Goal: Task Accomplishment & Management: Manage account settings

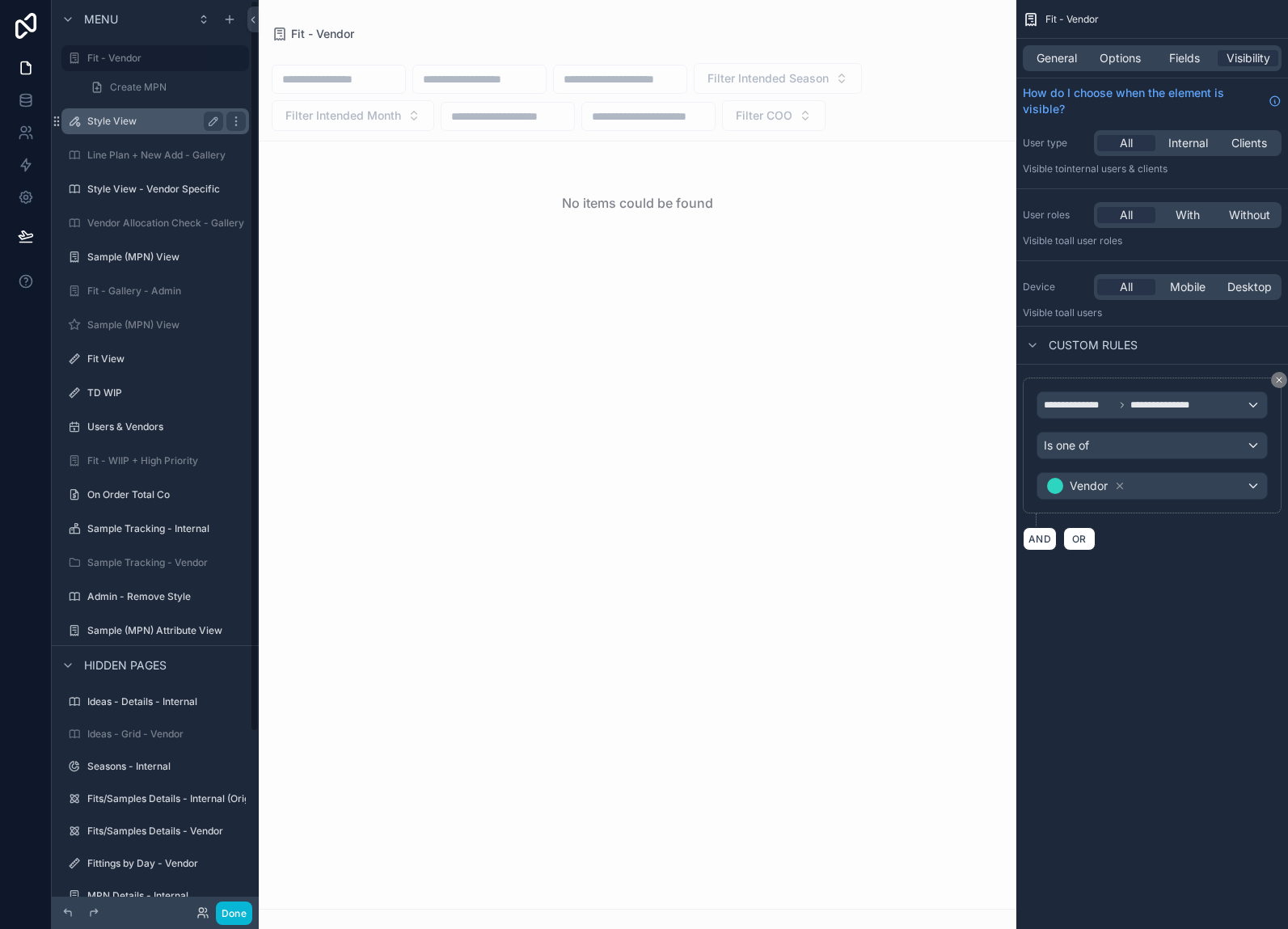
click at [129, 112] on div "Style View" at bounding box center [155, 121] width 136 height 20
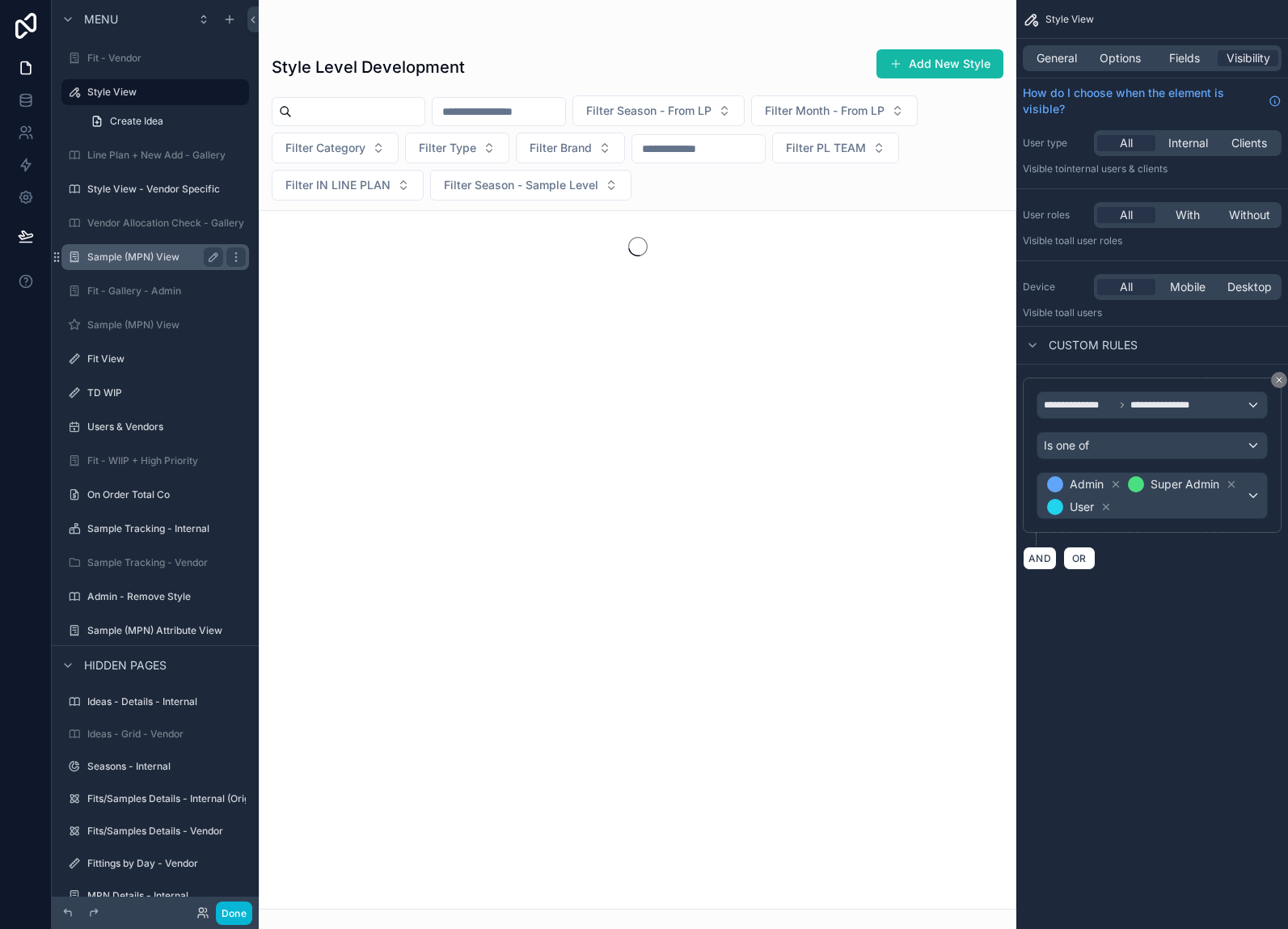
click at [126, 255] on label "Sample (MPN) View" at bounding box center [152, 256] width 129 height 13
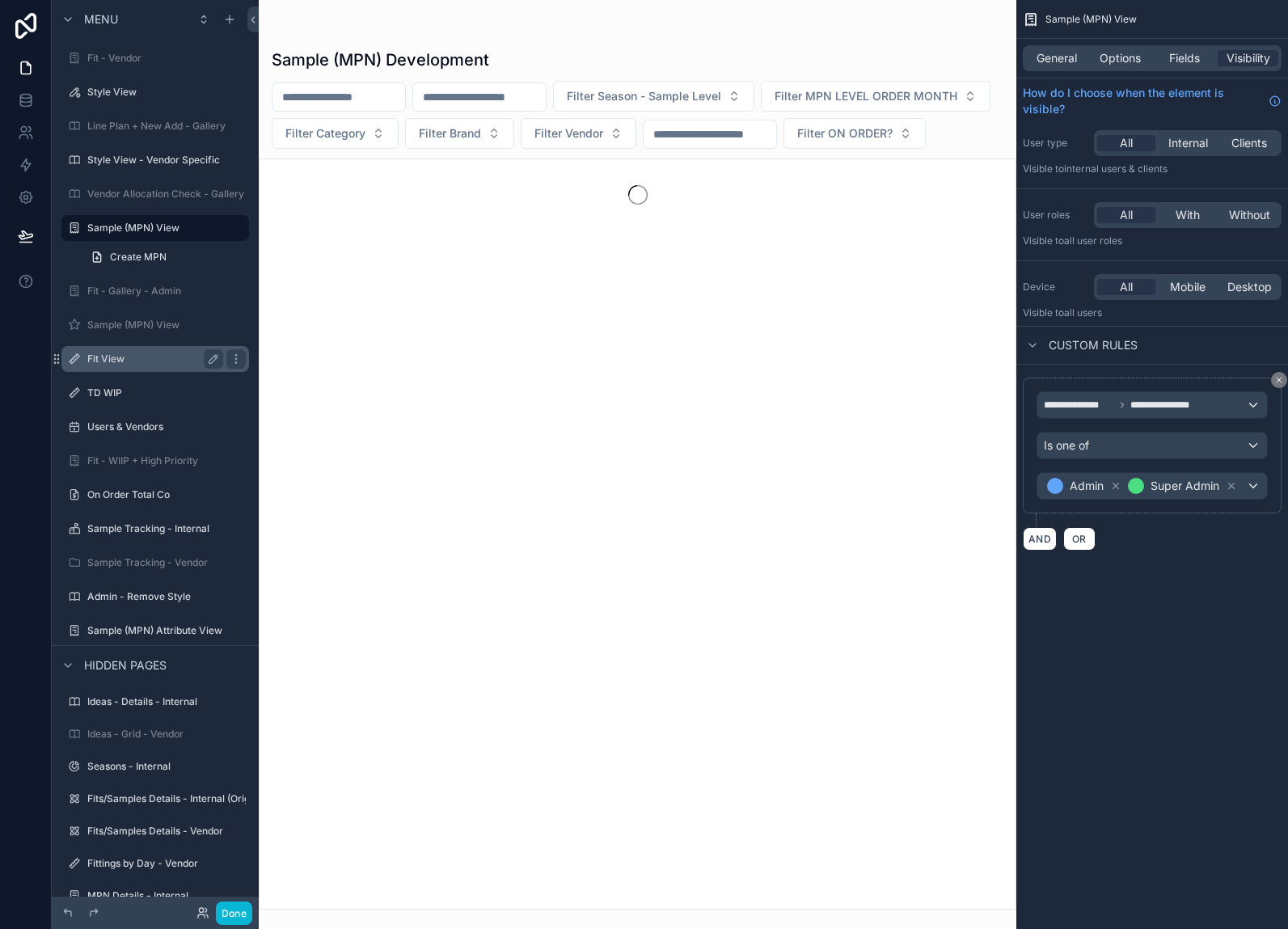
click at [149, 352] on div "Fit View" at bounding box center [155, 359] width 136 height 20
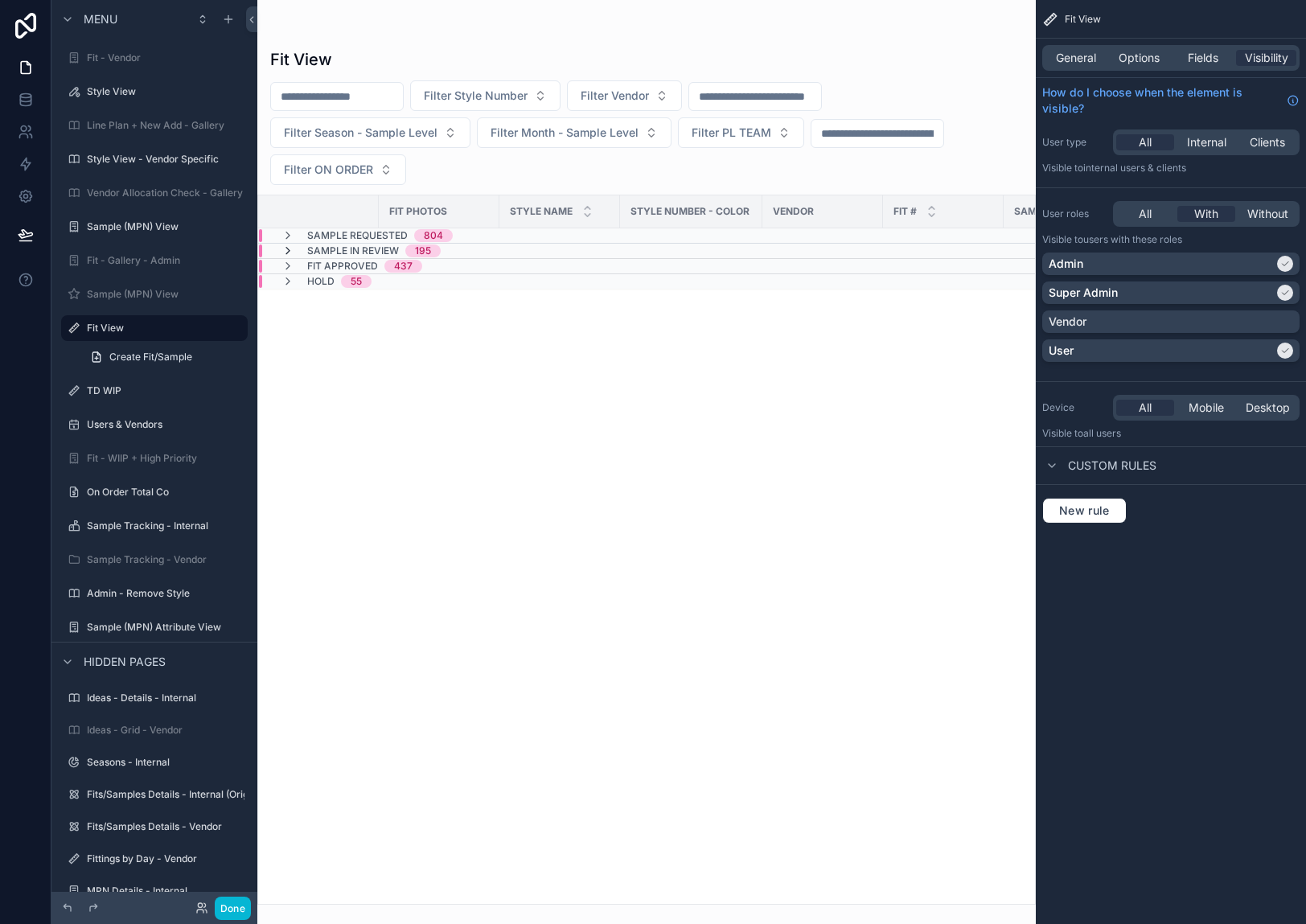
click at [284, 246] on icon "scrollable content" at bounding box center [288, 251] width 13 height 13
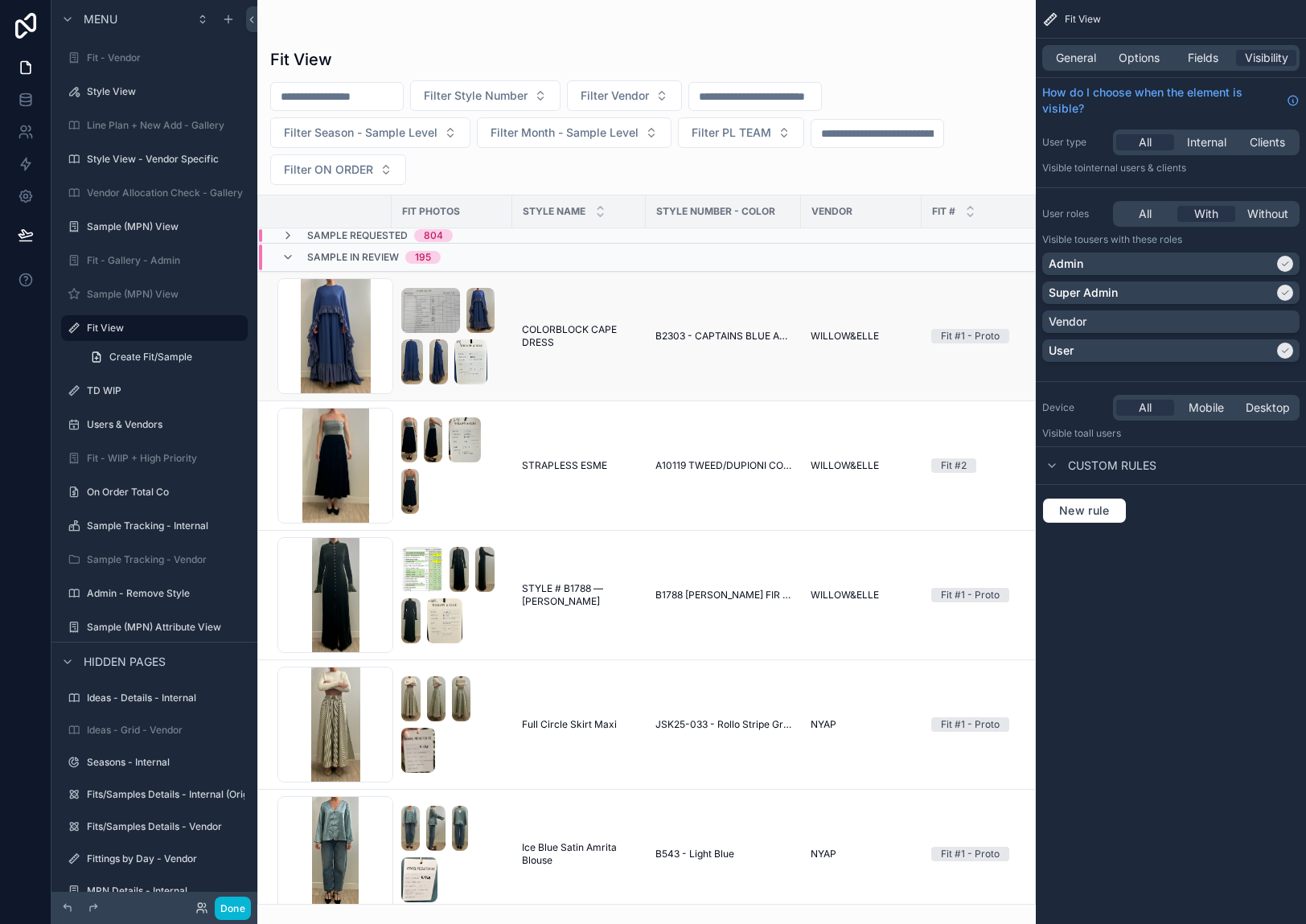
click at [548, 376] on td "COLORBLOCK CAPE DRESS COLORBLOCK CAPE DRESS" at bounding box center [579, 336] width 133 height 129
click at [693, 381] on td "B2303 - CAPTAINS BLUE AND NIAGRA CRINKLE GEORGETTE" at bounding box center [723, 336] width 155 height 129
click at [752, 359] on td "B2303 - CAPTAINS BLUE AND NIAGRA CRINKLE GEORGETTE" at bounding box center [723, 336] width 155 height 129
drag, startPoint x: 229, startPoint y: 894, endPoint x: 235, endPoint y: 909, distance: 16.2
click at [231, 894] on div "Done" at bounding box center [154, 908] width 206 height 32
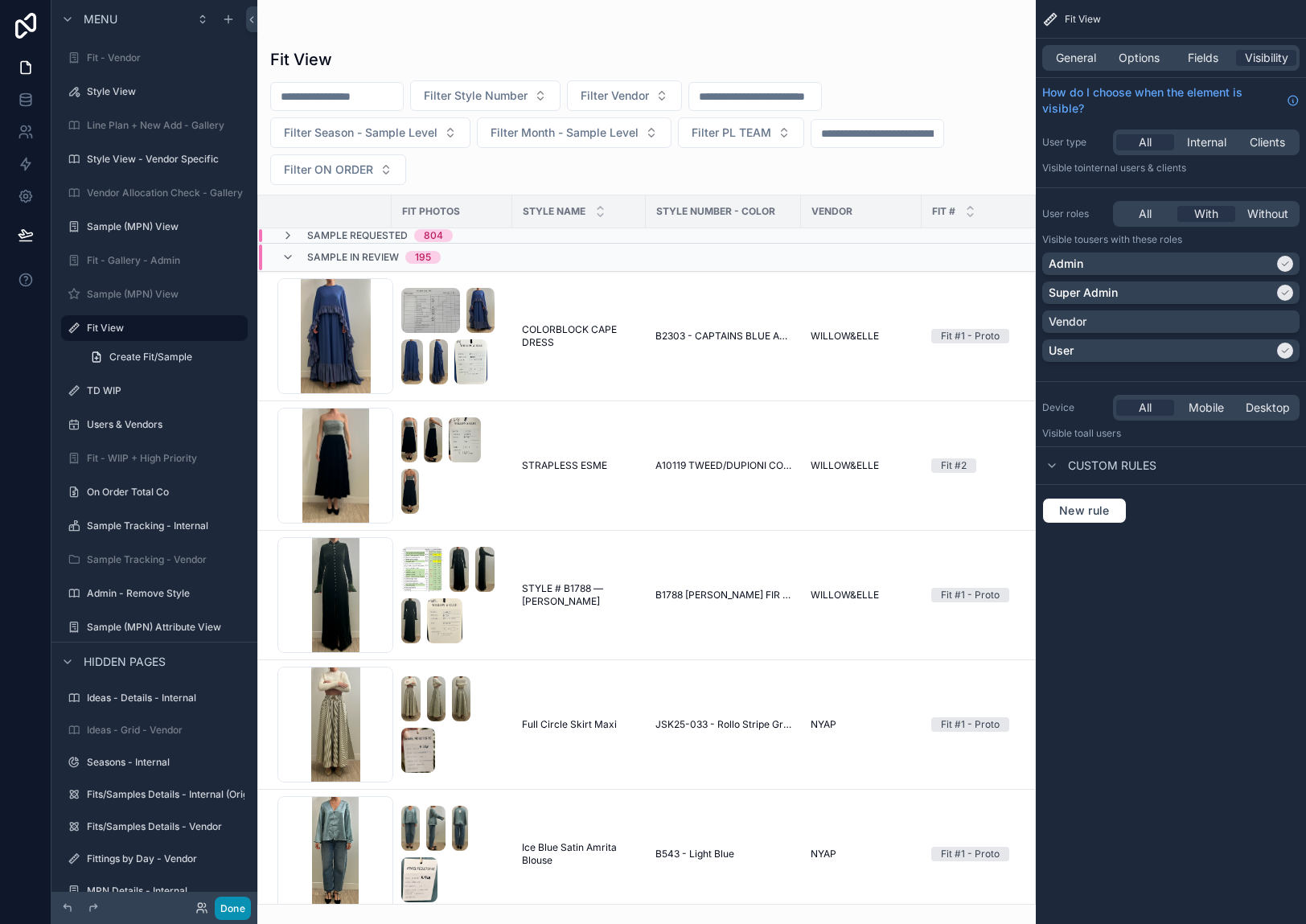
click at [243, 904] on button "Done" at bounding box center [232, 909] width 36 height 24
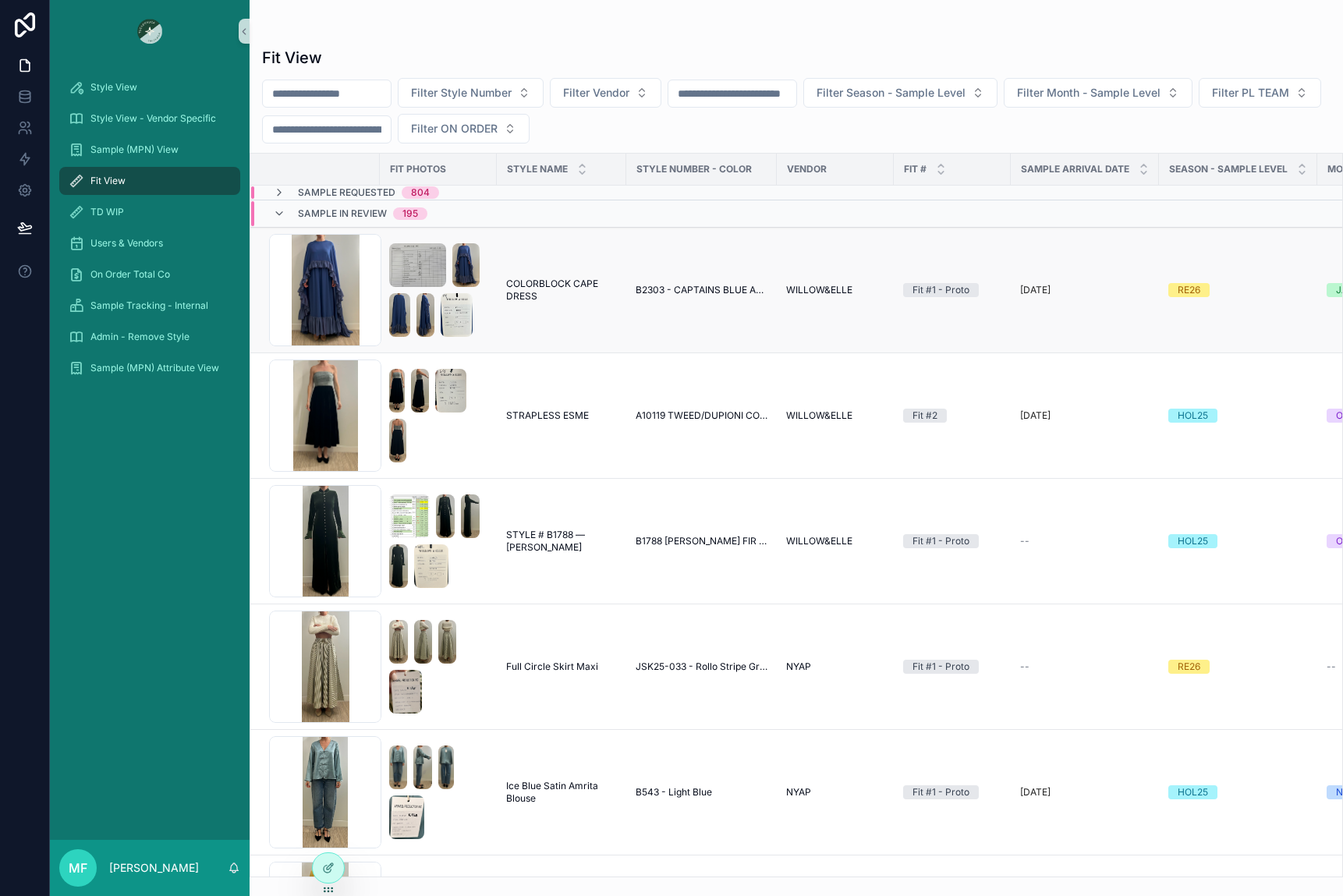
click at [871, 318] on td "WILLOW&ELLE" at bounding box center [835, 290] width 117 height 125
click at [680, 242] on td "B2303 - CAPTAINS BLUE AND NIAGRA CRINKLE GEORGETTE" at bounding box center [701, 290] width 151 height 125
click at [642, 289] on span "B2303 - CAPTAINS BLUE AND NIAGRA CRINKLE GEORGETTE" at bounding box center [701, 290] width 132 height 12
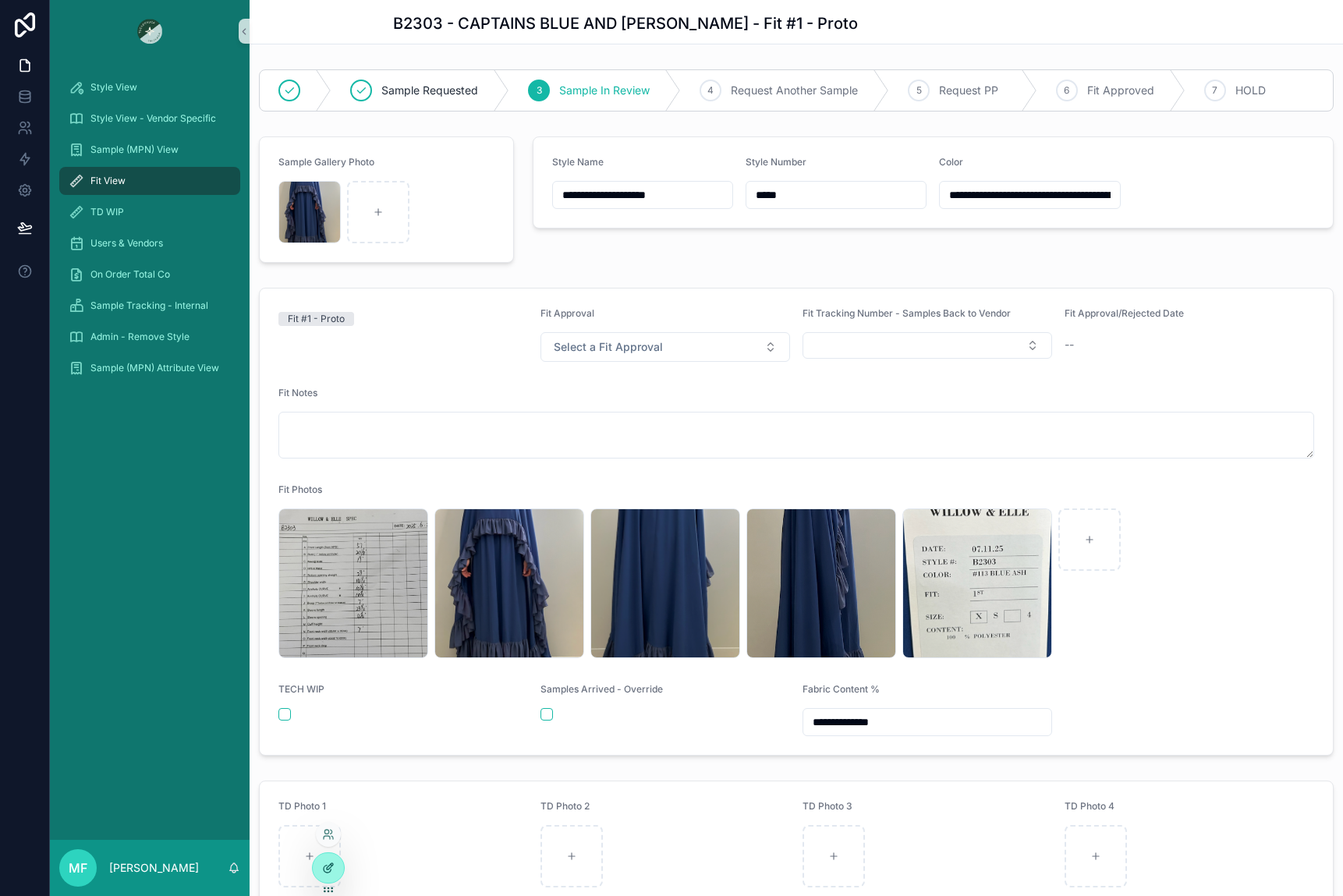
click at [327, 878] on div at bounding box center [328, 868] width 31 height 29
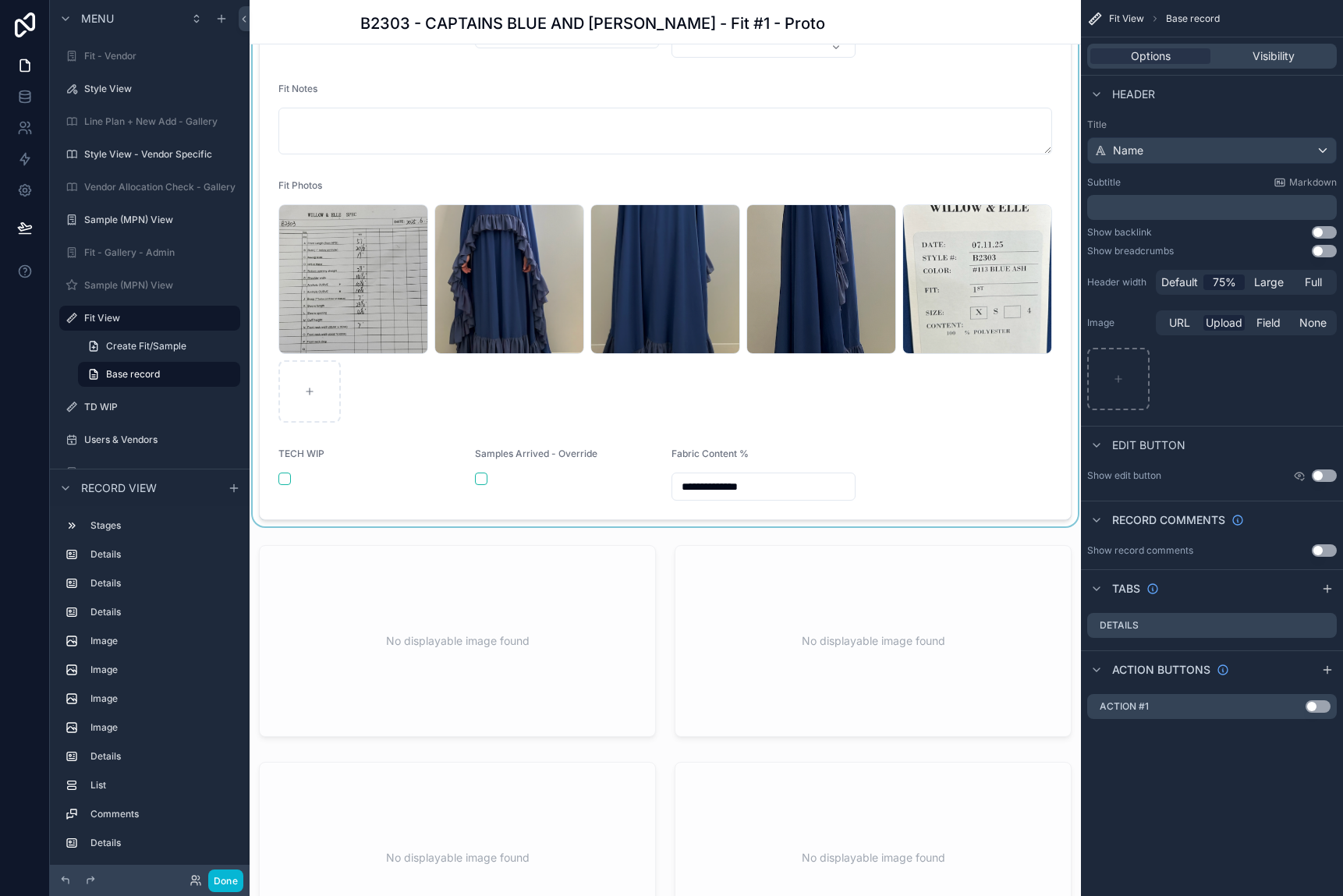
scroll to position [468, 0]
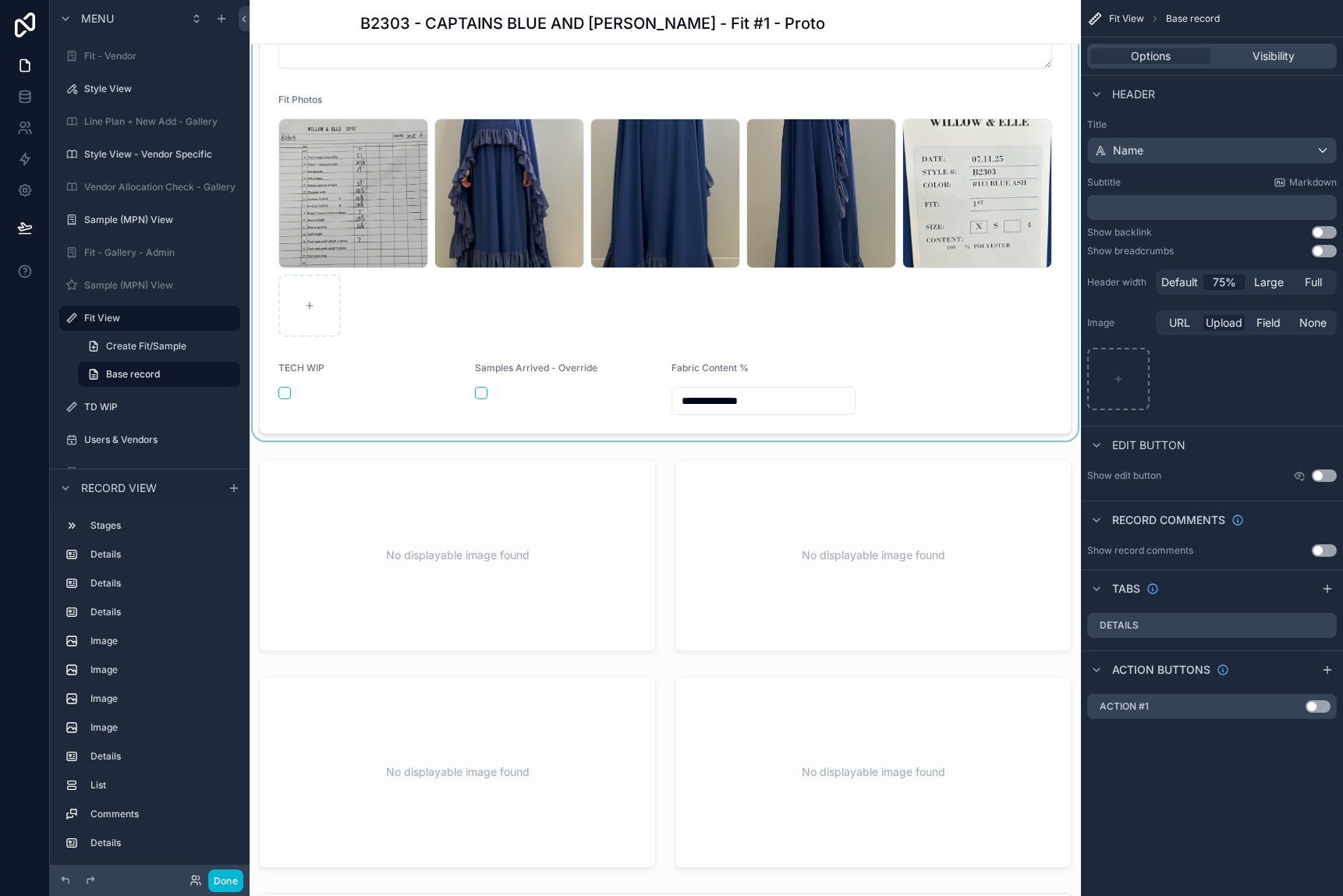
click at [927, 440] on div "scrollable content" at bounding box center [665, 161] width 831 height 558
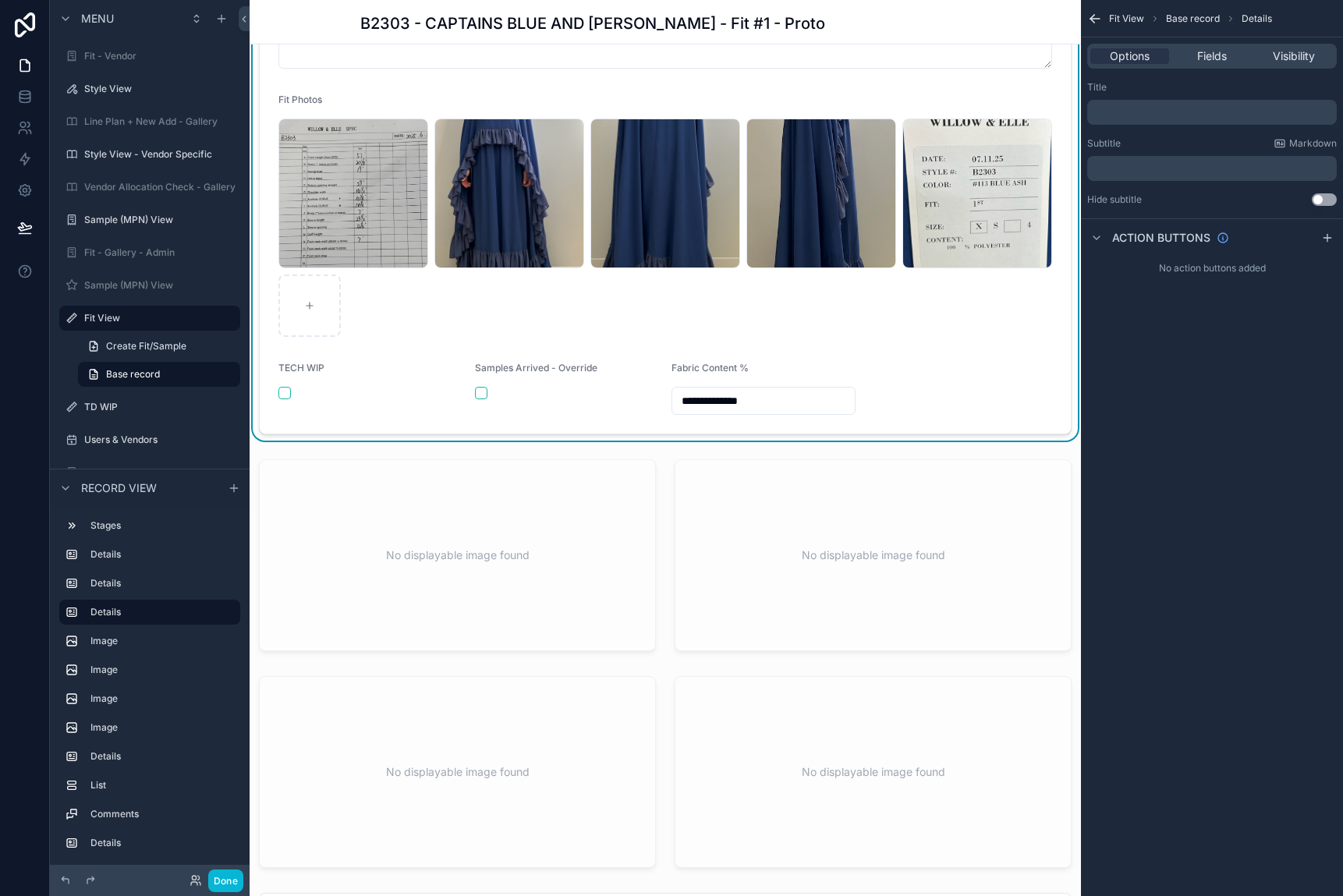
click at [1182, 40] on div "Options Fields Visibility" at bounding box center [1212, 56] width 262 height 38
click at [1182, 47] on div "Options Fields Visibility" at bounding box center [1212, 56] width 250 height 25
click at [1182, 58] on div "Fields" at bounding box center [1211, 56] width 79 height 16
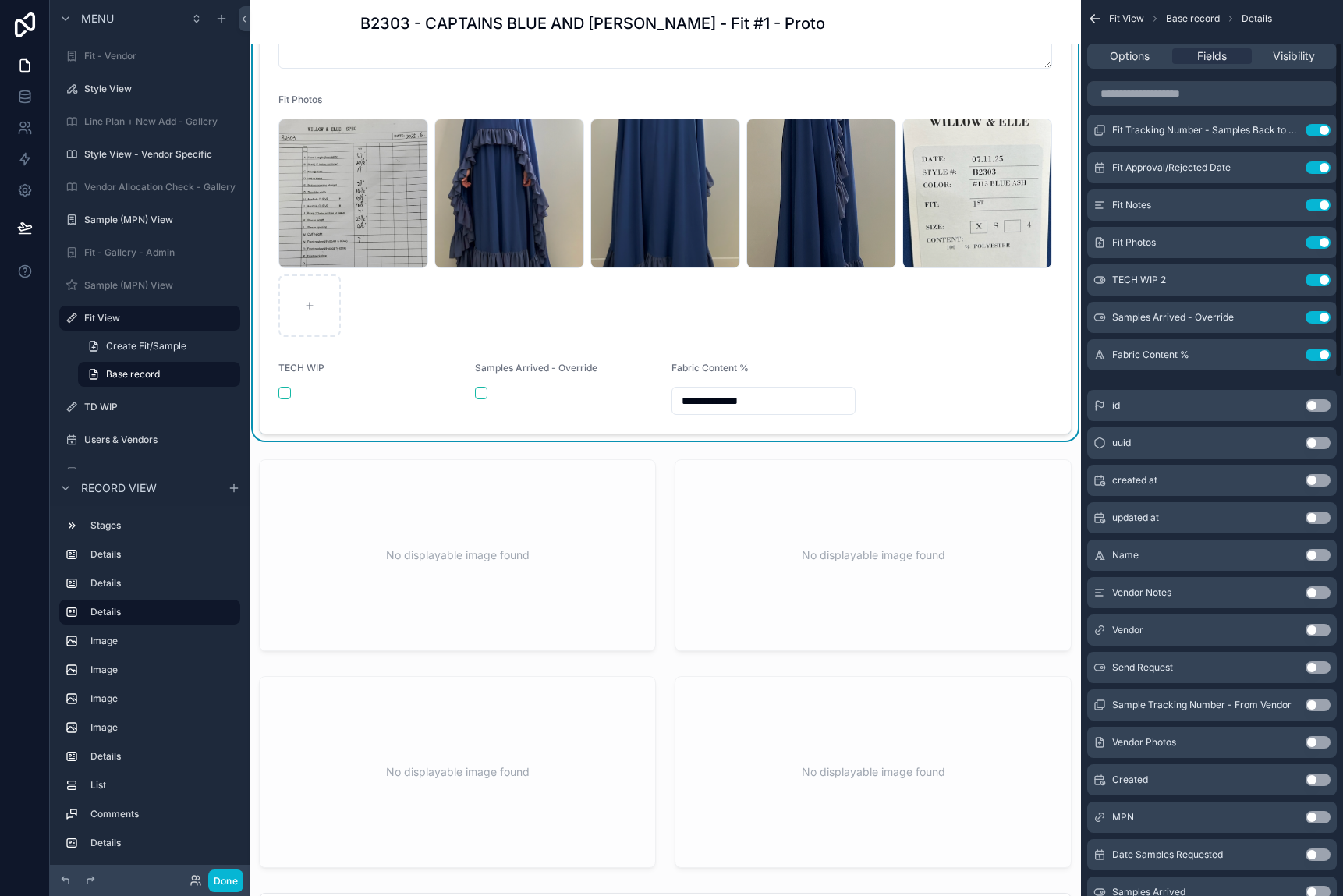
scroll to position [93, 0]
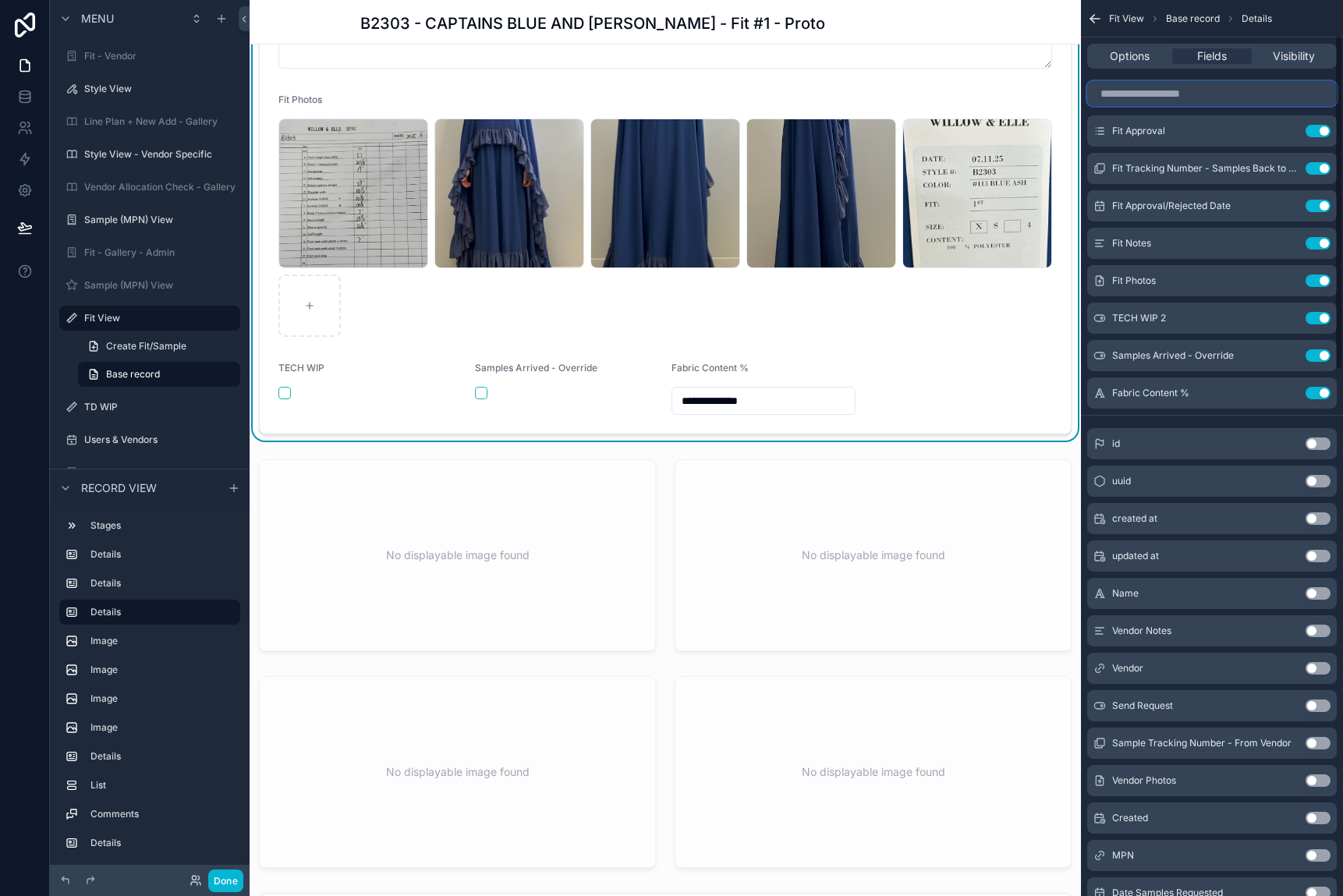
click at [1156, 97] on input "scrollable content" at bounding box center [1212, 93] width 250 height 25
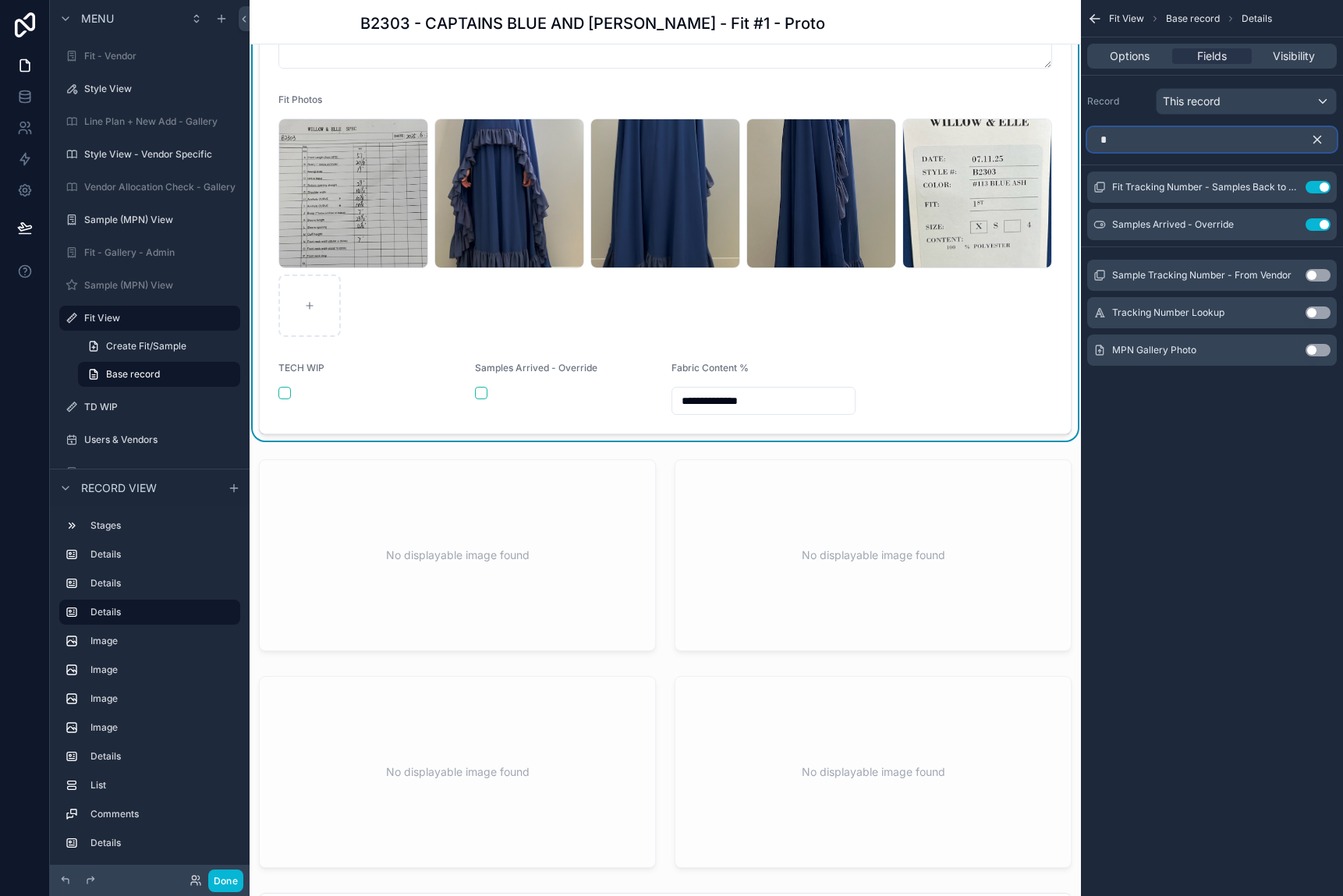
scroll to position [0, 0]
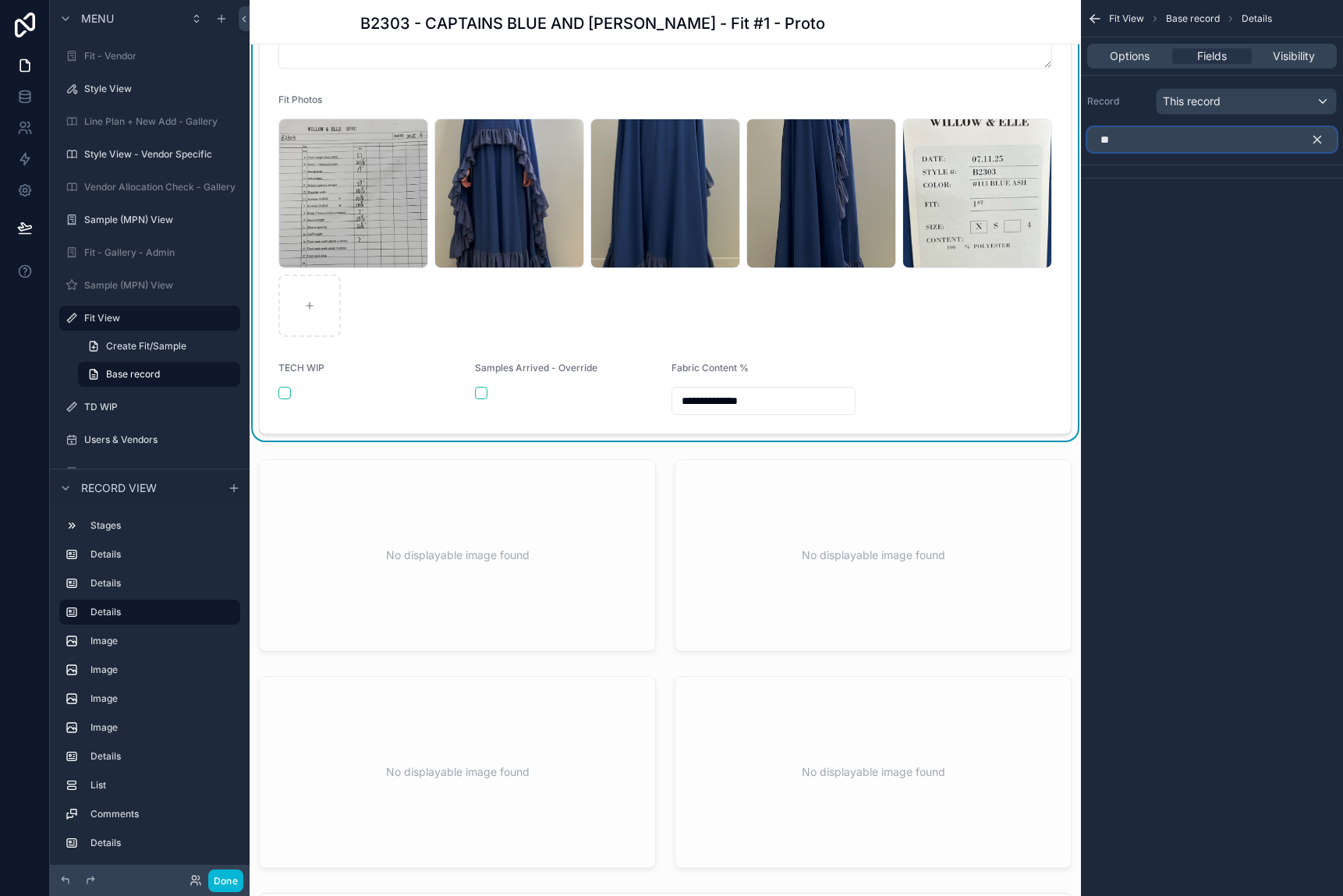
type input "*"
type input "***"
click at [1182, 205] on button "Use setting" at bounding box center [1318, 206] width 25 height 12
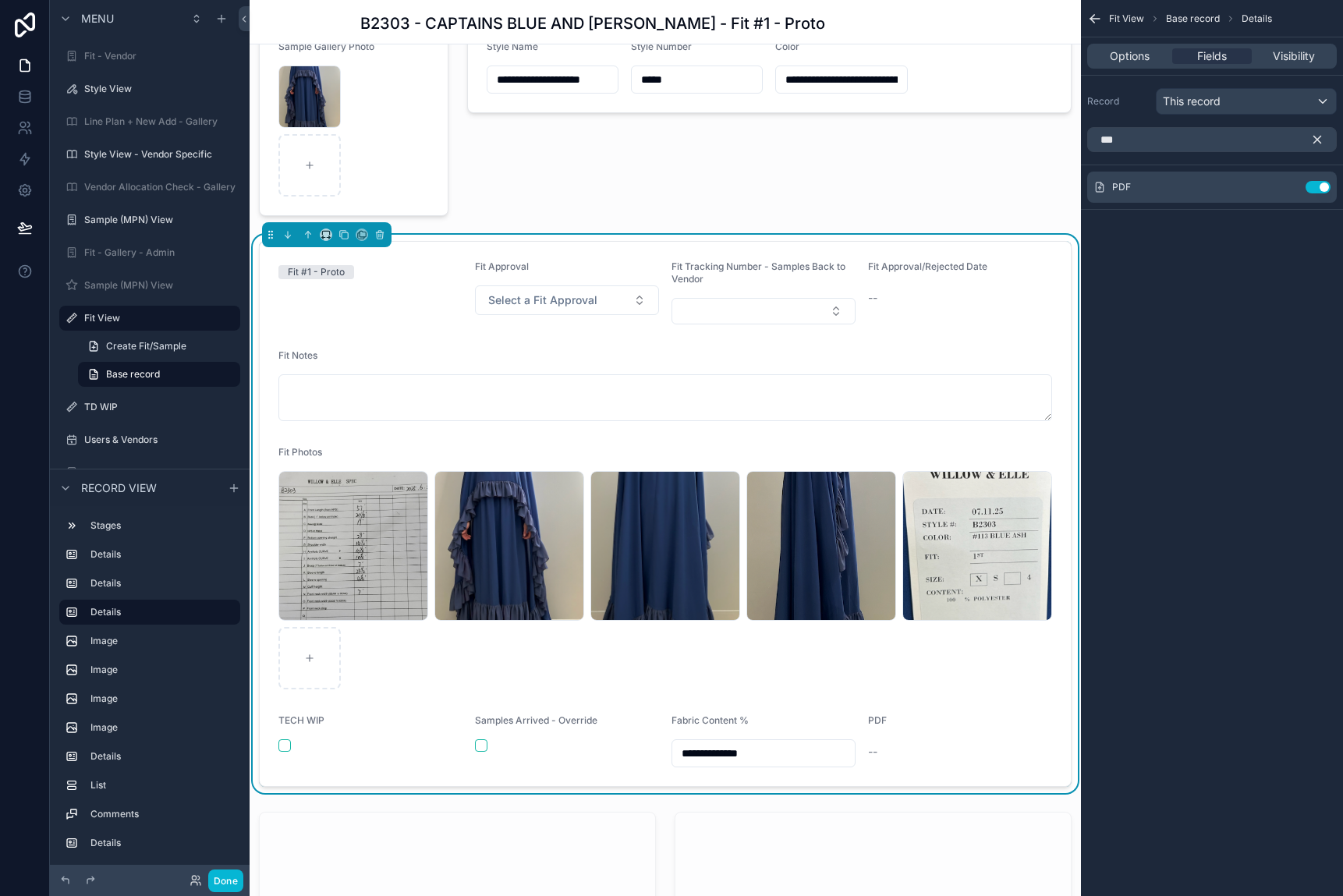
scroll to position [468, 0]
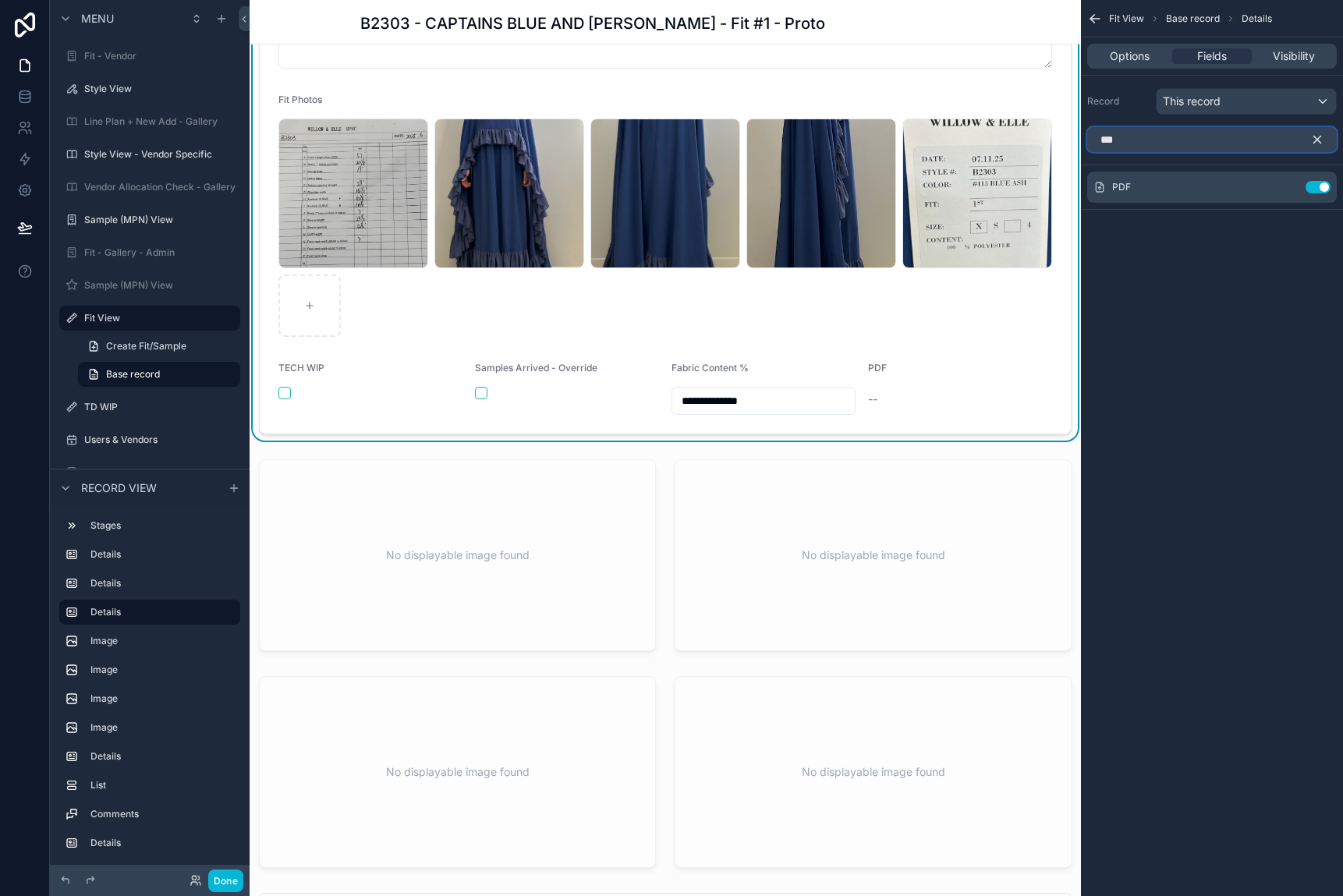
drag, startPoint x: 1173, startPoint y: 149, endPoint x: 1076, endPoint y: 146, distance: 97.0
click at [1076, 146] on div "**********" at bounding box center [796, 448] width 1093 height 896
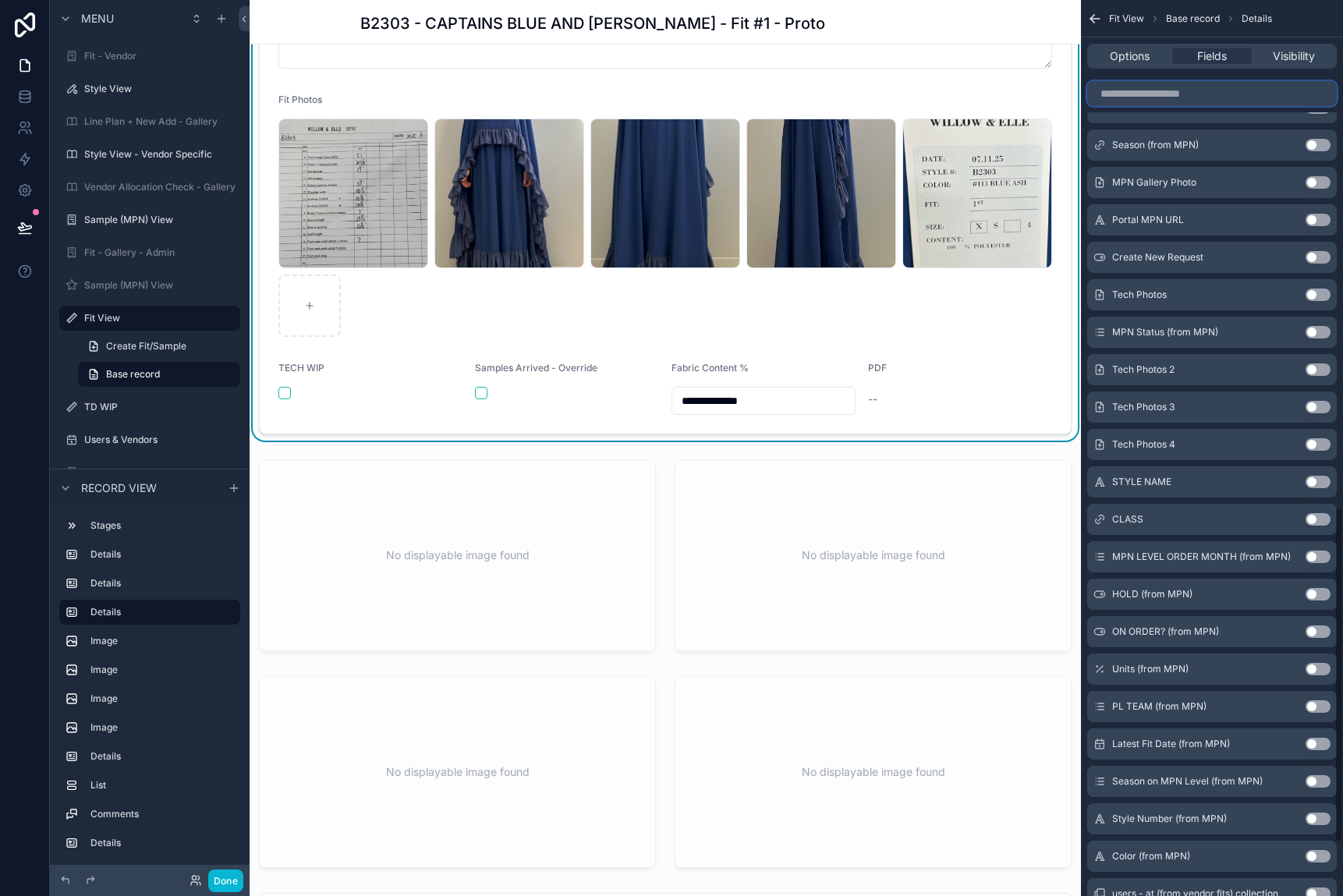
scroll to position [1497, 0]
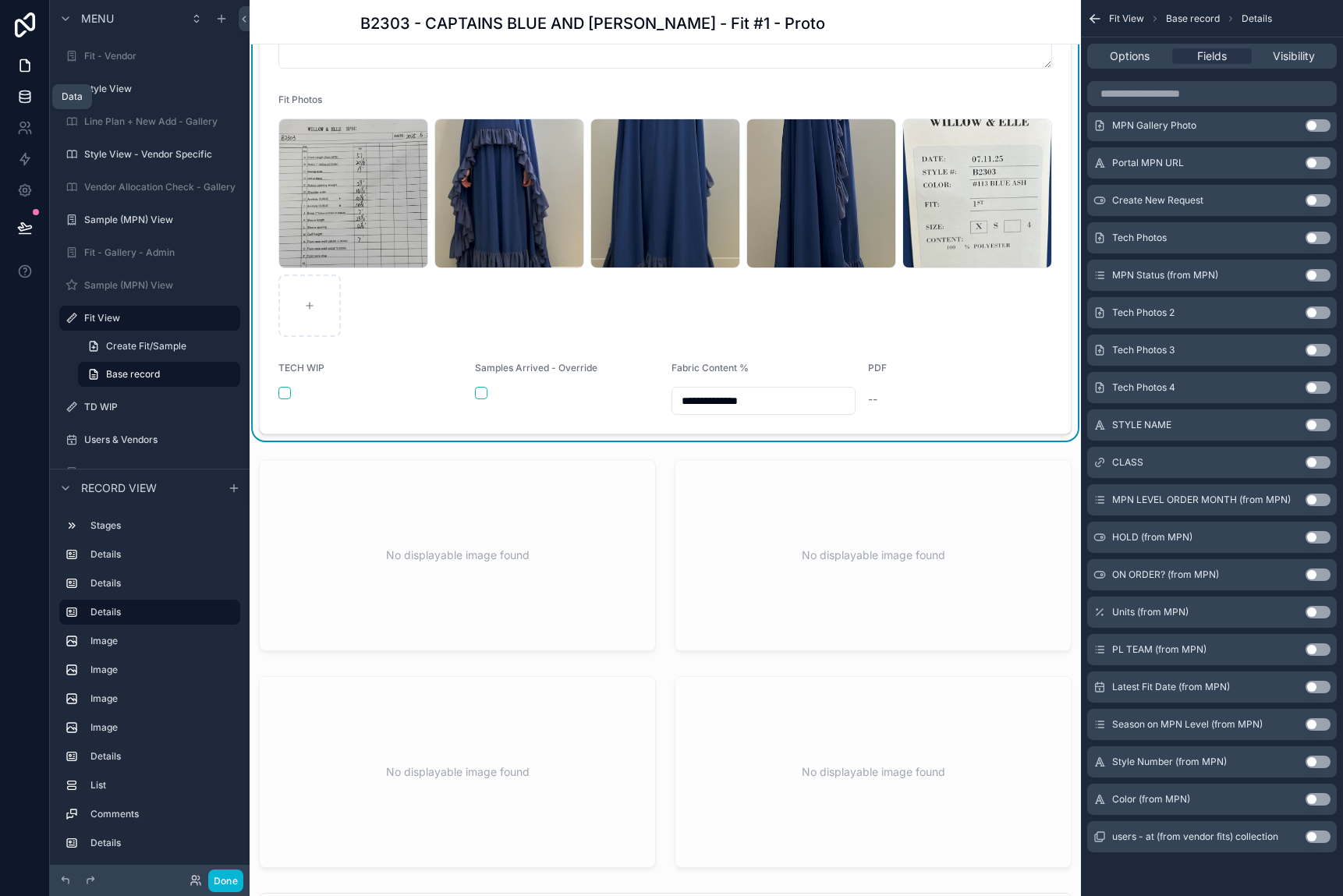
click at [17, 101] on icon at bounding box center [25, 97] width 16 height 16
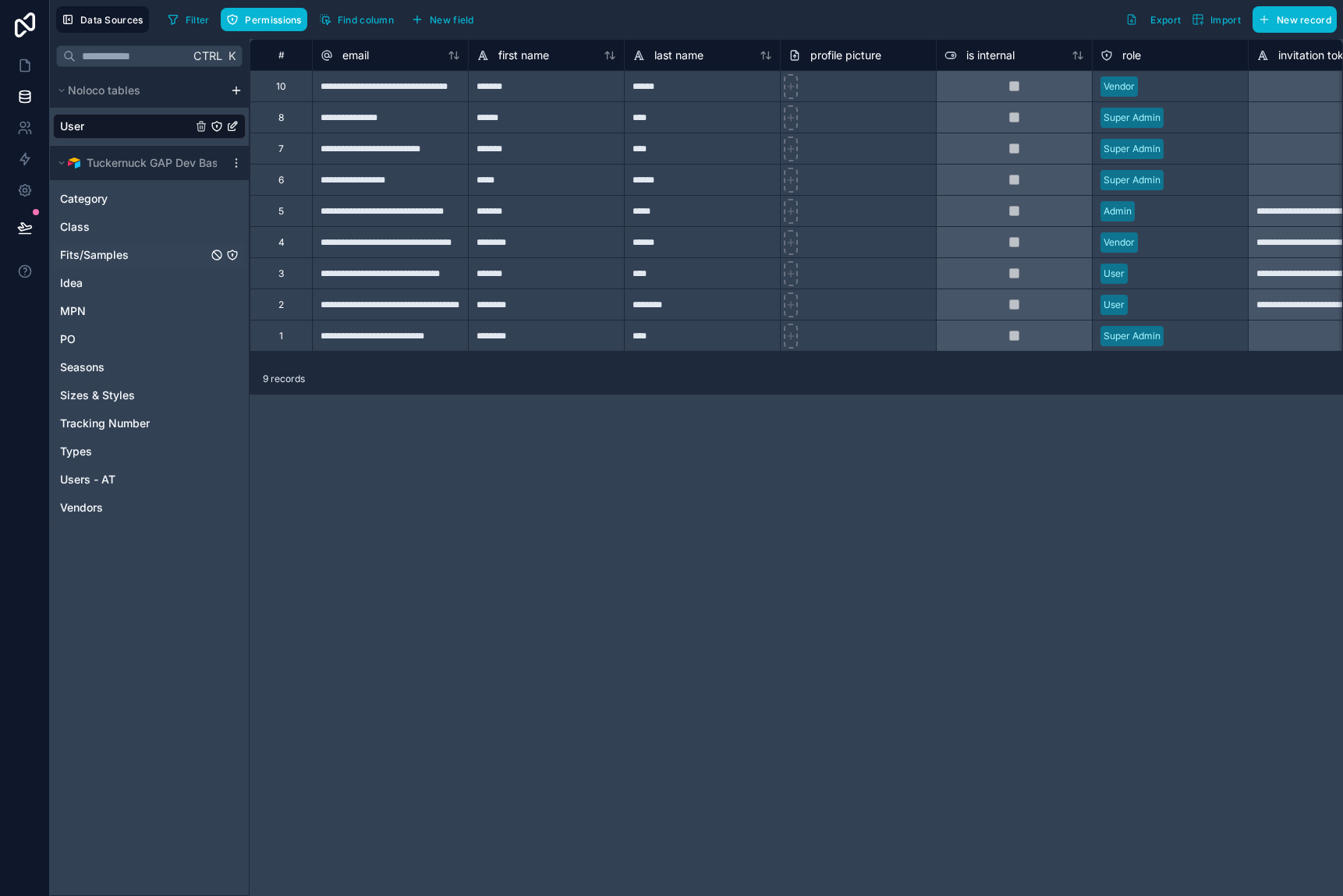
click at [101, 261] on span "Fits/Samples" at bounding box center [94, 254] width 69 height 16
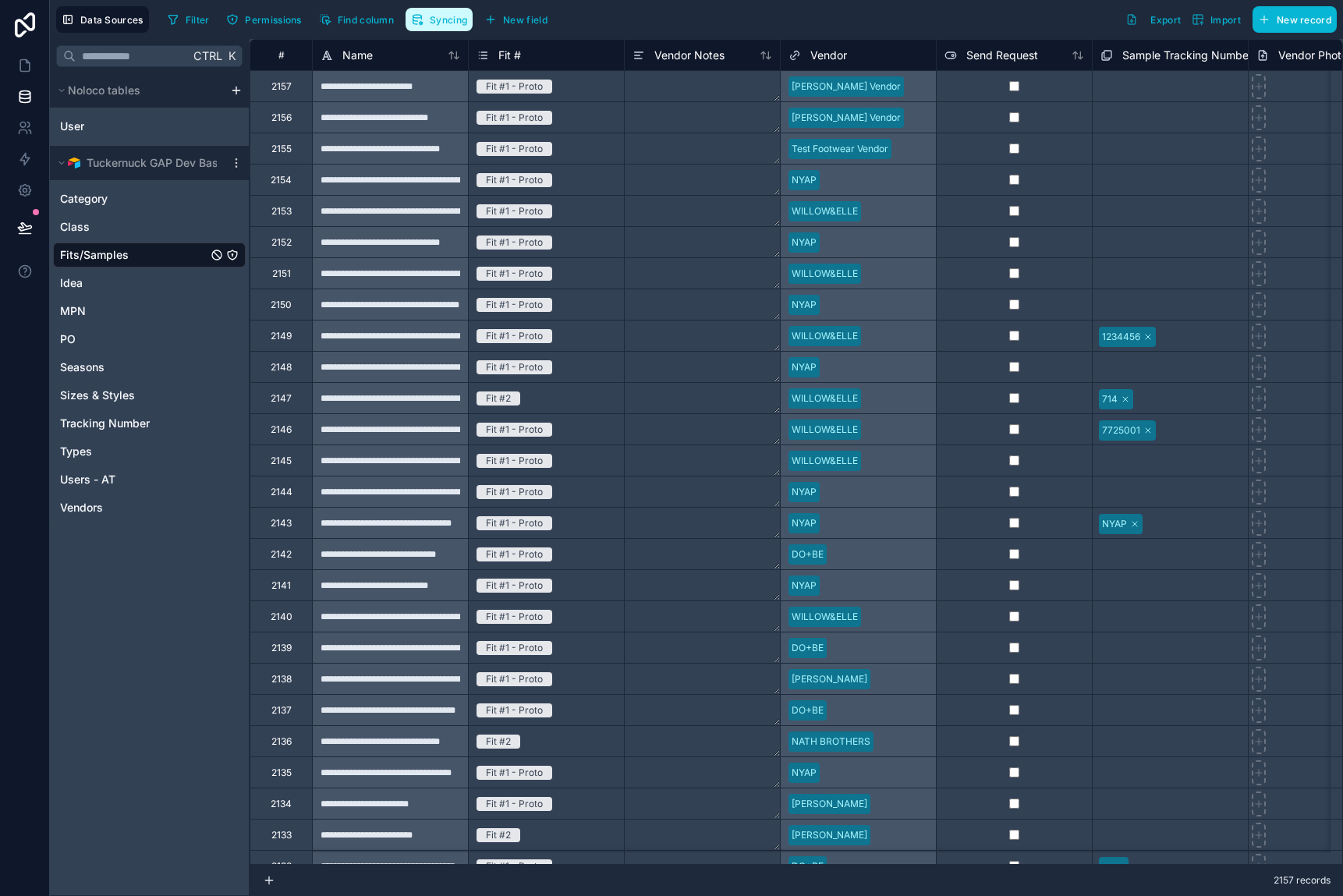
click at [460, 21] on span "Syncing" at bounding box center [448, 20] width 38 height 11
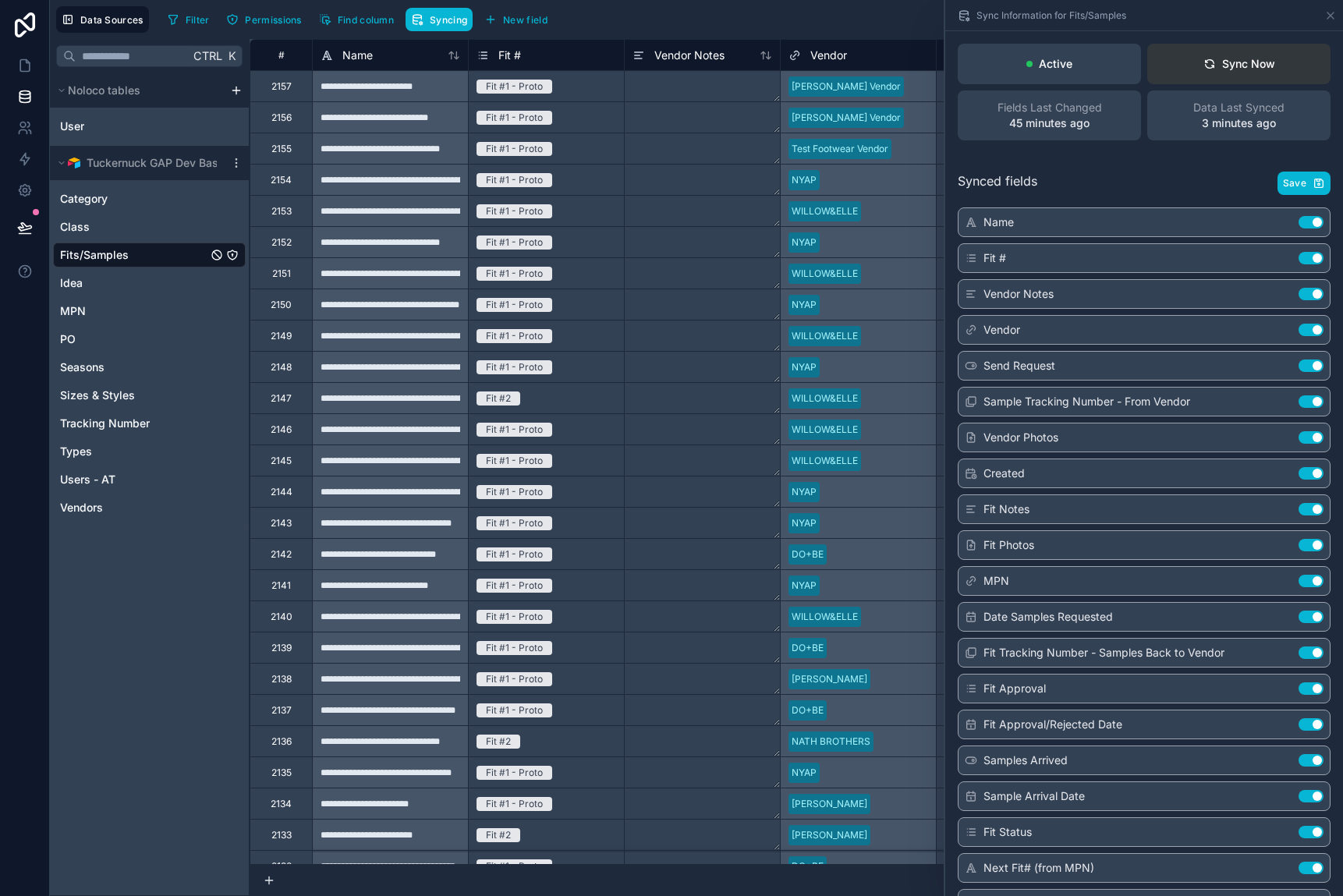
click at [1182, 70] on div "Sync Now" at bounding box center [1240, 64] width 72 height 16
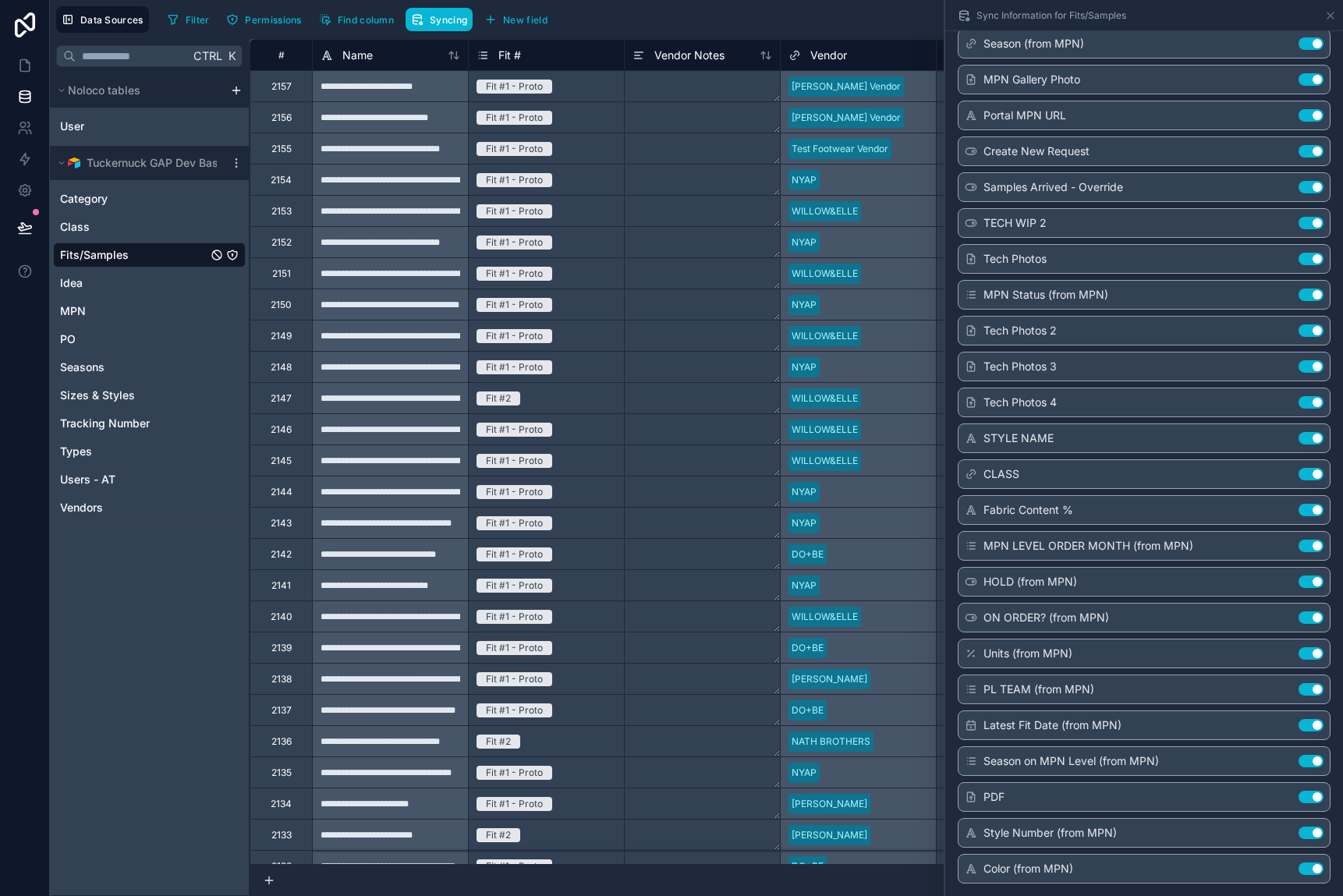
scroll to position [1219, 0]
click at [24, 68] on icon at bounding box center [25, 65] width 16 height 16
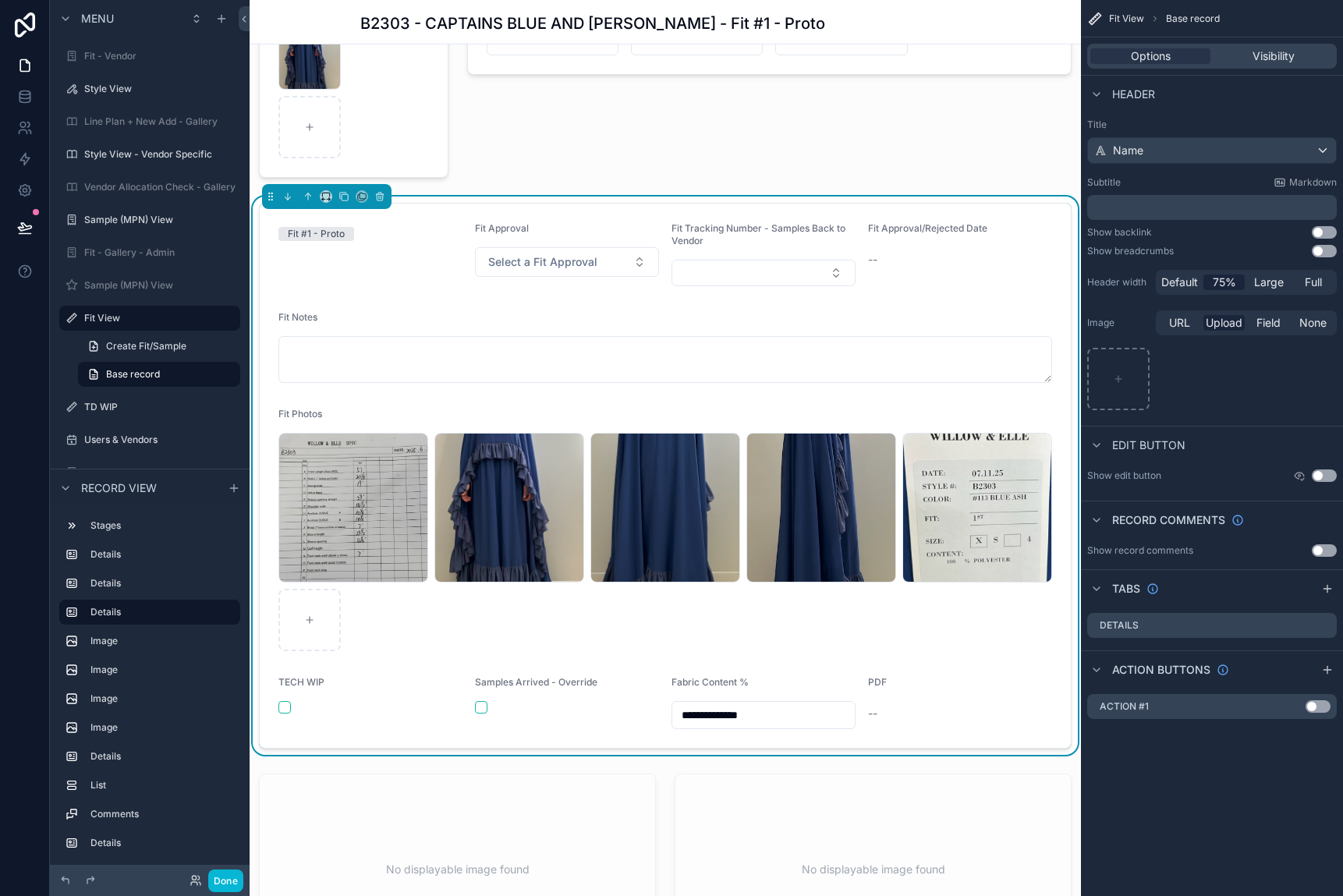
scroll to position [312, 0]
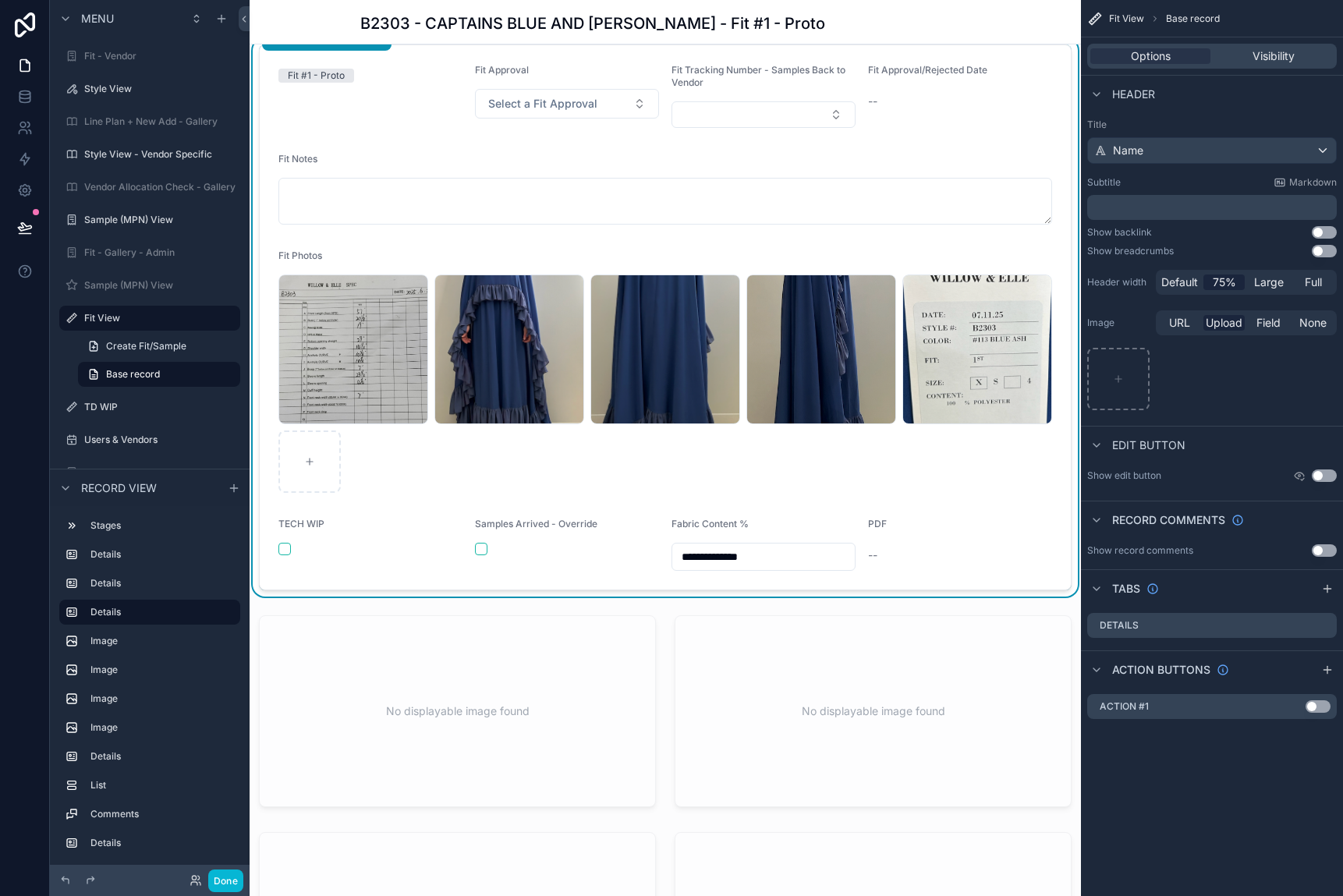
click at [993, 493] on div "B2303-1ST-SPEC .jpg Screenshot-2025-07-15-at-12.08.29-PM .png Screenshot-2025-0…" at bounding box center [665, 383] width 773 height 218
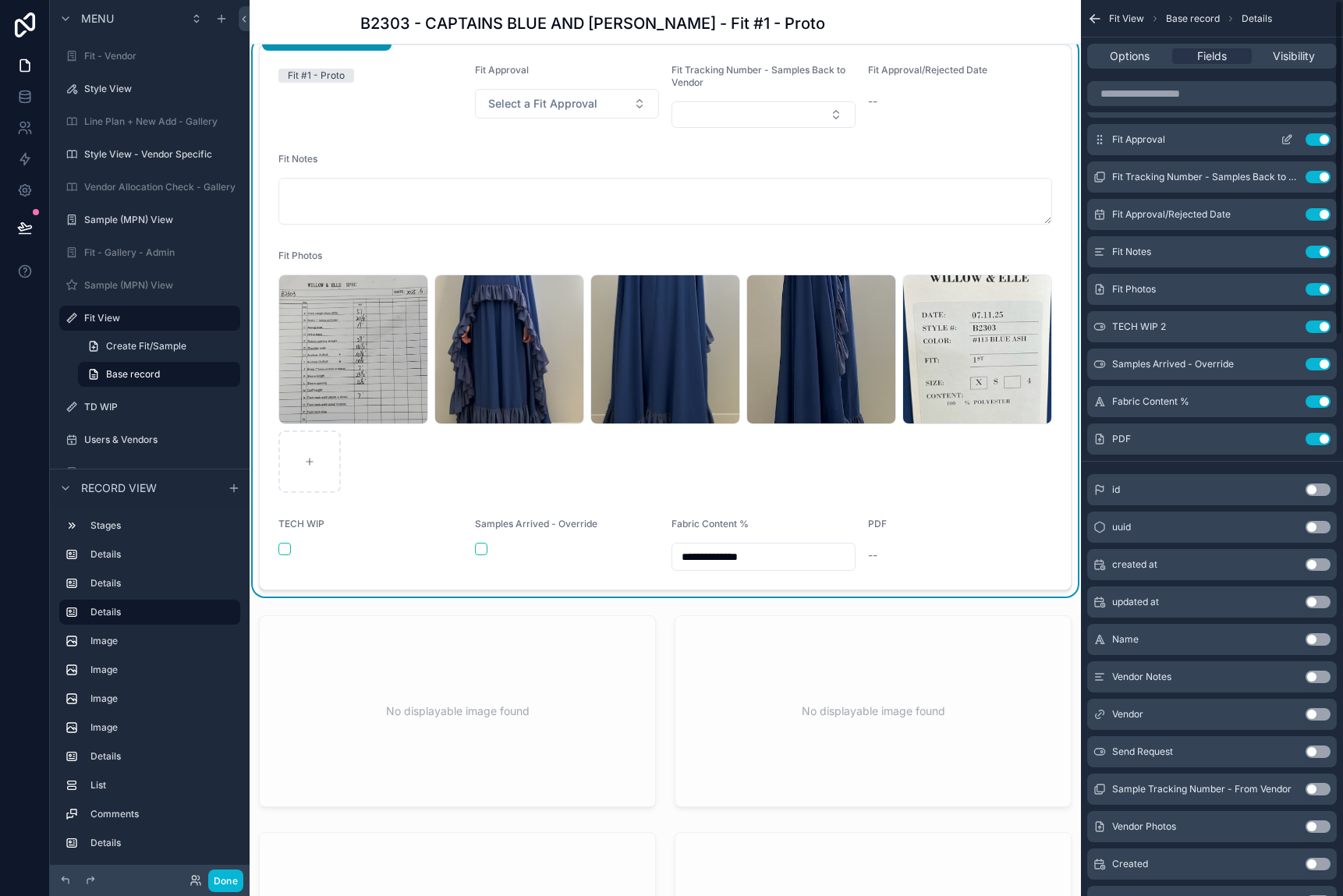
scroll to position [0, 0]
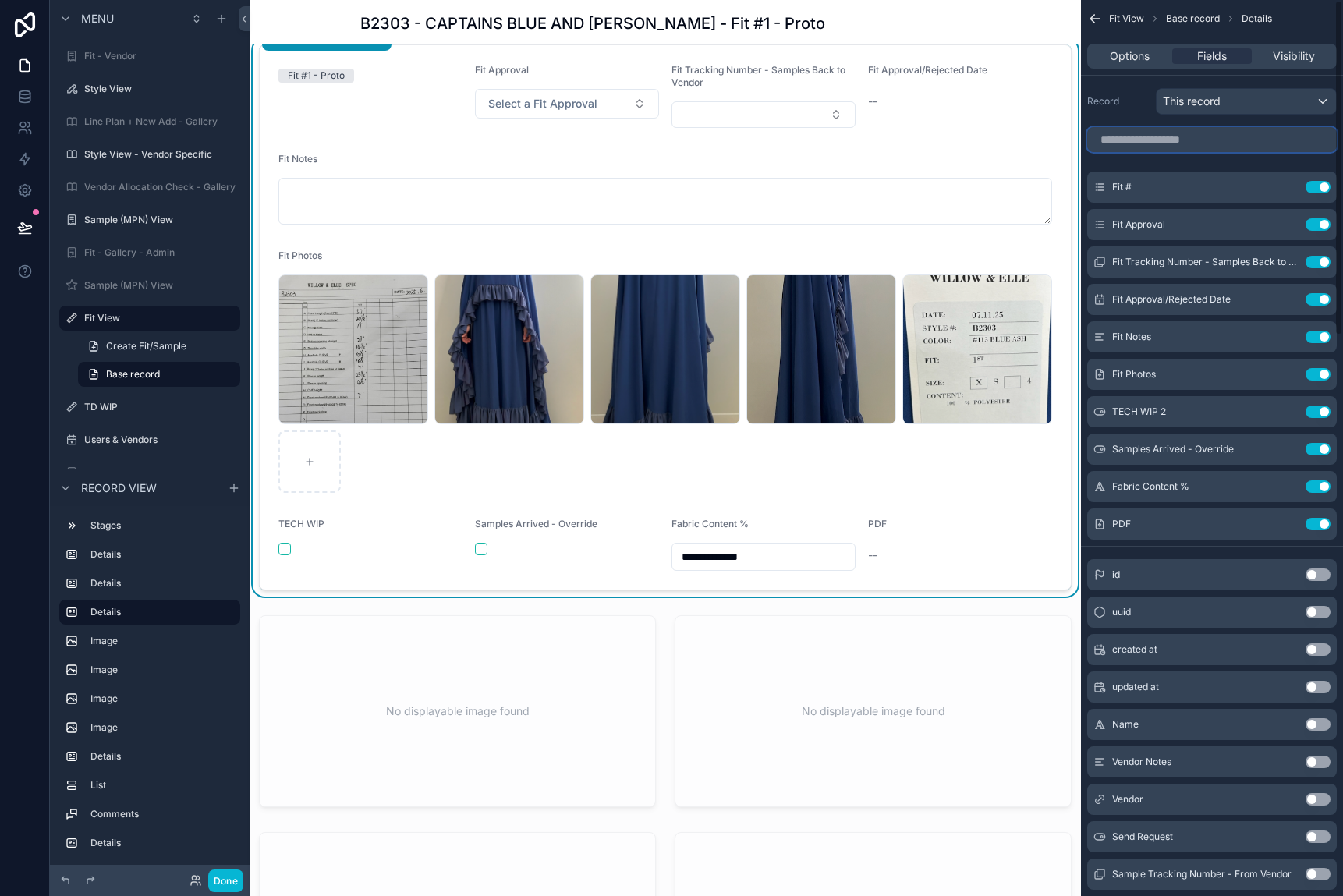
click at [1164, 138] on input "scrollable content" at bounding box center [1212, 139] width 250 height 25
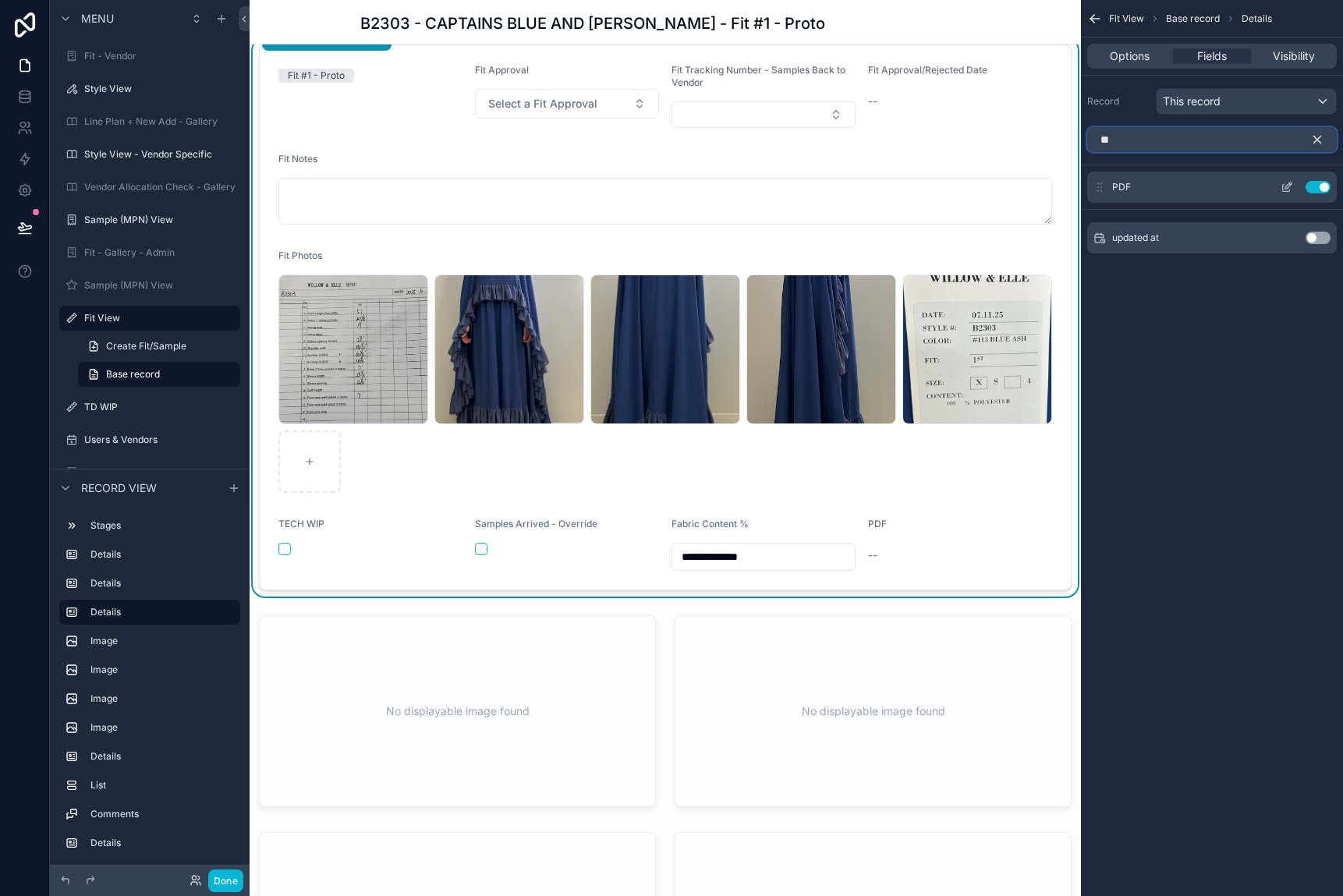
type input "*"
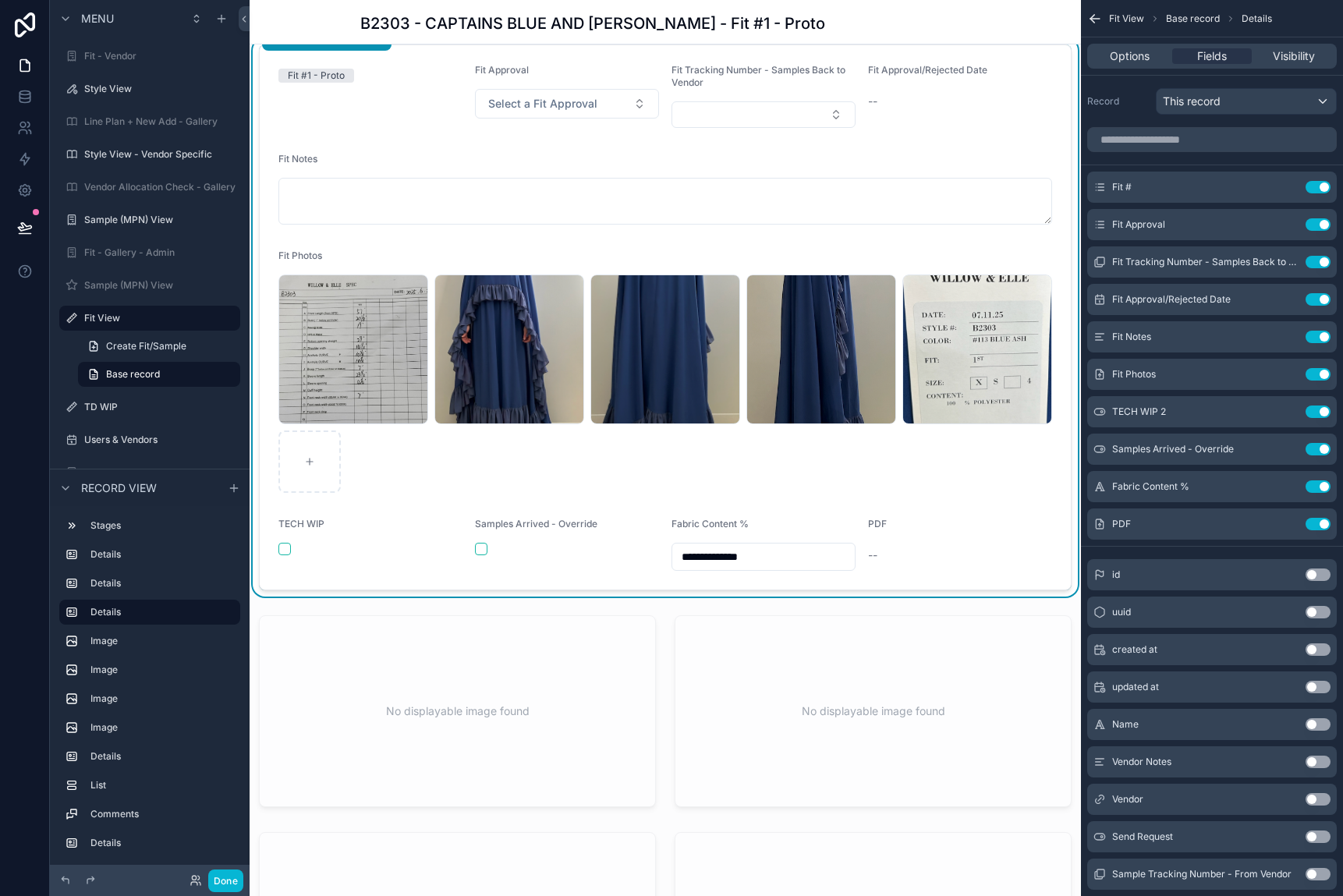
click at [921, 493] on div "B2303-1ST-SPEC .jpg Screenshot-2025-07-15-at-12.08.29-PM .png Screenshot-2025-0…" at bounding box center [665, 383] width 773 height 218
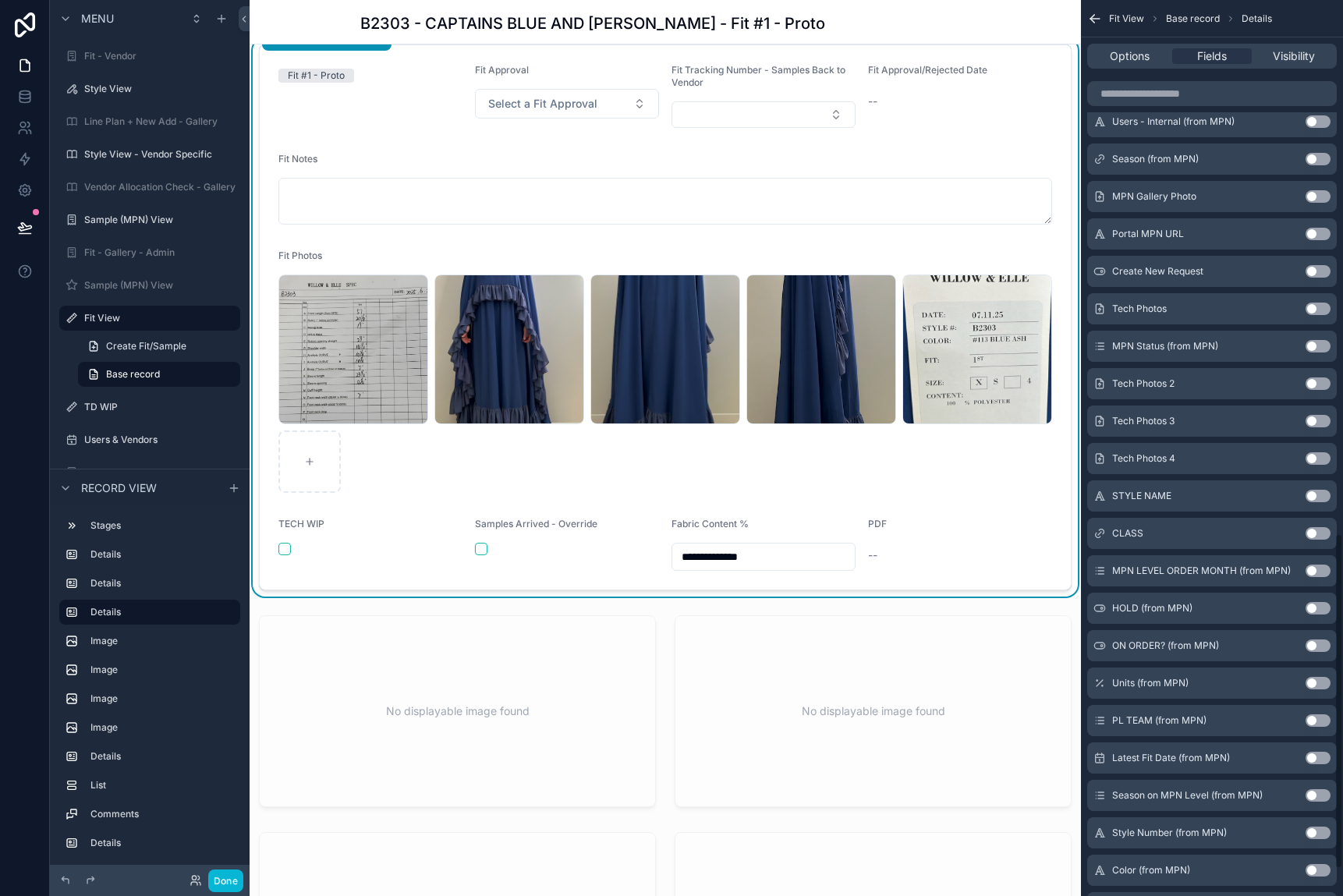
scroll to position [1497, 0]
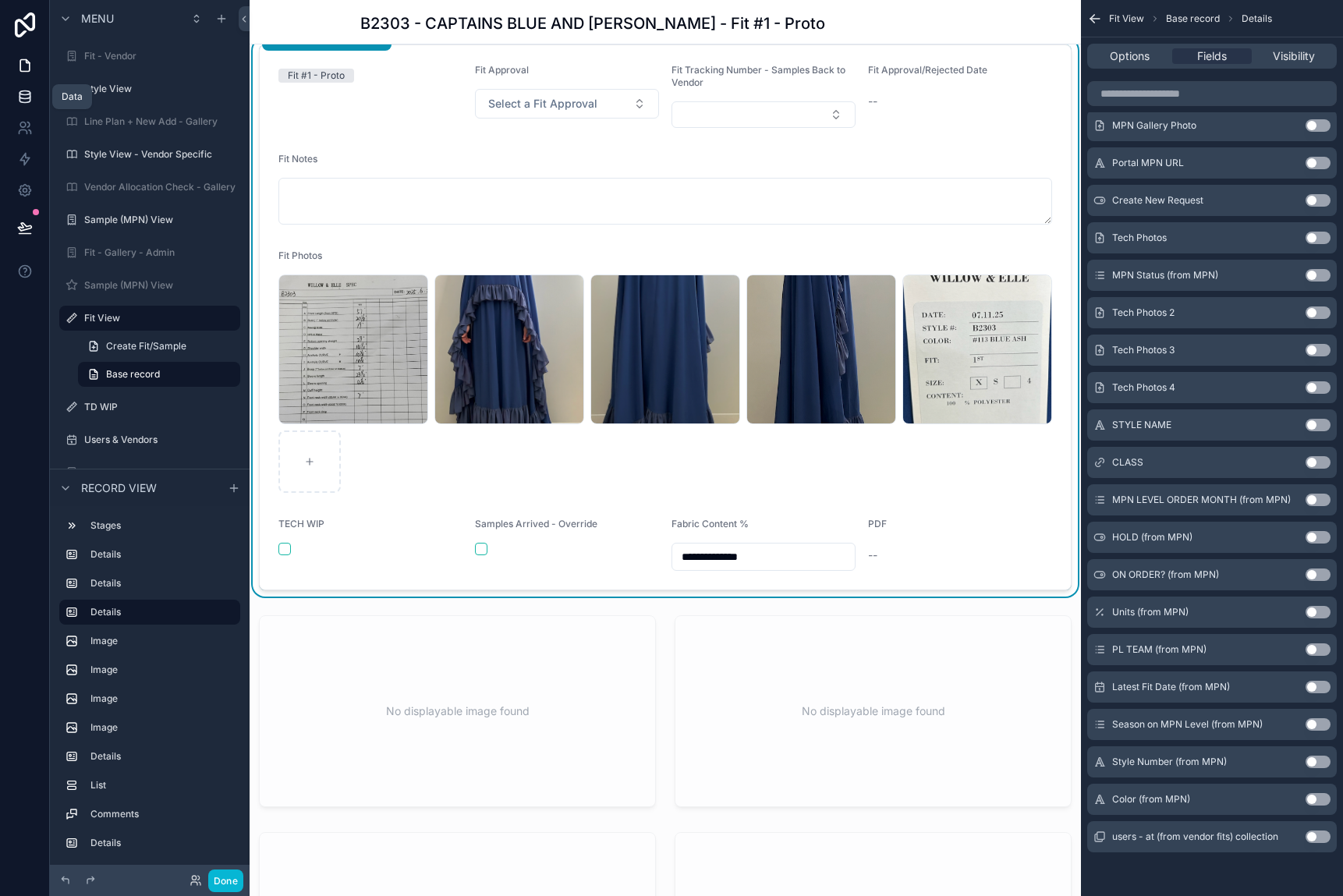
click at [25, 92] on icon at bounding box center [25, 97] width 16 height 16
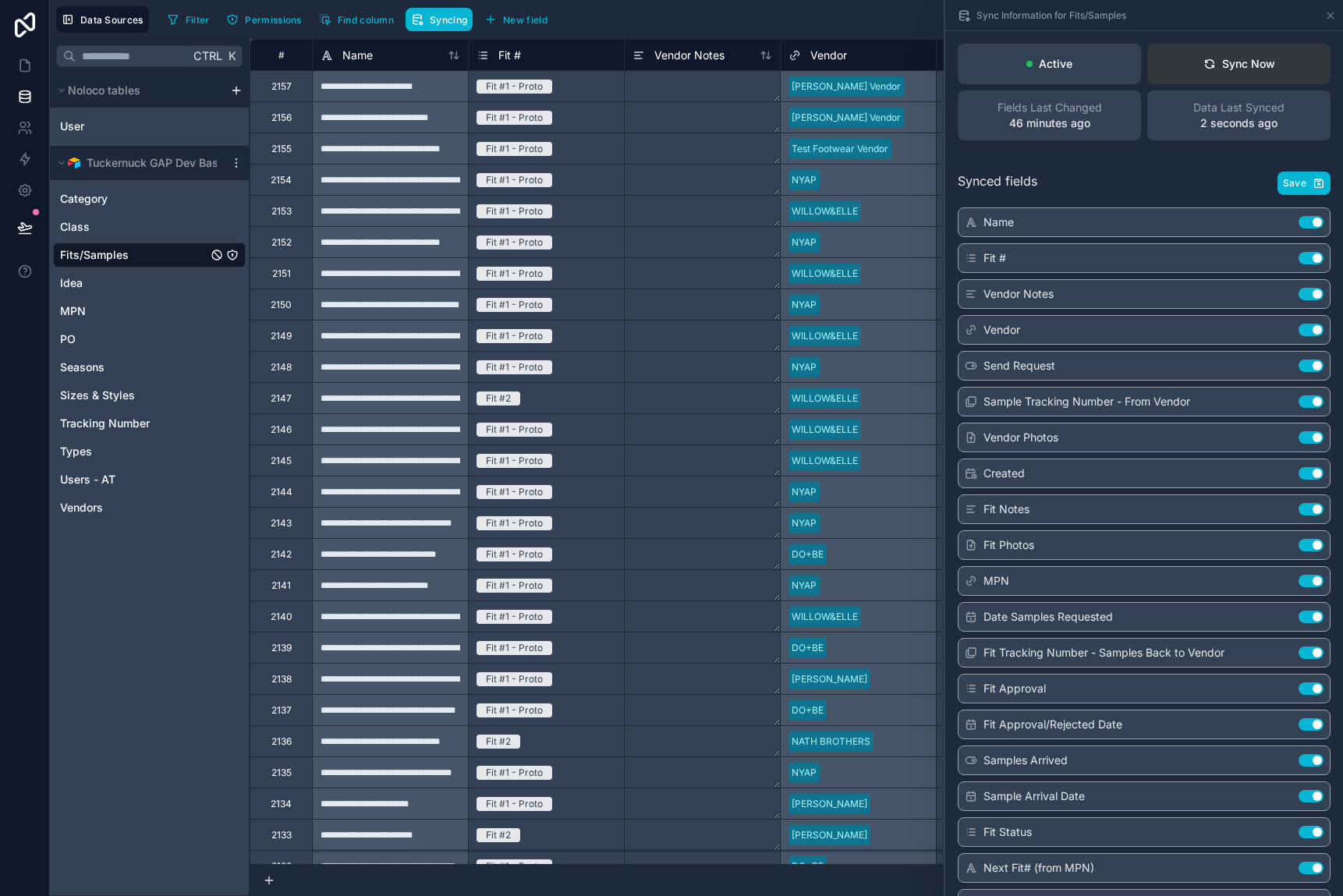
click at [1182, 70] on div "Sync Now" at bounding box center [1240, 64] width 72 height 16
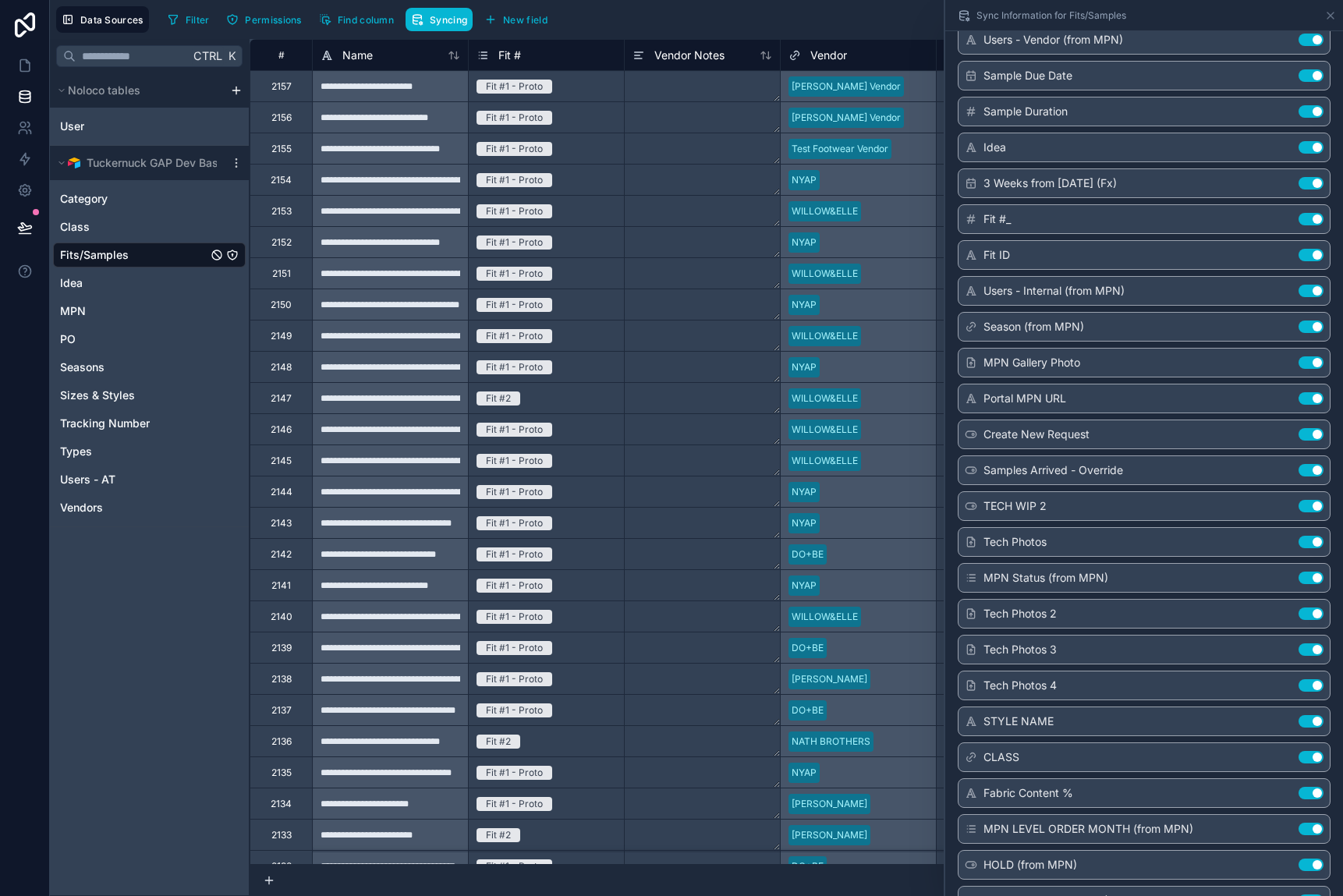
scroll to position [1219, 0]
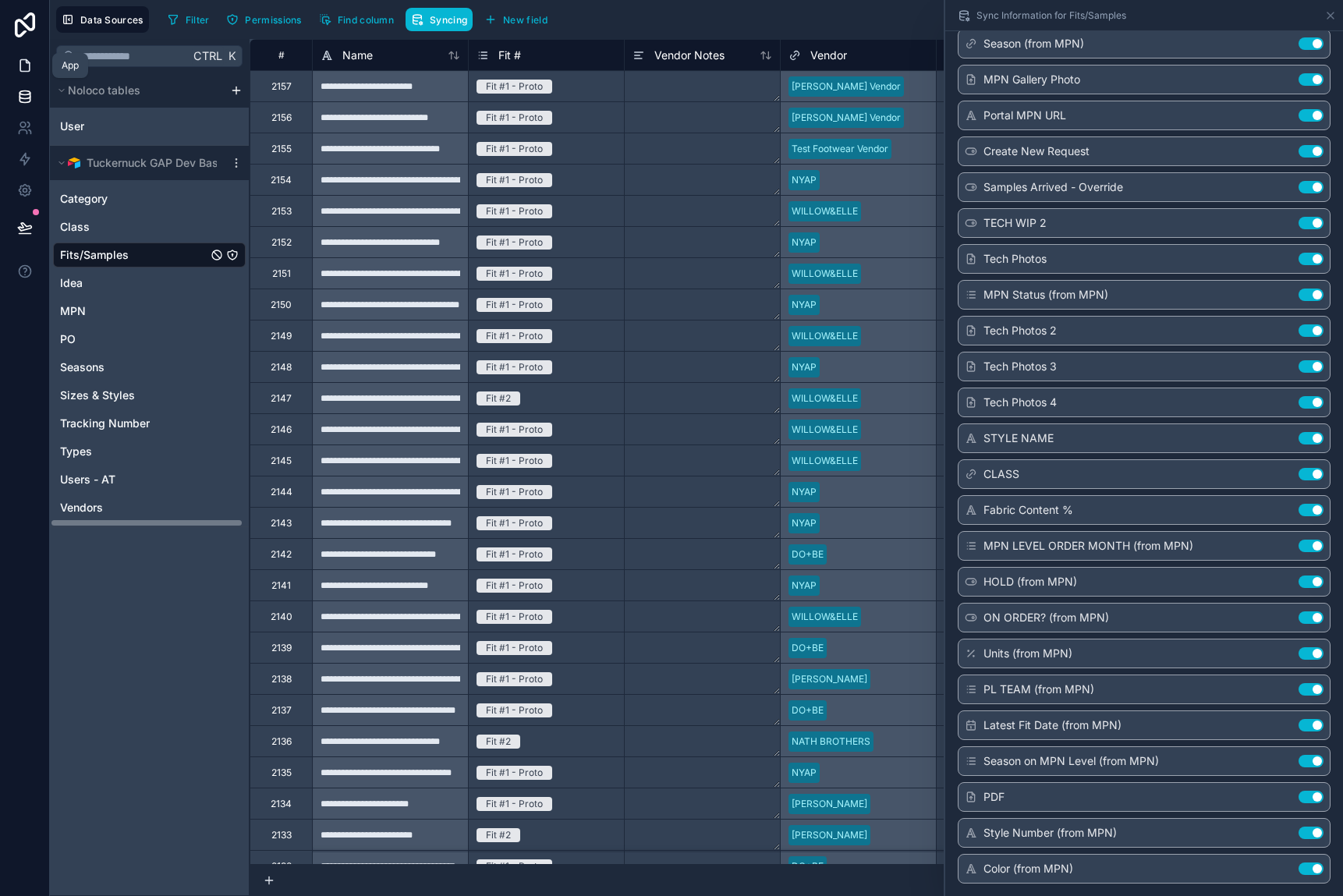
click at [25, 61] on icon at bounding box center [25, 65] width 16 height 16
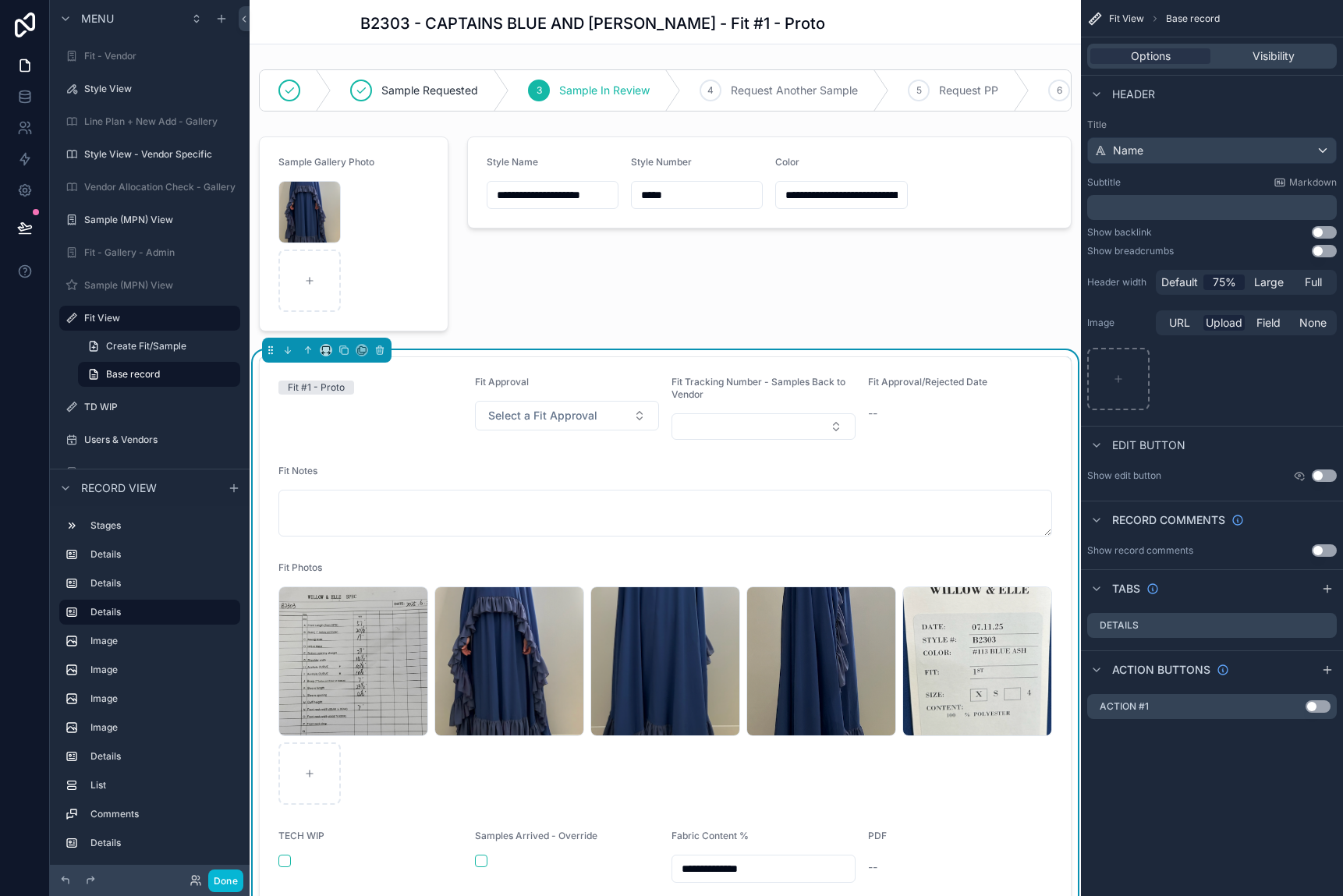
click at [1034, 468] on form "**********" at bounding box center [665, 628] width 811 height 544
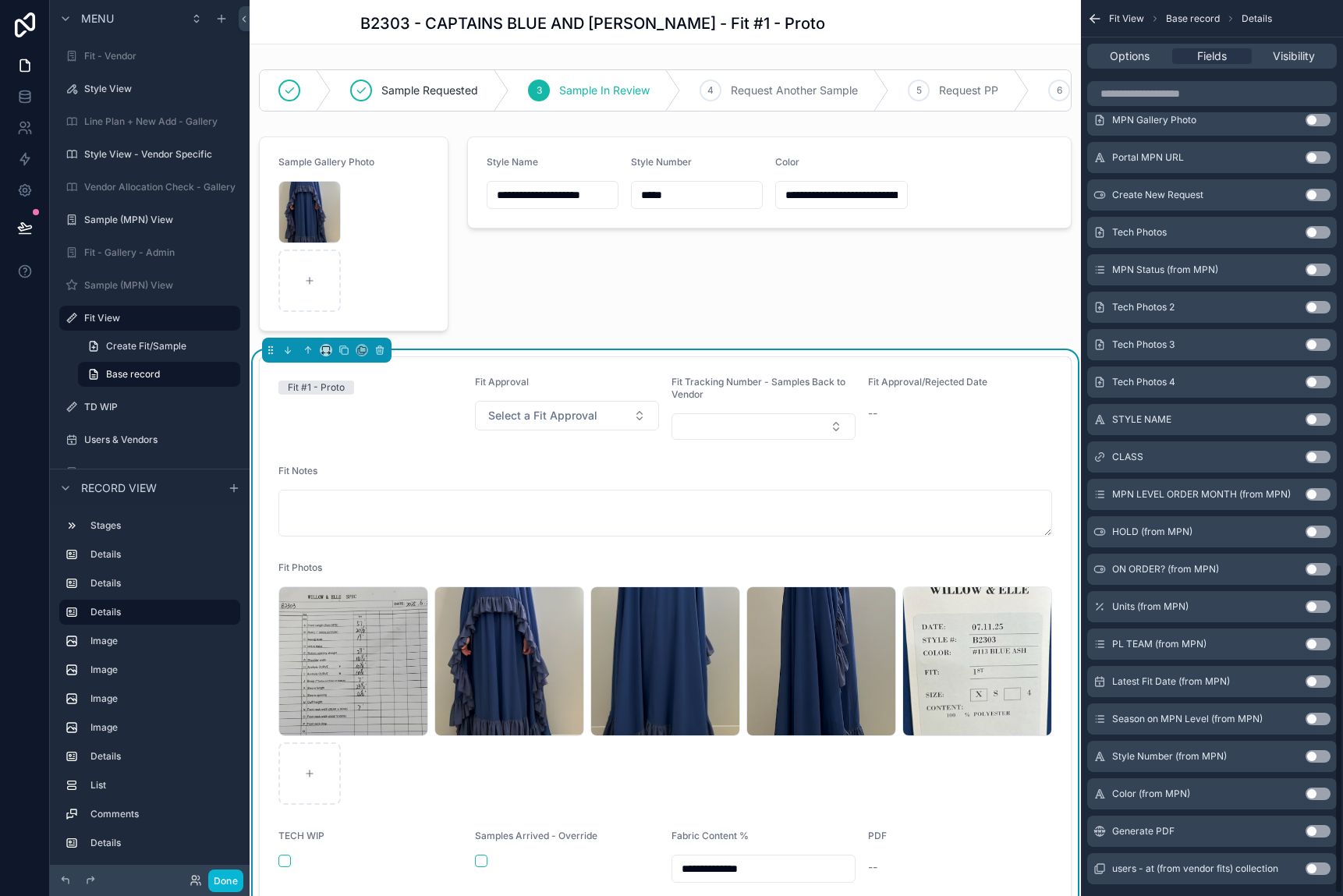
scroll to position [1535, 0]
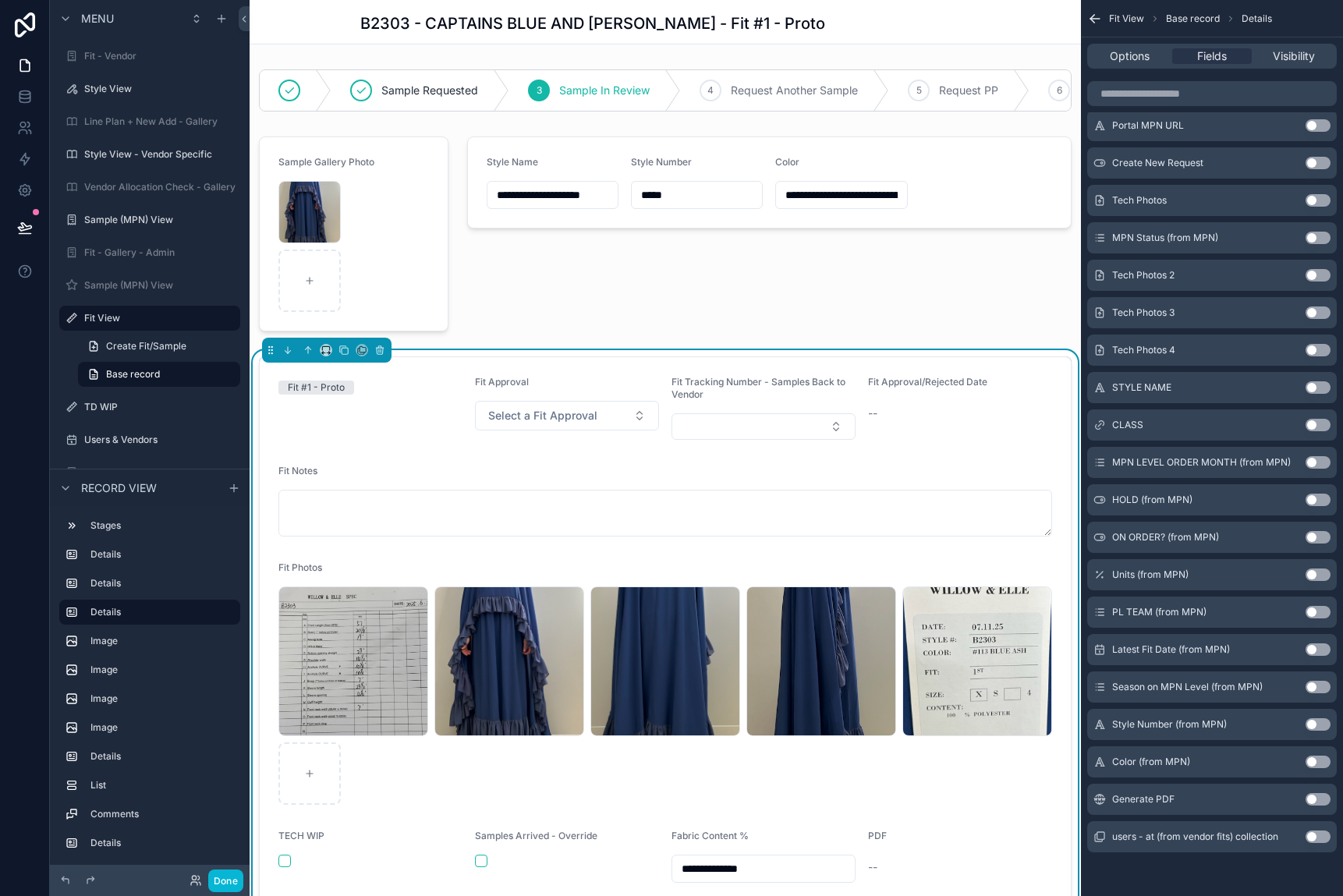
click at [1182, 802] on button "Use setting" at bounding box center [1318, 799] width 25 height 12
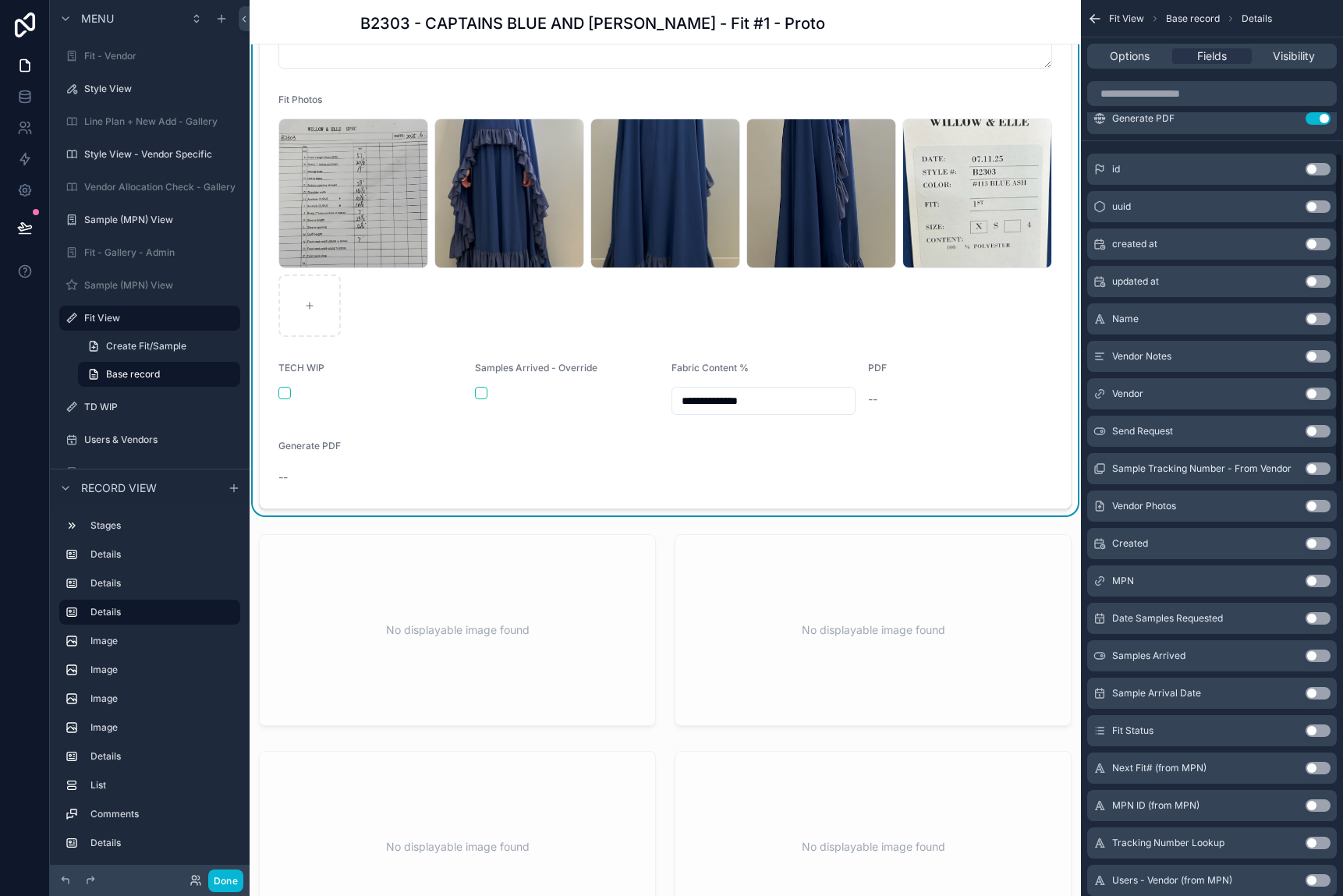
scroll to position [0, 0]
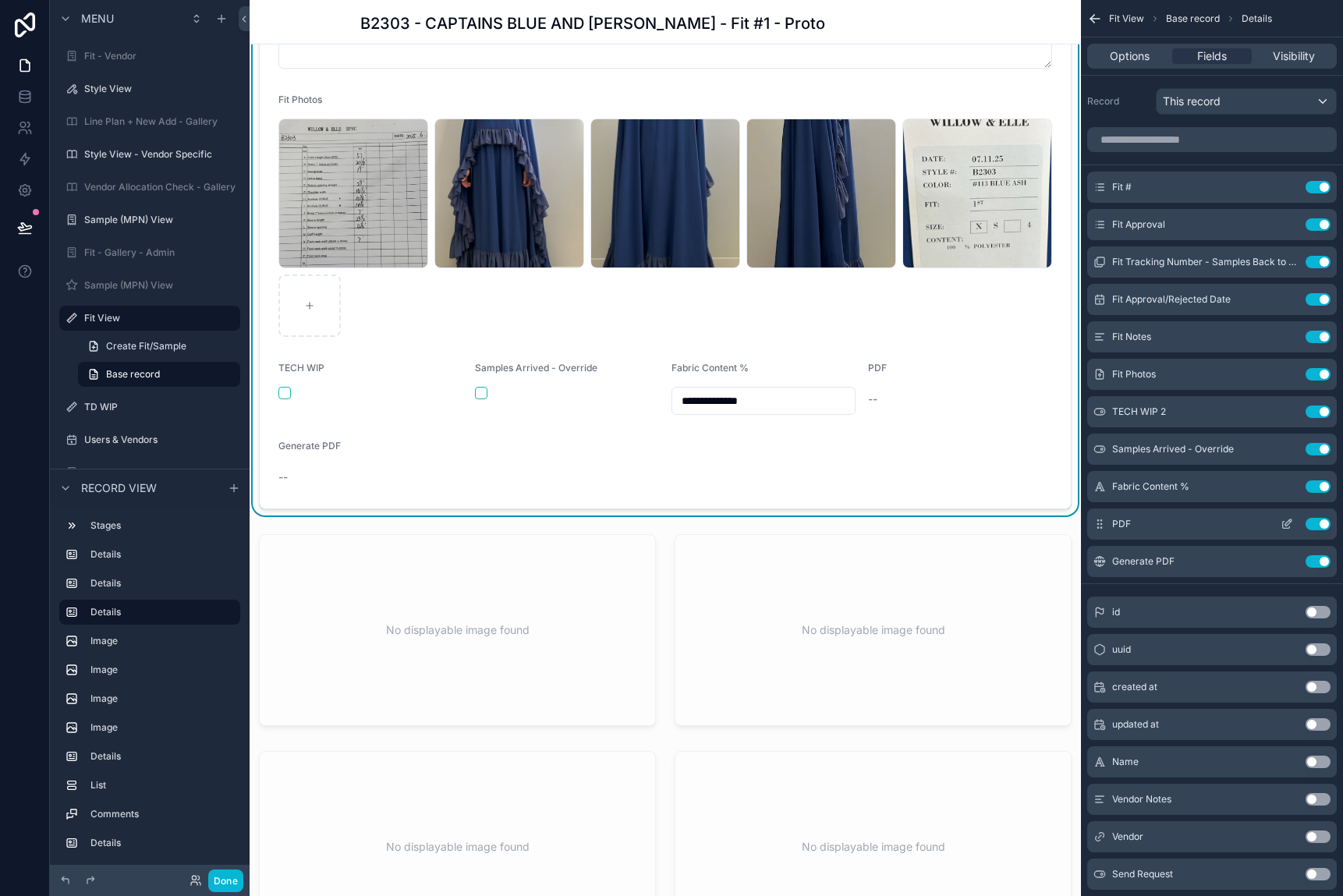
click at [1182, 529] on icon "scrollable content" at bounding box center [1287, 524] width 12 height 12
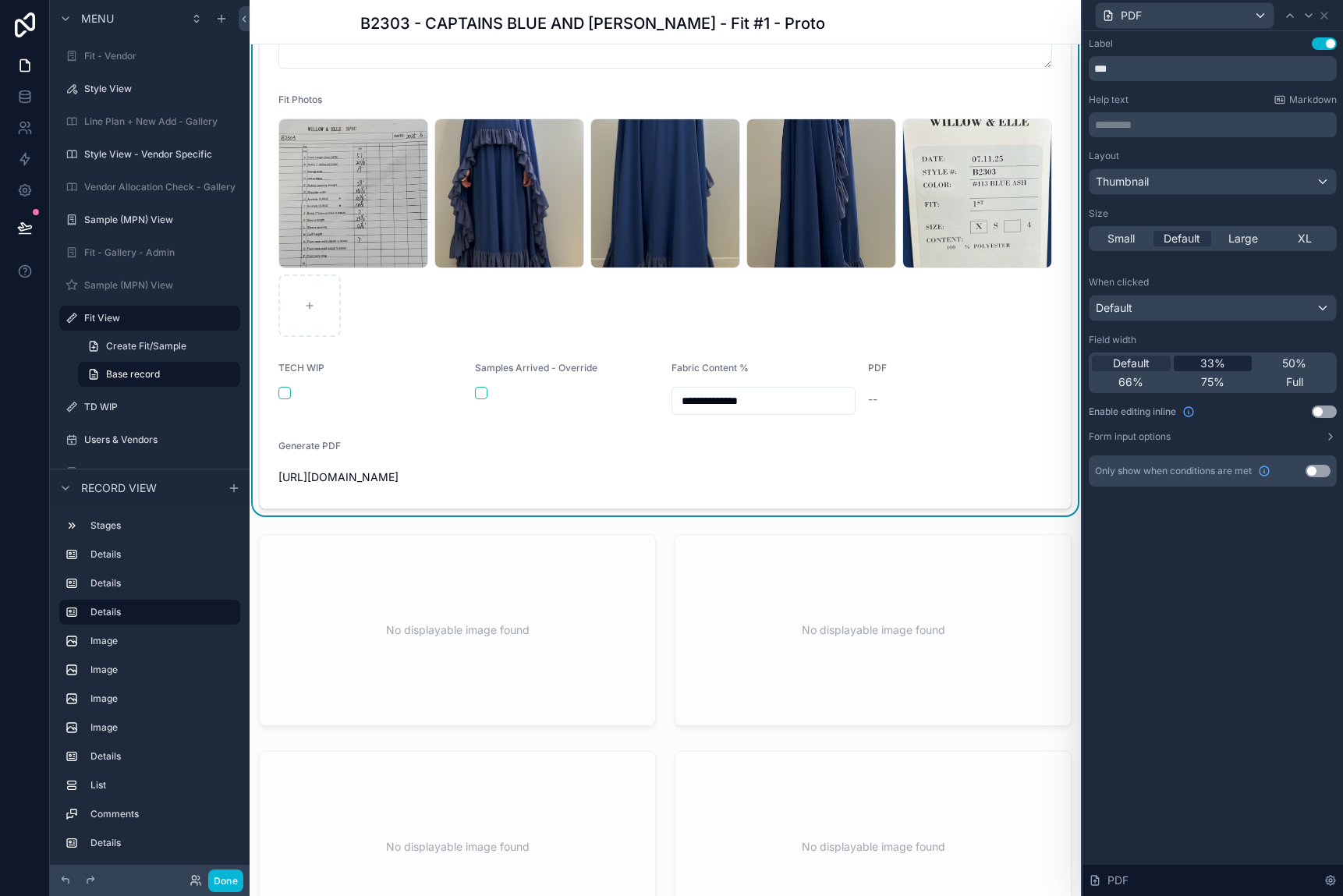
click at [1182, 359] on div "33%" at bounding box center [1213, 363] width 79 height 16
click at [1182, 8] on div "PDF" at bounding box center [1184, 16] width 178 height 25
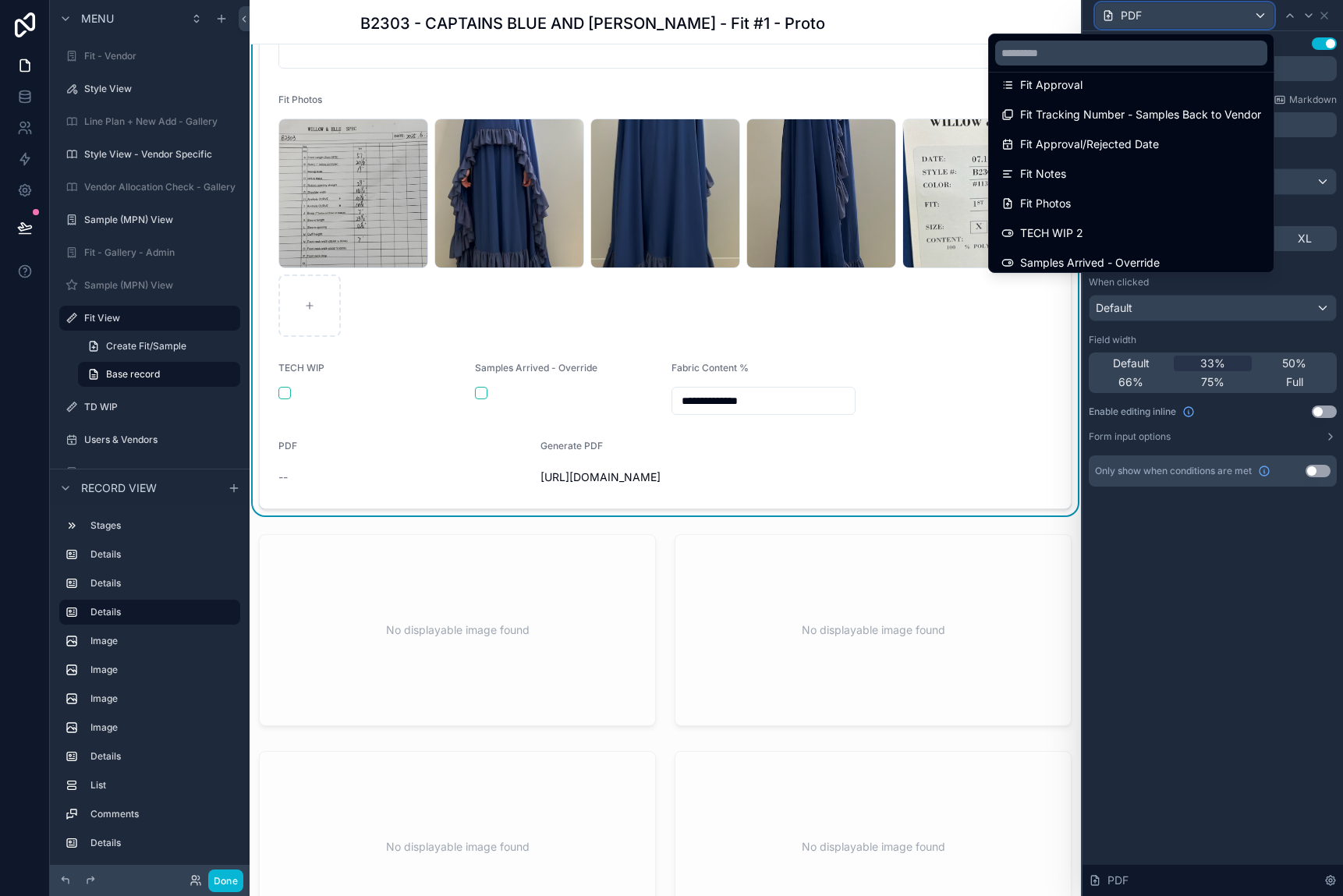
scroll to position [141, 0]
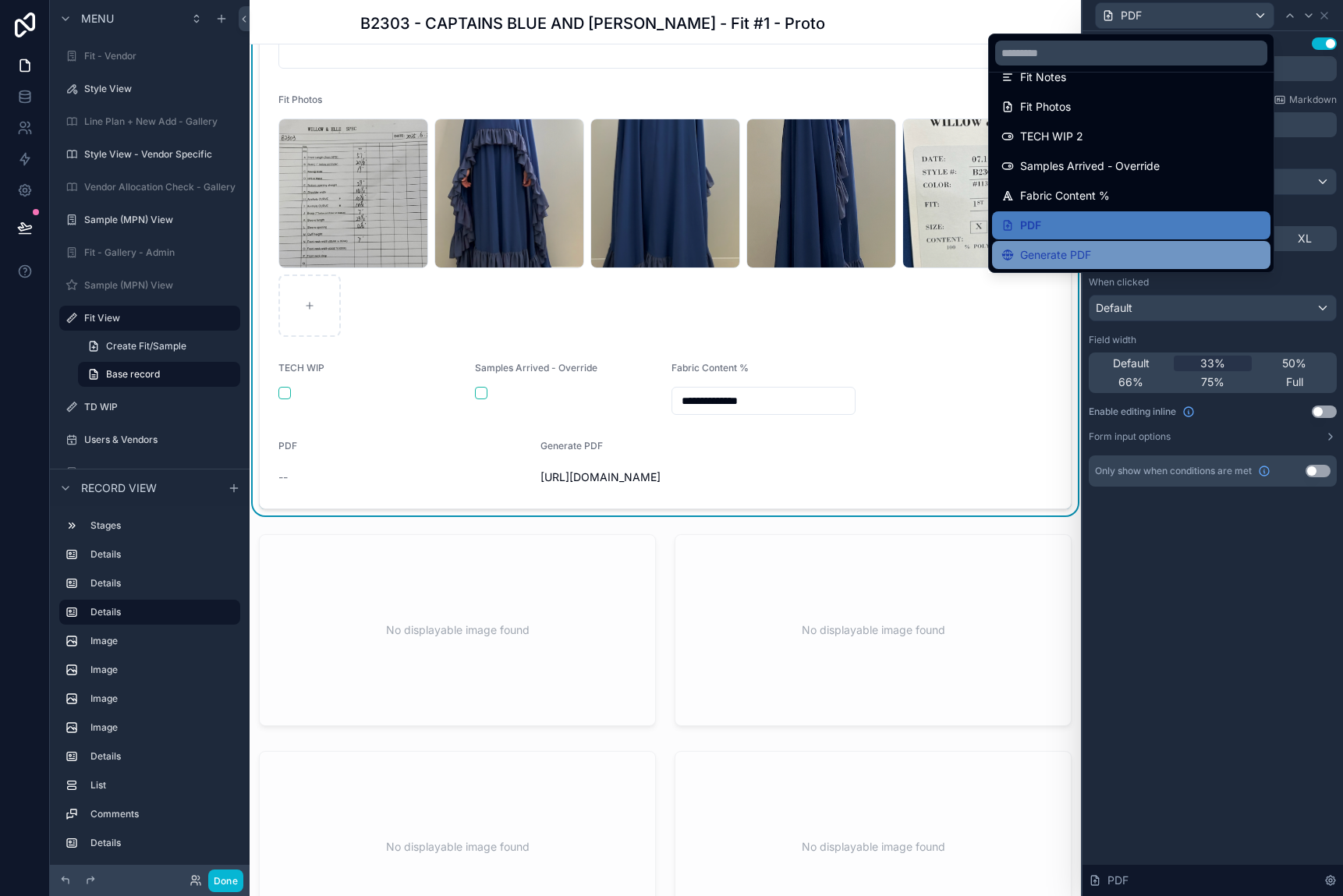
click at [1093, 245] on div "Generate PDF" at bounding box center [1131, 254] width 278 height 28
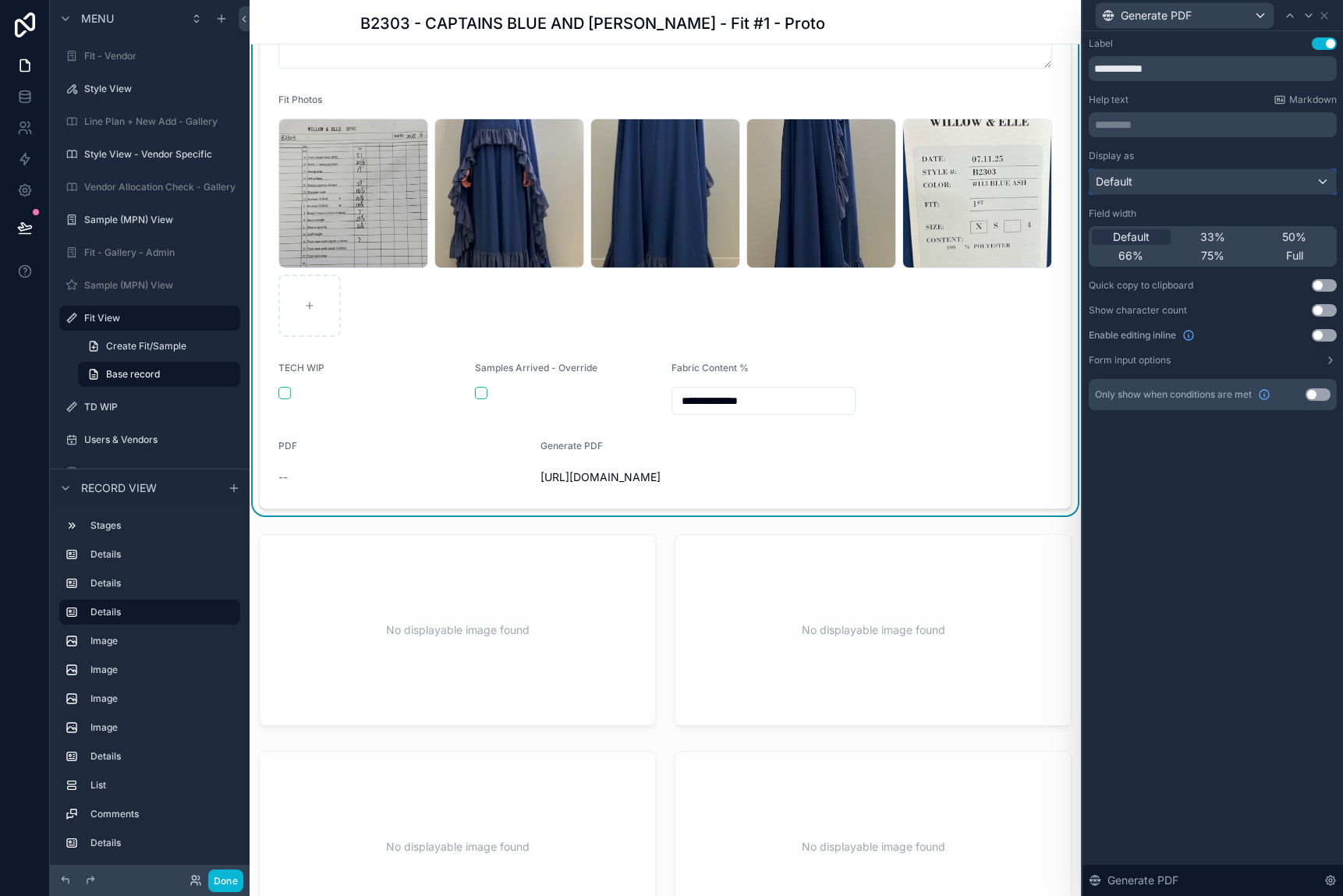
click at [1182, 172] on div "Default" at bounding box center [1212, 182] width 246 height 25
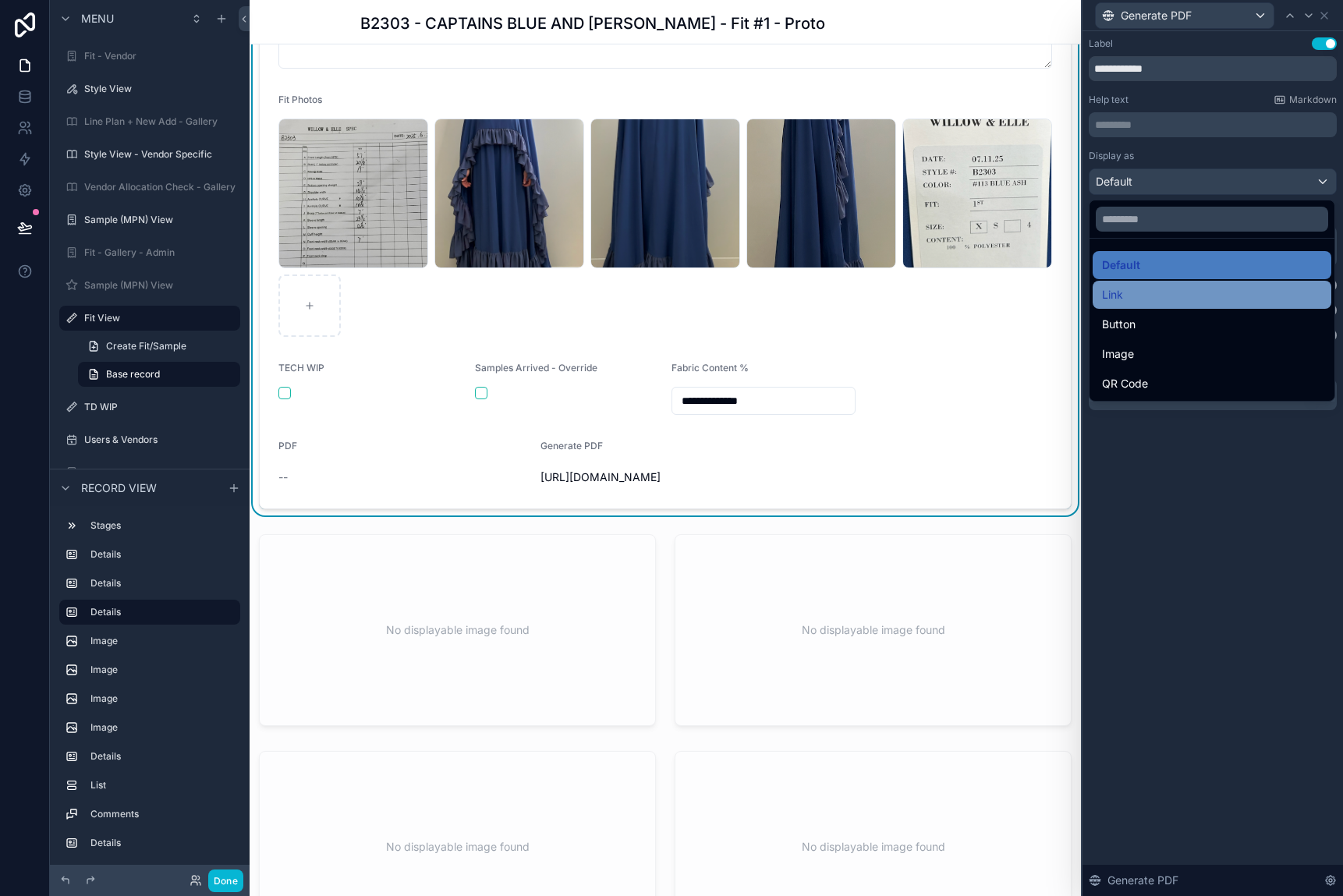
click at [1182, 290] on div "Link" at bounding box center [1212, 295] width 220 height 19
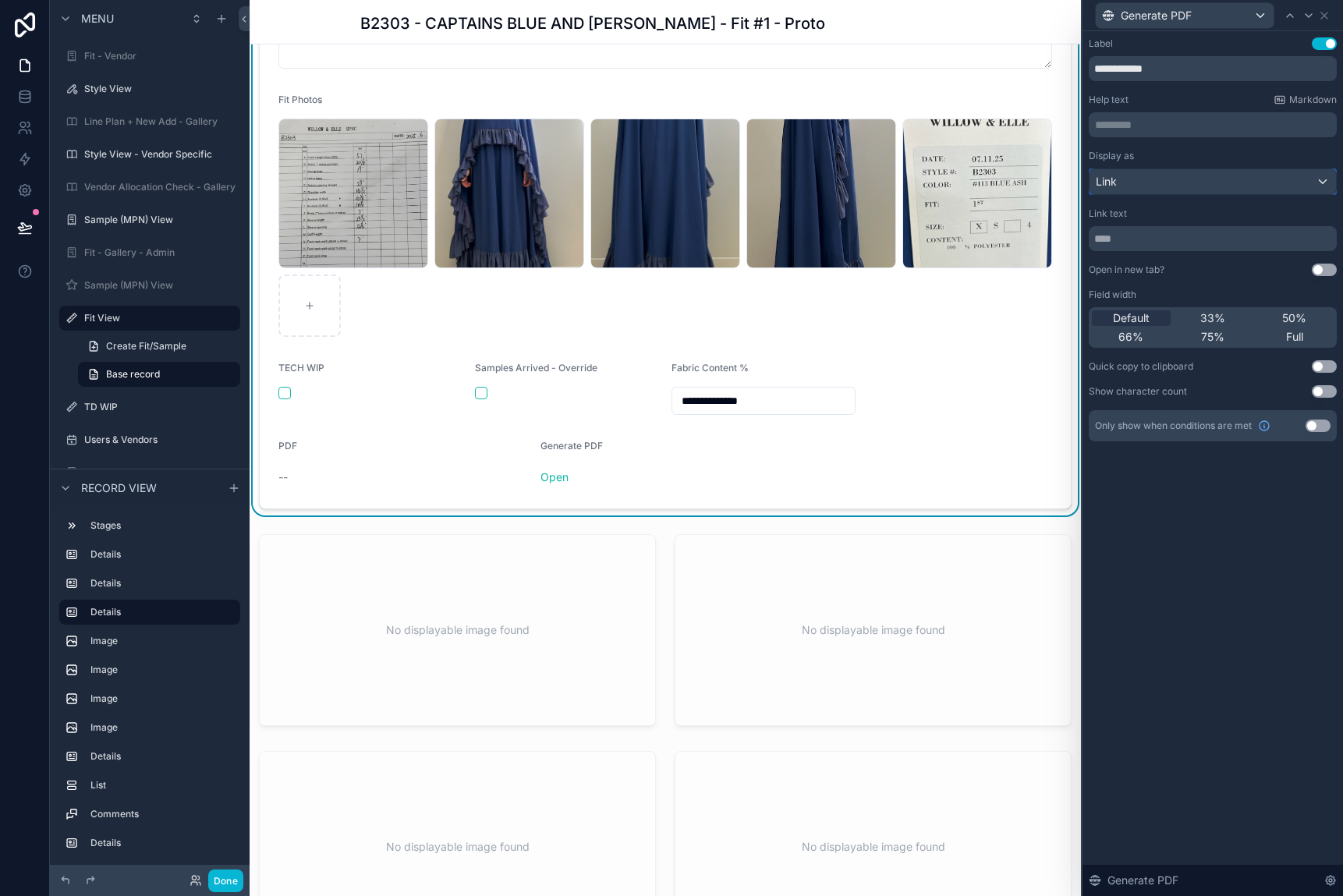
click at [1179, 182] on div "Link" at bounding box center [1212, 182] width 246 height 25
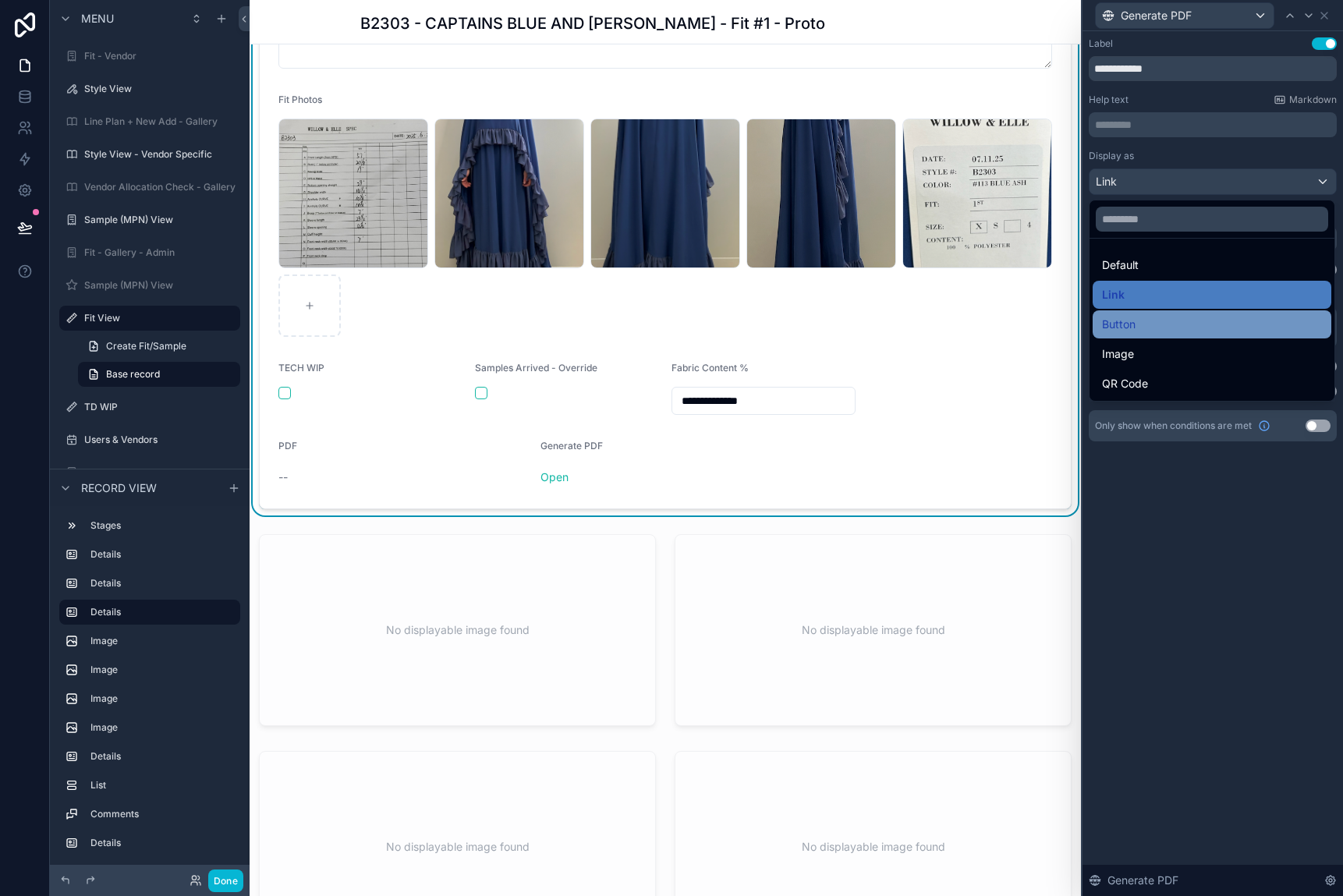
click at [1174, 313] on div "Button" at bounding box center [1212, 324] width 239 height 28
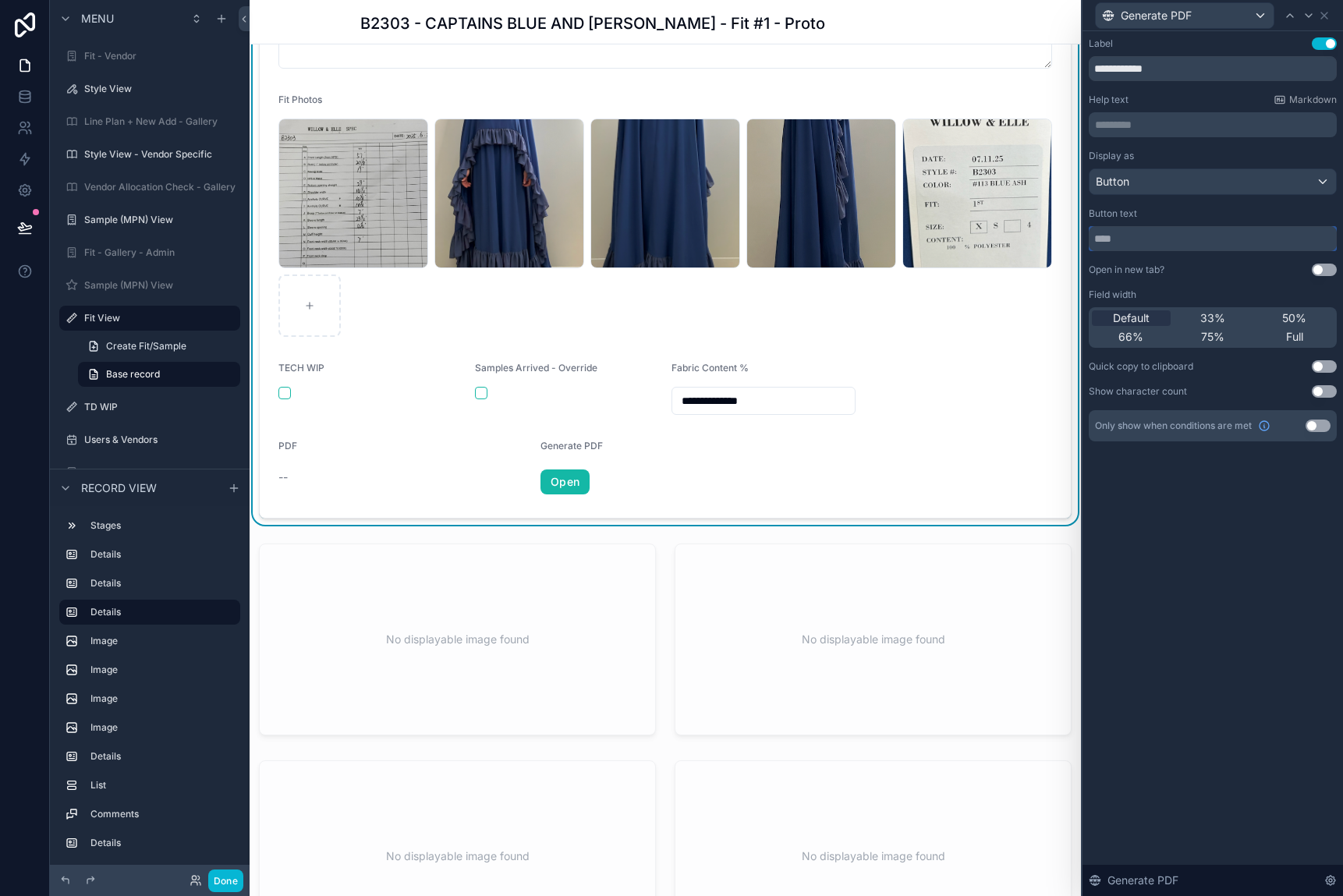
click at [1179, 238] on input "text" at bounding box center [1212, 238] width 248 height 25
type input "**********"
click at [1182, 16] on icon at bounding box center [1324, 15] width 12 height 12
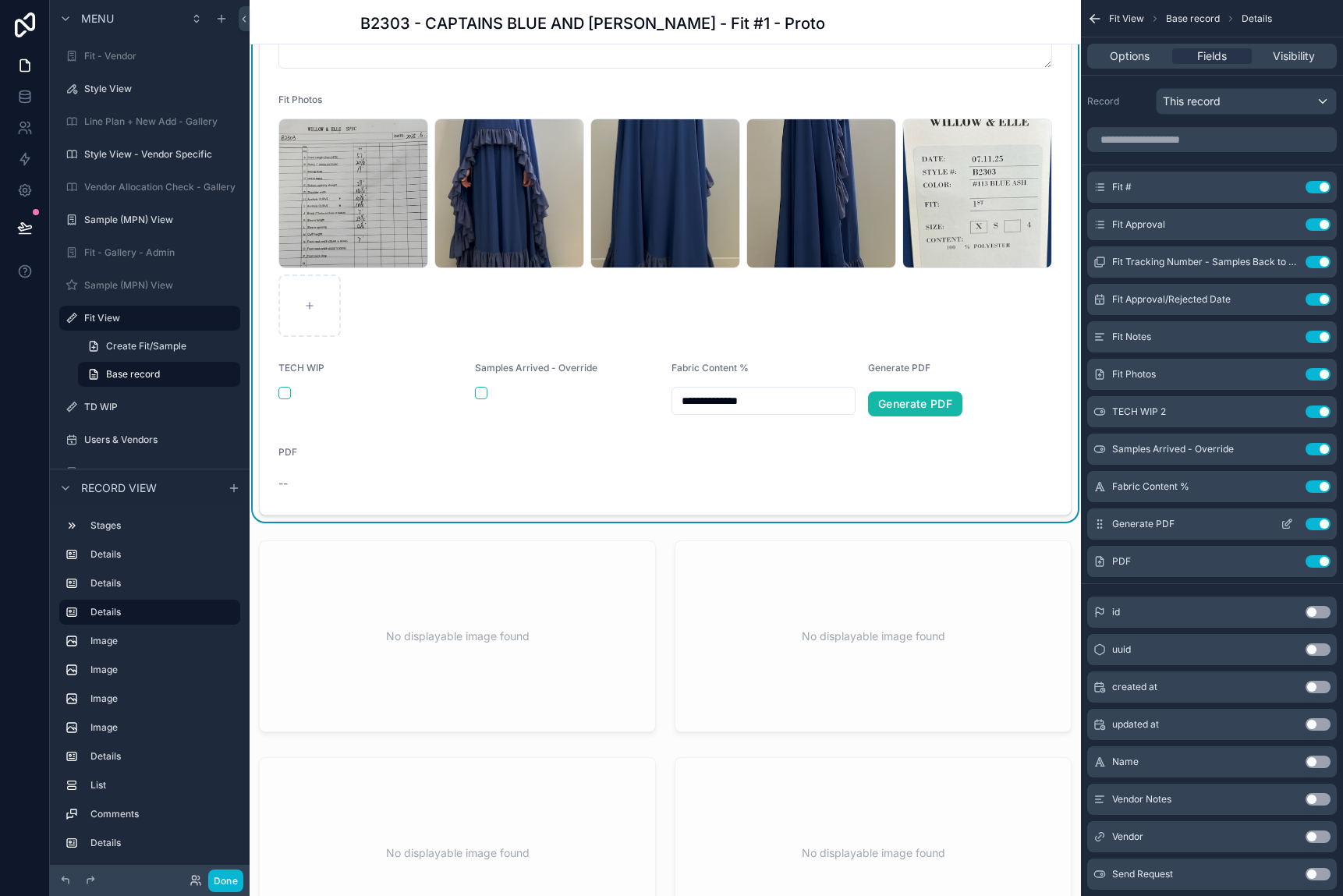
click at [1182, 523] on icon "scrollable content" at bounding box center [1287, 524] width 12 height 12
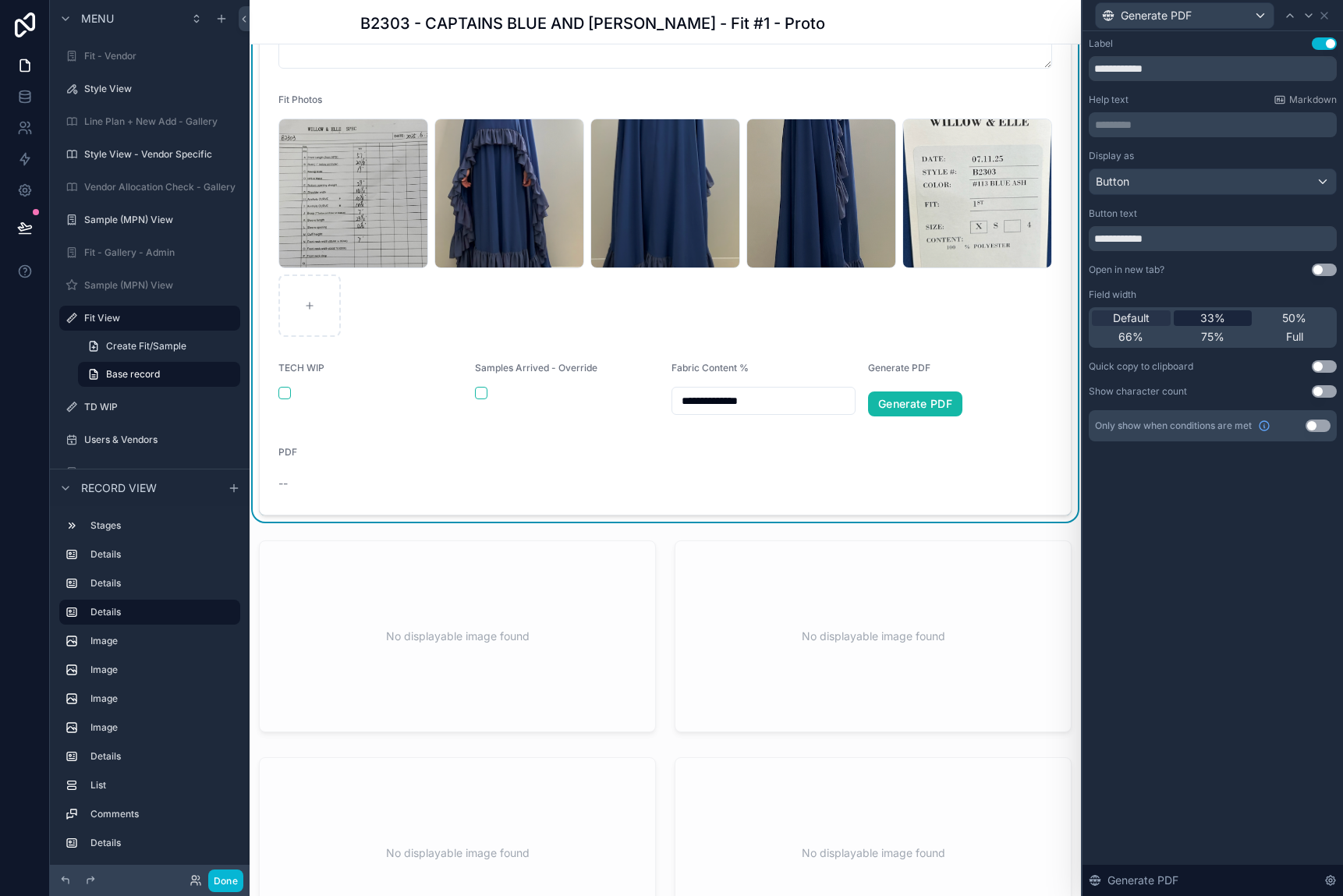
click at [1182, 322] on span "33%" at bounding box center [1213, 317] width 25 height 16
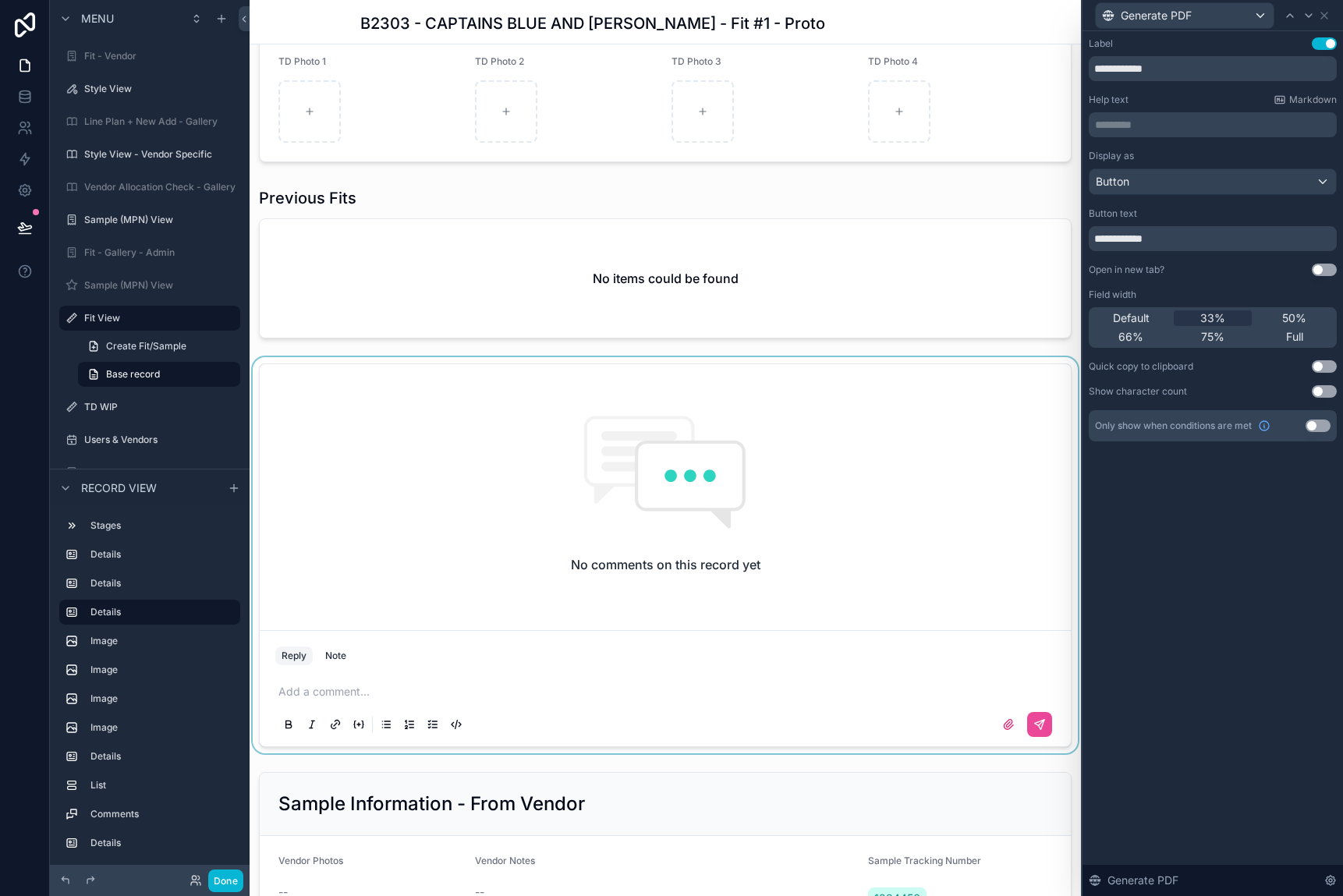
scroll to position [1403, 0]
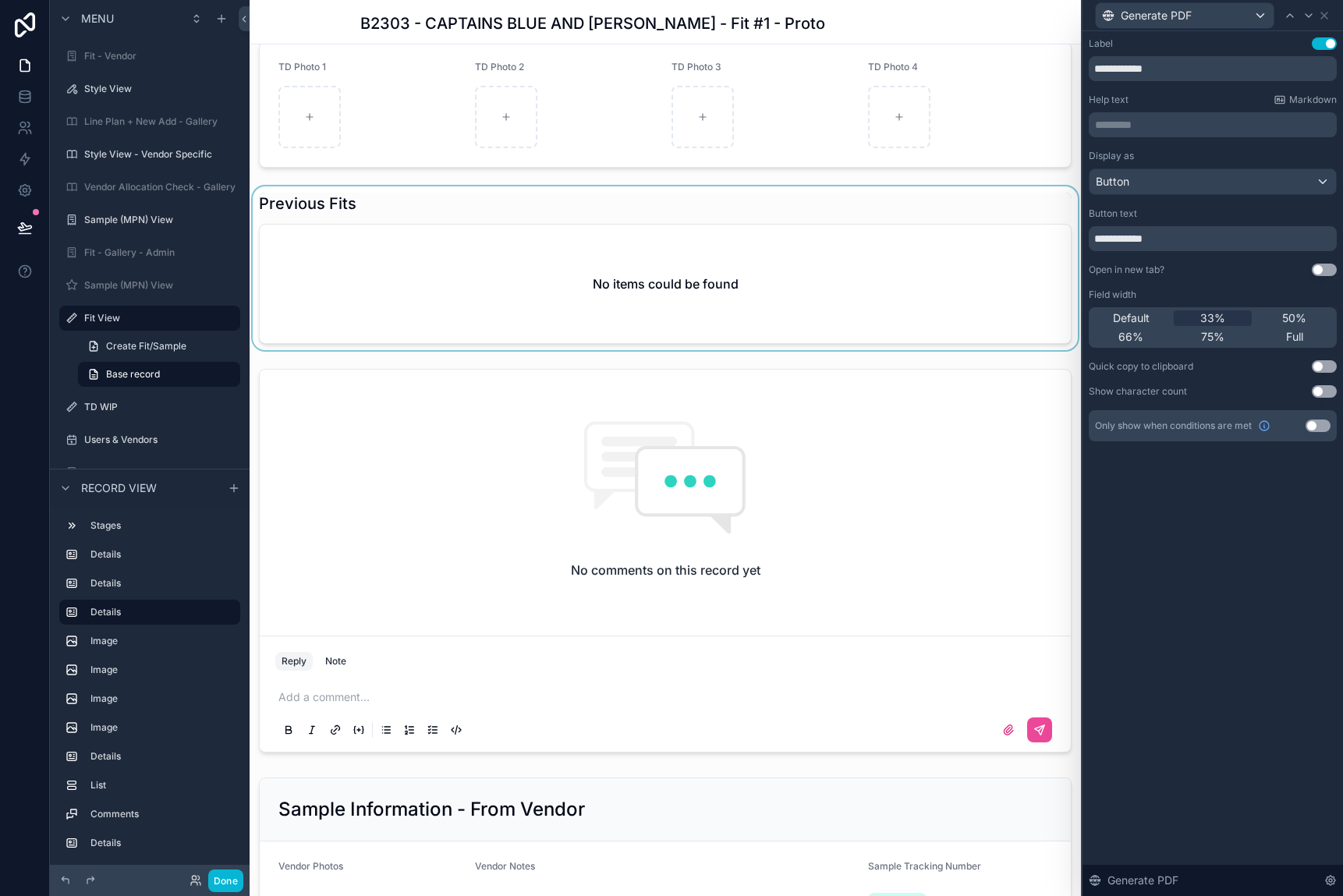
click at [777, 350] on div "scrollable content" at bounding box center [665, 268] width 831 height 164
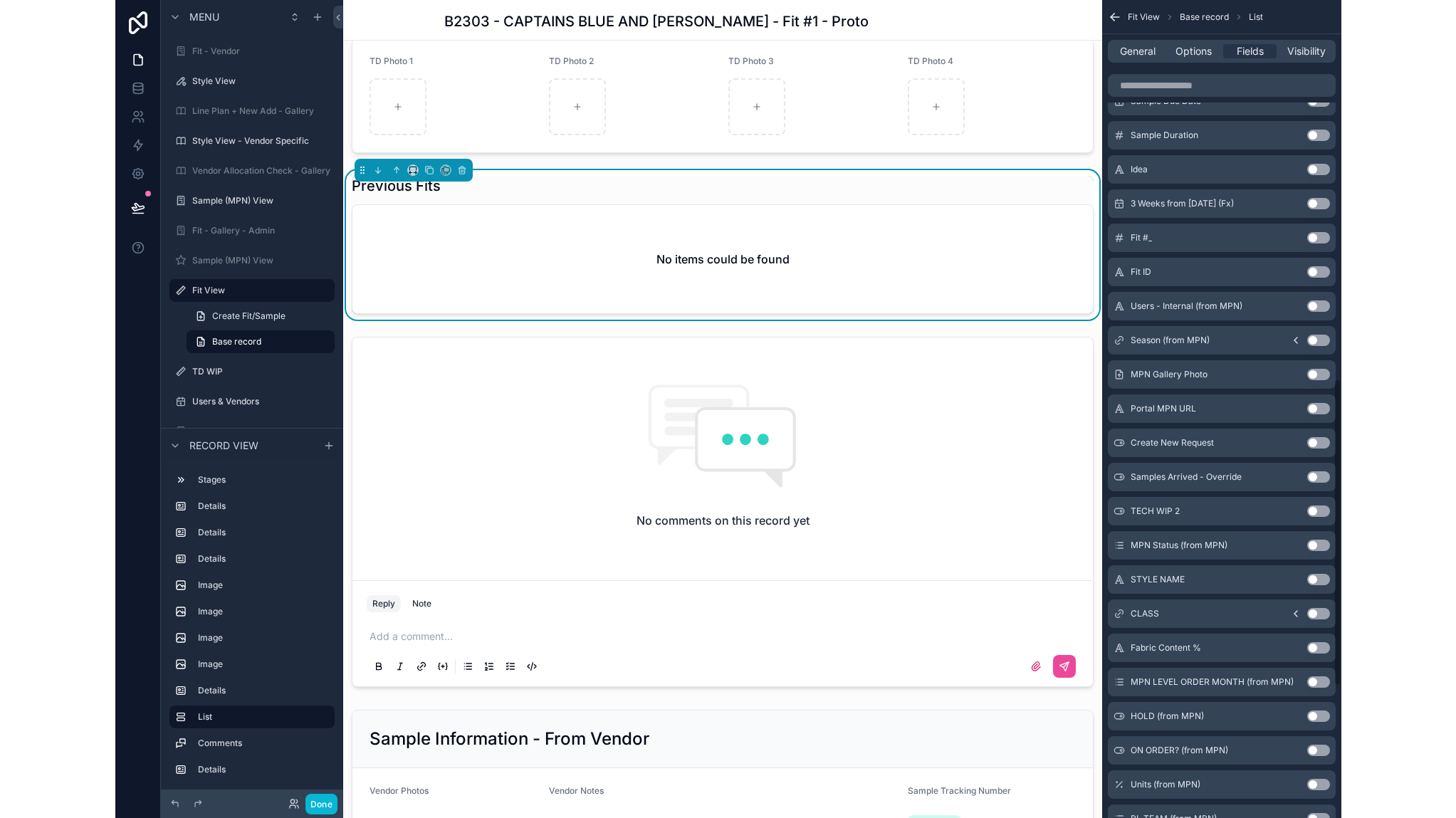
scroll to position [1139, 0]
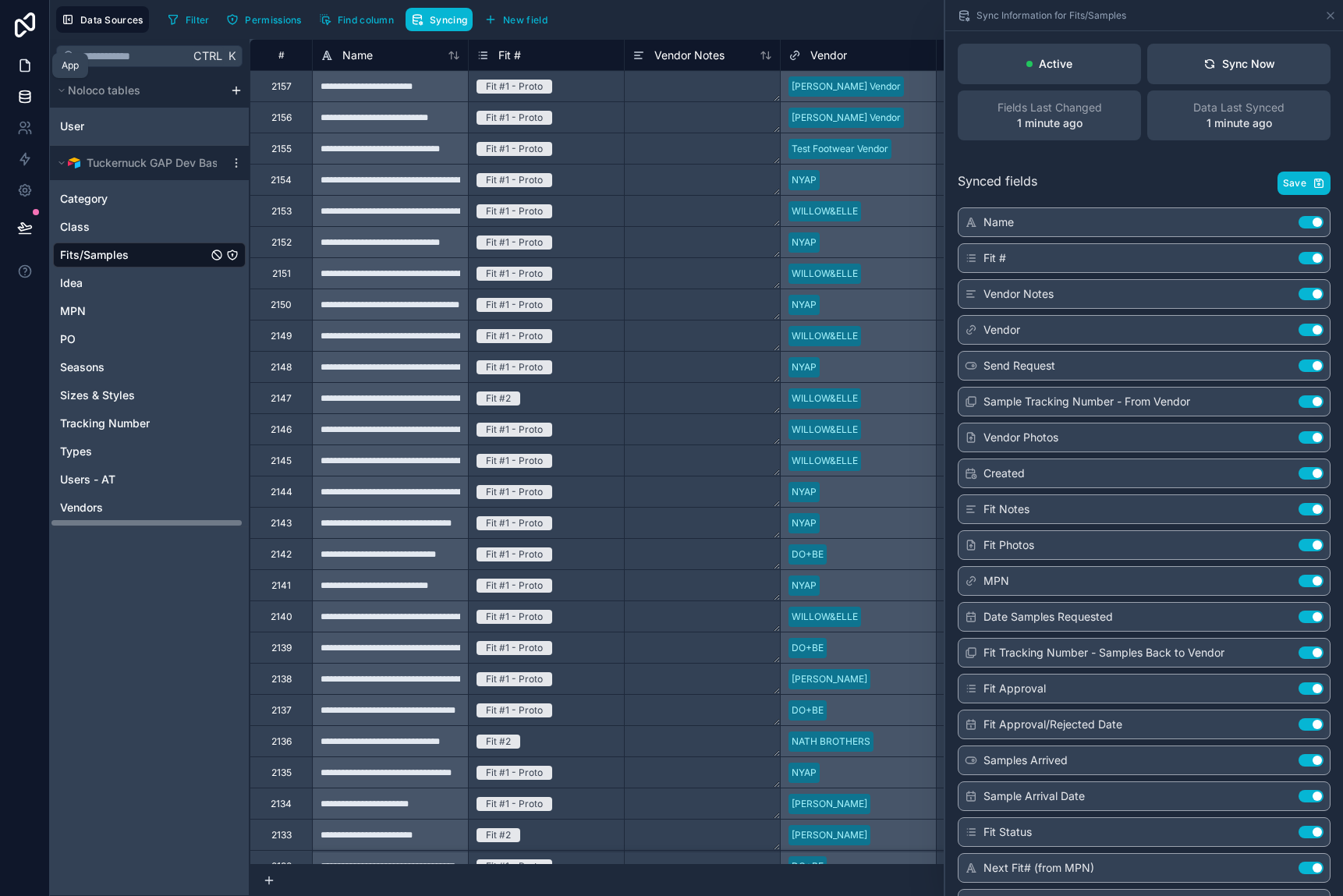
click at [20, 58] on icon at bounding box center [25, 65] width 16 height 16
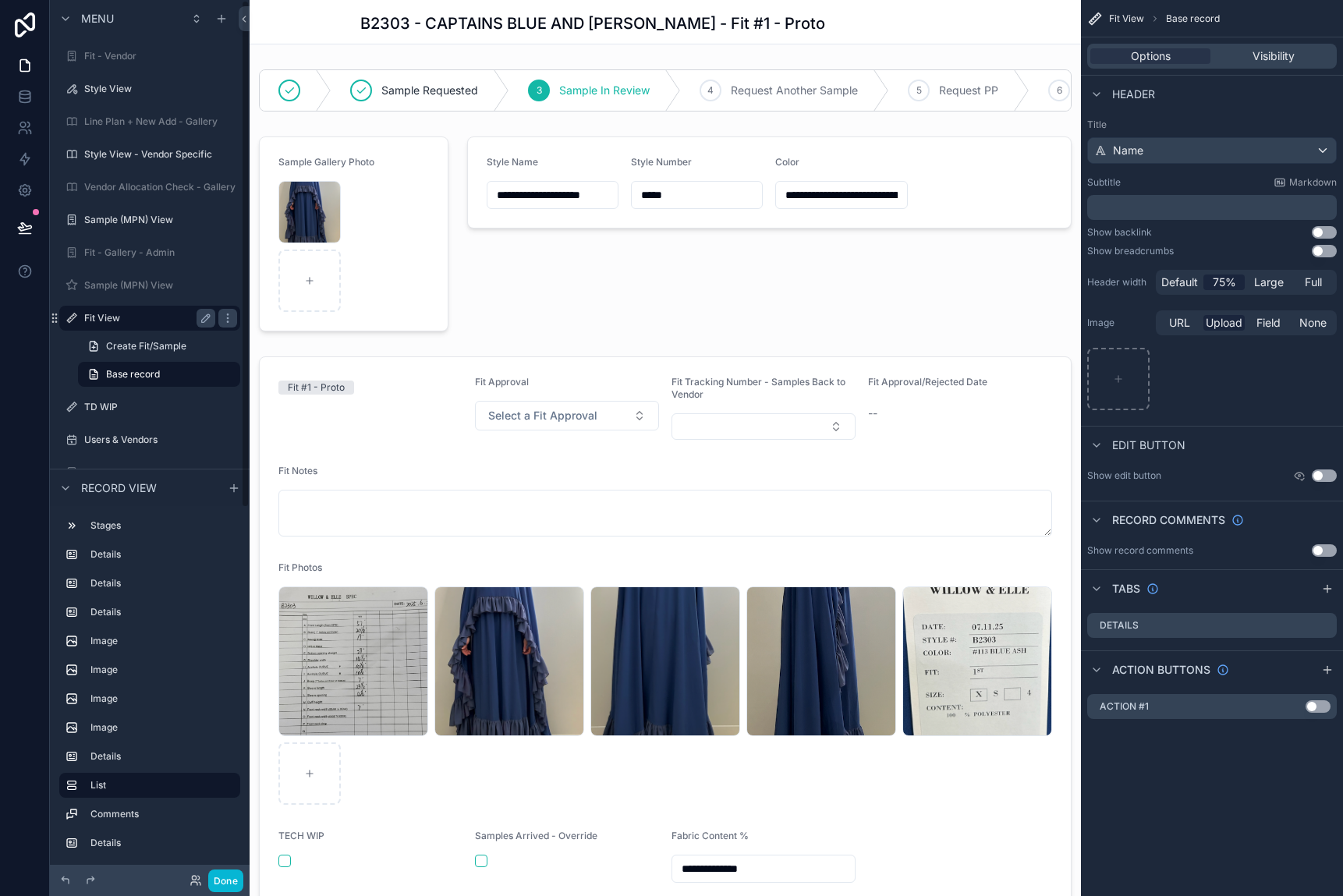
click at [108, 308] on div "Fit View" at bounding box center [149, 318] width 174 height 25
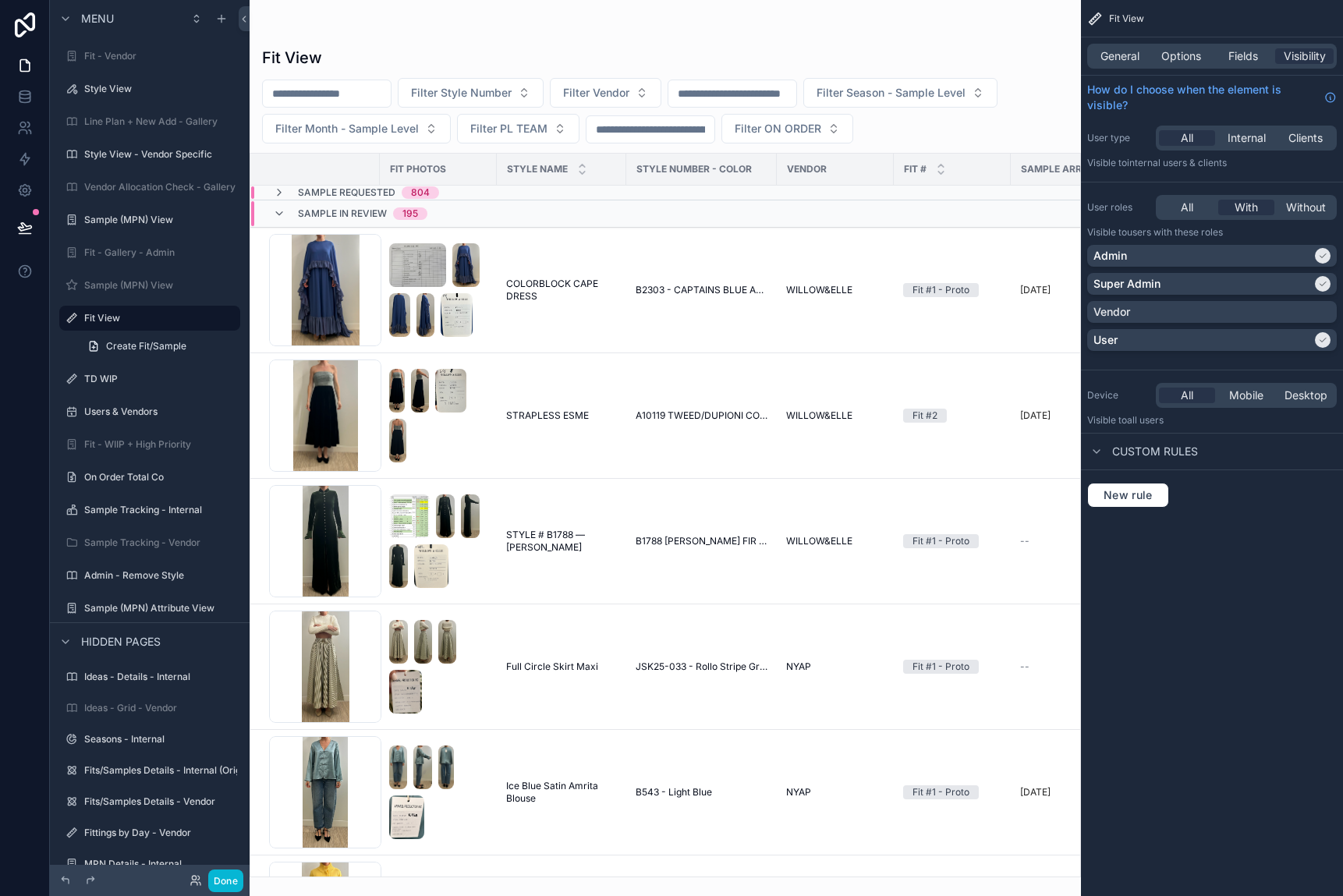
click at [580, 485] on td "STYLE # B1788 —LORETTA STYLE # B1788 —LORETTA" at bounding box center [561, 541] width 129 height 125
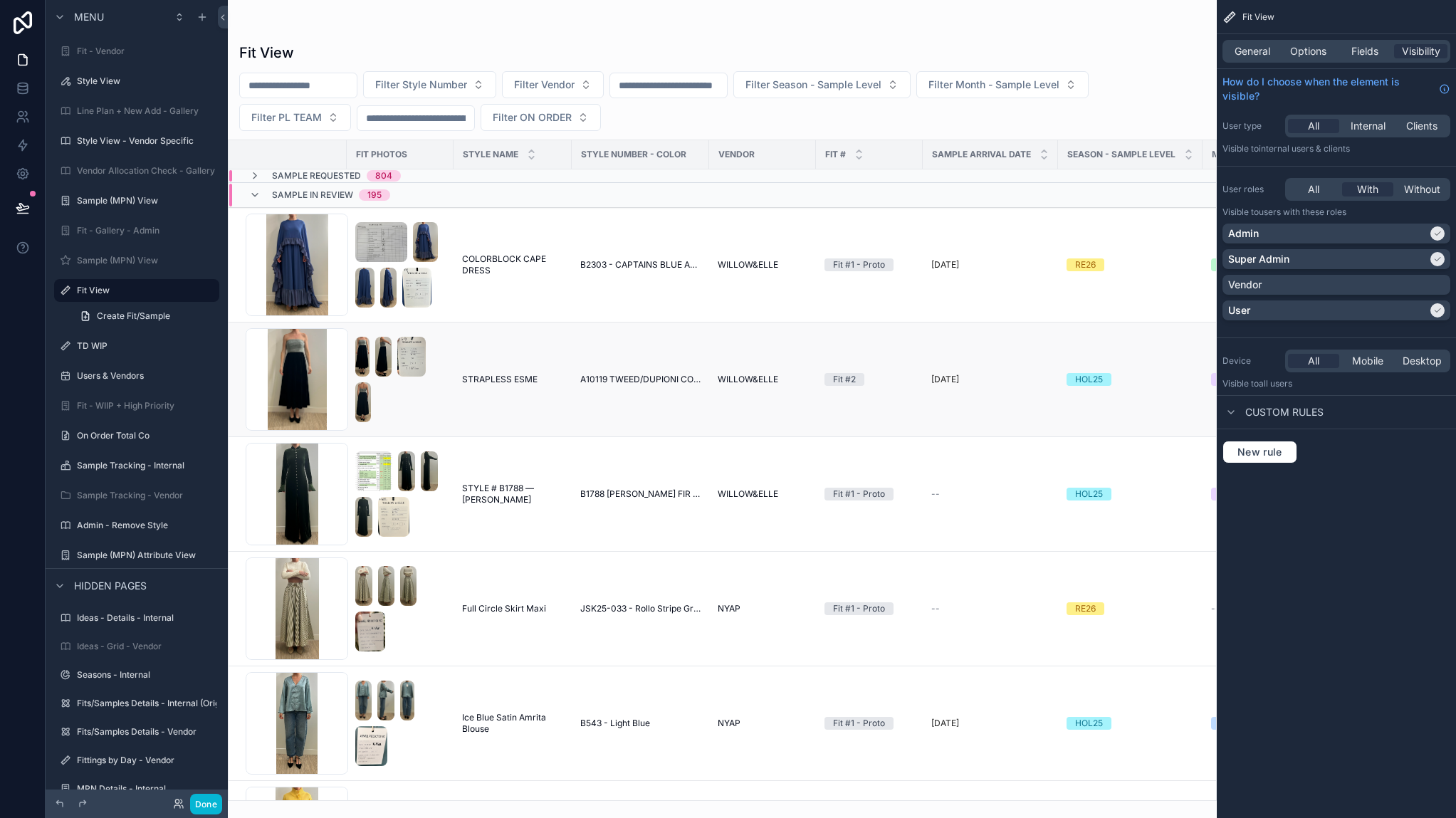
click at [509, 420] on td "STRAPLESS ESME STRAPLESS ESME" at bounding box center [512, 379] width 118 height 114
click at [488, 394] on td "STRAPLESS ESME STRAPLESS ESME" at bounding box center [512, 379] width 118 height 114
click at [501, 368] on td "STRAPLESS ESME STRAPLESS ESME" at bounding box center [512, 379] width 118 height 114
click at [508, 375] on span "STRAPLESS ESME" at bounding box center [500, 379] width 75 height 11
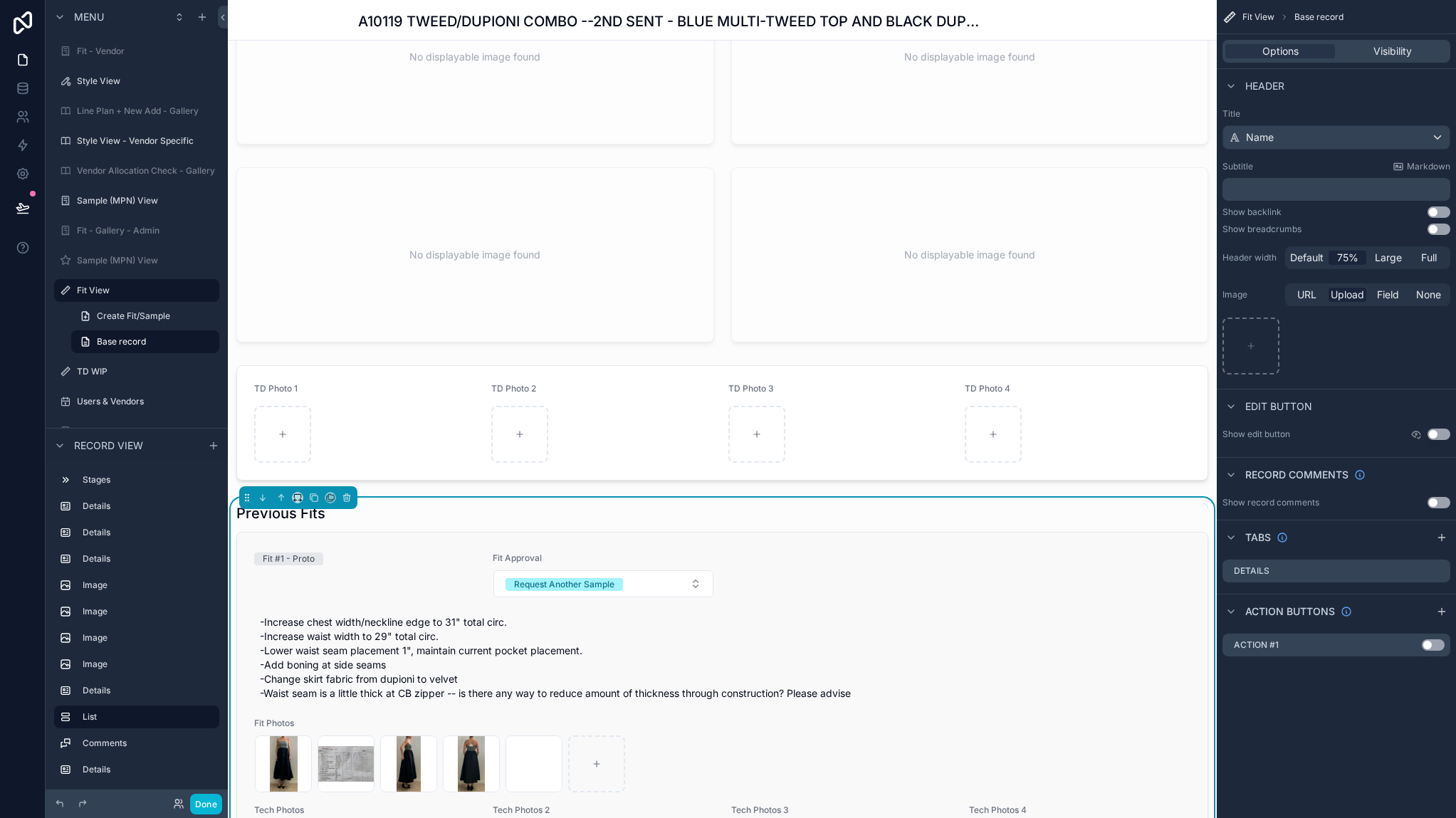
scroll to position [855, 0]
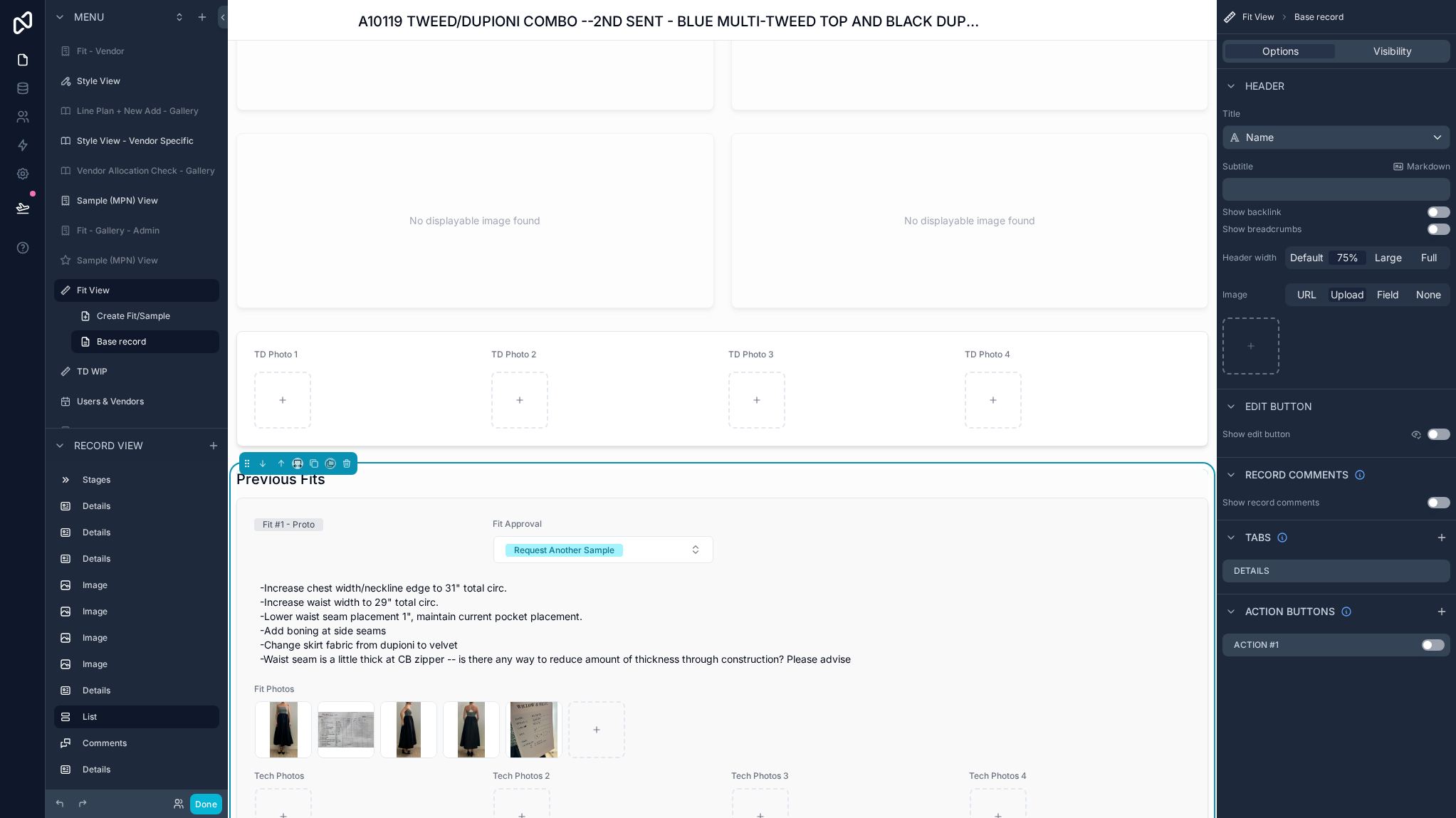
click at [932, 513] on div "Fit #1 - Proto Fit Approval Request Another Sample -Increase chest width/neckli…" at bounding box center [722, 682] width 970 height 368
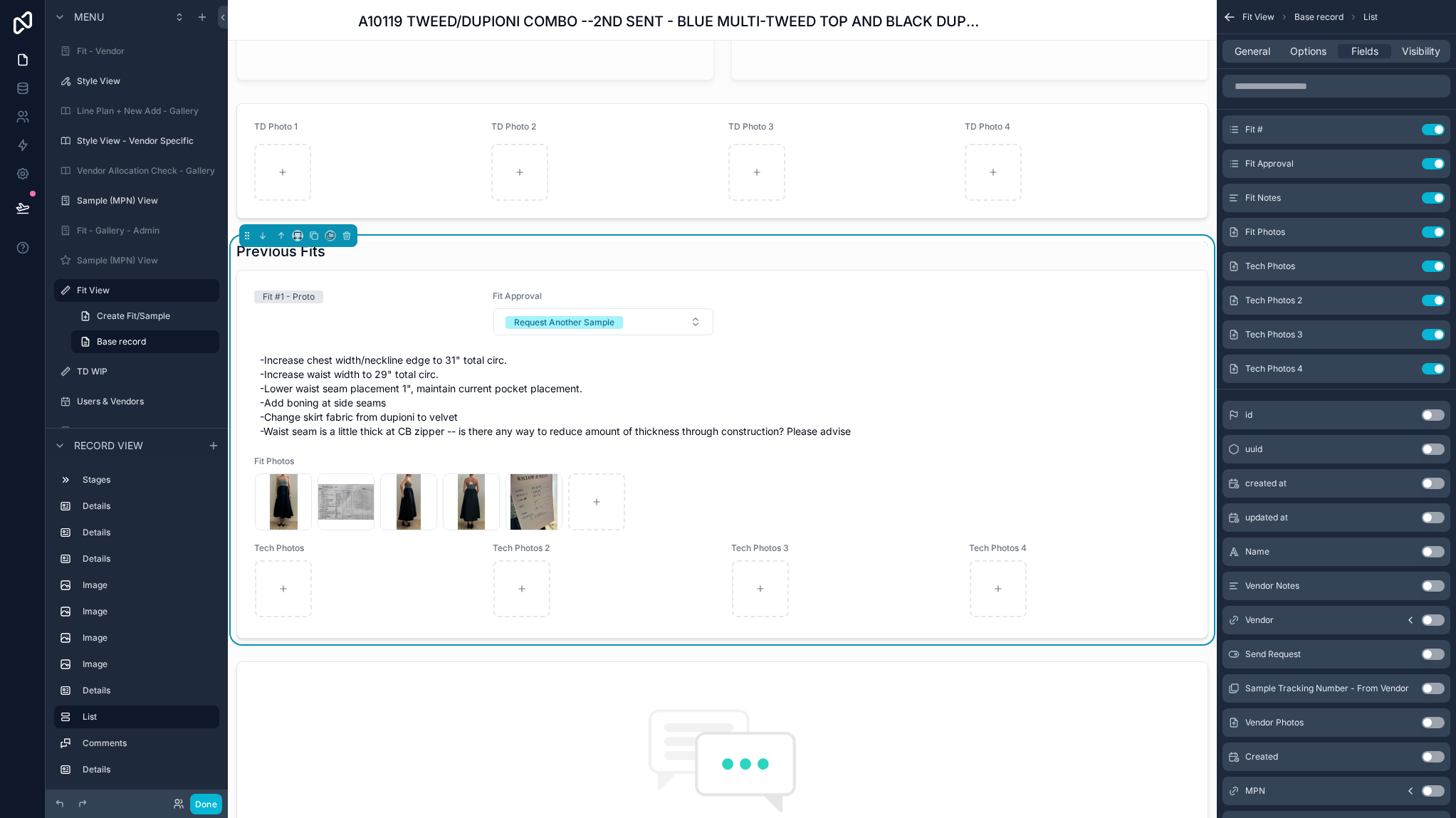
scroll to position [1139, 0]
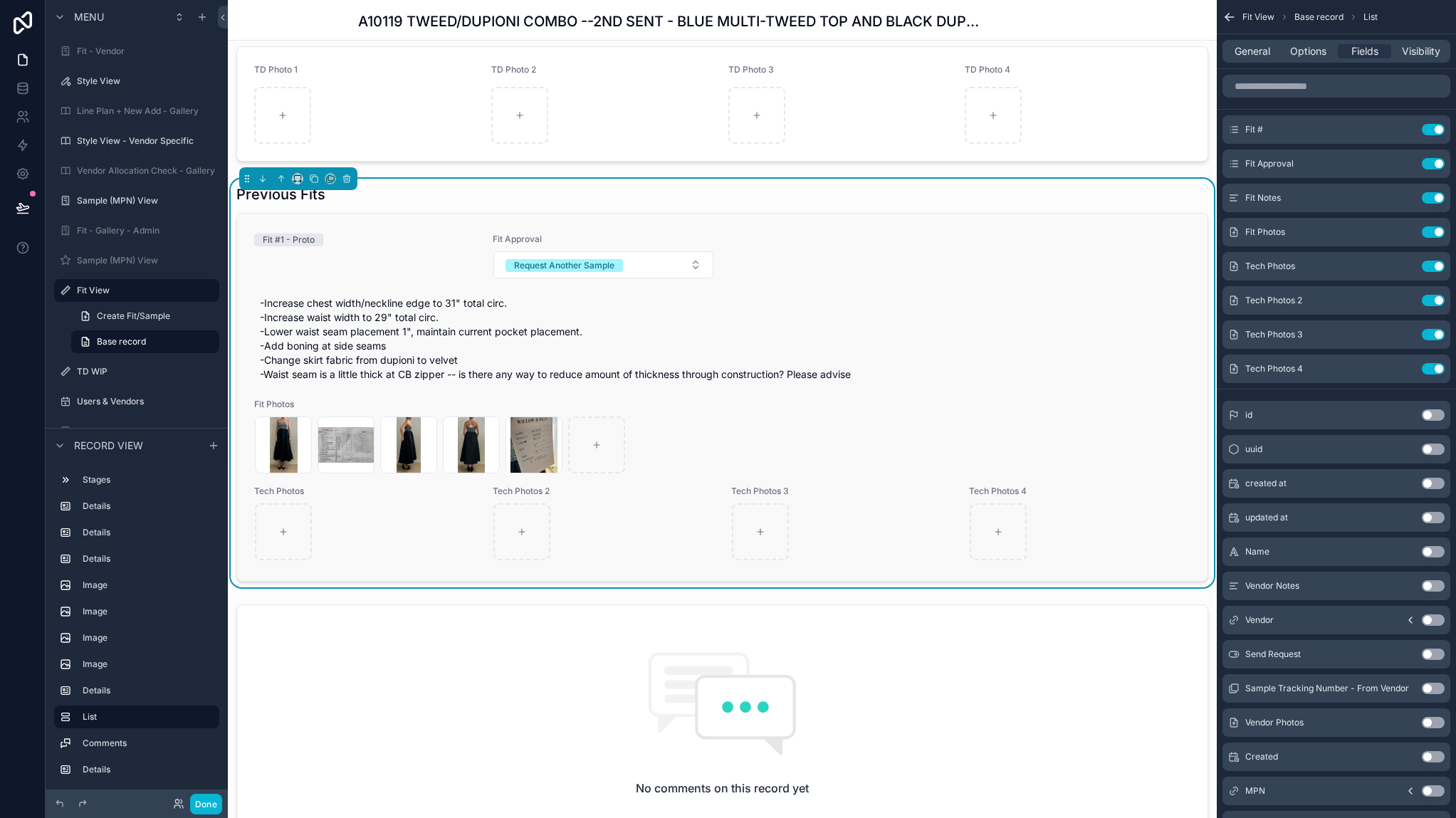
click at [921, 418] on div "Screenshot-2025-05-27-at-5.24.42-PM .png A10119-1ST-5.22.25 .jpg Screenshot-202…" at bounding box center [722, 445] width 935 height 57
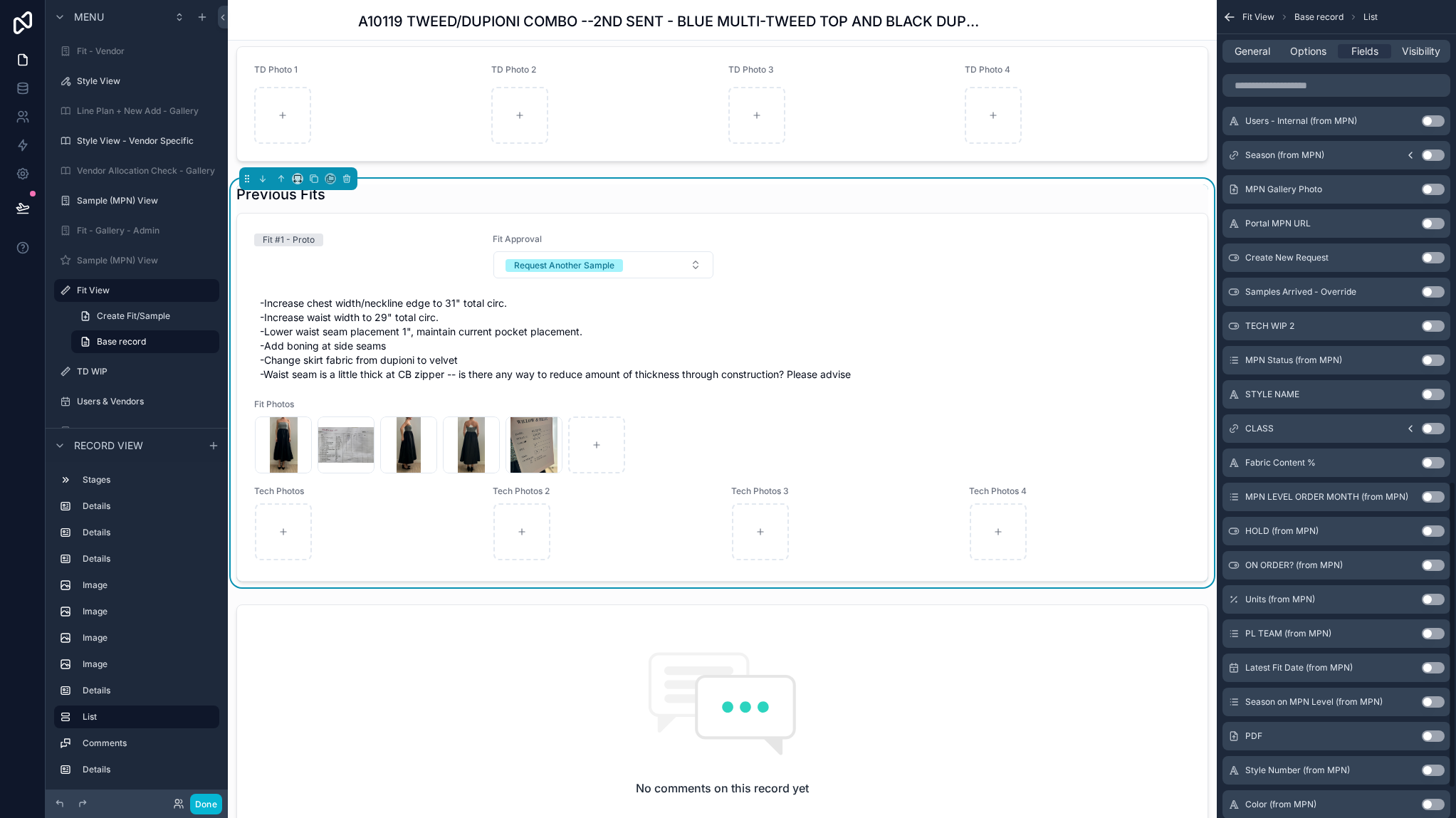
scroll to position [1281, 0]
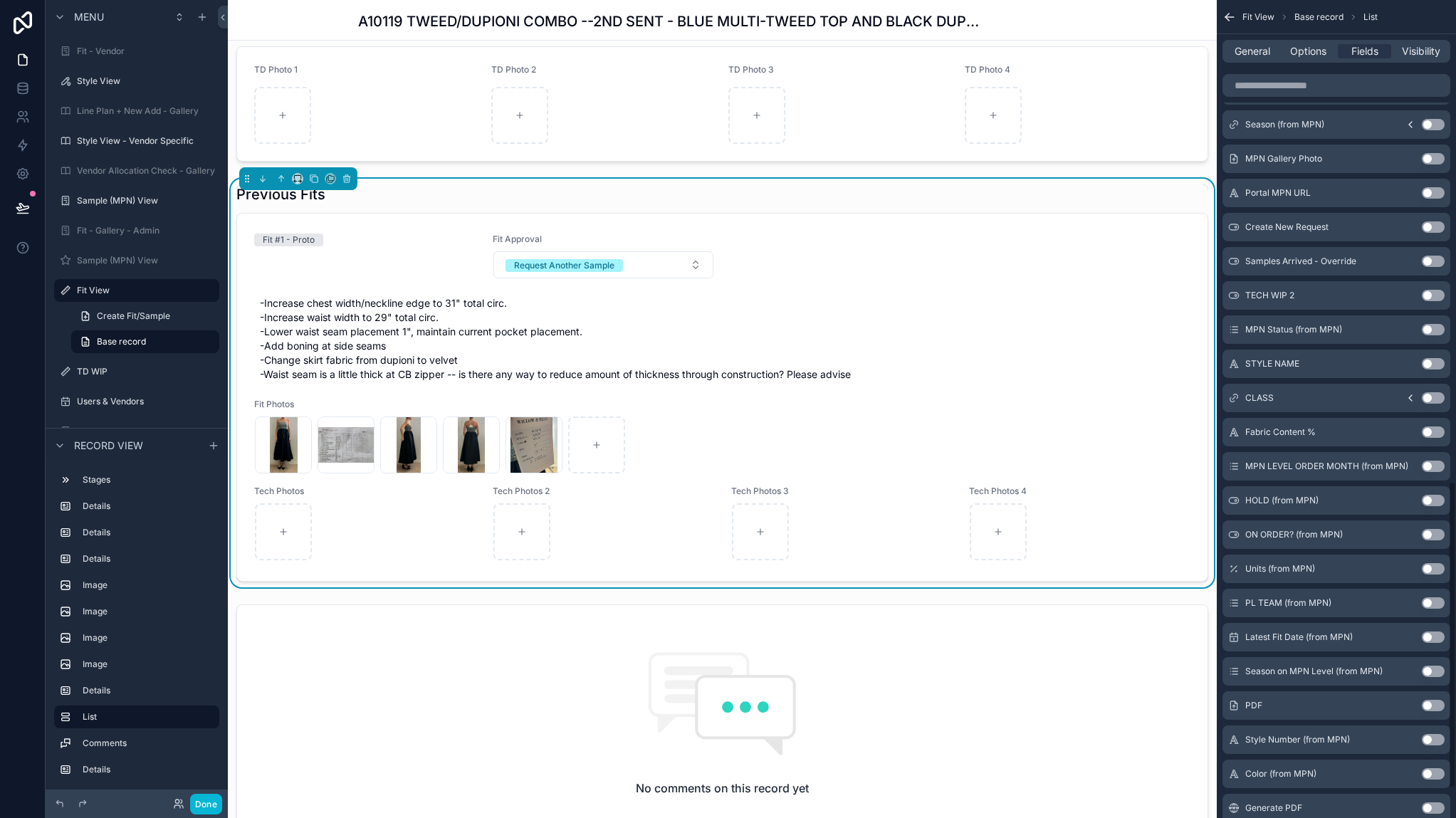
click at [1079, 702] on button "Use setting" at bounding box center [1433, 705] width 22 height 11
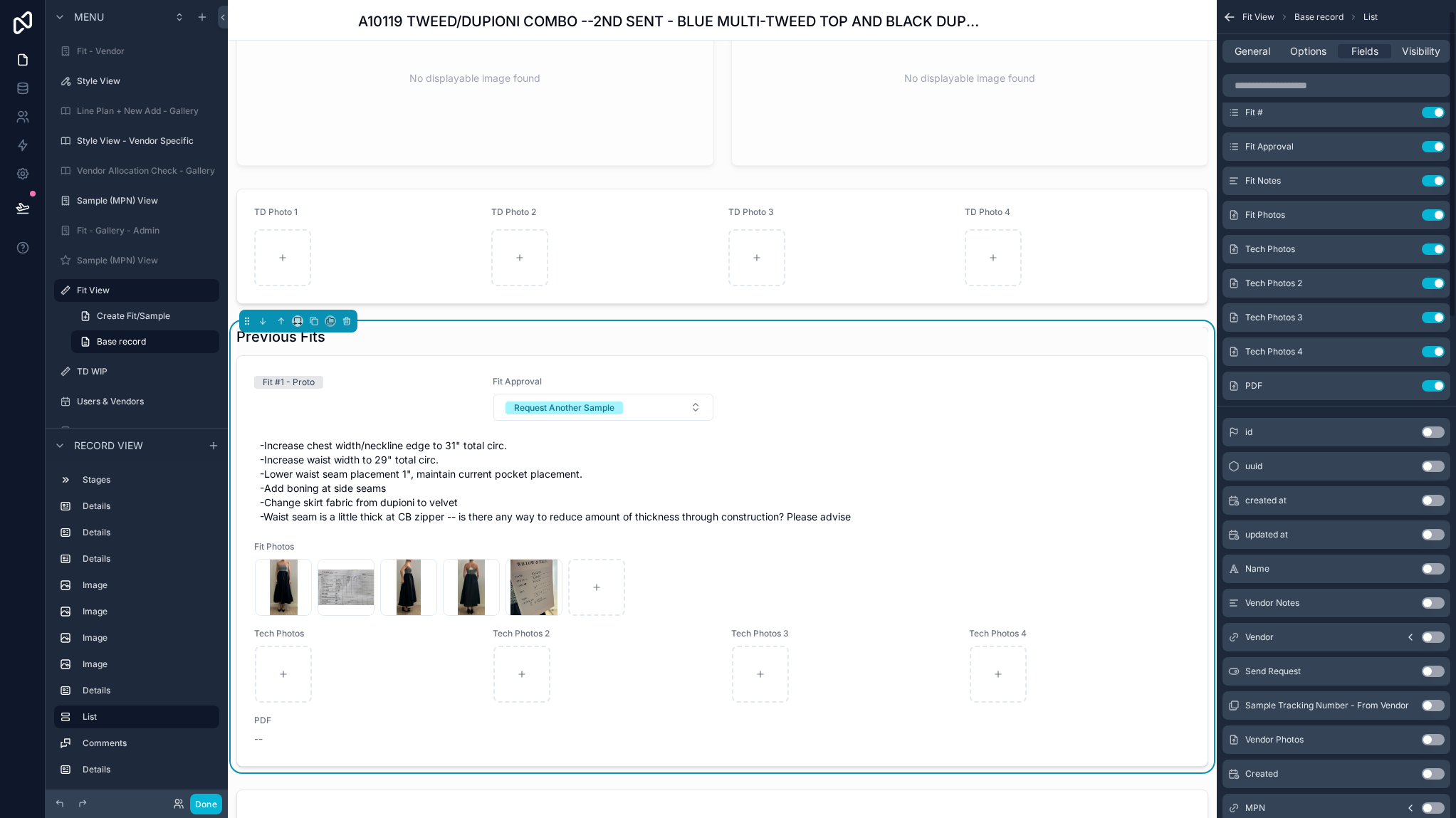
scroll to position [0, 0]
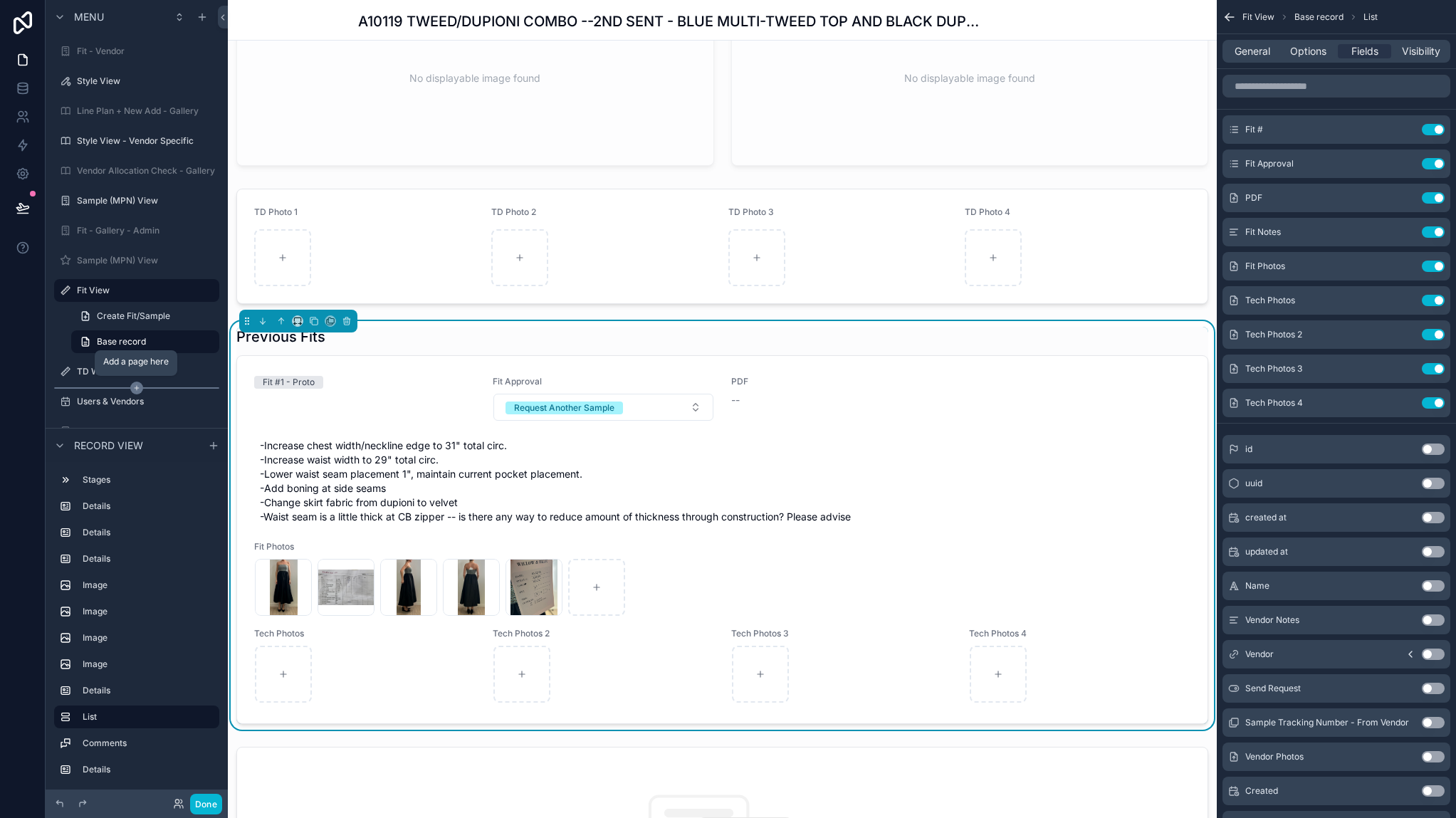
click at [130, 391] on icon "scrollable content" at bounding box center [136, 388] width 13 height 13
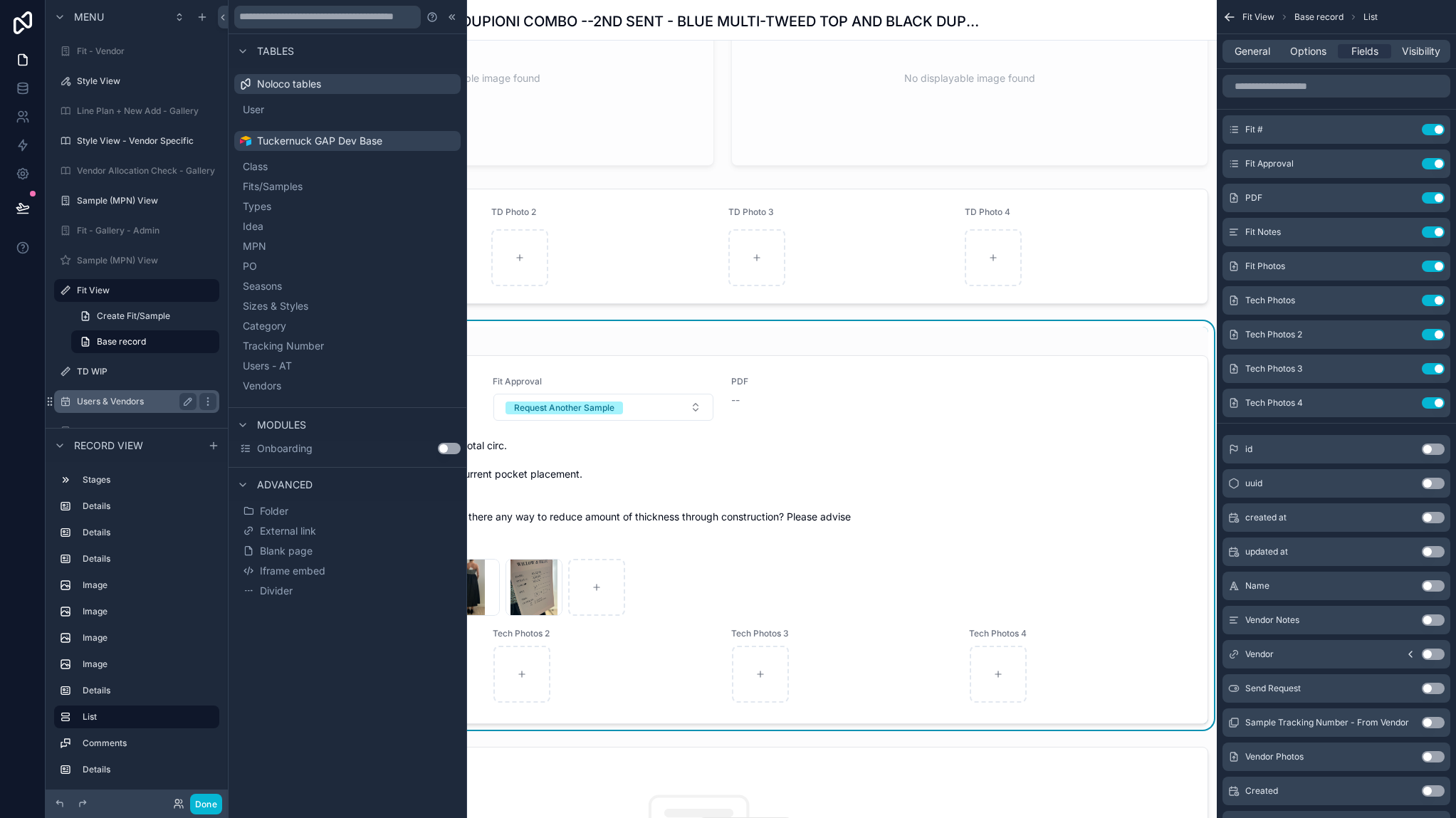
click at [123, 405] on label "Users & Vendors" at bounding box center [134, 401] width 114 height 11
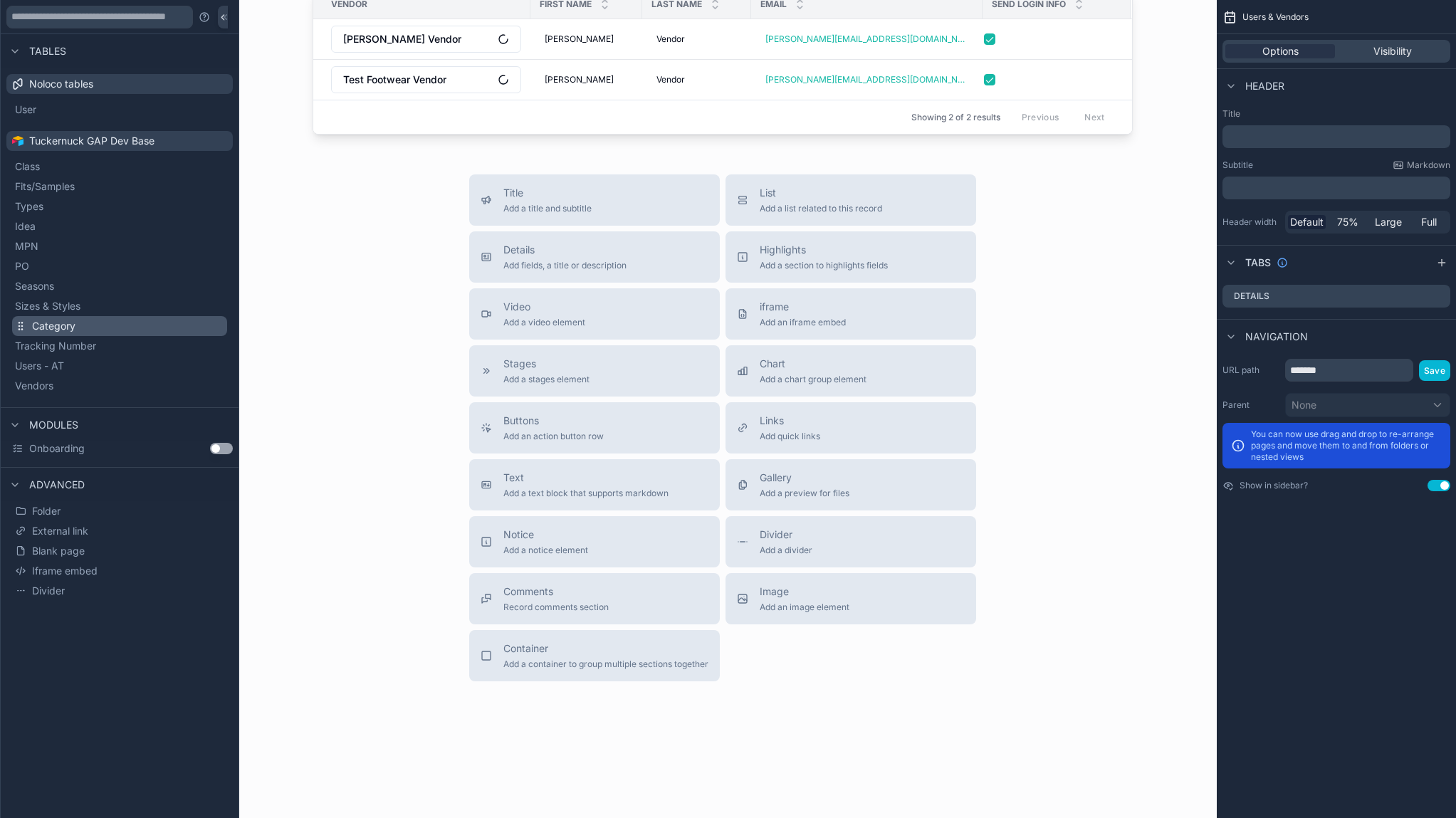
scroll to position [143, 0]
click at [19, 48] on icon at bounding box center [14, 51] width 11 height 11
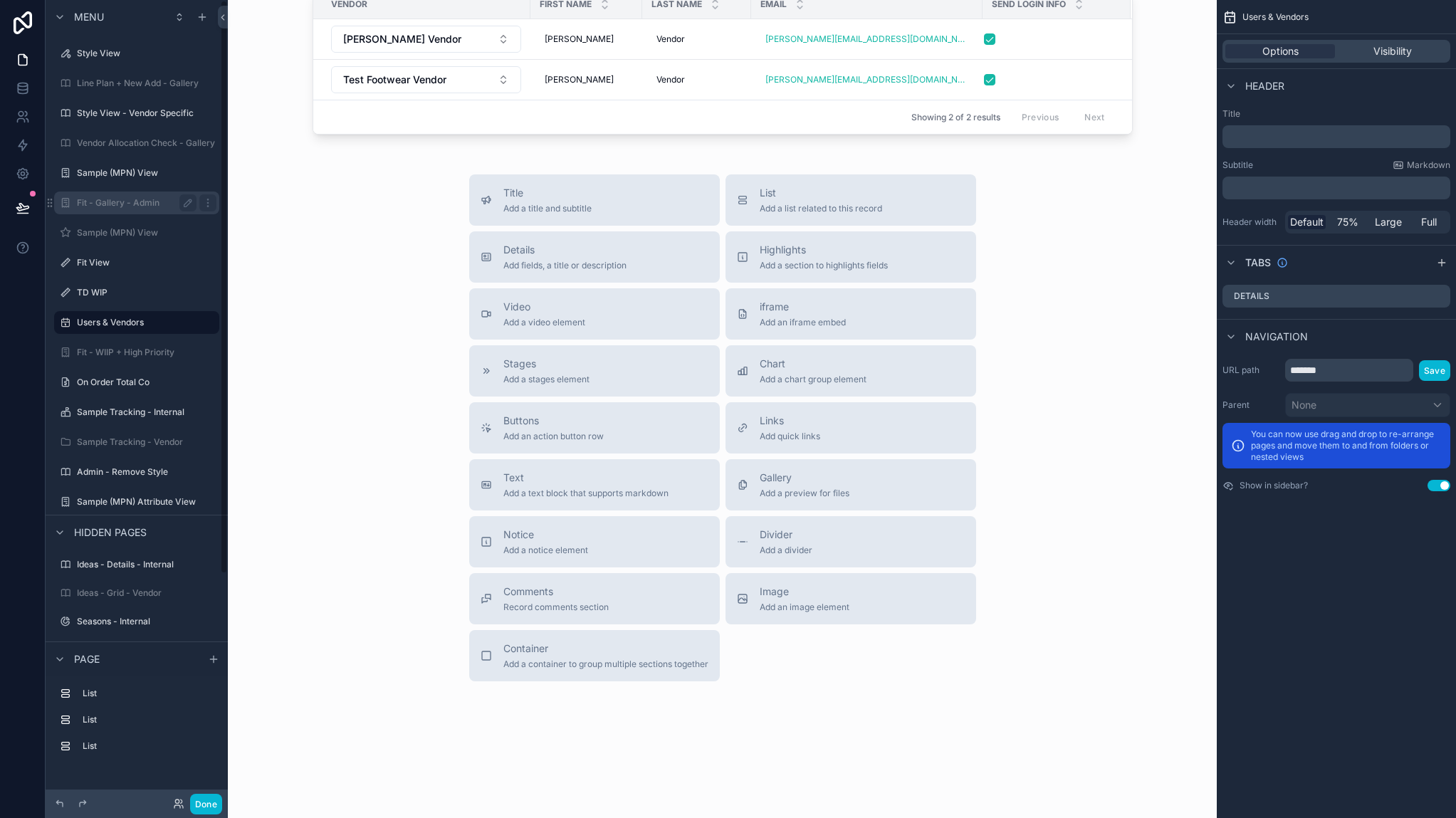
scroll to position [0, 0]
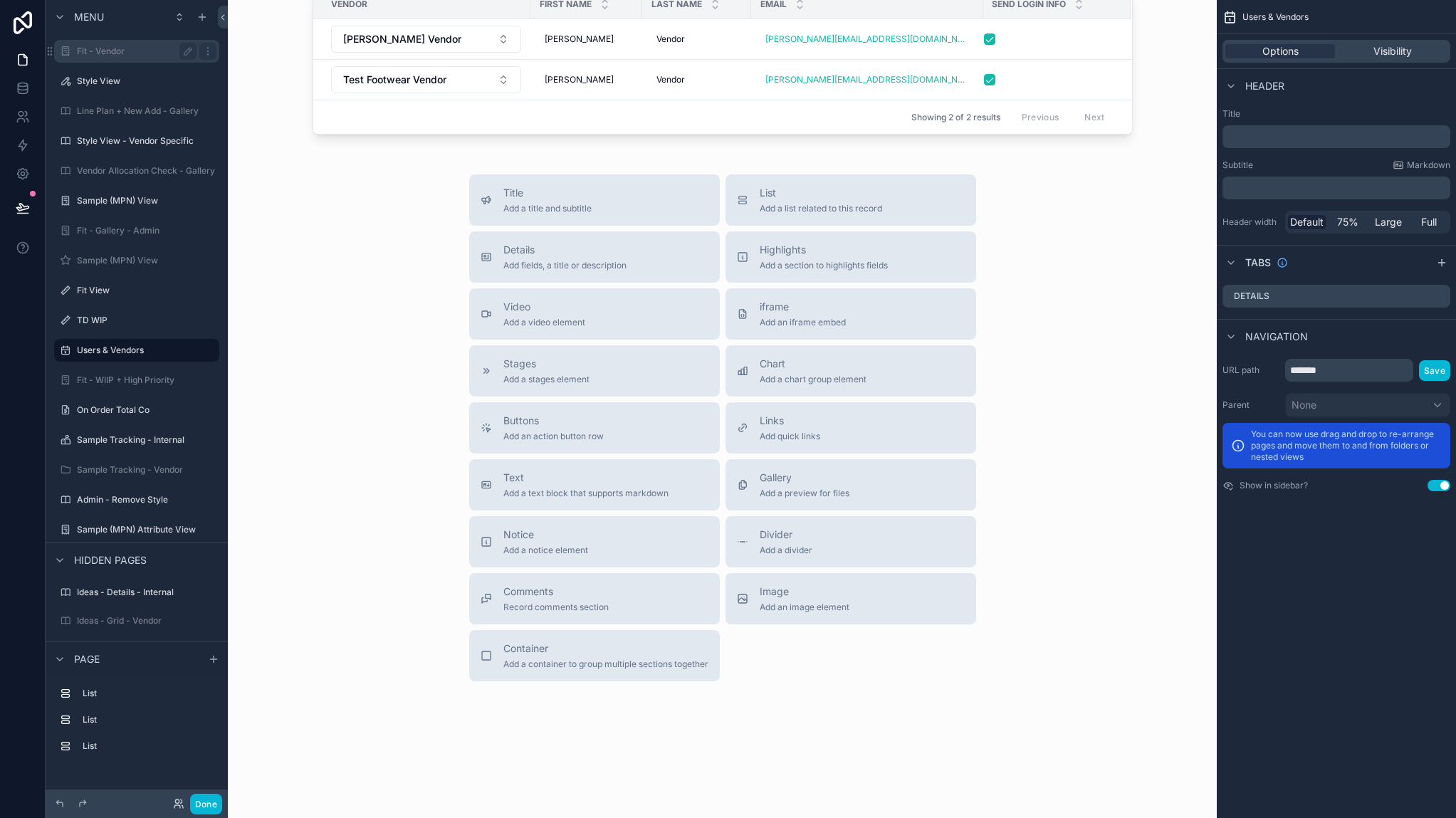
click at [156, 46] on label "Fit - Vendor" at bounding box center [134, 51] width 114 height 11
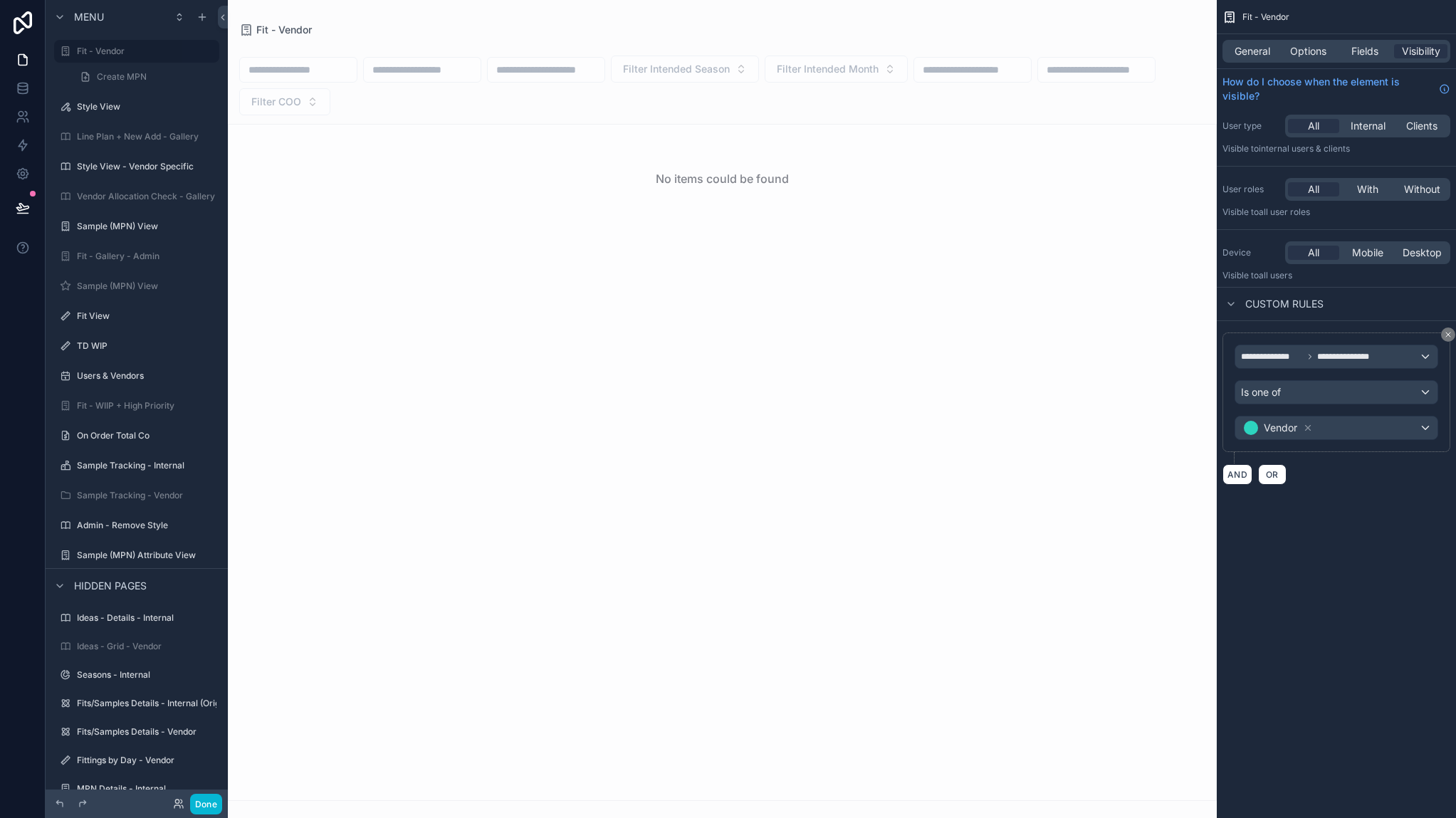
click at [177, 796] on div "Done" at bounding box center [193, 805] width 57 height 21
click at [176, 803] on icon at bounding box center [176, 801] width 4 height 4
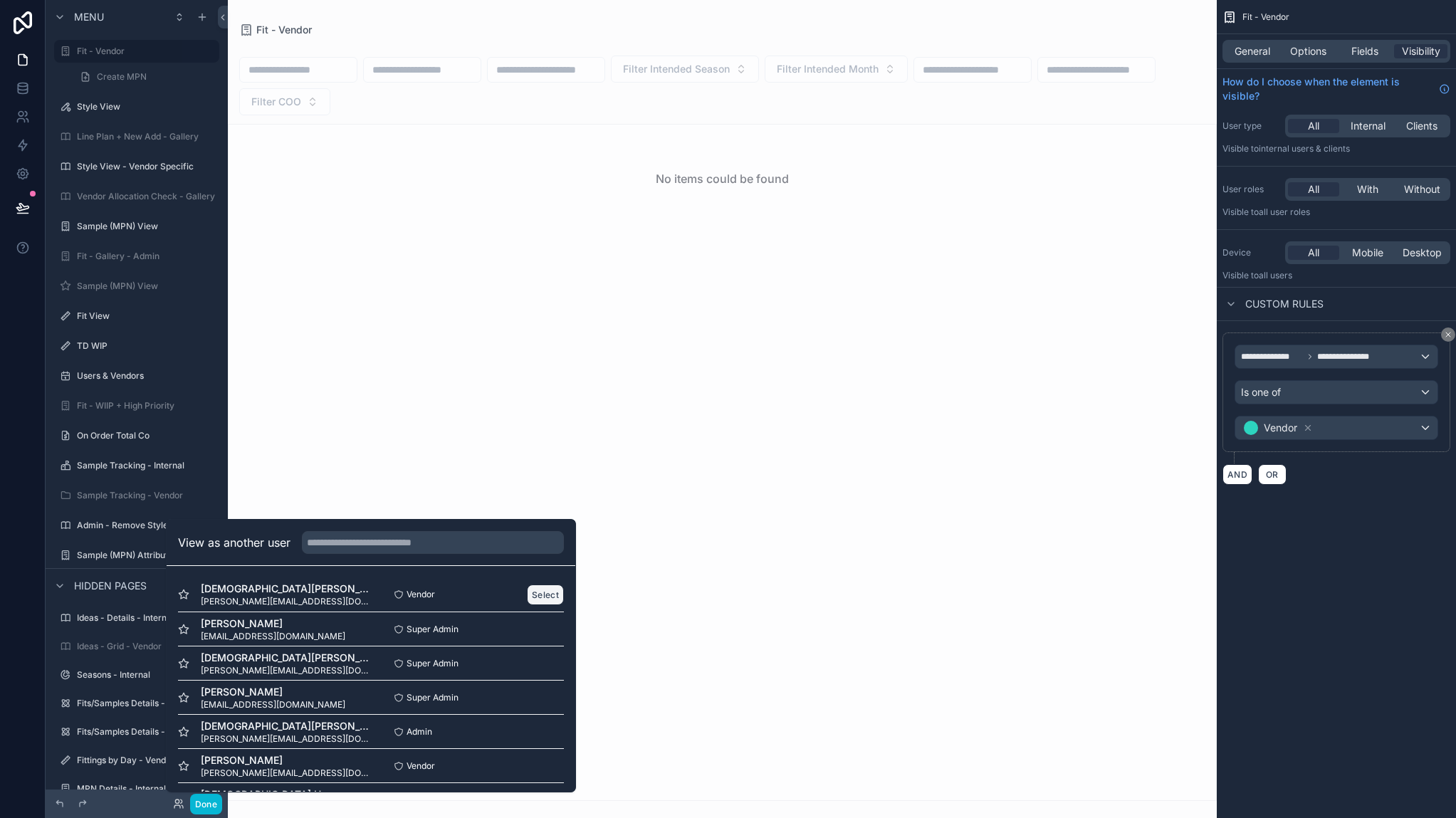
click at [529, 591] on button "Select" at bounding box center [545, 595] width 37 height 21
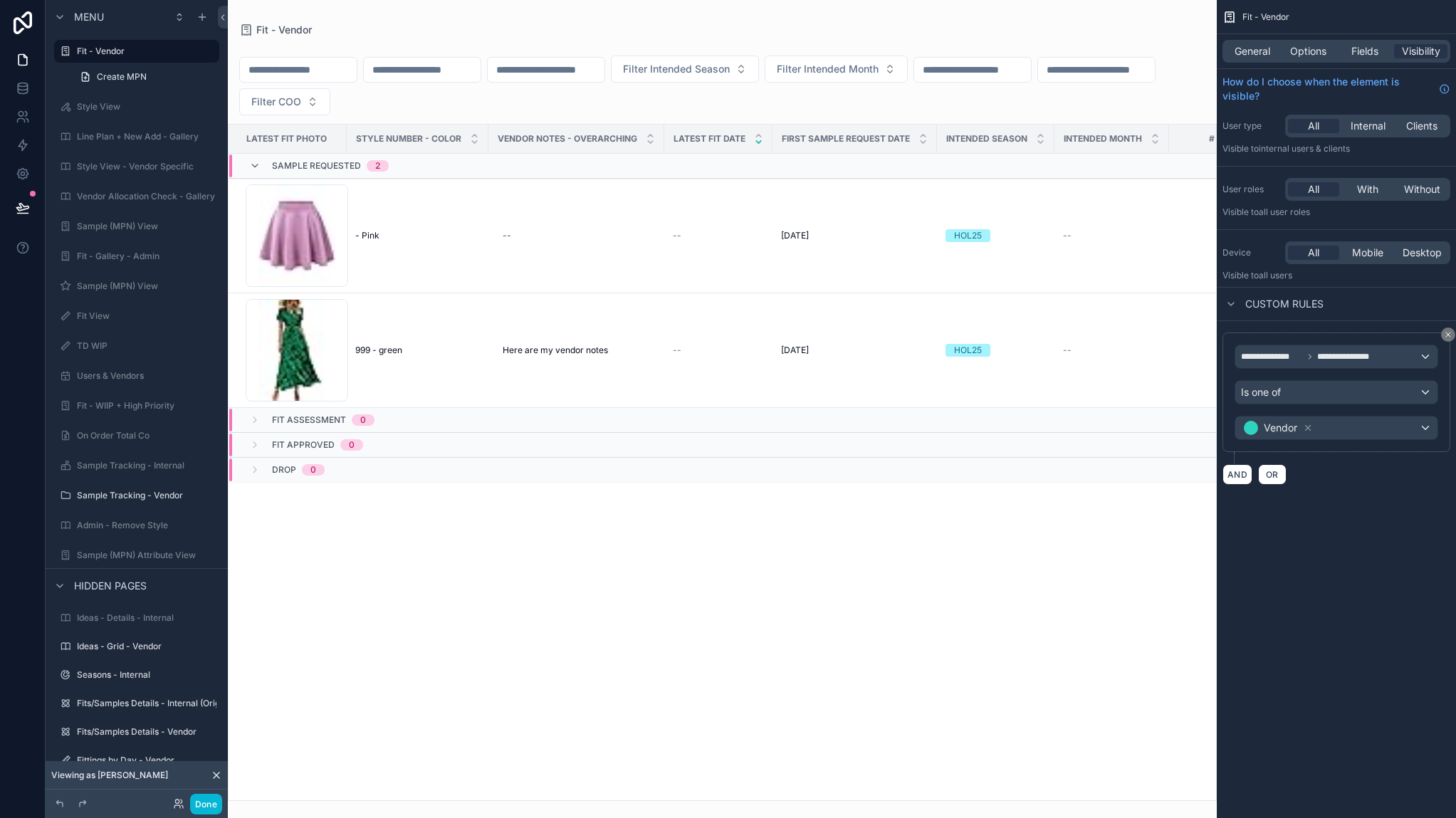
click at [507, 272] on div "scrollable content" at bounding box center [722, 409] width 989 height 818
click at [480, 268] on td "- Pink - Pink" at bounding box center [418, 235] width 142 height 114
click at [434, 205] on td "- Pink - Pink" at bounding box center [418, 235] width 142 height 114
click at [447, 226] on td "- Pink - Pink" at bounding box center [418, 235] width 142 height 114
click at [527, 270] on td "--" at bounding box center [576, 235] width 176 height 114
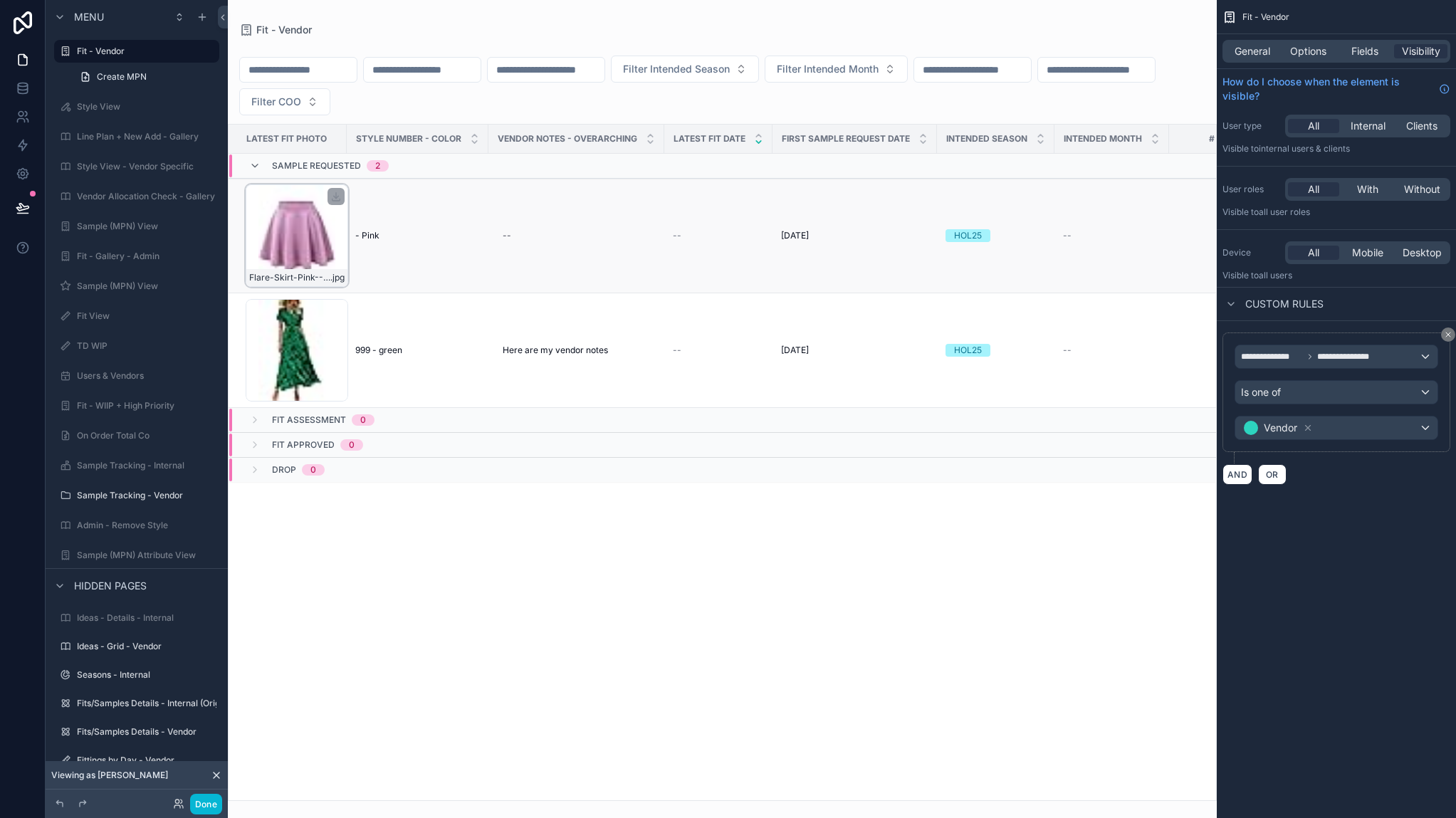
click at [310, 204] on div "Flare-Skirt-Pink---Copy-(9) .jpg" at bounding box center [297, 235] width 102 height 102
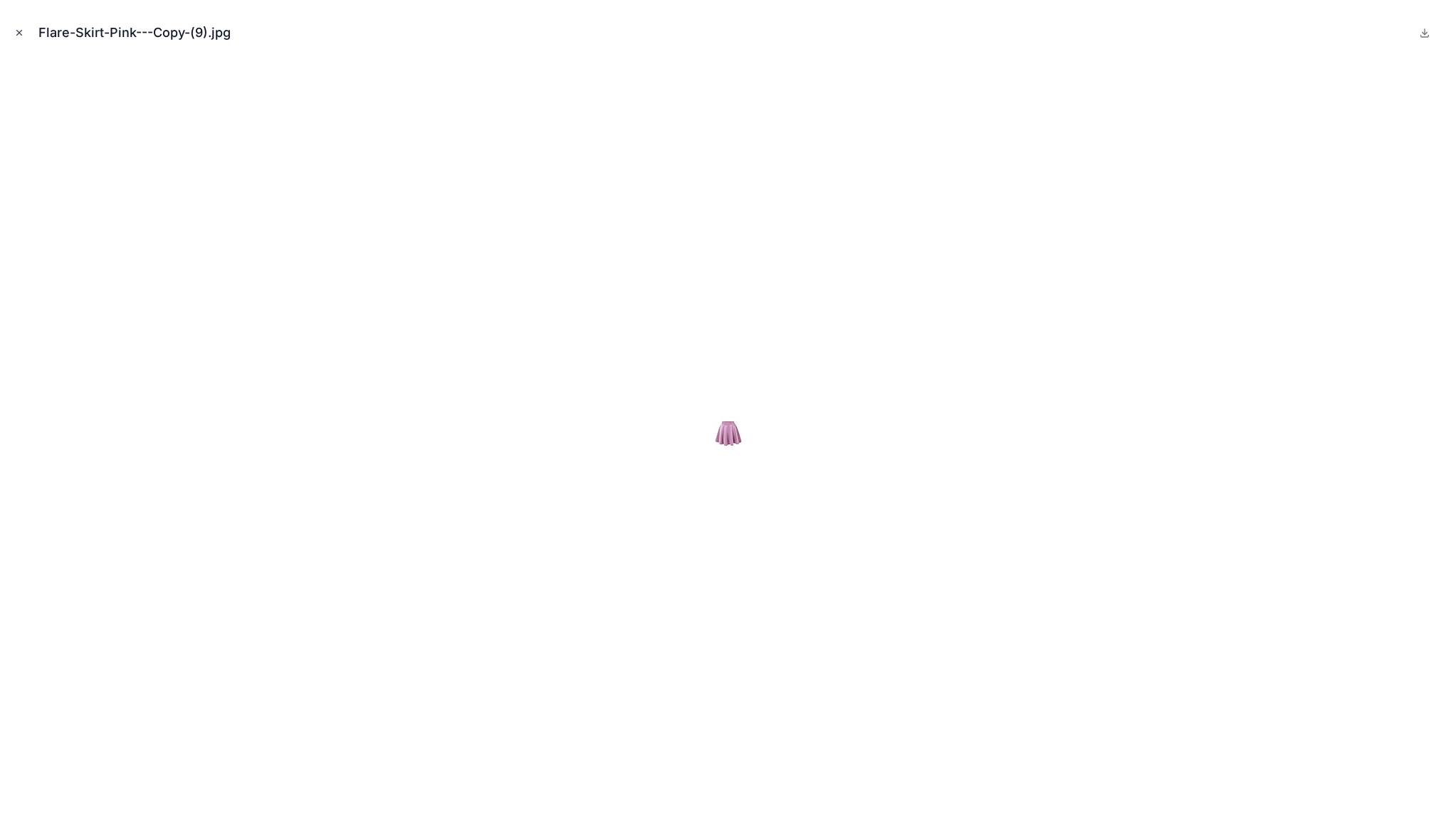
click at [22, 37] on icon "Close modal" at bounding box center [19, 32] width 10 height 10
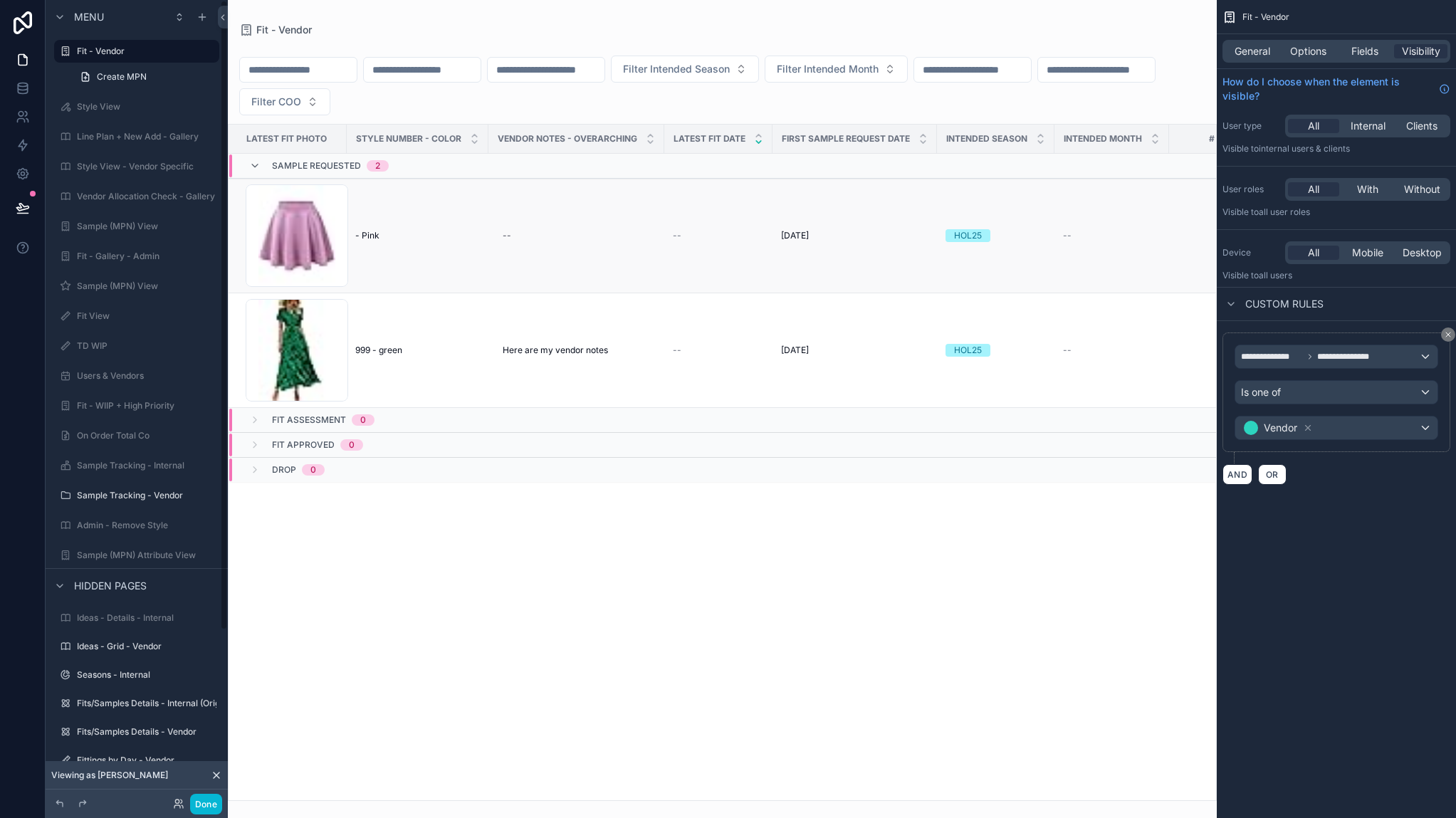
click at [1004, 250] on td "HOL25" at bounding box center [995, 235] width 117 height 114
click at [1011, 258] on td "HOL25" at bounding box center [995, 235] width 117 height 114
click at [1018, 237] on div "HOL25" at bounding box center [996, 235] width 100 height 13
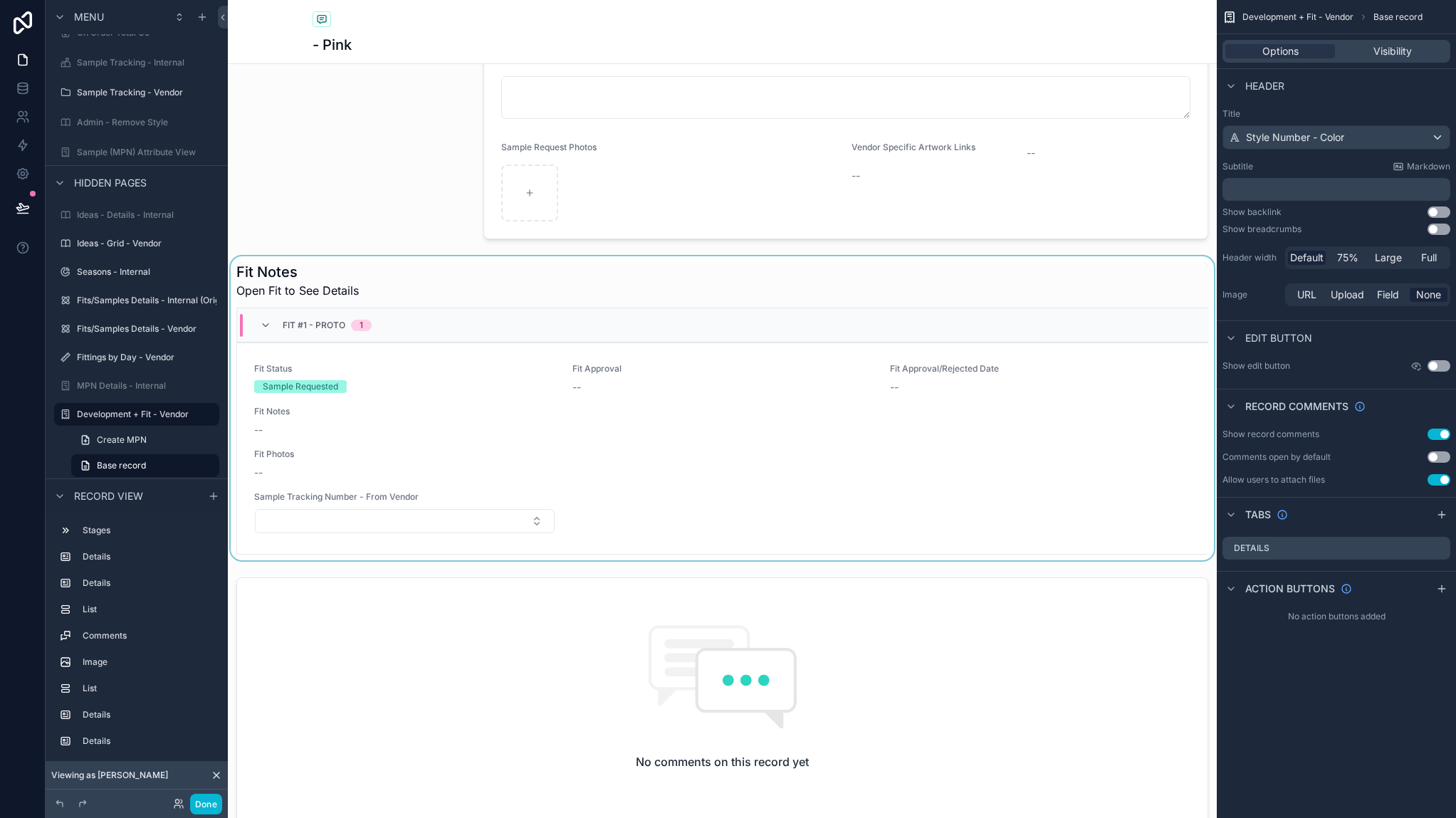
scroll to position [427, 0]
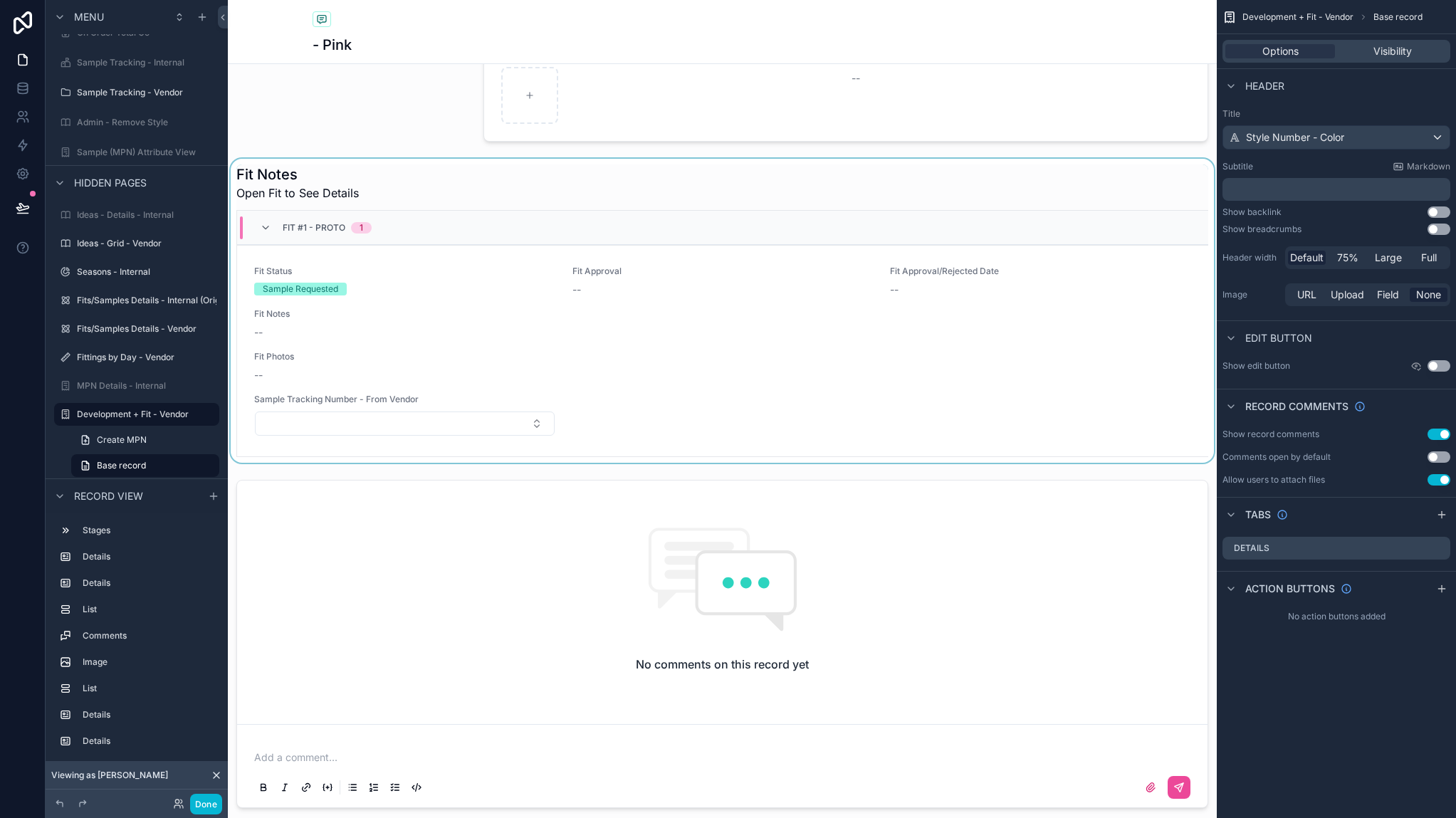
click at [1025, 386] on div "scrollable content" at bounding box center [722, 311] width 989 height 304
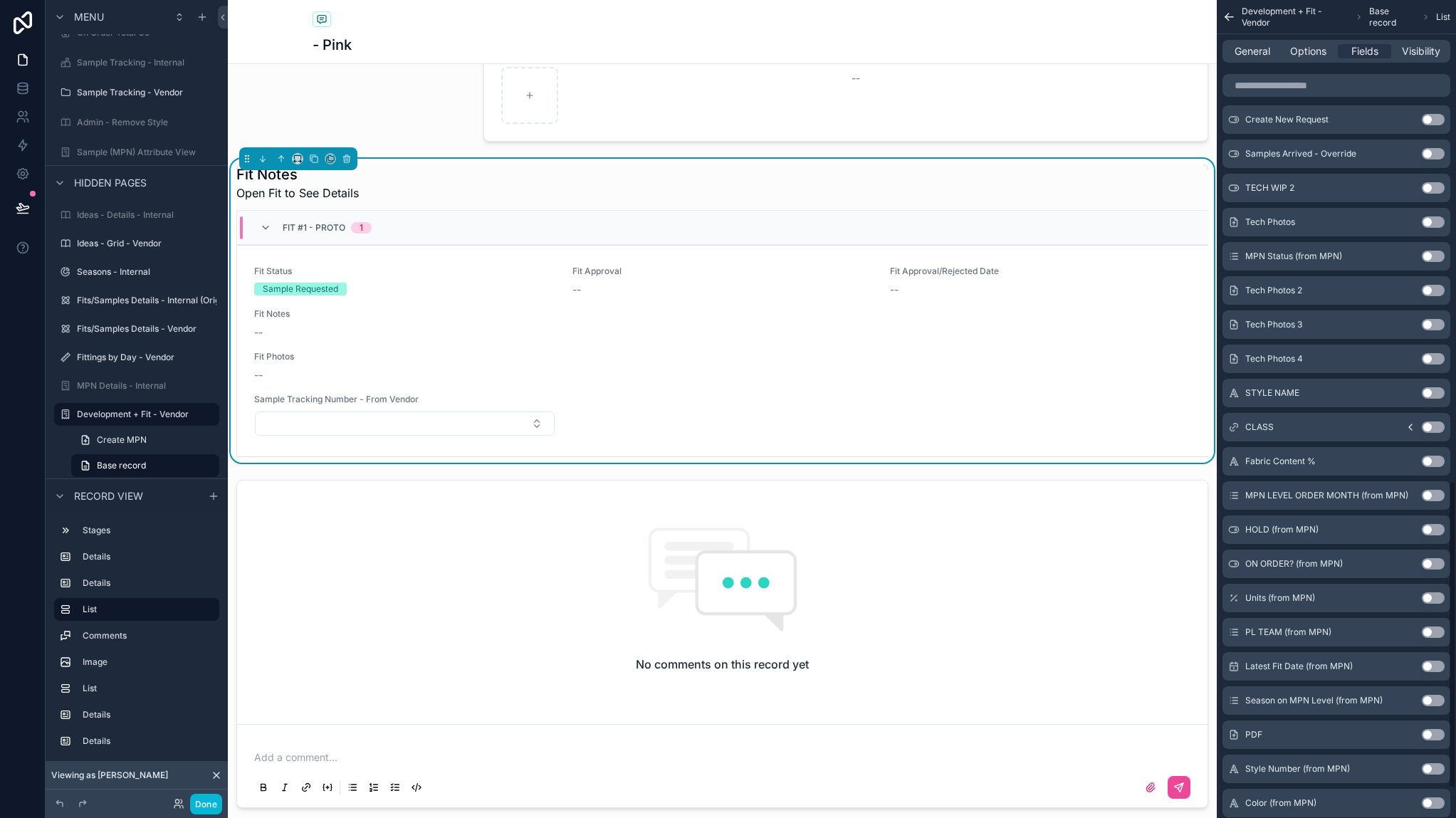
scroll to position [1281, 0]
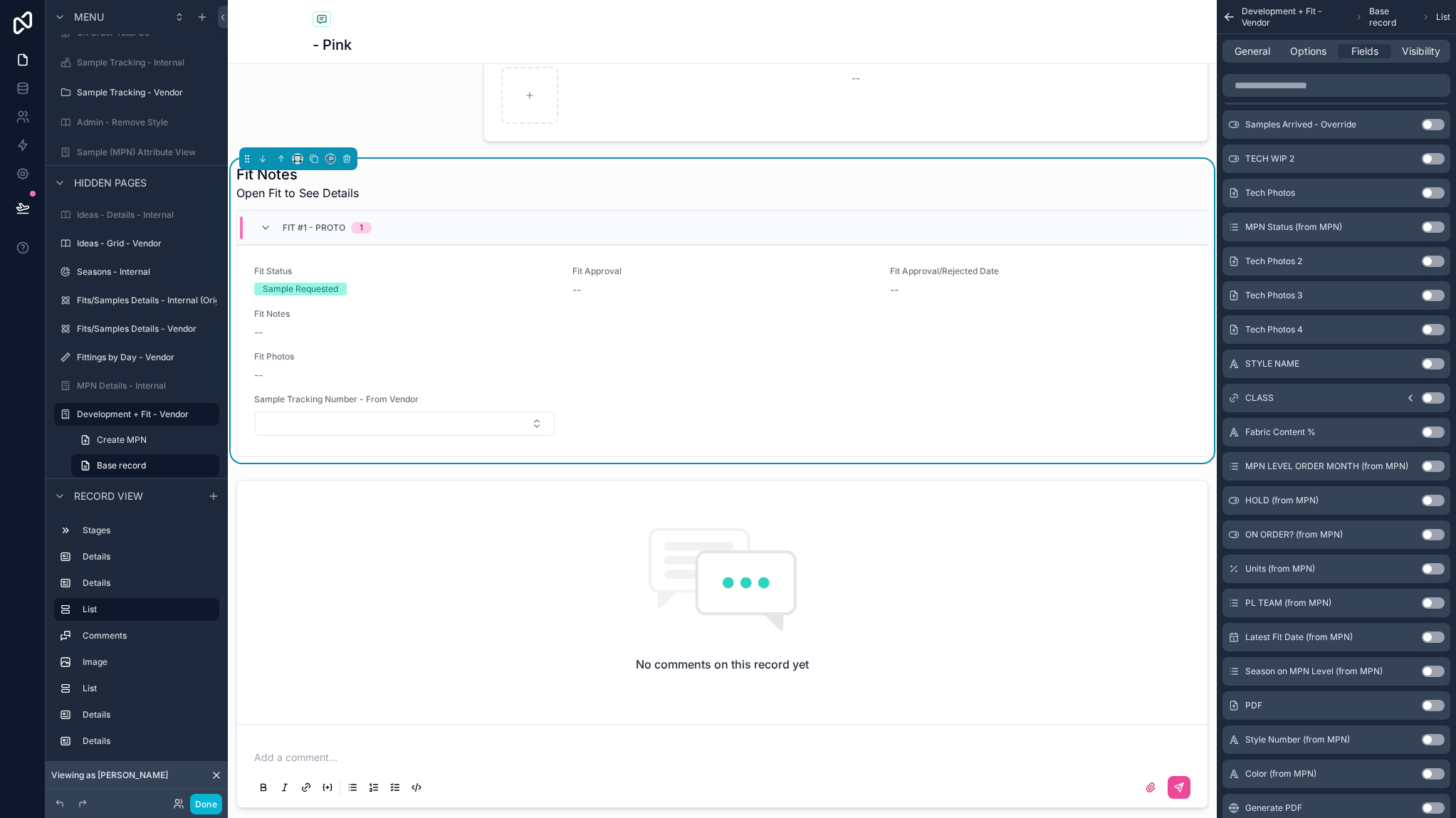
click at [1440, 710] on button "Use setting" at bounding box center [1433, 705] width 22 height 11
click at [601, 411] on div "--" at bounding box center [722, 418] width 301 height 14
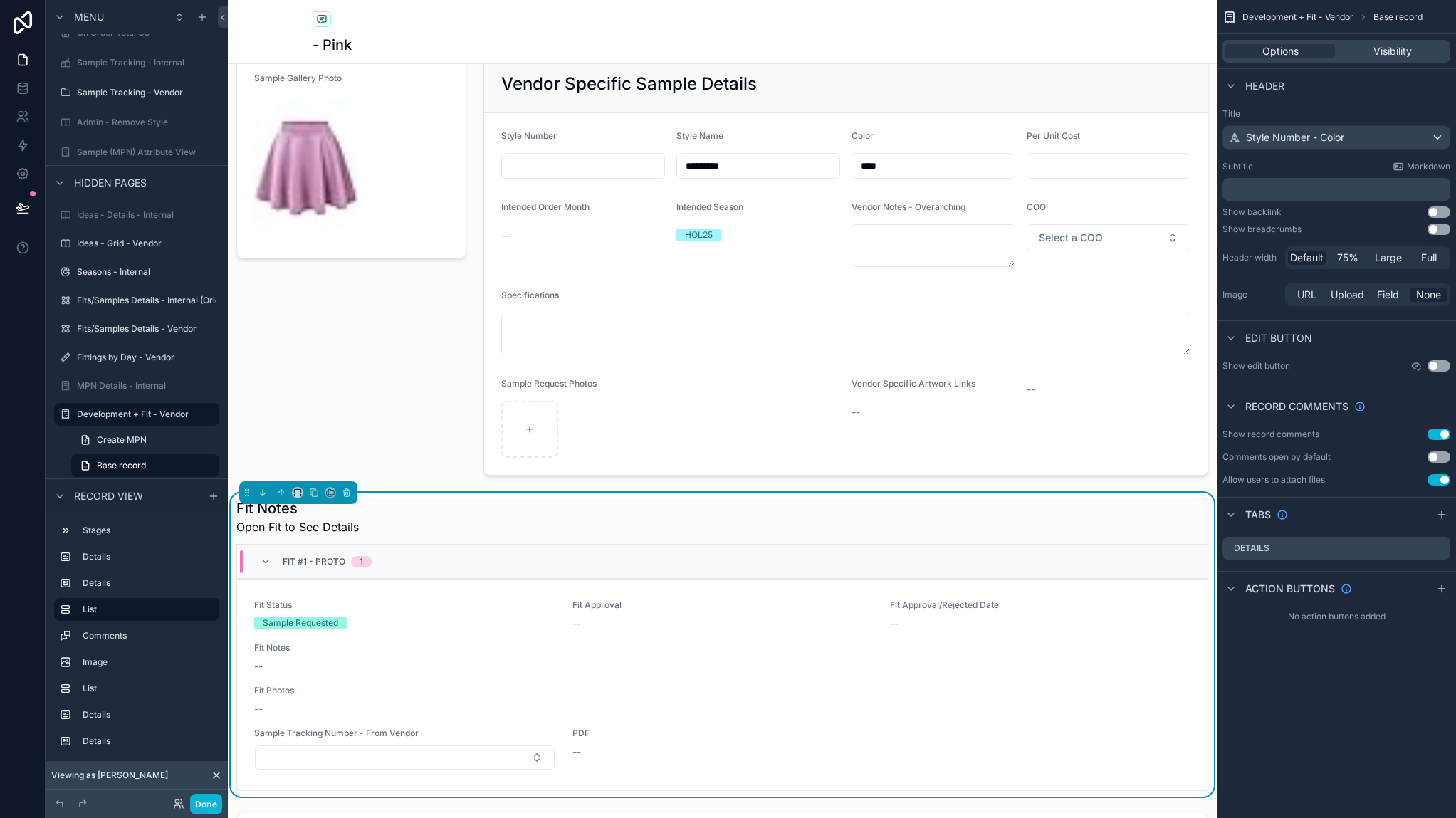
scroll to position [143, 0]
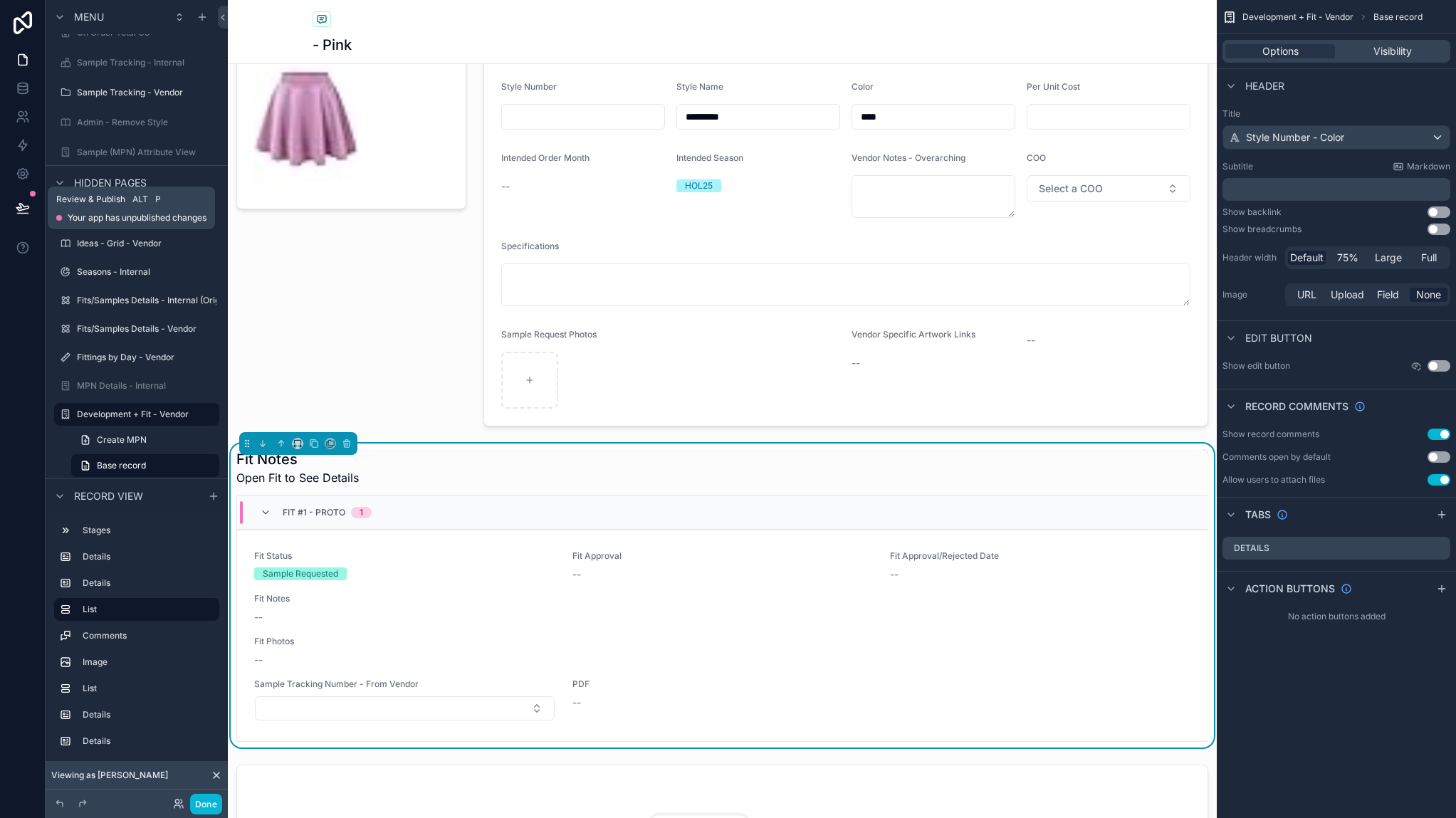
click at [13, 220] on button at bounding box center [23, 208] width 31 height 40
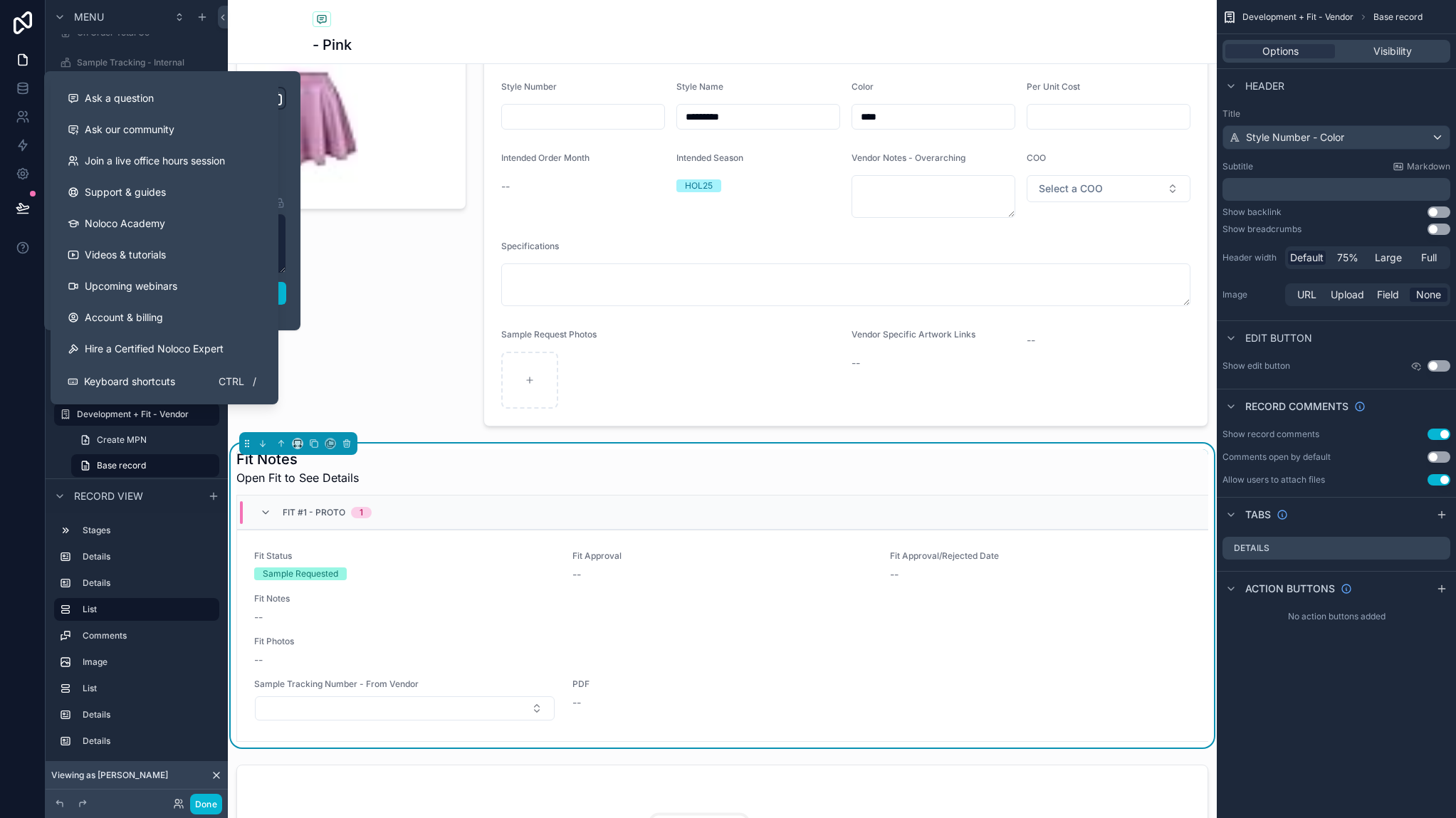
click at [276, 299] on div "Ask a question Ask our community Join a live office hours session Support & gui…" at bounding box center [164, 241] width 228 height 327
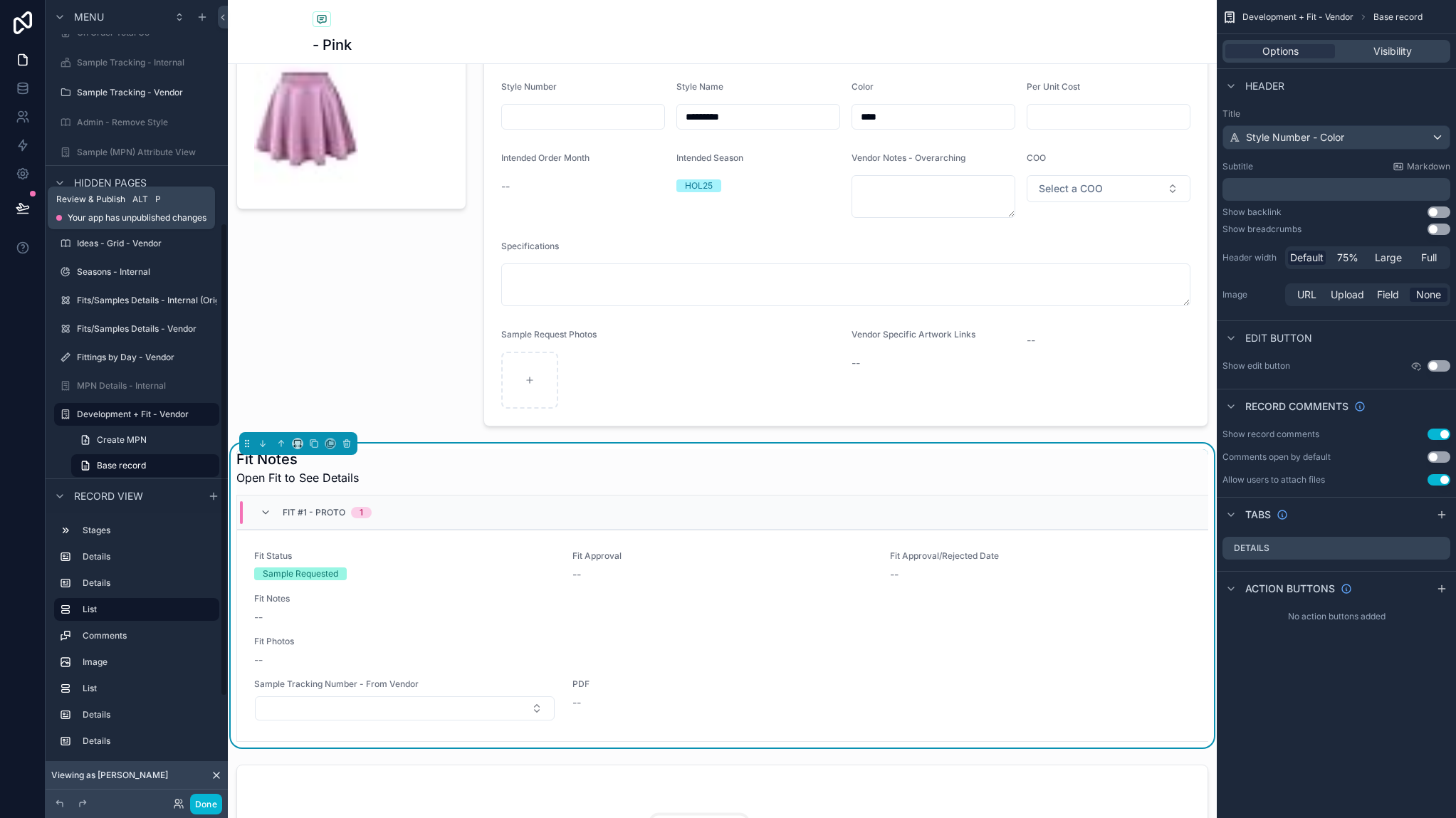
click at [31, 197] on button at bounding box center [23, 208] width 31 height 40
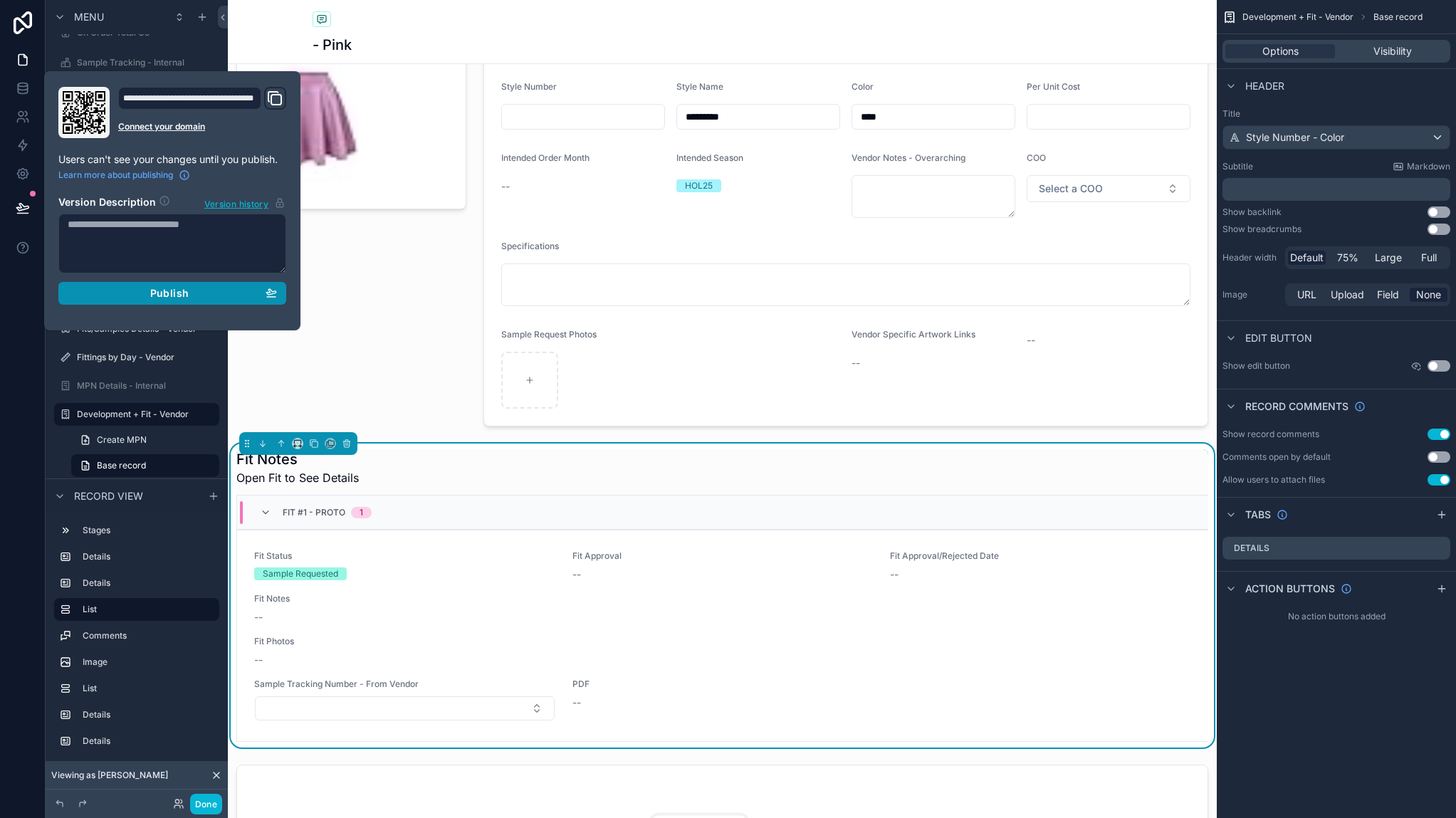
click at [134, 287] on div "Publish" at bounding box center [173, 293] width 209 height 13
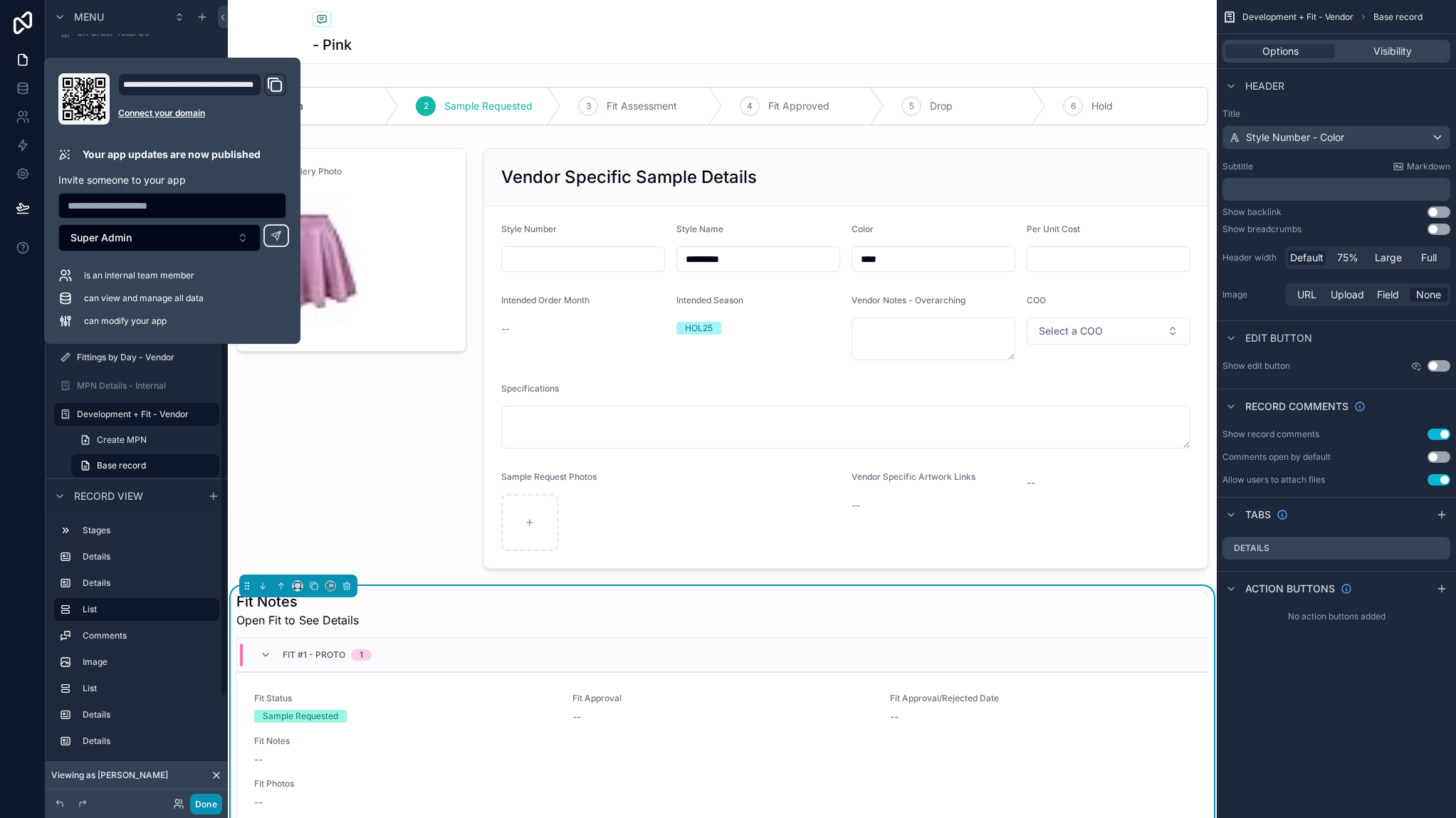
click at [215, 812] on button "Done" at bounding box center [205, 805] width 32 height 21
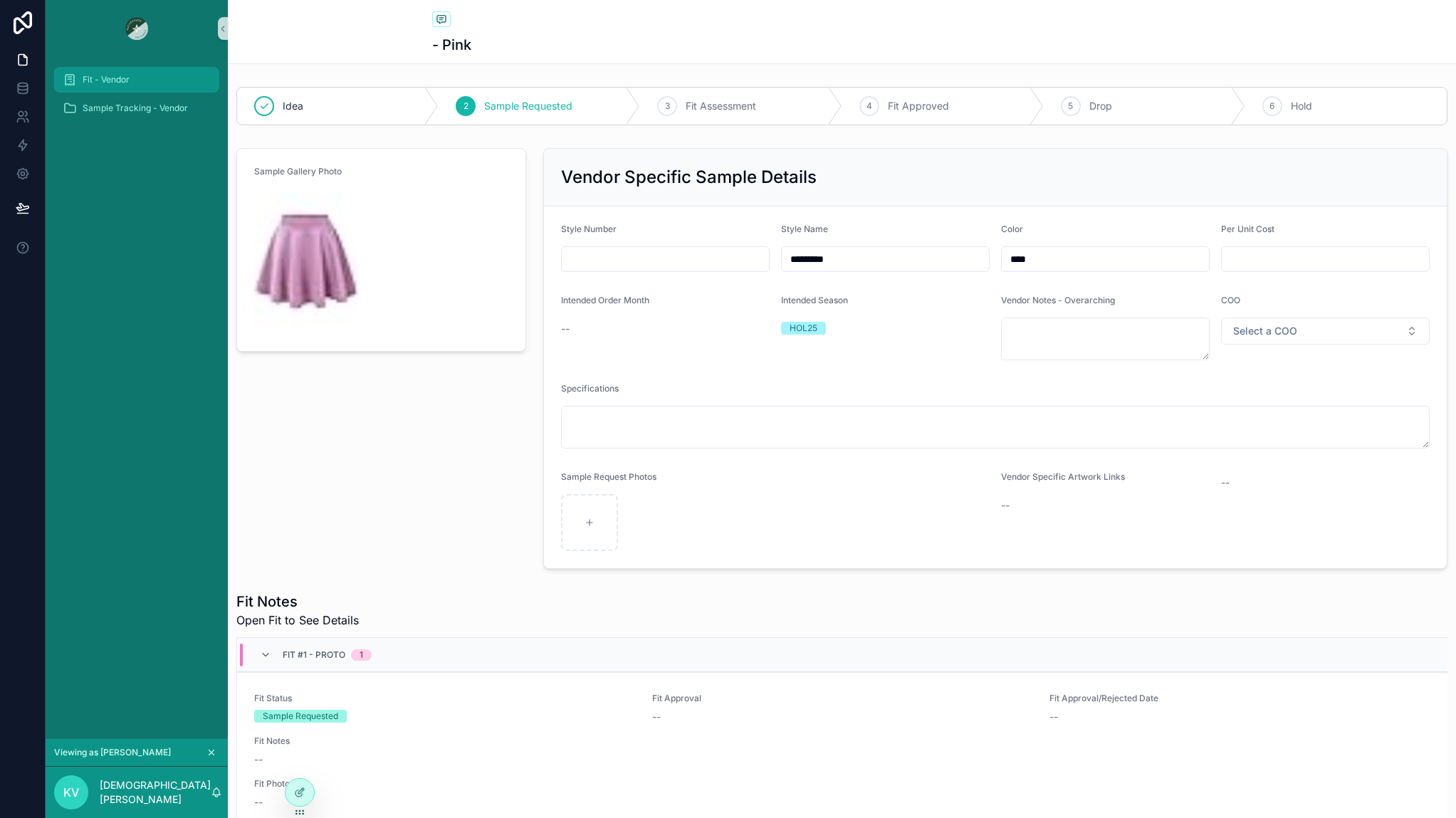
click at [116, 68] on div "Fit - Vendor" at bounding box center [137, 79] width 148 height 22
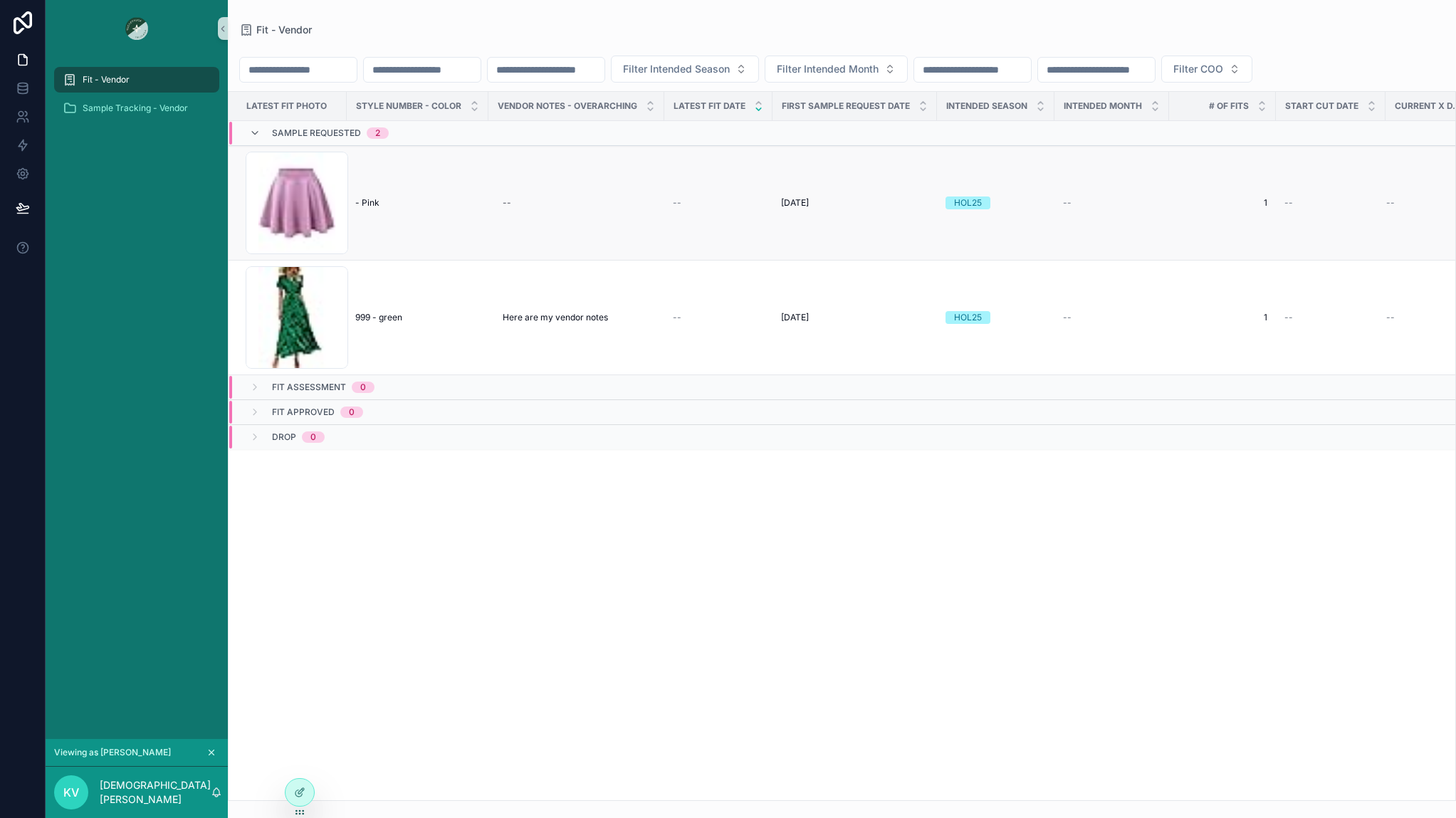
click at [417, 217] on td "- Pink - Pink" at bounding box center [418, 202] width 142 height 114
click at [207, 749] on icon "scrollable content" at bounding box center [211, 752] width 10 height 10
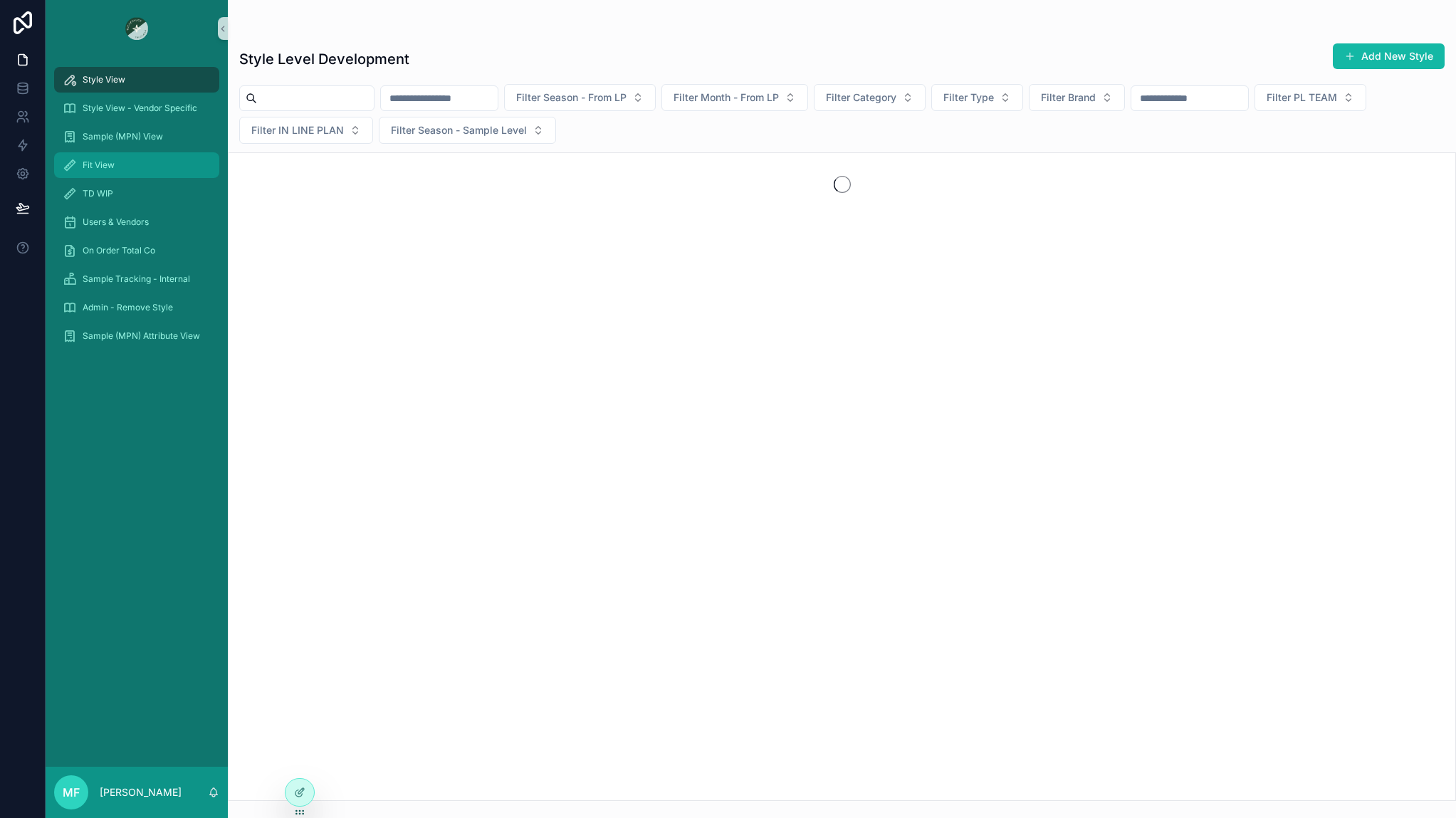
click at [155, 159] on div "Fit View" at bounding box center [137, 165] width 148 height 22
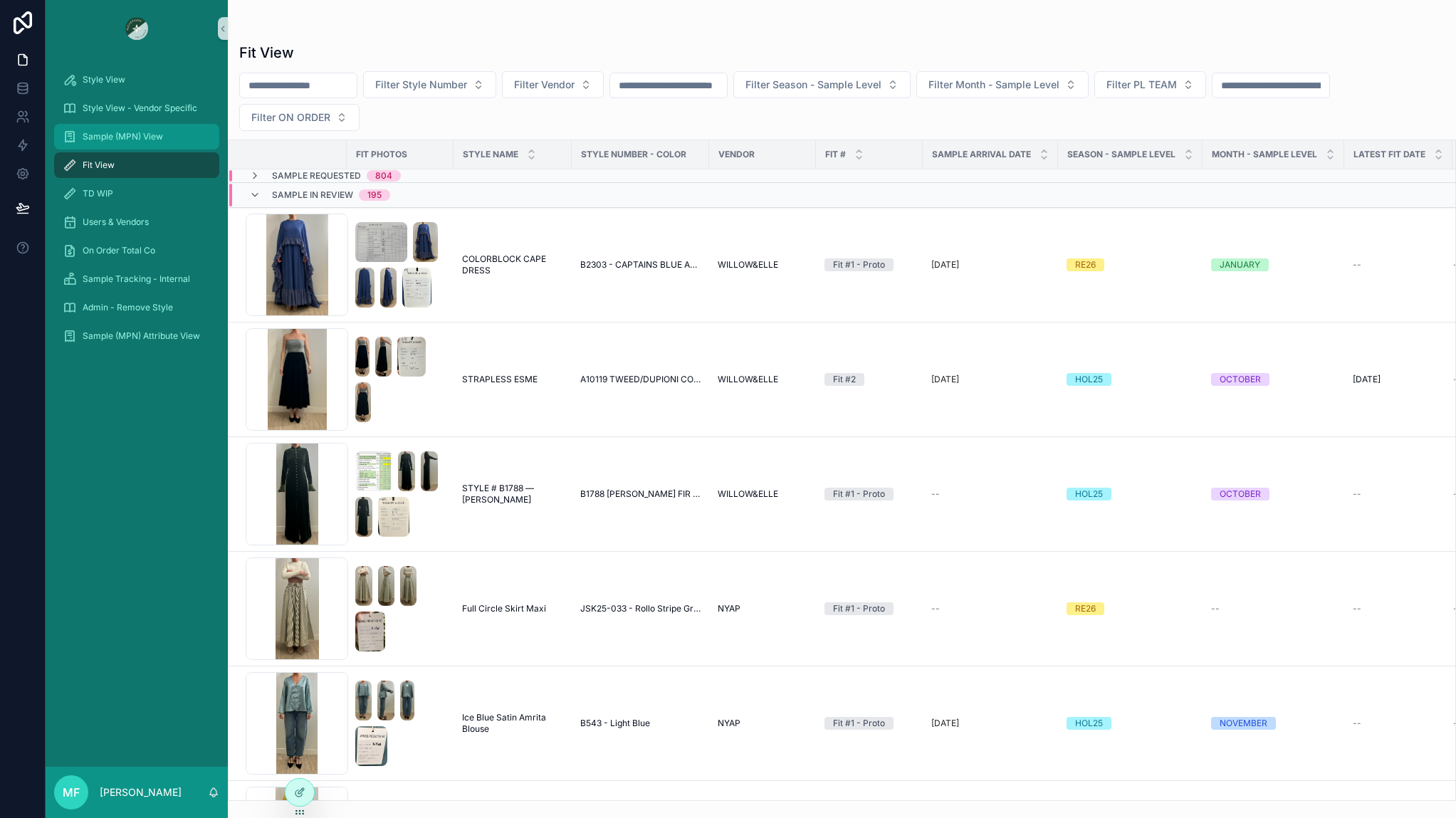
click at [153, 137] on span "Sample (MPN) View" at bounding box center [123, 136] width 81 height 11
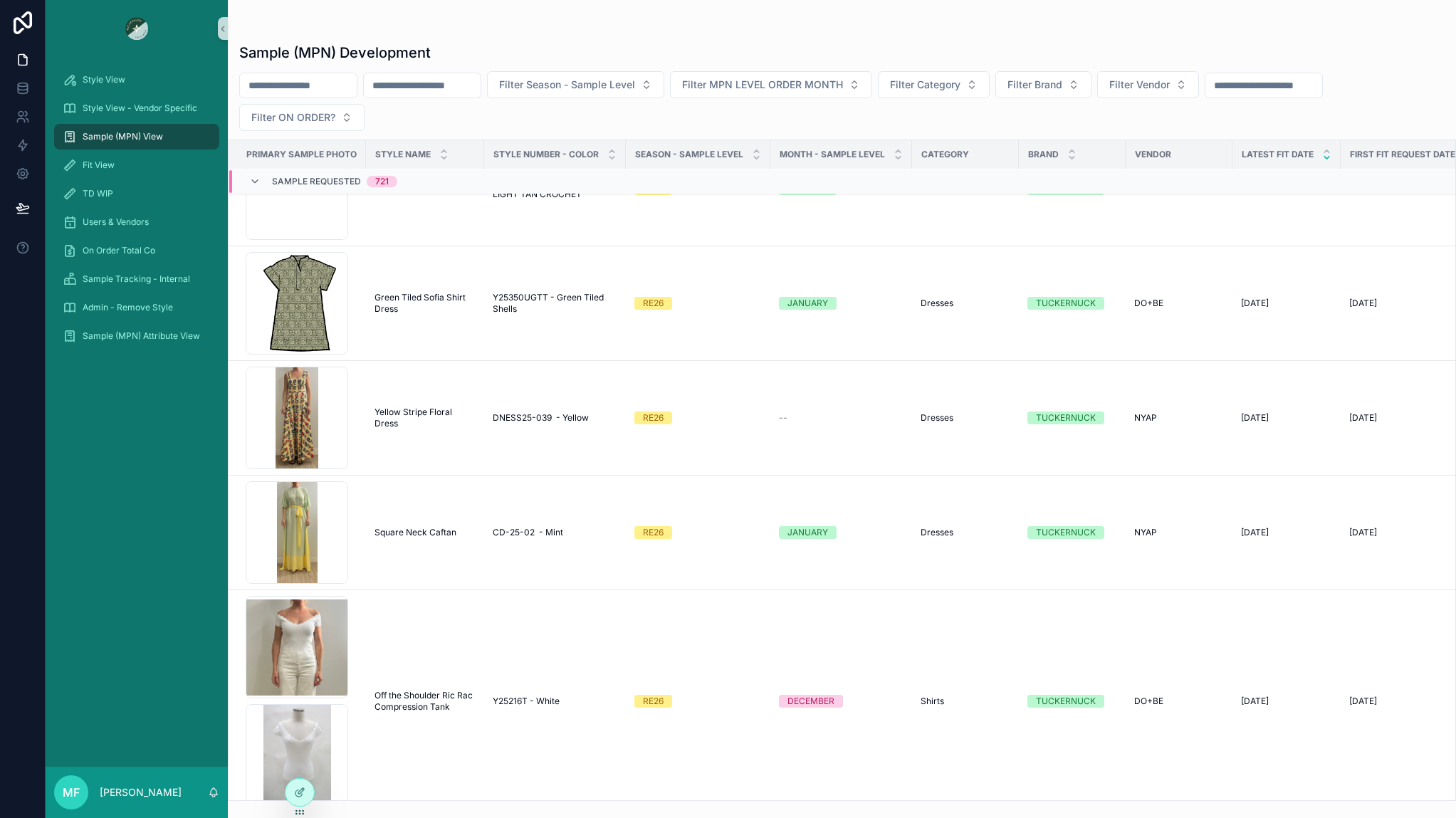
scroll to position [285, 0]
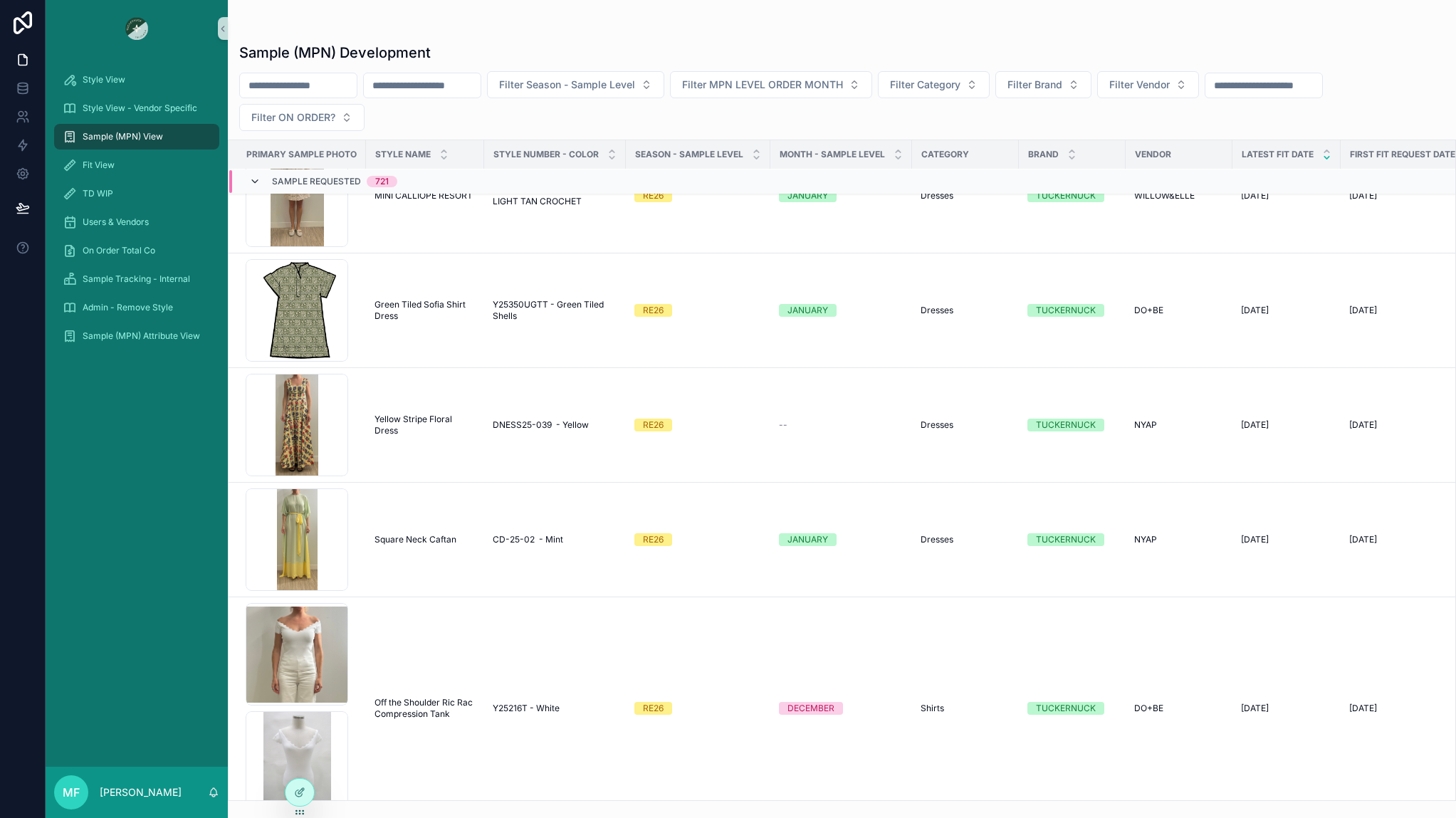
click at [256, 179] on icon "scrollable content" at bounding box center [255, 181] width 11 height 11
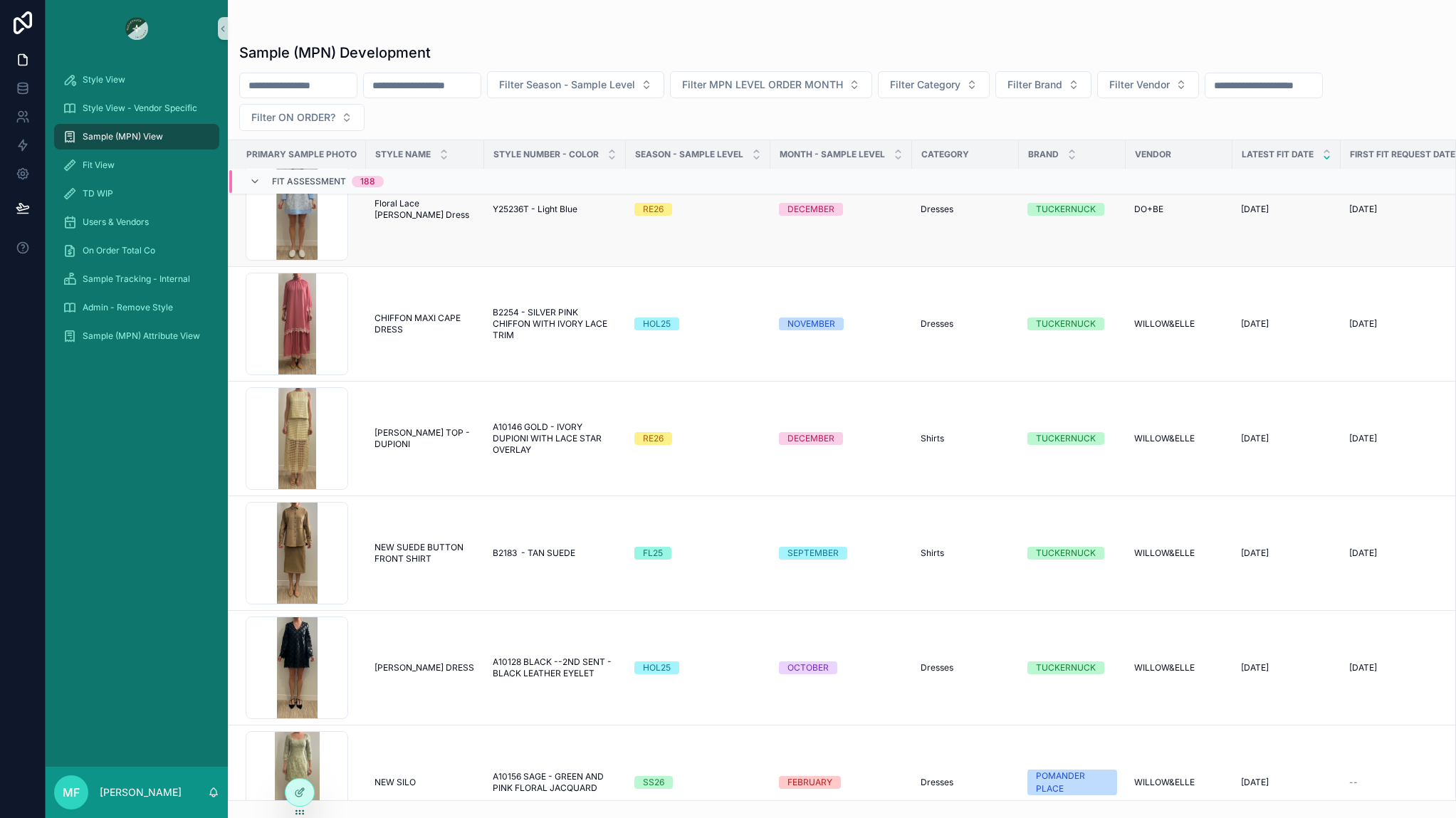
click at [441, 232] on td "Floral Lace Collier Dress Floral Lace Collier Dress" at bounding box center [425, 209] width 118 height 114
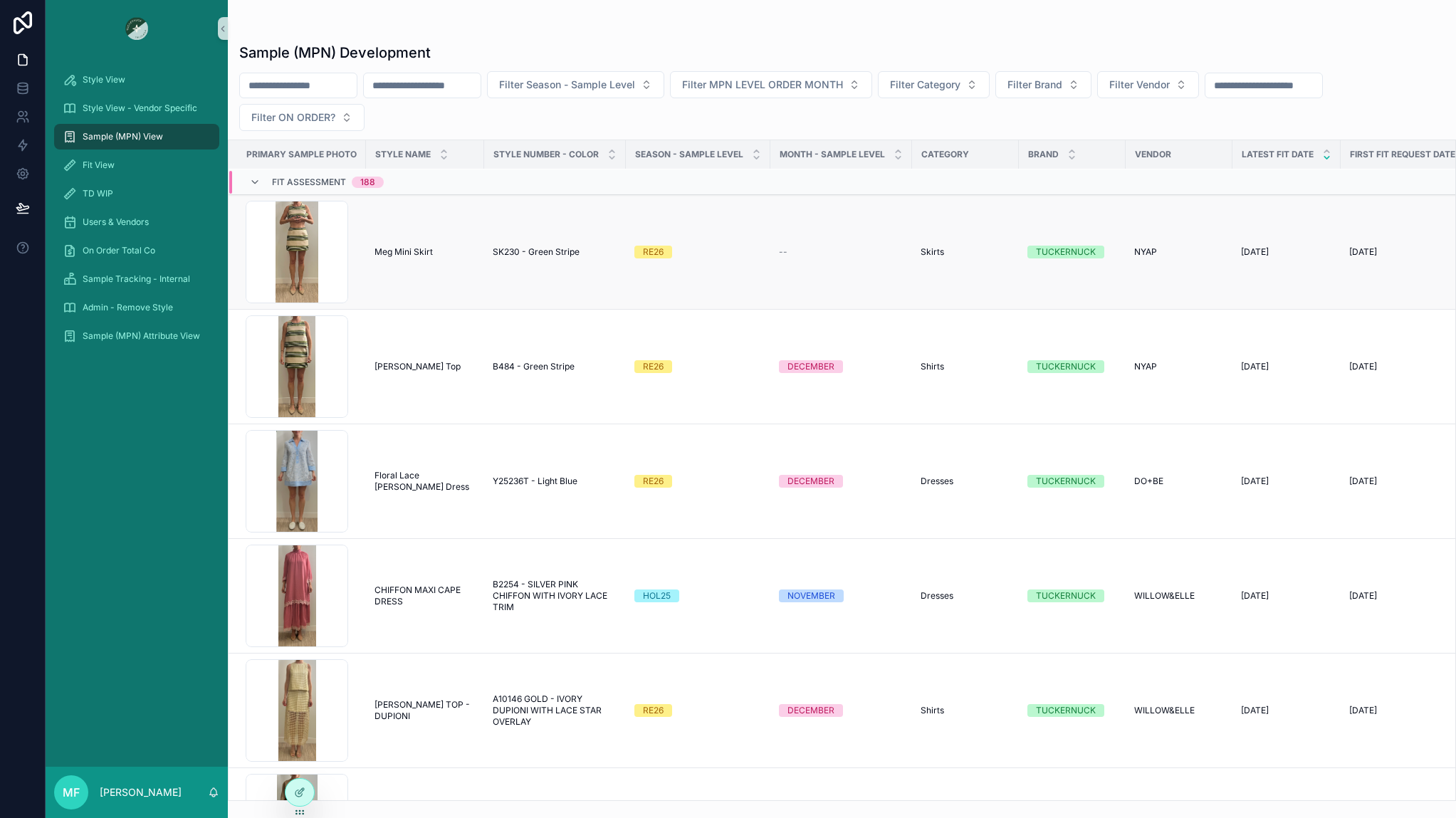
scroll to position [0, 0]
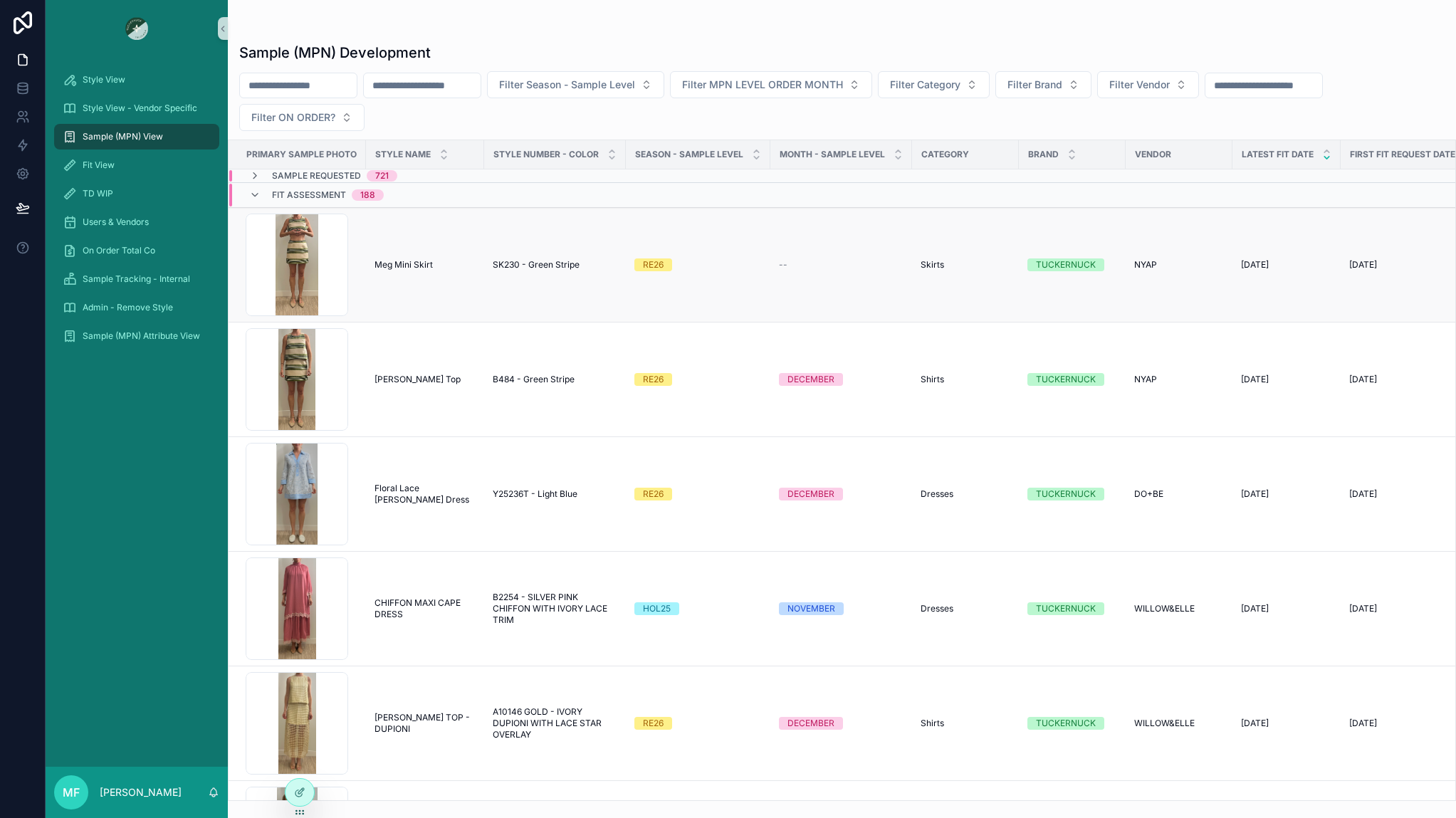
click at [418, 284] on td "Meg Mini Skirt Meg Mini Skirt" at bounding box center [425, 264] width 118 height 114
click at [427, 265] on span "Meg Mini Skirt" at bounding box center [403, 264] width 58 height 11
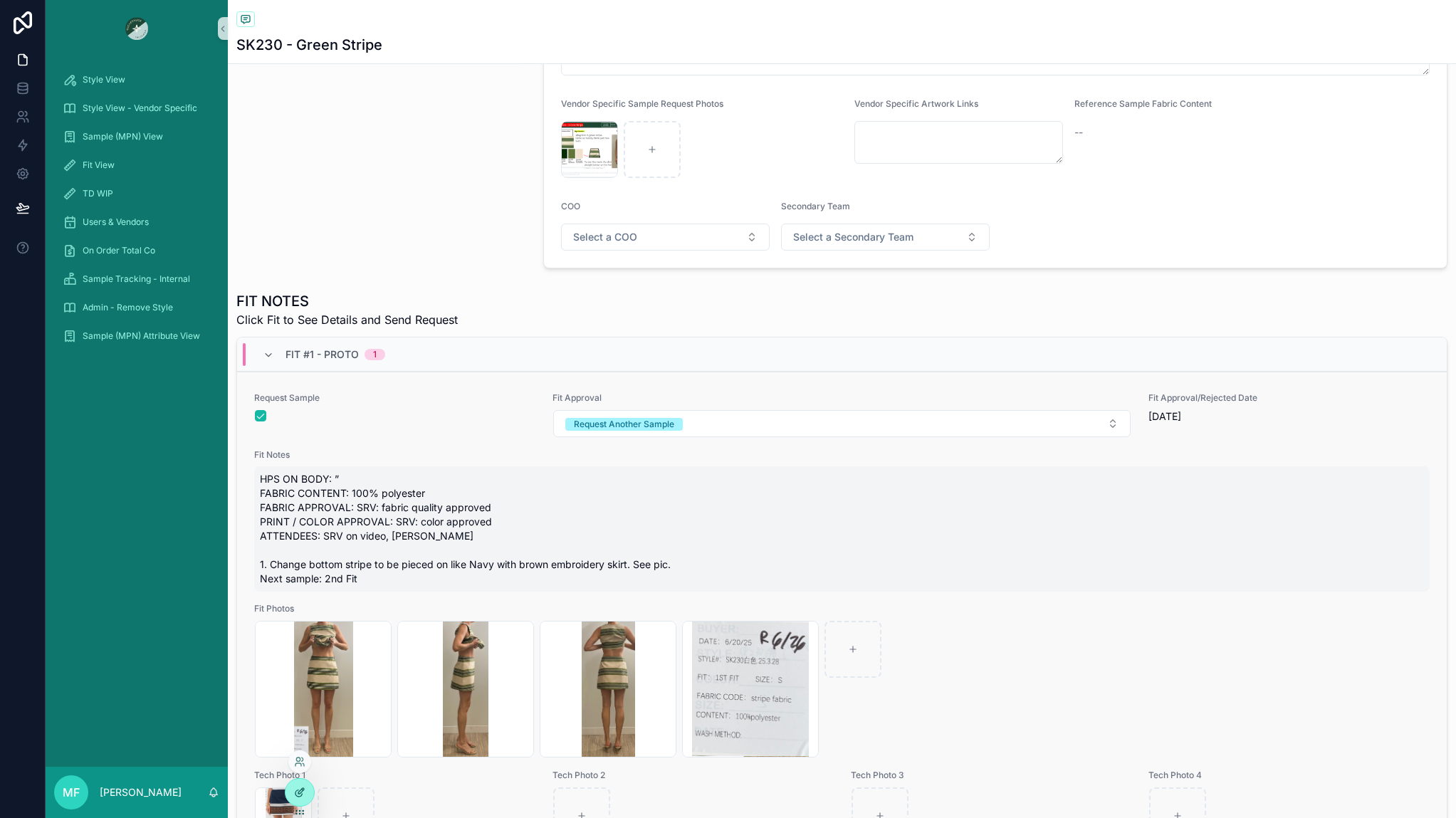
click at [303, 797] on icon at bounding box center [300, 792] width 11 height 11
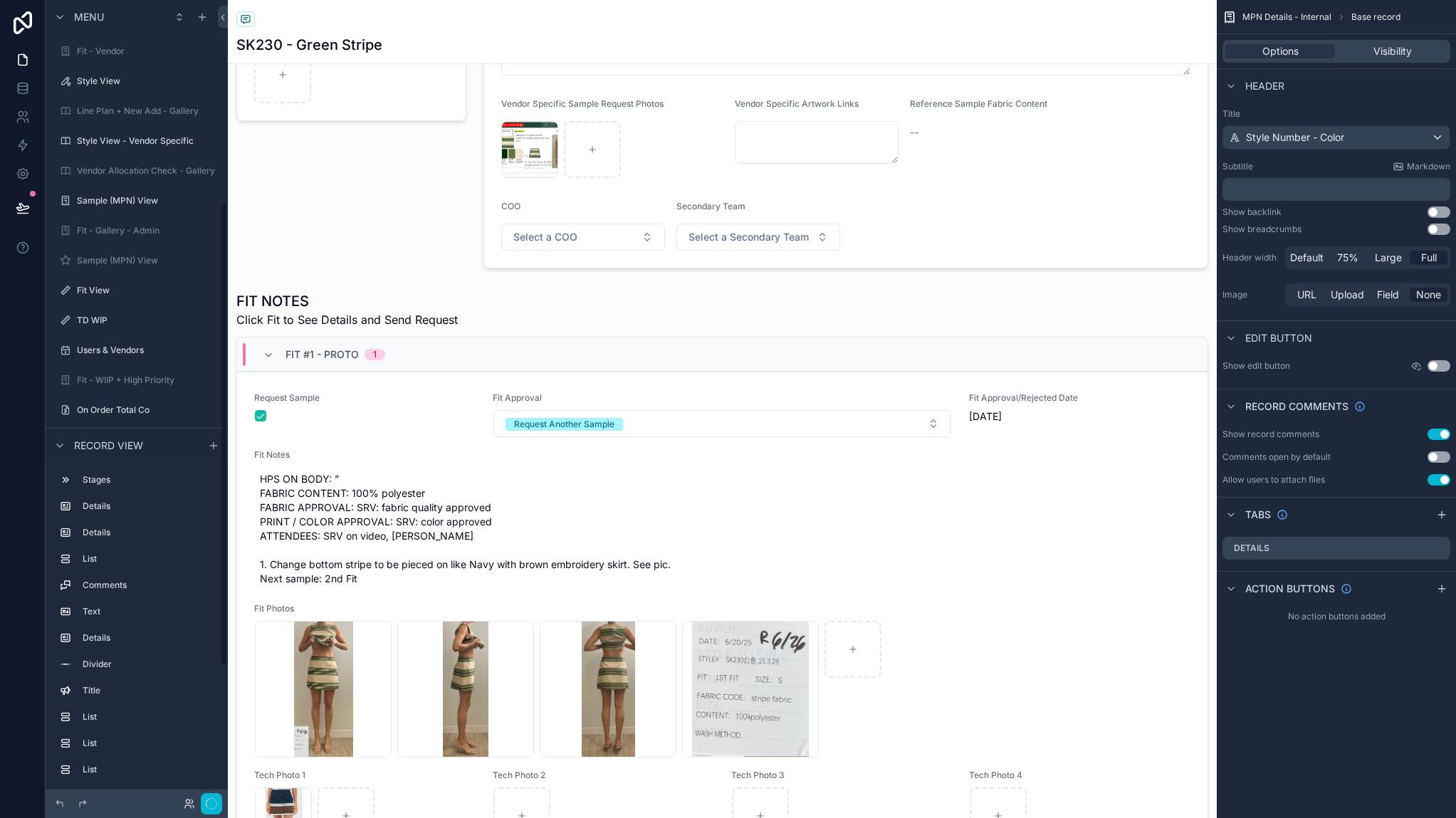
click at [1084, 365] on div "scrollable content" at bounding box center [722, 621] width 989 height 671
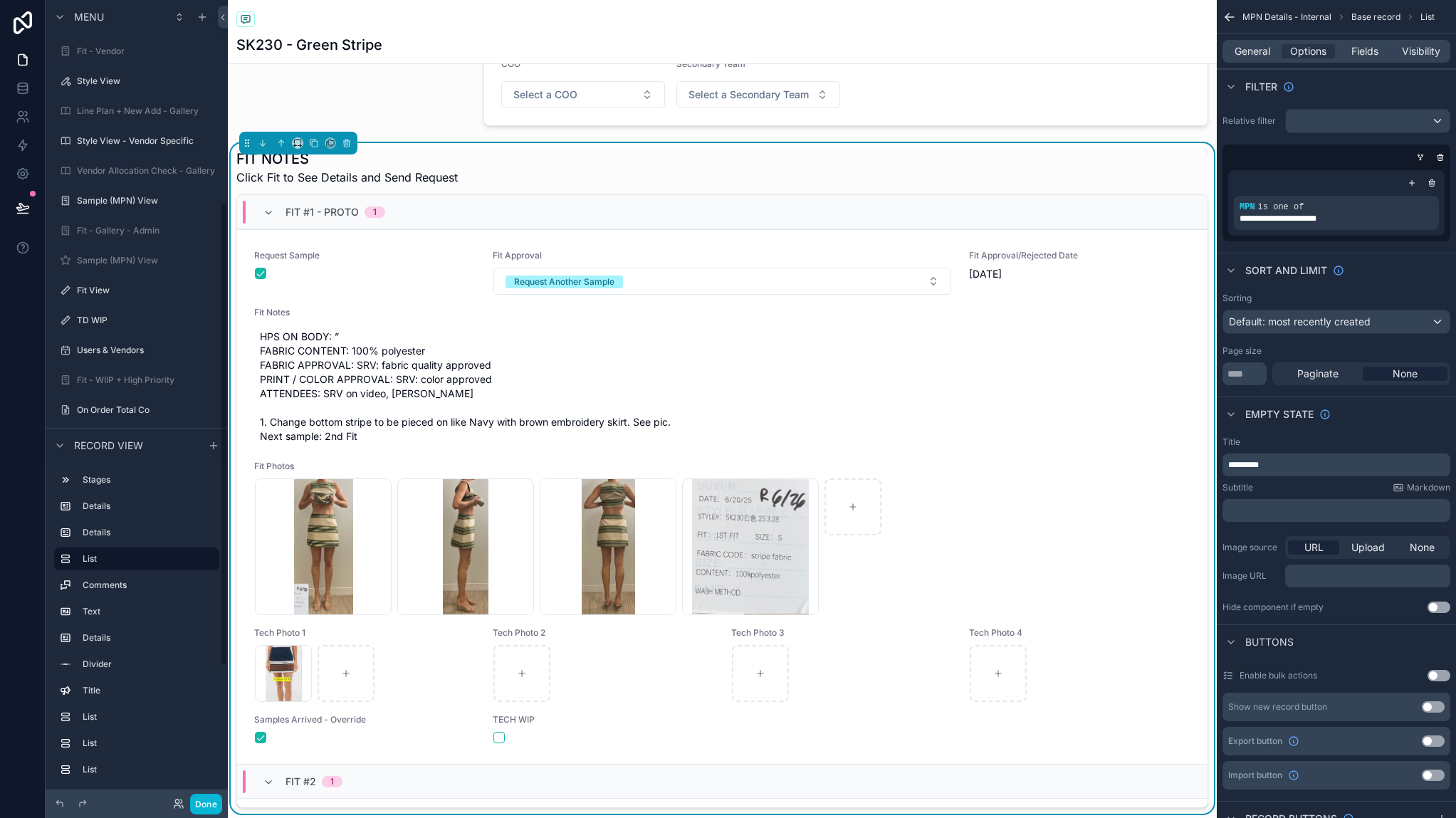
scroll to position [349, 0]
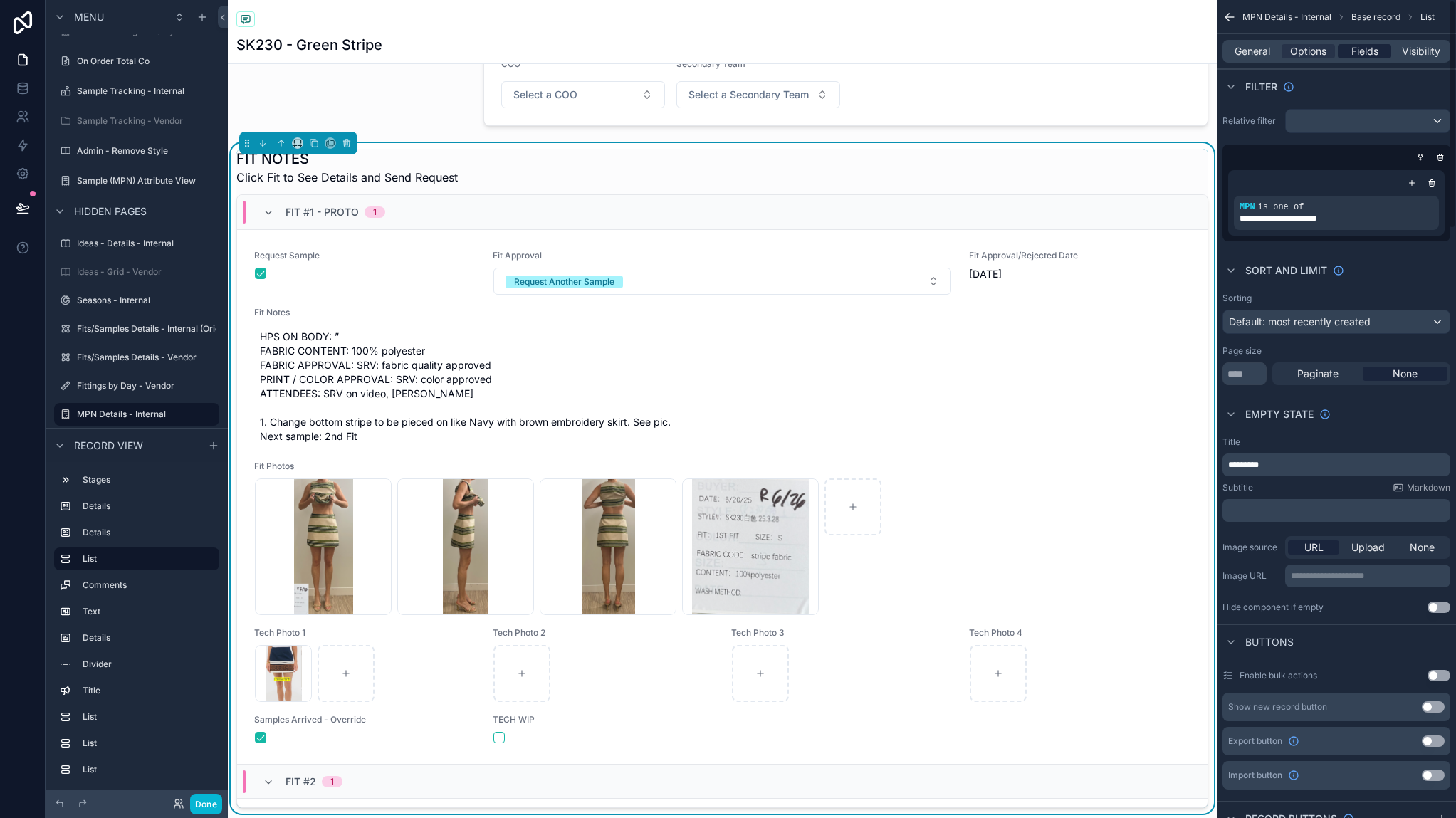
click at [1346, 56] on div "Fields" at bounding box center [1364, 51] width 53 height 14
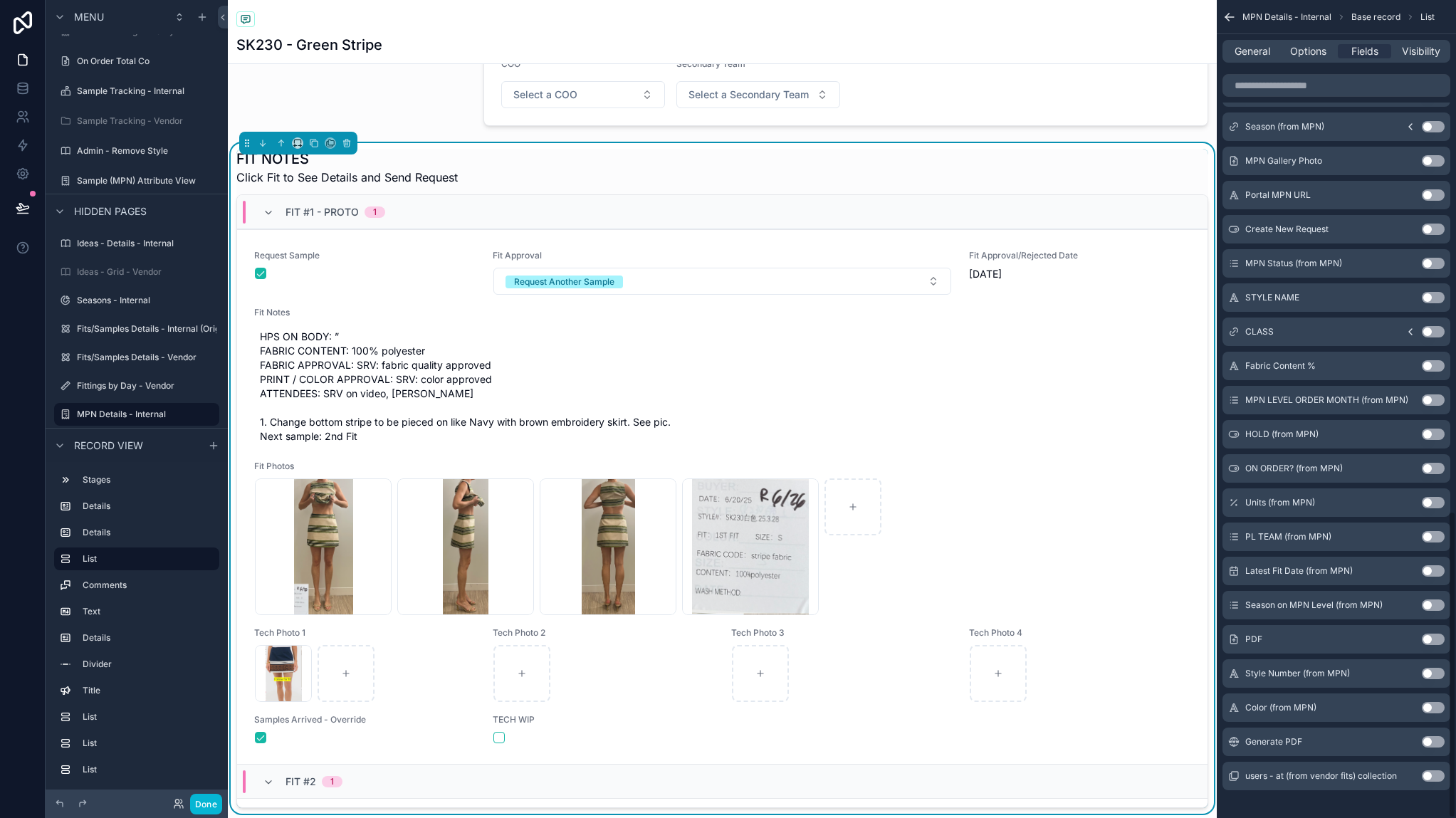
scroll to position [1360, 0]
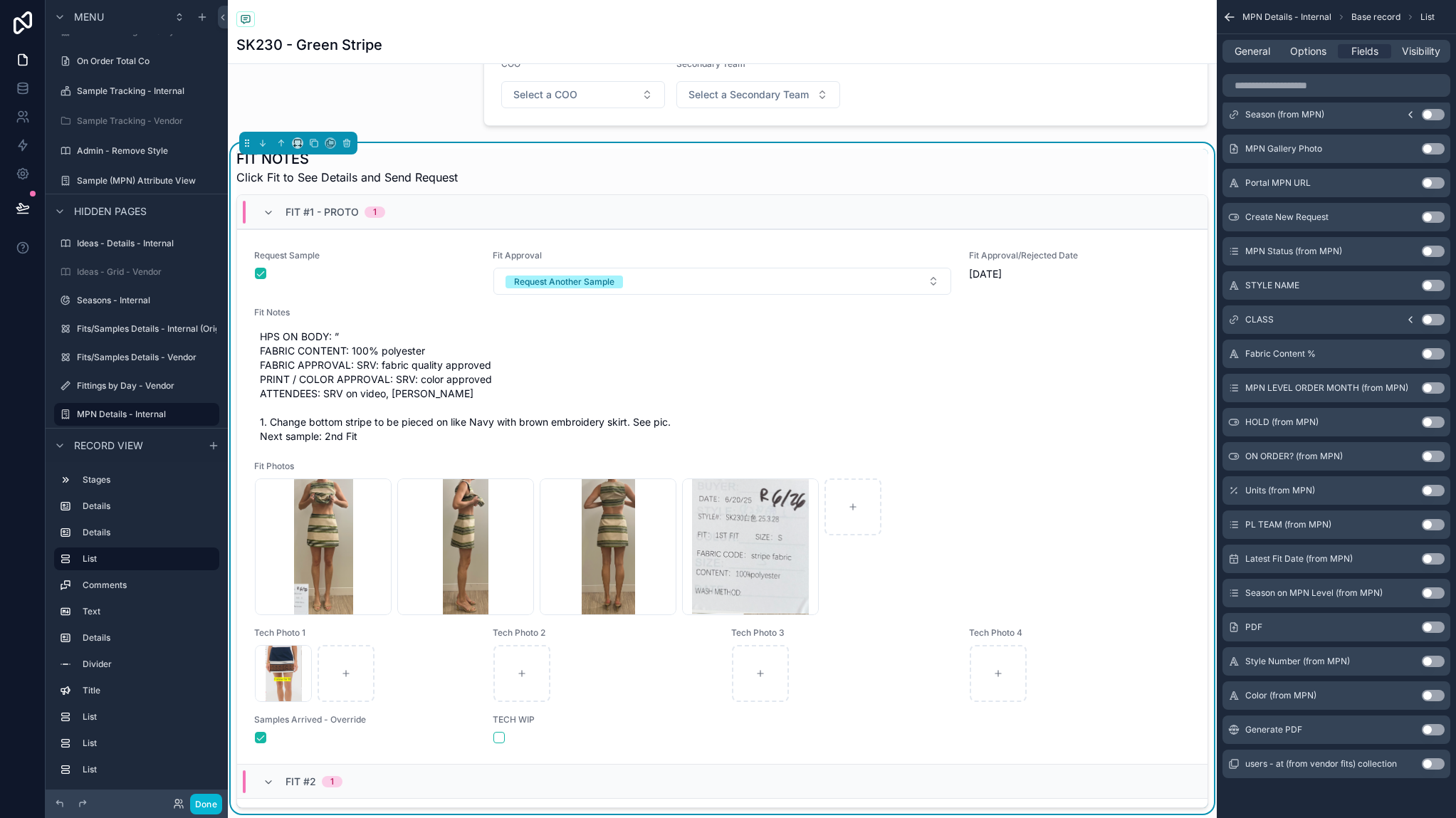
click at [1434, 629] on button "Use setting" at bounding box center [1433, 627] width 22 height 11
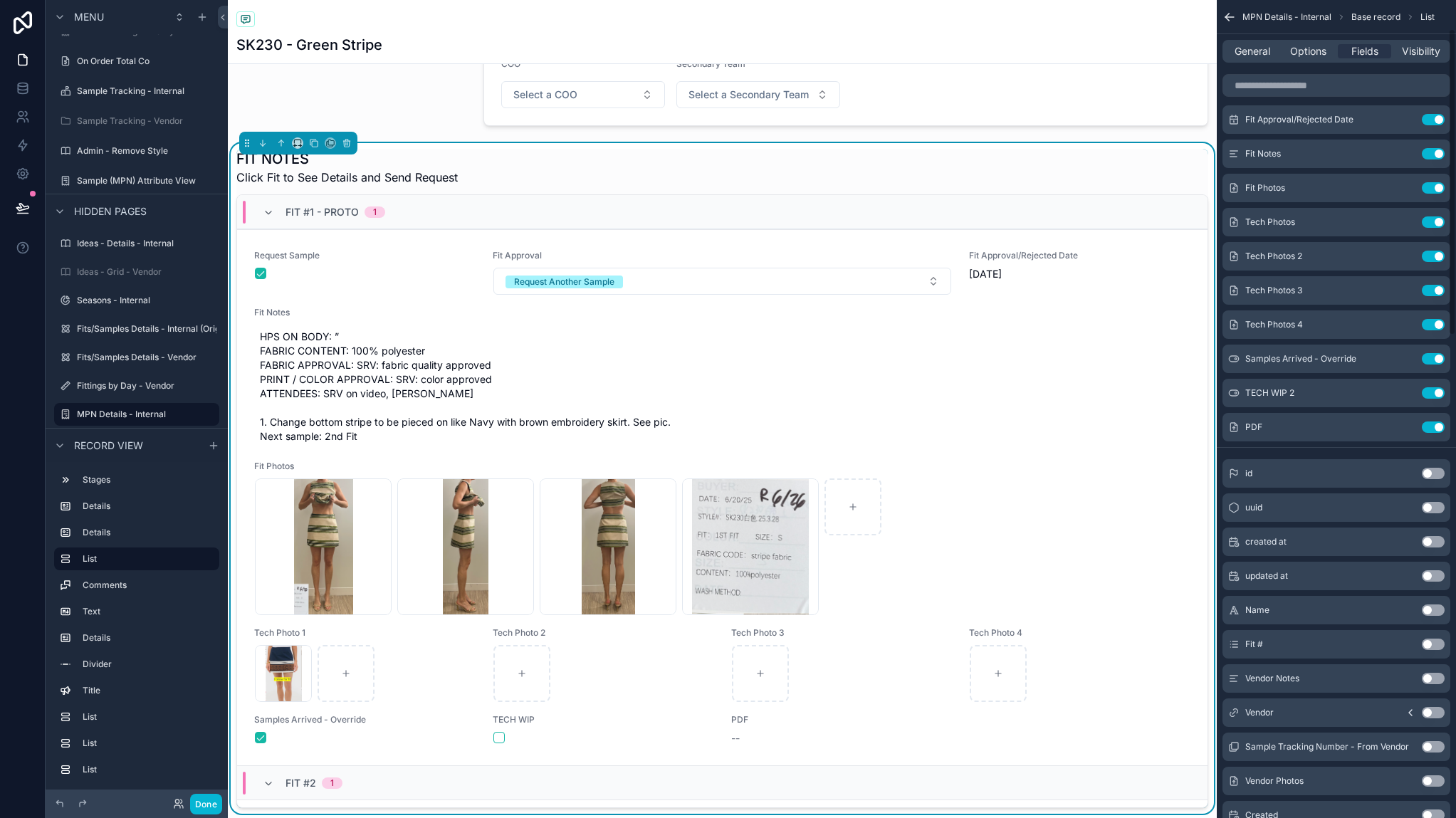
scroll to position [0, 0]
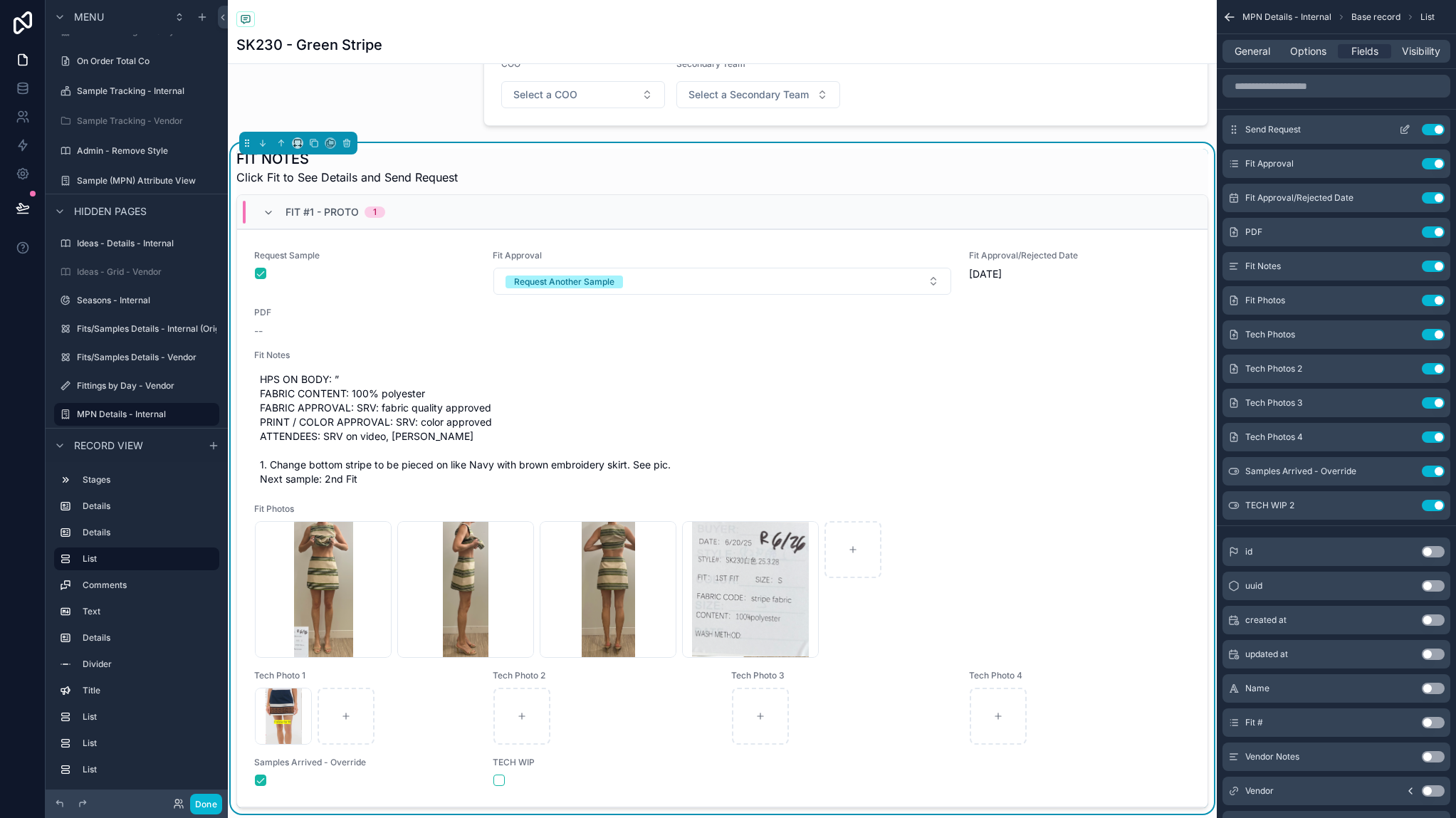
click at [1406, 131] on icon "scrollable content" at bounding box center [1404, 129] width 11 height 11
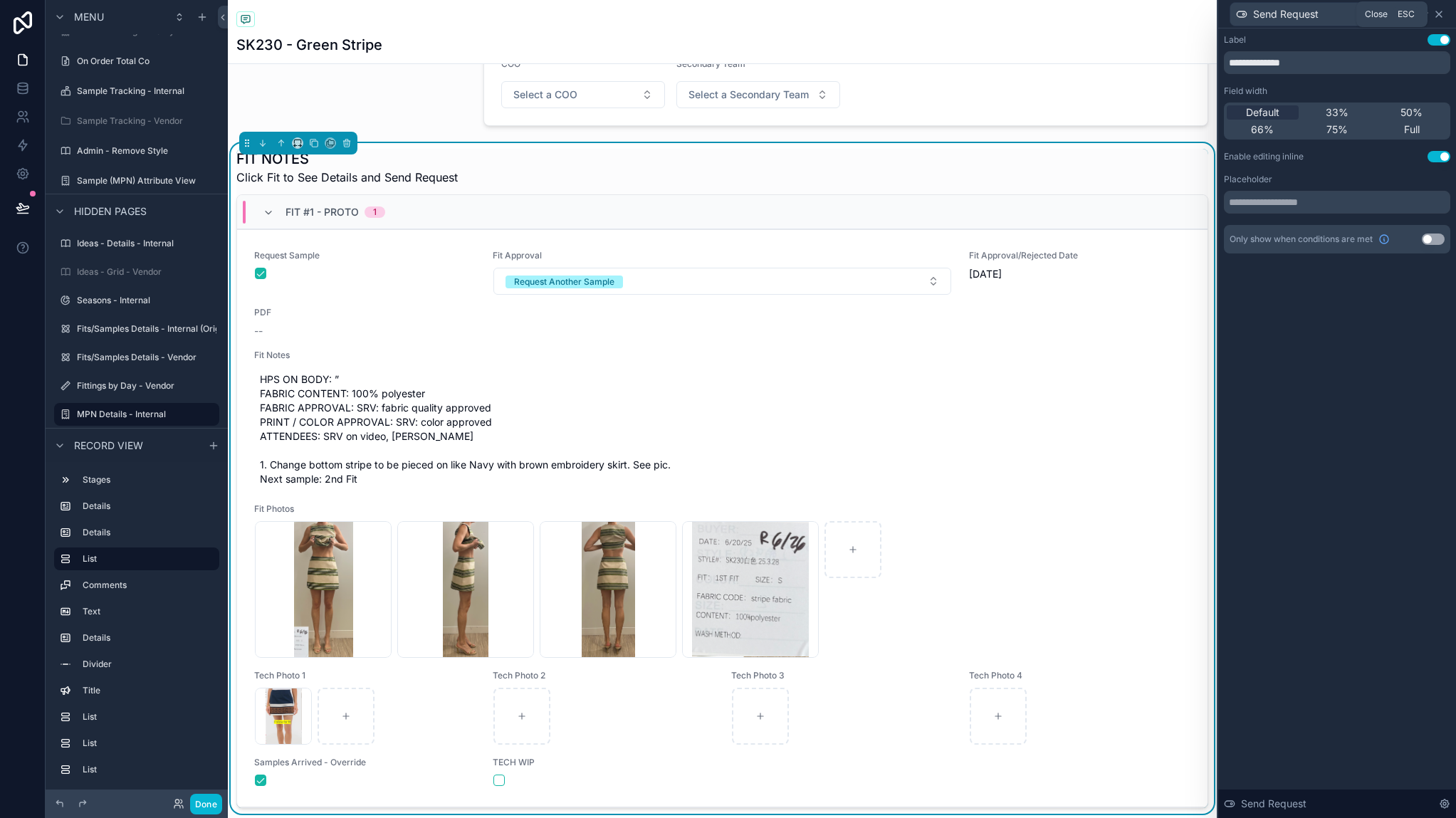
click at [1442, 10] on icon at bounding box center [1438, 13] width 11 height 11
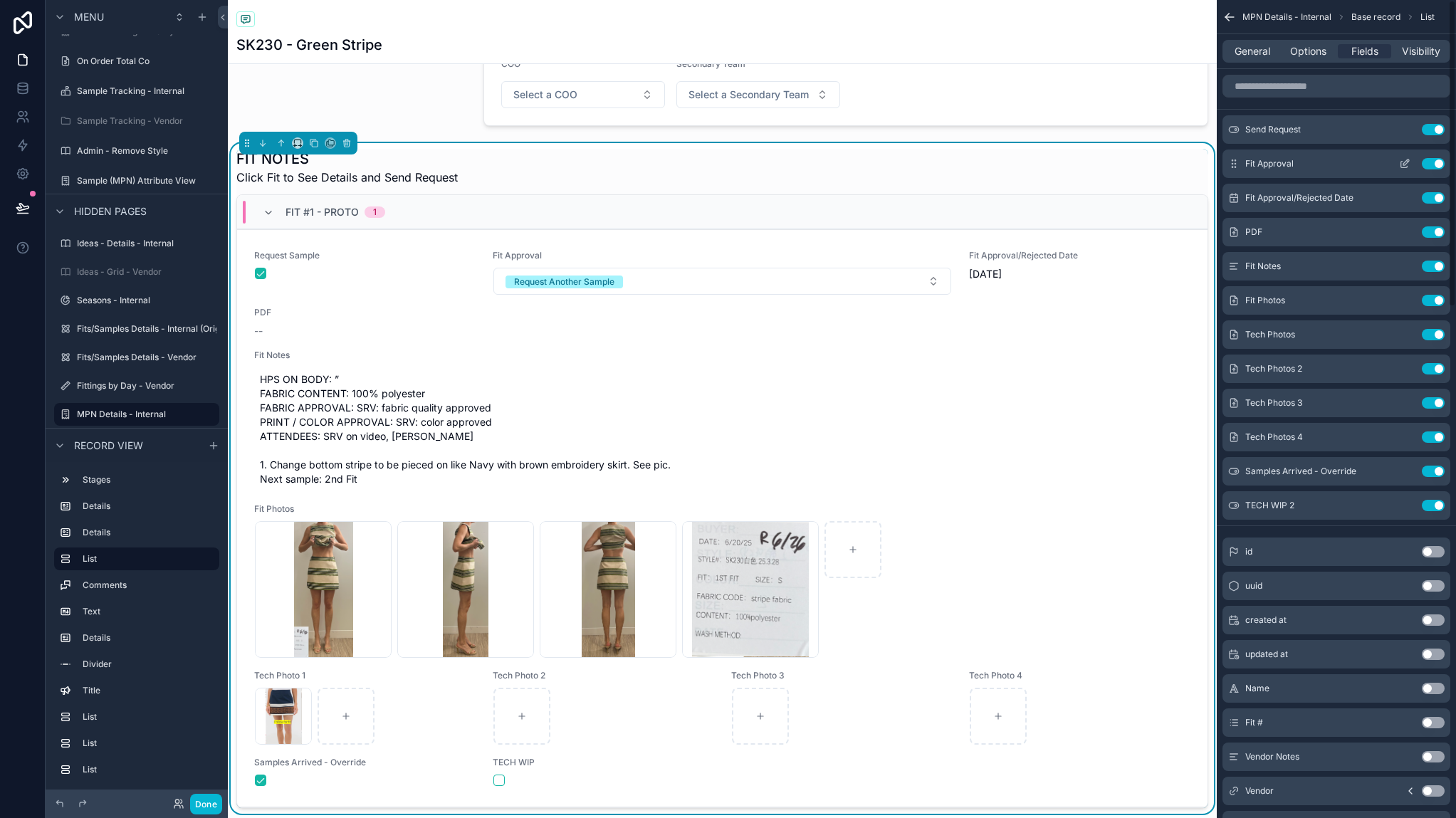
click at [1404, 163] on icon "scrollable content" at bounding box center [1404, 164] width 11 height 11
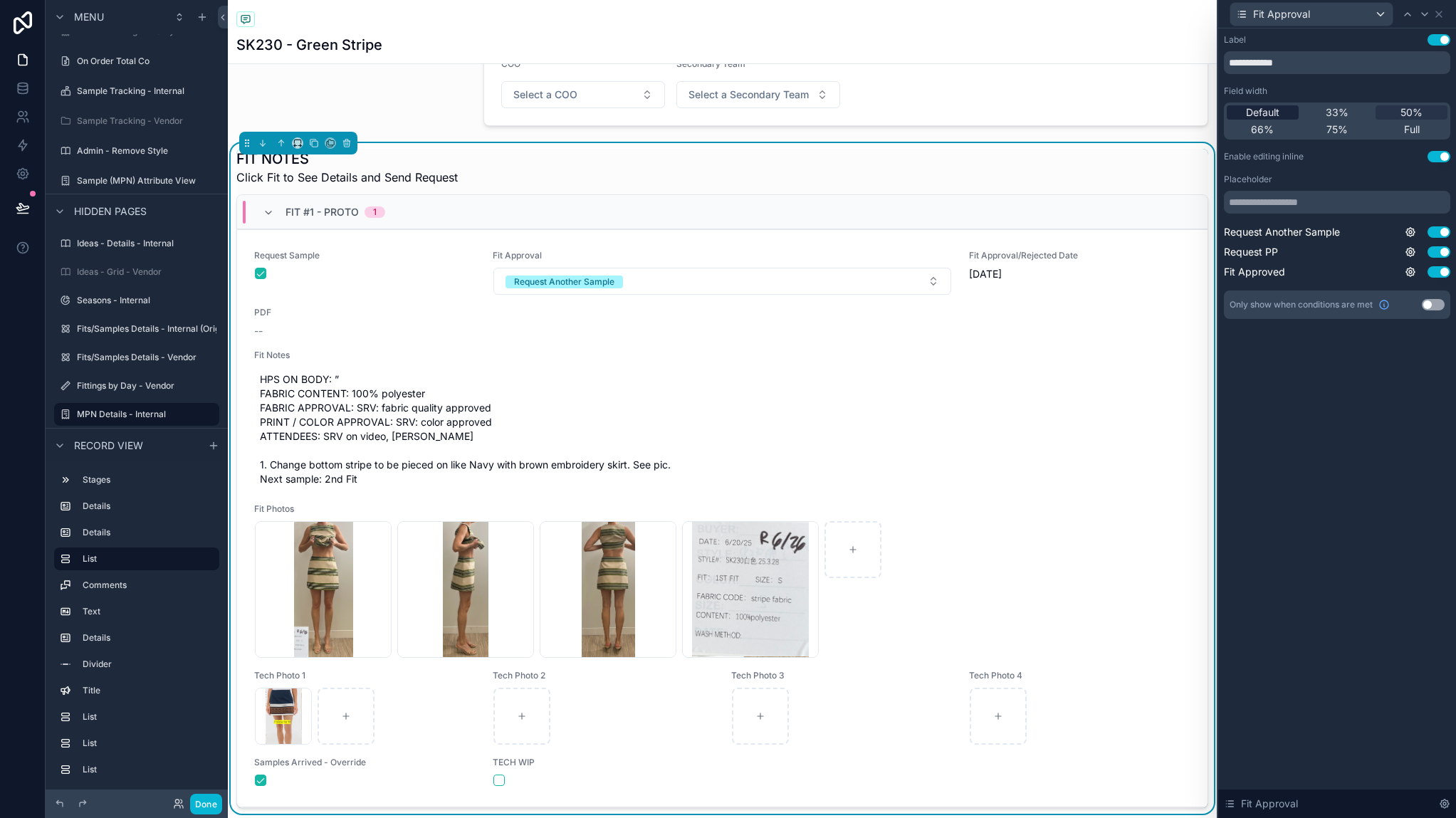
click at [1266, 113] on span "Default" at bounding box center [1263, 112] width 34 height 14
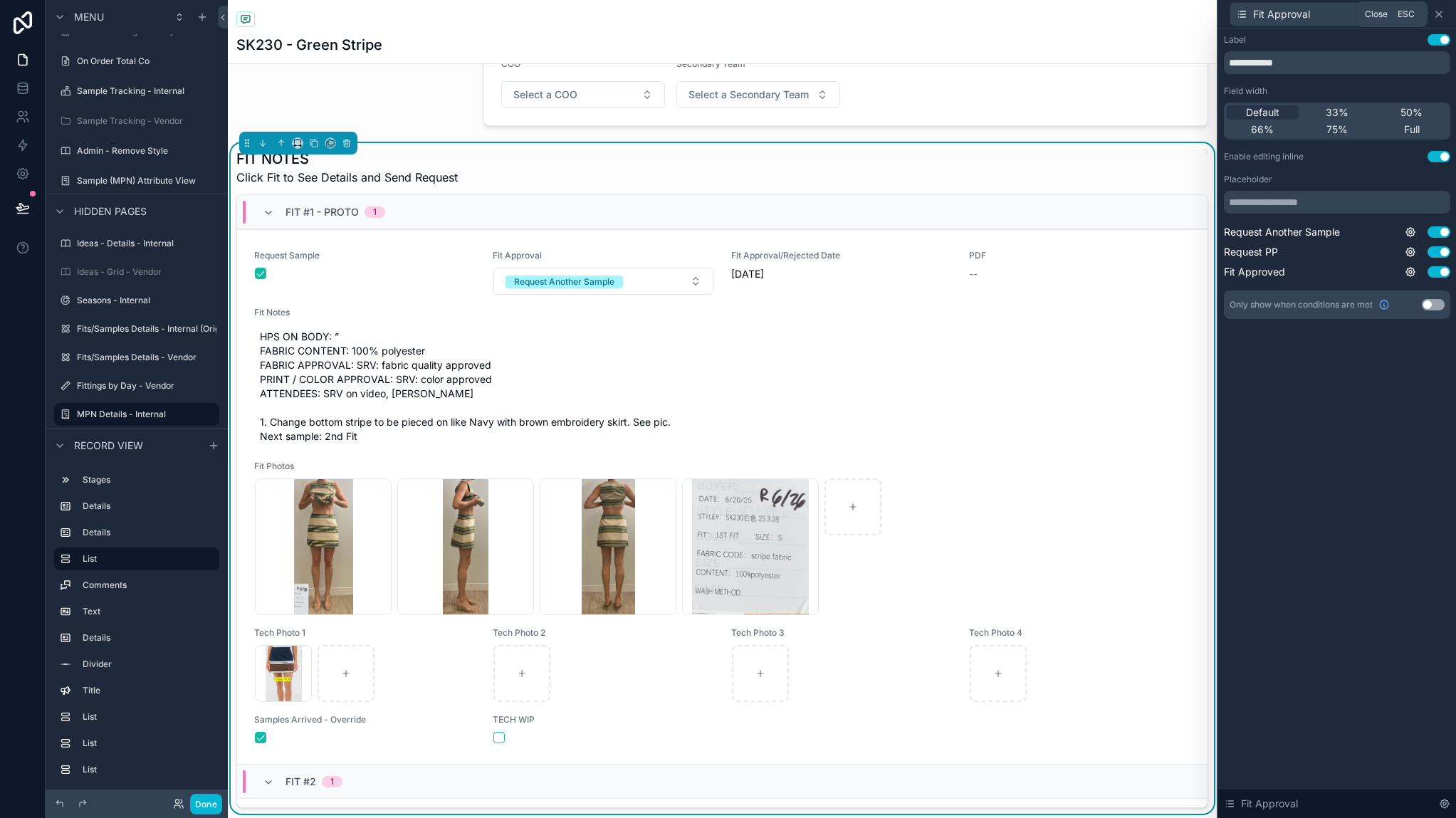
click at [1444, 13] on icon at bounding box center [1438, 13] width 11 height 11
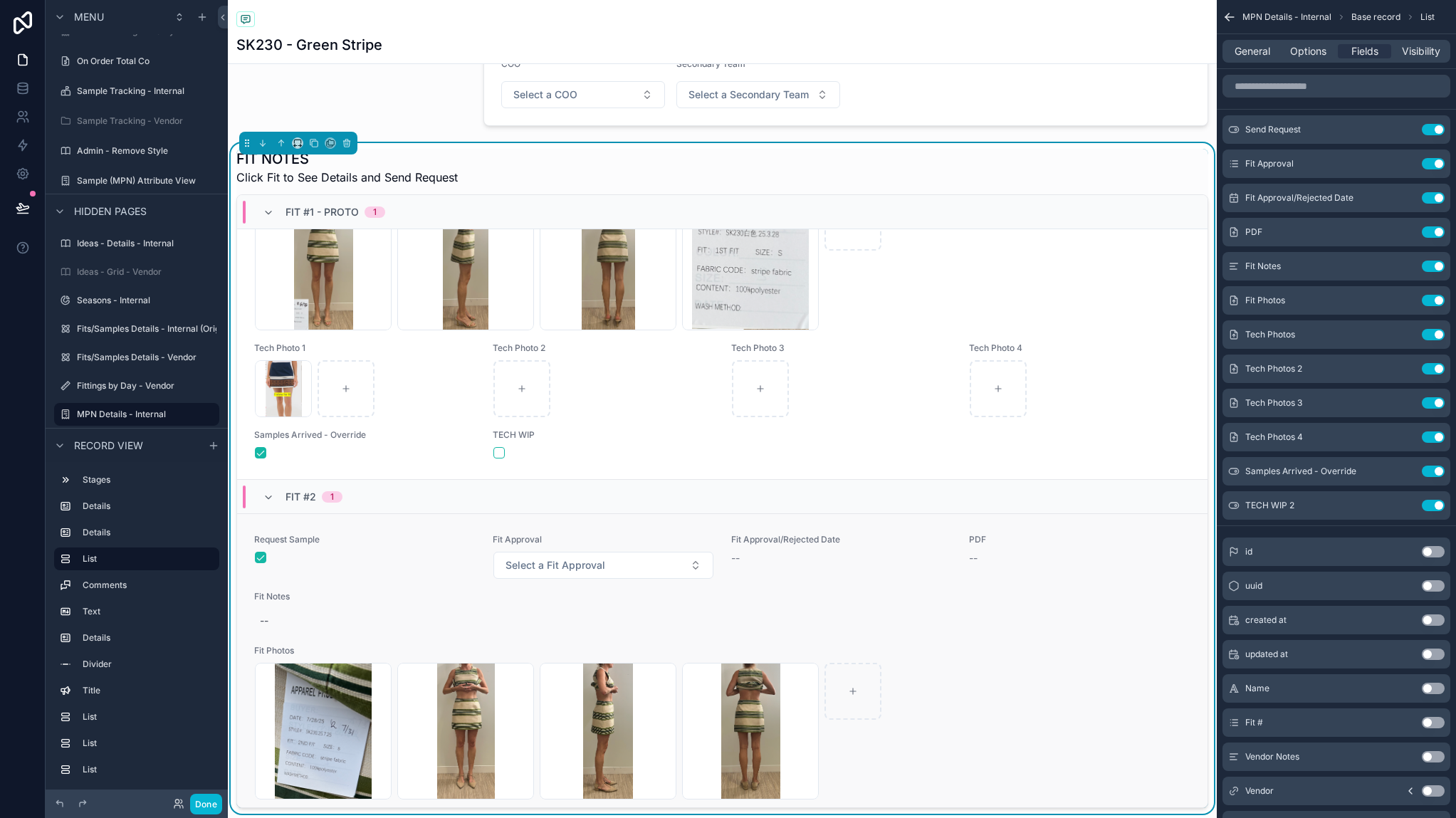
scroll to position [426, 0]
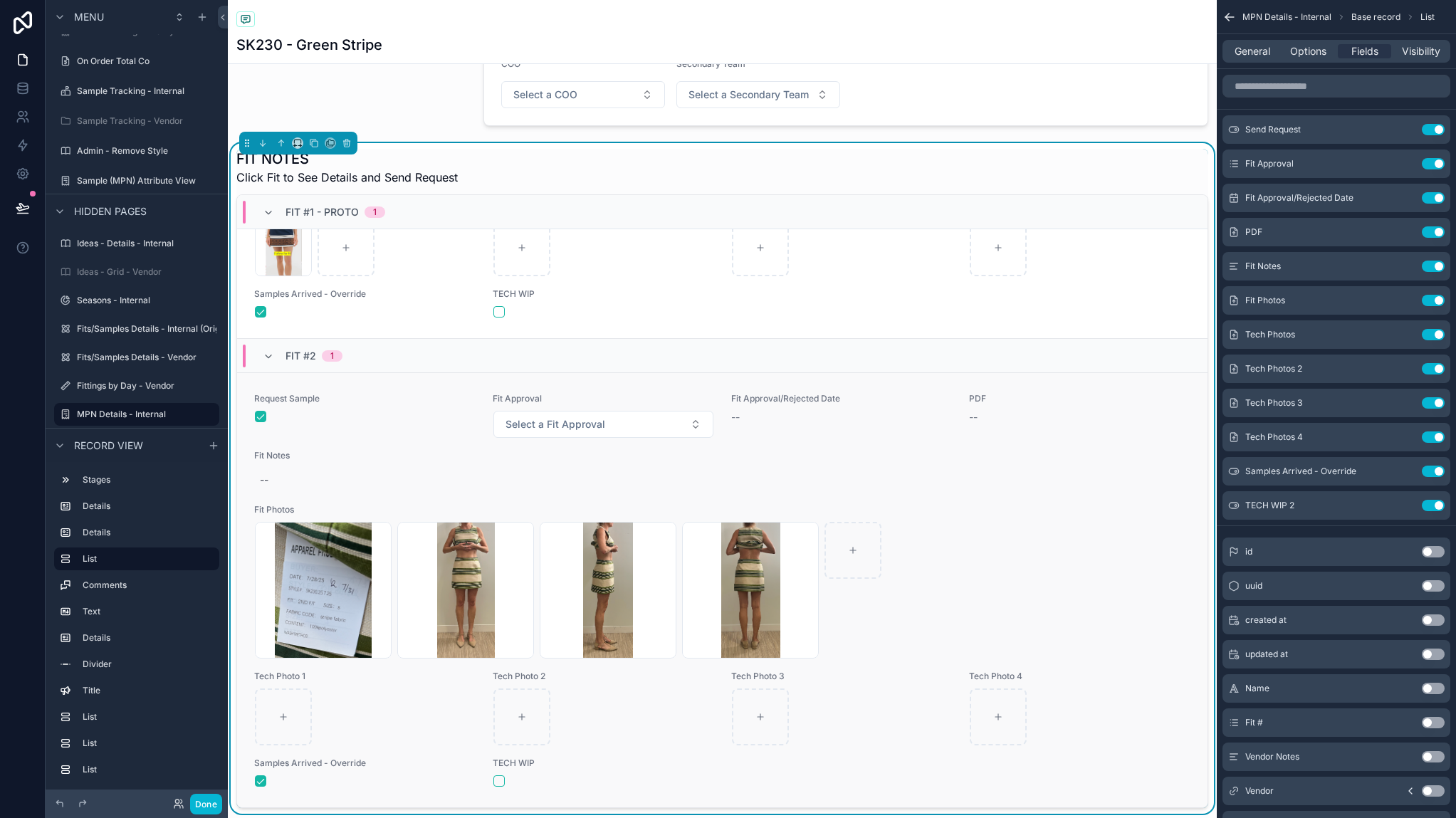
click at [856, 507] on span "Fit Photos" at bounding box center [722, 509] width 936 height 11
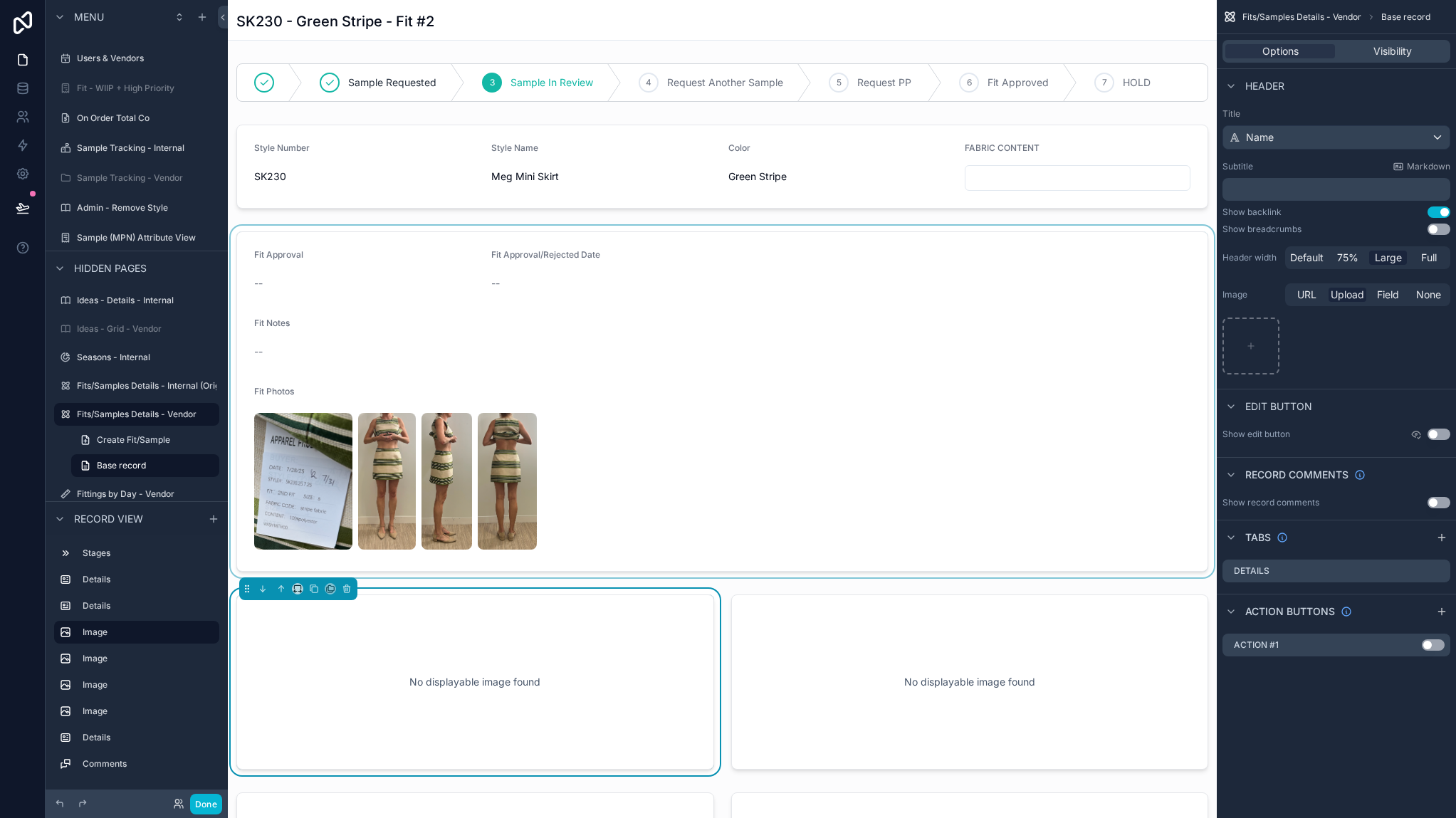
click at [690, 359] on div "scrollable content" at bounding box center [722, 401] width 989 height 352
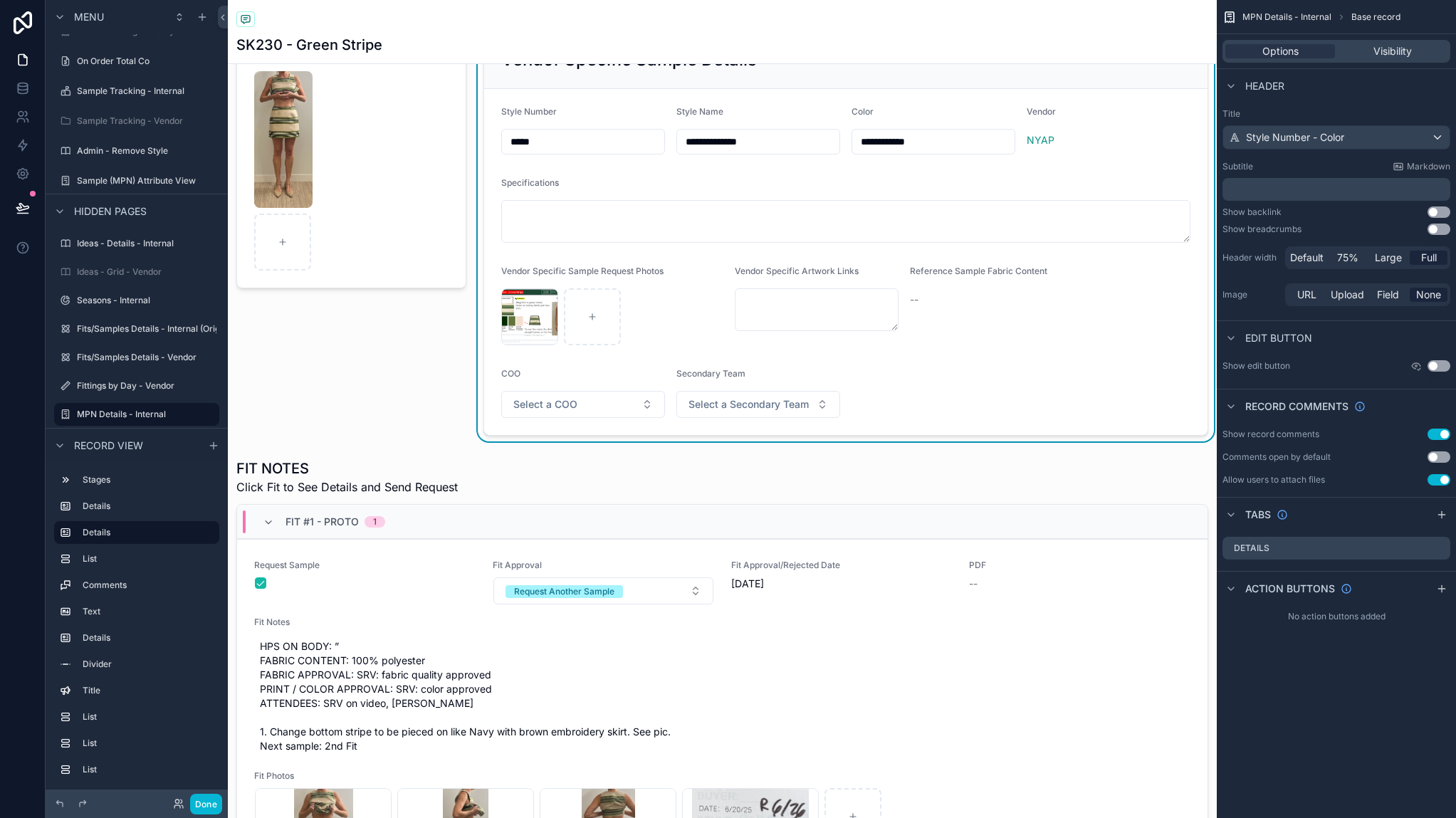
scroll to position [143, 0]
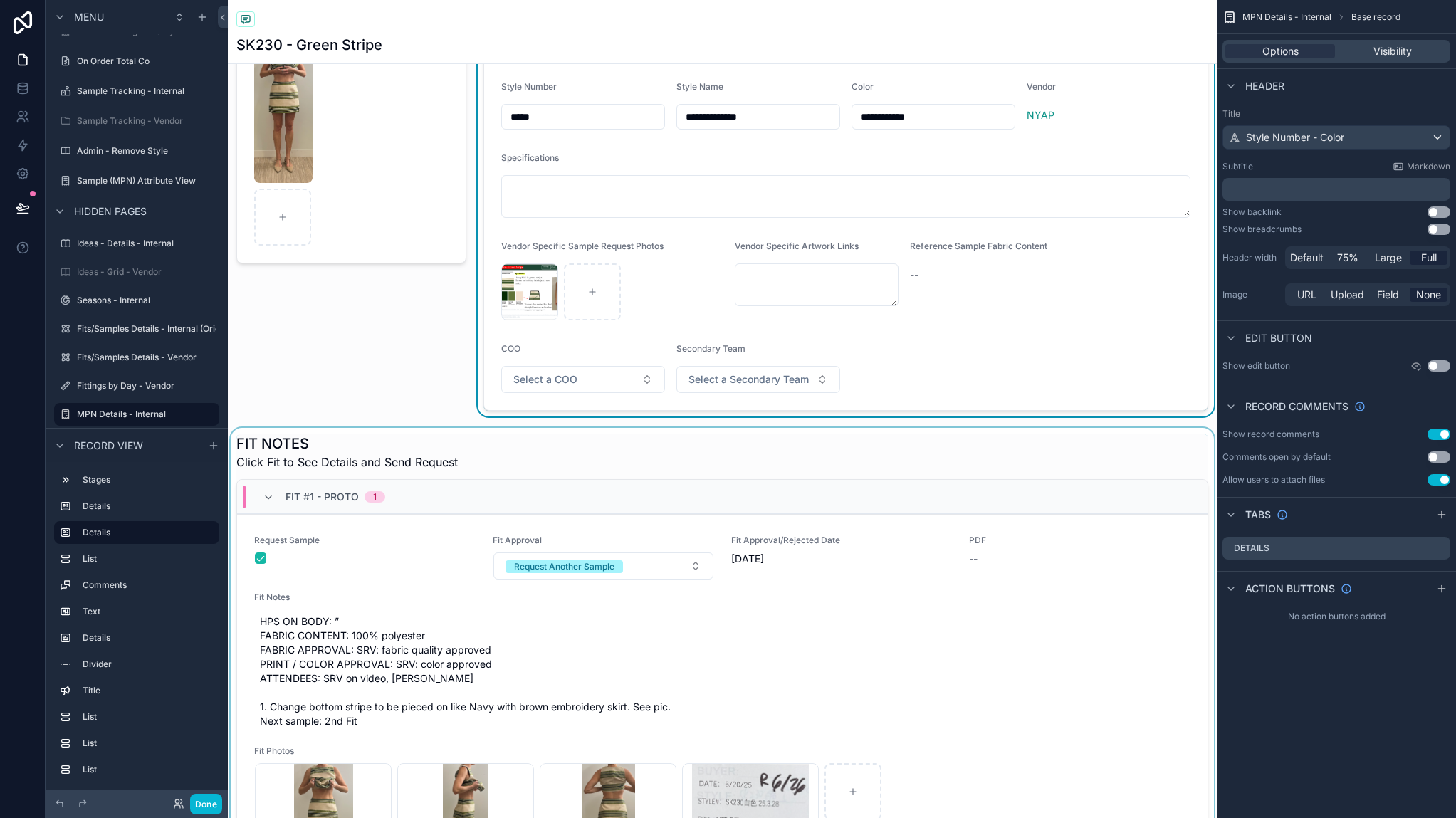
click at [1009, 554] on div "scrollable content" at bounding box center [722, 763] width 989 height 671
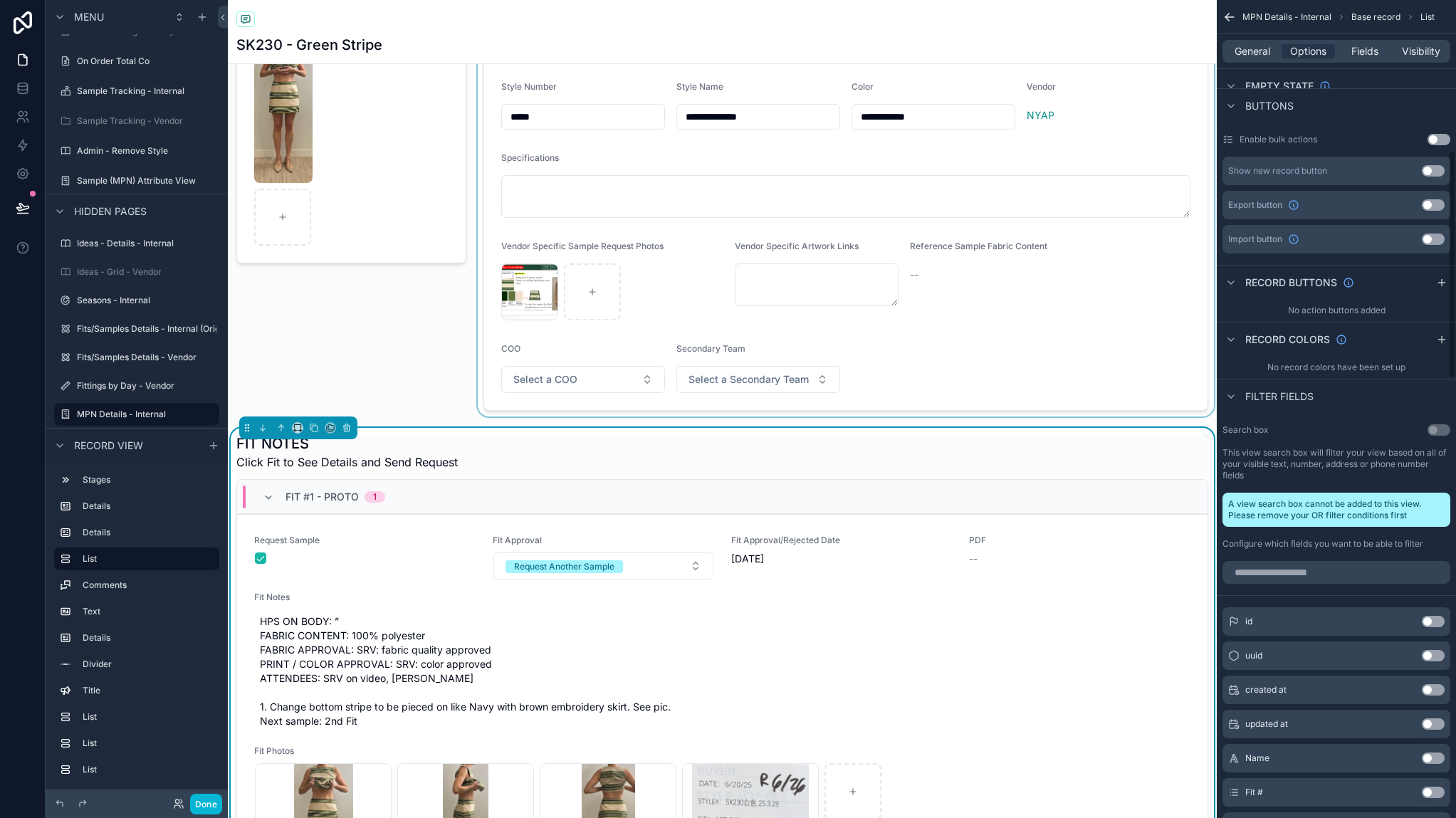
scroll to position [0, 0]
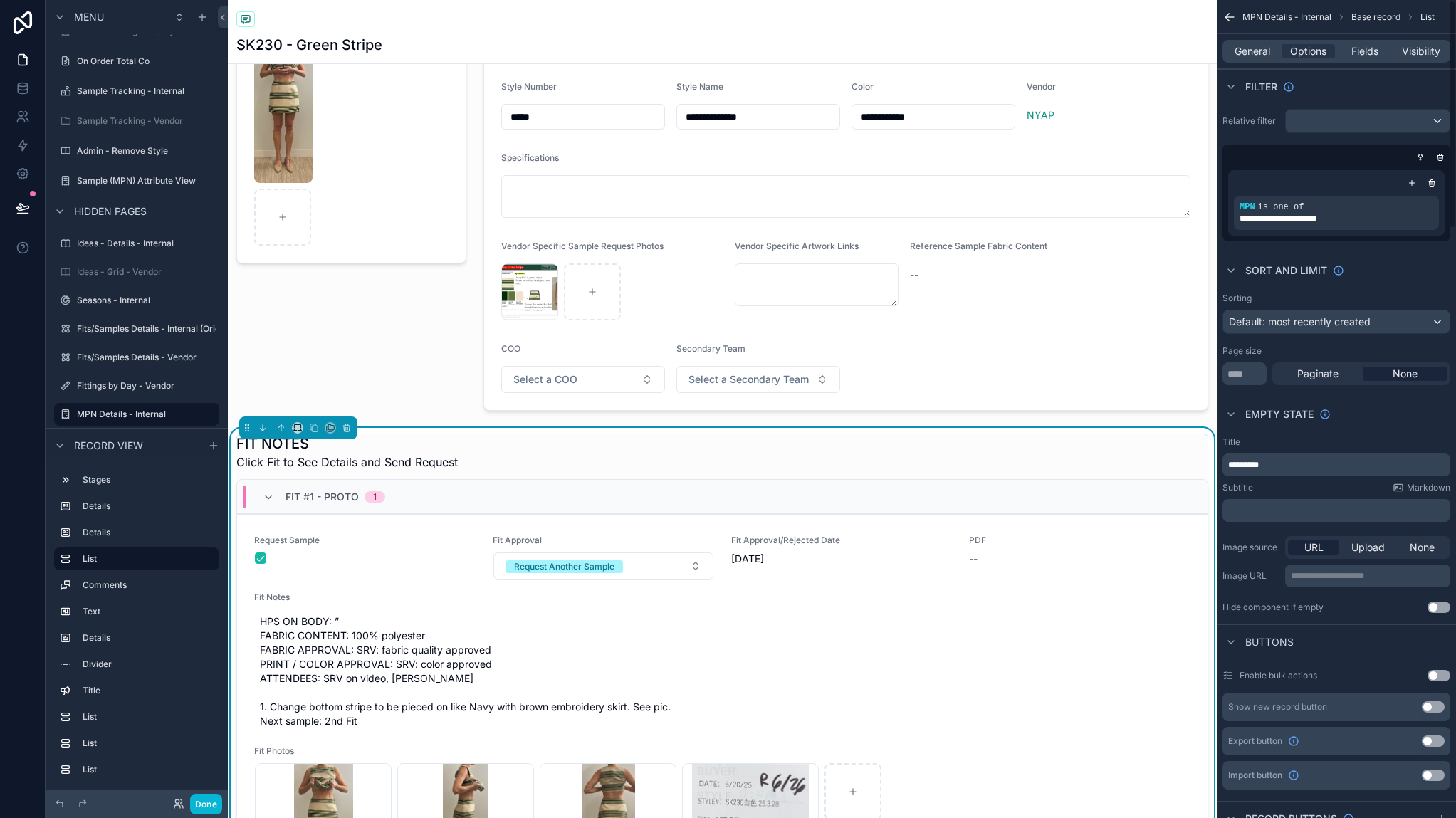
click at [1248, 36] on div "General Options Fields Visibility" at bounding box center [1336, 52] width 239 height 34
click at [1260, 48] on span "General" at bounding box center [1253, 51] width 36 height 14
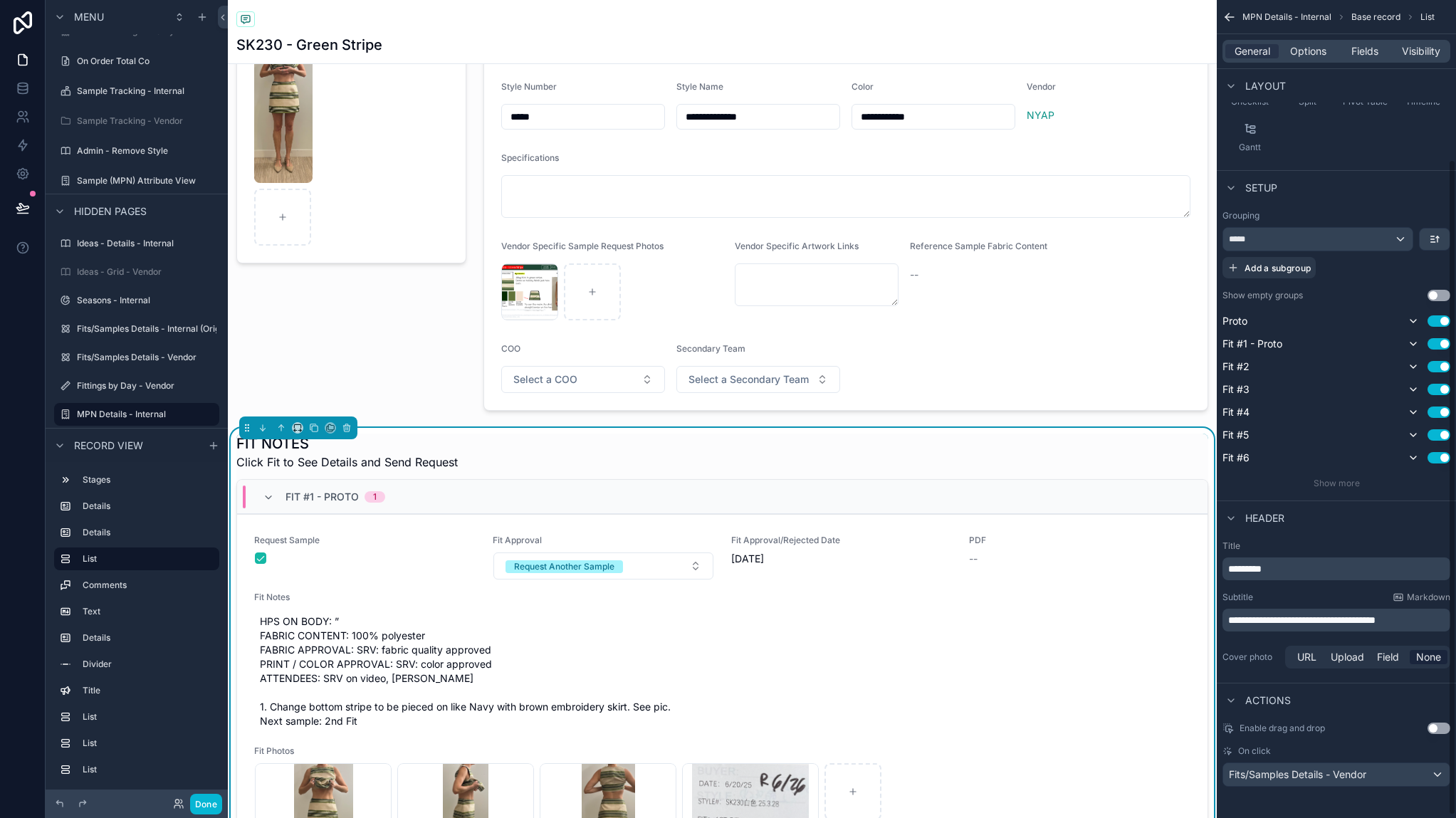
scroll to position [202, 0]
click at [1288, 772] on span "Fits/Samples Details - Vendor" at bounding box center [1298, 772] width 137 height 14
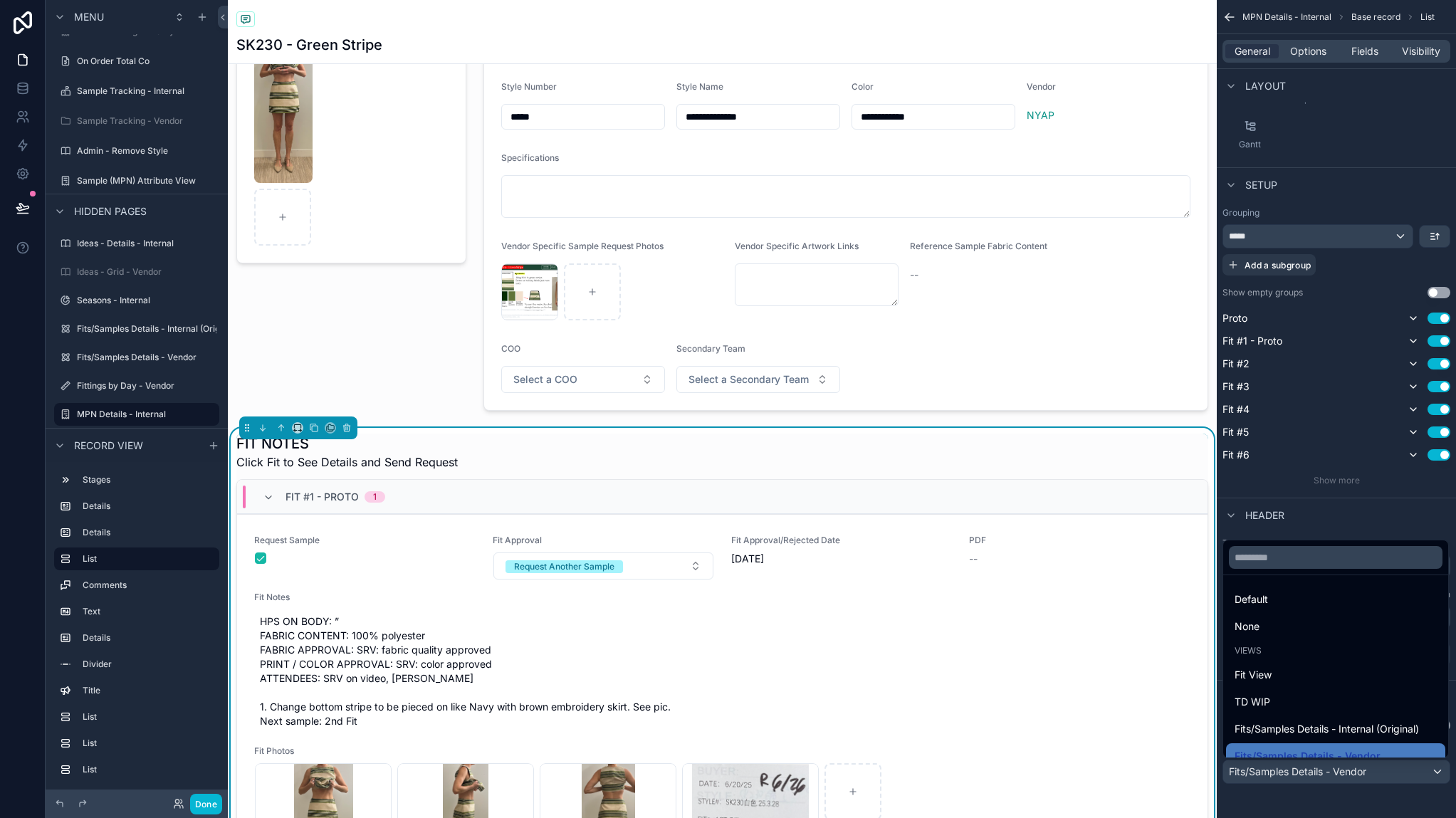
scroll to position [41, 0]
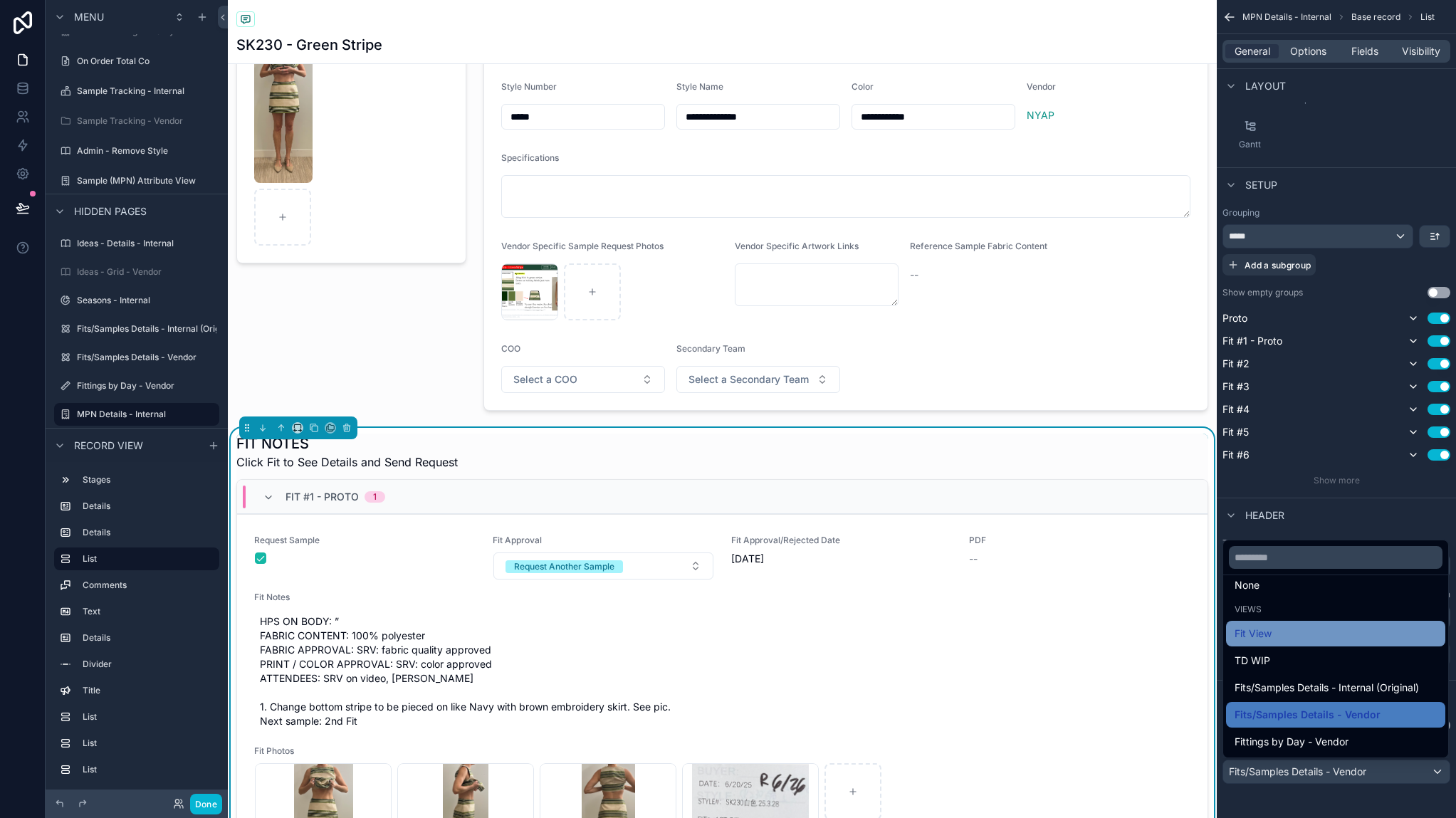
click at [1326, 636] on div "Fit View" at bounding box center [1336, 633] width 202 height 17
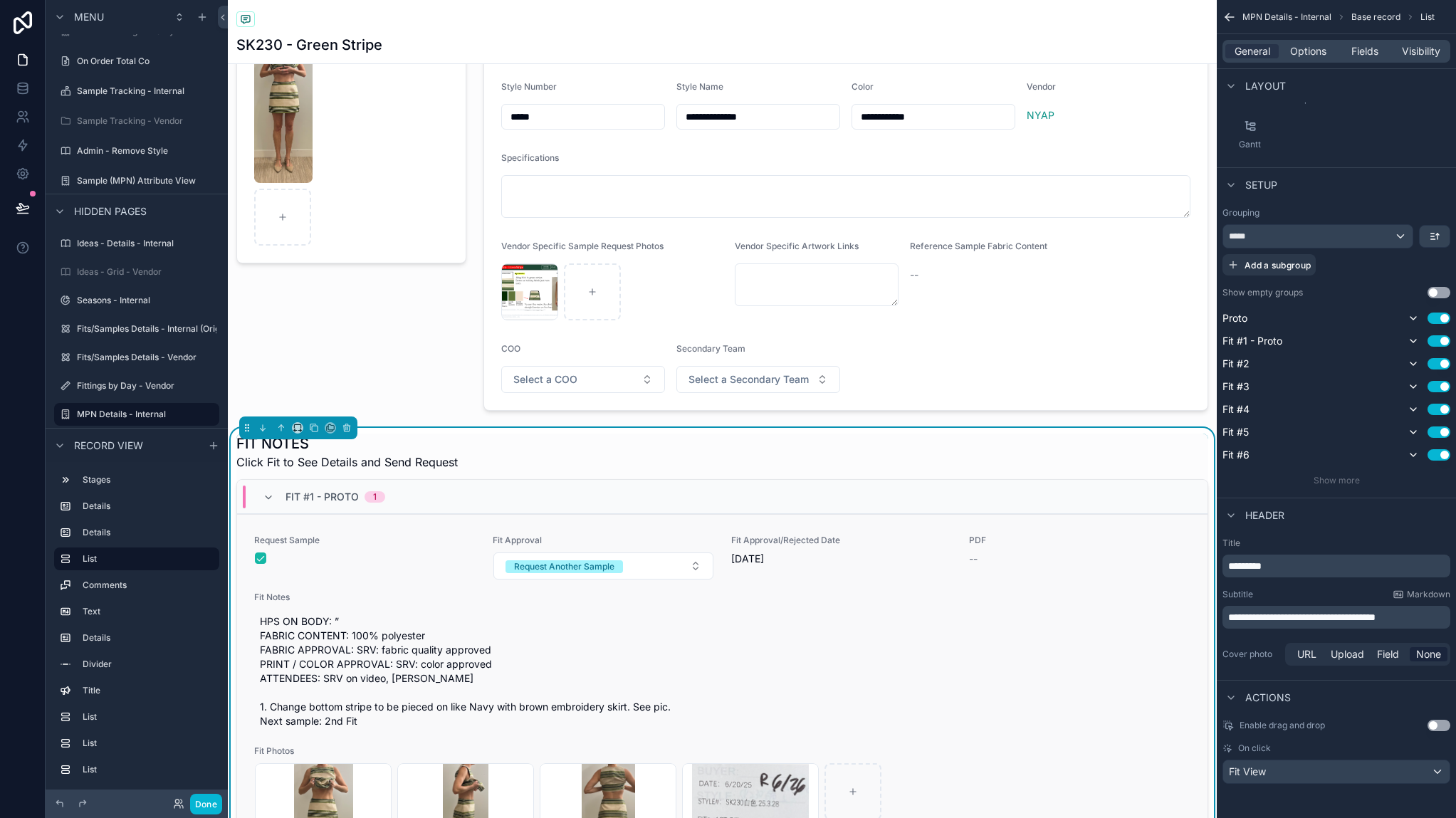
click at [1099, 604] on div "Fit Notes HPS ON BODY: ” FABRIC CONTENT: 100% polyester FABRIC APPROVAL: SRV: f…" at bounding box center [722, 663] width 936 height 143
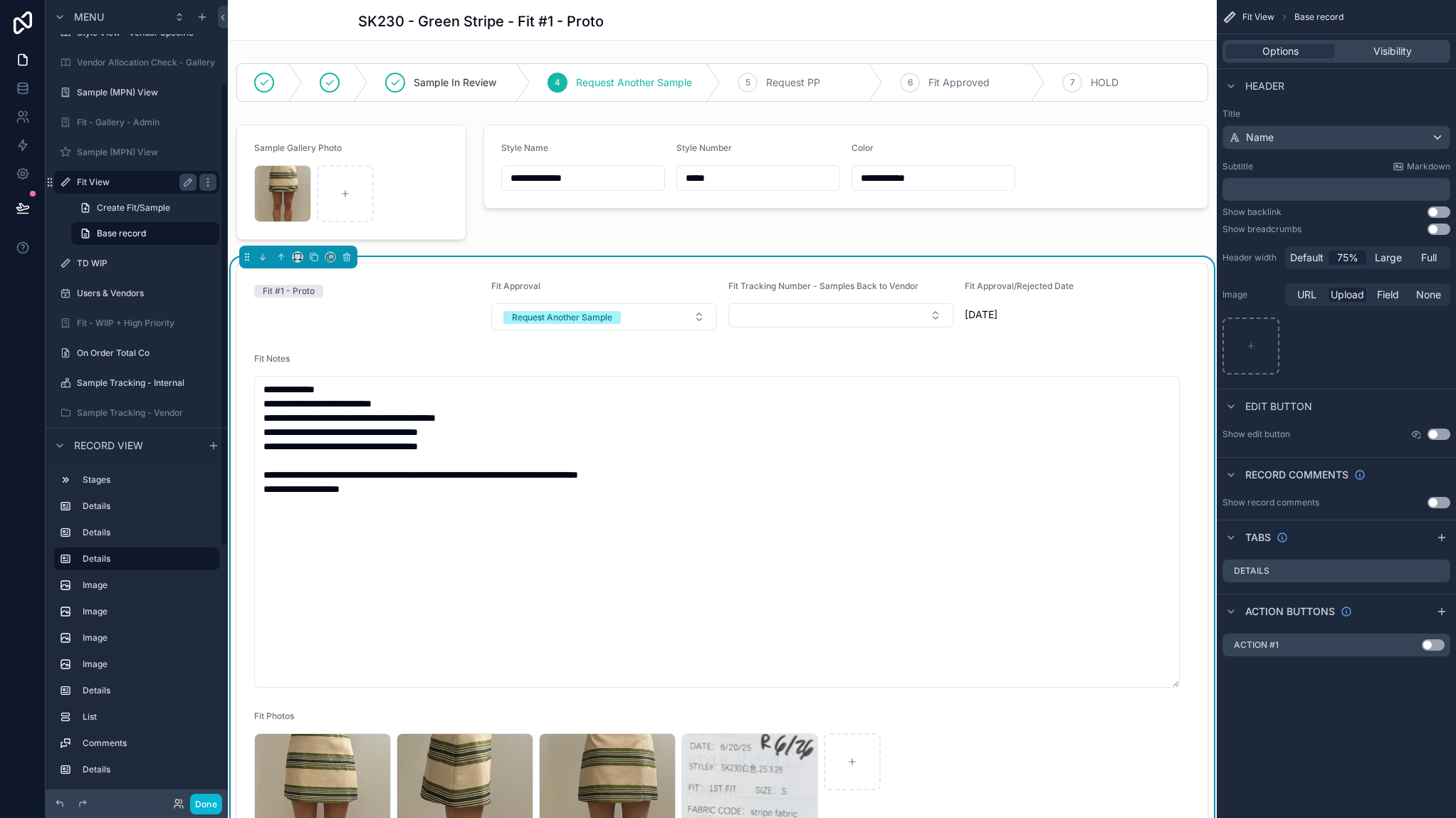
scroll to position [143, 0]
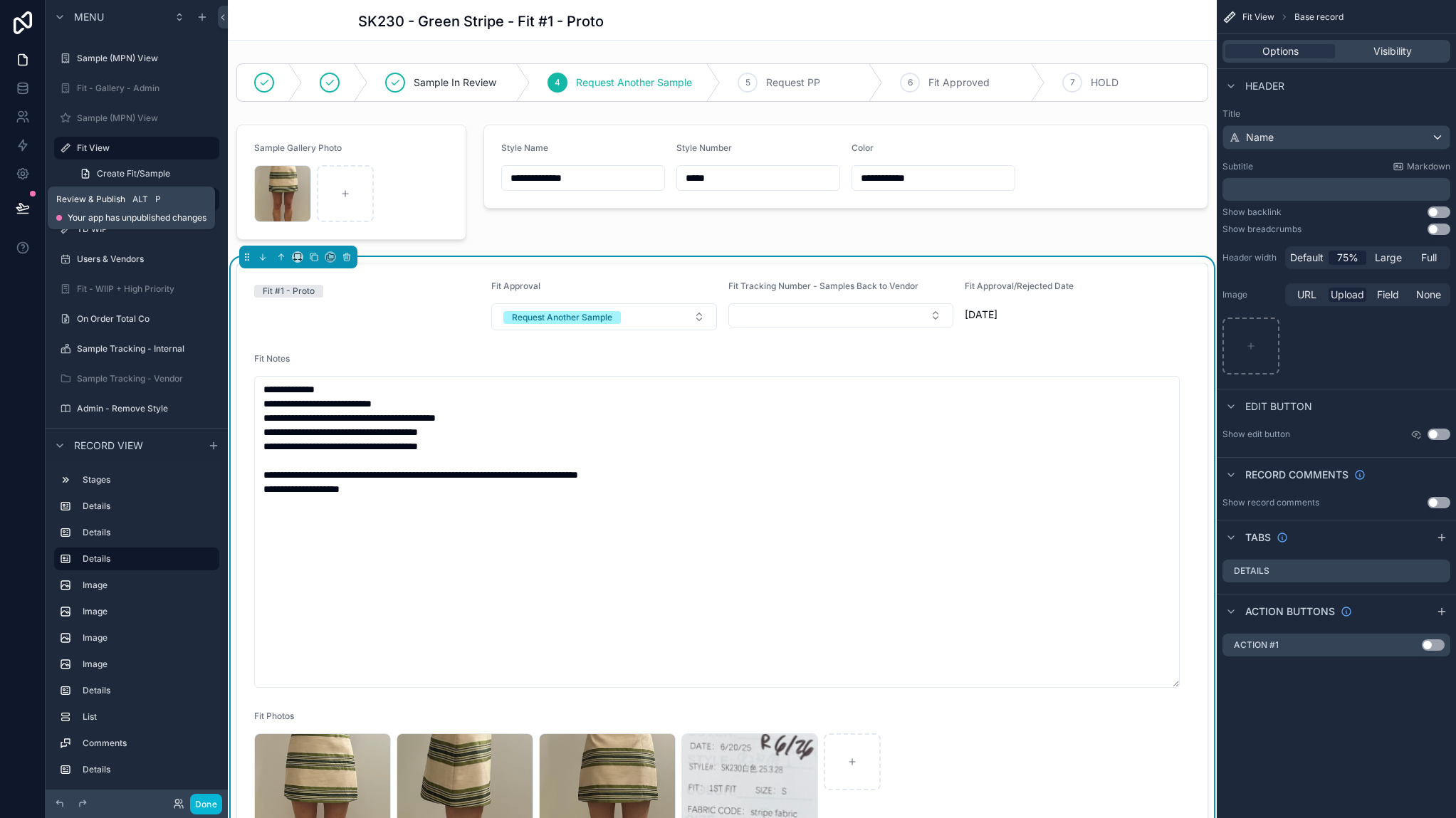
click at [25, 215] on button at bounding box center [23, 208] width 31 height 40
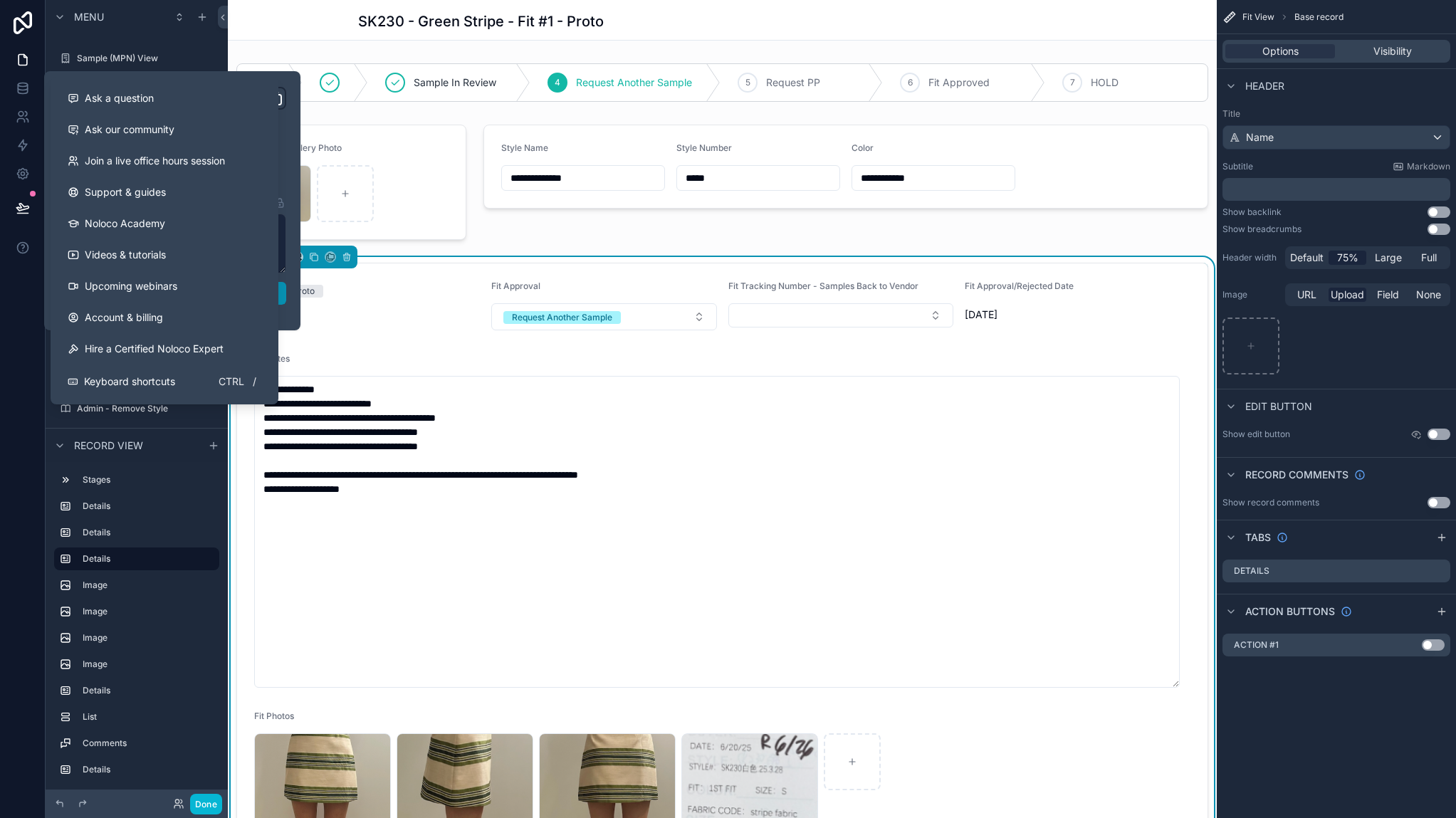
click at [282, 297] on button "Publish" at bounding box center [172, 293] width 228 height 22
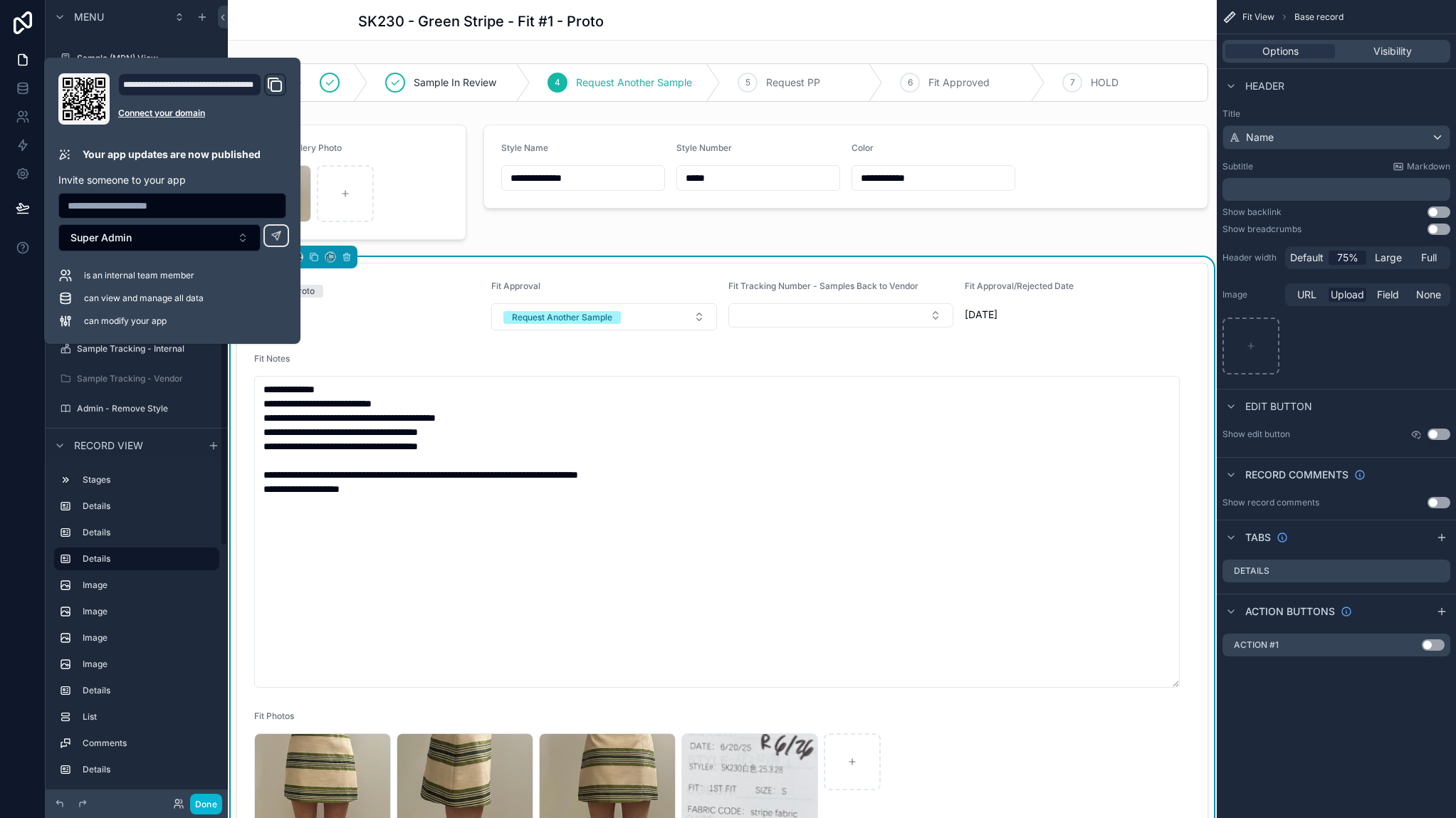
click at [13, 292] on div at bounding box center [22, 409] width 46 height 818
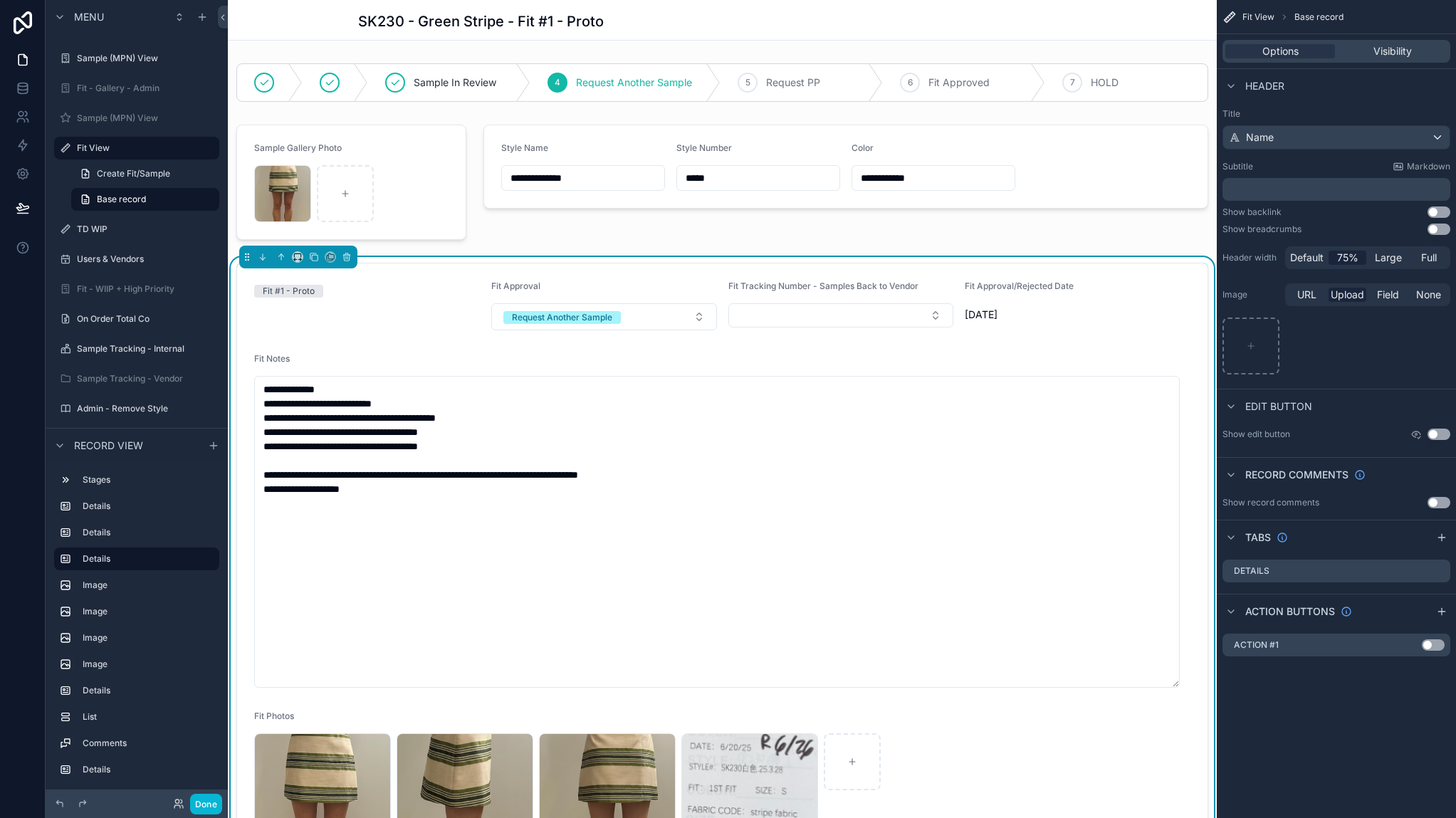
click at [22, 301] on div at bounding box center [22, 409] width 46 height 818
click at [22, 63] on icon at bounding box center [22, 60] width 14 height 14
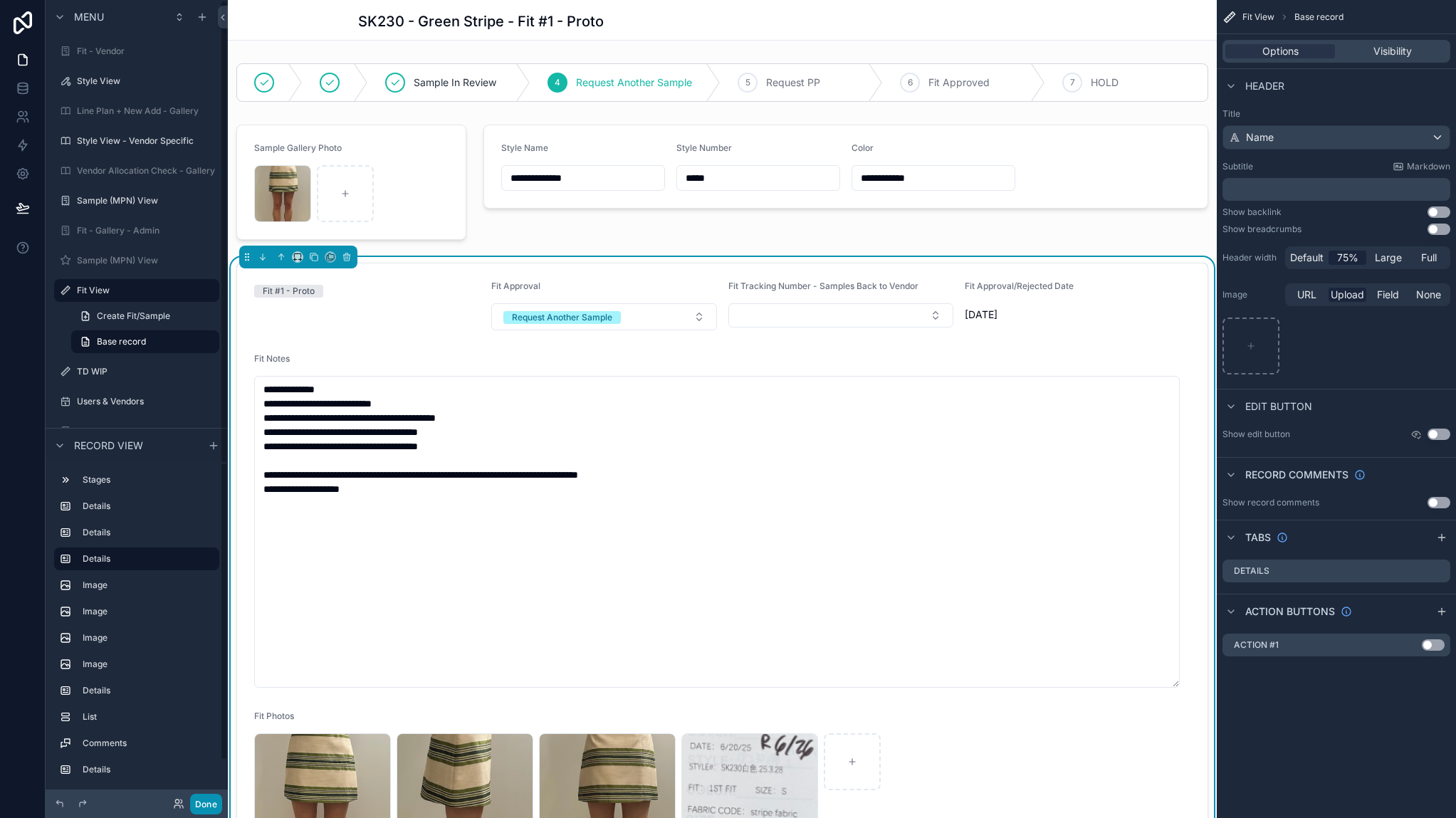
click at [216, 802] on button "Done" at bounding box center [205, 805] width 32 height 21
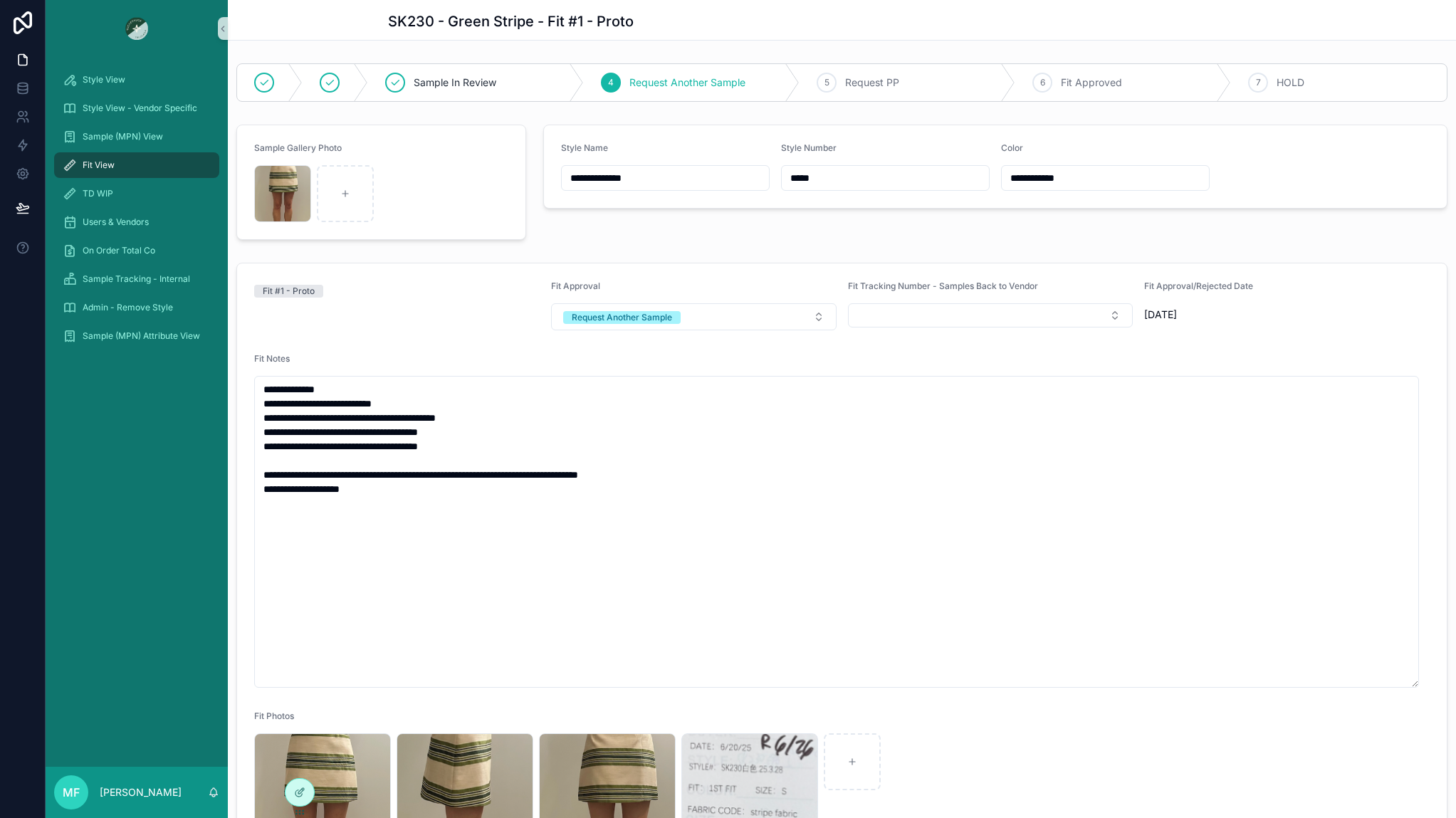
click at [119, 161] on div "Fit View" at bounding box center [137, 165] width 148 height 22
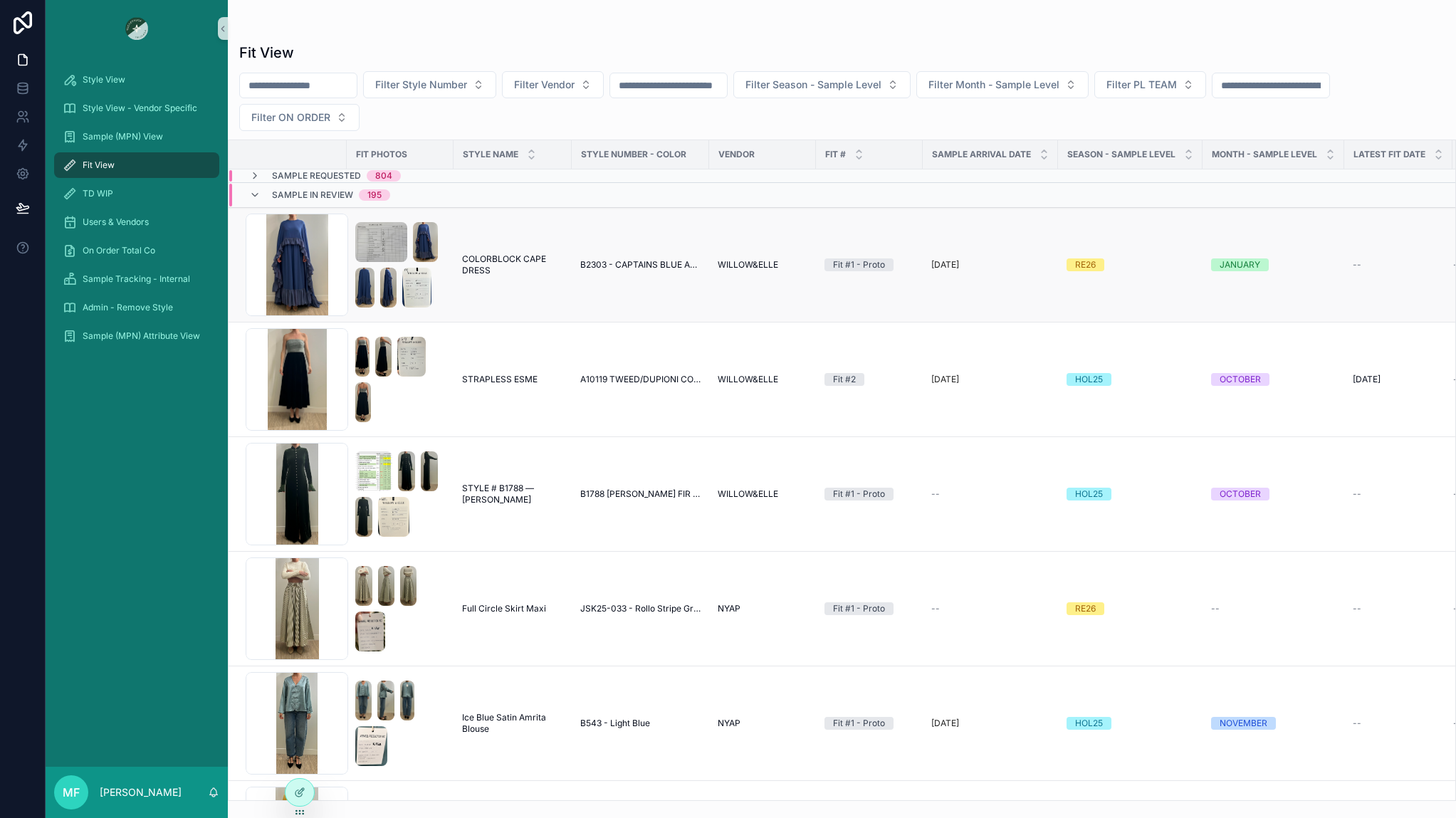
click at [610, 290] on td "B2303 - CAPTAINS BLUE AND NIAGRA CRINKLE GEORGETTE" at bounding box center [640, 264] width 137 height 114
click at [559, 276] on td "COLORBLOCK CAPE DRESS COLORBLOCK CAPE DRESS" at bounding box center [512, 264] width 118 height 114
click at [520, 267] on span "COLORBLOCK CAPE DRESS" at bounding box center [512, 264] width 101 height 22
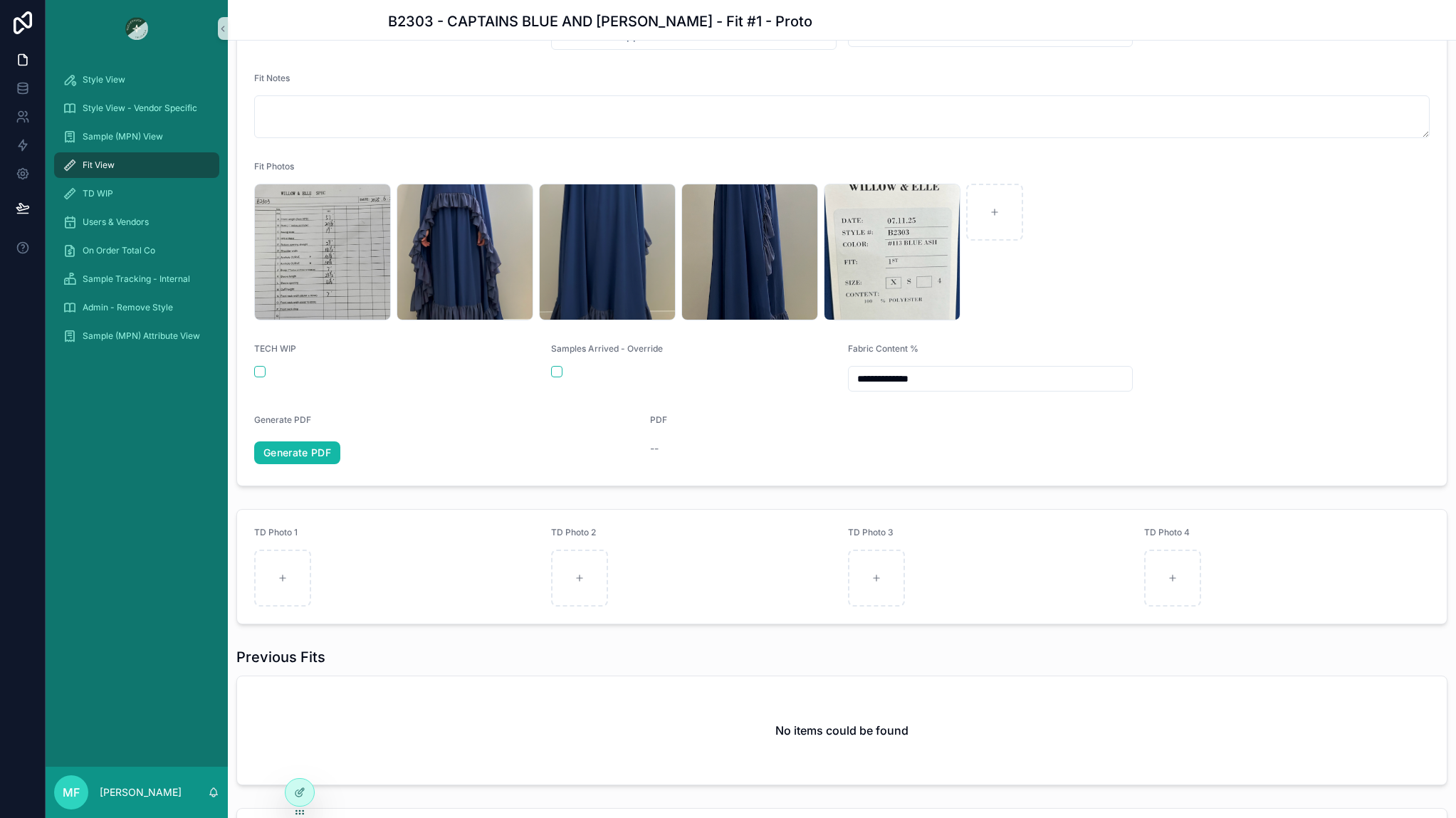
scroll to position [285, 0]
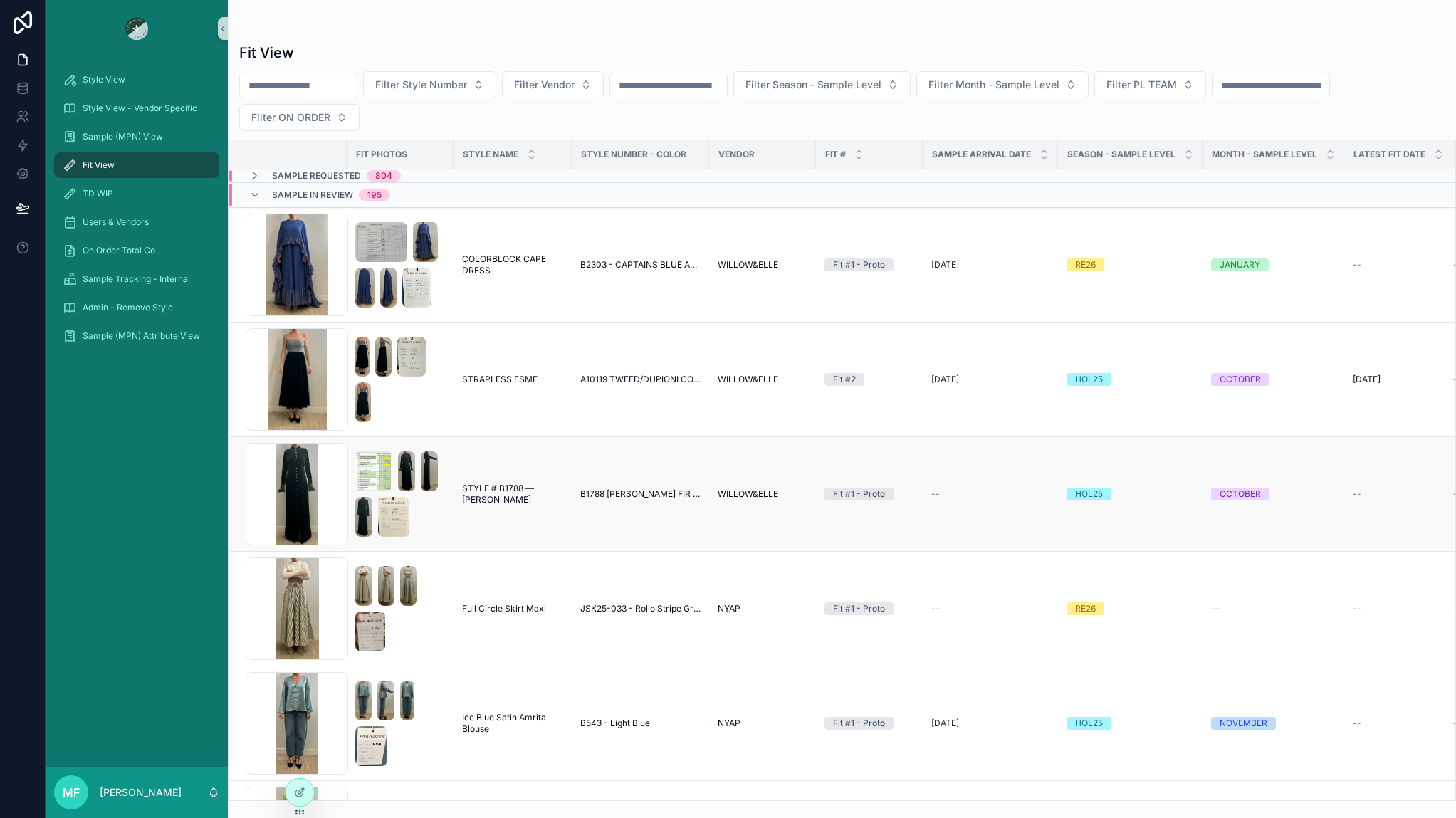
click at [517, 501] on span "STYLE # B1788 —LORETTA" at bounding box center [512, 494] width 101 height 22
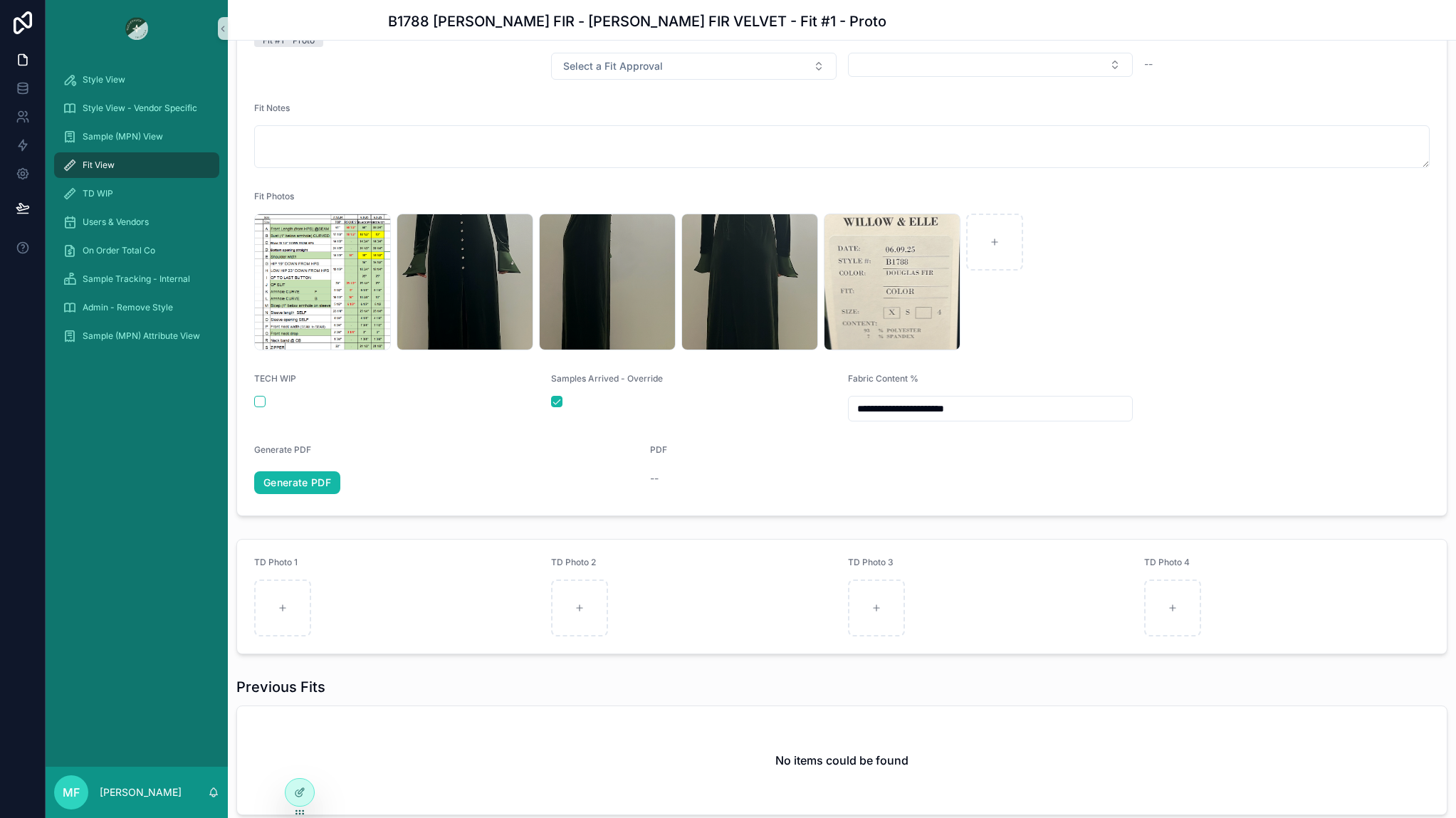
scroll to position [285, 0]
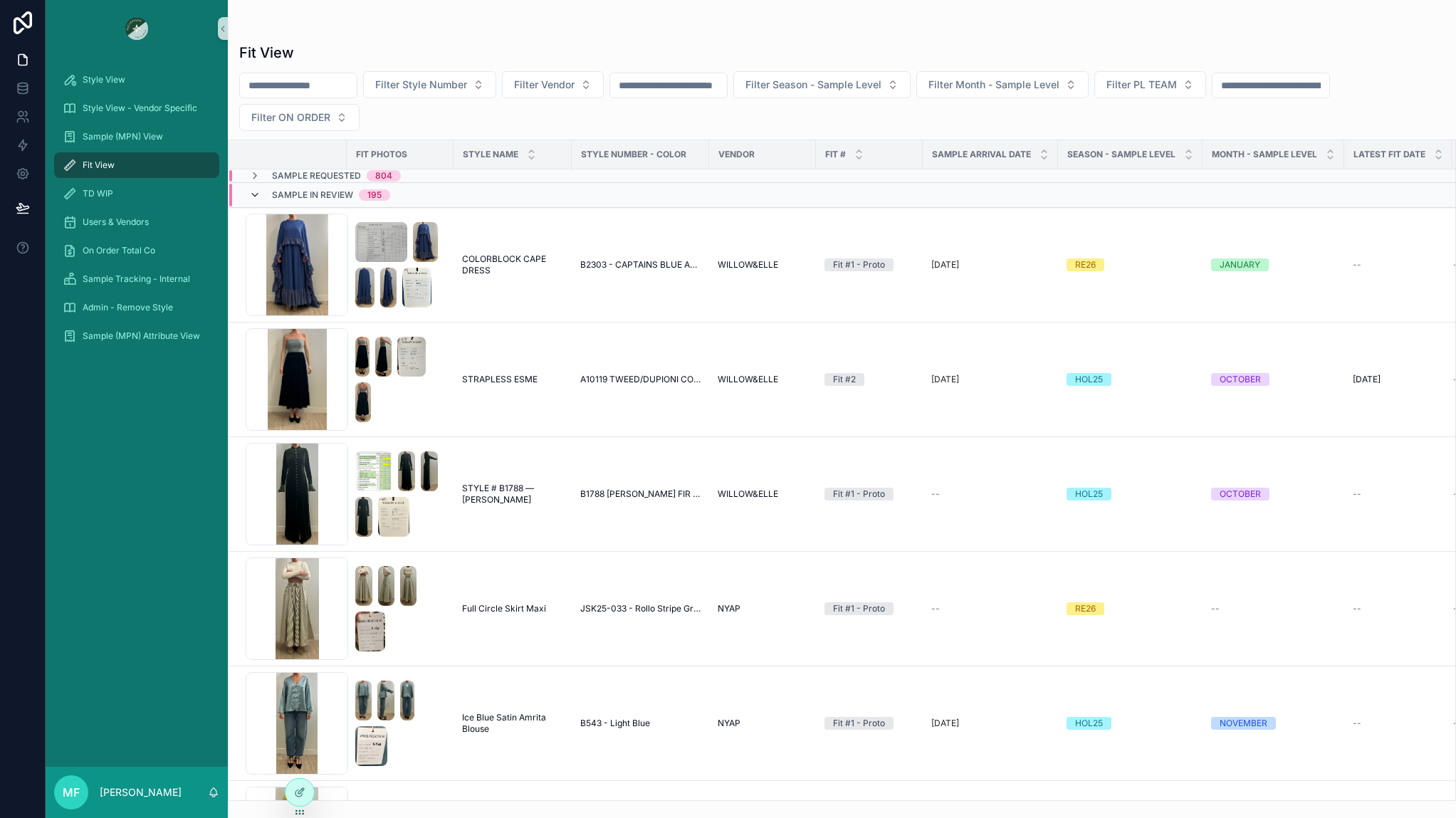
click at [255, 190] on icon "scrollable content" at bounding box center [255, 195] width 11 height 11
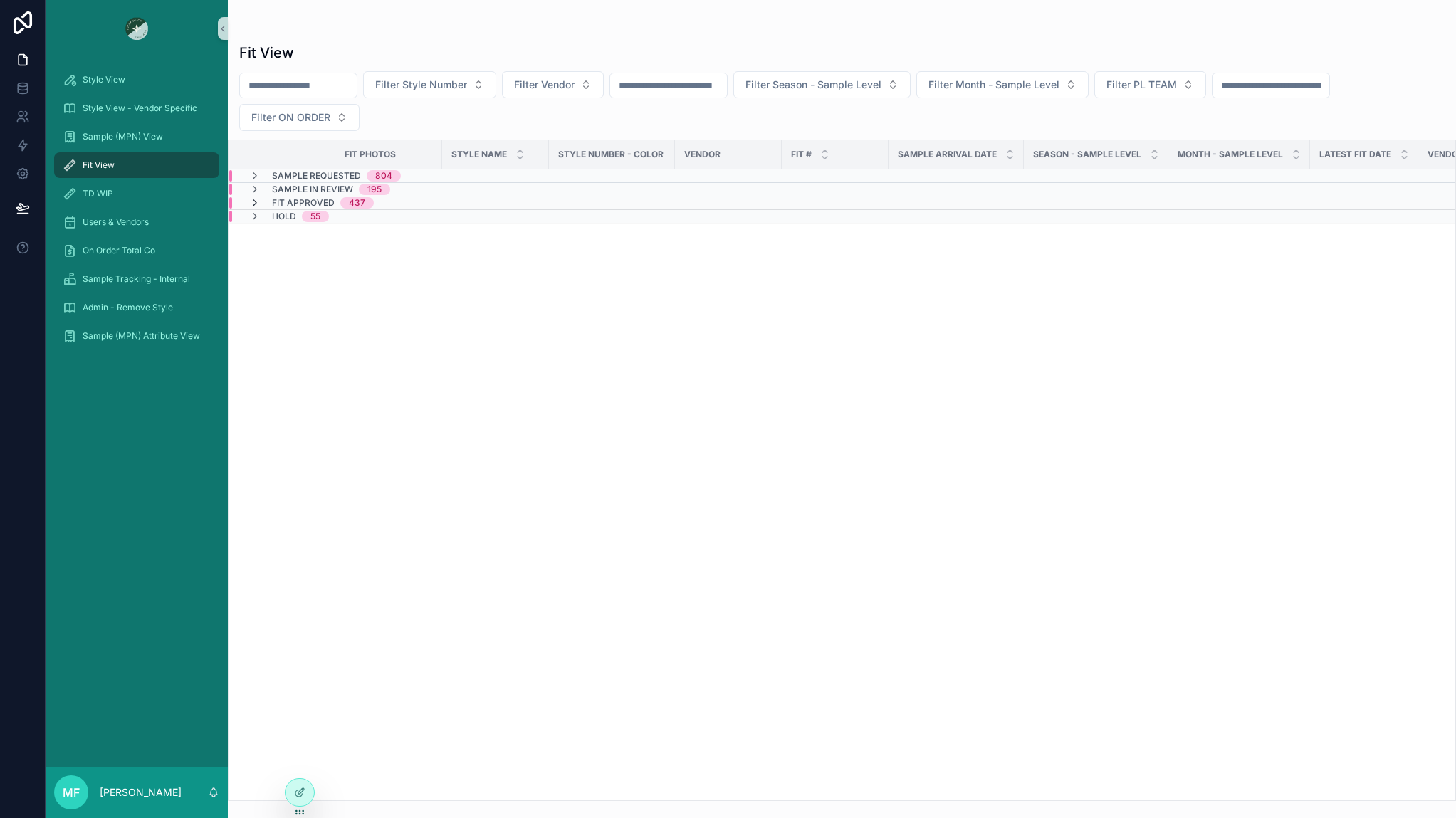
click at [253, 202] on icon "scrollable content" at bounding box center [255, 202] width 11 height 11
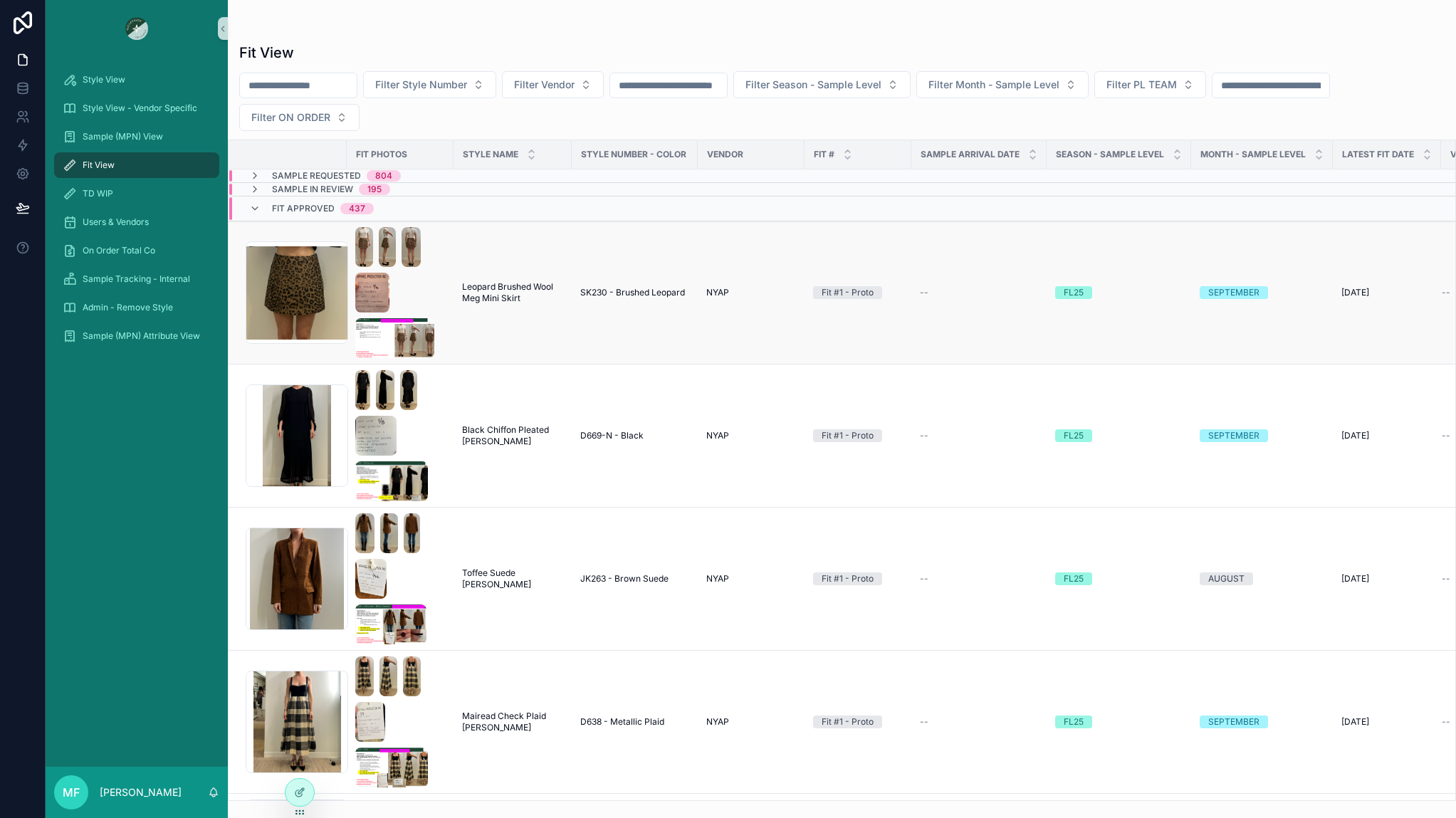
drag, startPoint x: 521, startPoint y: 324, endPoint x: 512, endPoint y: 311, distance: 15.8
click at [521, 323] on td "Leopard Brushed Wool Meg Mini Skirt Leopard Brushed Wool Meg Mini Skirt" at bounding box center [512, 293] width 118 height 143
click at [509, 303] on span "Leopard Brushed Wool Meg Mini Skirt" at bounding box center [512, 292] width 101 height 22
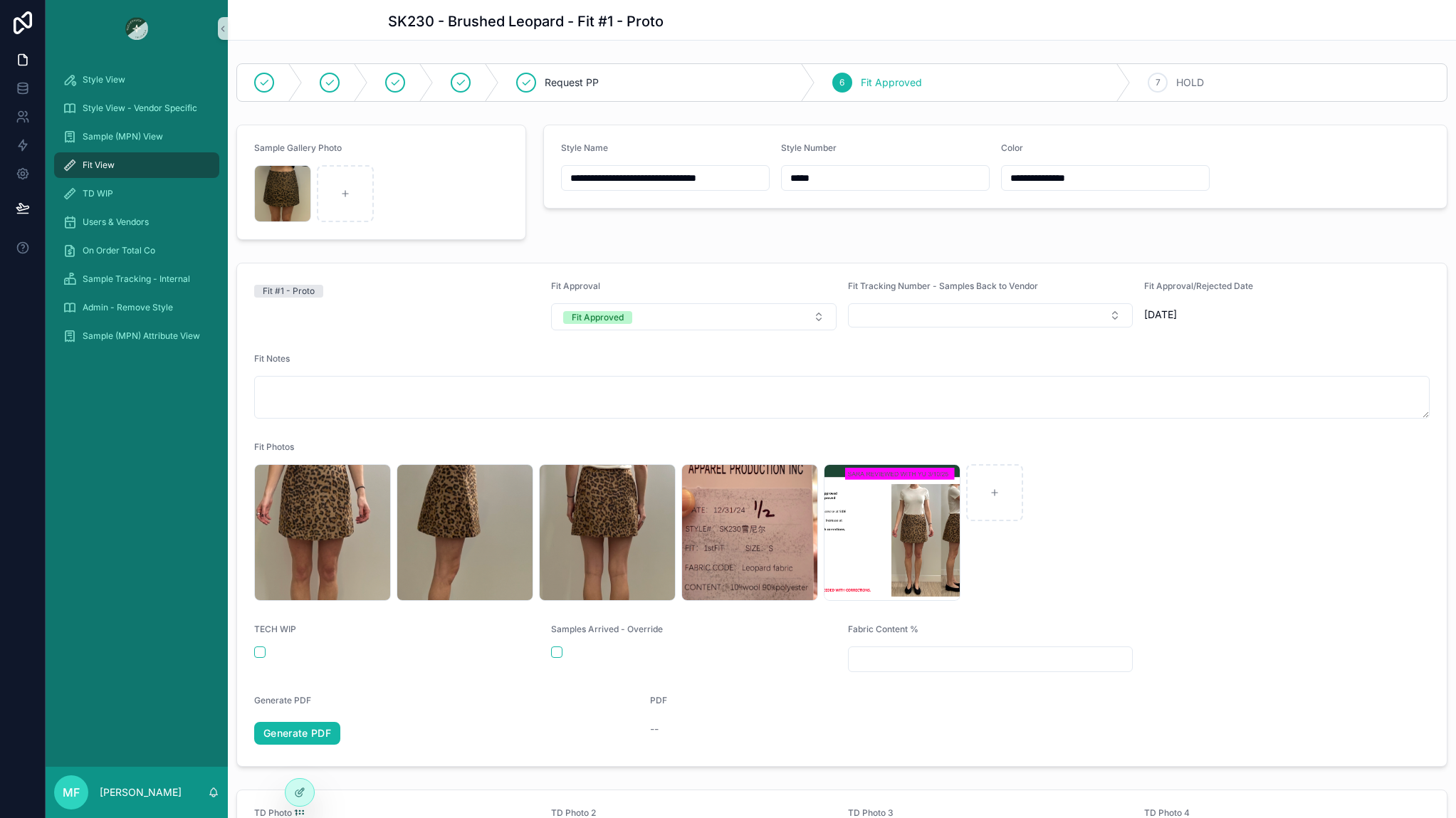
scroll to position [285, 0]
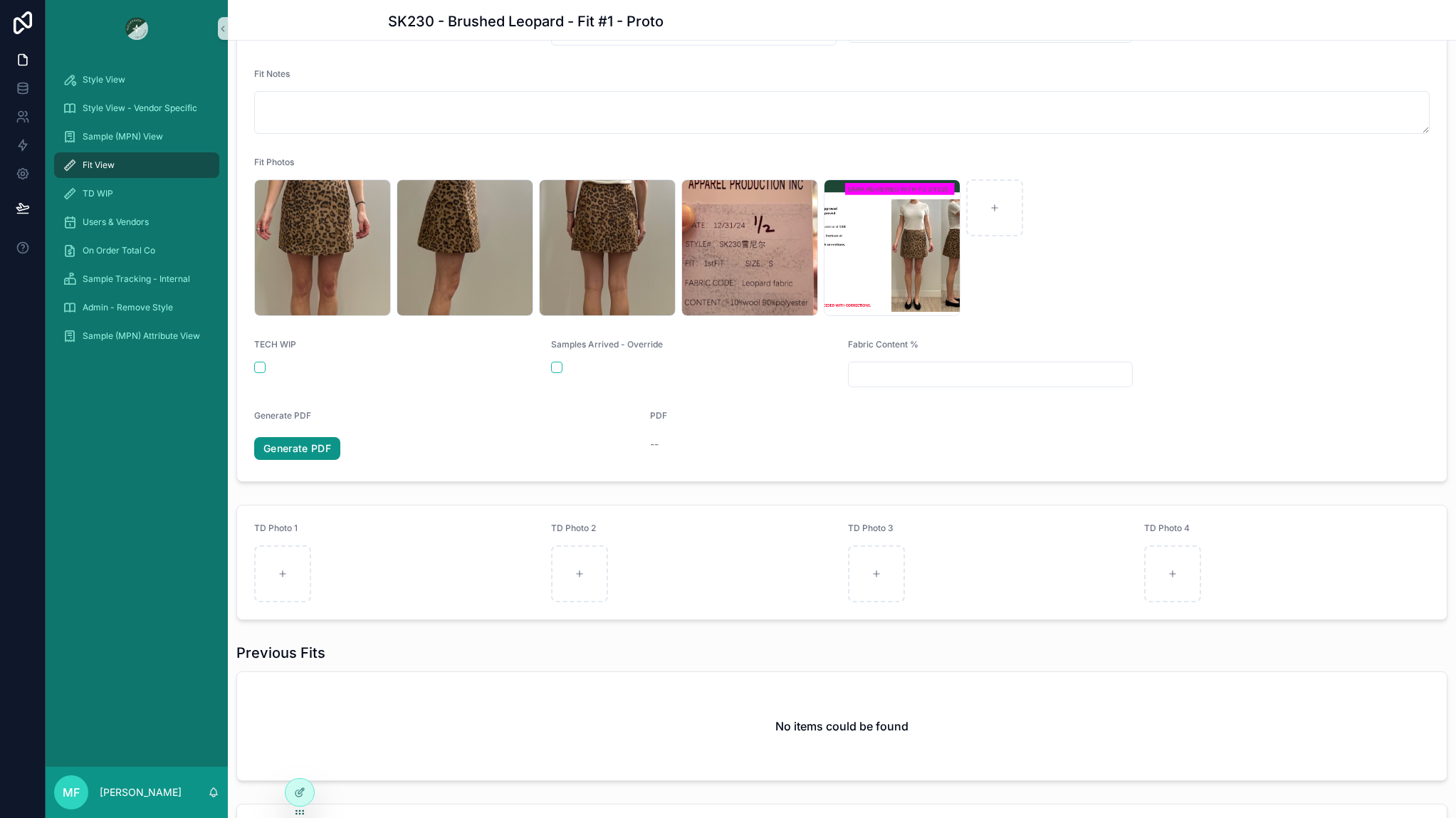
click at [329, 449] on link "Generate PDF" at bounding box center [297, 448] width 86 height 22
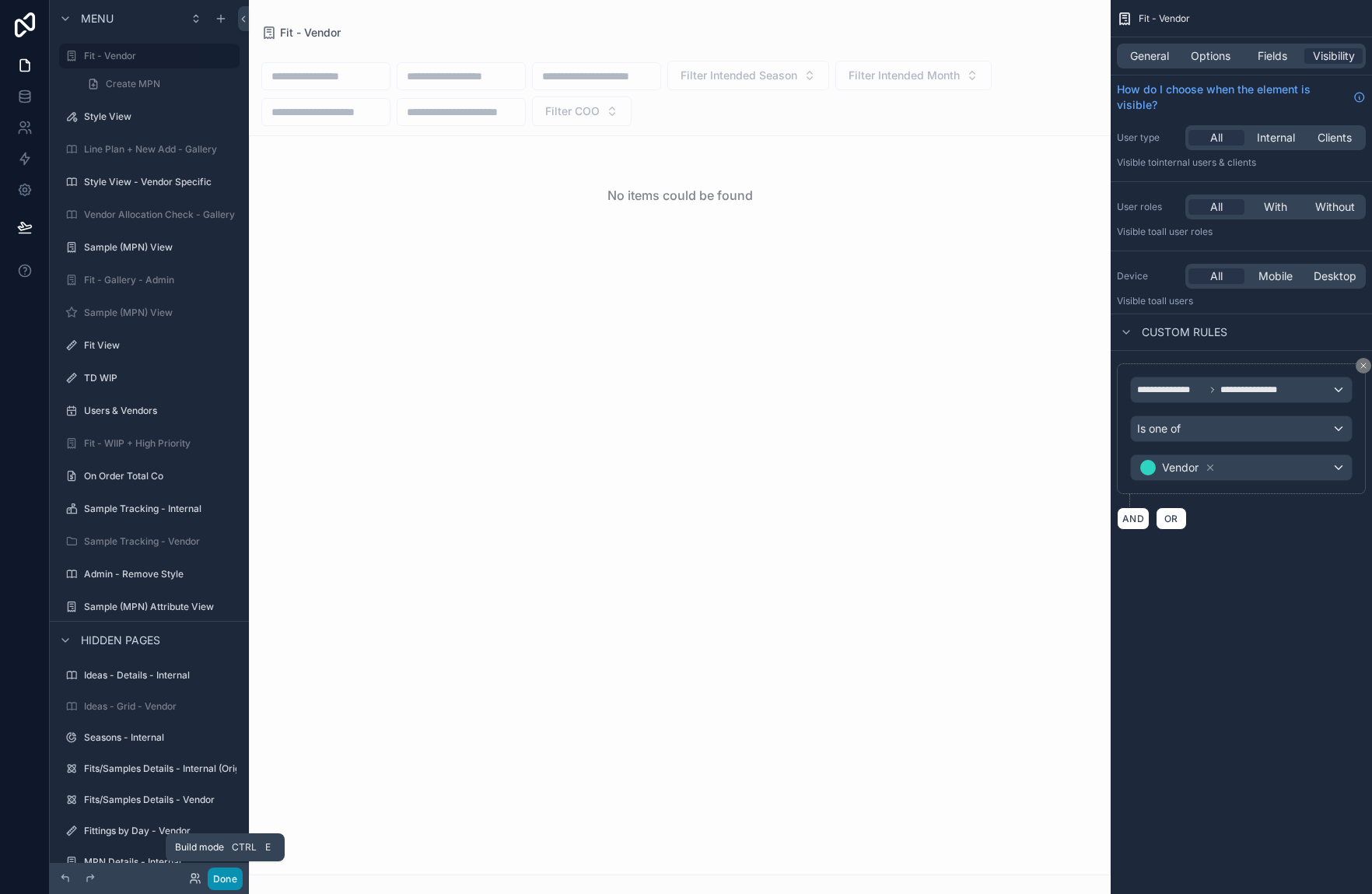
click at [221, 885] on button "Done" at bounding box center [224, 879] width 35 height 23
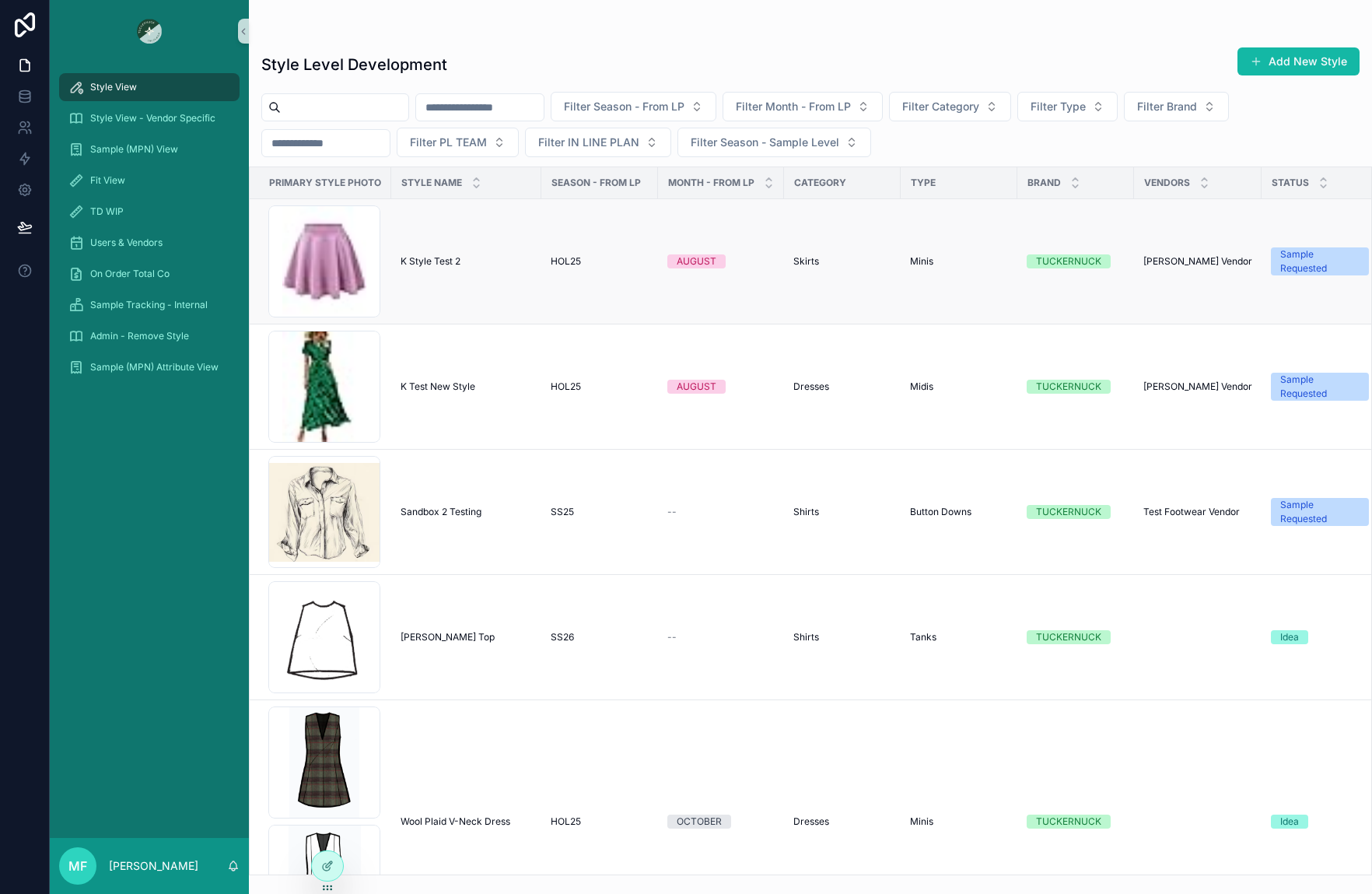
click at [406, 253] on td "K Style Test 2 K Style Test 2" at bounding box center [466, 261] width 150 height 125
click at [414, 265] on span "K Style Test 2" at bounding box center [430, 261] width 60 height 12
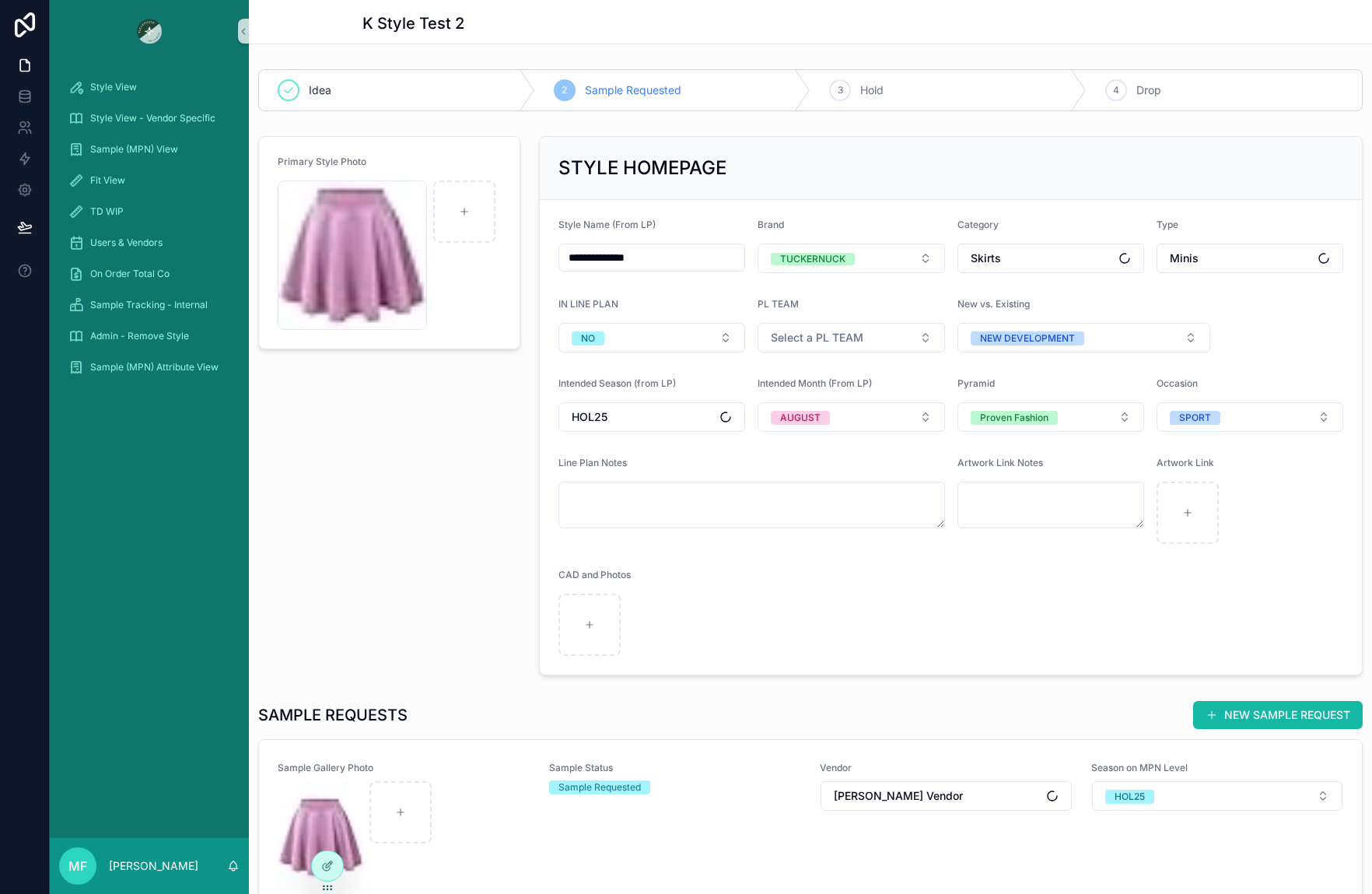
scroll to position [311, 0]
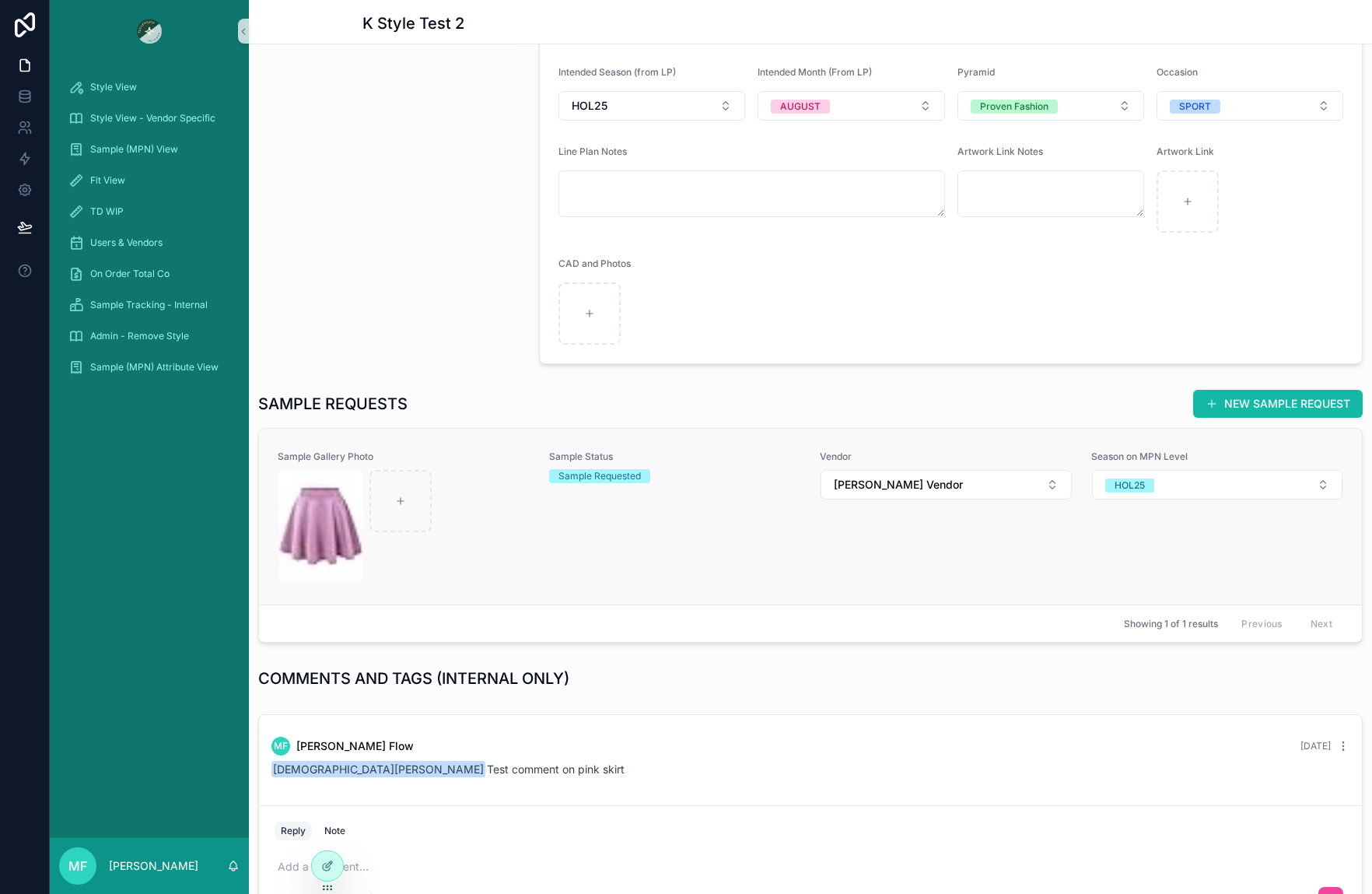
click at [477, 552] on div "scrollable content" at bounding box center [404, 526] width 251 height 112
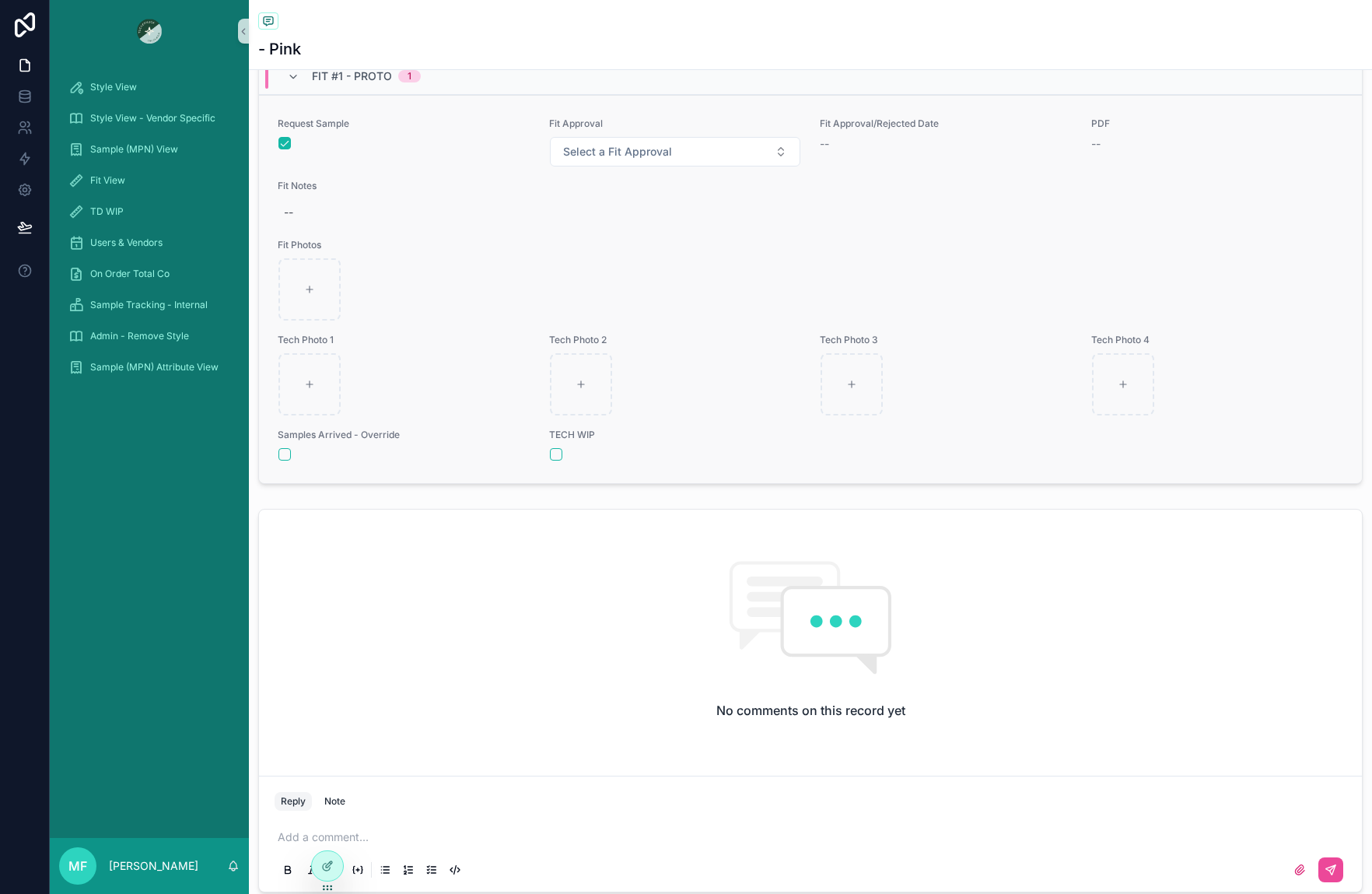
scroll to position [311, 0]
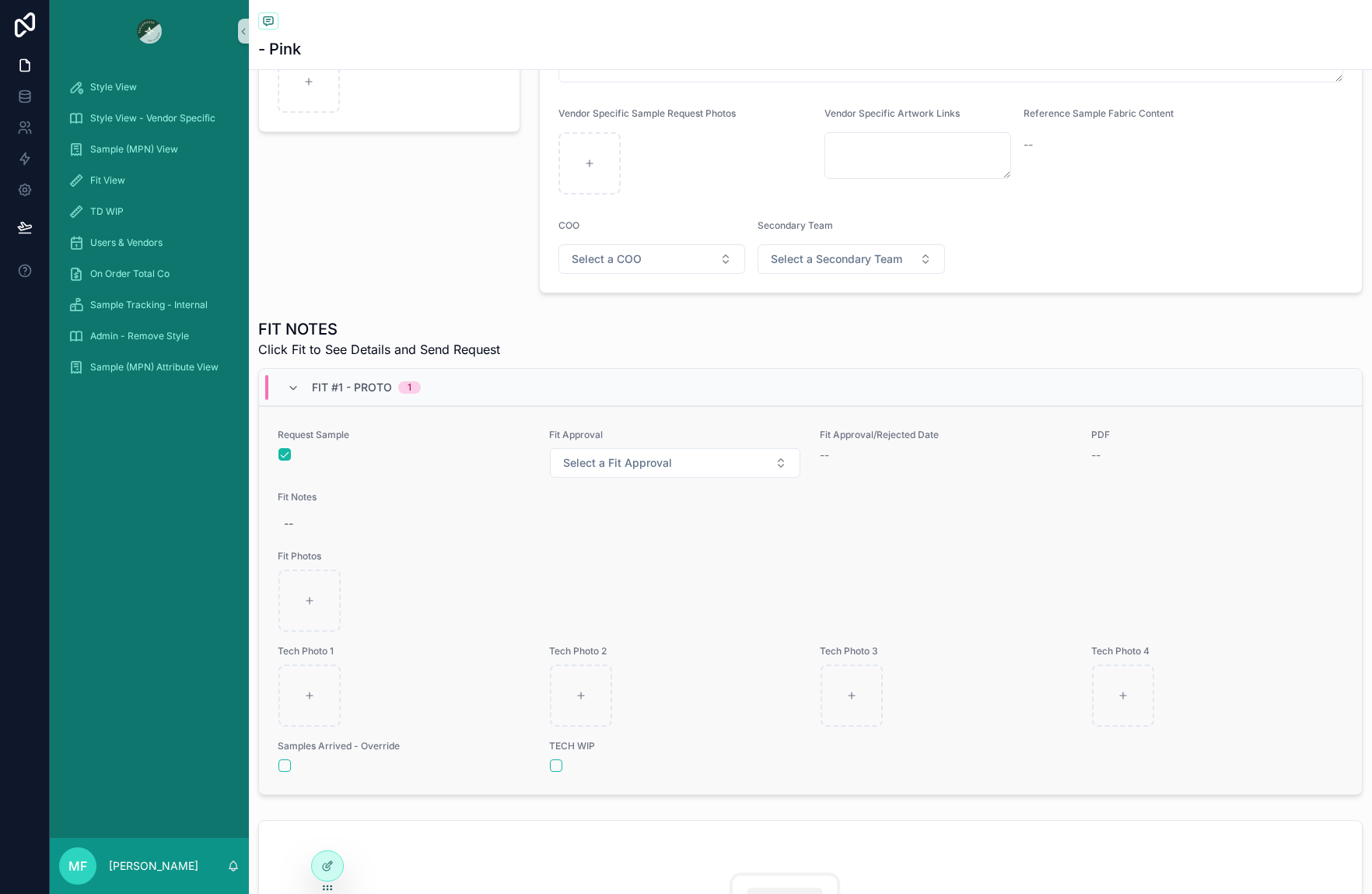
click at [485, 460] on div "scrollable content" at bounding box center [404, 454] width 251 height 12
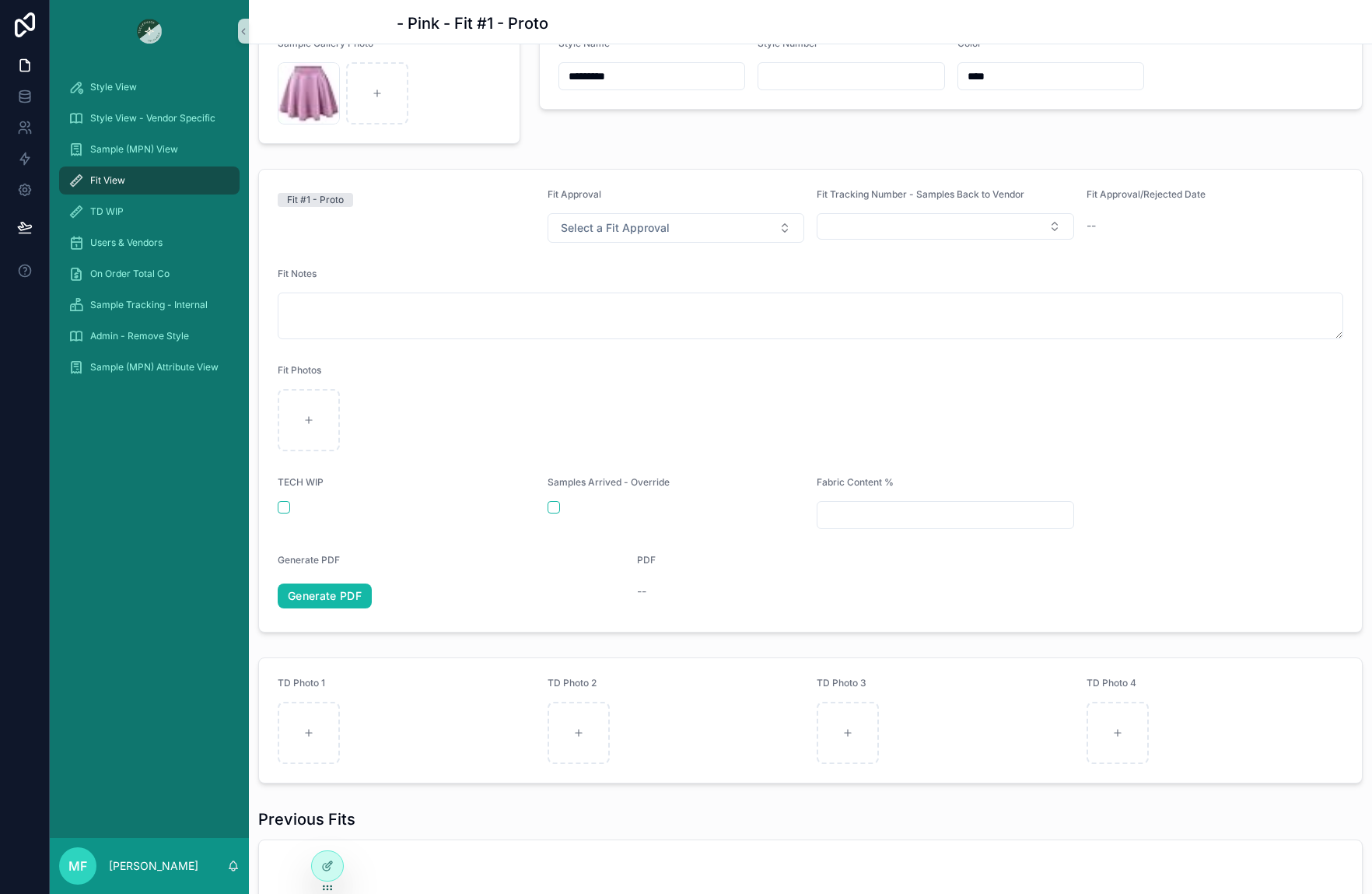
scroll to position [156, 0]
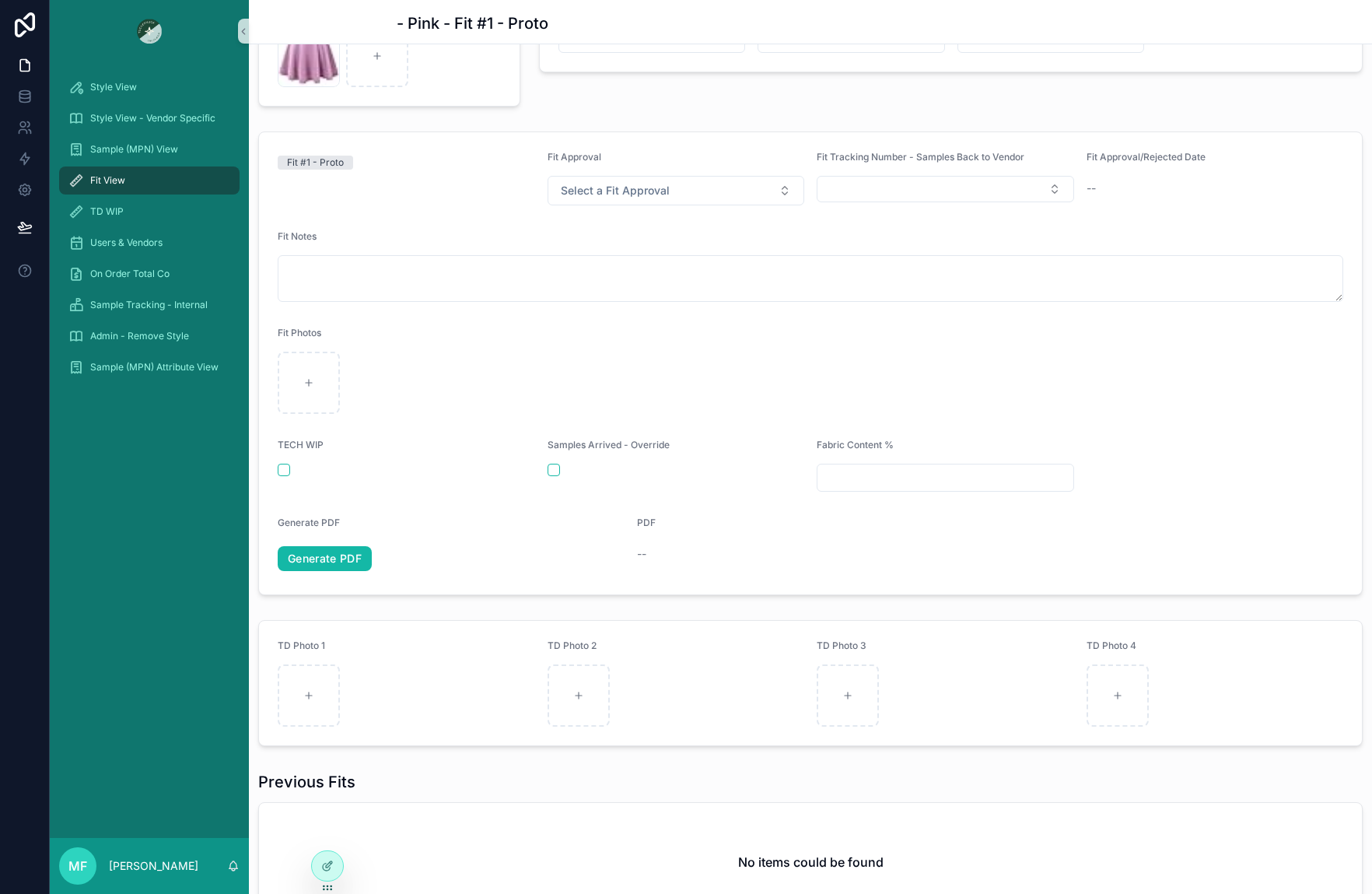
click at [113, 189] on div "Fit View" at bounding box center [149, 180] width 162 height 24
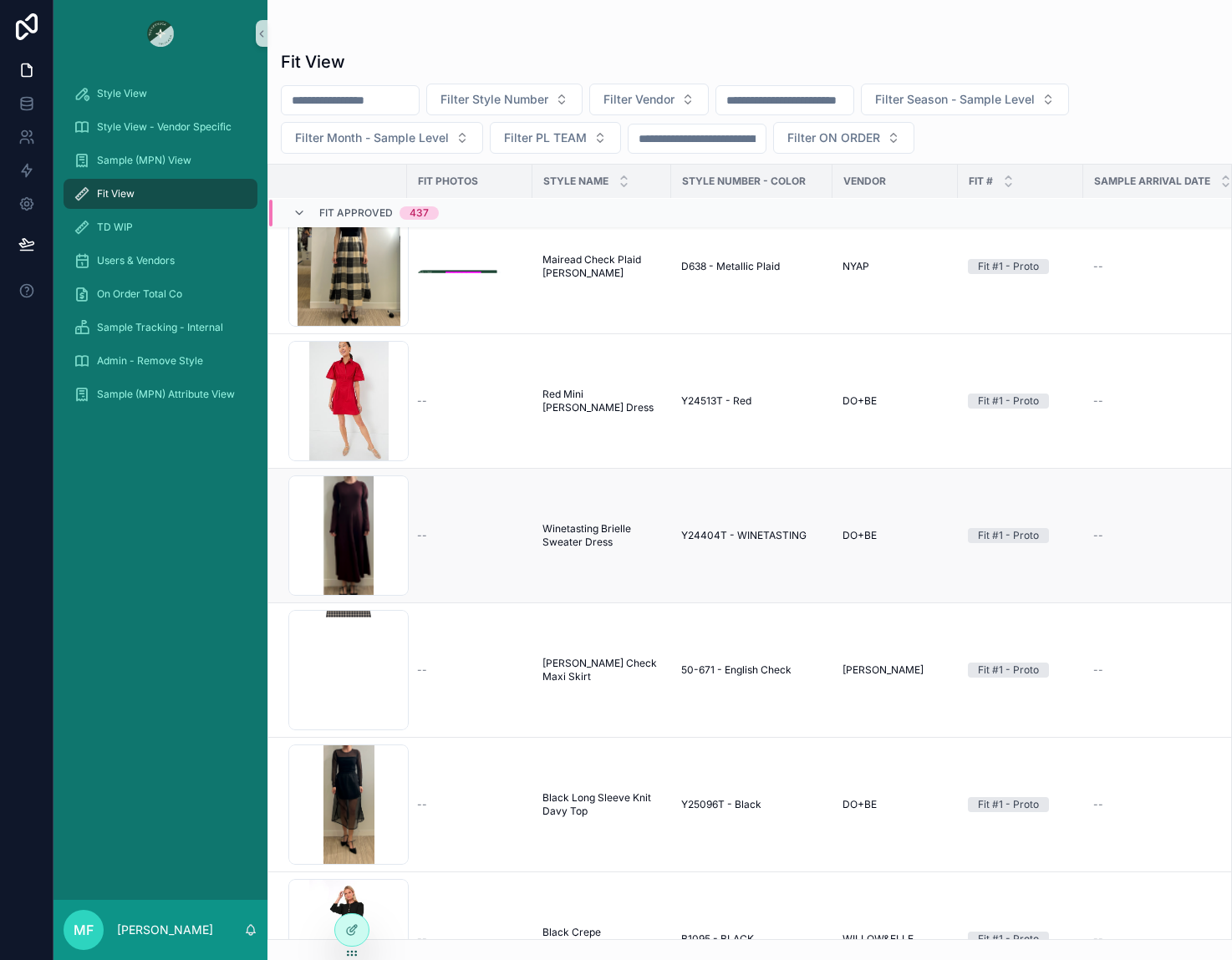
scroll to position [501, 0]
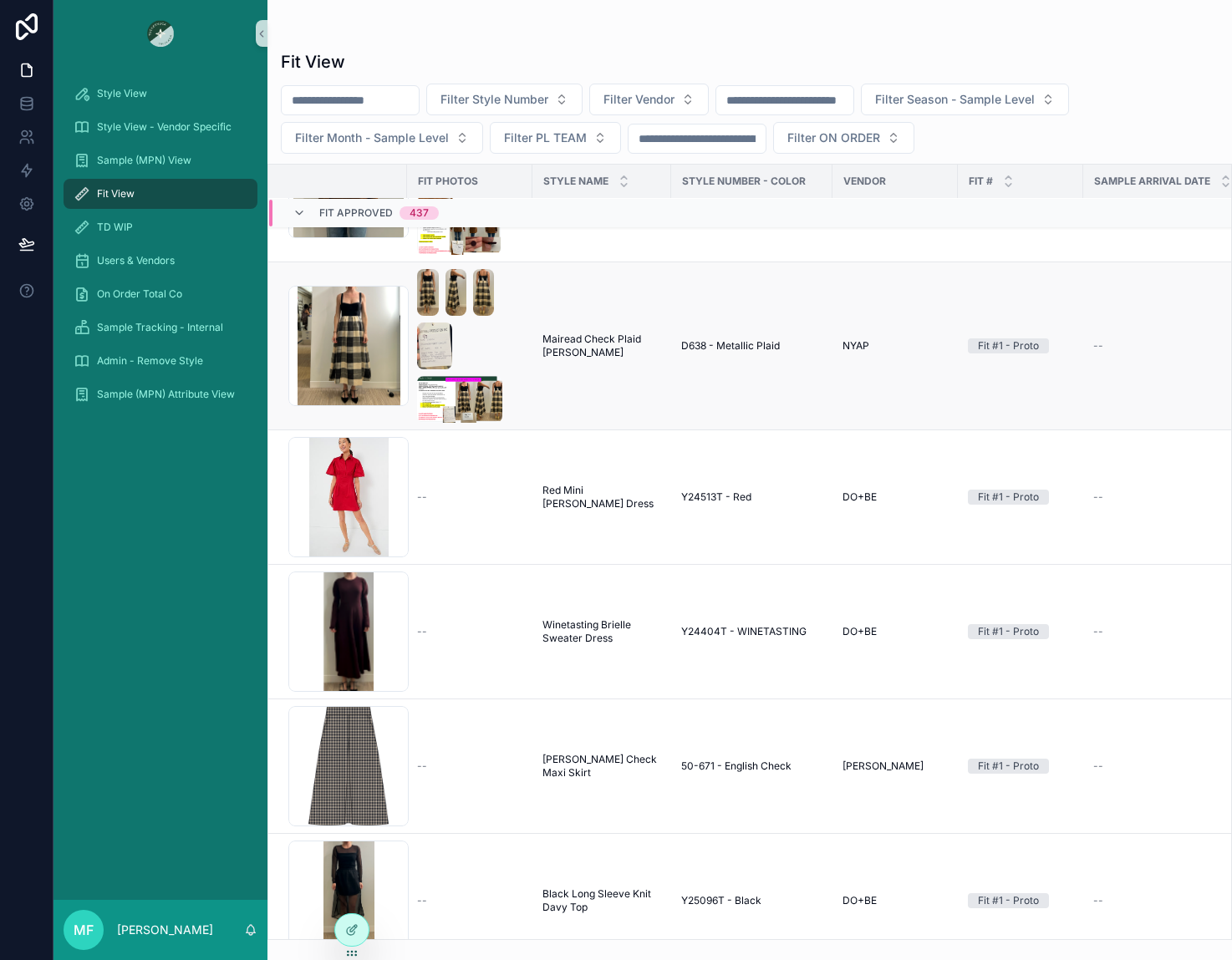
drag, startPoint x: 596, startPoint y: 377, endPoint x: 602, endPoint y: 387, distance: 11.7
click at [599, 382] on td "Mairead Check Plaid Maria Dress Mairead Check Plaid Maria Dress" at bounding box center [602, 346] width 139 height 168
click at [565, 354] on span "Mairead Check Plaid [PERSON_NAME]" at bounding box center [602, 345] width 118 height 26
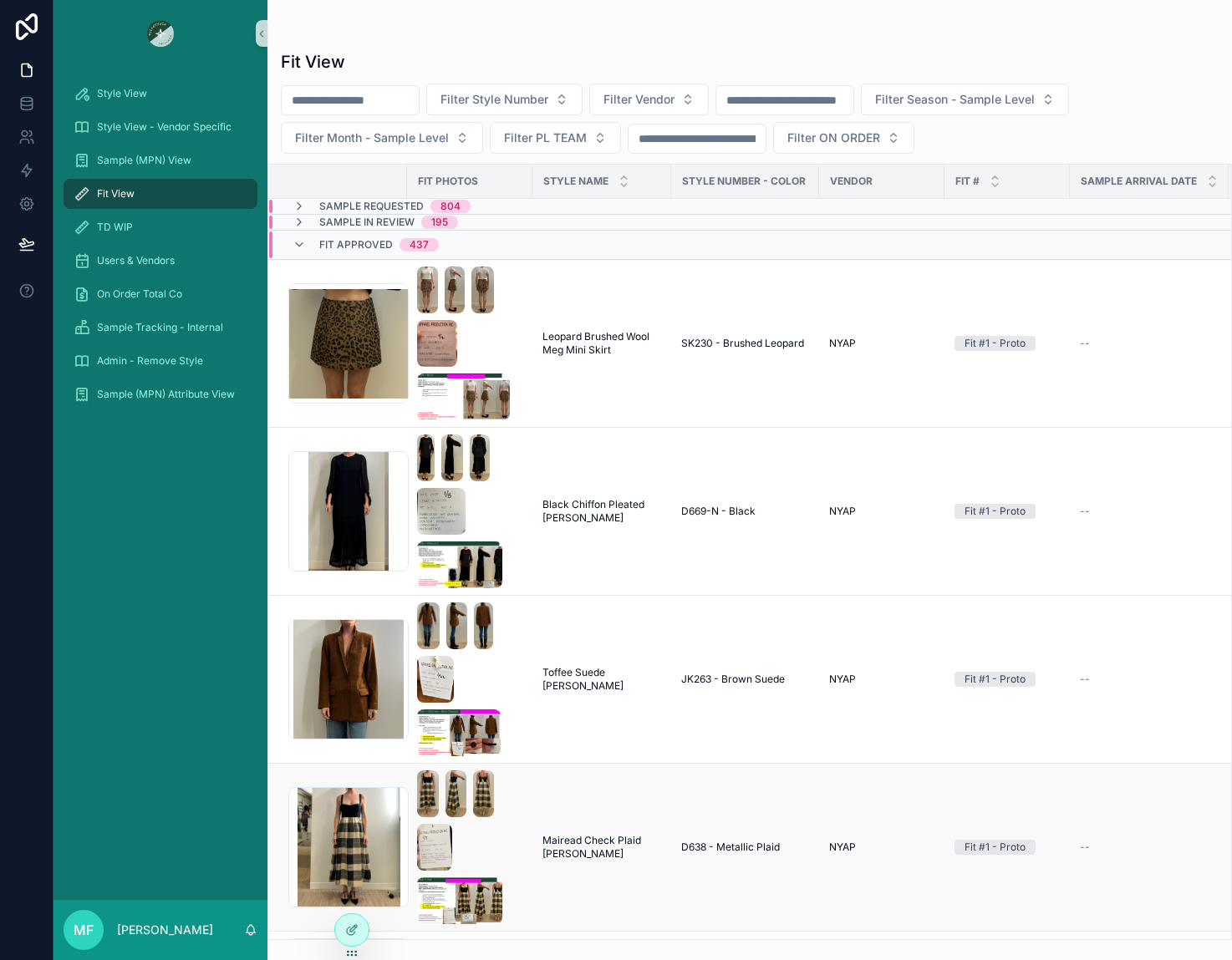
scroll to position [334, 0]
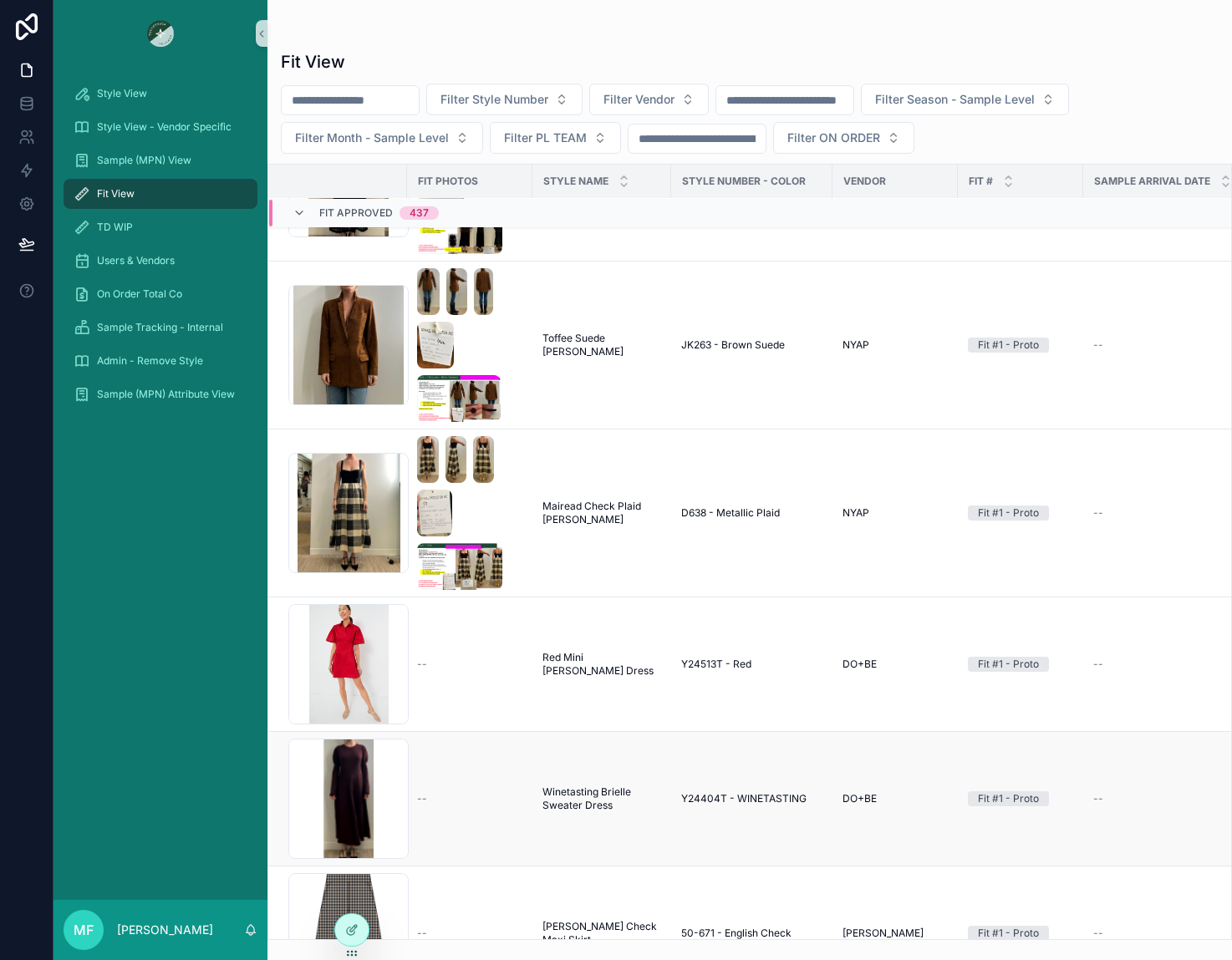
click at [560, 803] on span "Winetasting Brielle Sweater Dress" at bounding box center [602, 799] width 118 height 26
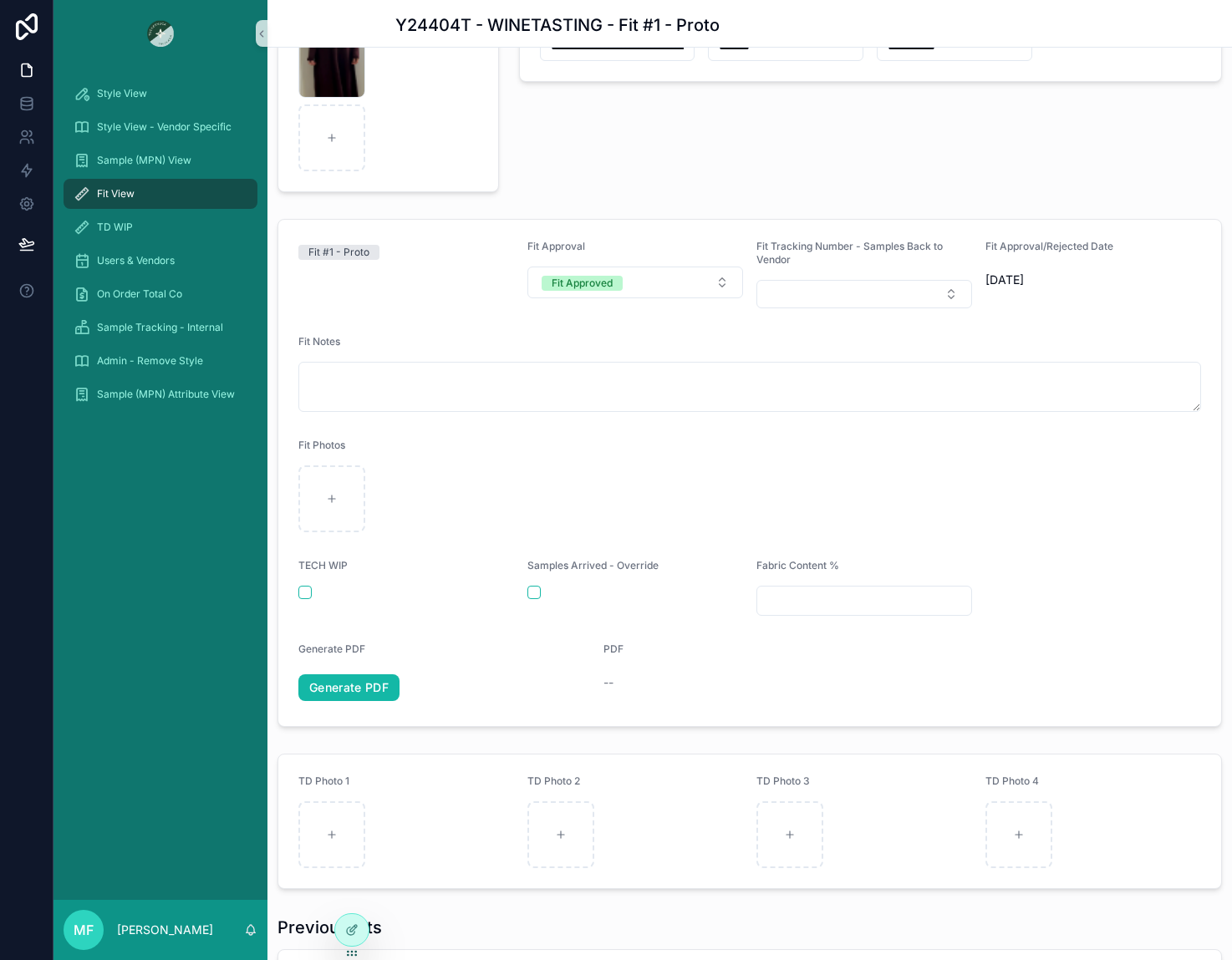
scroll to position [501, 0]
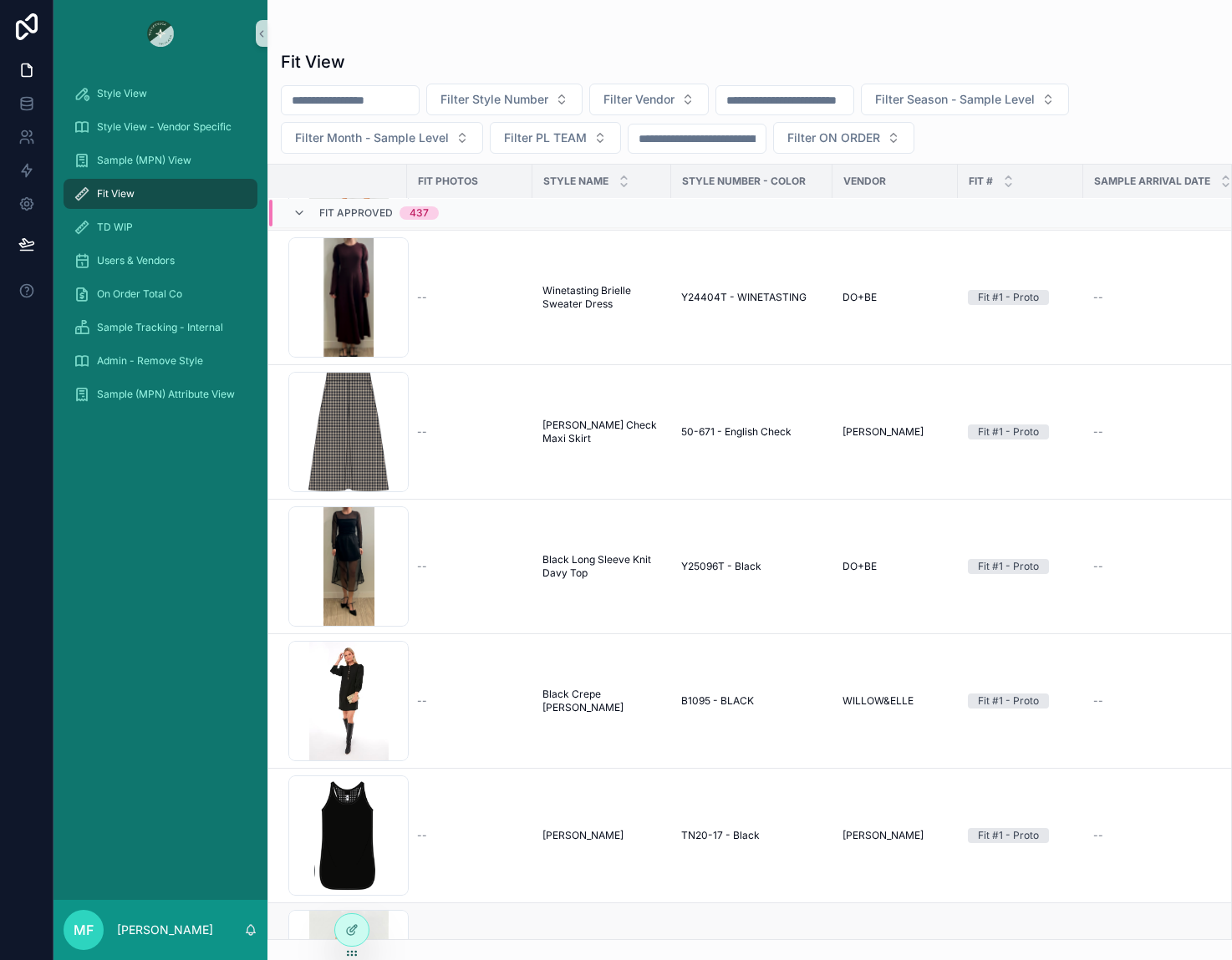
scroll to position [1170, 0]
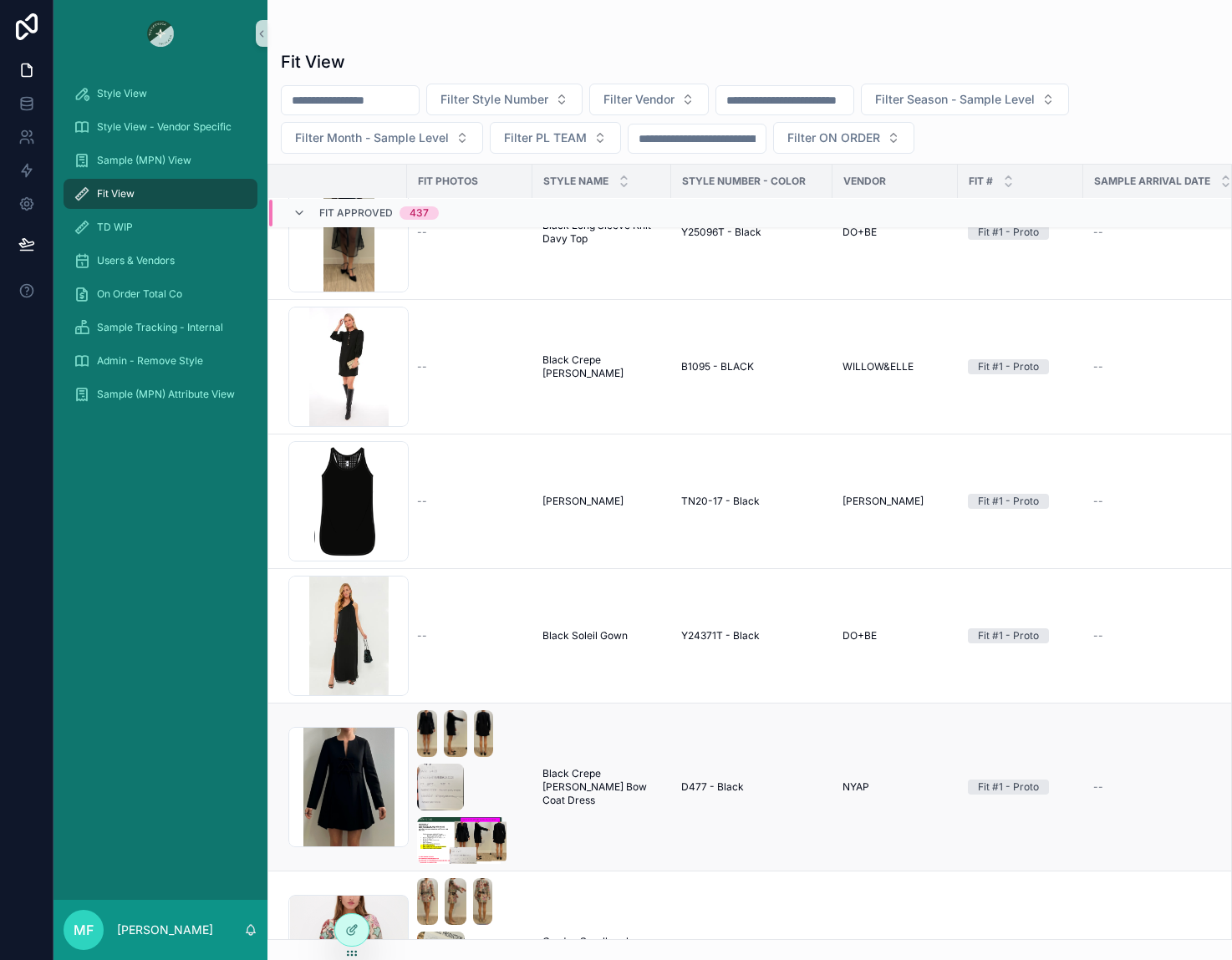
click at [553, 795] on span "Black Crepe [PERSON_NAME] Bow Coat Dress" at bounding box center [602, 787] width 118 height 40
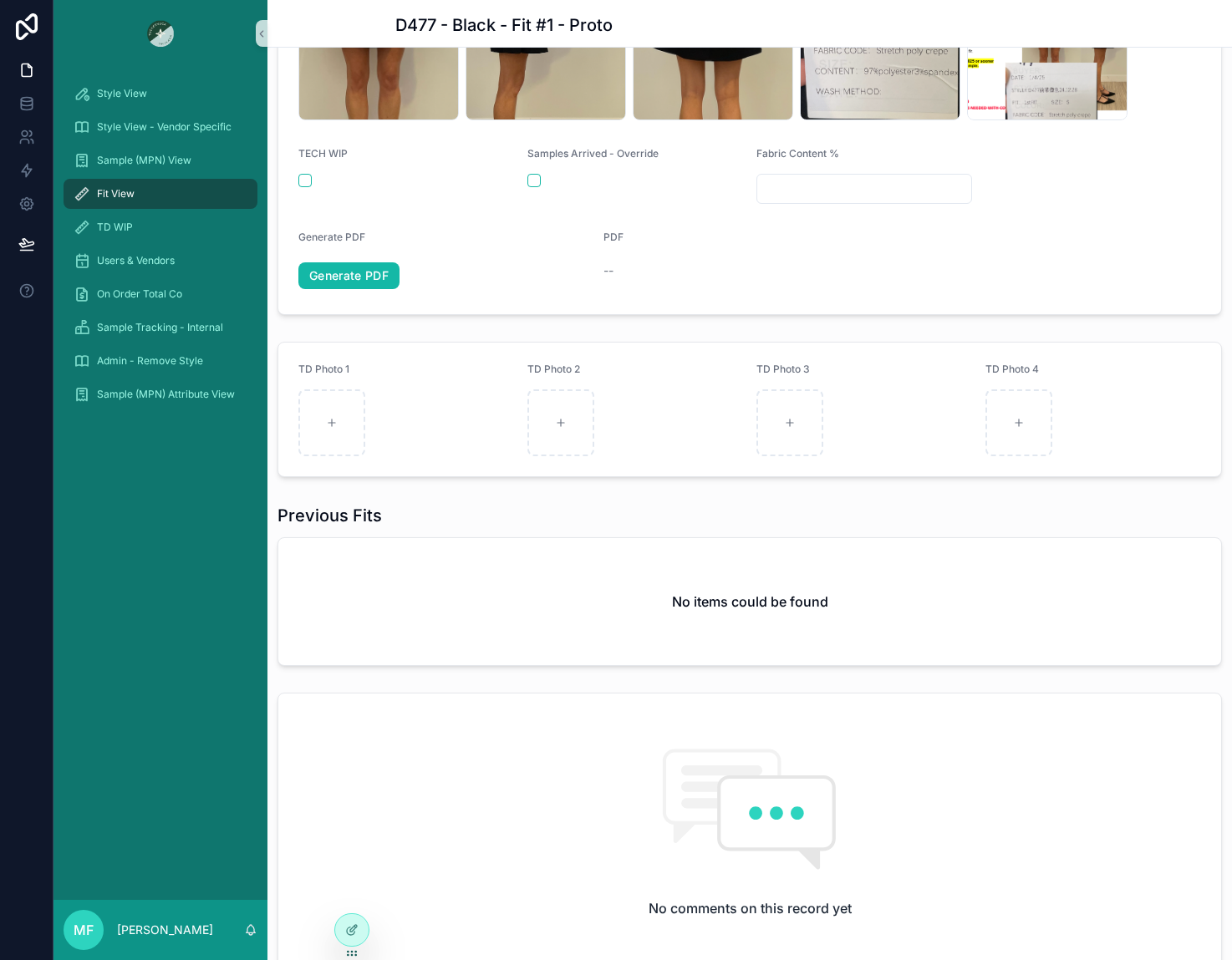
scroll to position [334, 0]
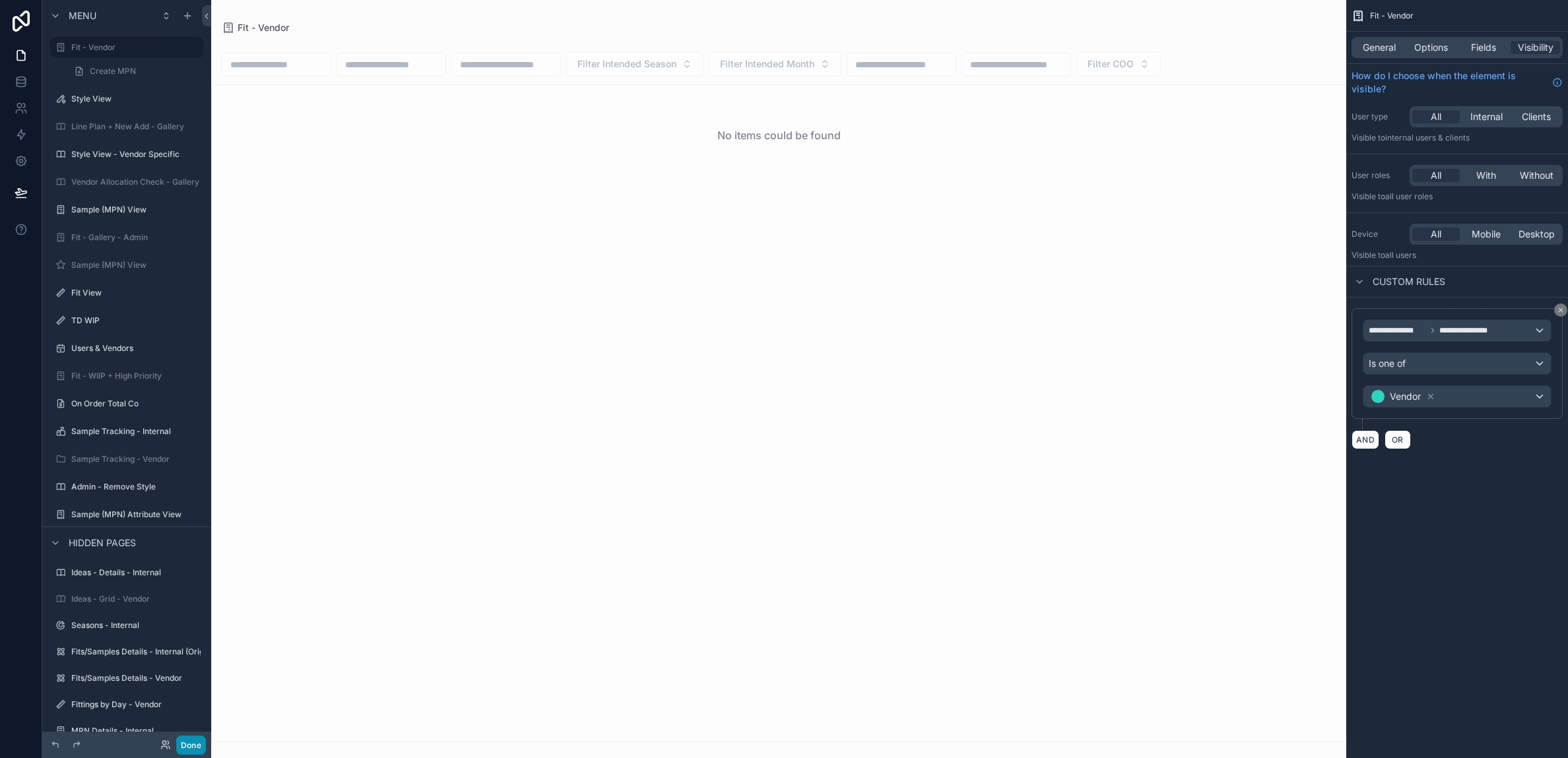
click at [194, 743] on button "Done" at bounding box center [190, 746] width 30 height 19
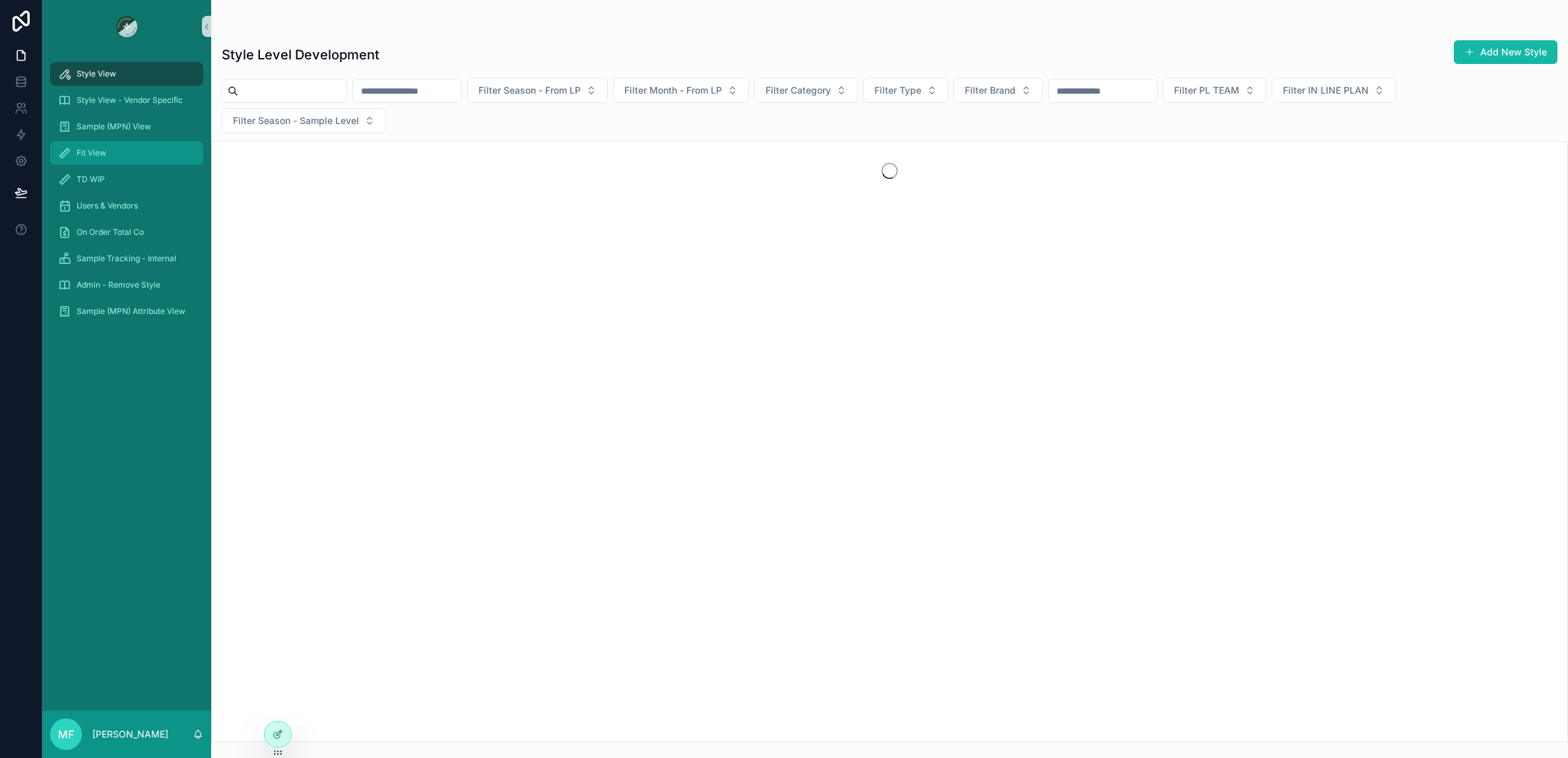
click at [123, 145] on div "Fit View" at bounding box center [127, 153] width 137 height 21
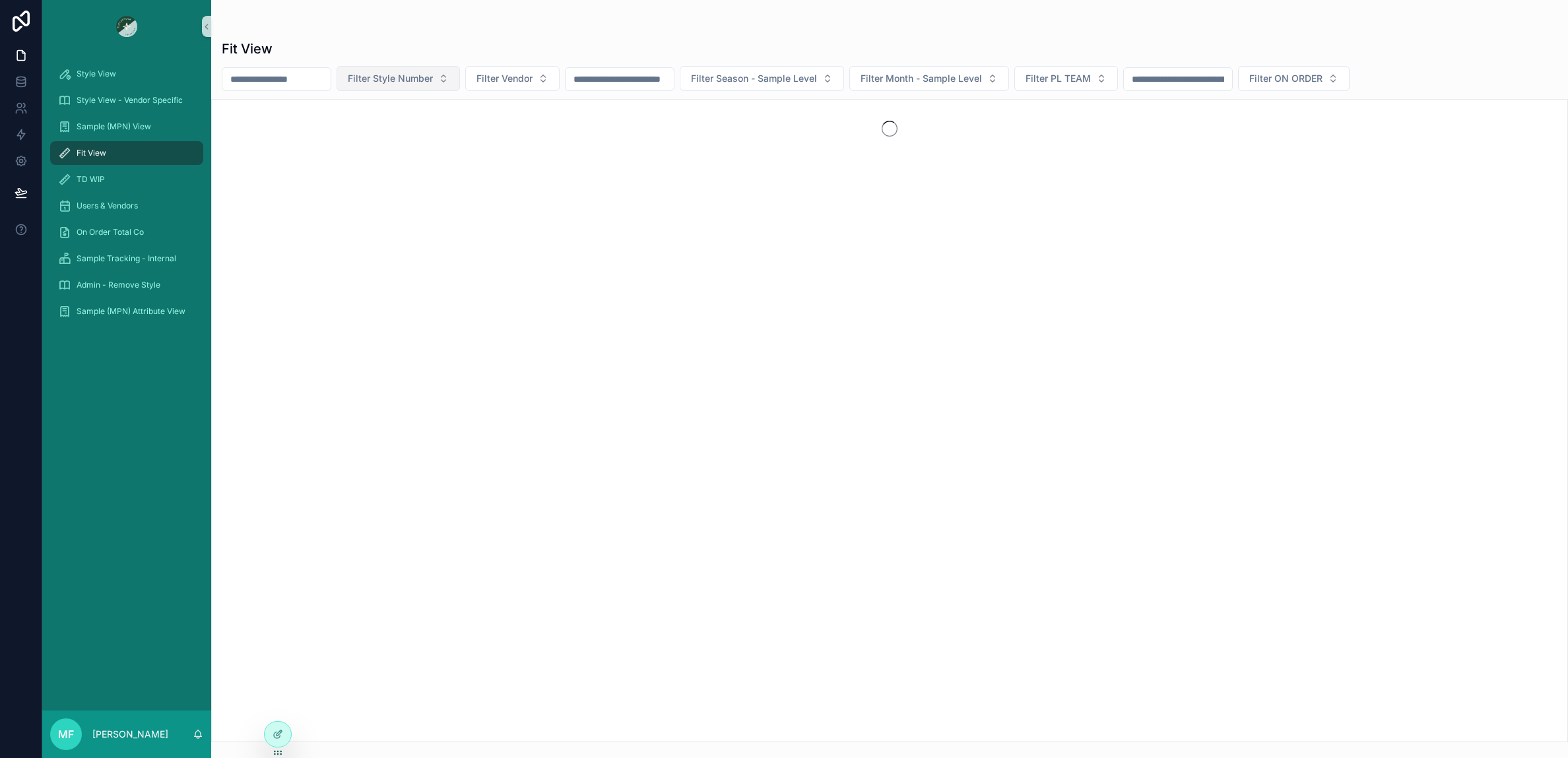
click at [433, 75] on span "Filter Style Number" at bounding box center [390, 78] width 85 height 13
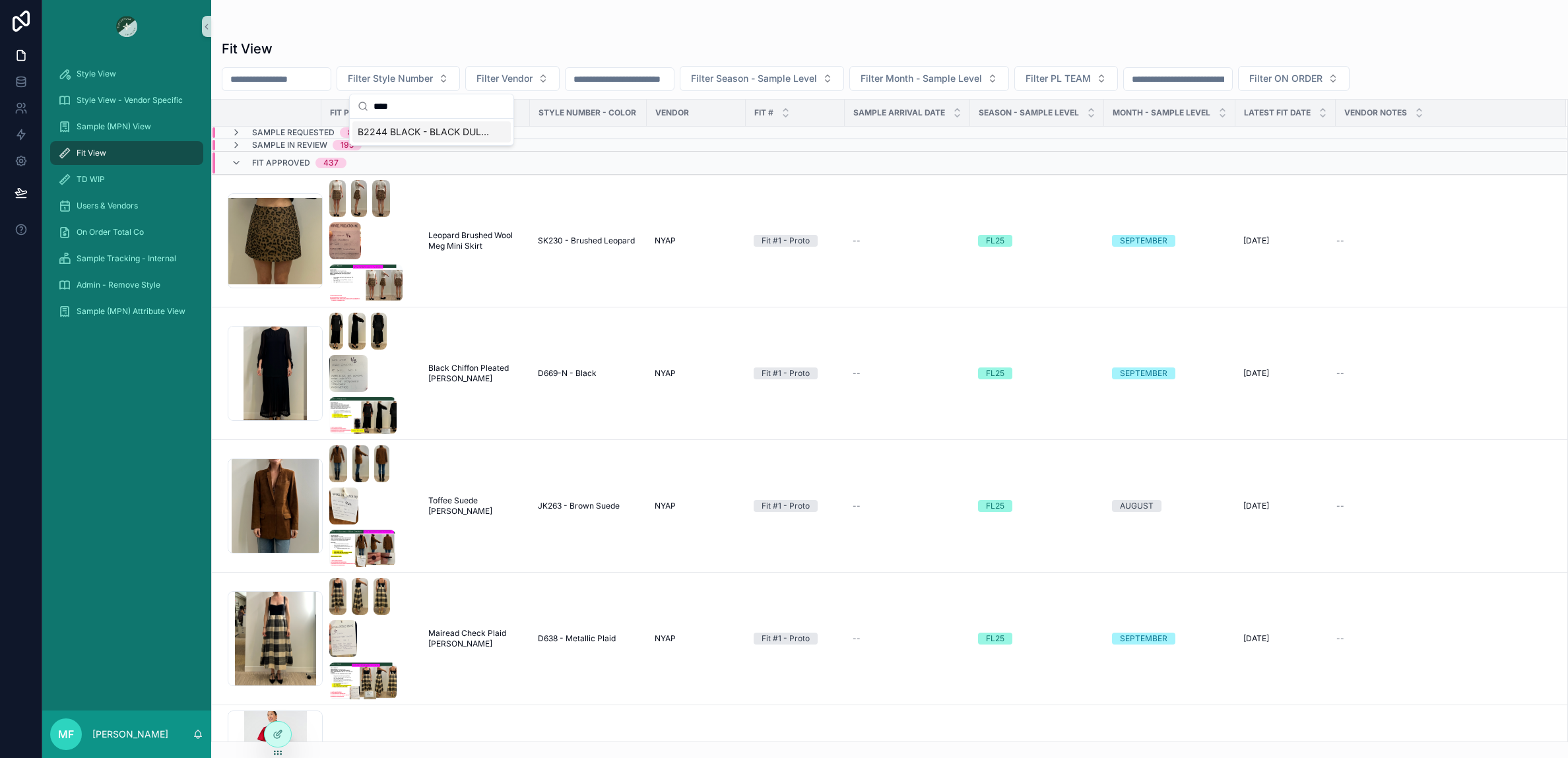
type input "****"
click at [414, 132] on span "B2244 BLACK - BLACK DULL SATIN" at bounding box center [424, 132] width 132 height 13
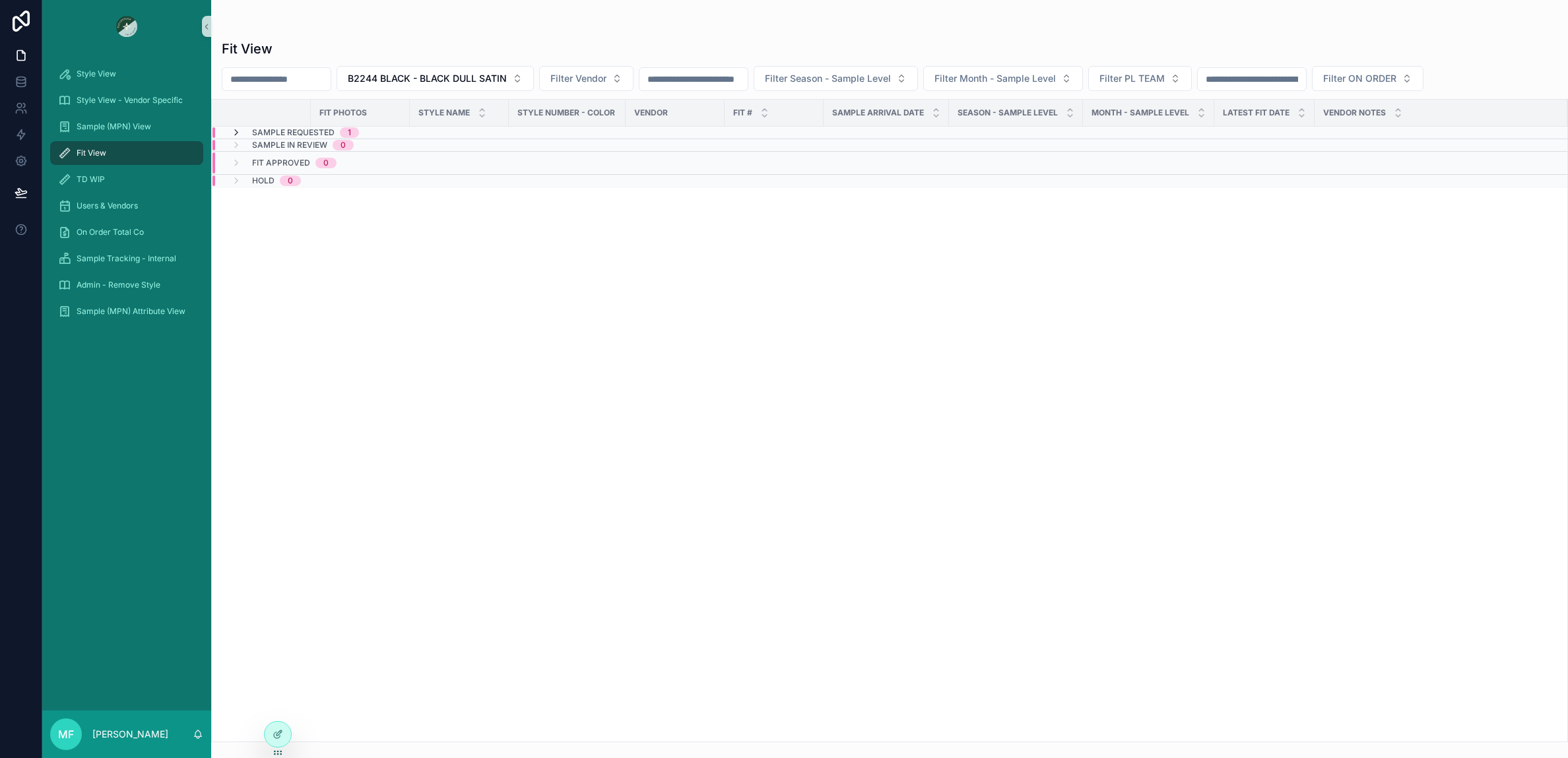
click at [236, 134] on icon "scrollable content" at bounding box center [236, 132] width 10 height 10
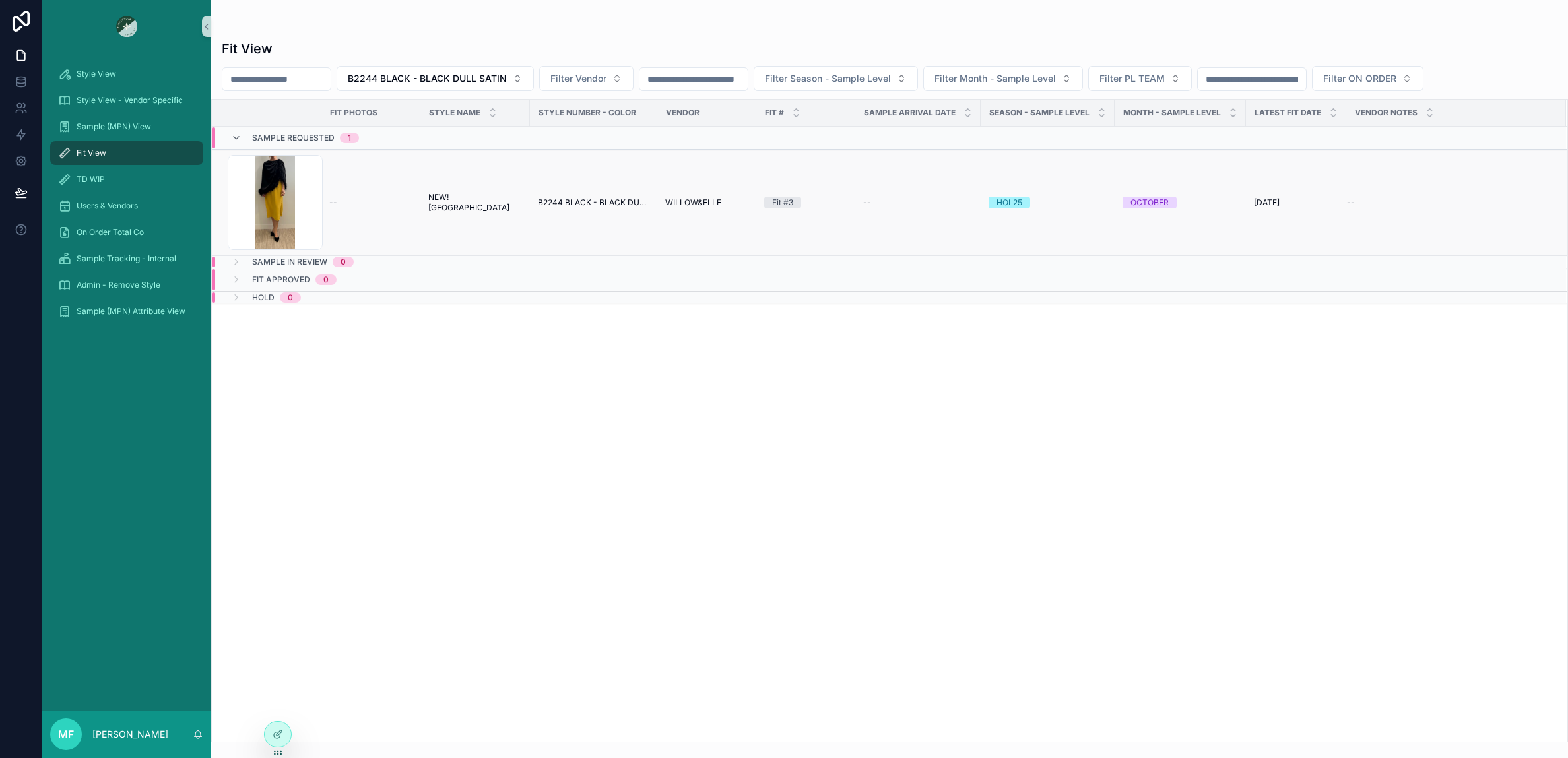
click at [409, 223] on td "--" at bounding box center [371, 202] width 99 height 106
click at [436, 198] on span "NEW! [GEOGRAPHIC_DATA]" at bounding box center [475, 202] width 93 height 21
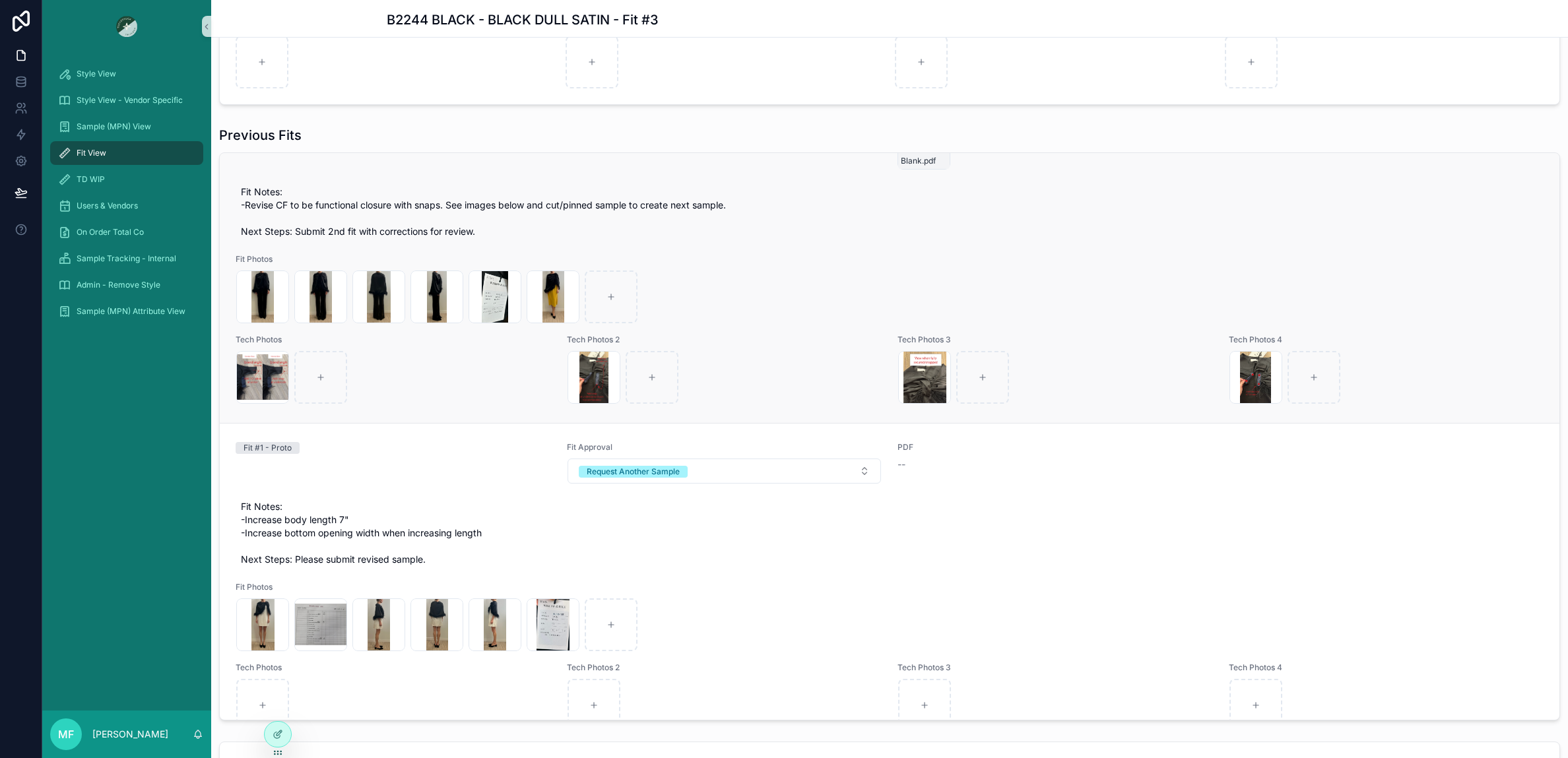
scroll to position [101, 0]
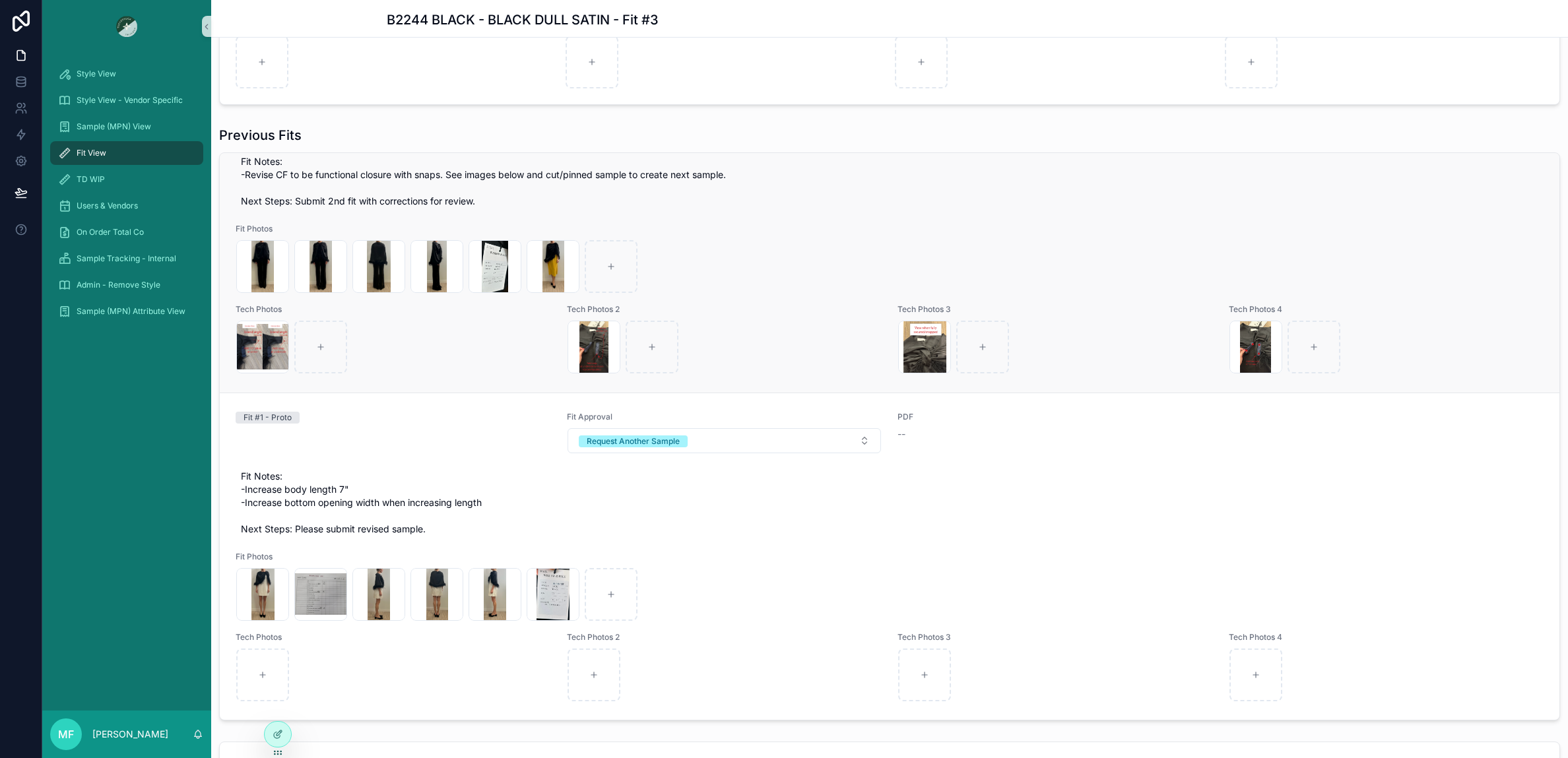
click at [775, 290] on div "Screenshot-2025-07-29-at-3.26.21-PM .png Screenshot-2025-07-29-at-3.26.24-PM .p…" at bounding box center [889, 267] width 1307 height 53
click at [1201, 197] on span "Fit Notes: -Revise CF to be functional closure with snaps. See images below and…" at bounding box center [890, 181] width 1298 height 53
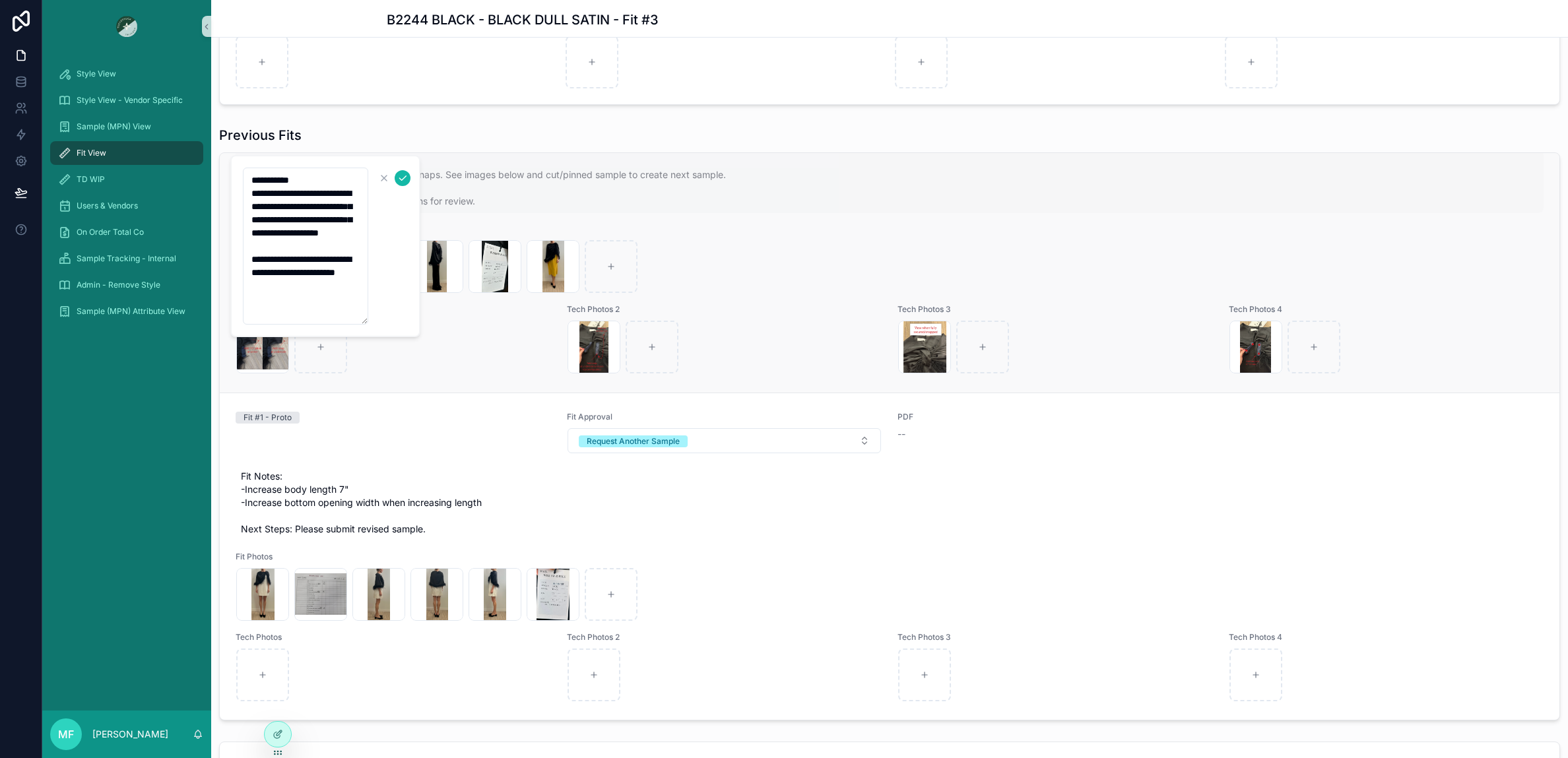
click at [1201, 197] on span "Fit Notes: -Revise CF to be functional closure with snaps. See images below and…" at bounding box center [890, 181] width 1298 height 53
click at [853, 333] on div "Screenshot-2025-07-29-at-4.47.09-PM .png" at bounding box center [725, 347] width 314 height 53
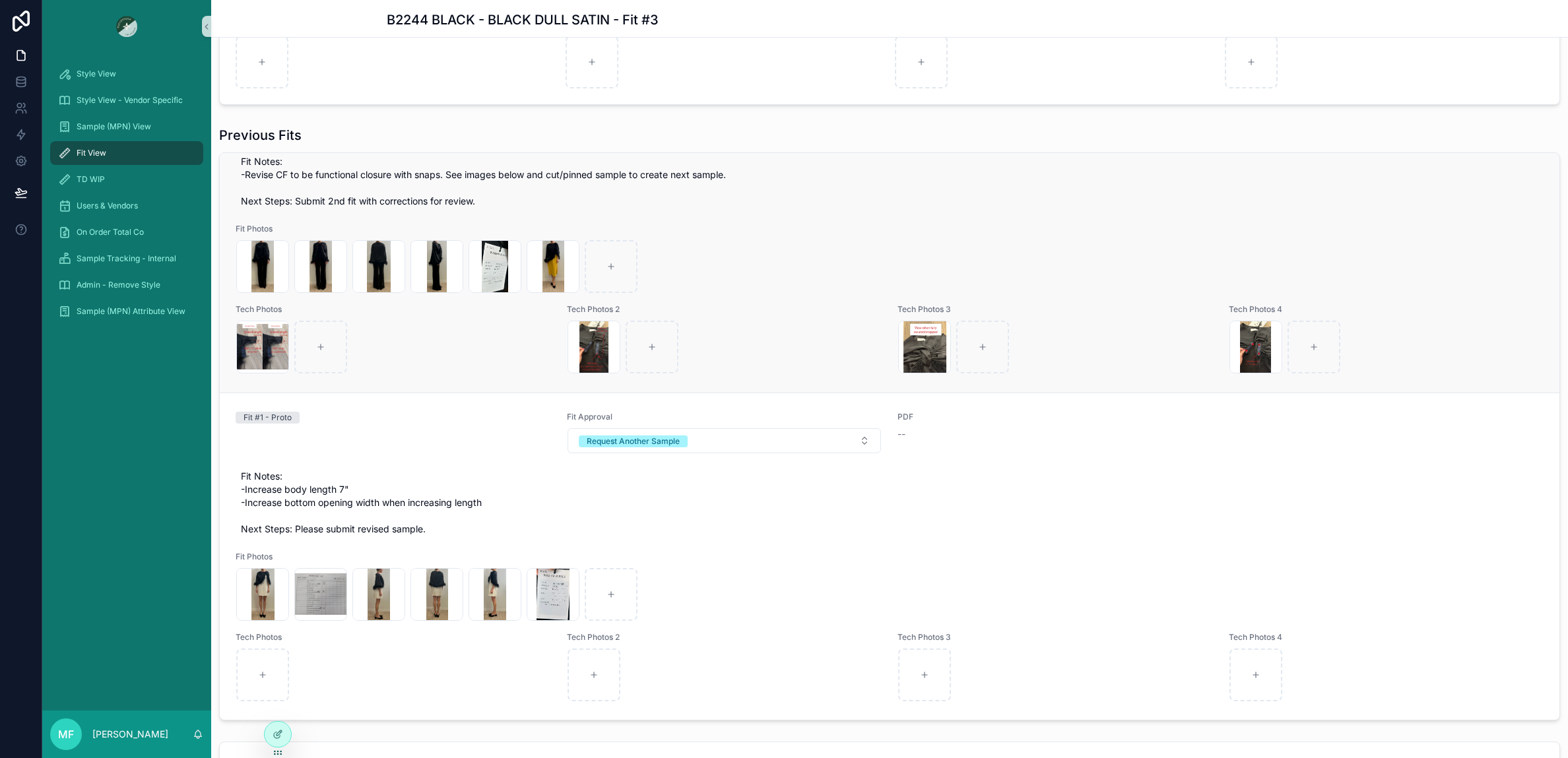
click at [821, 330] on div "Screenshot-2025-07-29-at-4.47.09-PM .png" at bounding box center [725, 347] width 314 height 53
click at [283, 179] on span "Fit Notes: -Revise CF to be functional closure with snaps. See images below and…" at bounding box center [890, 181] width 1298 height 53
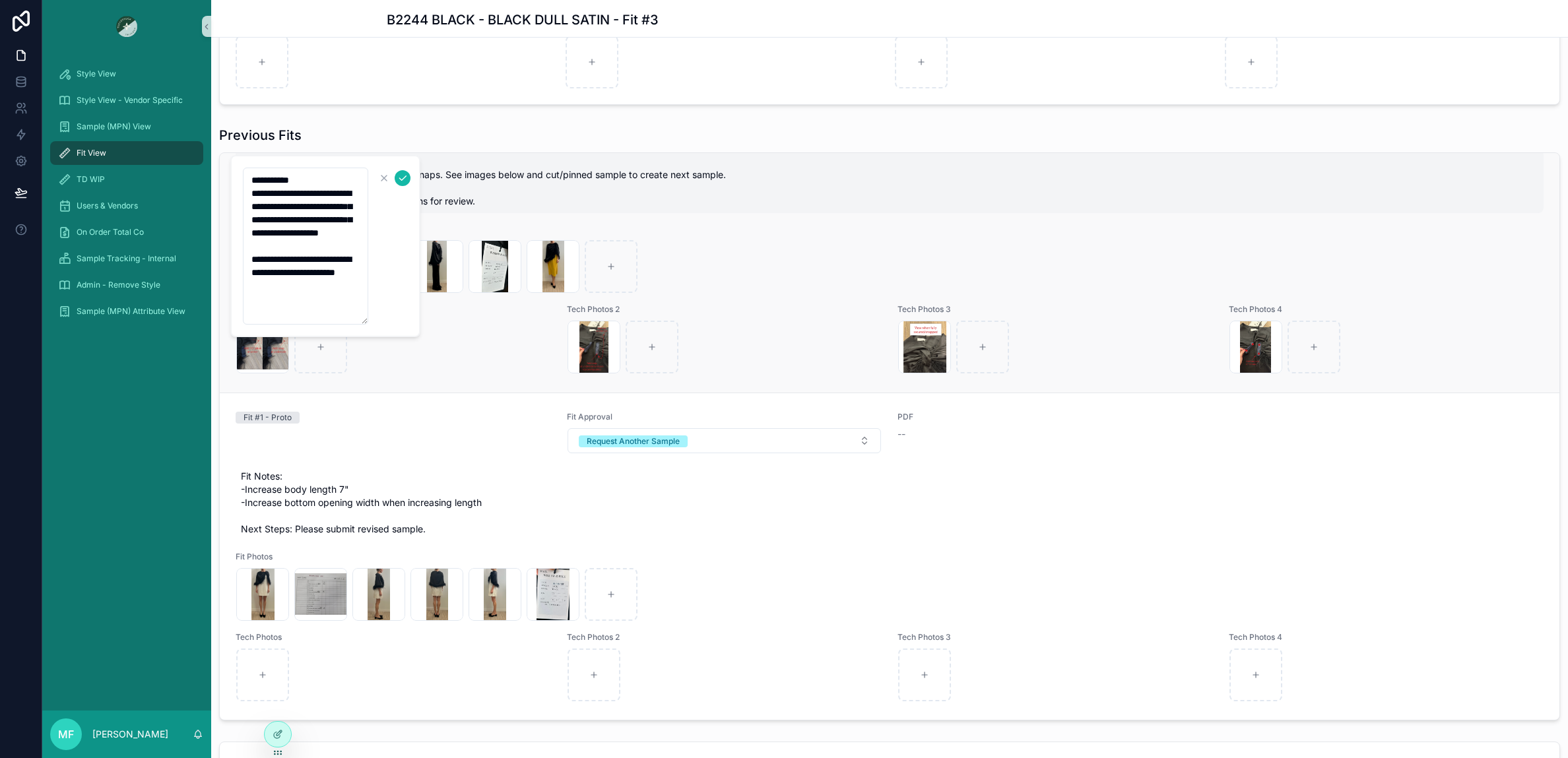
click at [541, 204] on span "Fit Notes: -Revise CF to be functional closure with snaps. See images below and…" at bounding box center [890, 181] width 1298 height 53
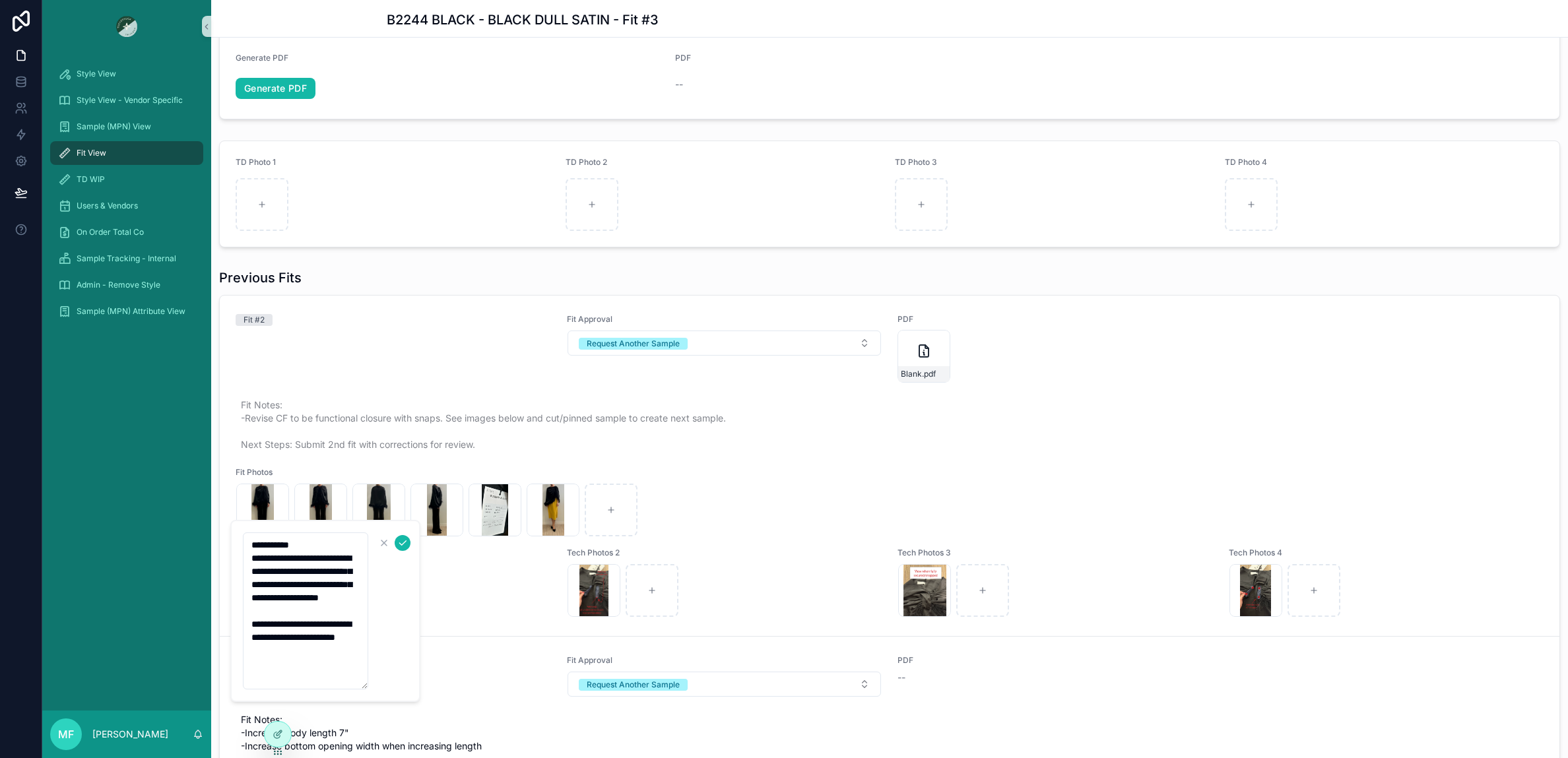
scroll to position [396, 0]
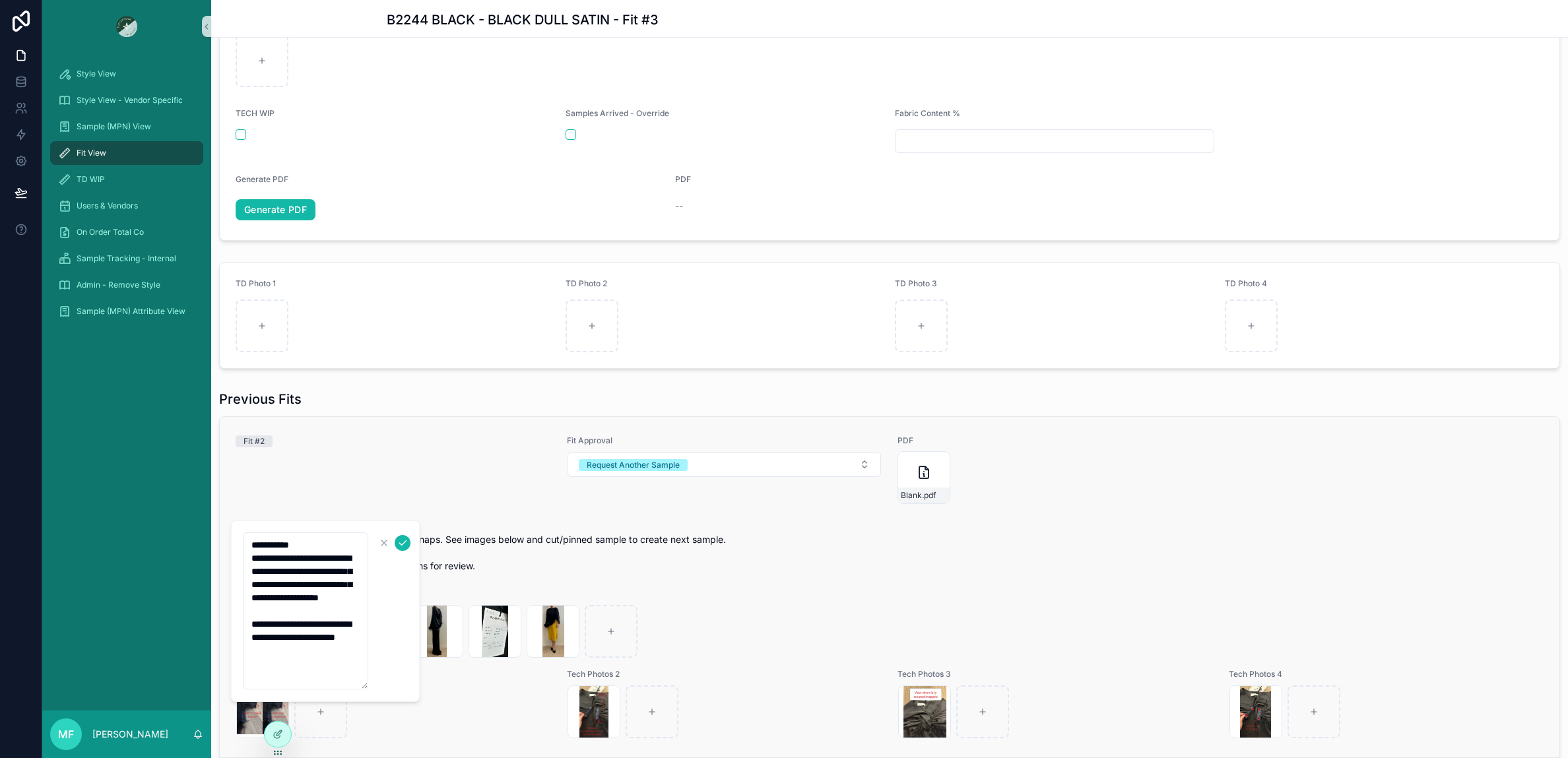
click at [495, 455] on div "Fit #2" at bounding box center [393, 469] width 316 height 69
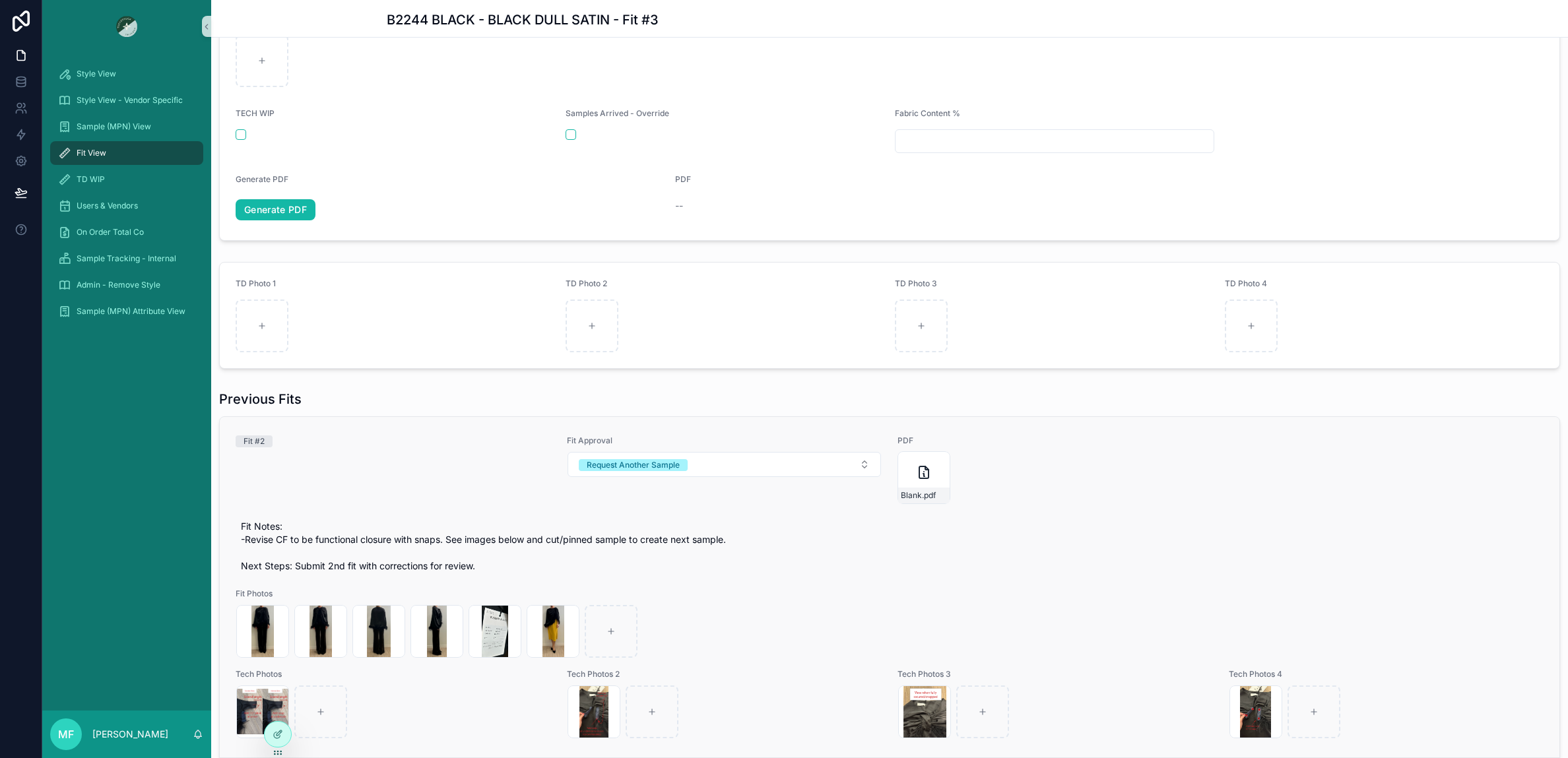
click at [409, 439] on div "Fit #2" at bounding box center [393, 441] width 316 height 12
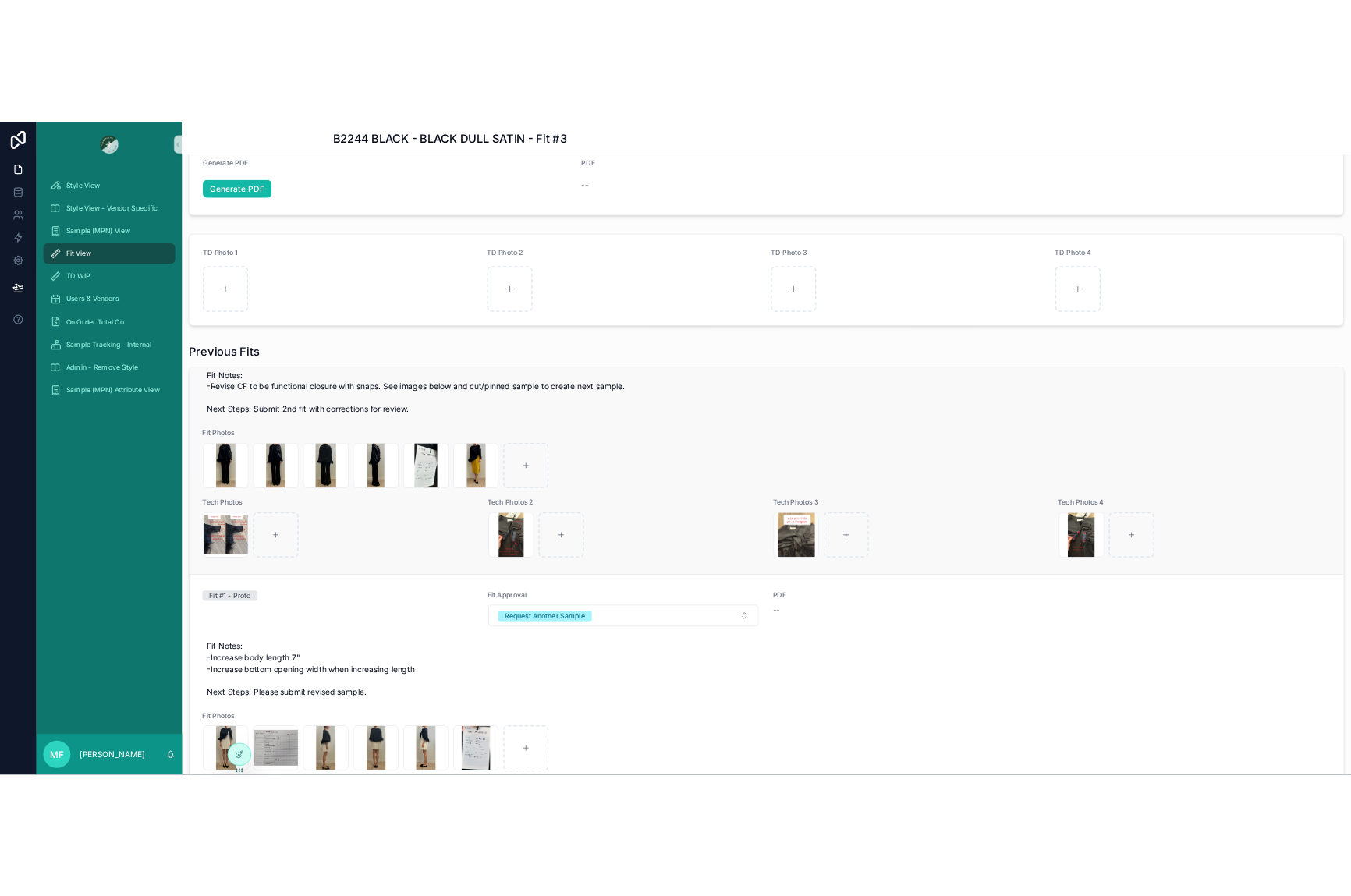
scroll to position [0, 0]
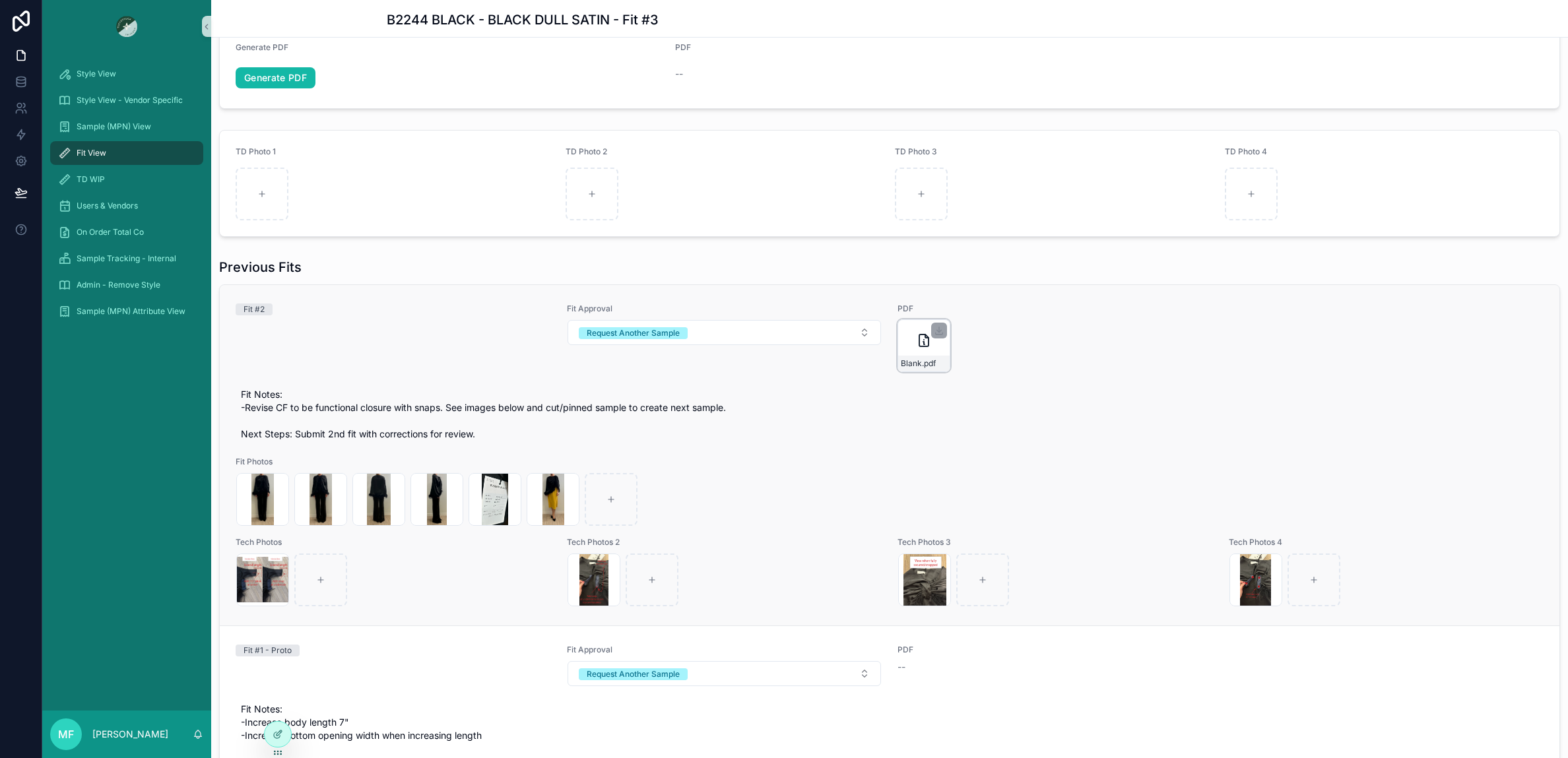
click at [900, 330] on div "Blank .pdf" at bounding box center [924, 345] width 53 height 53
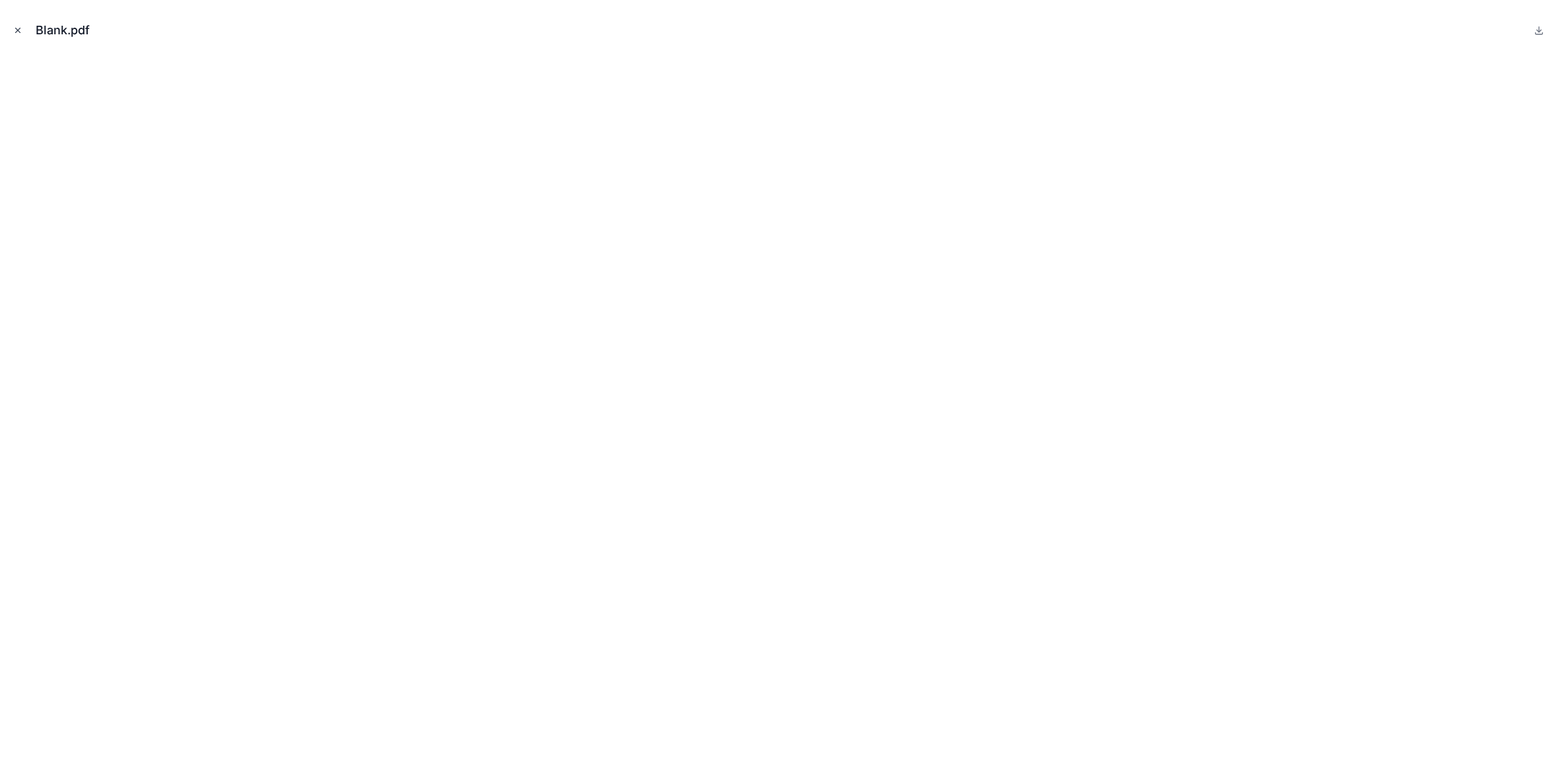
click at [21, 28] on icon "Close modal" at bounding box center [17, 30] width 9 height 9
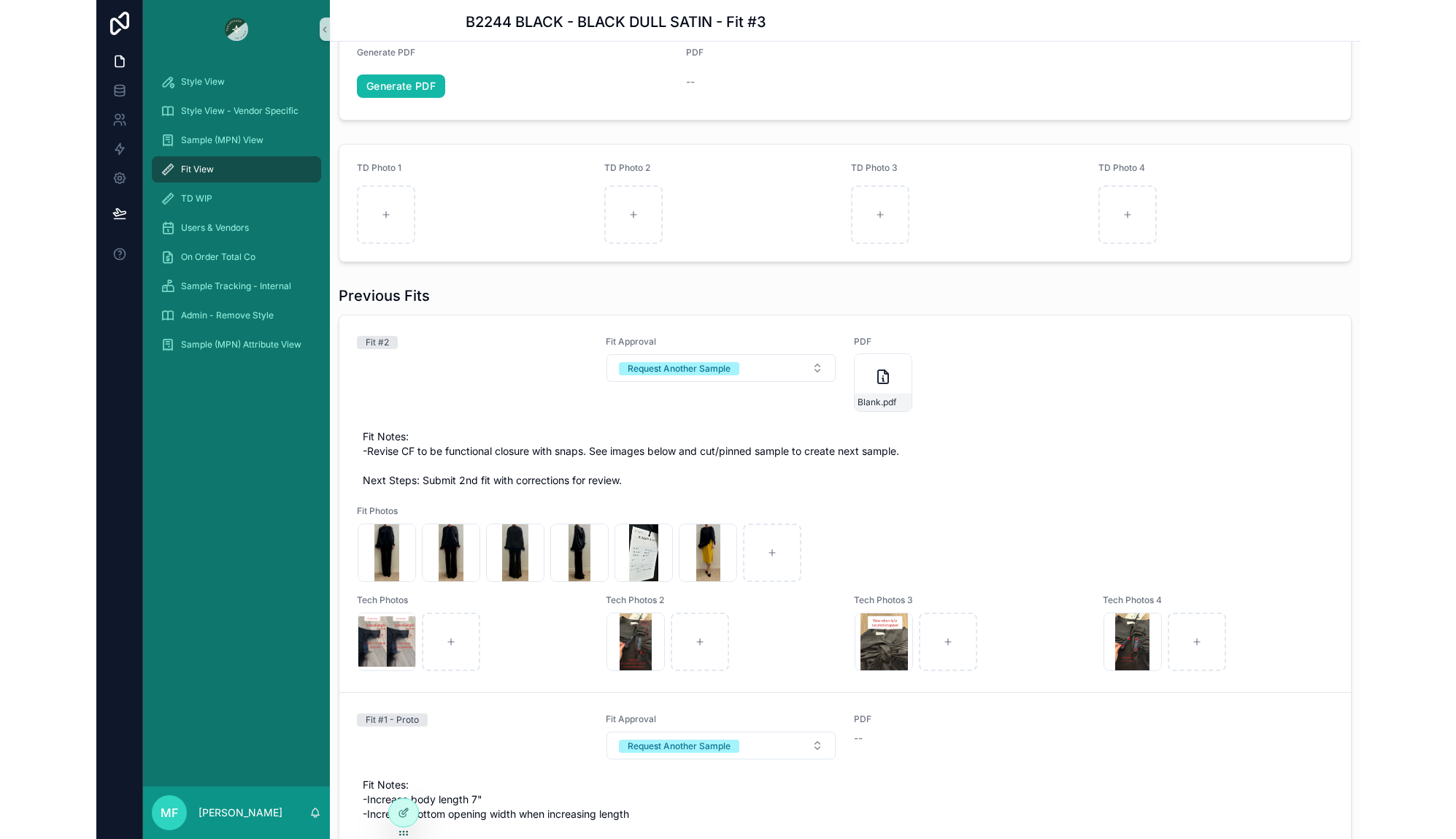
scroll to position [595, 0]
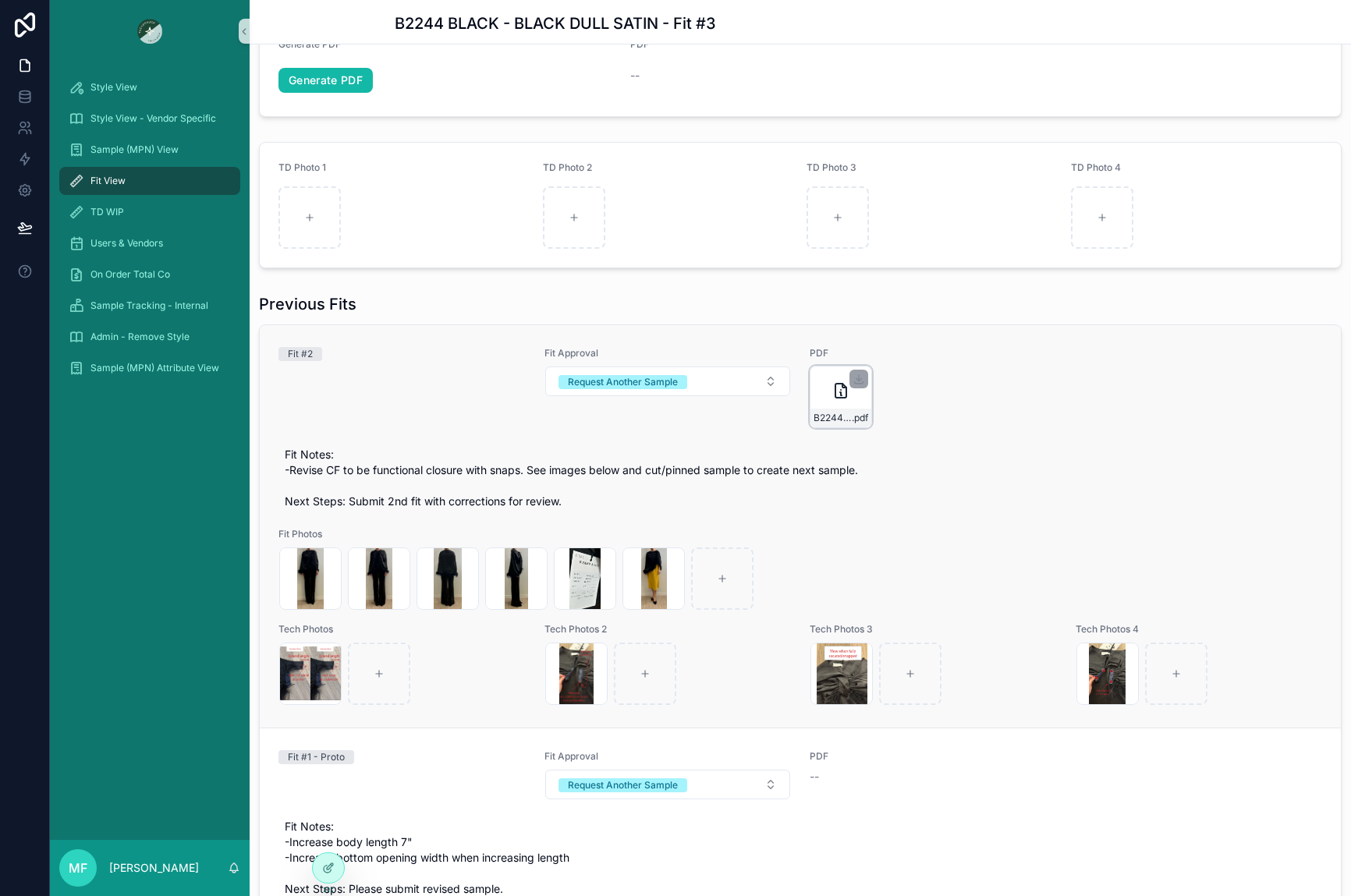
click at [835, 400] on icon "scrollable content" at bounding box center [840, 390] width 19 height 19
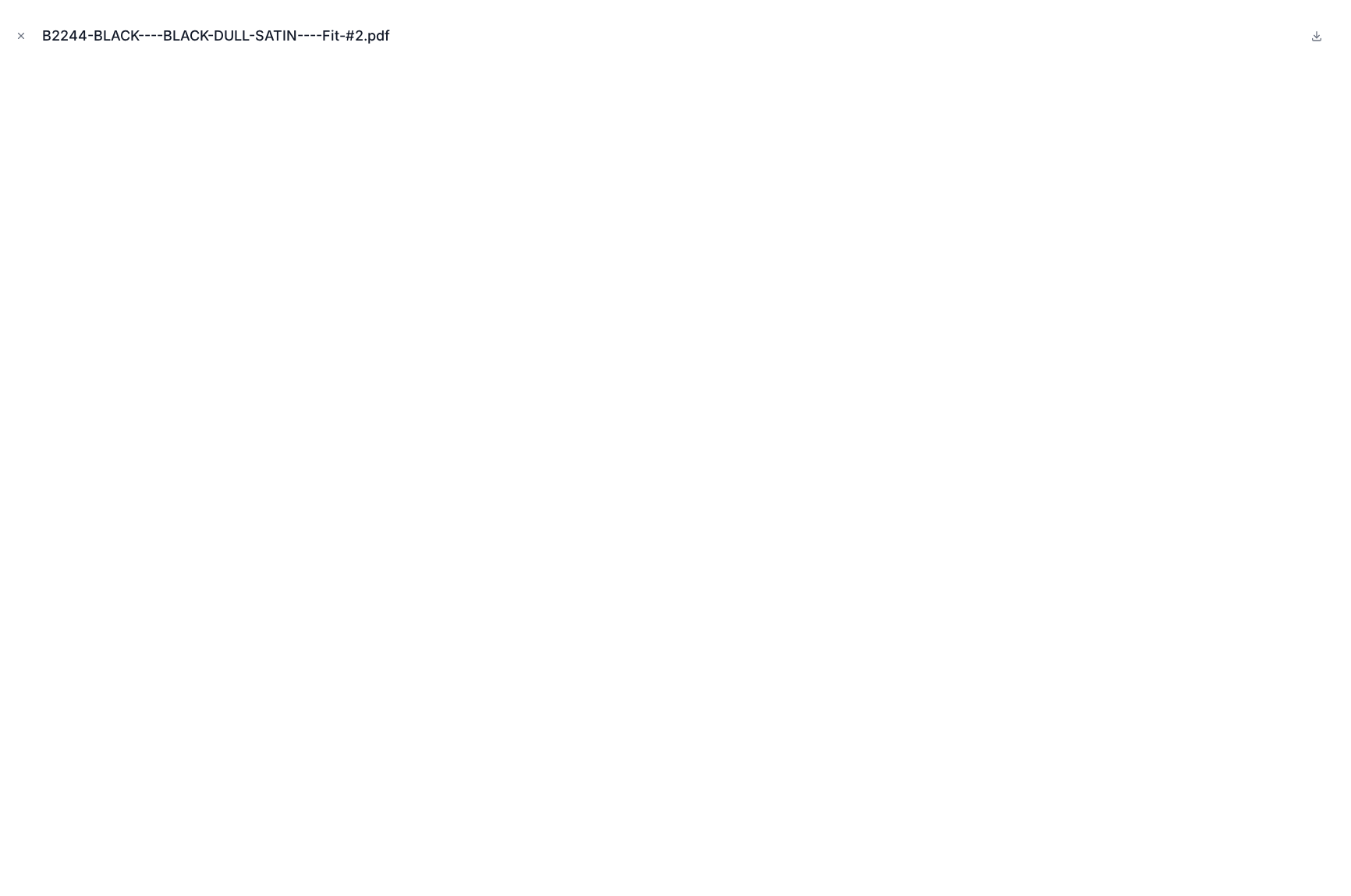
click at [12, 44] on div "B2244-BLACK----BLACK-DULL-SATIN----Fit-#2.pdf" at bounding box center [675, 448] width 1351 height 896
click at [22, 38] on icon "Close modal" at bounding box center [20, 35] width 11 height 11
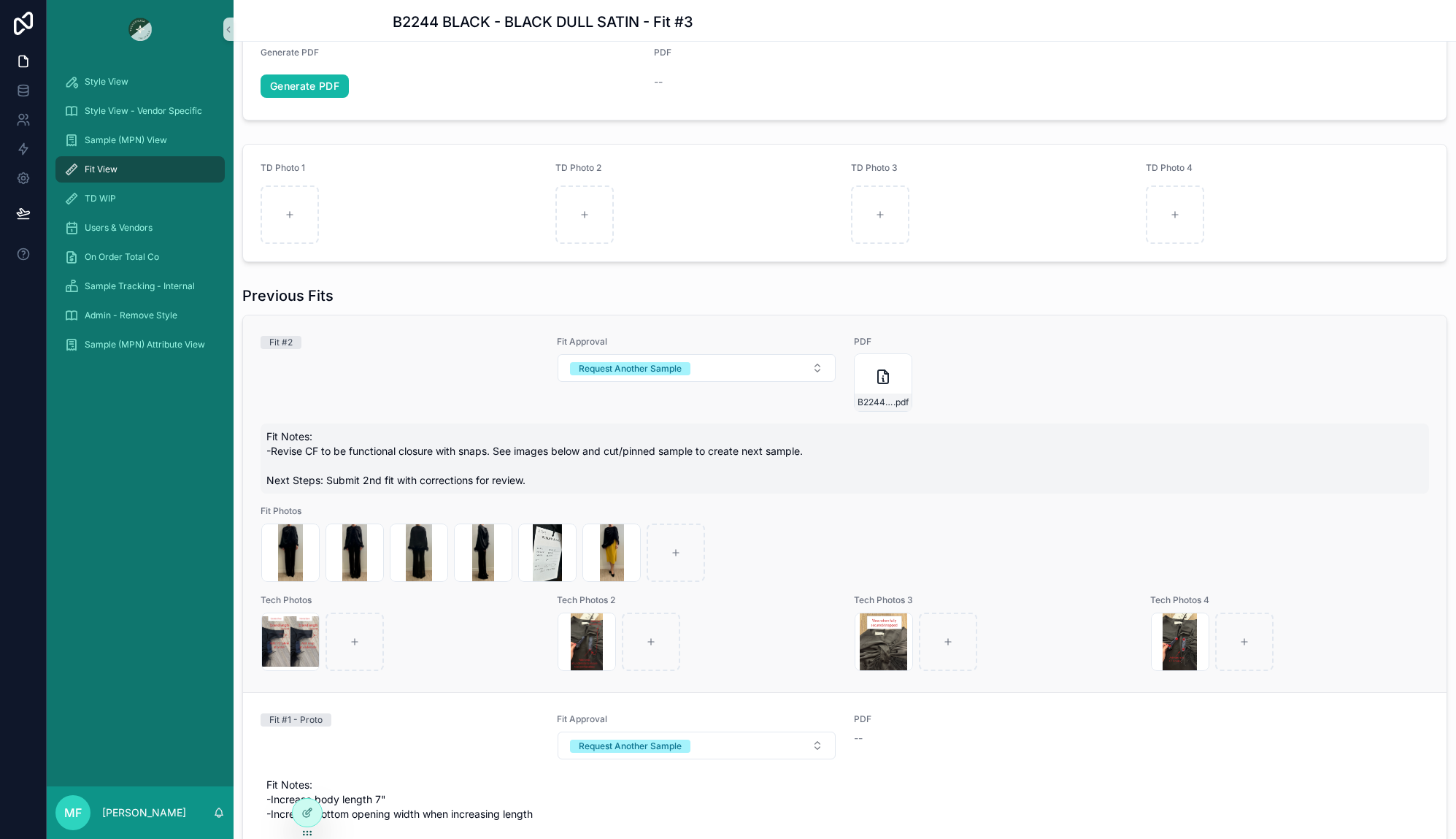
click at [801, 488] on div "Fit Notes: -Revise CF to be functional closure with snaps. See images below and…" at bounding box center [845, 458] width 1169 height 70
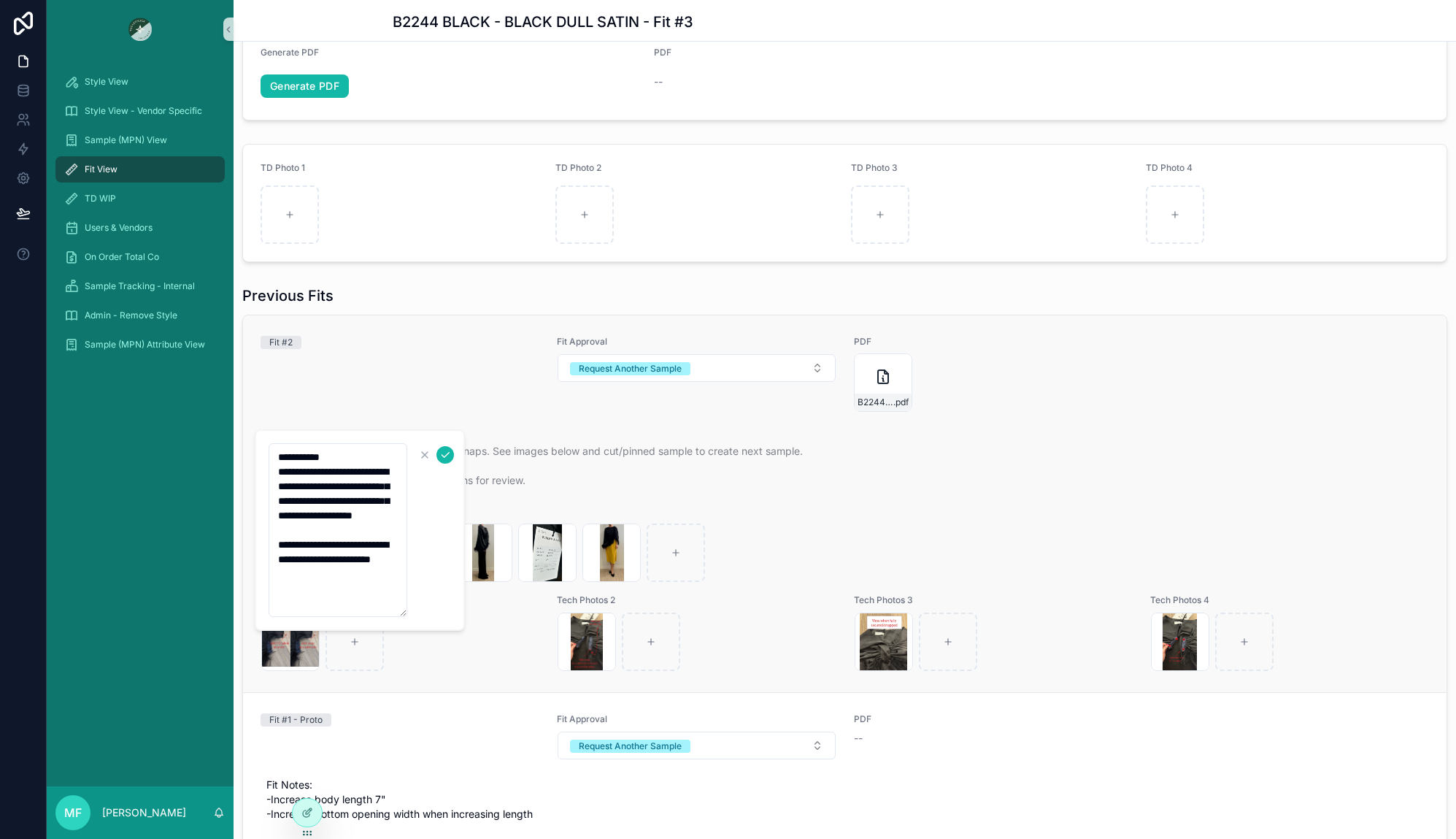
click at [456, 334] on div "Fit #2 Fit Approval Request Another Sample PDF B2244-BLACK----BLACK-DULL-SATIN-…" at bounding box center [845, 504] width 1204 height 377
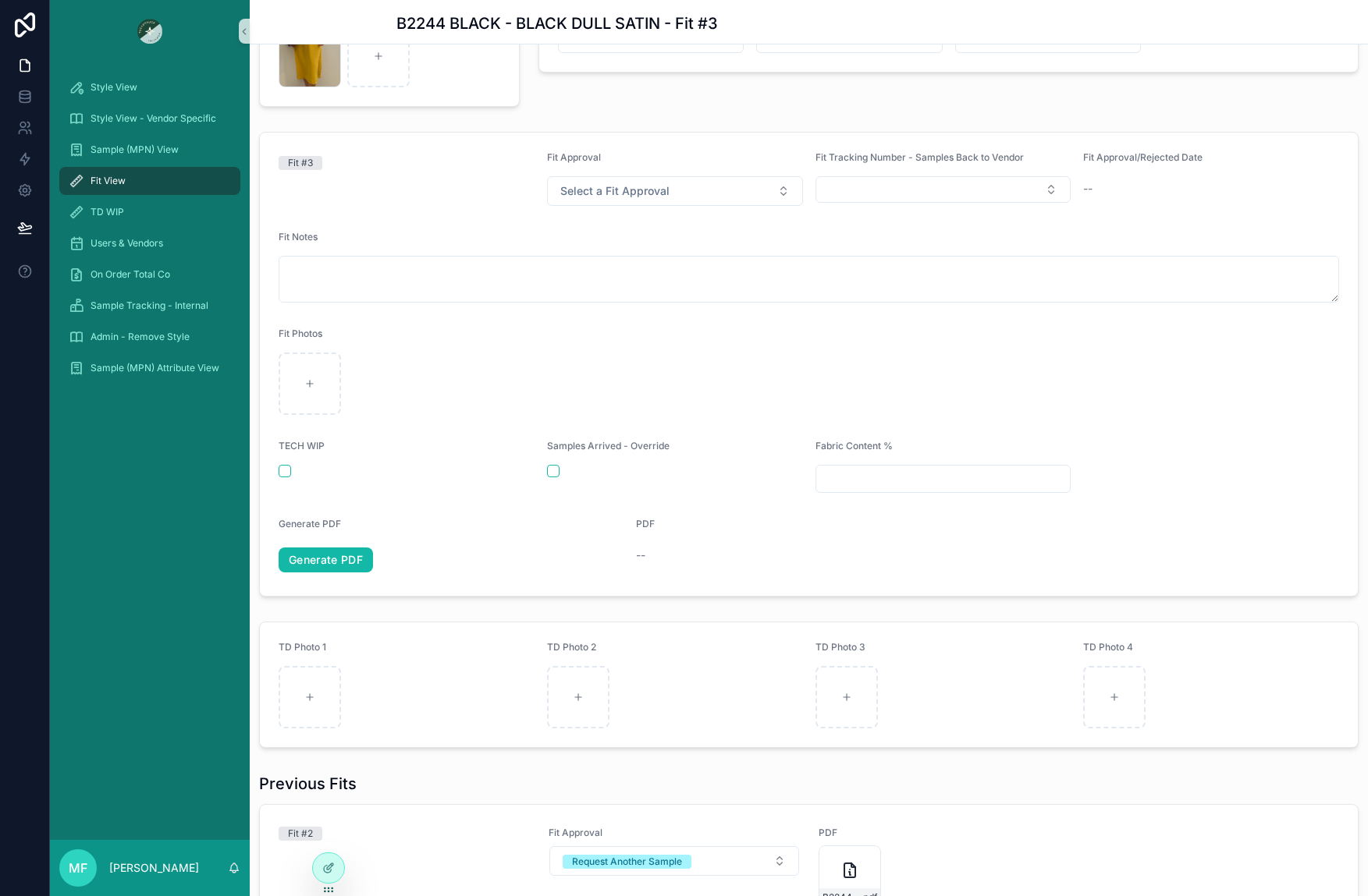
scroll to position [168, 0]
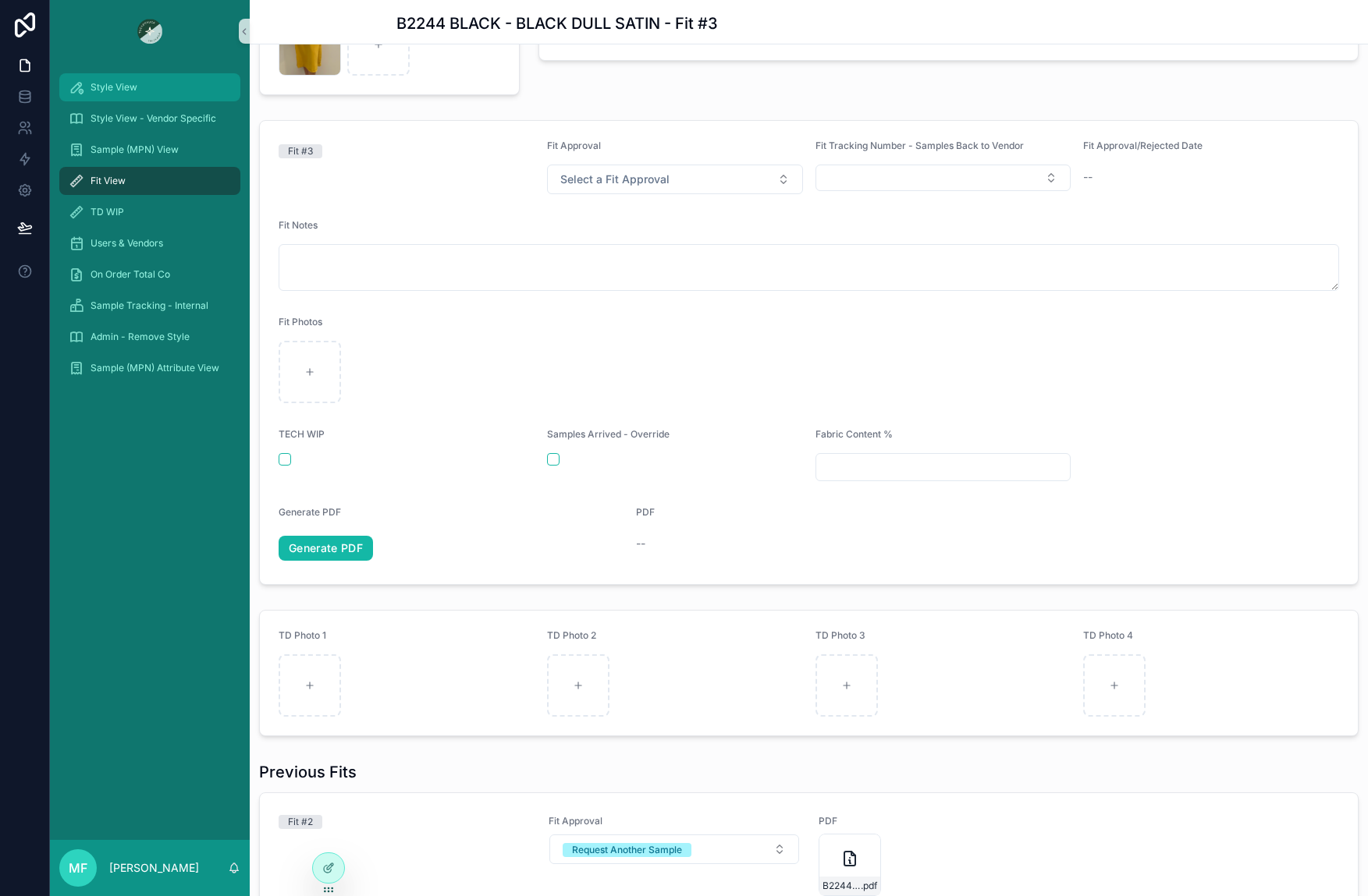
click at [135, 94] on div "Style View" at bounding box center [150, 87] width 162 height 25
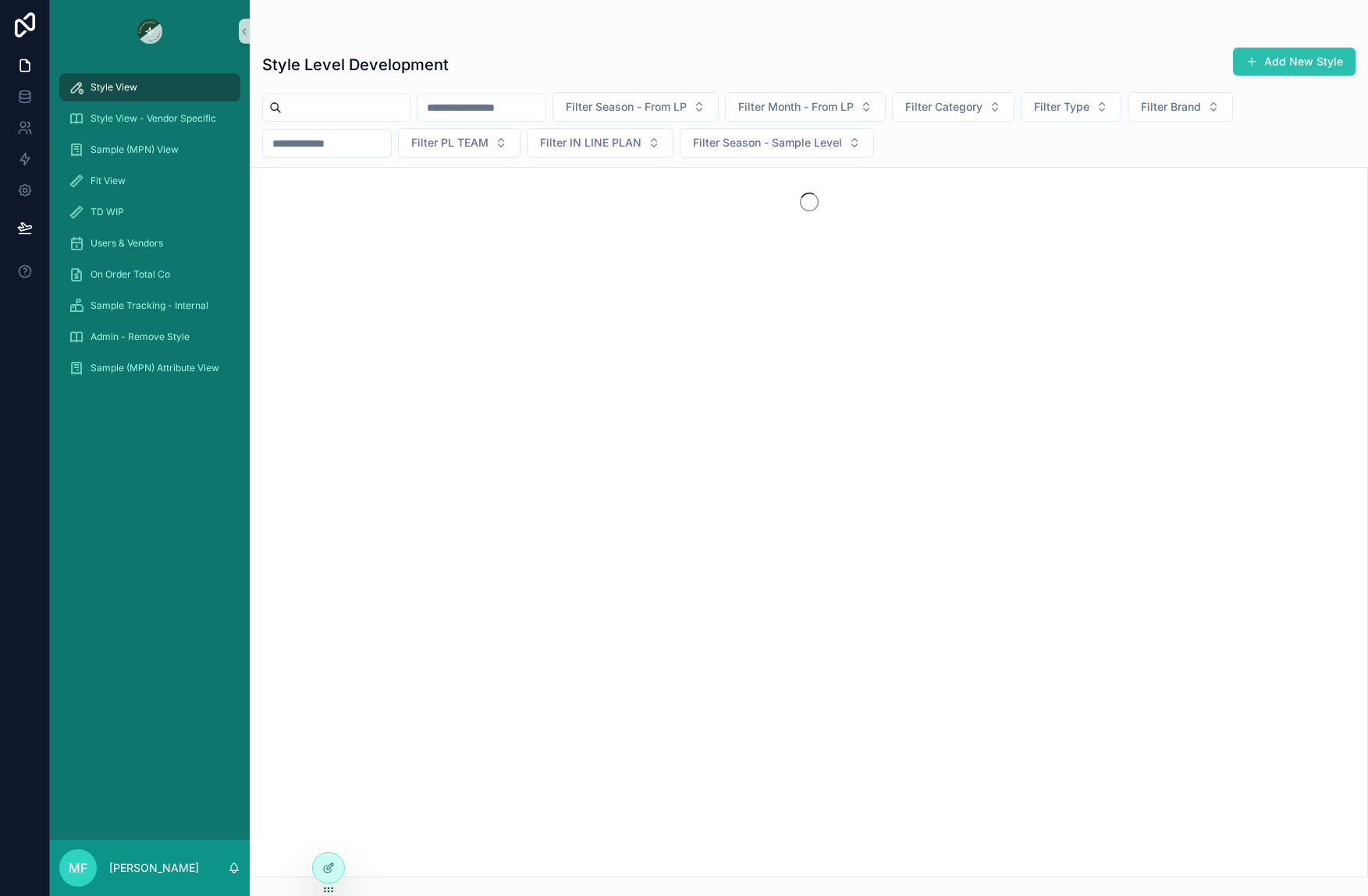
click at [1337, 61] on button "Add New Style" at bounding box center [1294, 61] width 123 height 28
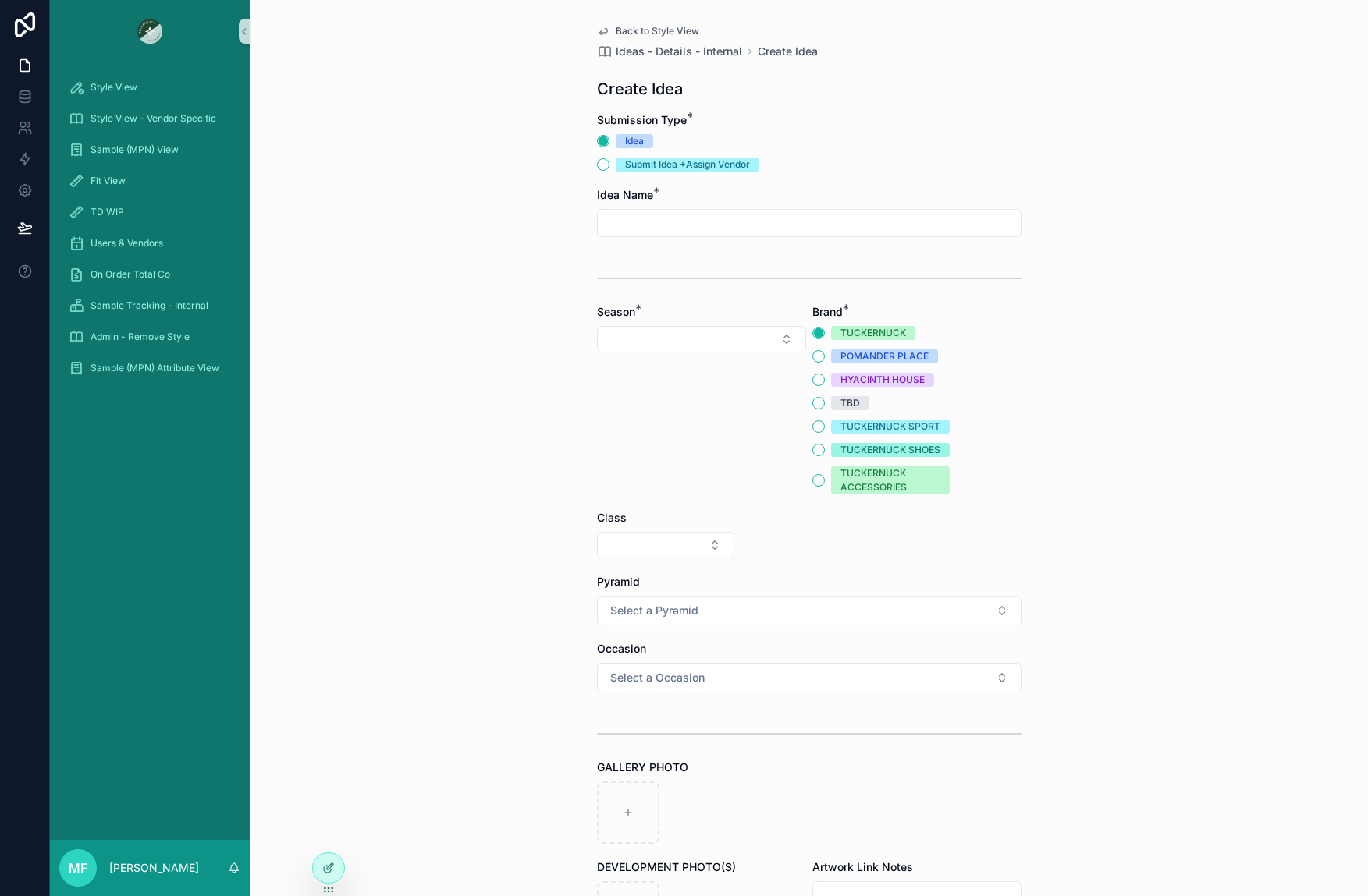
click at [687, 220] on input "scrollable content" at bounding box center [809, 223] width 423 height 22
click at [141, 94] on div "Style View" at bounding box center [150, 87] width 162 height 25
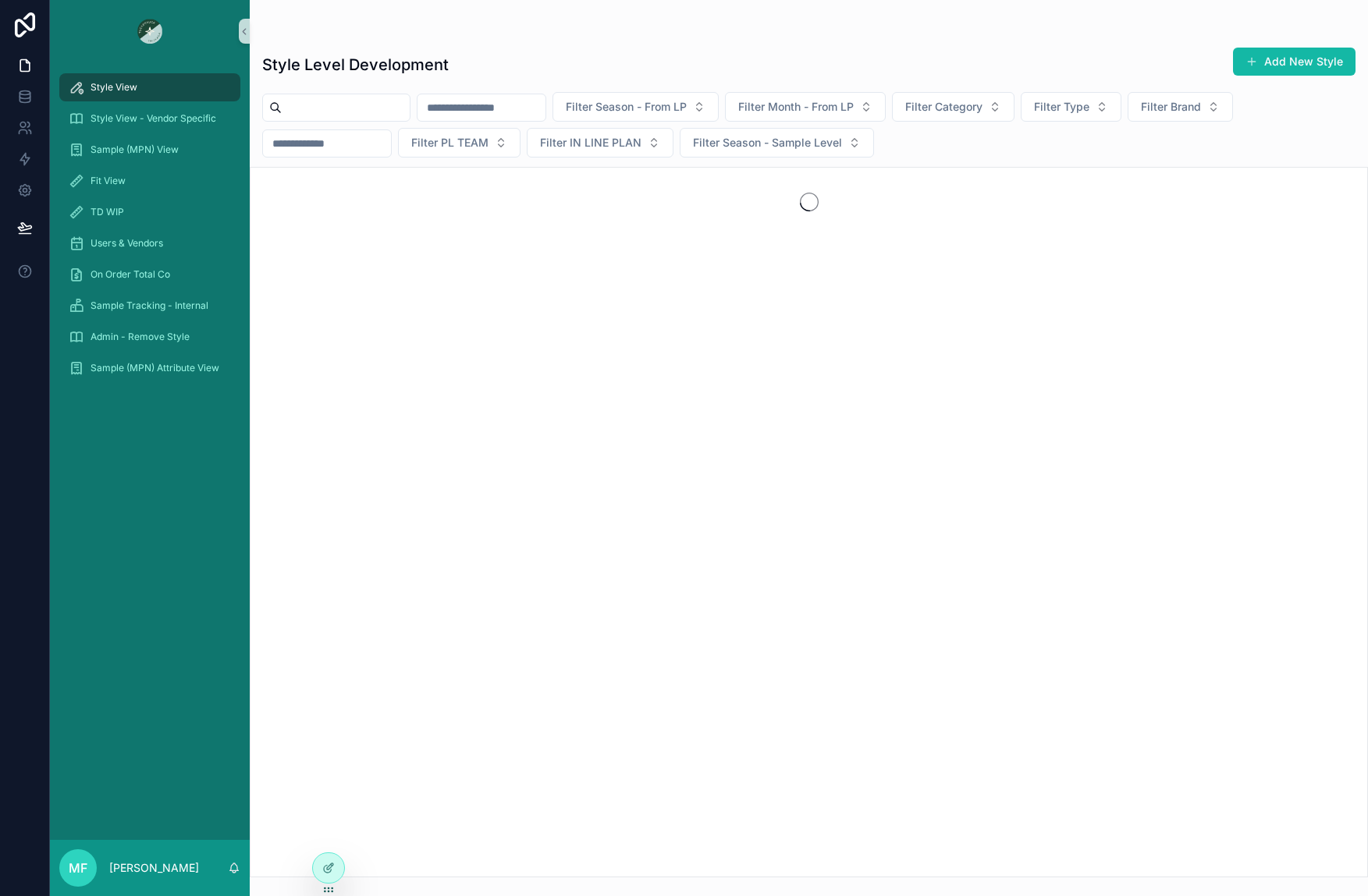
click at [327, 101] on input "scrollable content" at bounding box center [345, 107] width 128 height 22
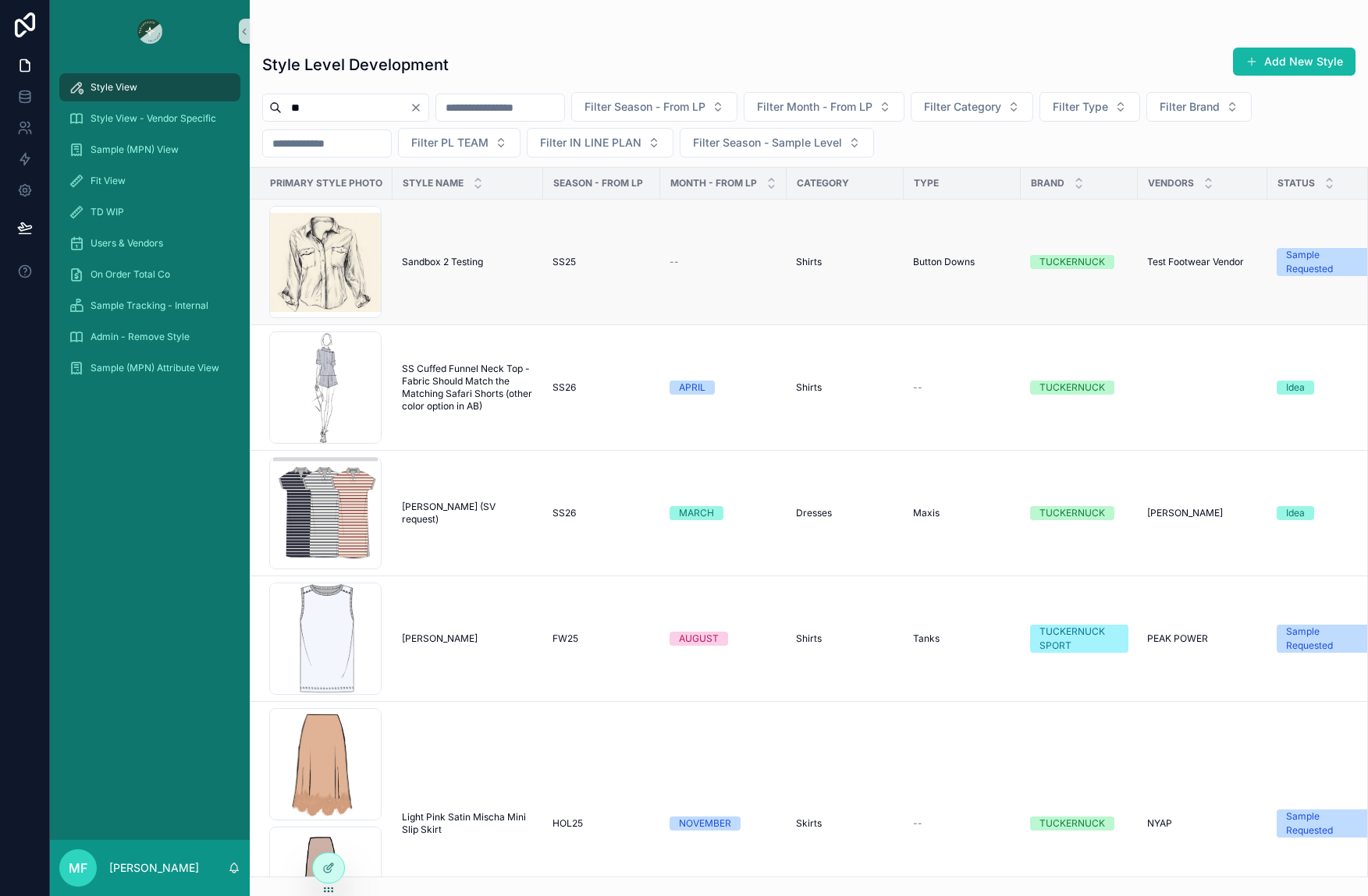
type input "**"
click at [511, 264] on div "Sandbox 2 Testing Sandbox 2 Testing" at bounding box center [467, 262] width 132 height 12
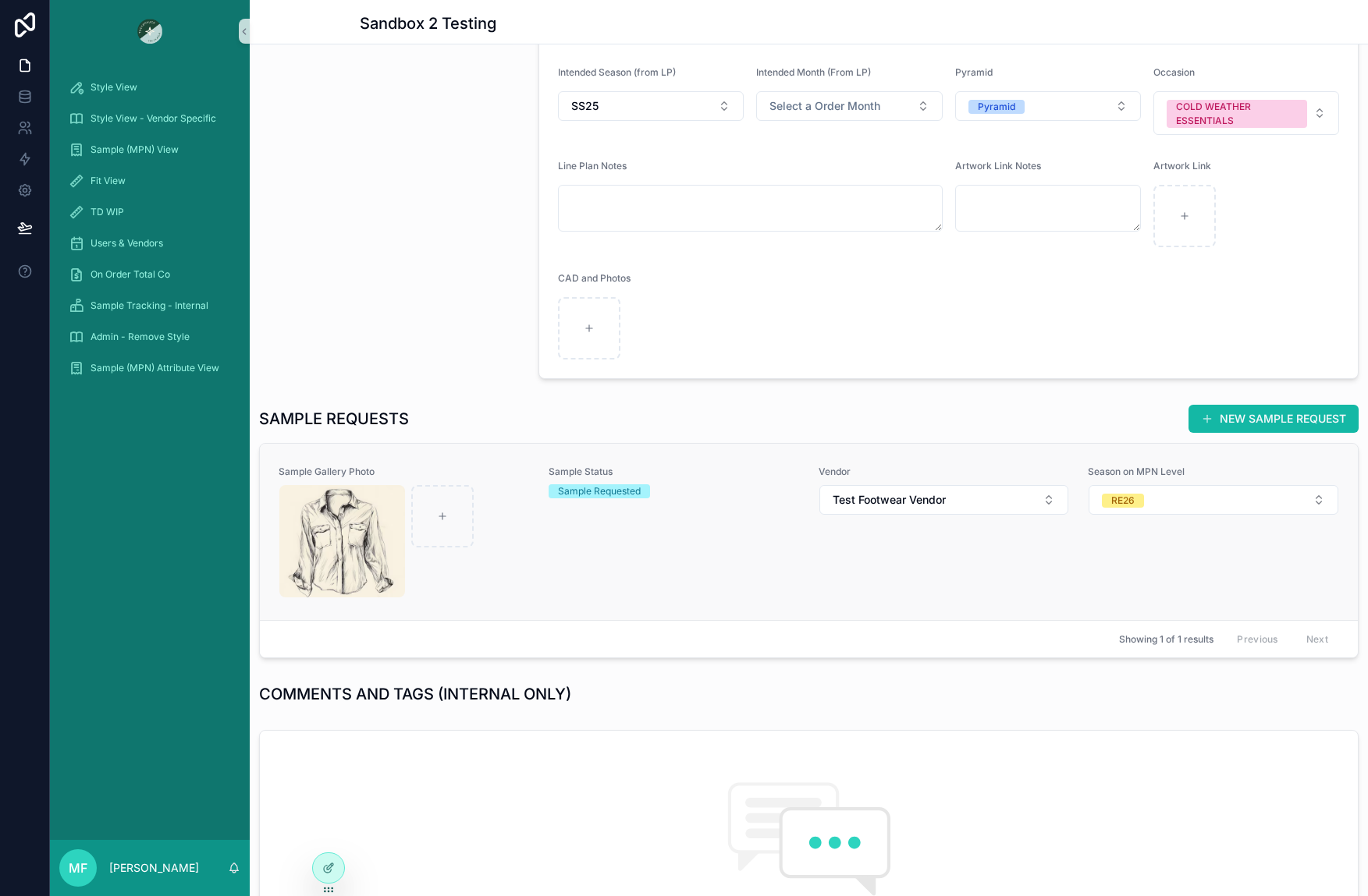
scroll to position [624, 0]
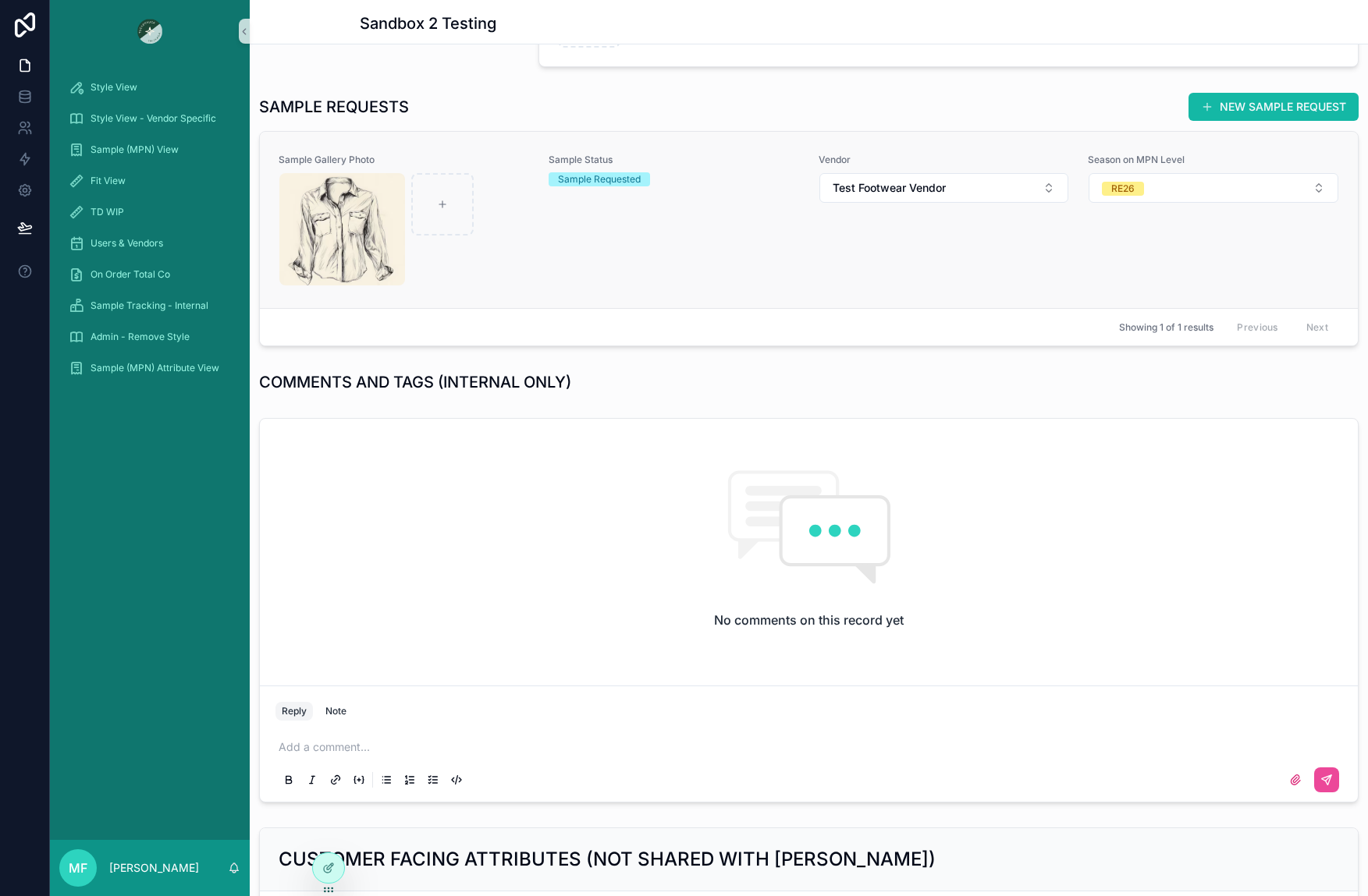
click at [528, 277] on div "Sample Gallery Photo Sample Status Sample Requested Vendor Test Footwear Vendor…" at bounding box center [808, 220] width 1060 height 133
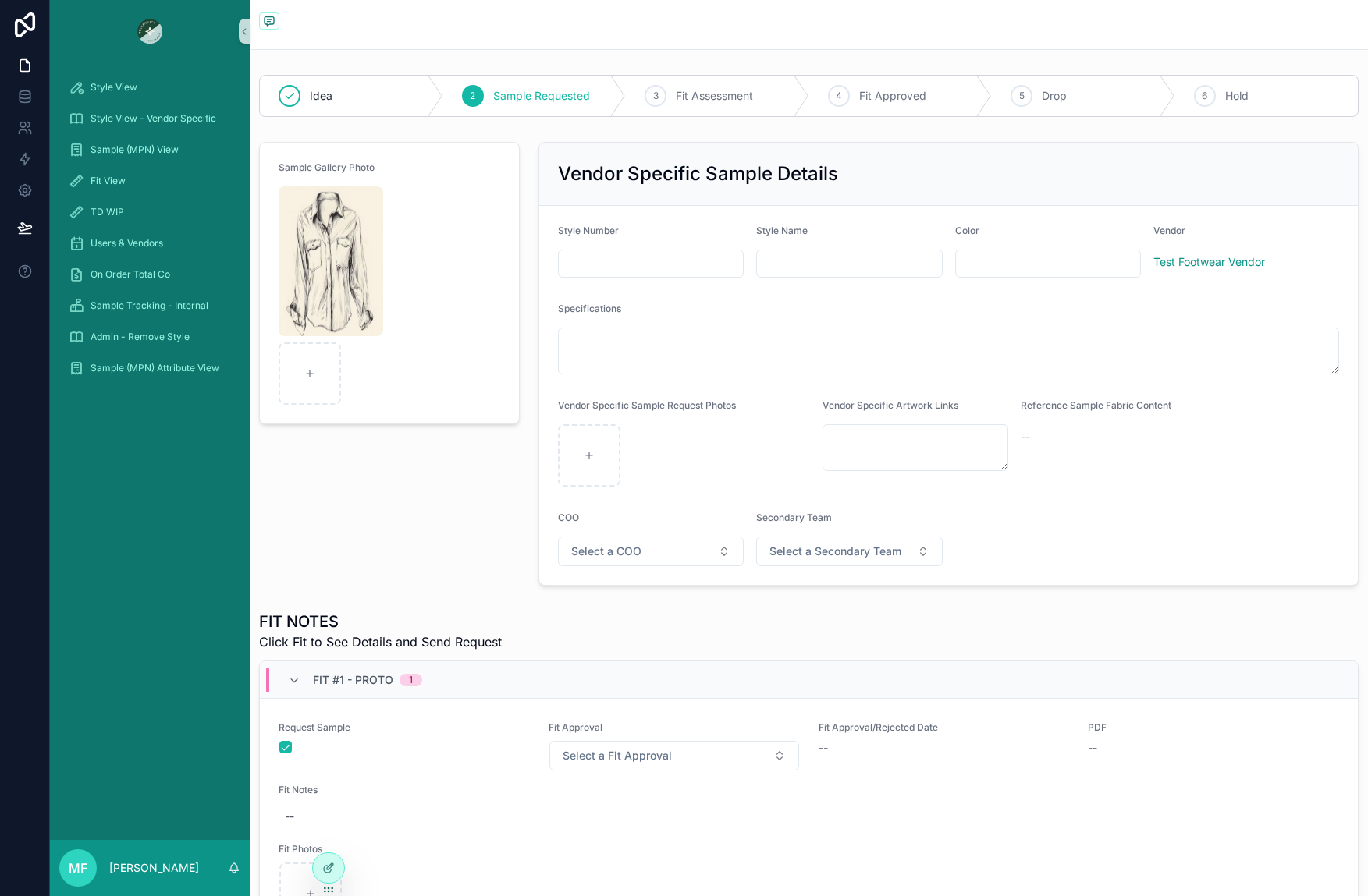
scroll to position [312, 0]
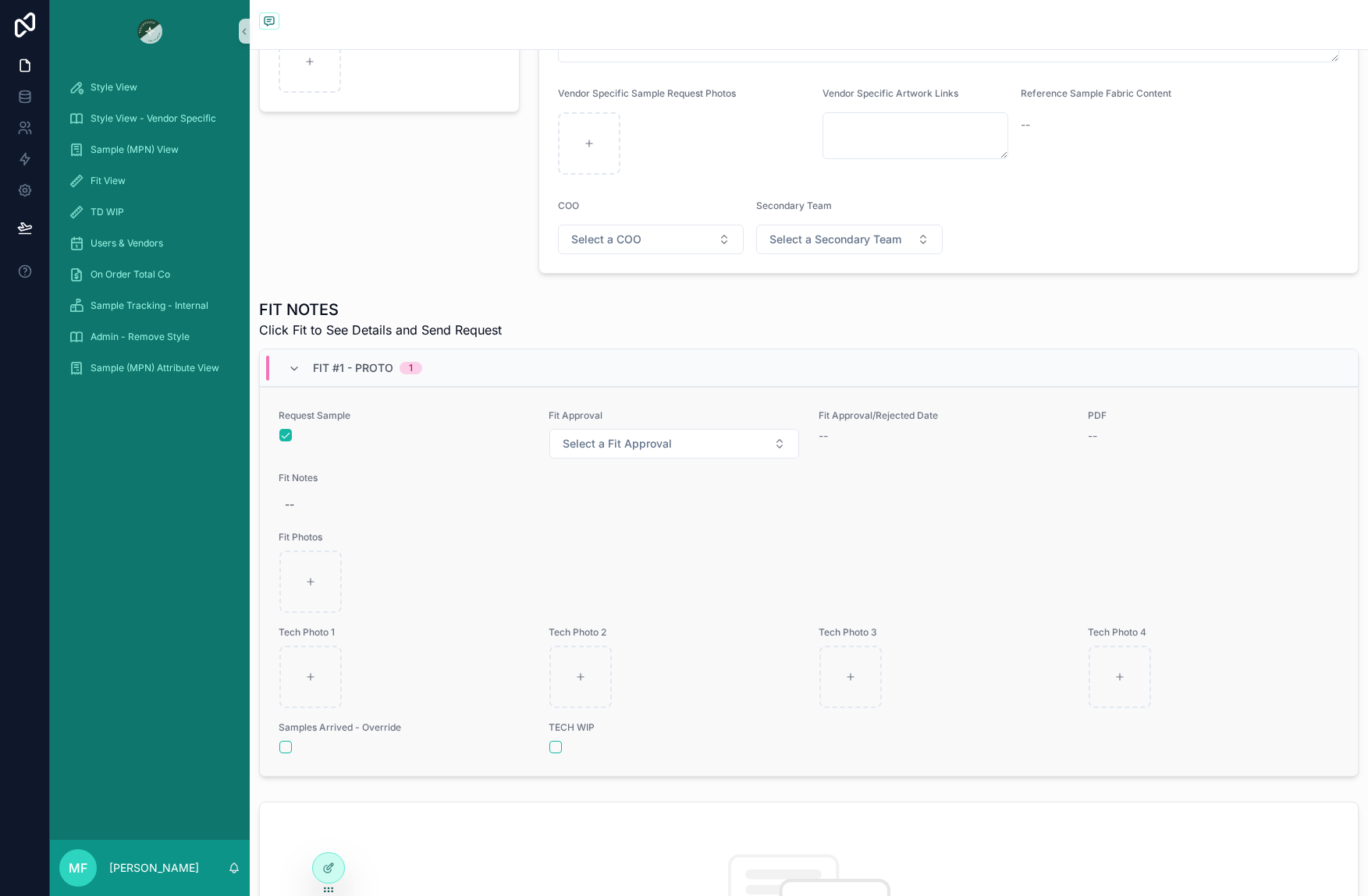
click at [492, 592] on div "scrollable content" at bounding box center [808, 582] width 1059 height 62
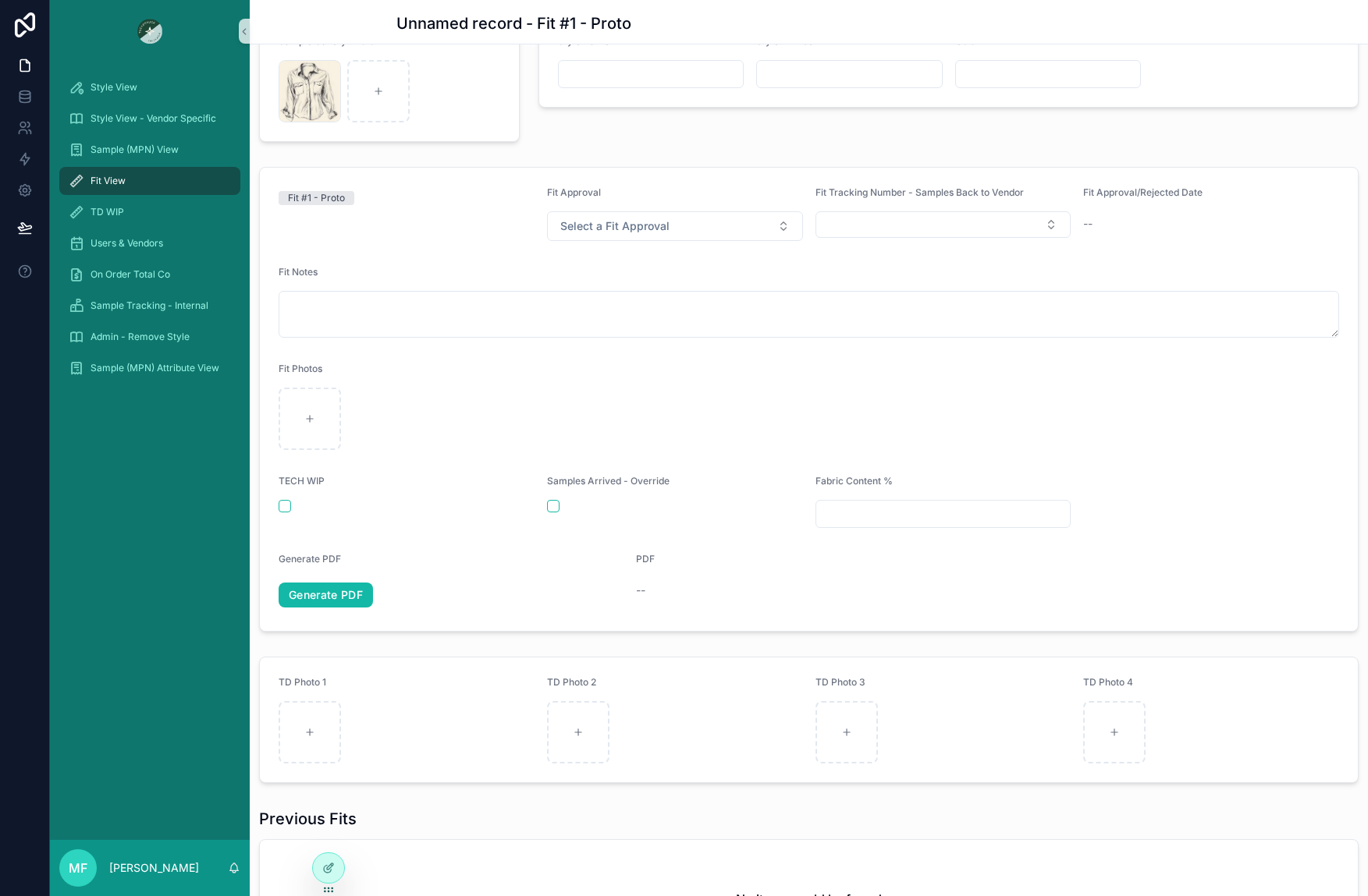
scroll to position [156, 0]
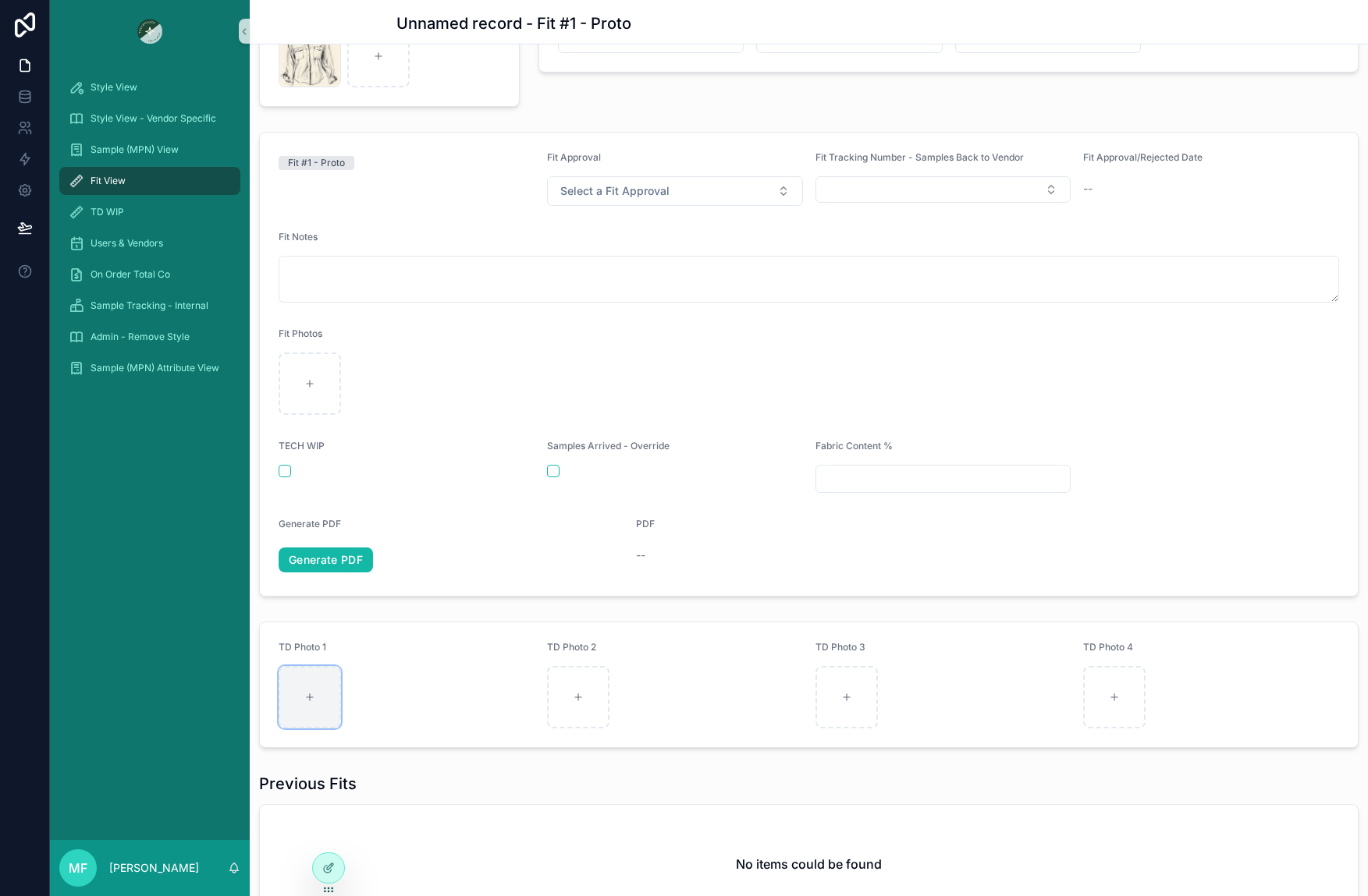
click at [332, 694] on div "scrollable content" at bounding box center [309, 697] width 62 height 62
type input "**********"
click at [590, 709] on div "scrollable content" at bounding box center [578, 697] width 62 height 62
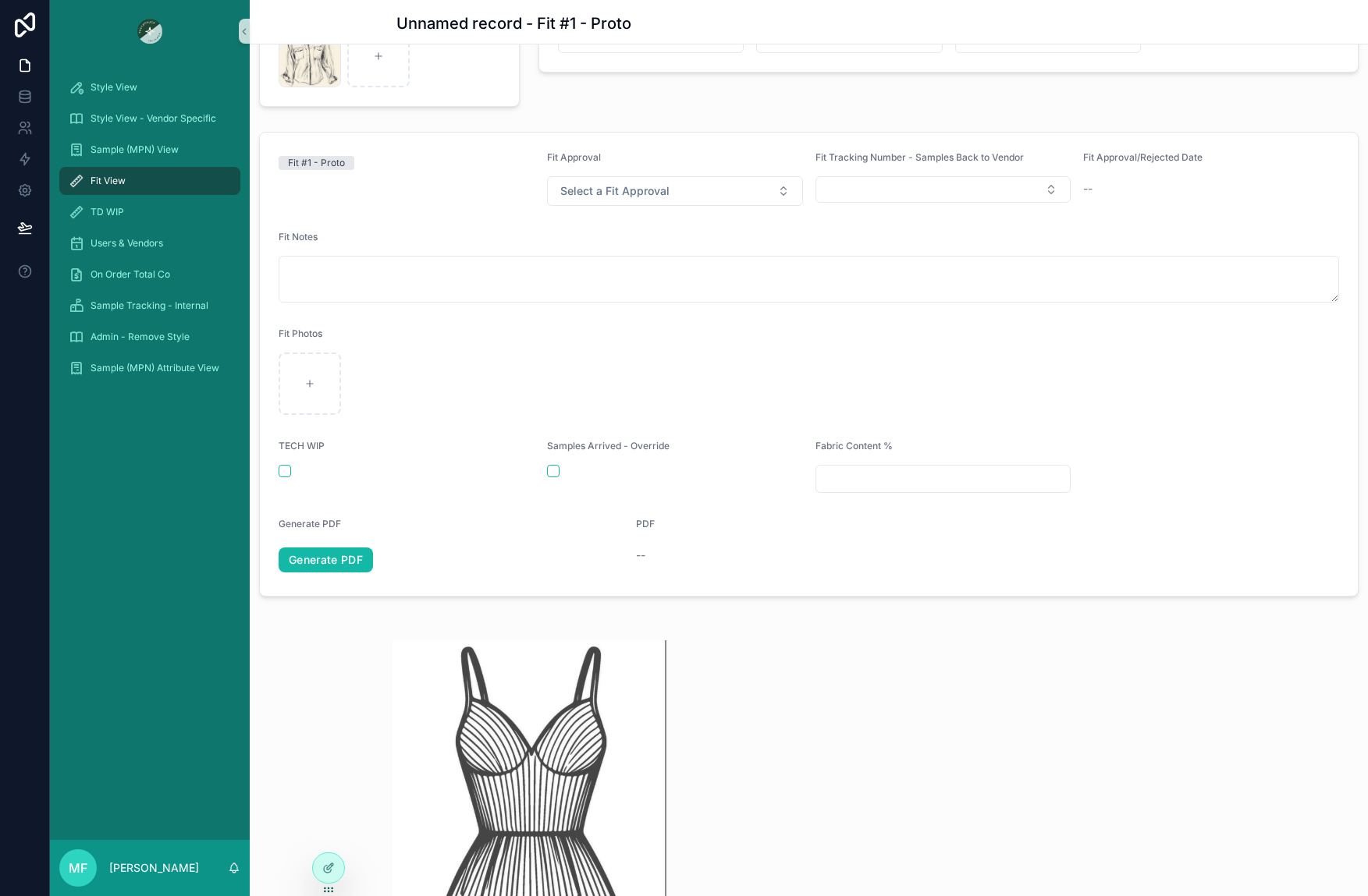
type input "**********"
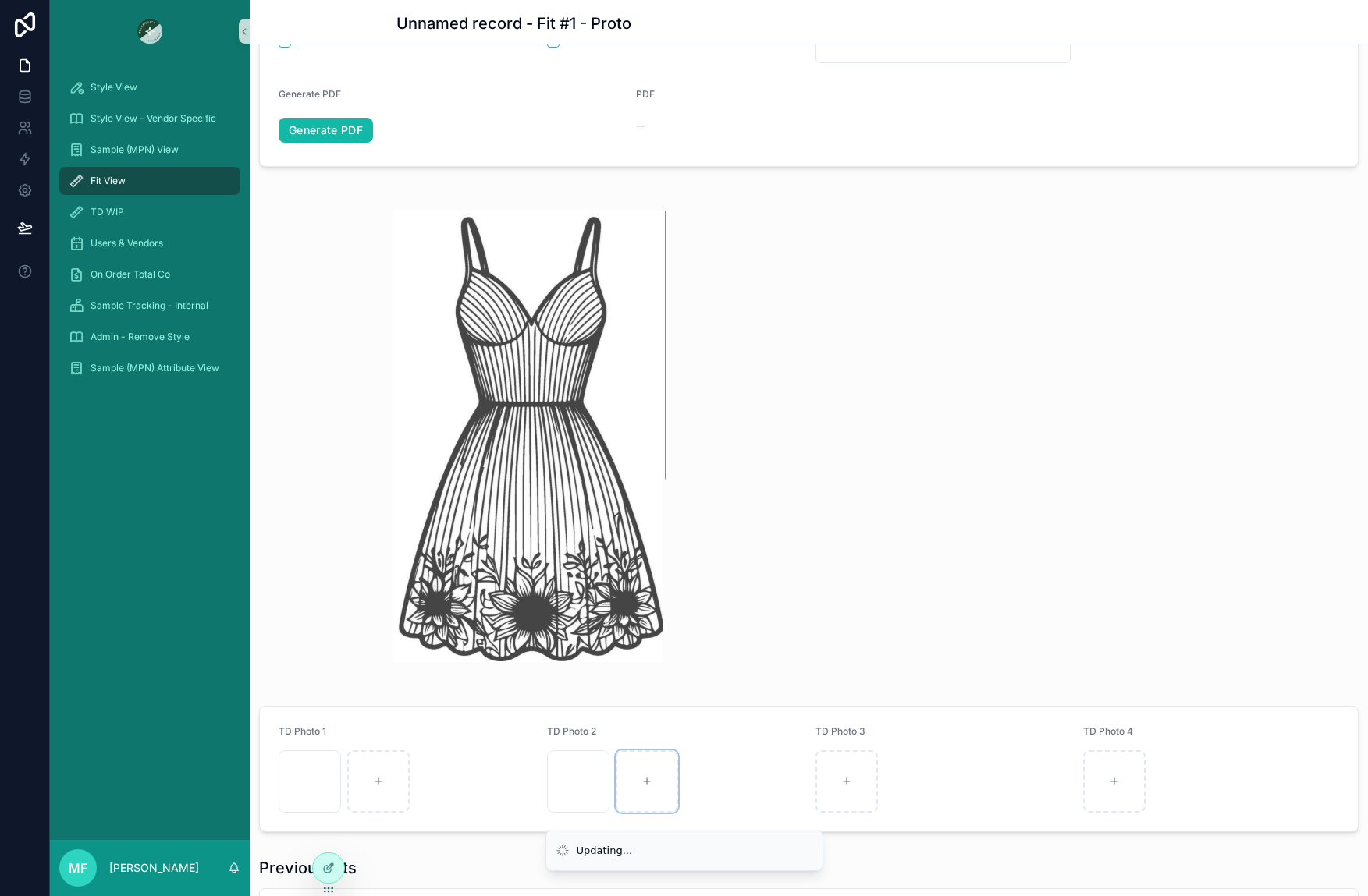
scroll to position [624, 0]
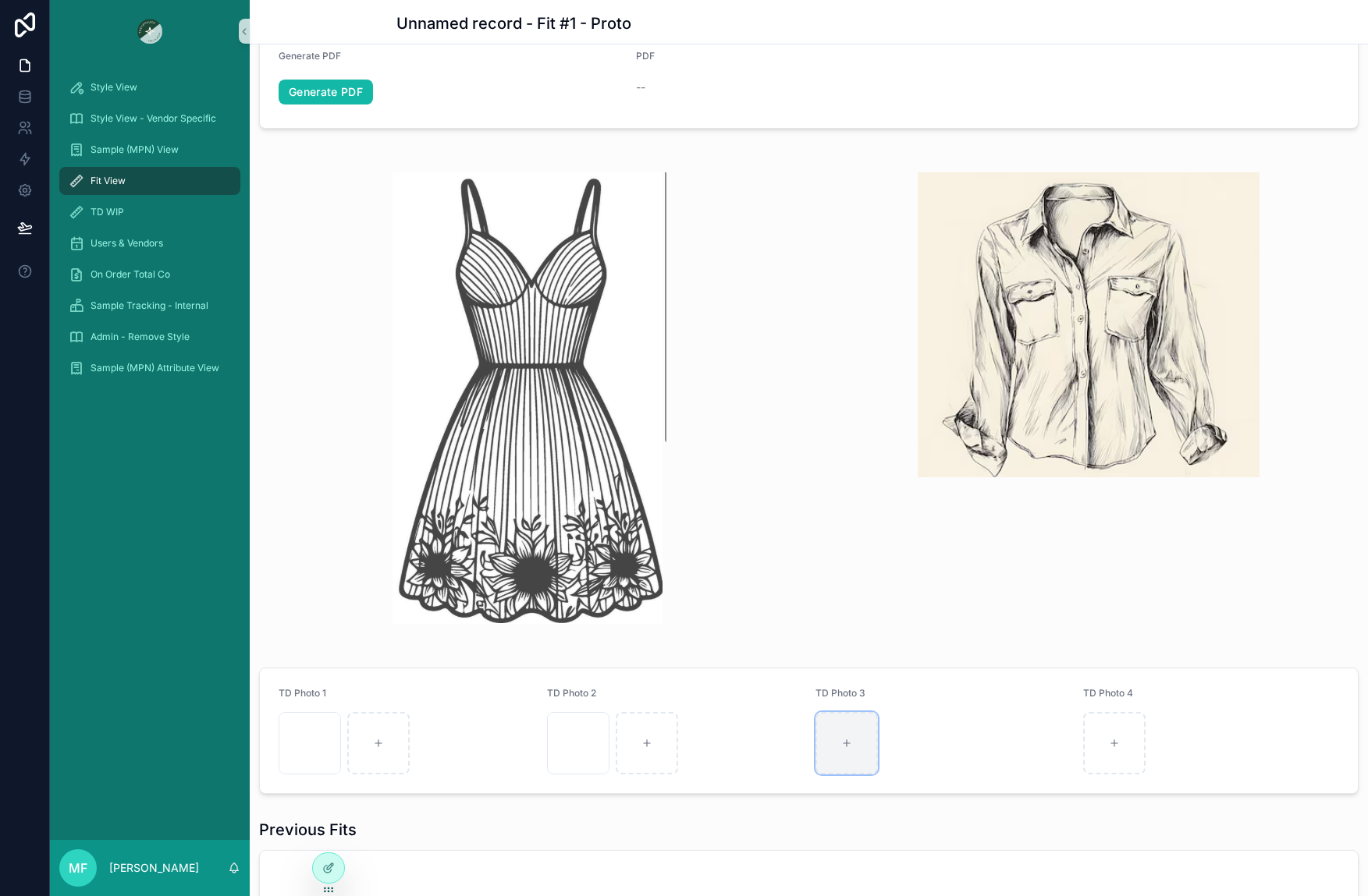
click at [831, 750] on div "scrollable content" at bounding box center [847, 743] width 62 height 62
type input "**********"
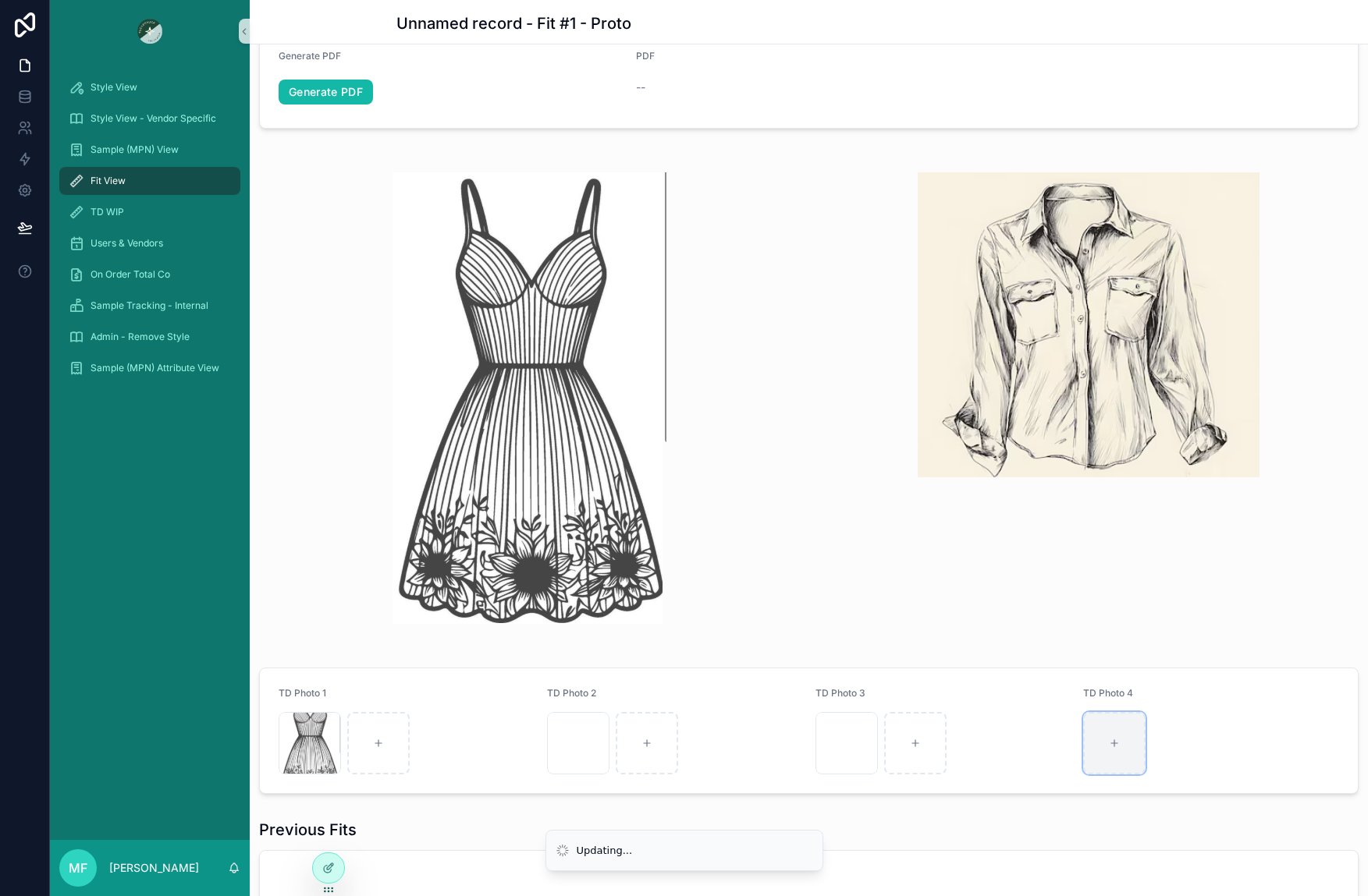
click at [1088, 736] on div "scrollable content" at bounding box center [1114, 743] width 62 height 62
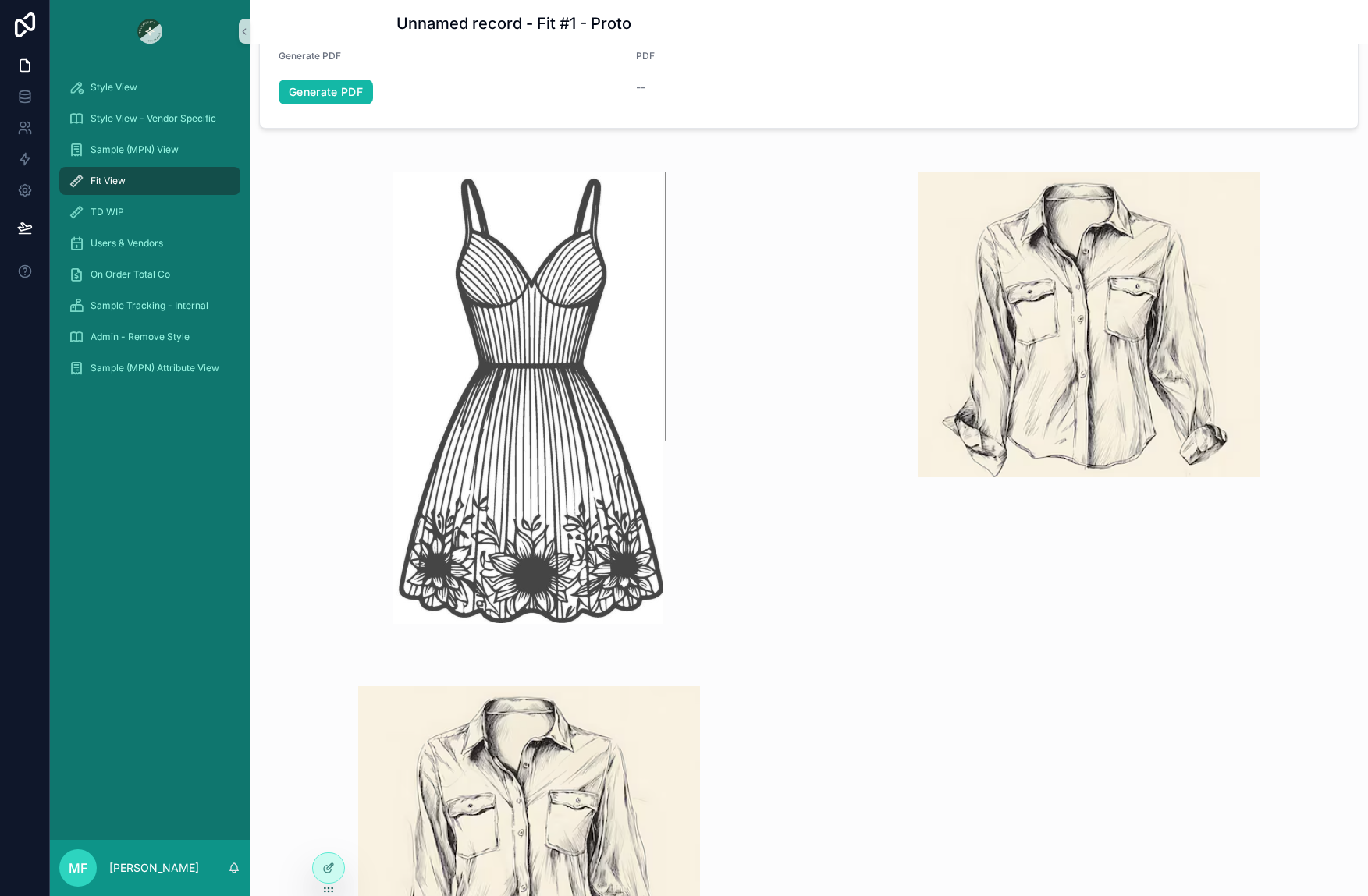
type input "**********"
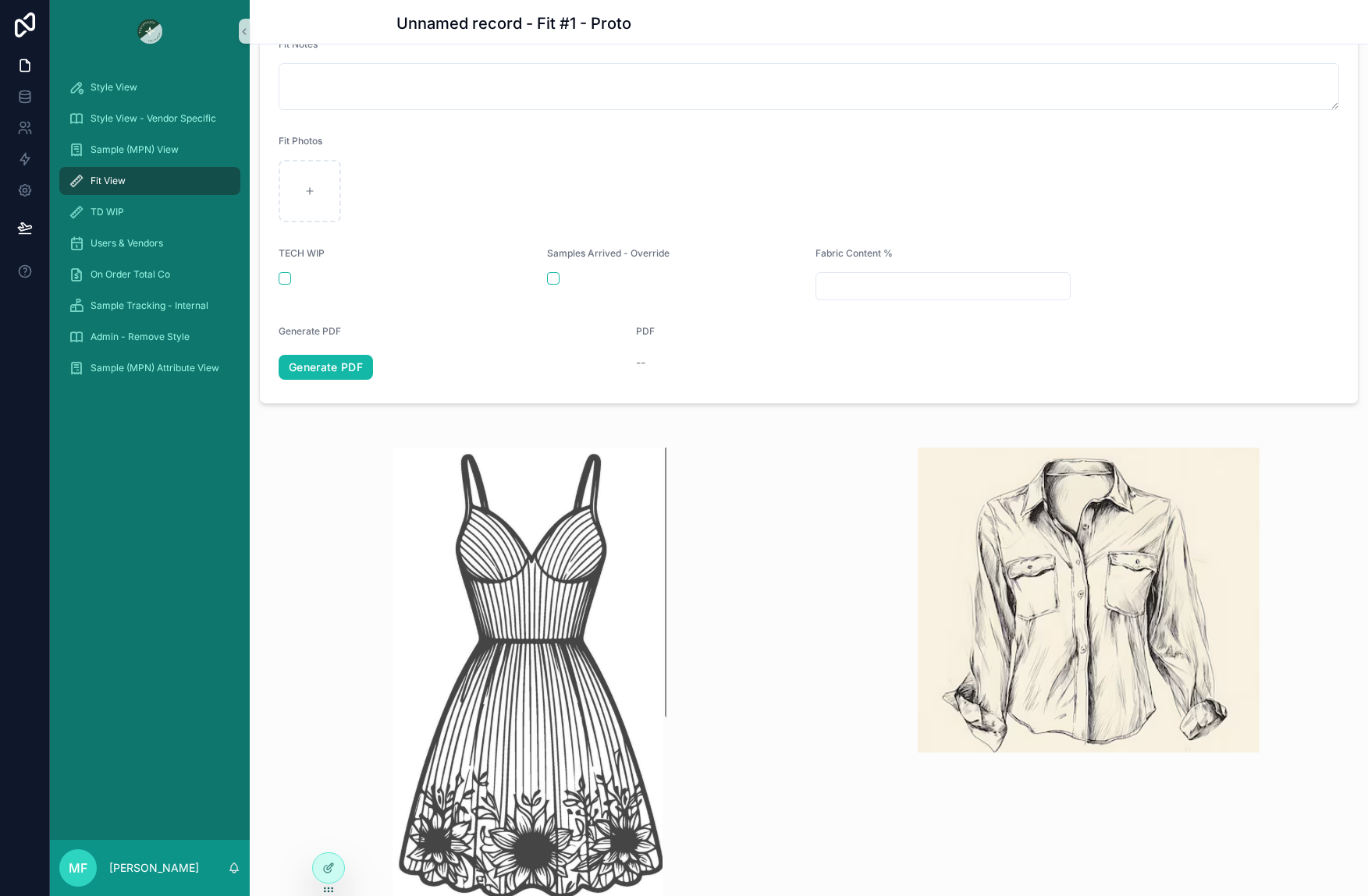
scroll to position [312, 0]
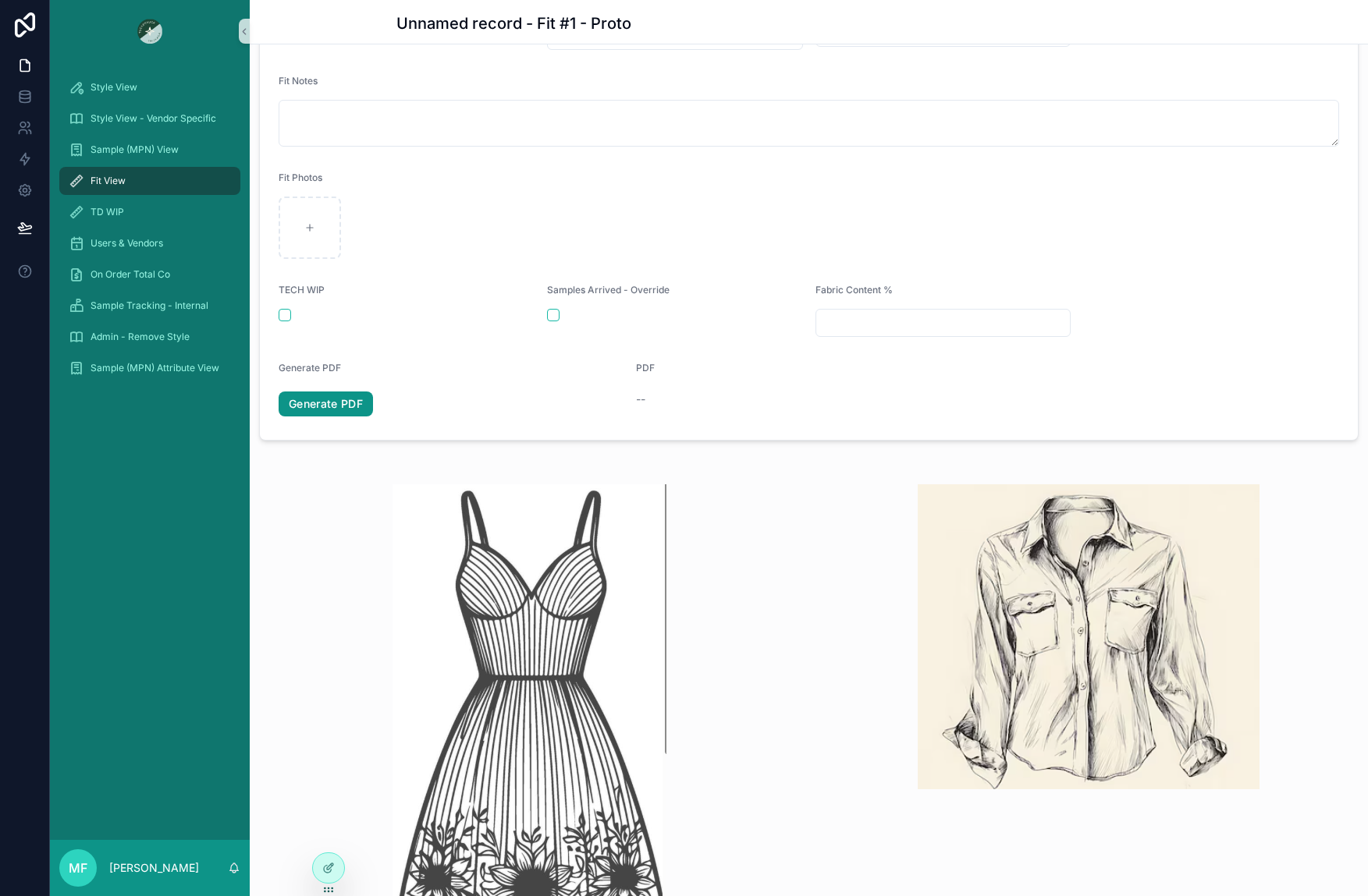
click at [315, 403] on link "Generate PDF" at bounding box center [325, 403] width 94 height 25
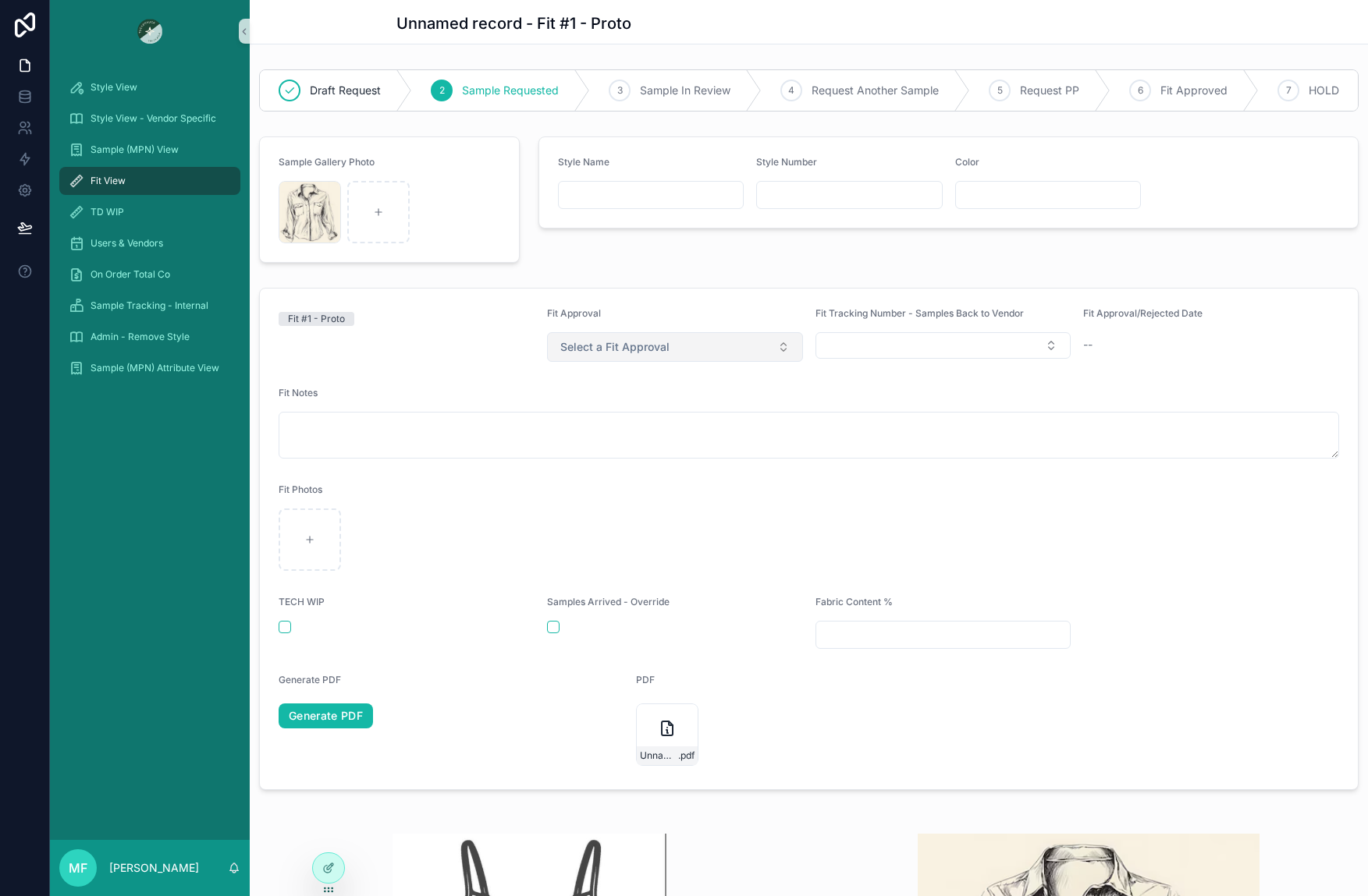
click at [572, 355] on span "Select a Fit Approval" at bounding box center [614, 347] width 109 height 16
click at [626, 419] on div "Request Another Sample" at bounding box center [617, 421] width 109 height 14
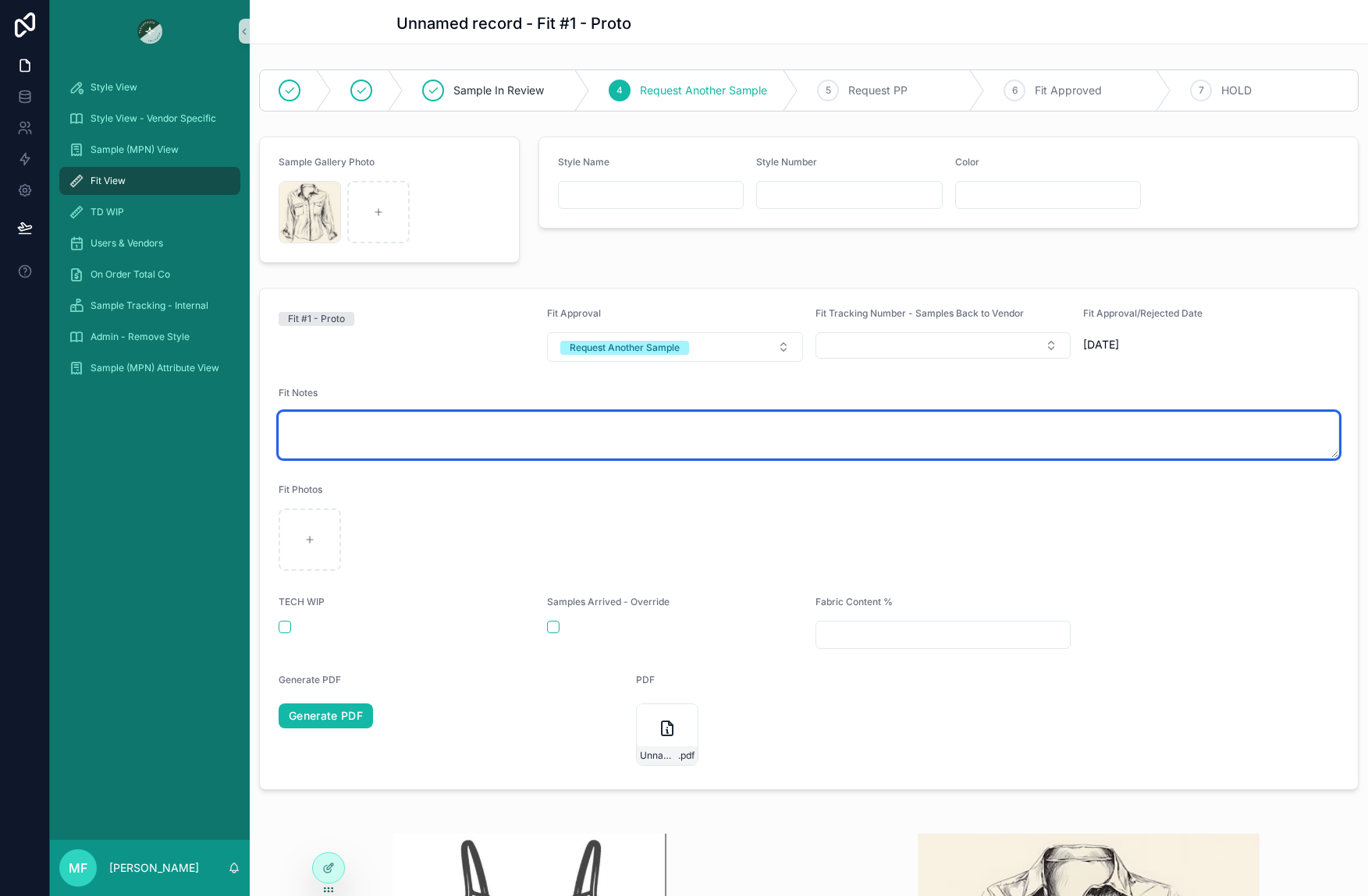
click at [301, 424] on textarea "scrollable content" at bounding box center [808, 434] width 1060 height 47
type textarea "**********"
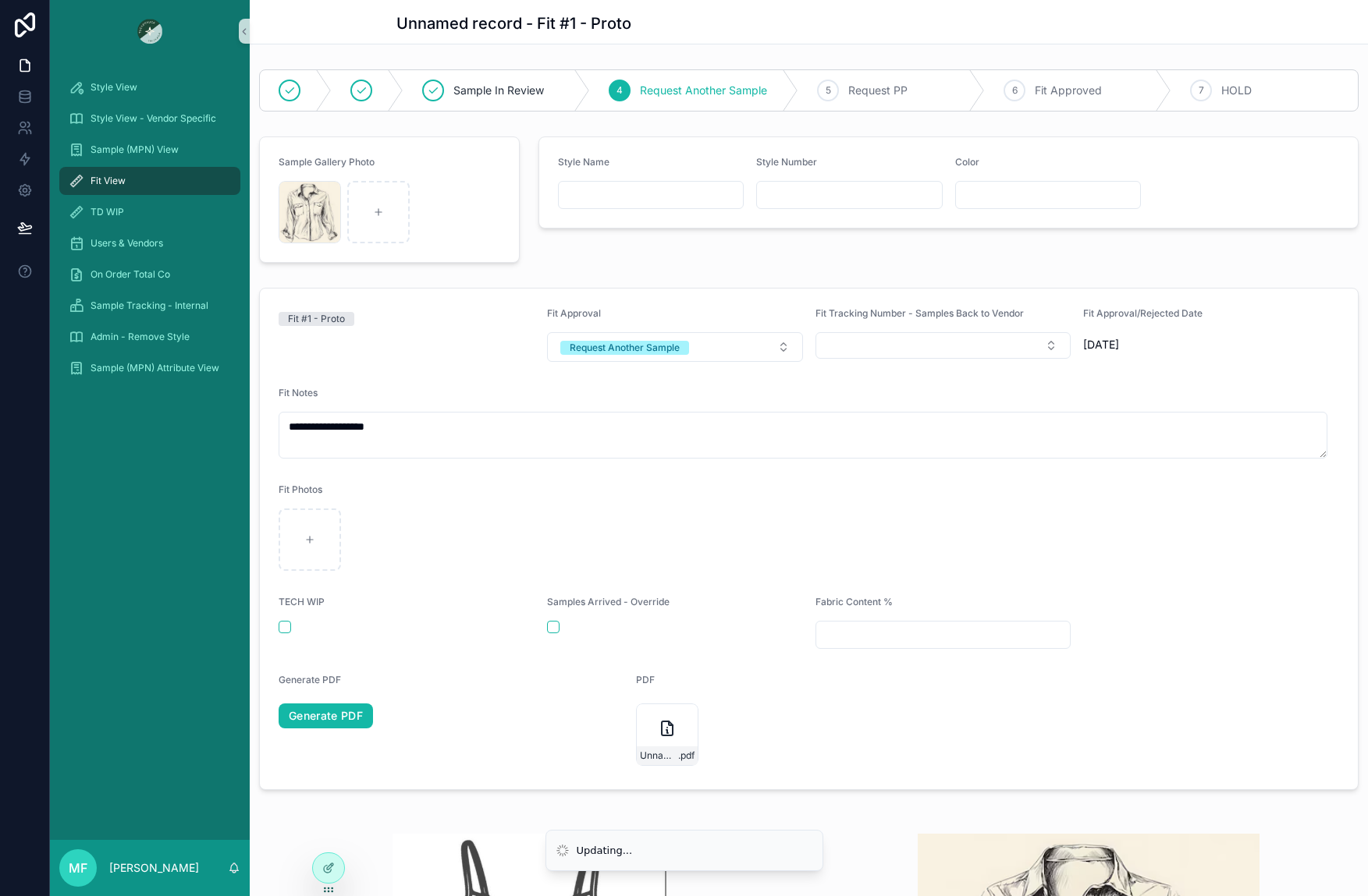
click at [394, 587] on form "**********" at bounding box center [808, 539] width 1098 height 501
click at [656, 199] on input "scrollable content" at bounding box center [650, 195] width 184 height 22
type input "****"
type input "*"
type input "*****"
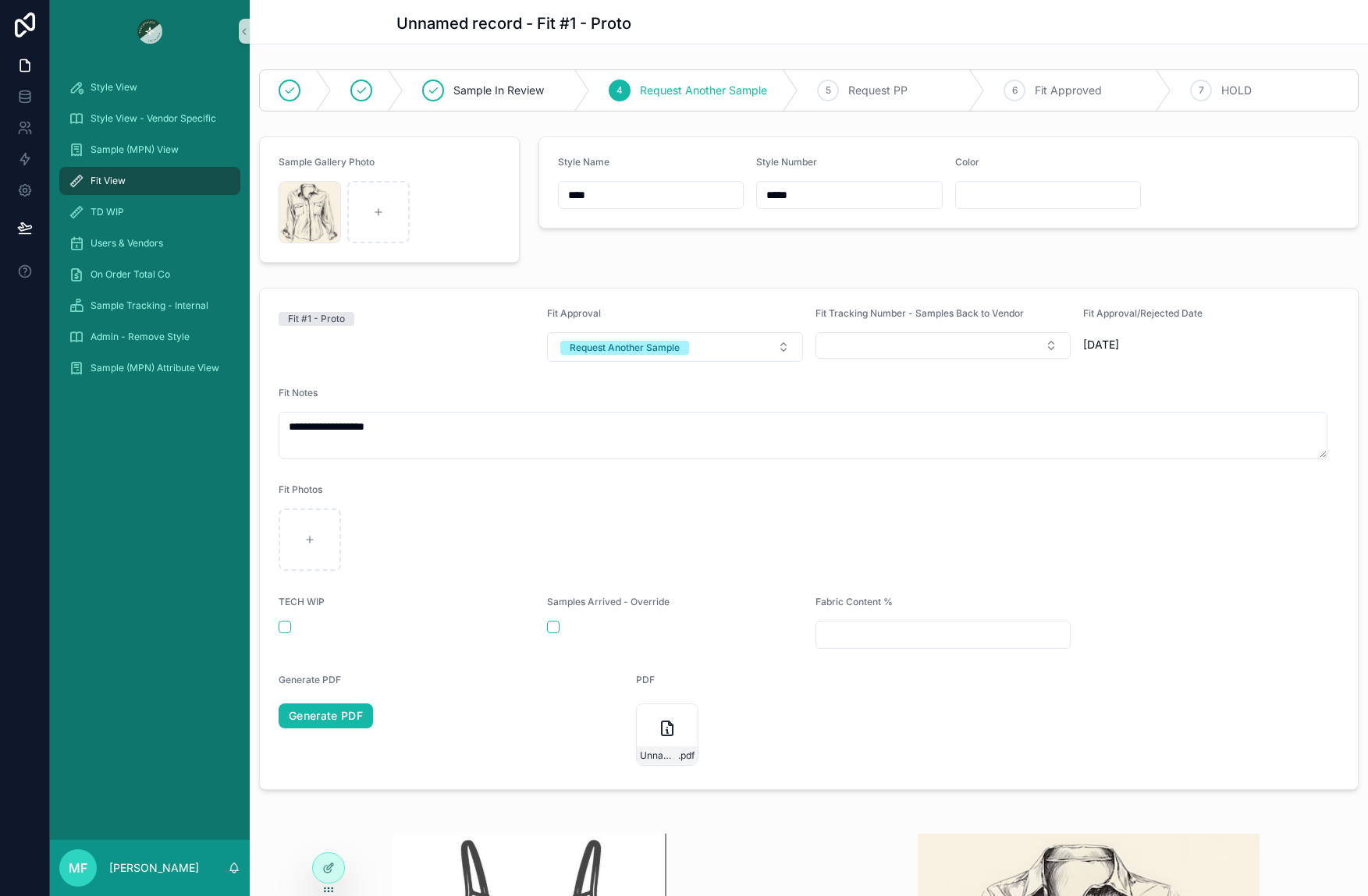
click at [1054, 191] on input "scrollable content" at bounding box center [1047, 195] width 184 height 22
type input "***"
click at [437, 573] on form "**********" at bounding box center [808, 539] width 1098 height 501
click at [324, 720] on link "Generate PDF" at bounding box center [325, 716] width 94 height 25
click at [332, 862] on icon at bounding box center [328, 867] width 12 height 12
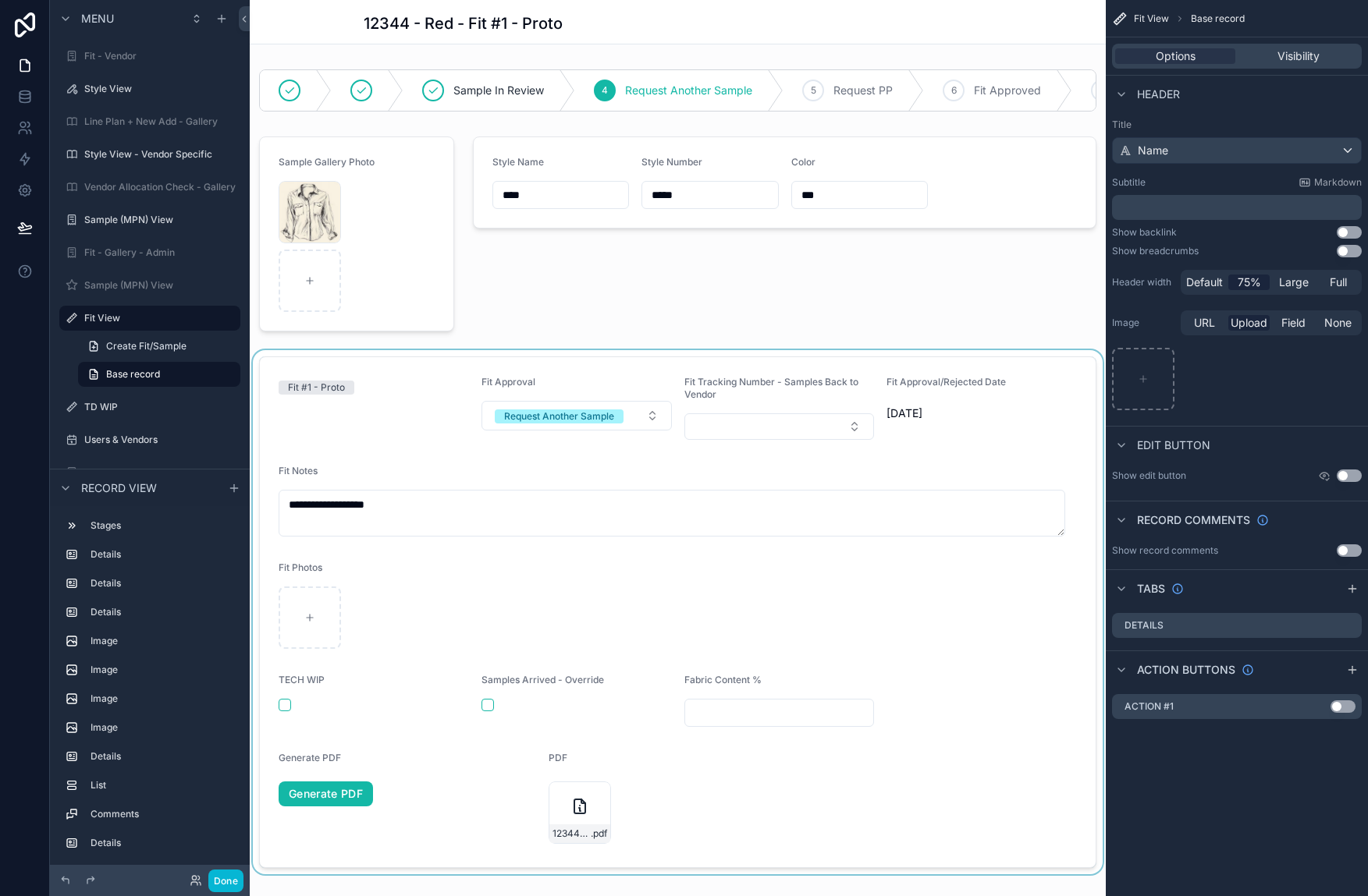
click at [384, 800] on div "scrollable content" at bounding box center [677, 612] width 856 height 524
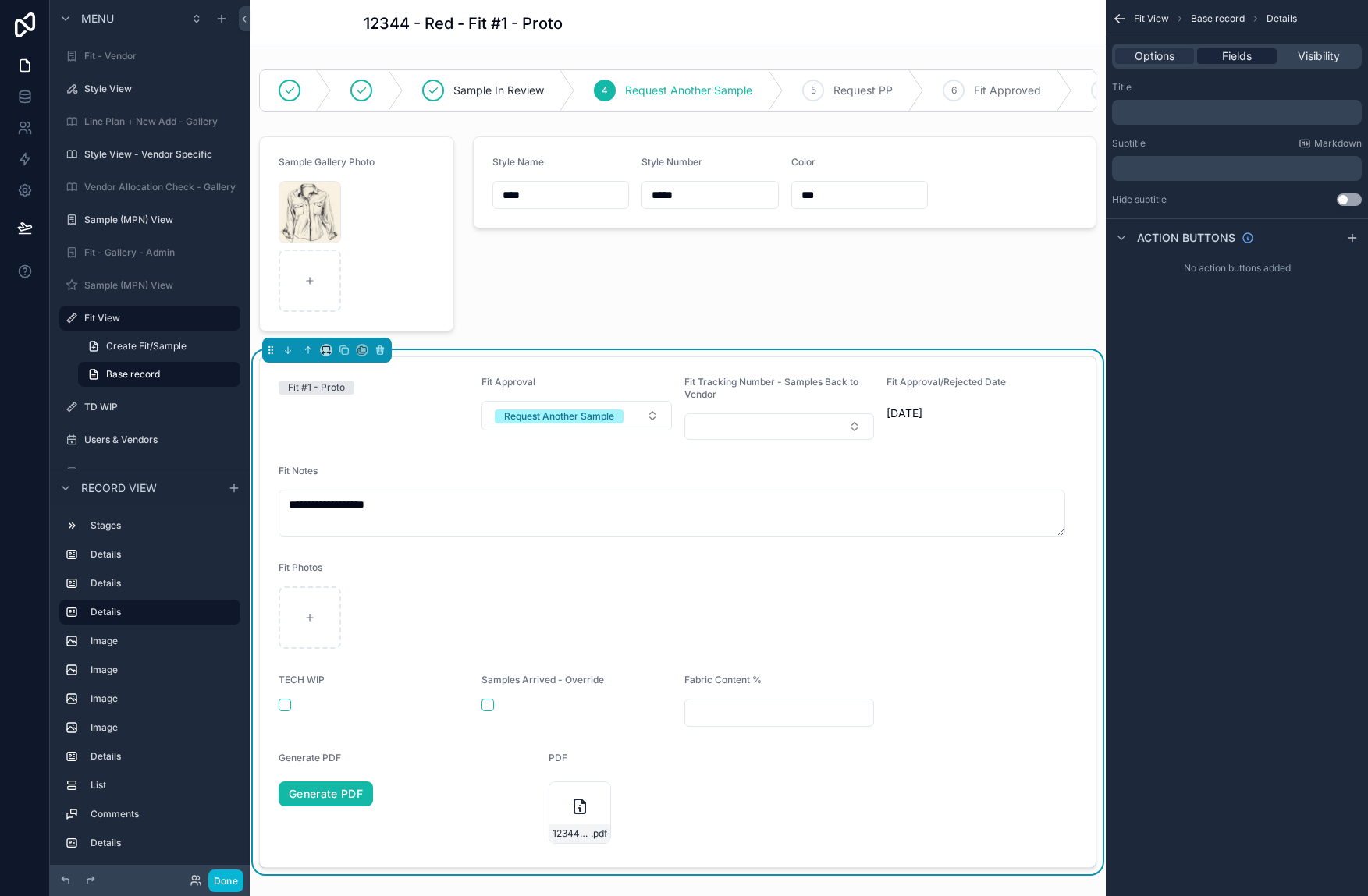
click at [1230, 61] on span "Fields" at bounding box center [1236, 56] width 29 height 16
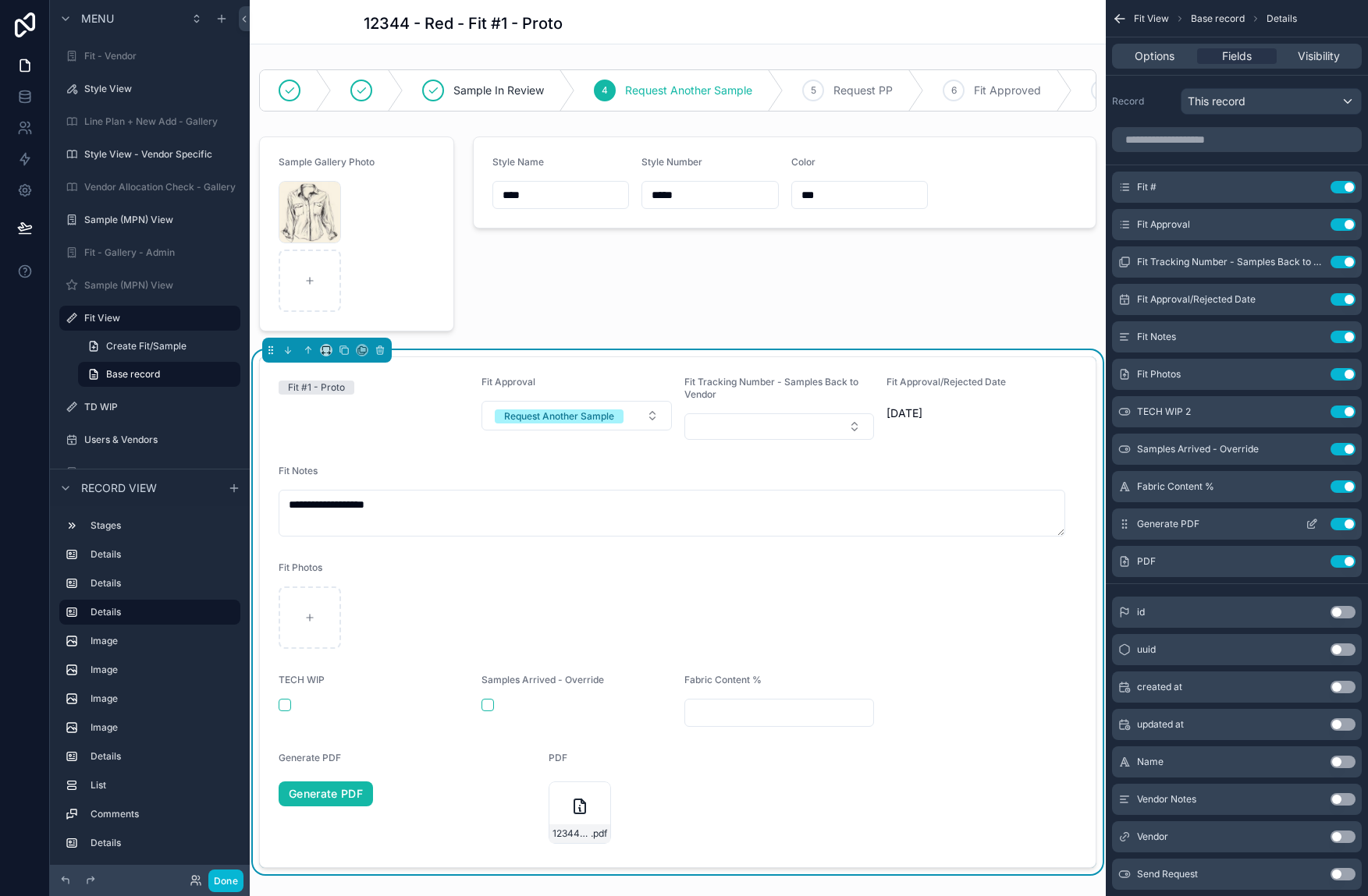
click at [1316, 523] on icon "scrollable content" at bounding box center [1311, 524] width 12 height 12
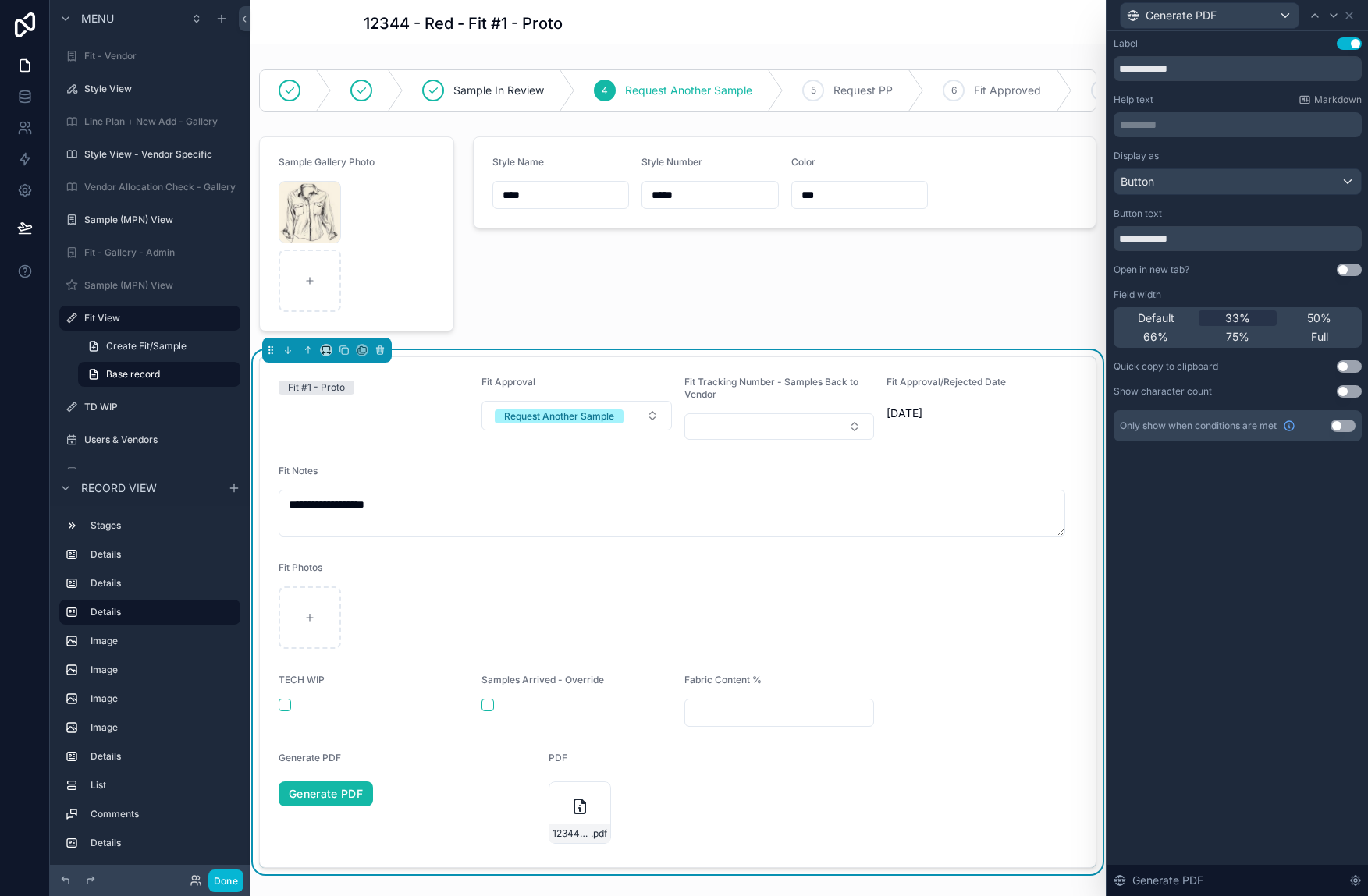
click at [1350, 270] on button "Use setting" at bounding box center [1349, 269] width 25 height 12
click at [1351, 14] on icon at bounding box center [1348, 15] width 12 height 12
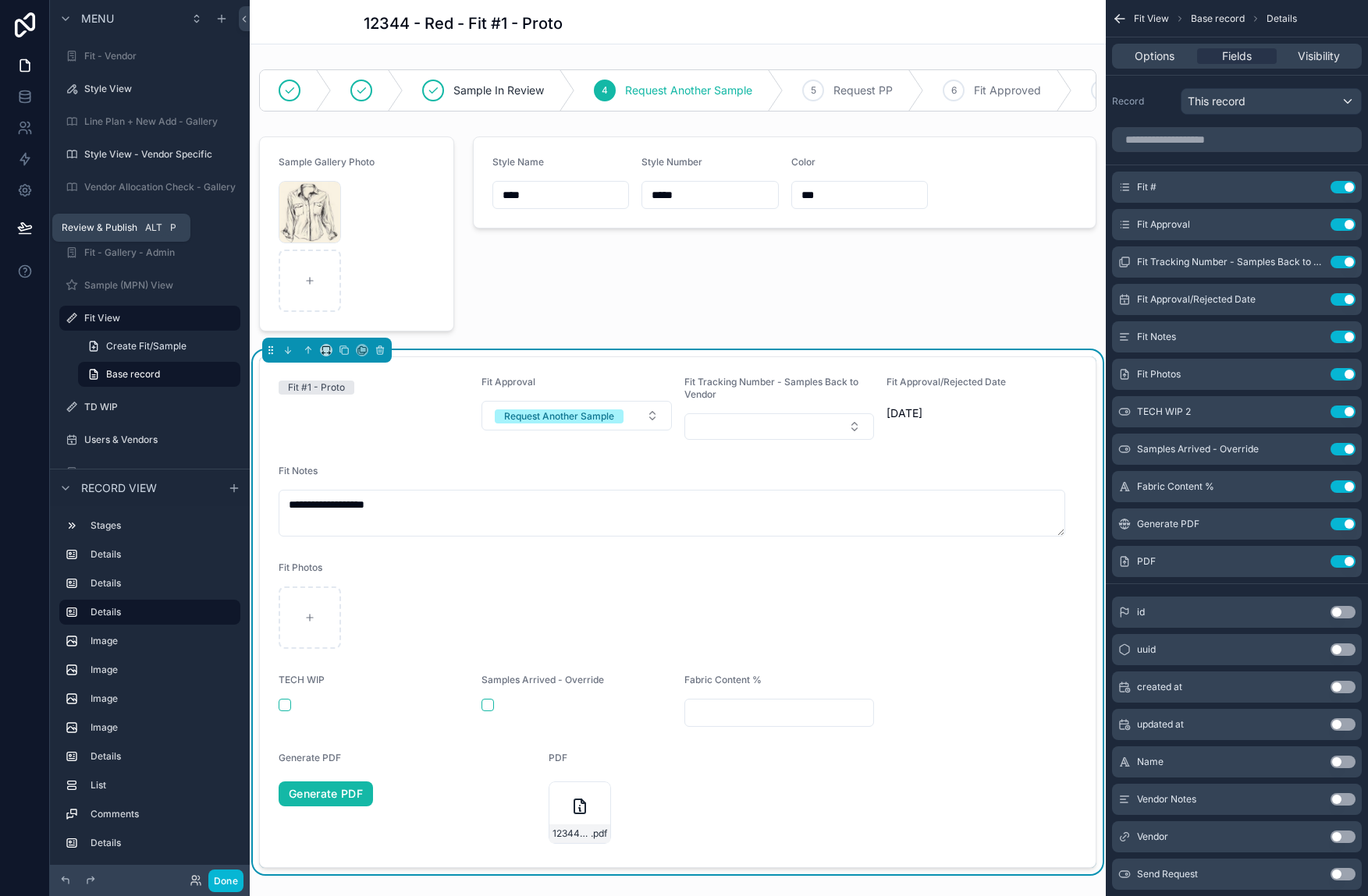
click at [16, 236] on button at bounding box center [25, 227] width 34 height 43
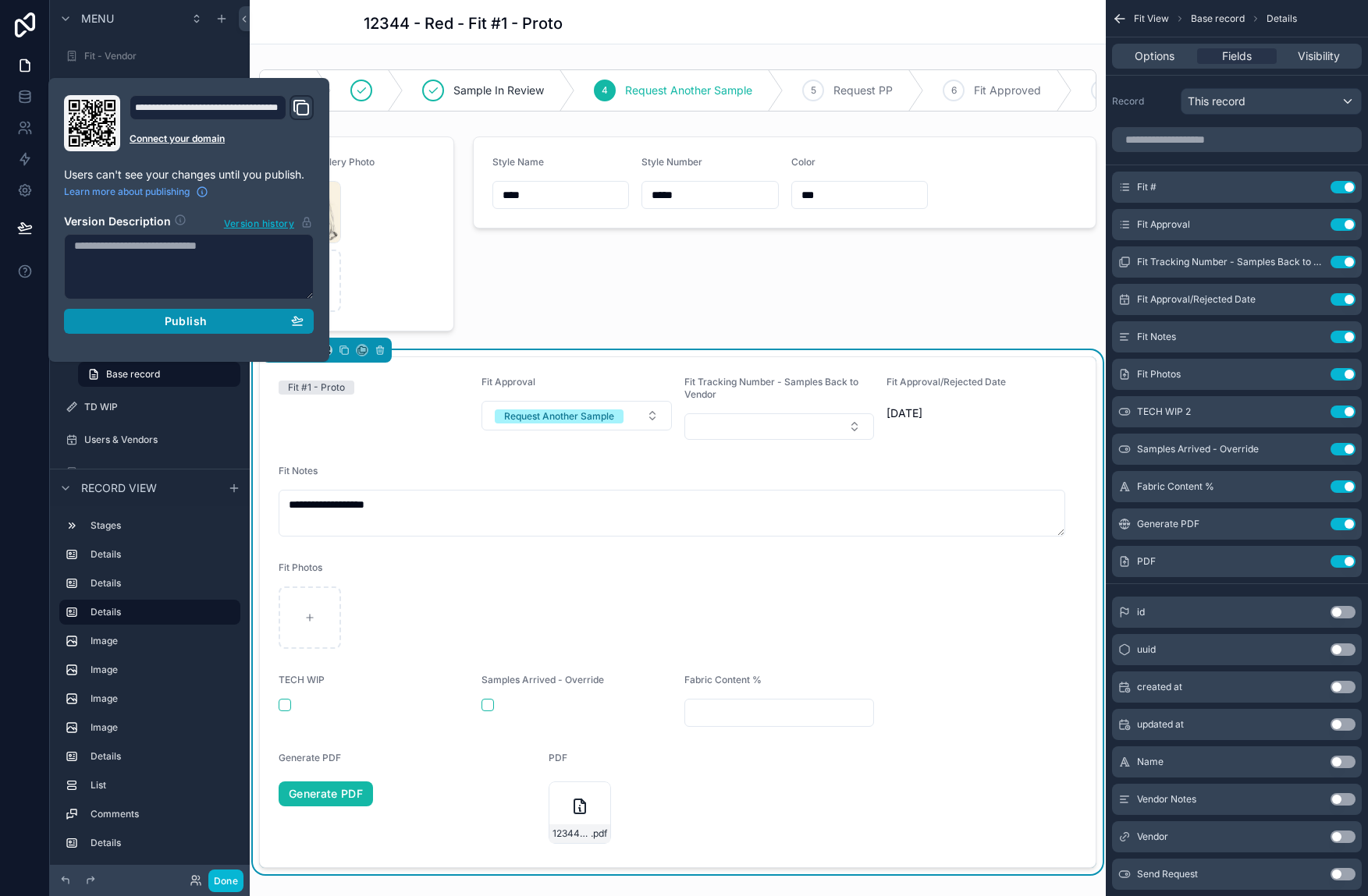
click at [307, 322] on button "Publish" at bounding box center [188, 321] width 250 height 25
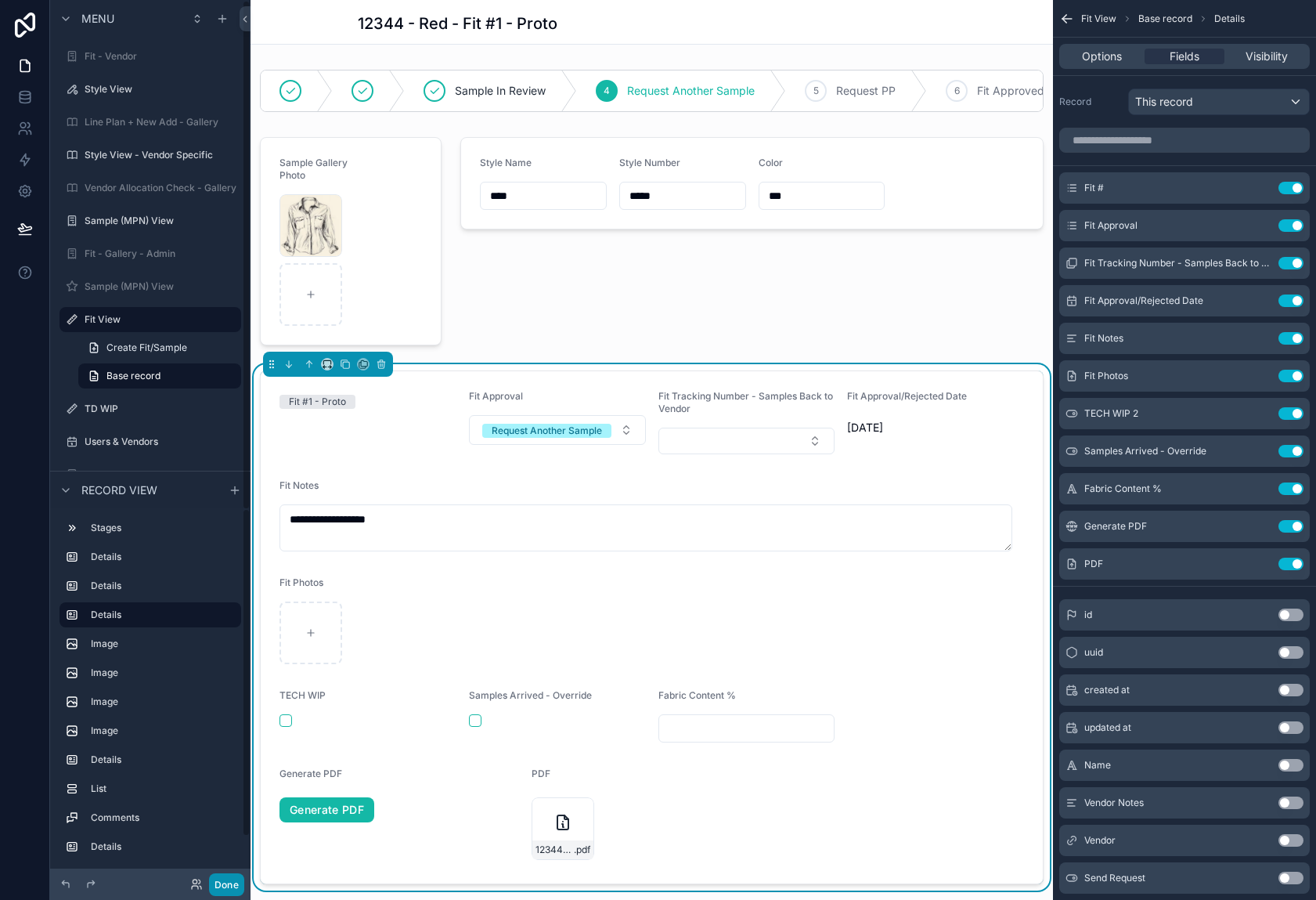
click at [228, 883] on button "Done" at bounding box center [226, 885] width 35 height 23
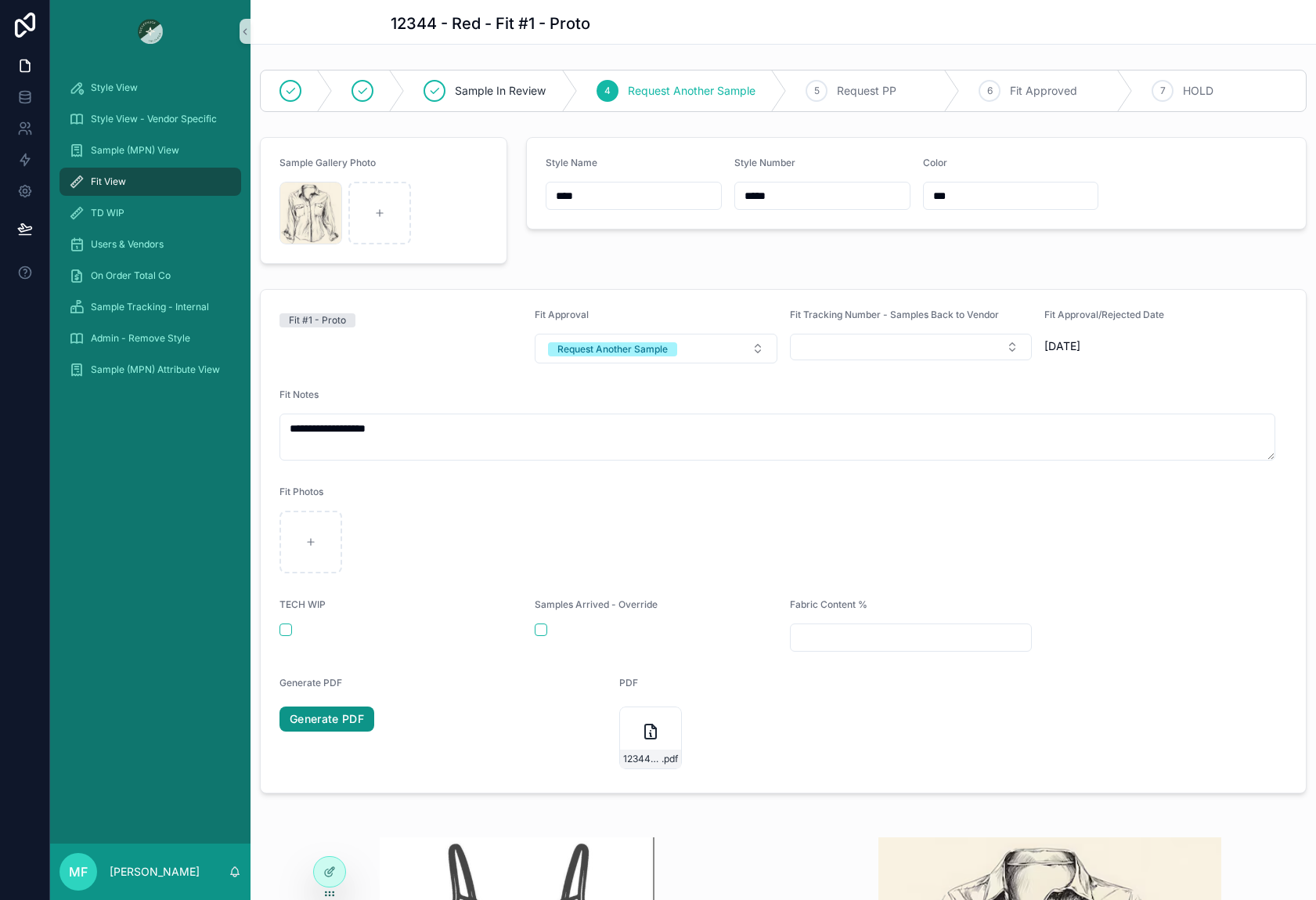
click at [361, 719] on link "Generate PDF" at bounding box center [326, 719] width 94 height 25
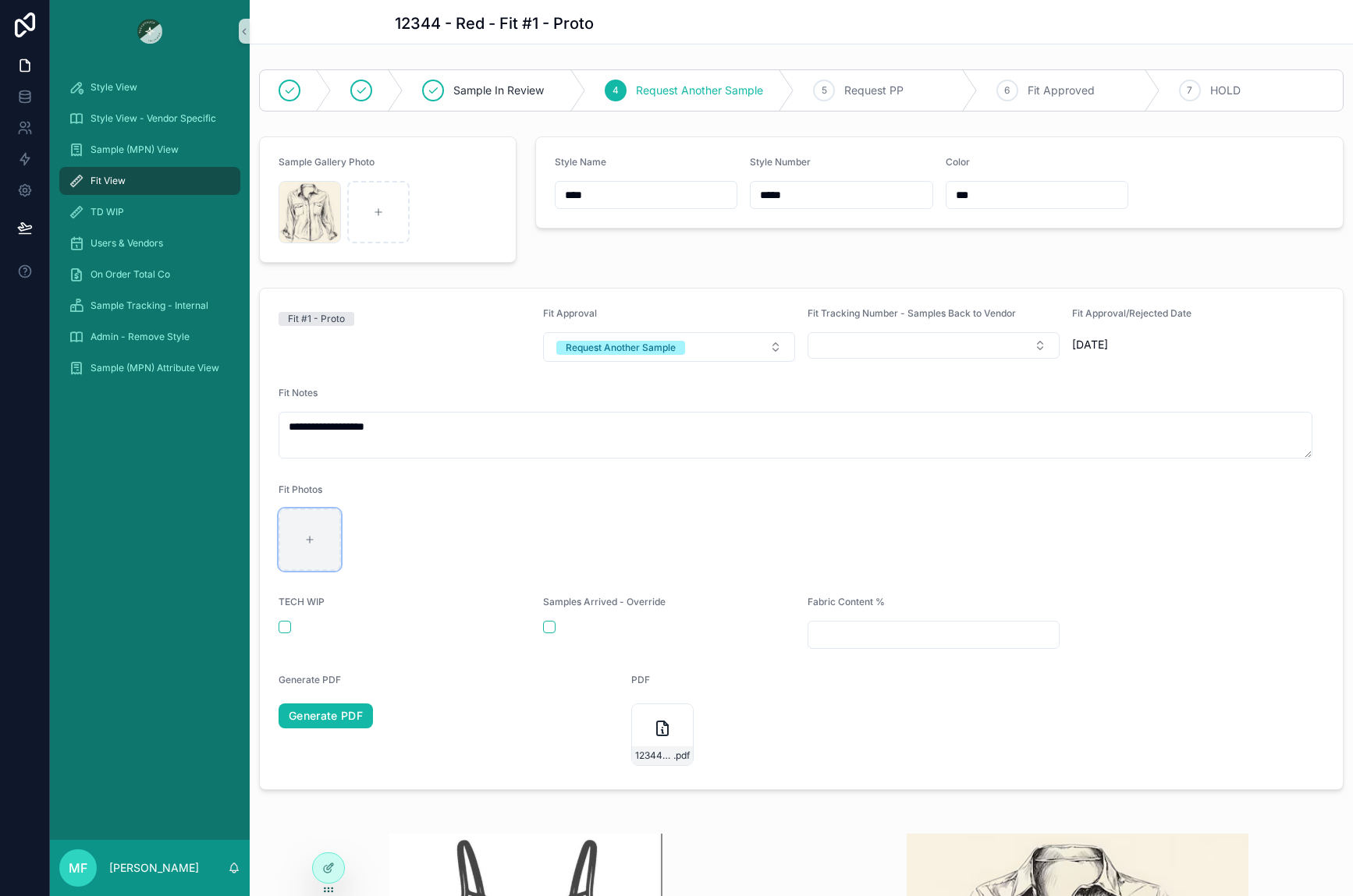
click at [296, 556] on div "scrollable content" at bounding box center [309, 539] width 62 height 62
click at [314, 535] on icon "scrollable content" at bounding box center [309, 539] width 11 height 11
type input "**********"
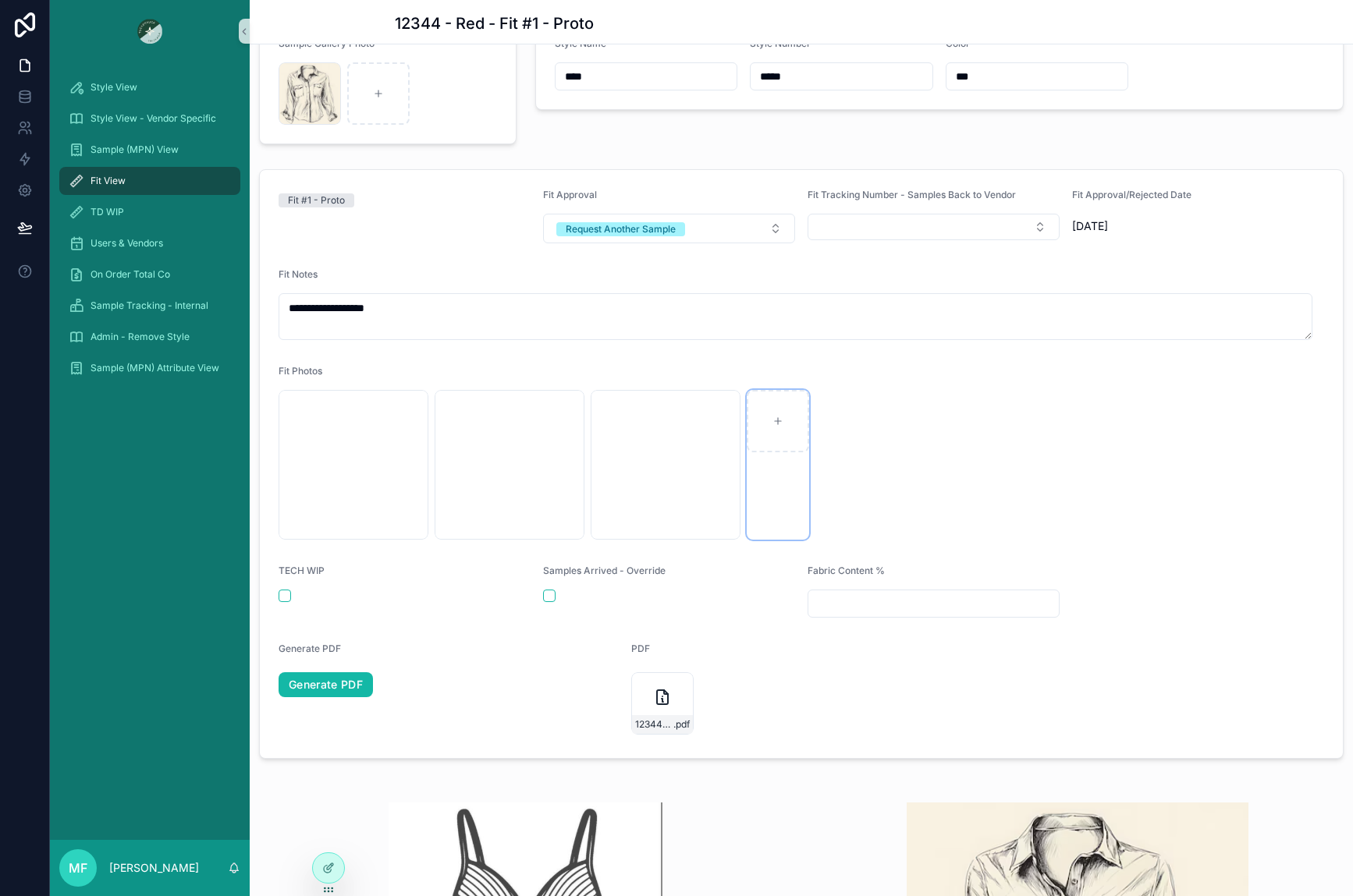
scroll to position [156, 0]
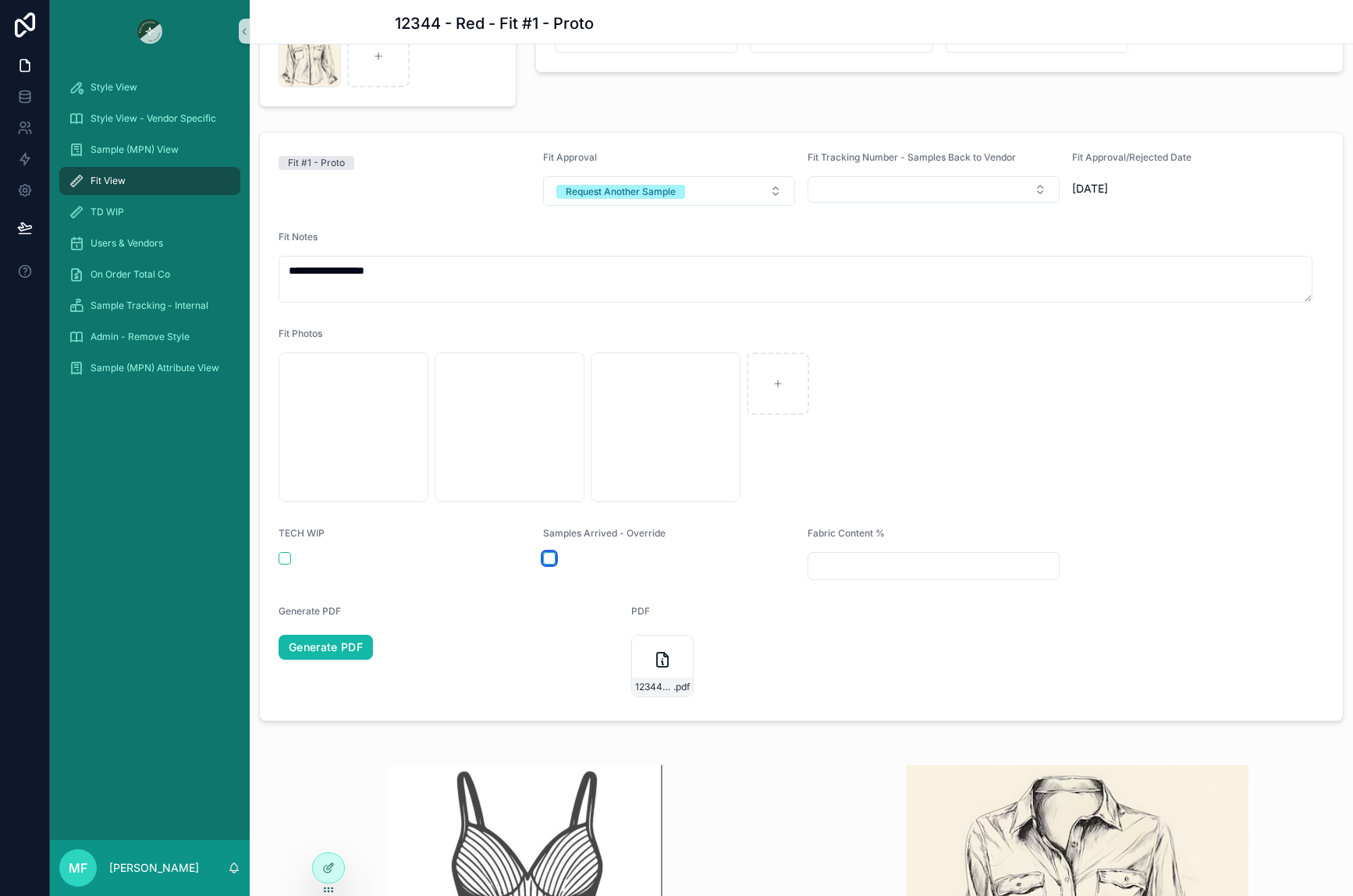
drag, startPoint x: 545, startPoint y: 556, endPoint x: 699, endPoint y: 634, distance: 172.6
click at [545, 556] on button "scrollable content" at bounding box center [548, 558] width 12 height 12
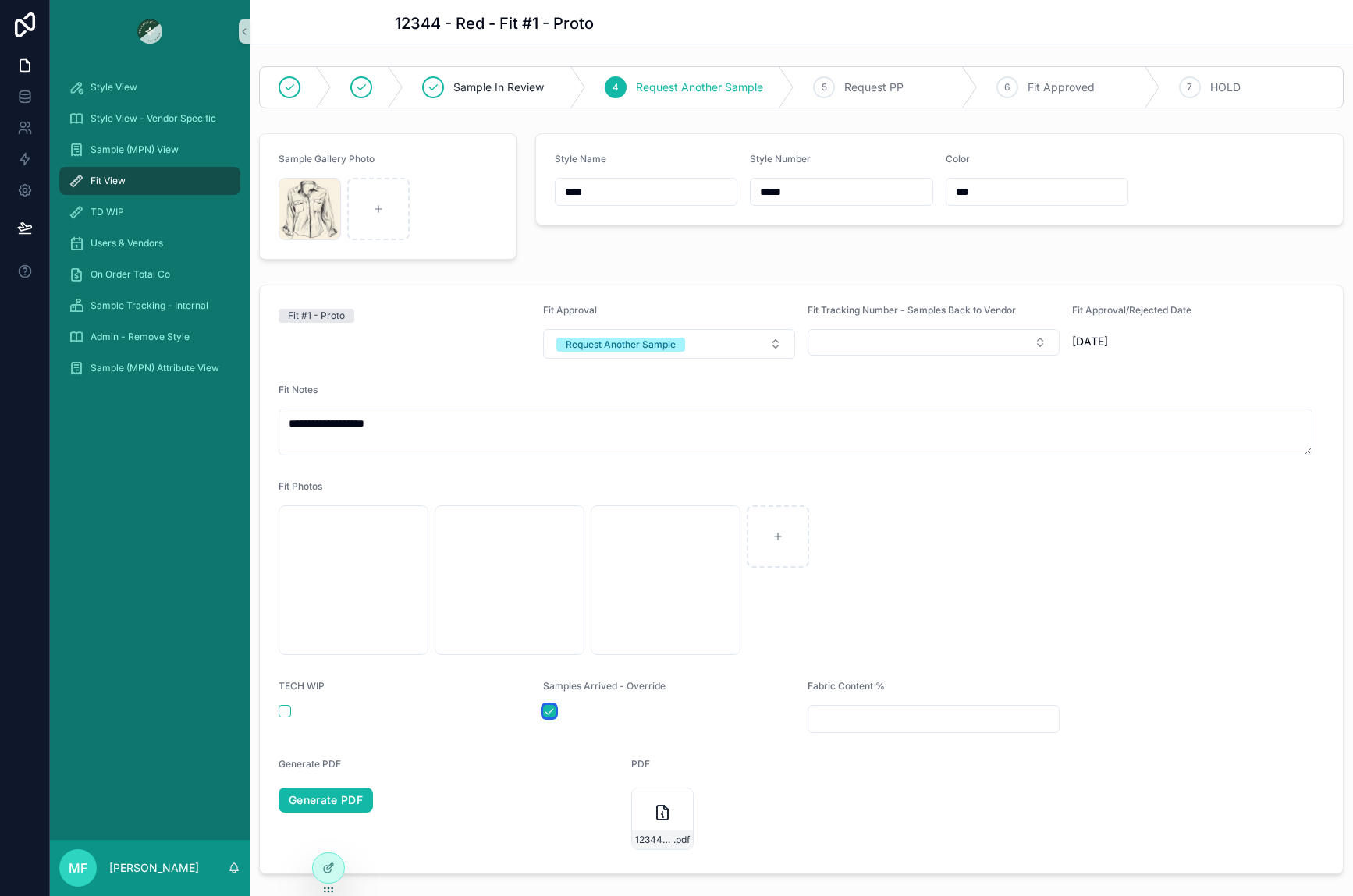
scroll to position [0, 0]
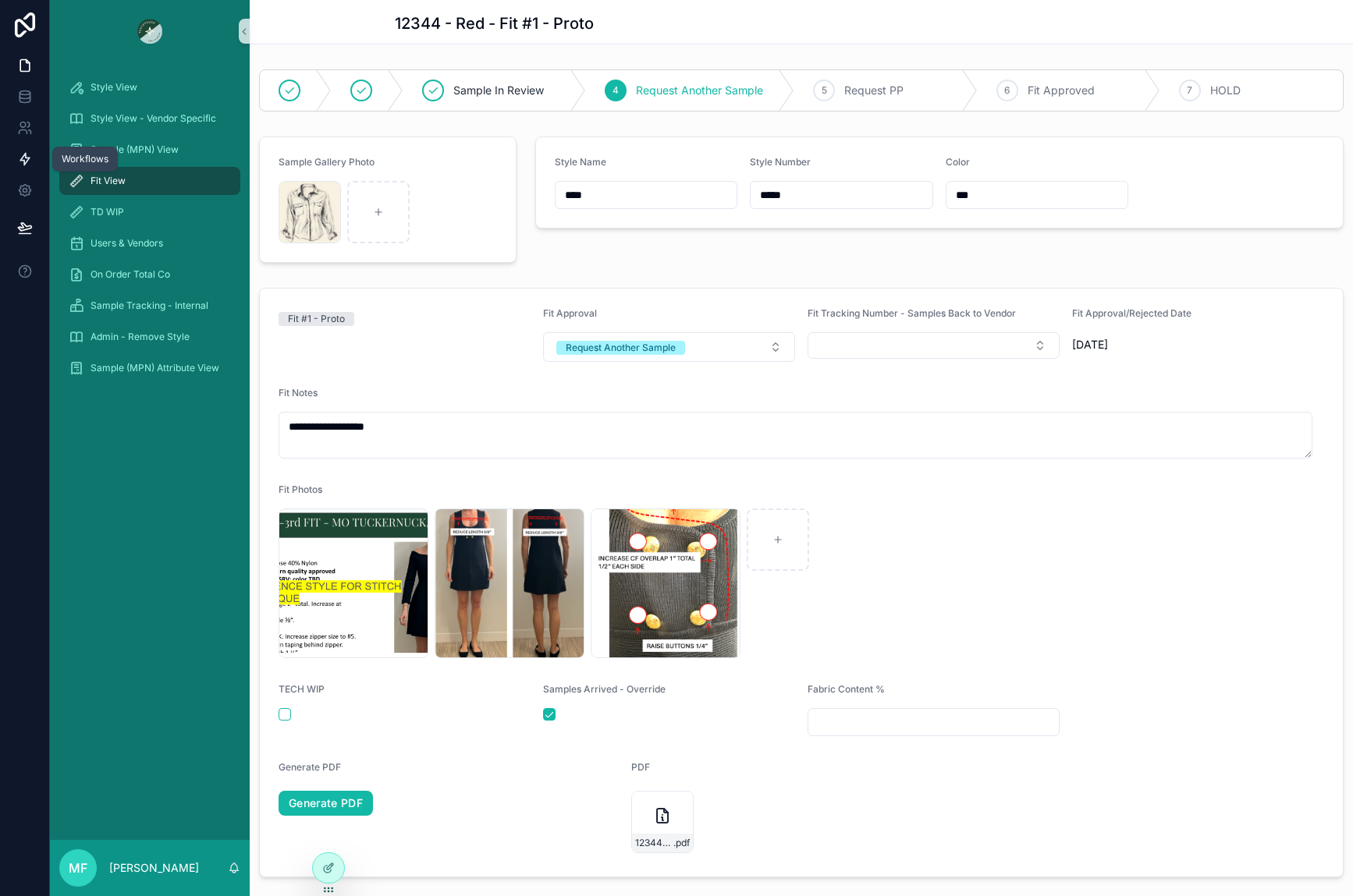
click at [30, 160] on icon at bounding box center [25, 159] width 16 height 16
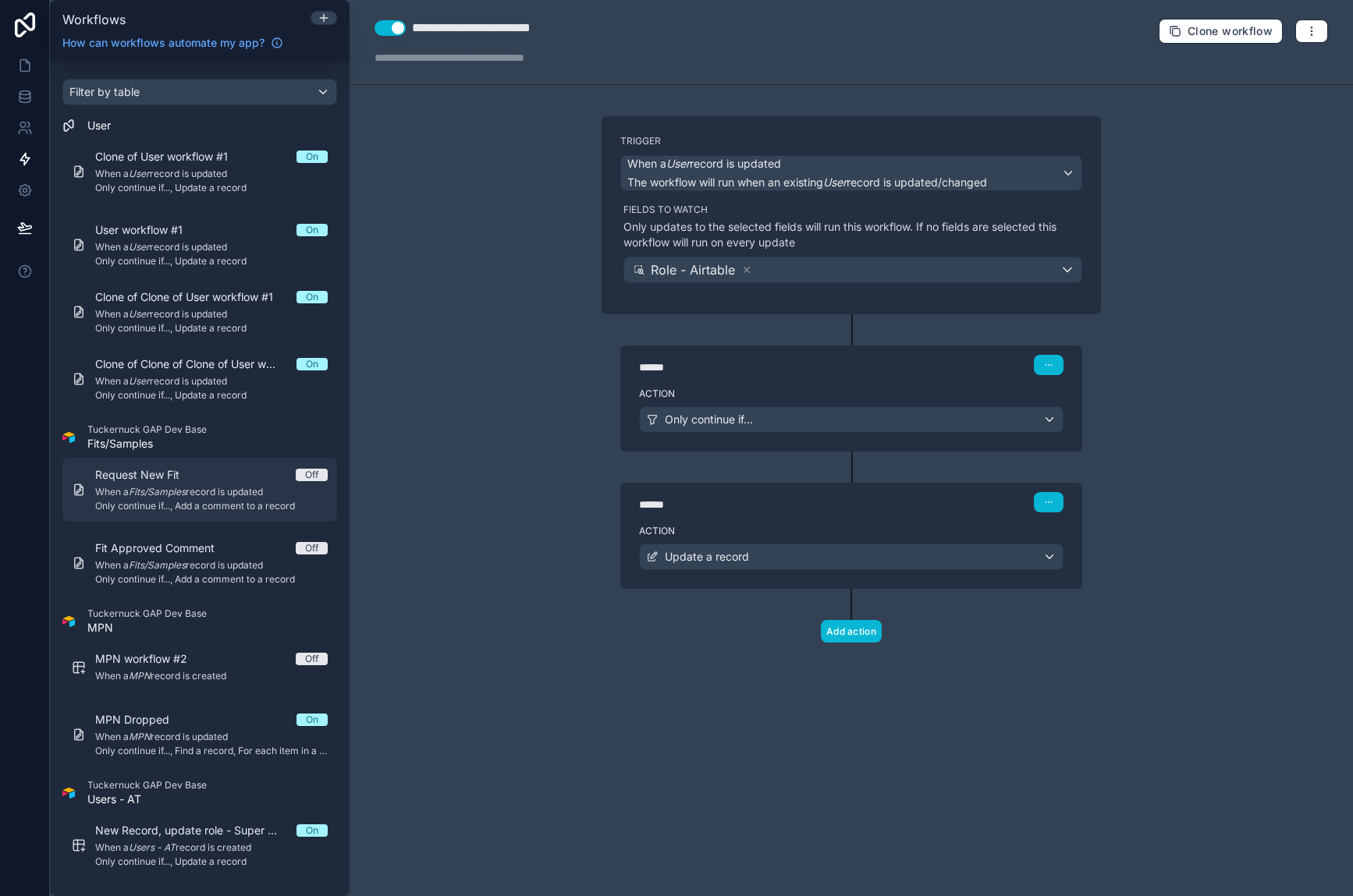
click at [232, 499] on div "Request New Fit Off When a Fits/Samples record is updated Only continue if..., …" at bounding box center [211, 489] width 232 height 45
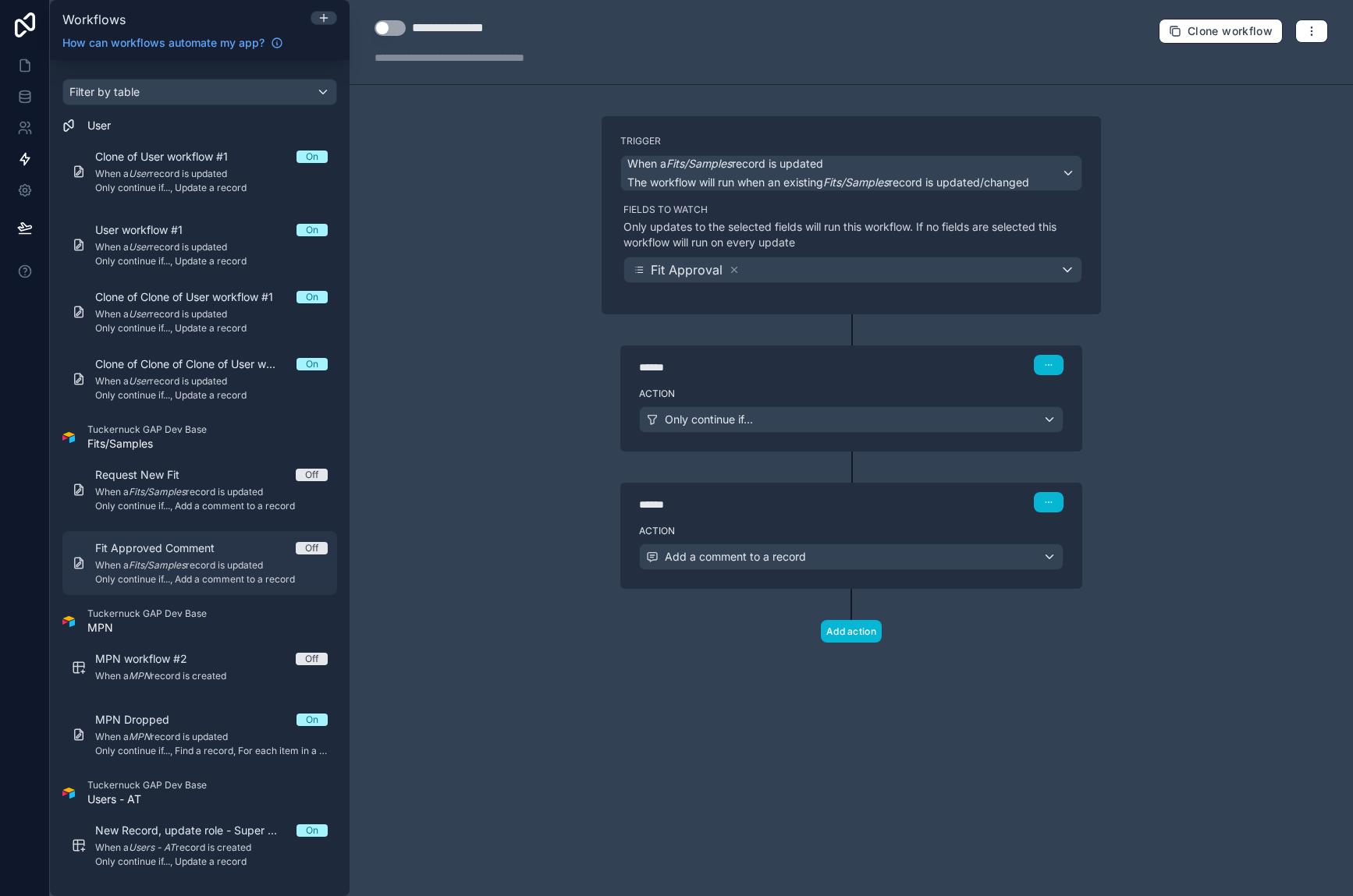
click at [228, 542] on span "Fit Approved Comment" at bounding box center [164, 547] width 138 height 16
click at [19, 59] on icon at bounding box center [25, 65] width 16 height 16
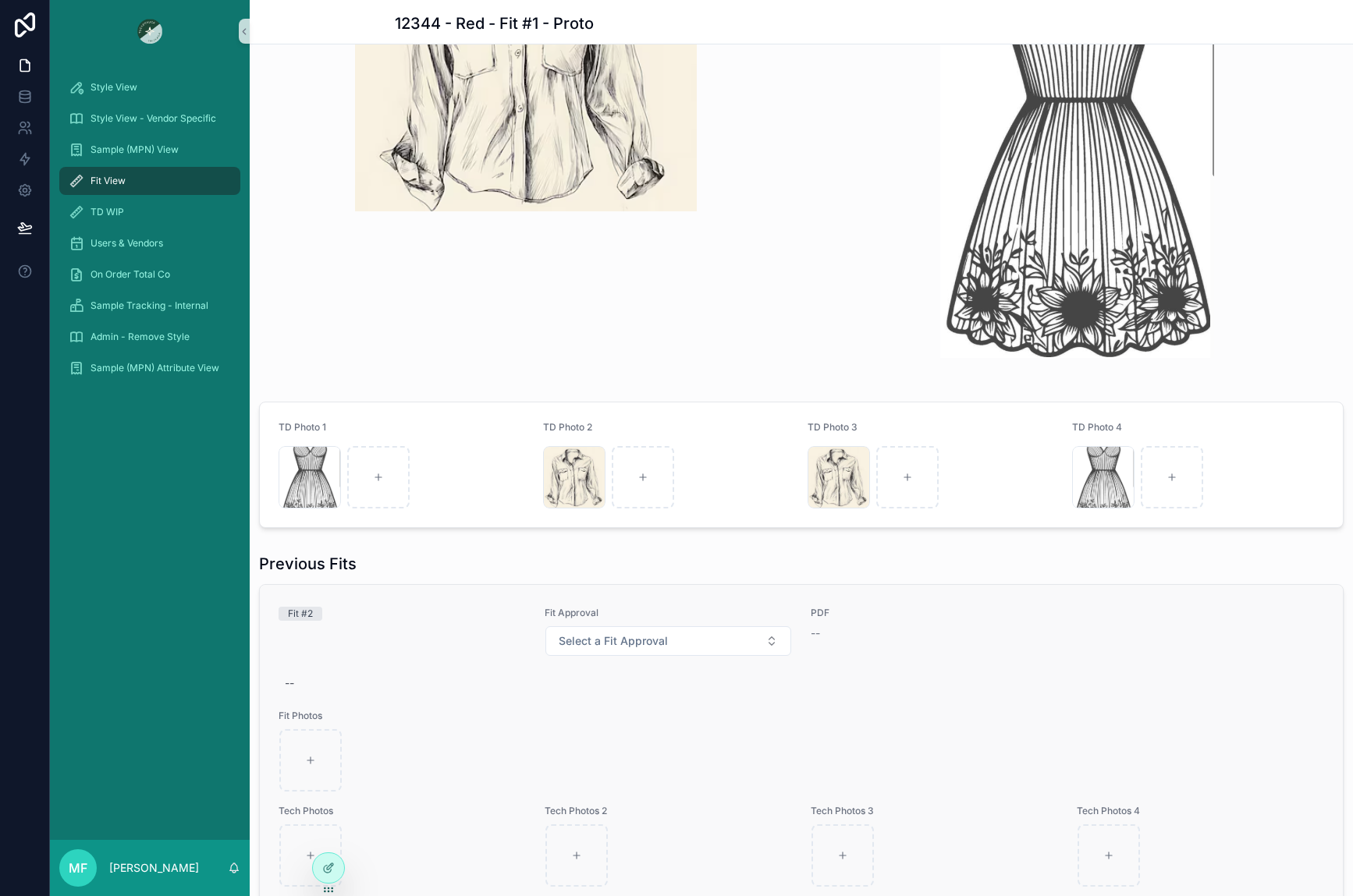
scroll to position [1560, 0]
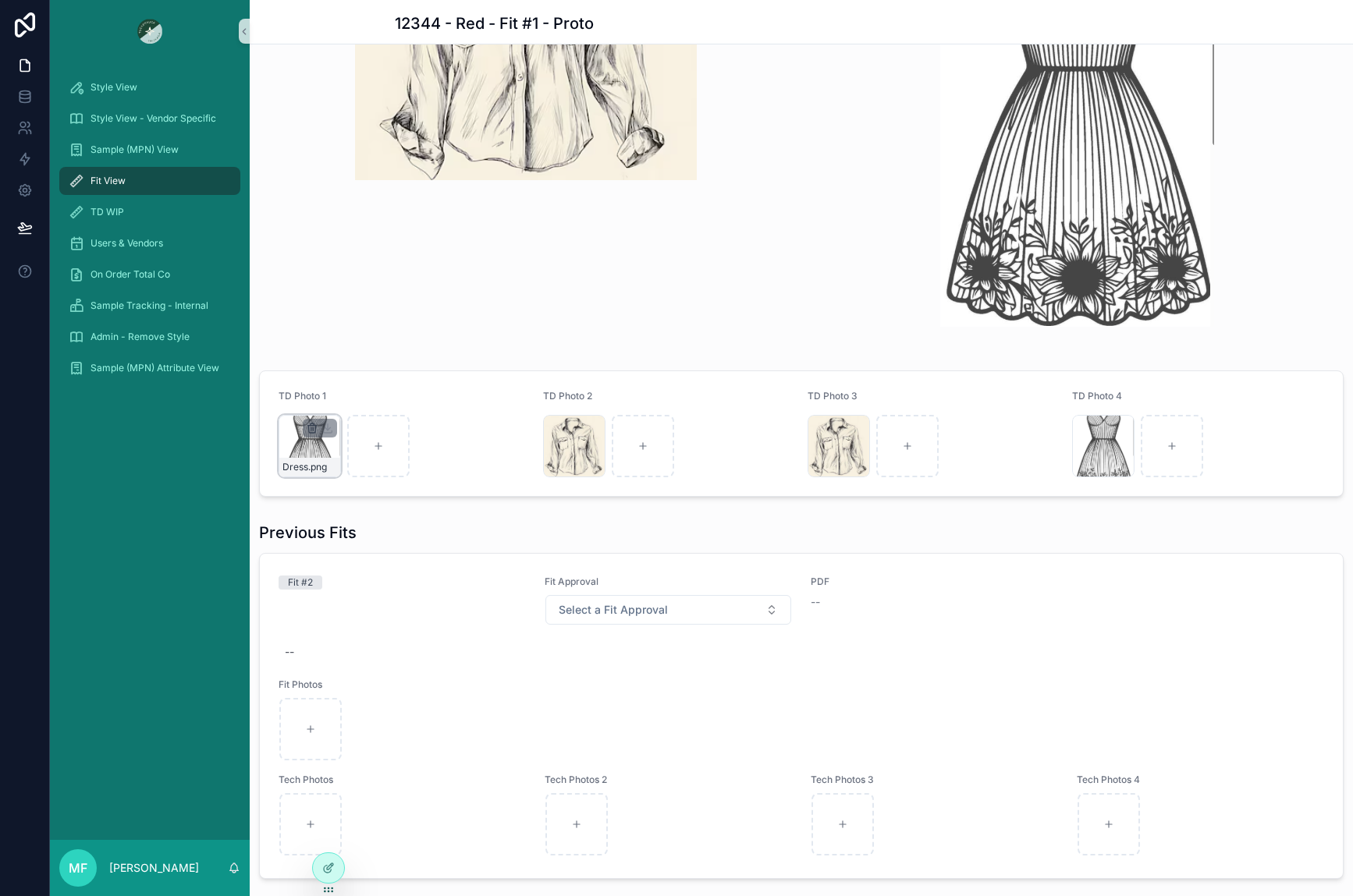
click at [307, 424] on icon "scrollable content" at bounding box center [312, 428] width 12 height 12
click at [345, 402] on icon "scrollable content" at bounding box center [345, 399] width 12 height 12
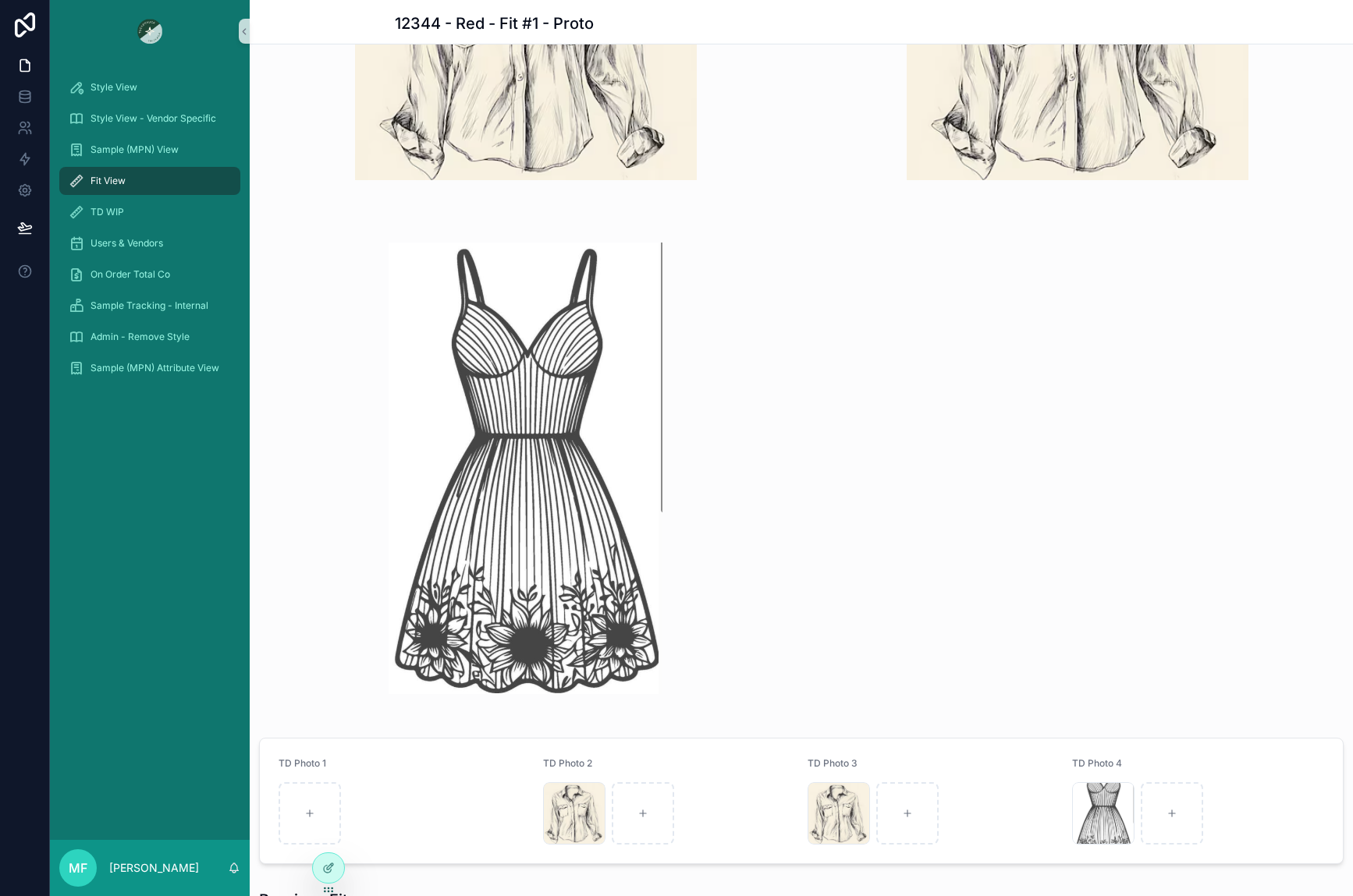
click at [571, 429] on img "scrollable content" at bounding box center [525, 468] width 274 height 452
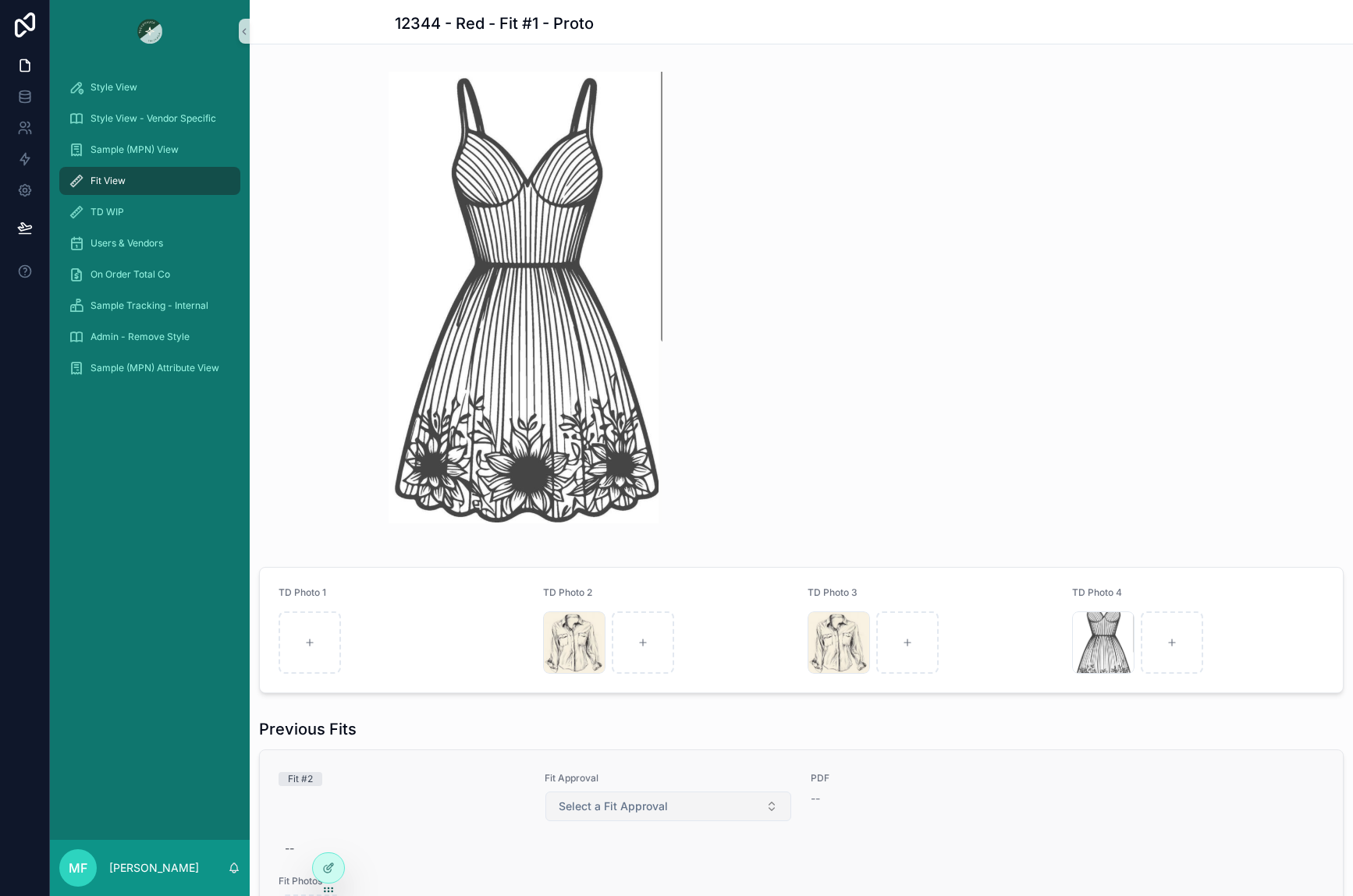
scroll to position [1358, 0]
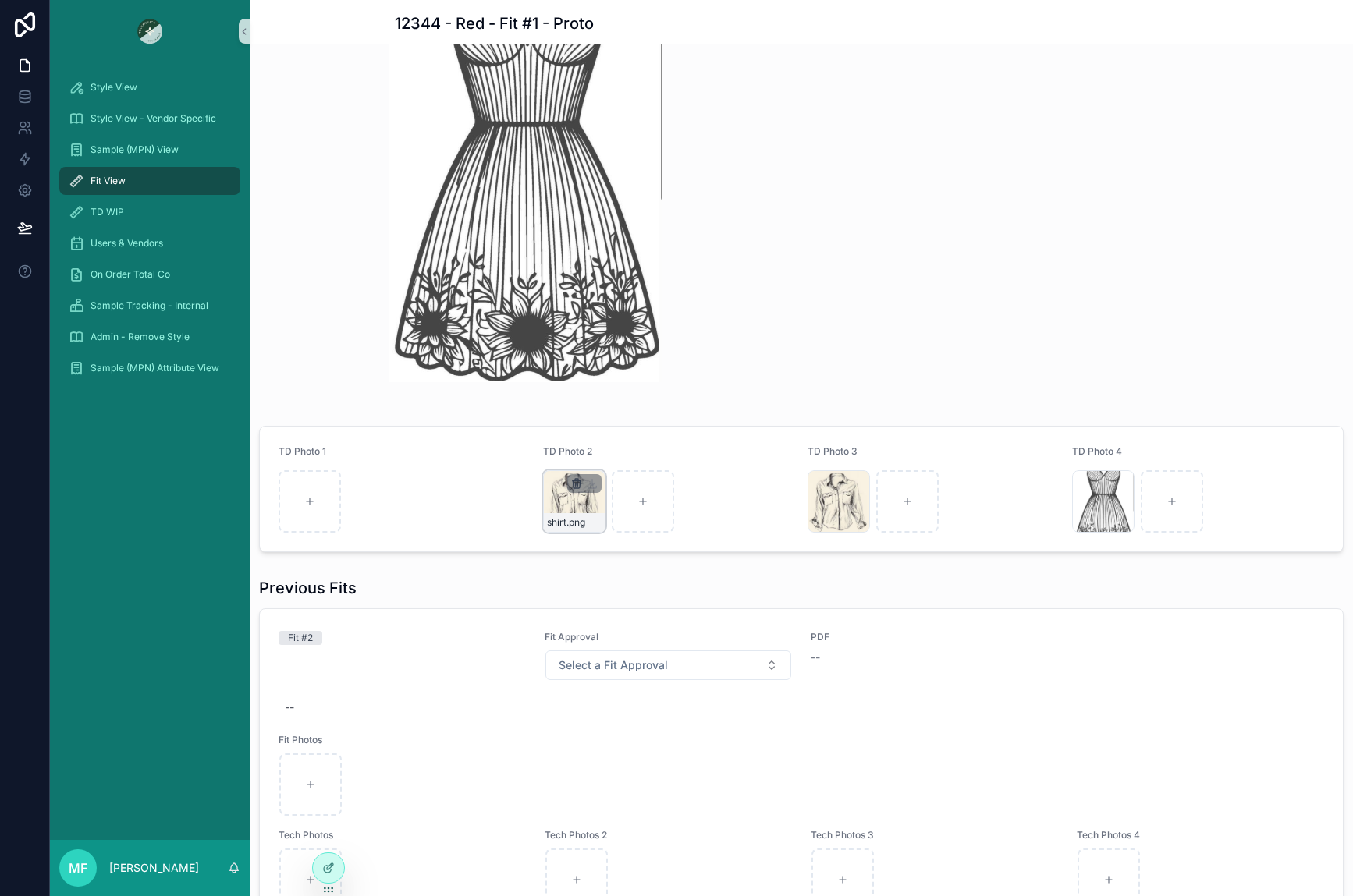
click at [577, 484] on icon "scrollable content" at bounding box center [577, 484] width 0 height 3
click at [605, 457] on icon "scrollable content" at bounding box center [606, 455] width 12 height 12
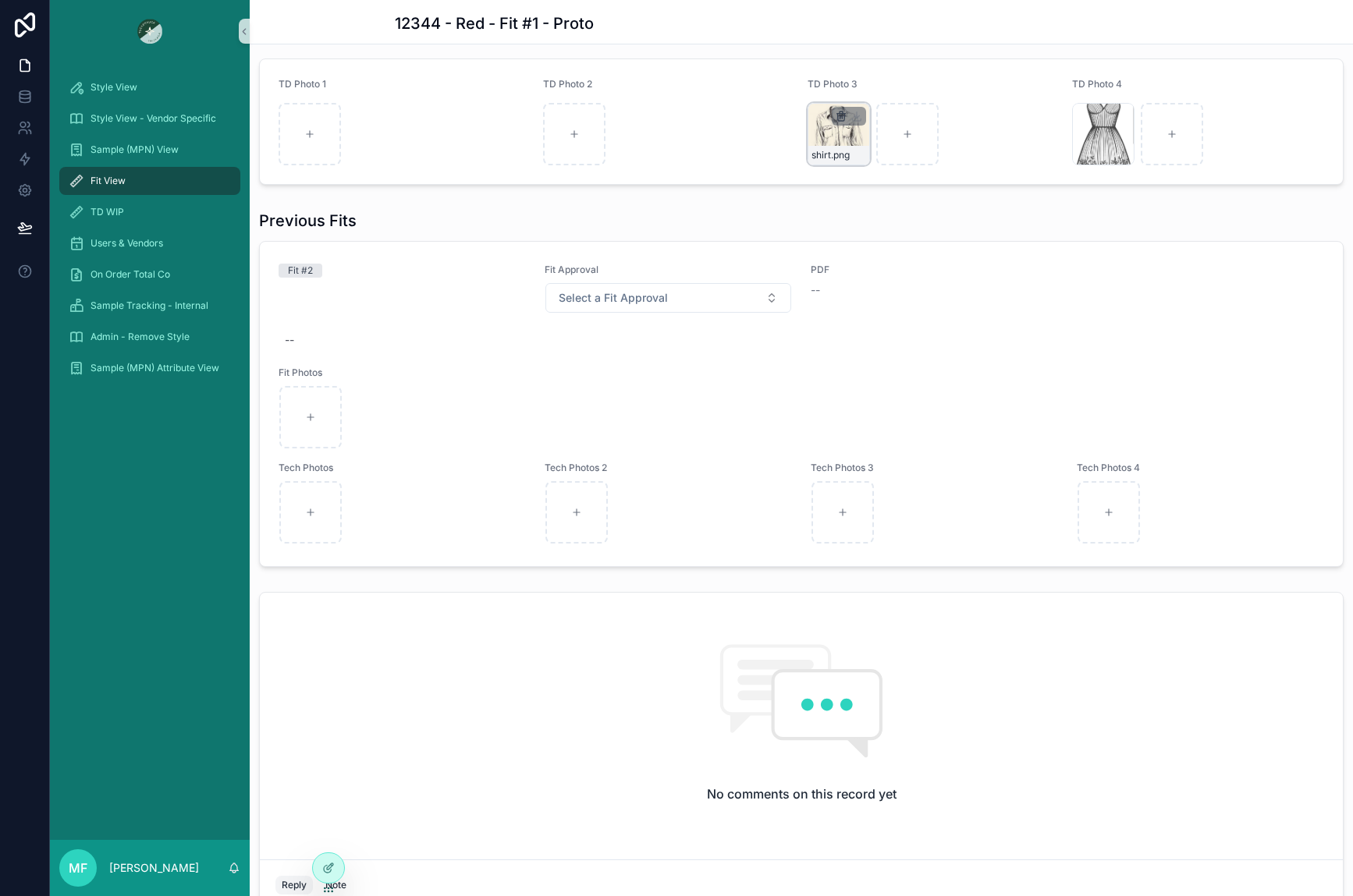
click at [838, 123] on icon "scrollable content" at bounding box center [841, 115] width 12 height 12
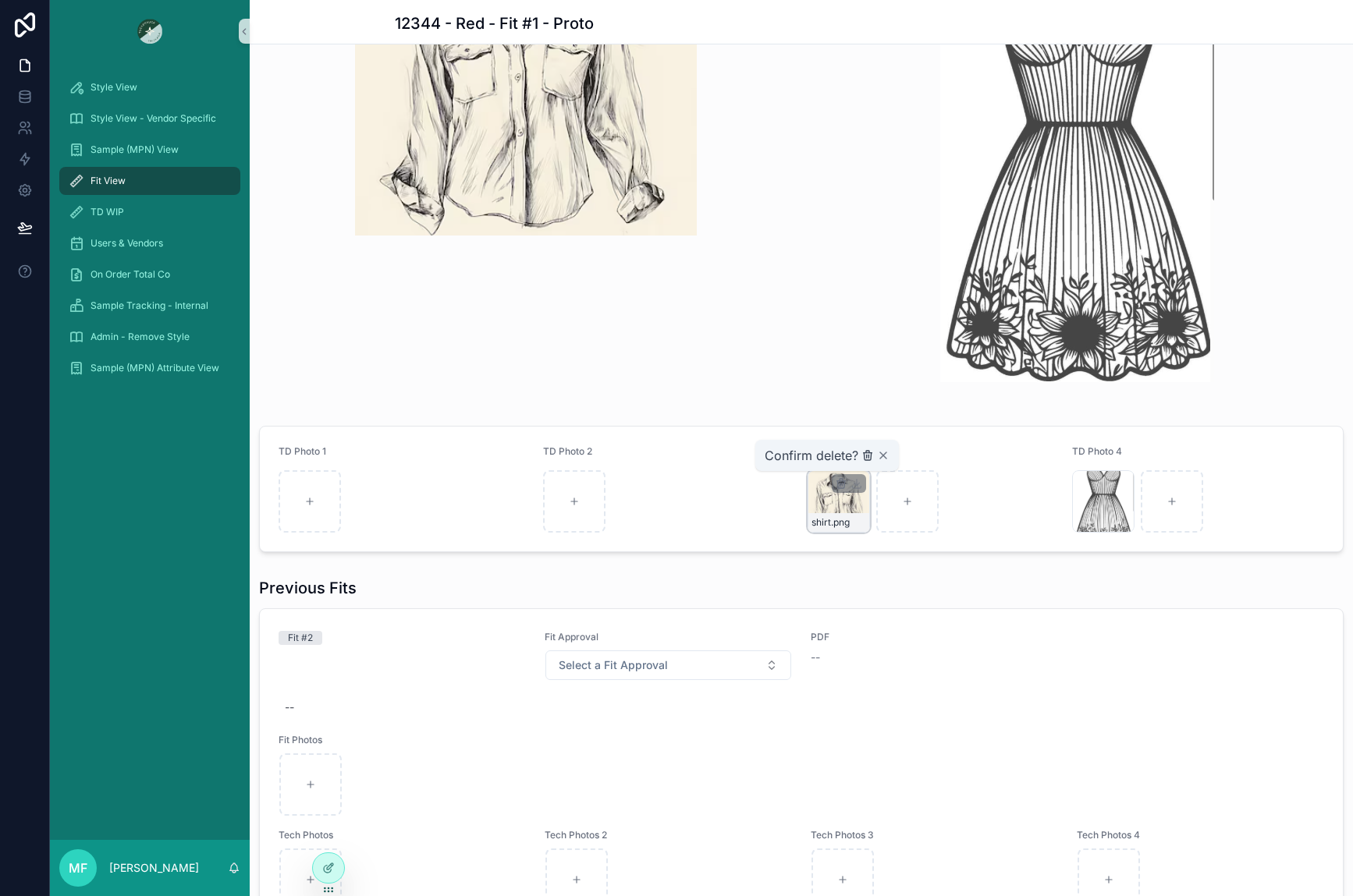
click at [868, 457] on icon "scrollable content" at bounding box center [868, 457] width 0 height 3
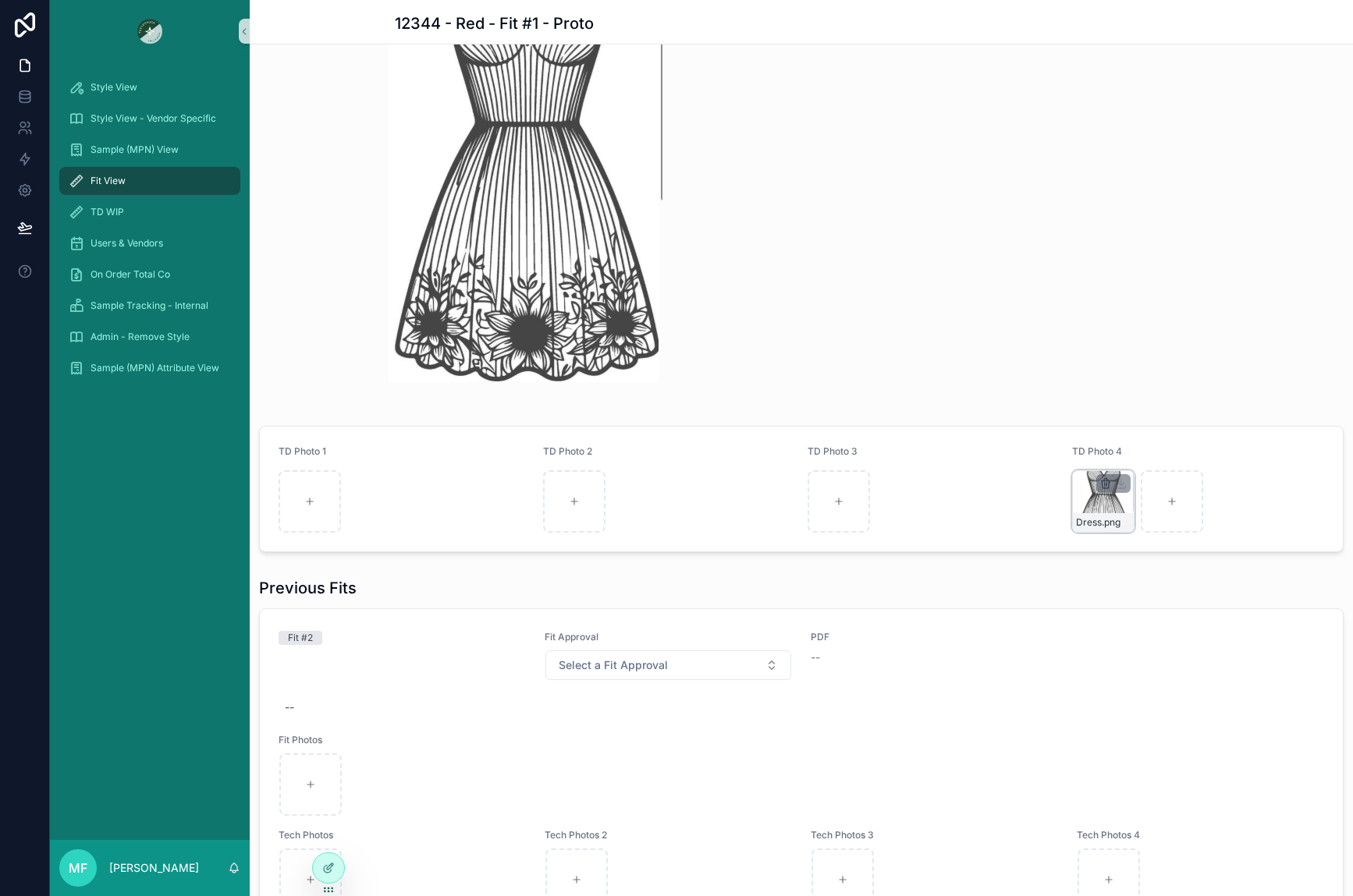
click at [1103, 481] on icon "scrollable content" at bounding box center [1105, 483] width 12 height 12
click at [1123, 451] on icon "scrollable content" at bounding box center [1129, 455] width 12 height 12
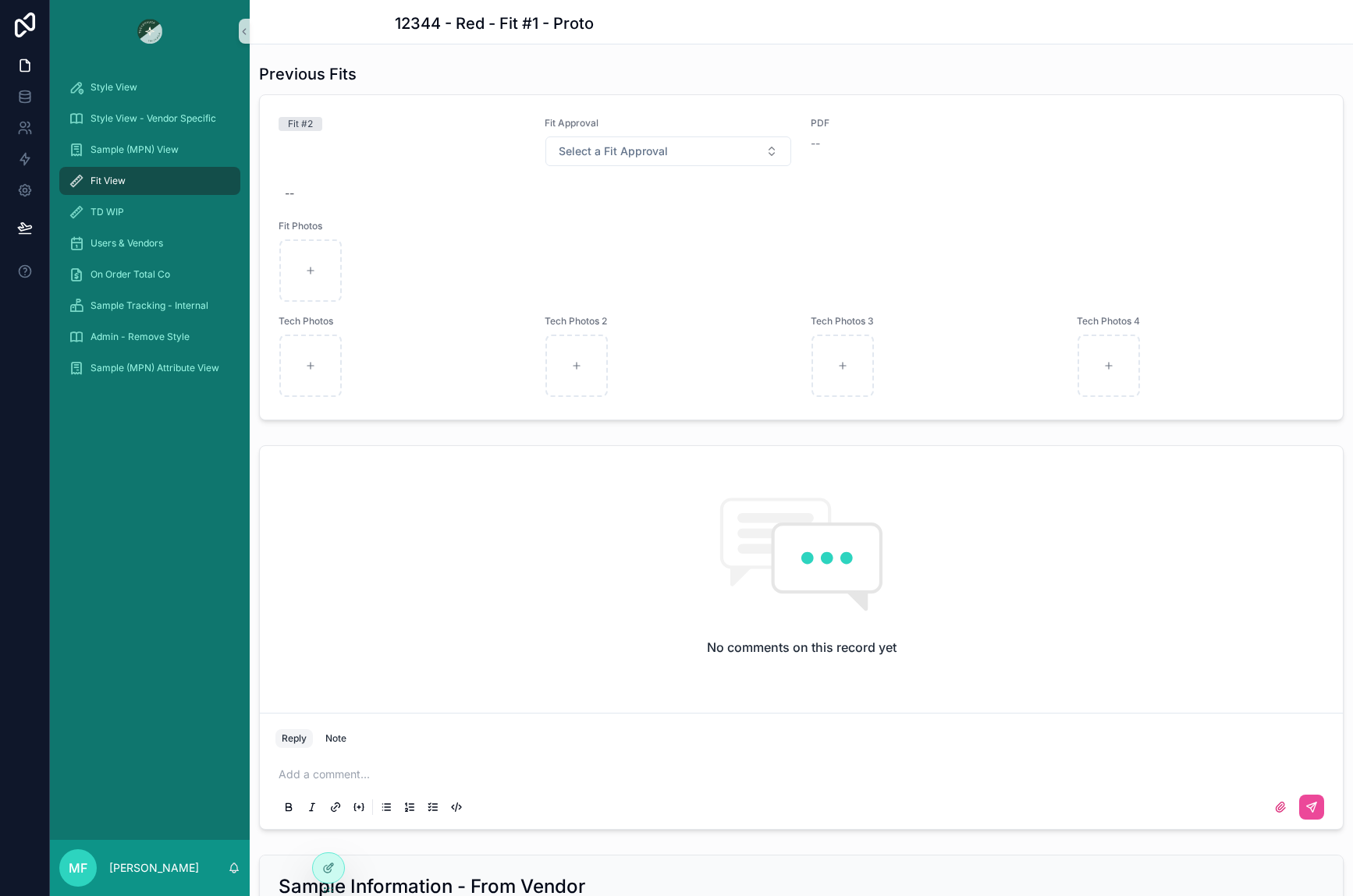
scroll to position [476, 0]
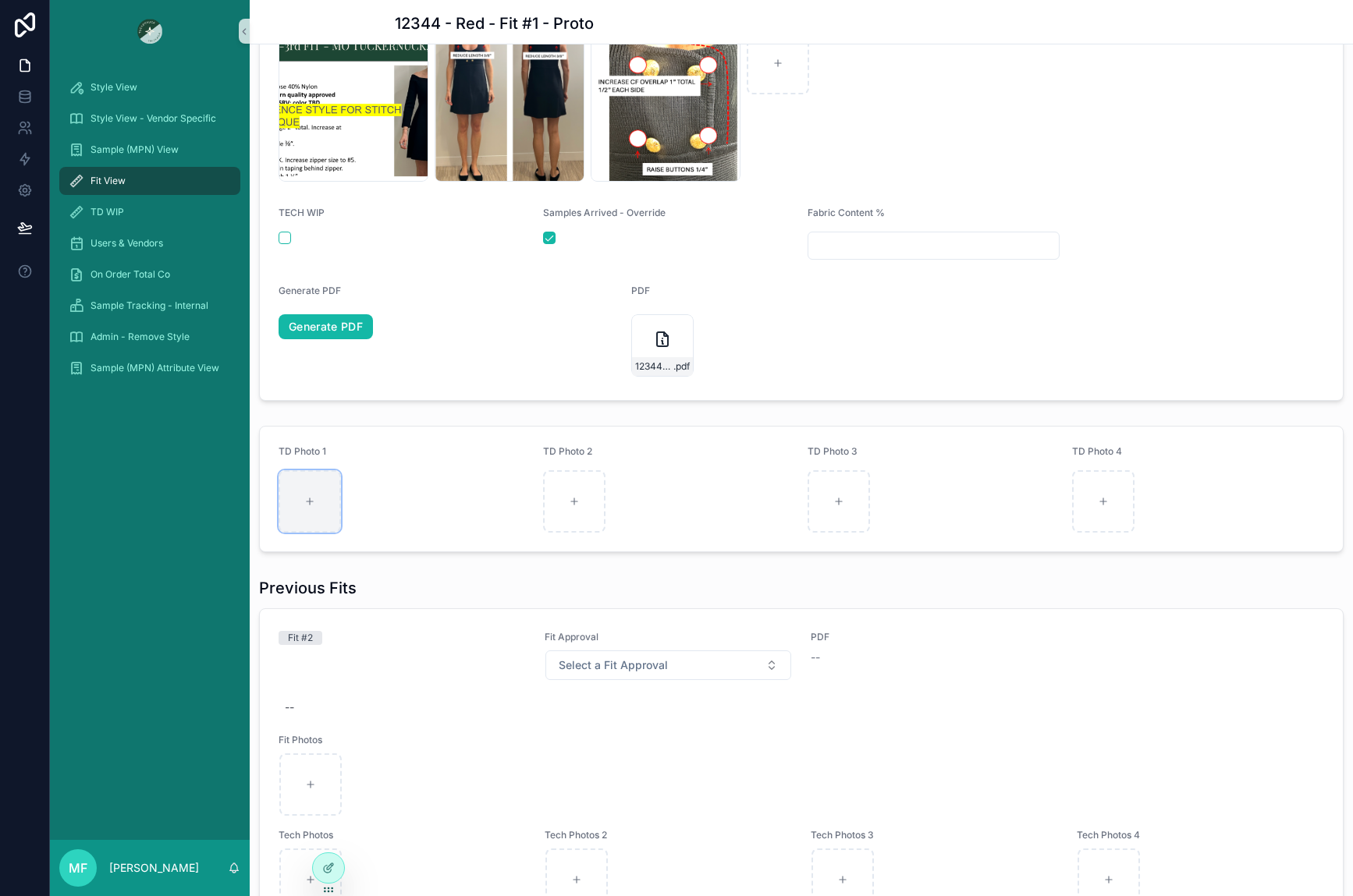
click at [322, 499] on div "scrollable content" at bounding box center [309, 502] width 62 height 62
type input "**********"
click at [599, 482] on div "scrollable content" at bounding box center [574, 502] width 62 height 62
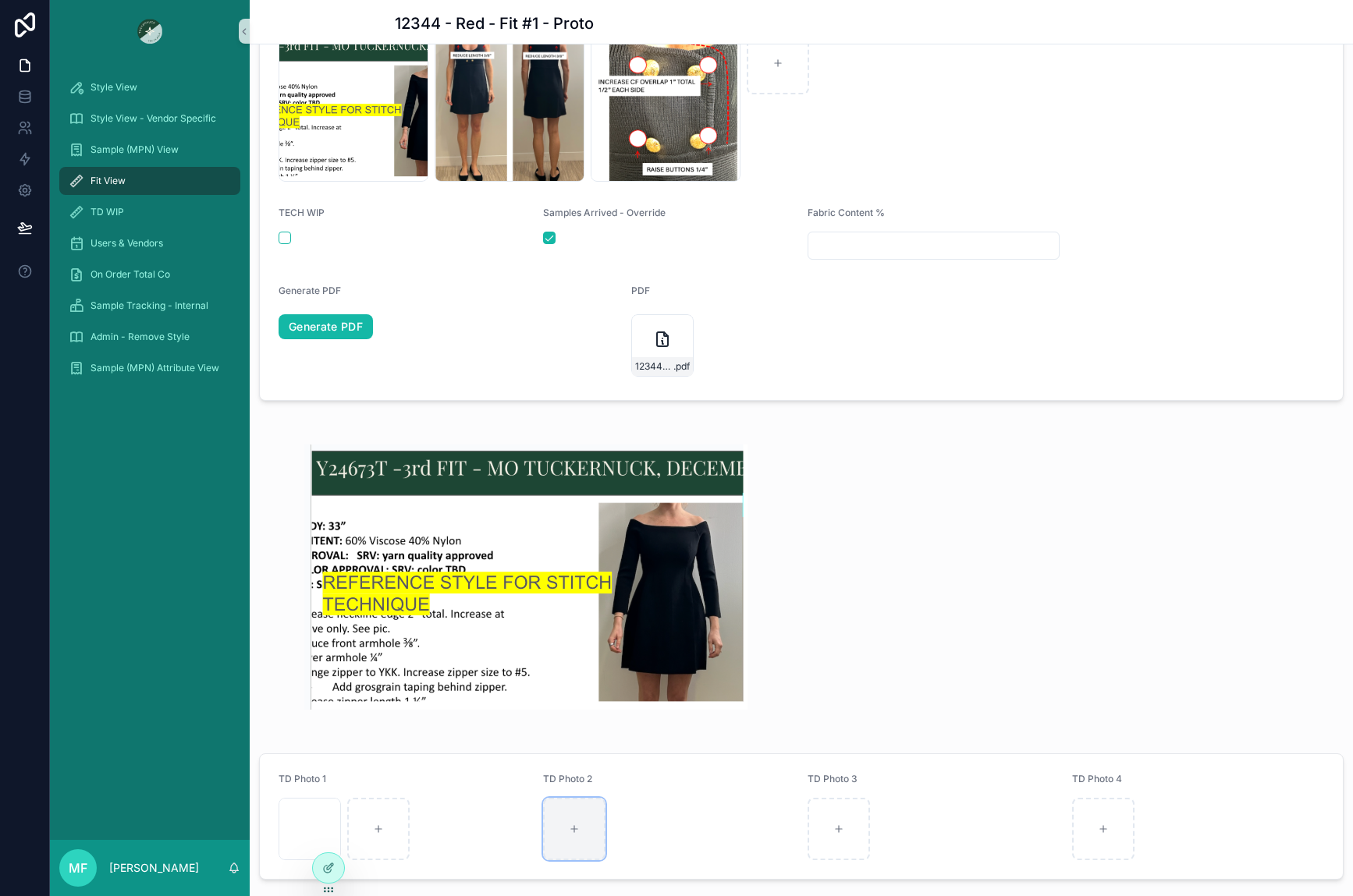
type input "**********"
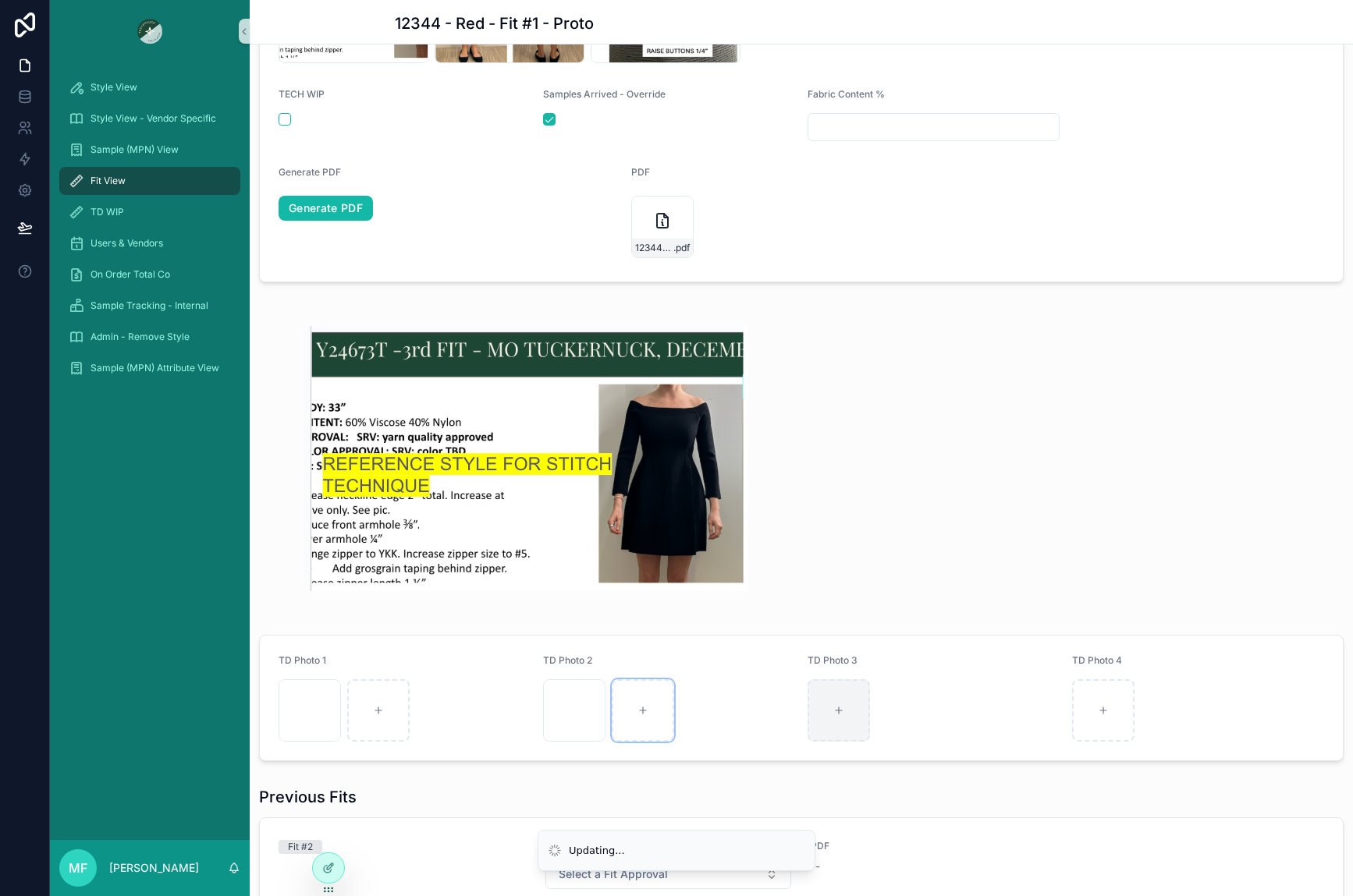
scroll to position [633, 0]
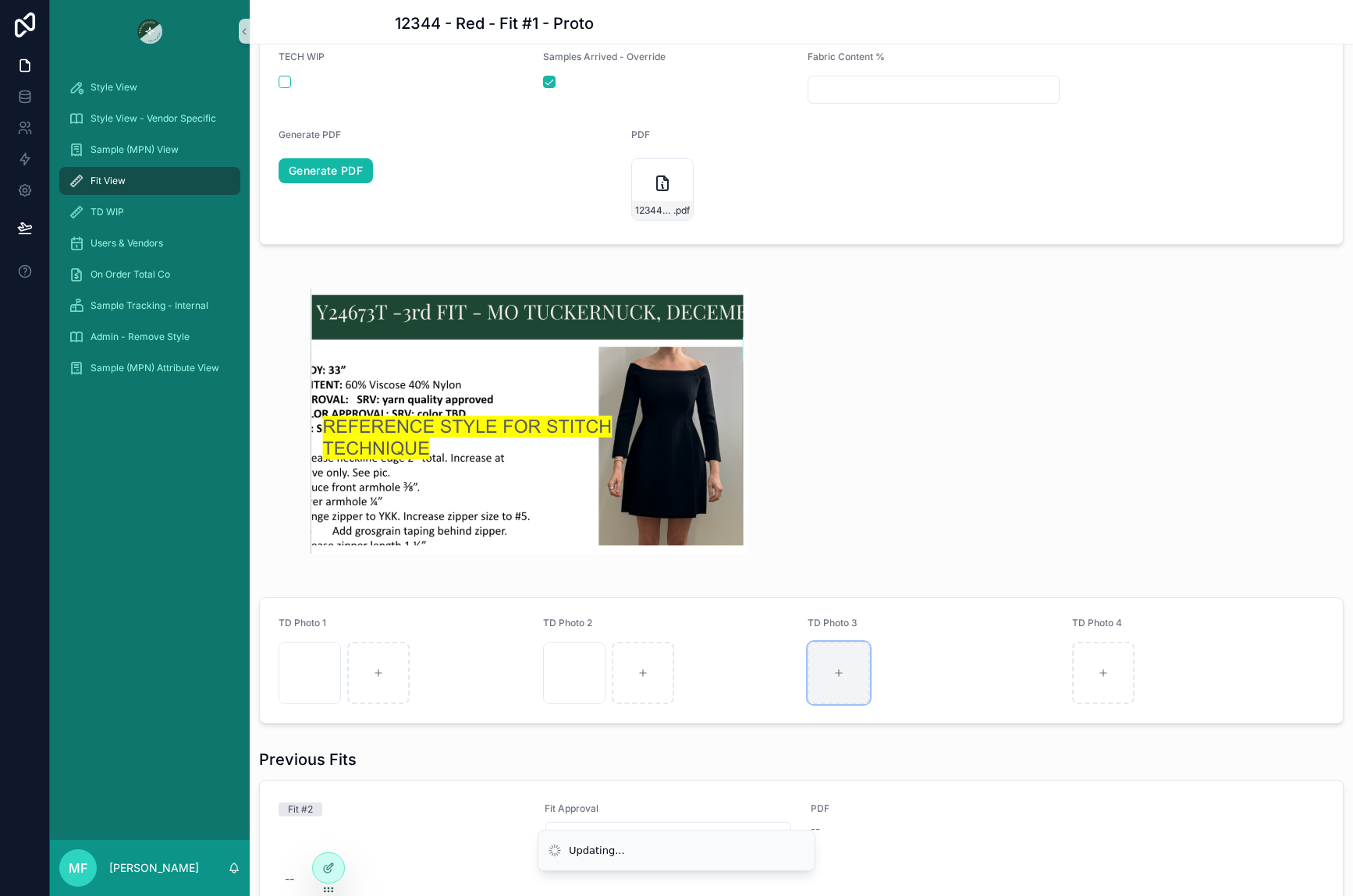
click at [830, 660] on div "scrollable content" at bounding box center [838, 673] width 62 height 62
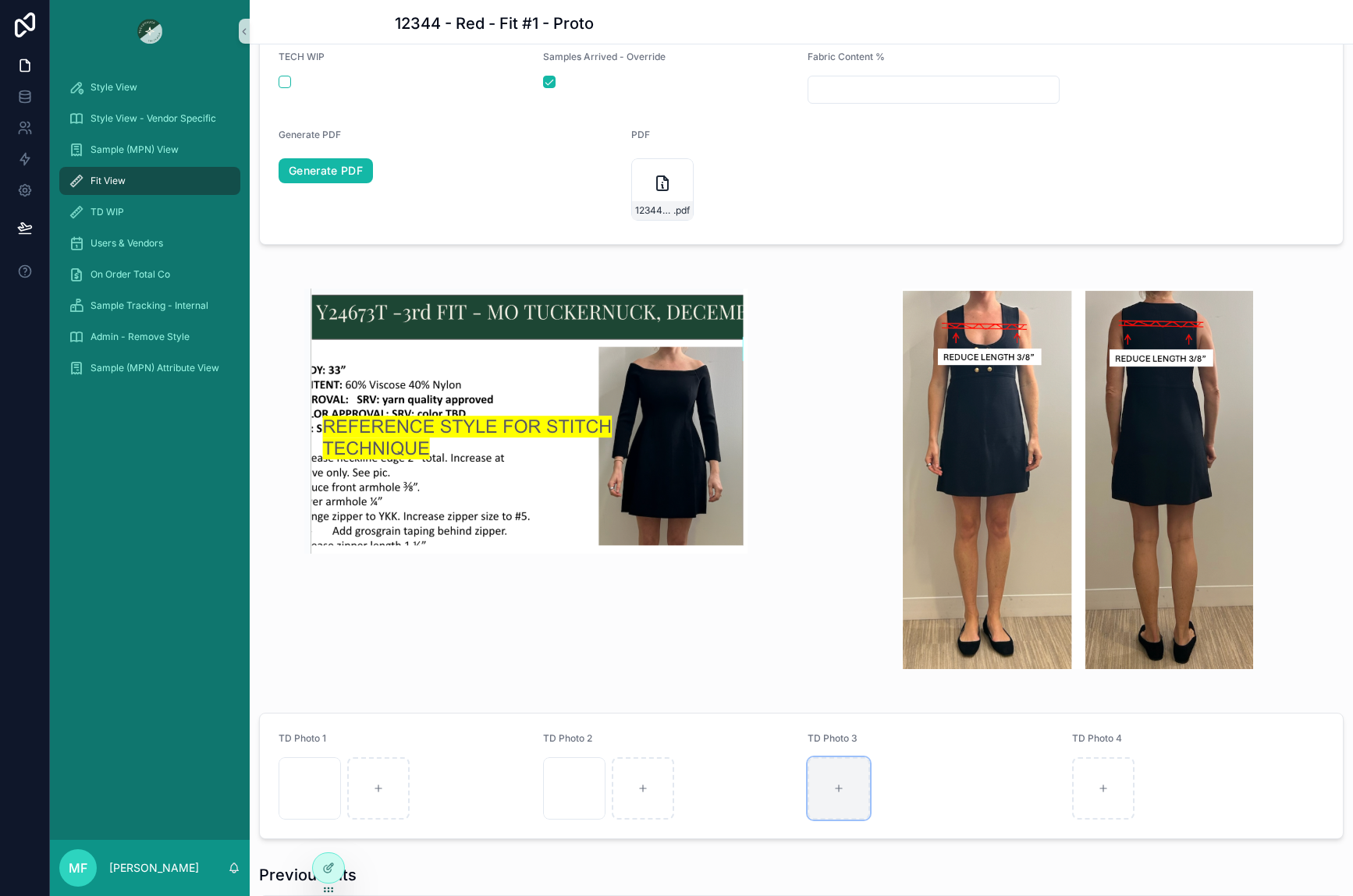
type input "**********"
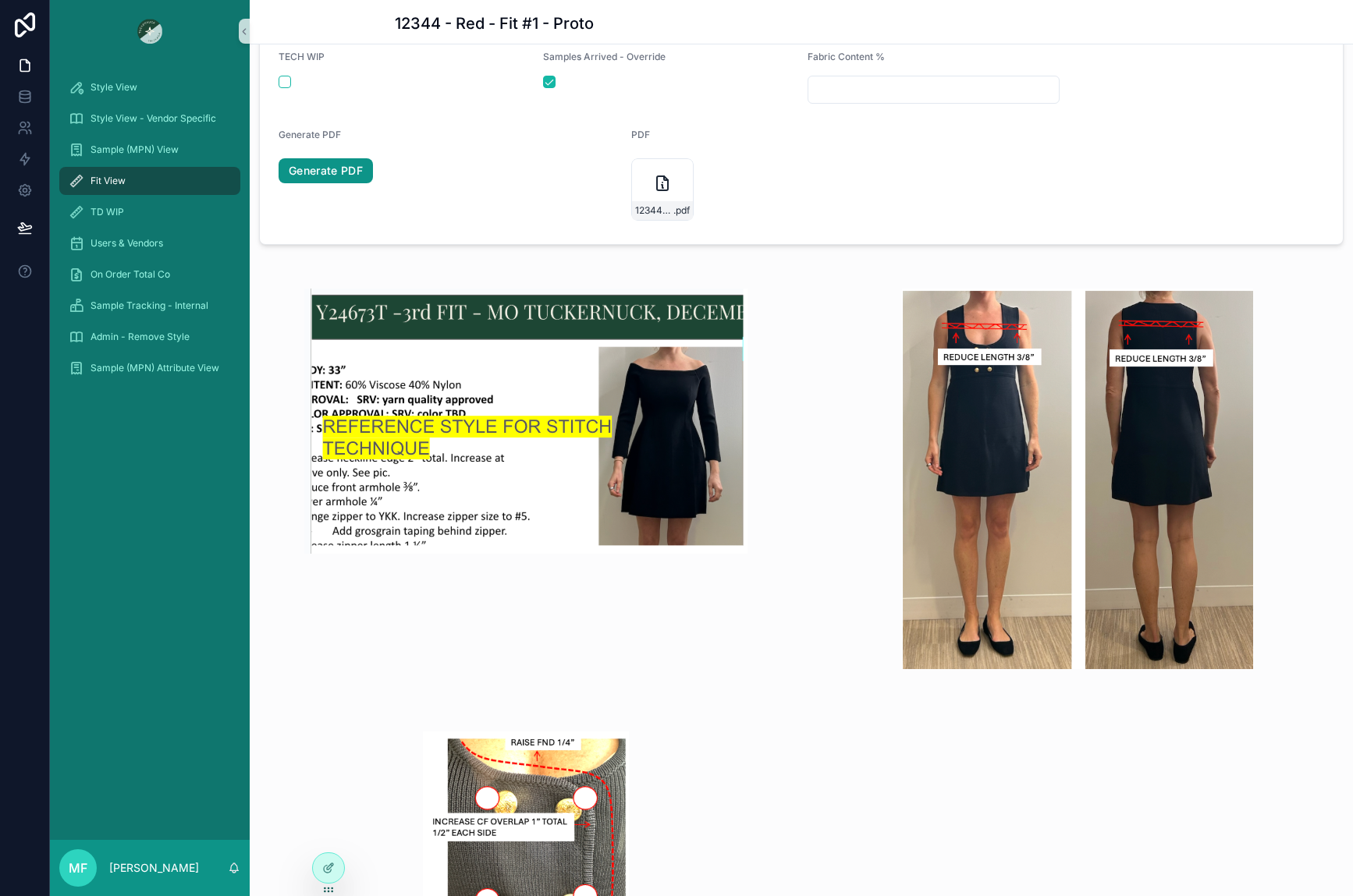
click at [336, 169] on link "Generate PDF" at bounding box center [325, 170] width 94 height 25
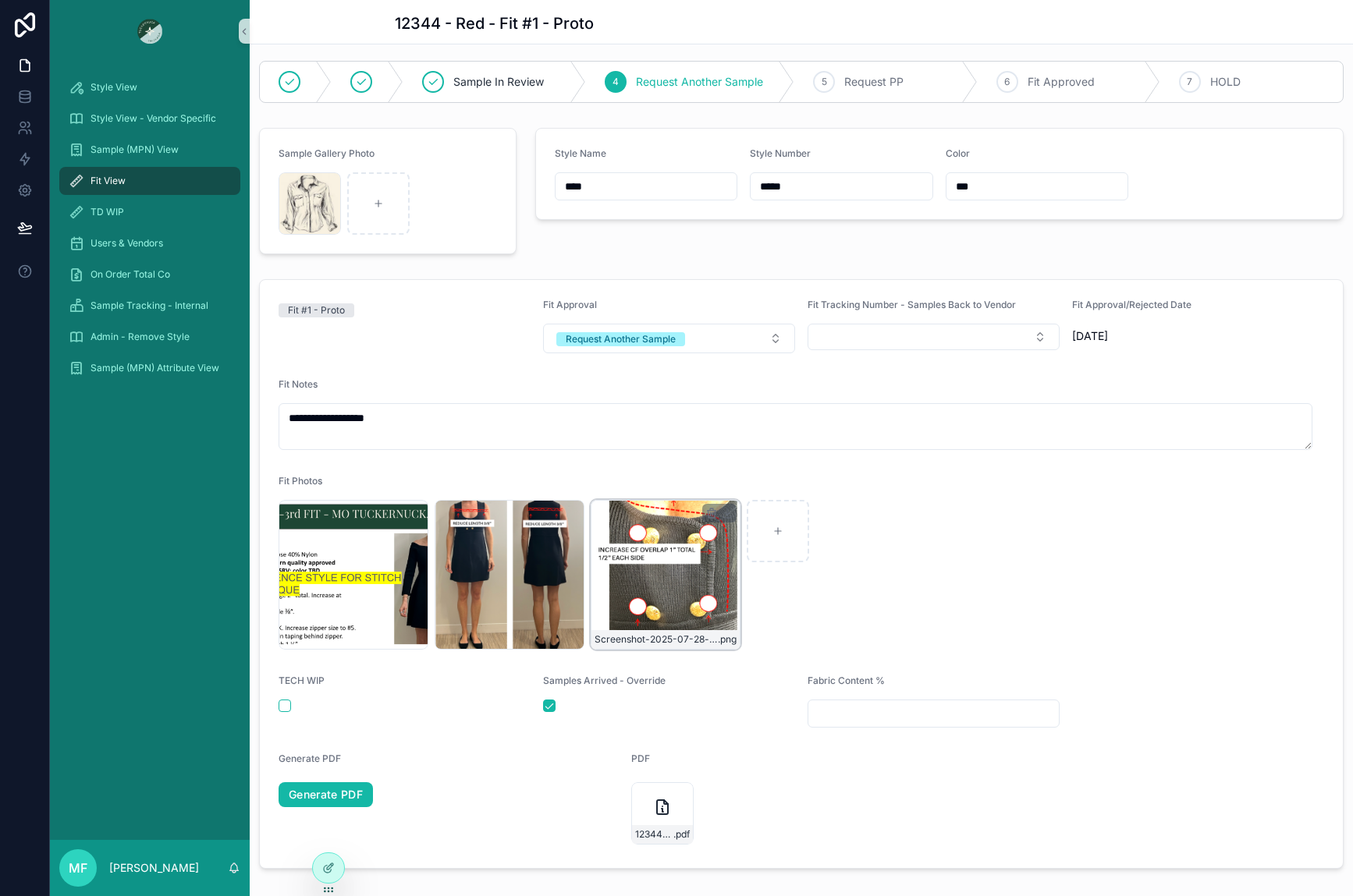
scroll to position [0, 0]
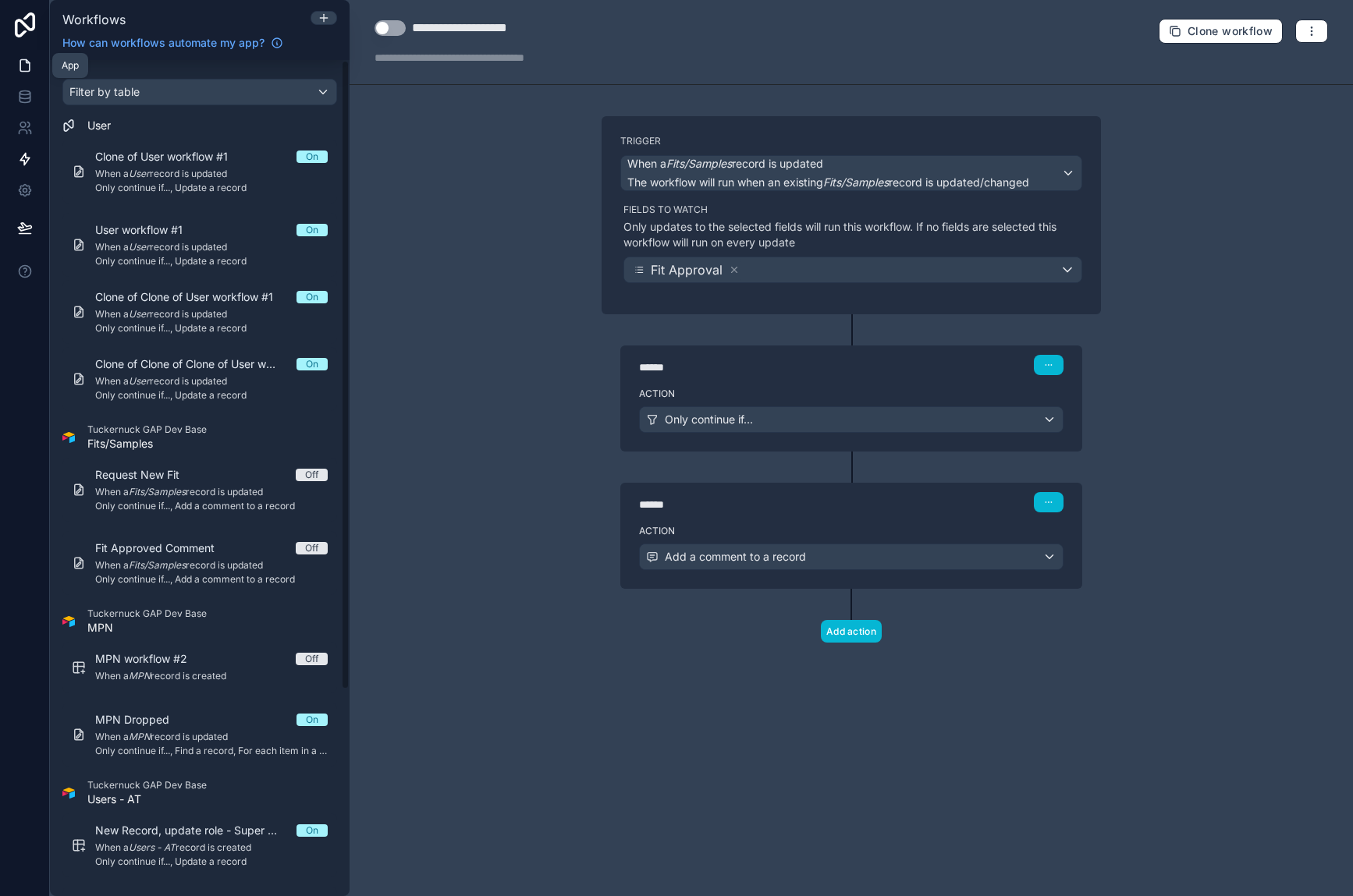
click at [31, 66] on icon at bounding box center [25, 65] width 16 height 16
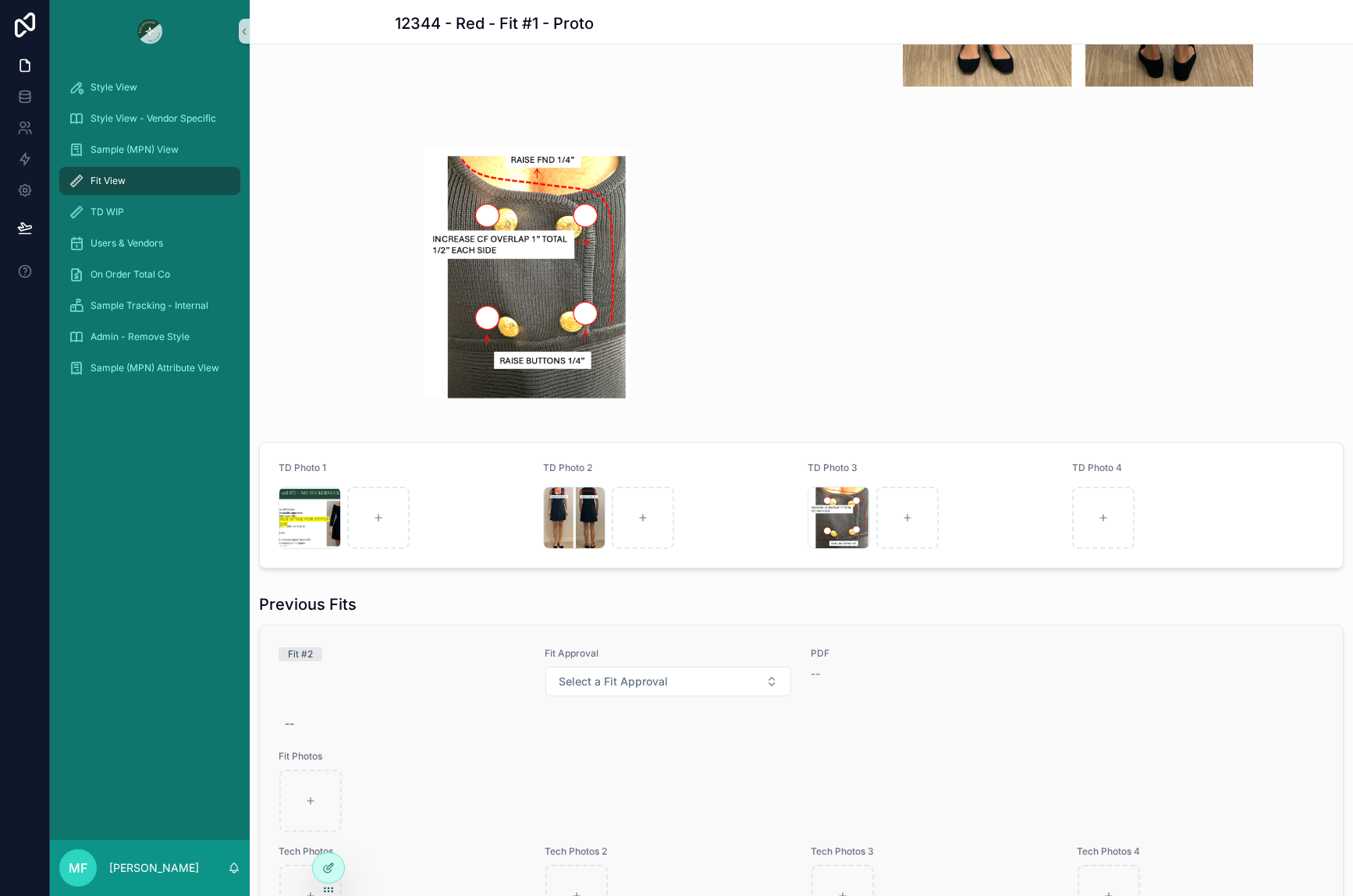
scroll to position [1527, 0]
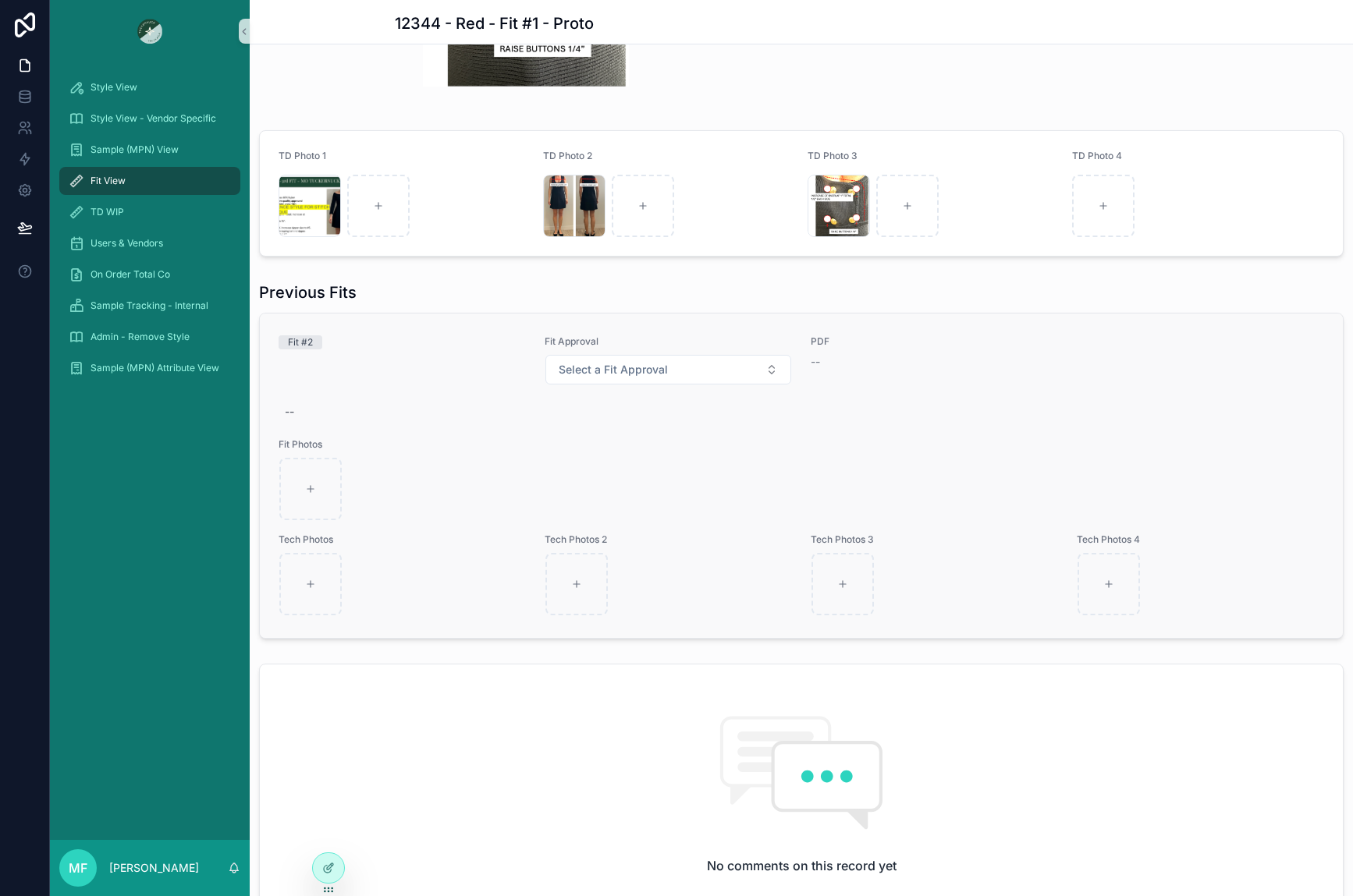
click at [423, 445] on span "Fit Photos" at bounding box center [801, 444] width 1045 height 12
click at [455, 462] on div "scrollable content" at bounding box center [801, 489] width 1044 height 62
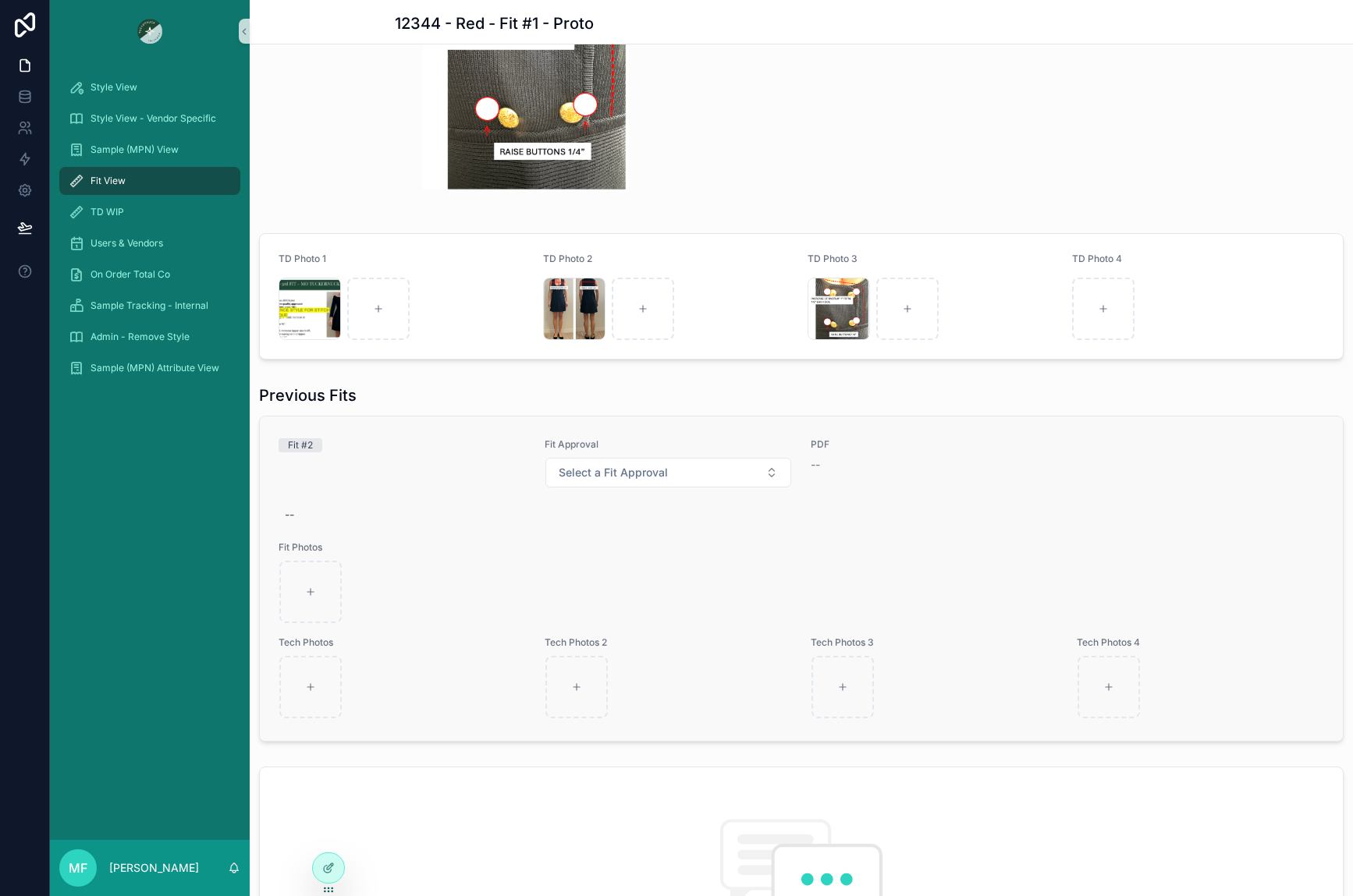
scroll to position [1371, 0]
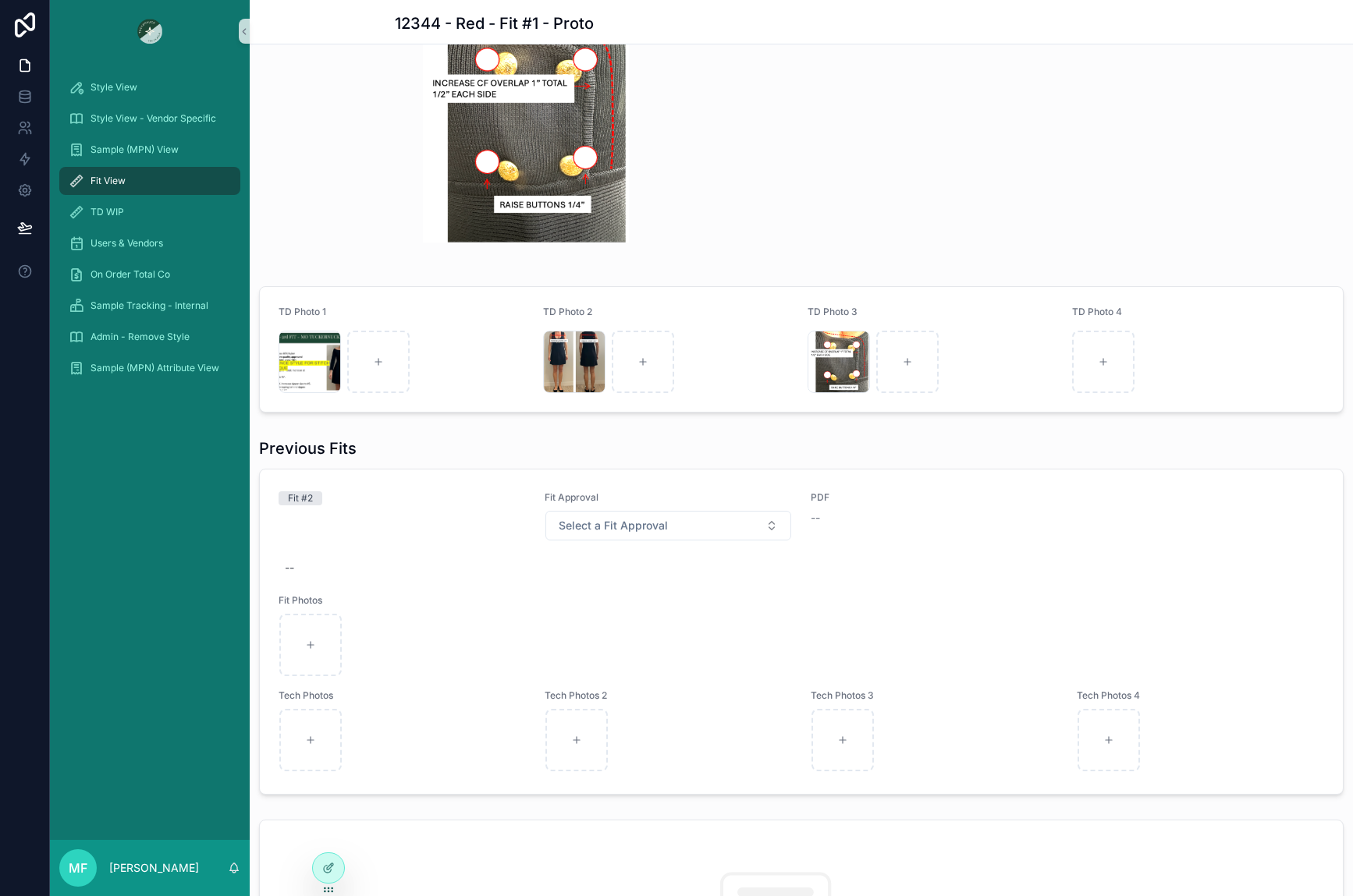
click at [159, 178] on div "Fit View" at bounding box center [150, 181] width 162 height 25
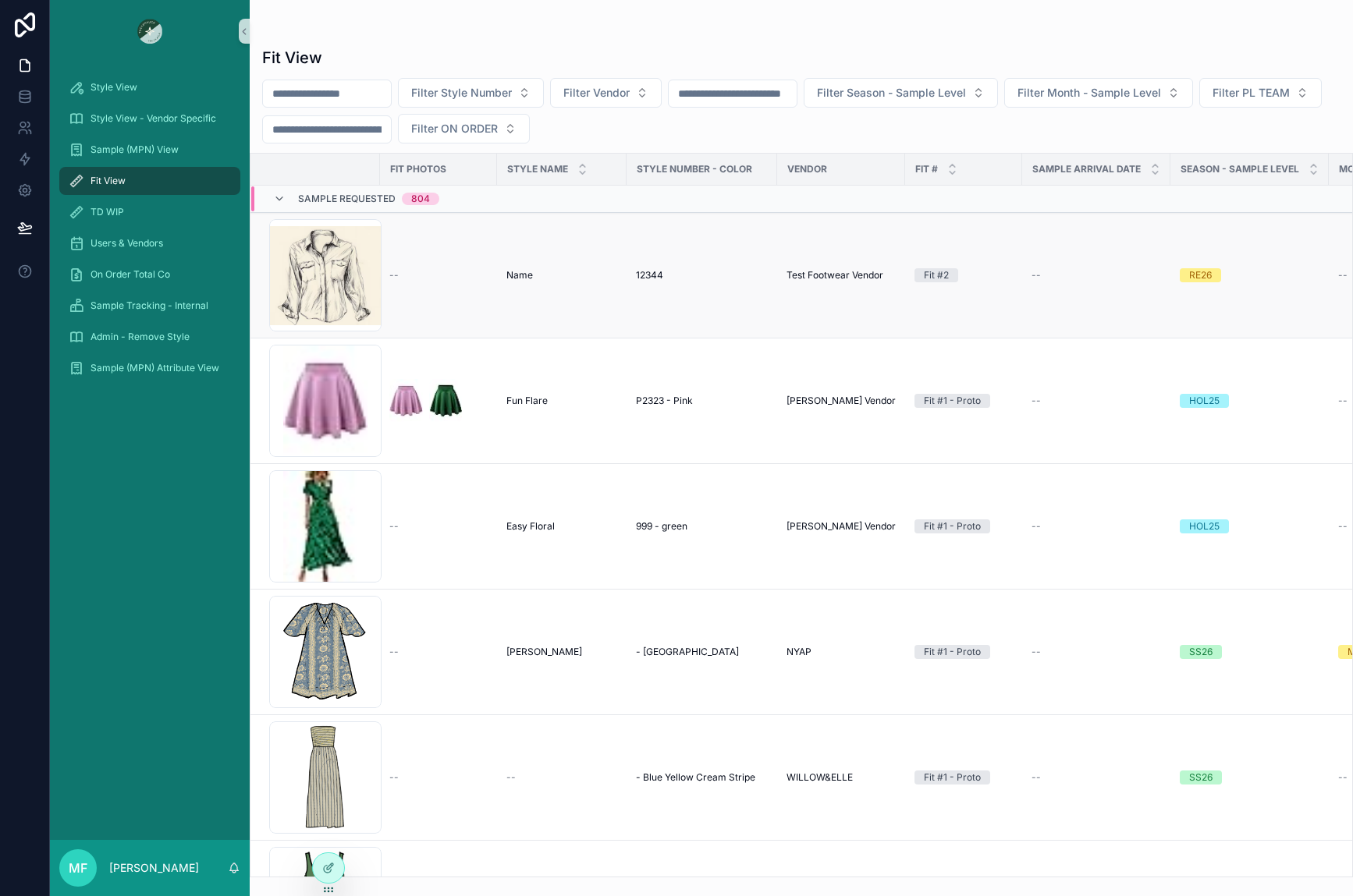
click at [523, 274] on span "Name" at bounding box center [520, 275] width 26 height 12
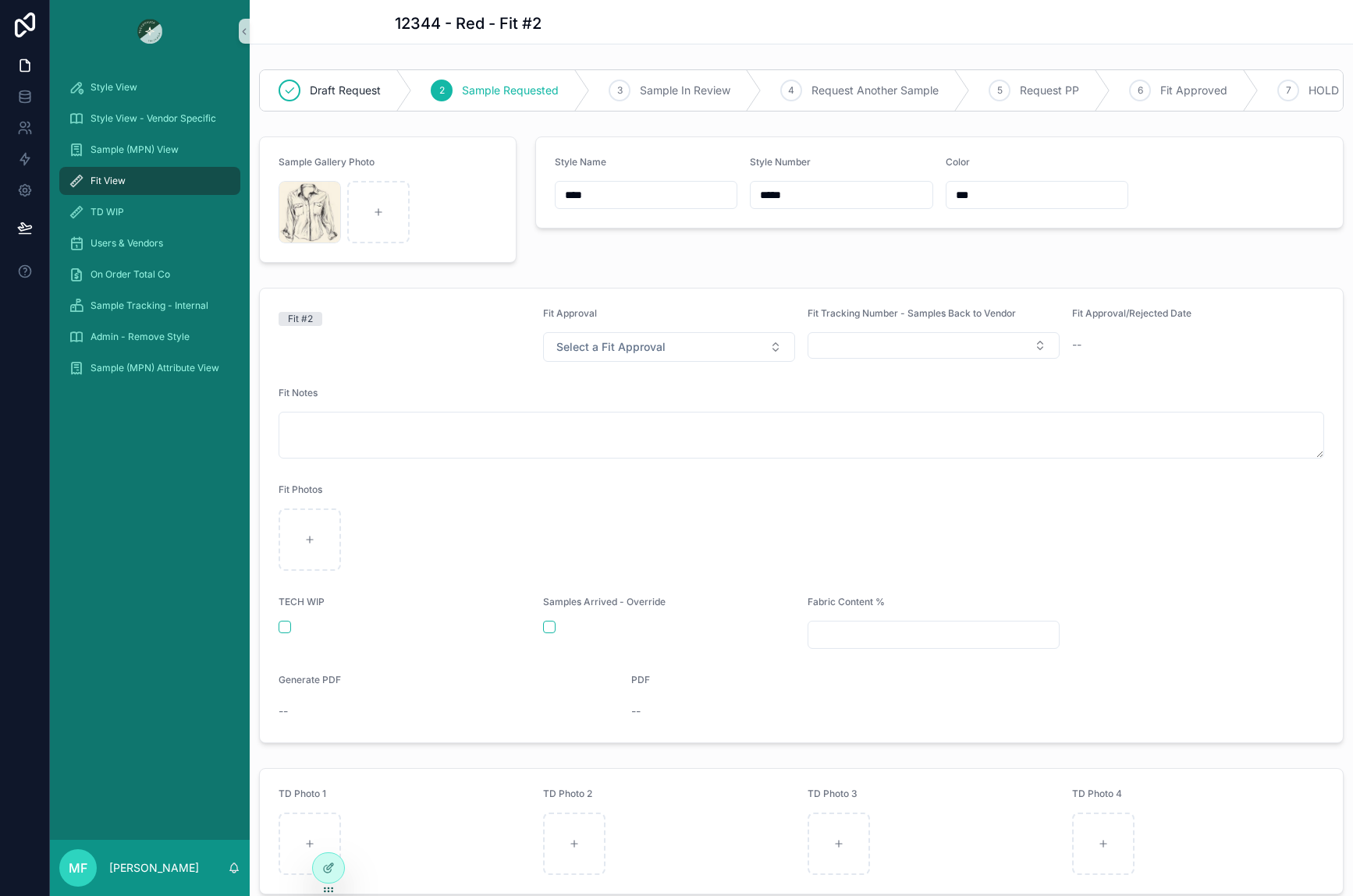
drag, startPoint x: 610, startPoint y: 209, endPoint x: 534, endPoint y: 208, distance: 76.0
click at [536, 208] on form "Style Name **** Style Number ***** Color ***" at bounding box center [940, 182] width 807 height 91
type input "**********"
click at [485, 326] on div "Fit #2" at bounding box center [404, 318] width 252 height 14
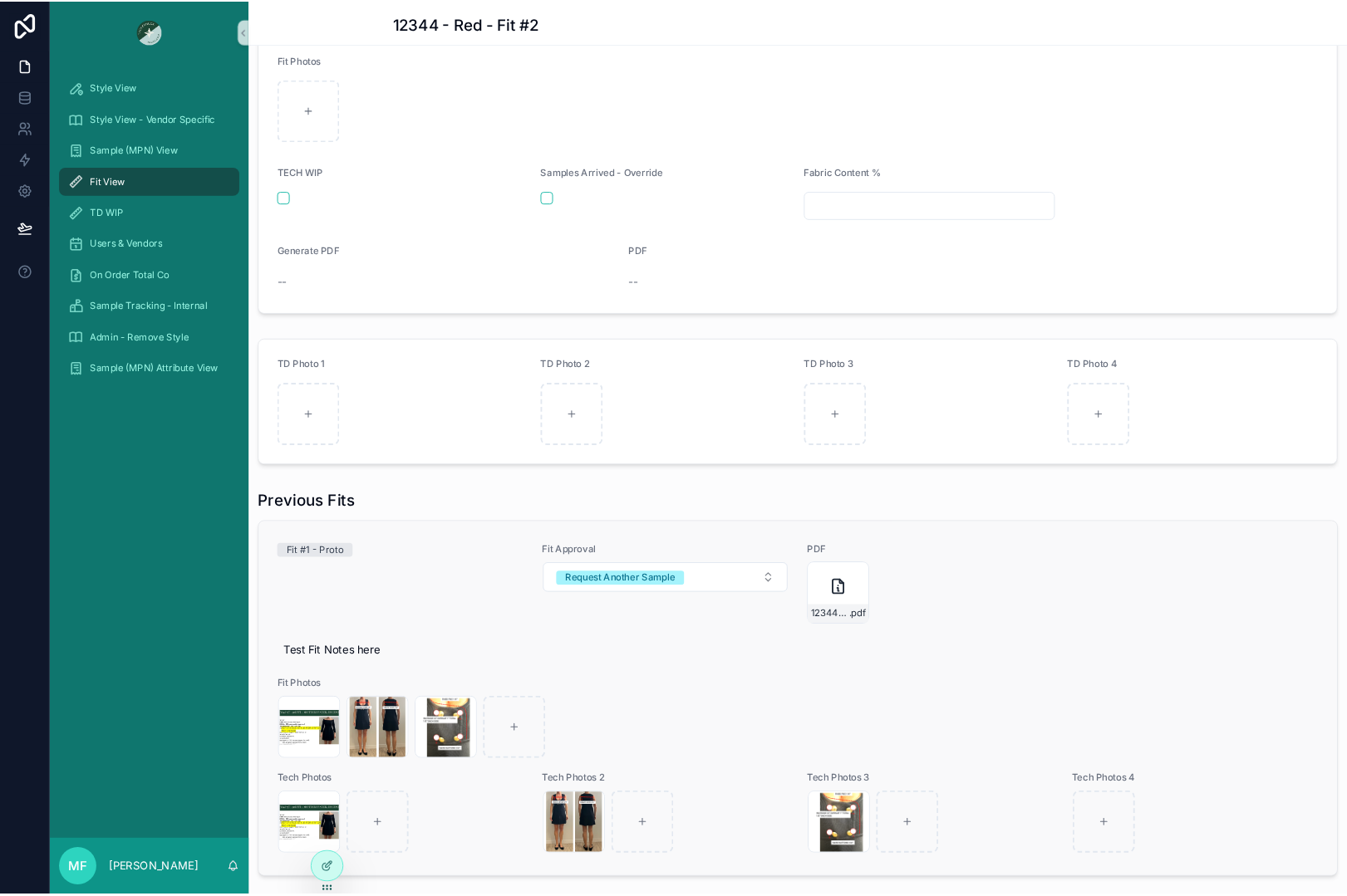
scroll to position [499, 0]
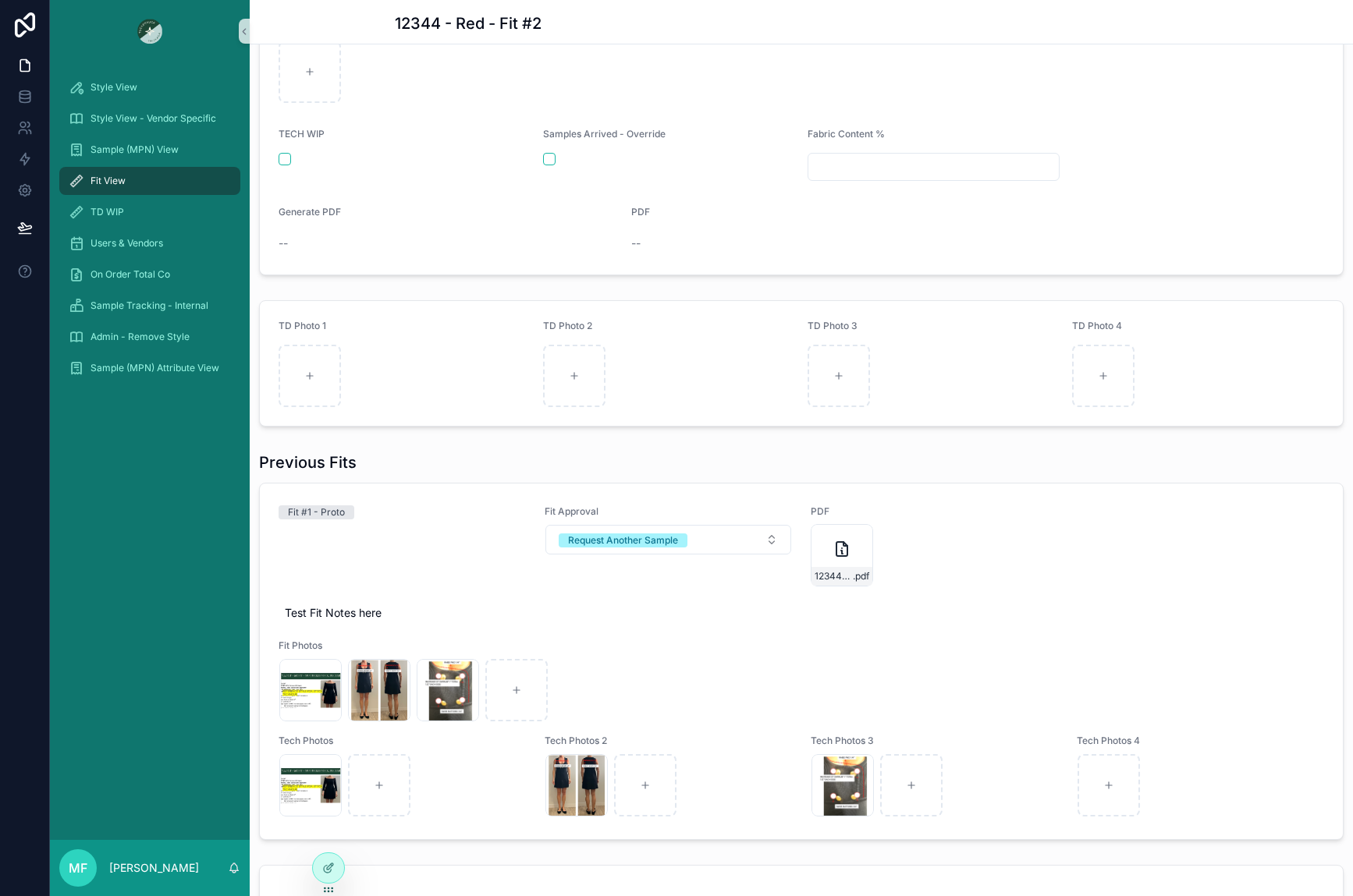
click at [1102, 180] on form "Fit #2 Fit Approval Select a Fit Approval Fit Tracking Number - Samples Back to…" at bounding box center [801, 47] width 1083 height 454
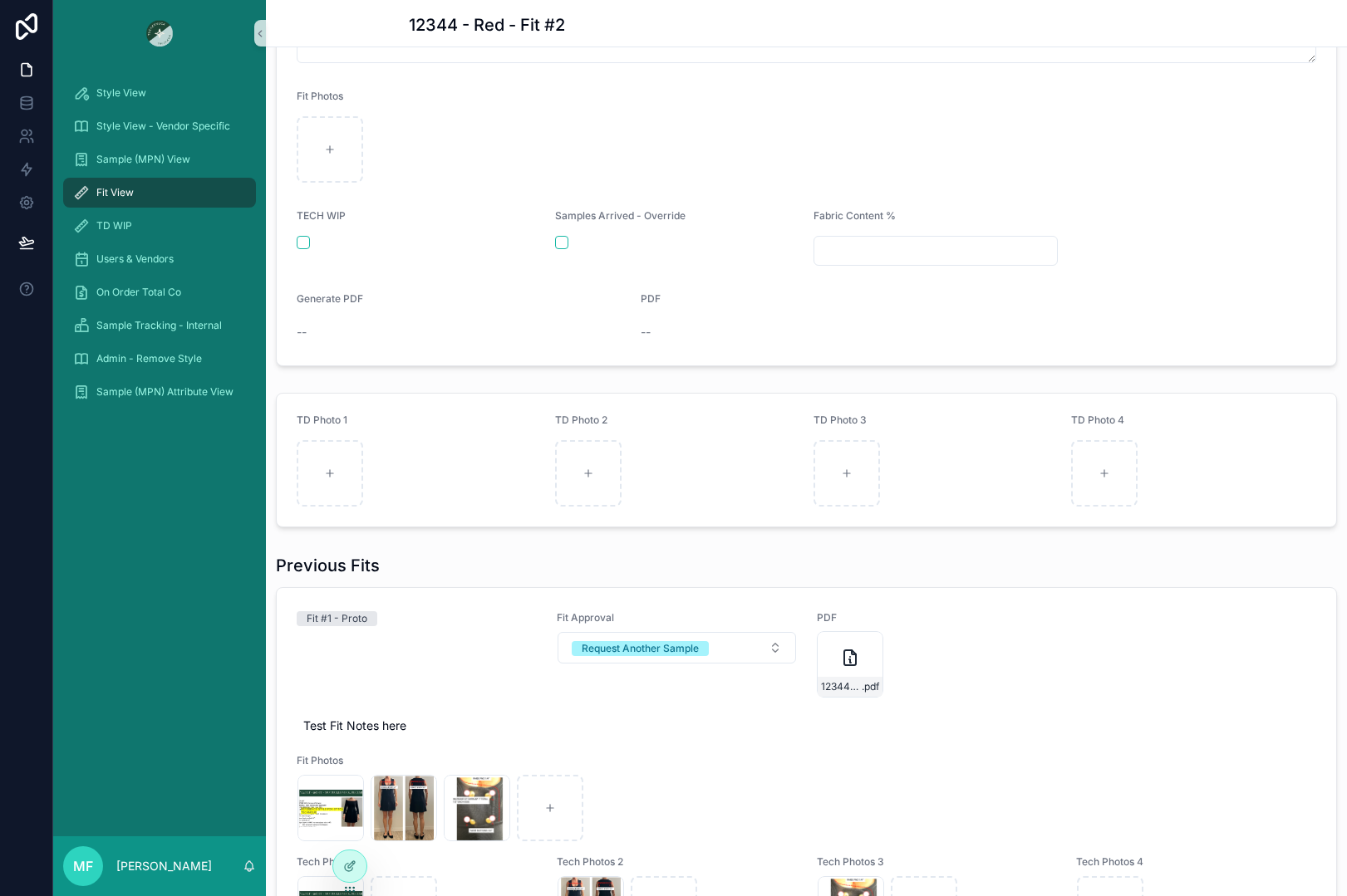
scroll to position [572, 0]
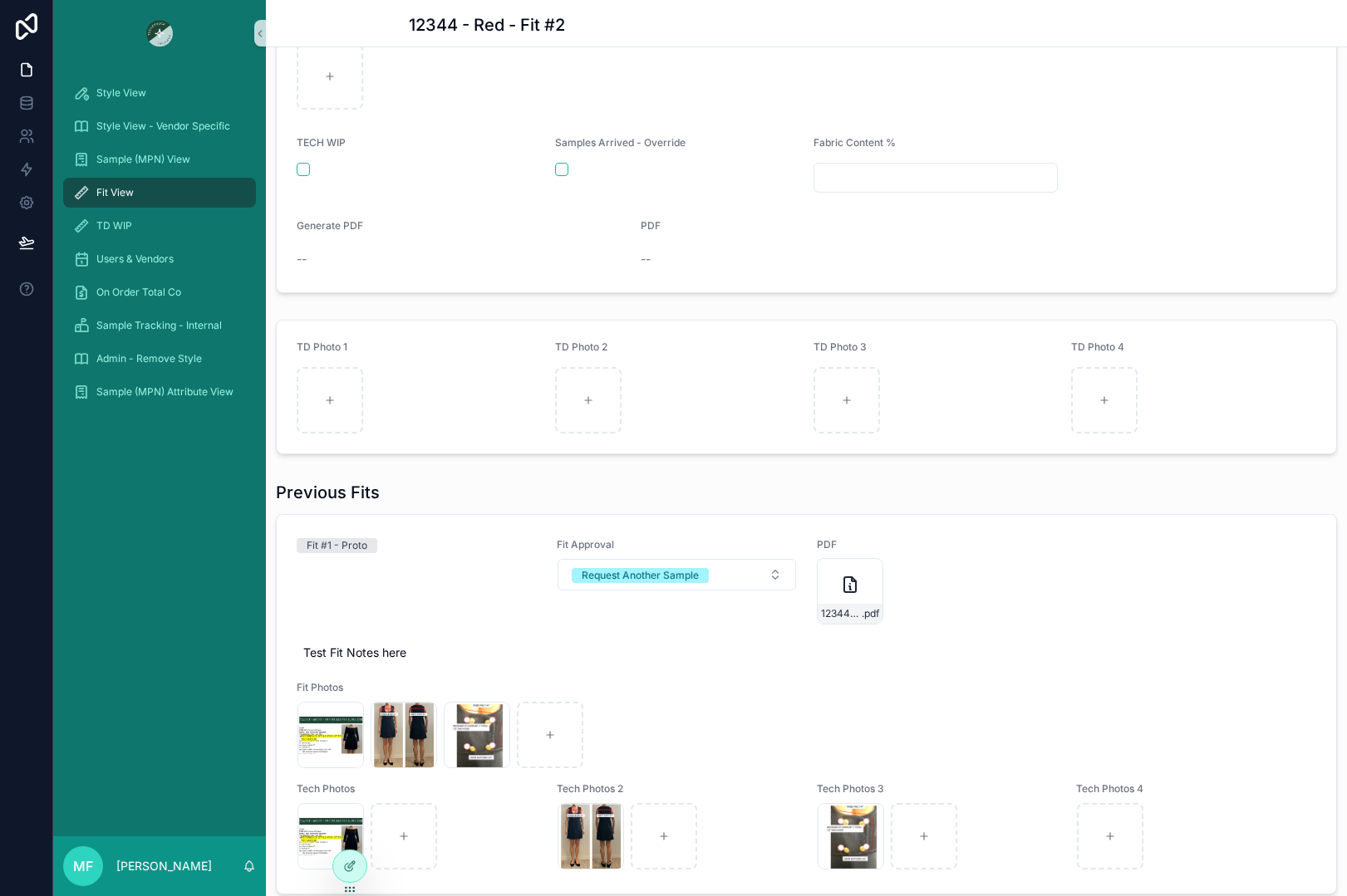
drag, startPoint x: 164, startPoint y: 190, endPoint x: 85, endPoint y: 206, distance: 80.6
click at [164, 190] on div "Fit View" at bounding box center [160, 193] width 173 height 26
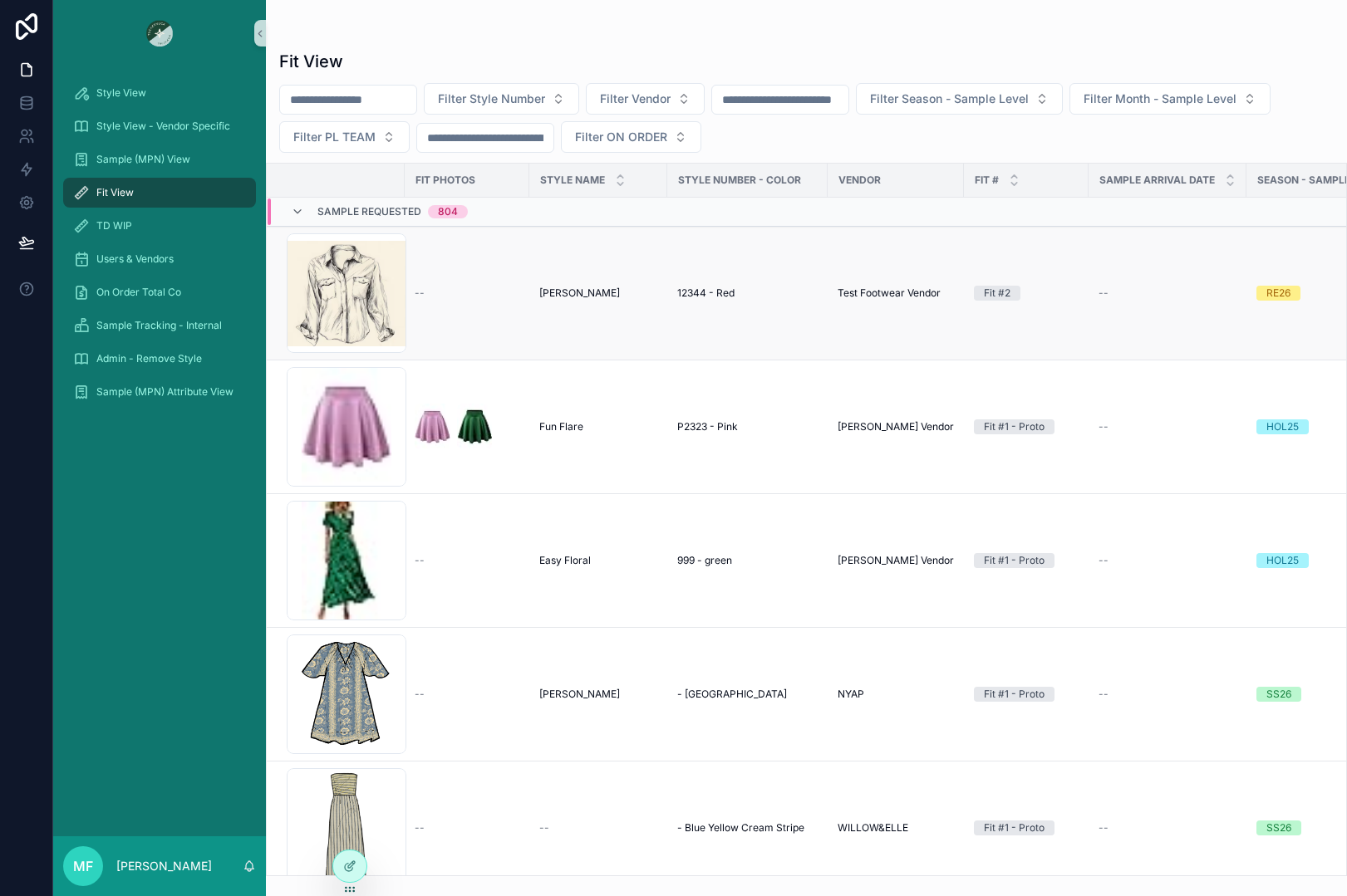
click at [493, 289] on div "--" at bounding box center [467, 293] width 105 height 13
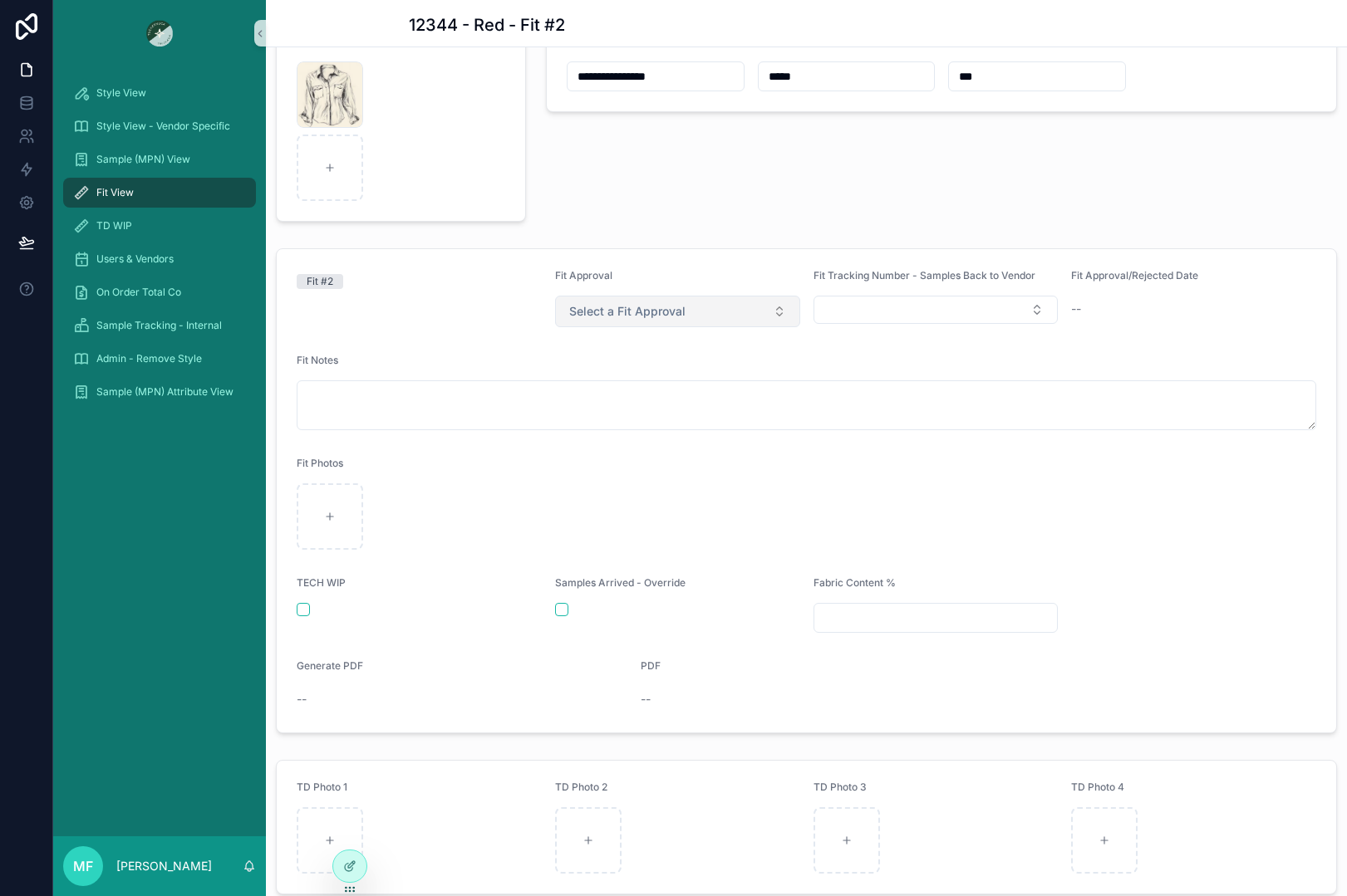
scroll to position [166, 0]
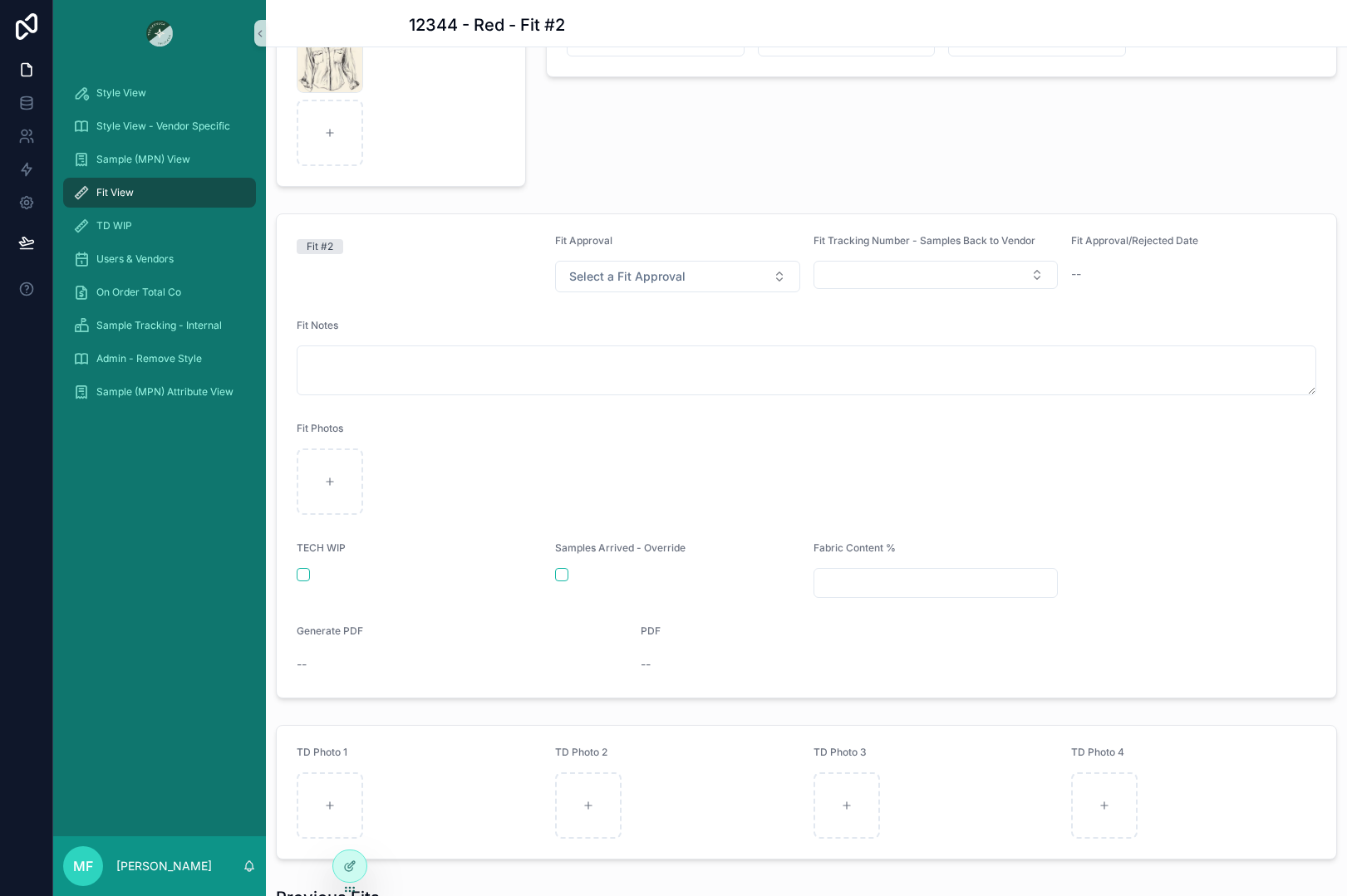
click at [211, 681] on div "Style View Style View - Vendor Specific Sample (MPN) View Fit View TD WIP Users…" at bounding box center [160, 451] width 213 height 770
click at [356, 869] on icon at bounding box center [350, 865] width 13 height 13
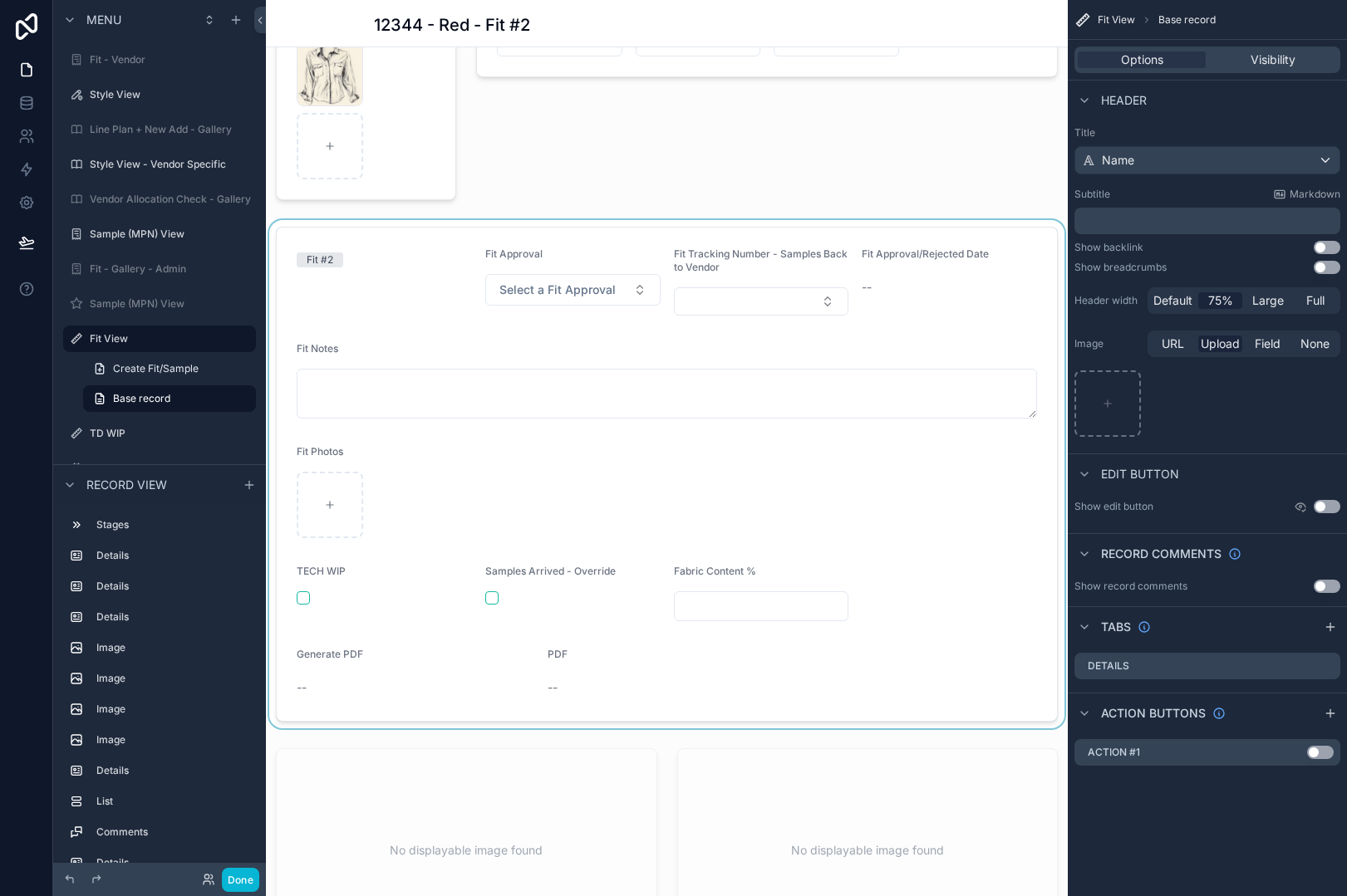
click at [518, 704] on div "scrollable content" at bounding box center [667, 474] width 802 height 508
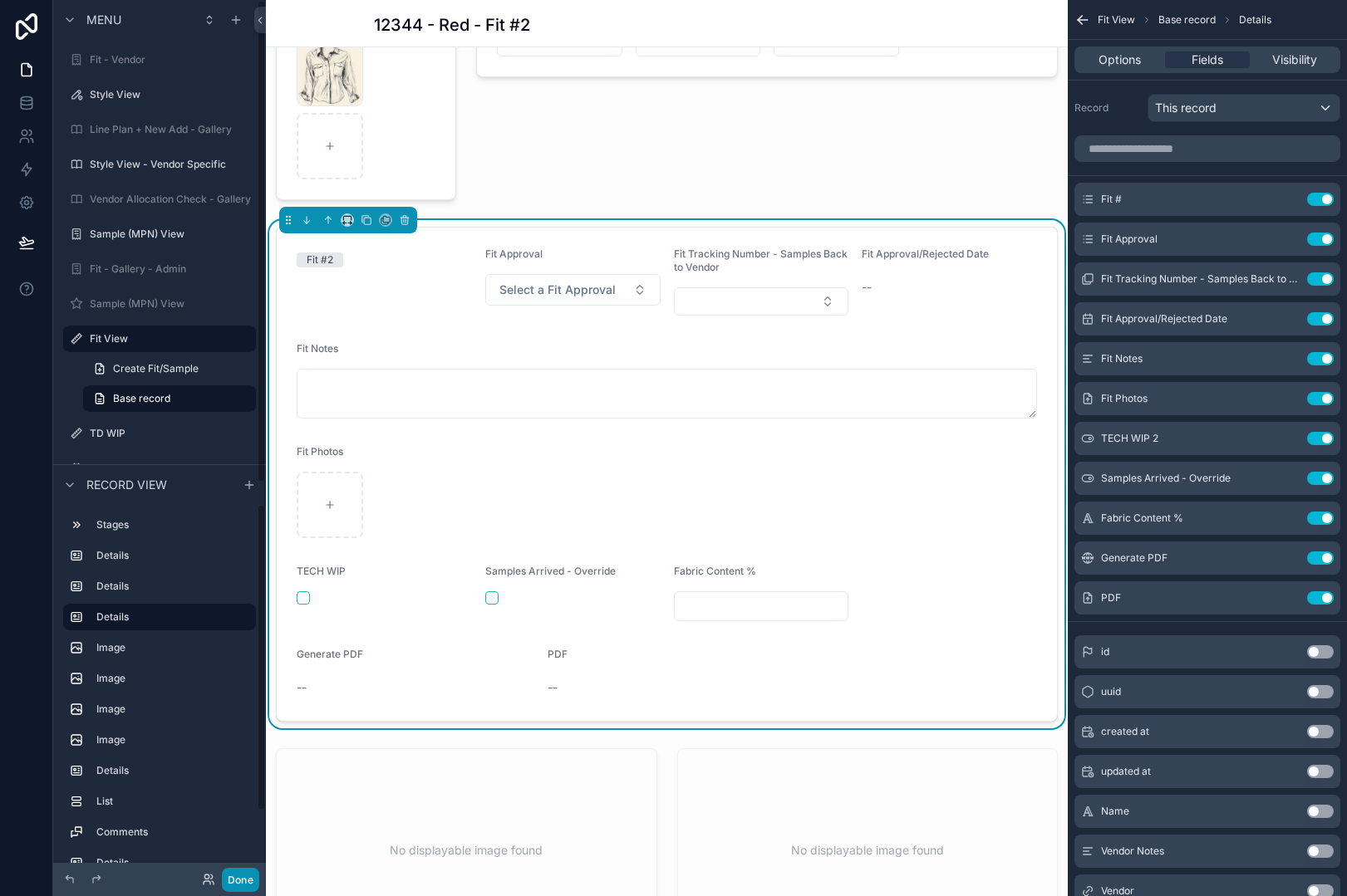
click at [247, 871] on button "Done" at bounding box center [240, 880] width 37 height 24
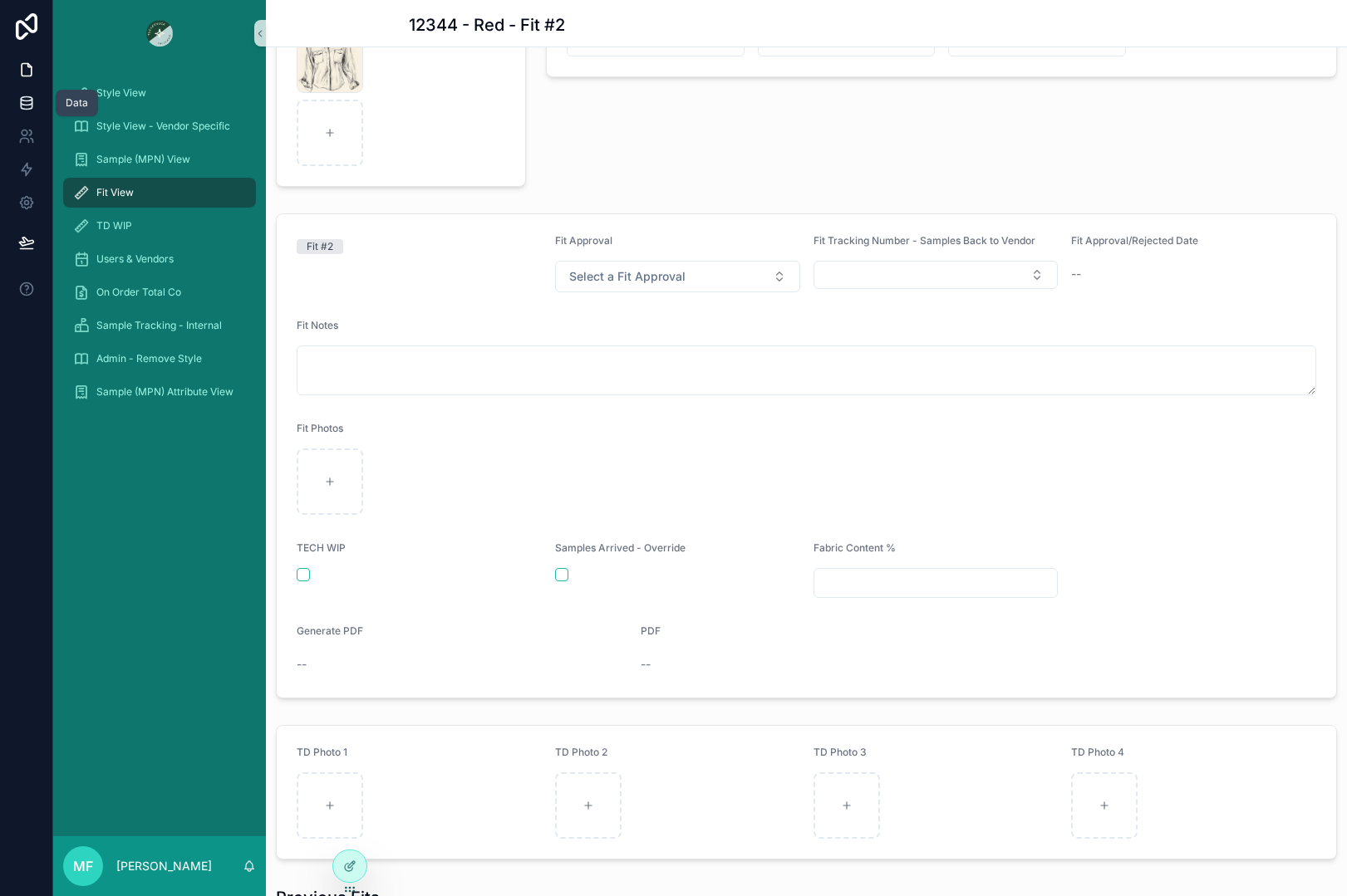
click at [31, 106] on icon at bounding box center [26, 106] width 10 height 7
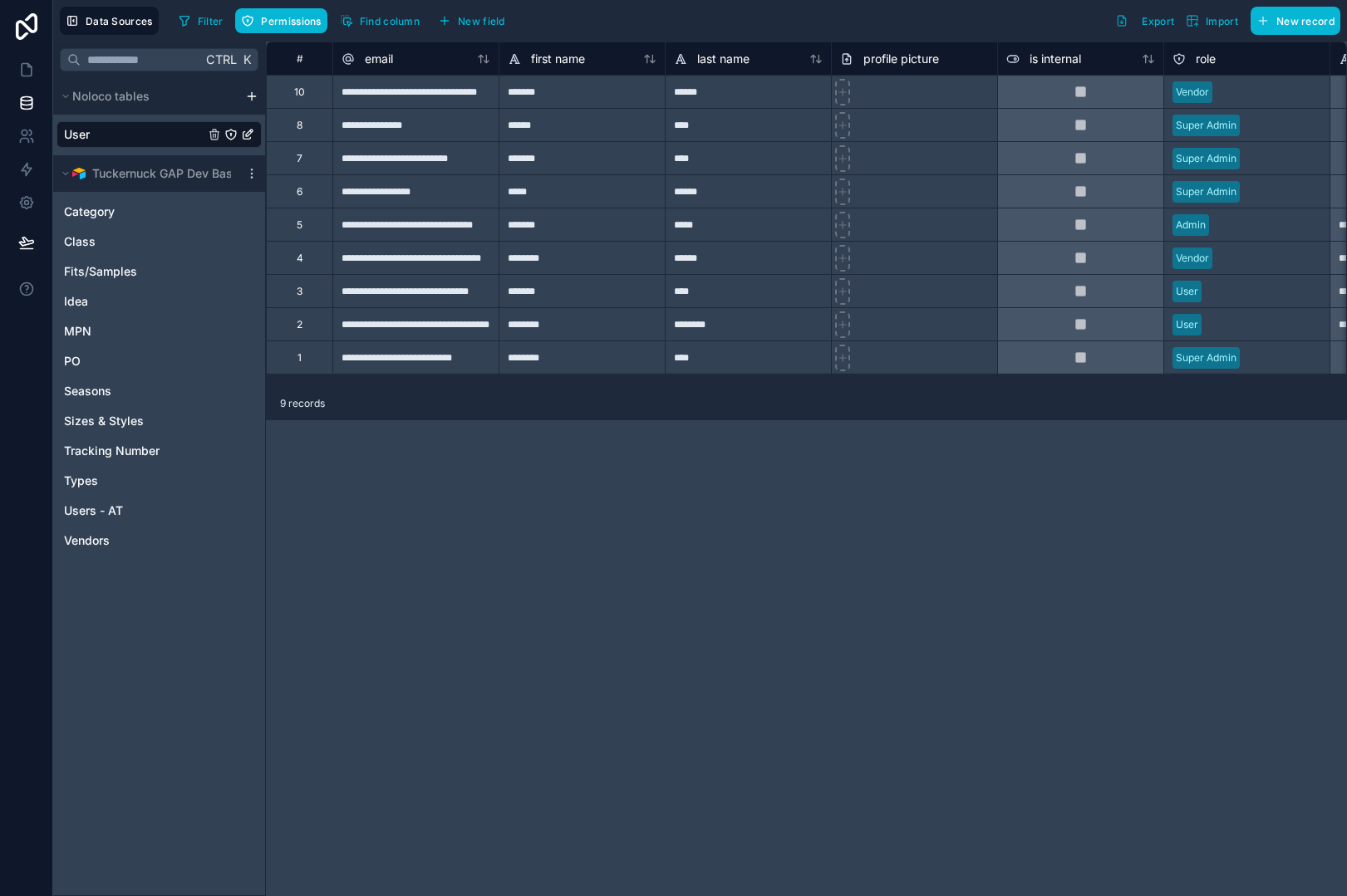
click at [563, 614] on div "**********" at bounding box center [806, 469] width 1081 height 855
click at [138, 265] on div "Fits/Samples" at bounding box center [159, 271] width 205 height 26
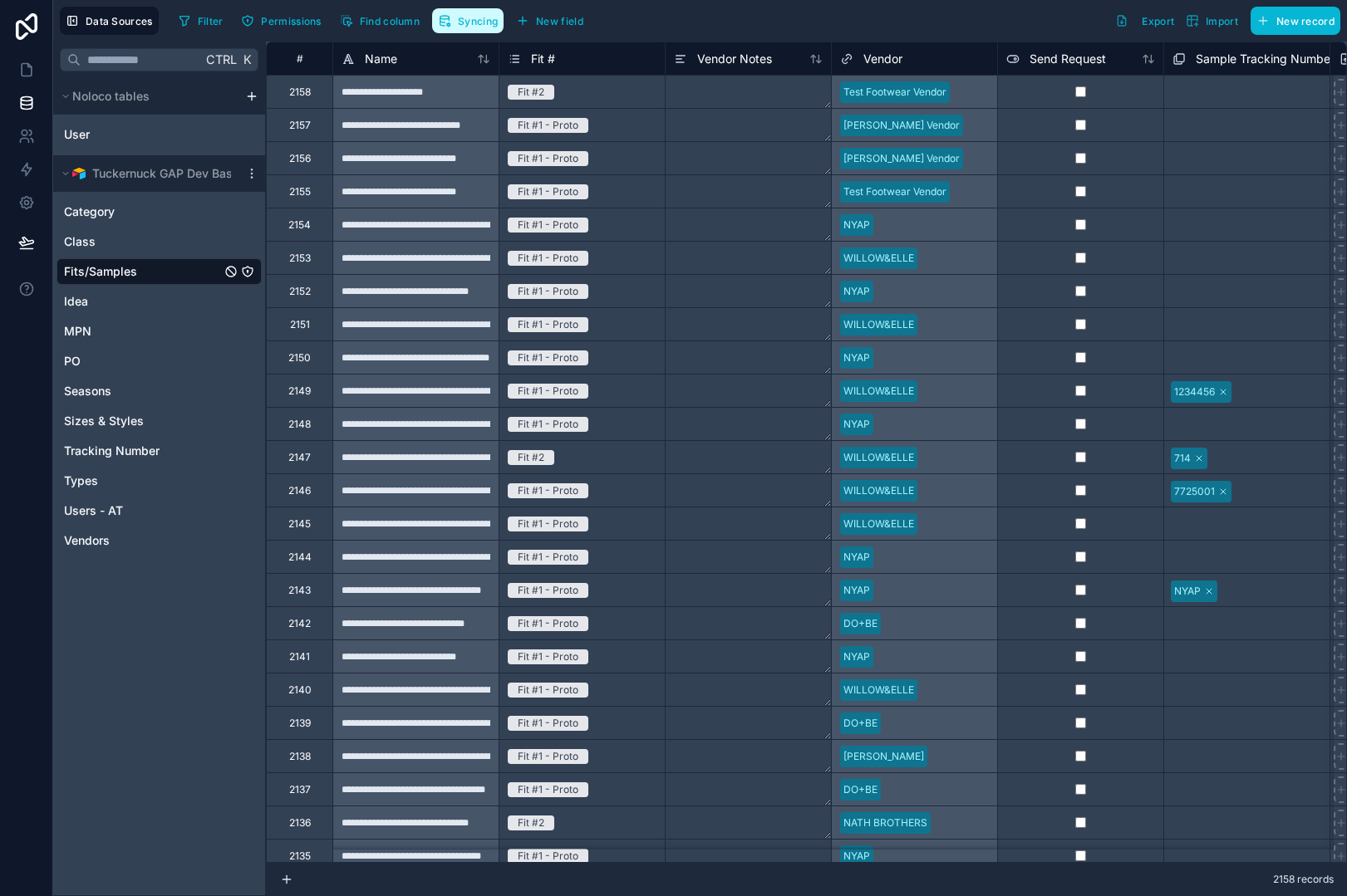
click at [491, 19] on span "Syncing" at bounding box center [478, 21] width 40 height 12
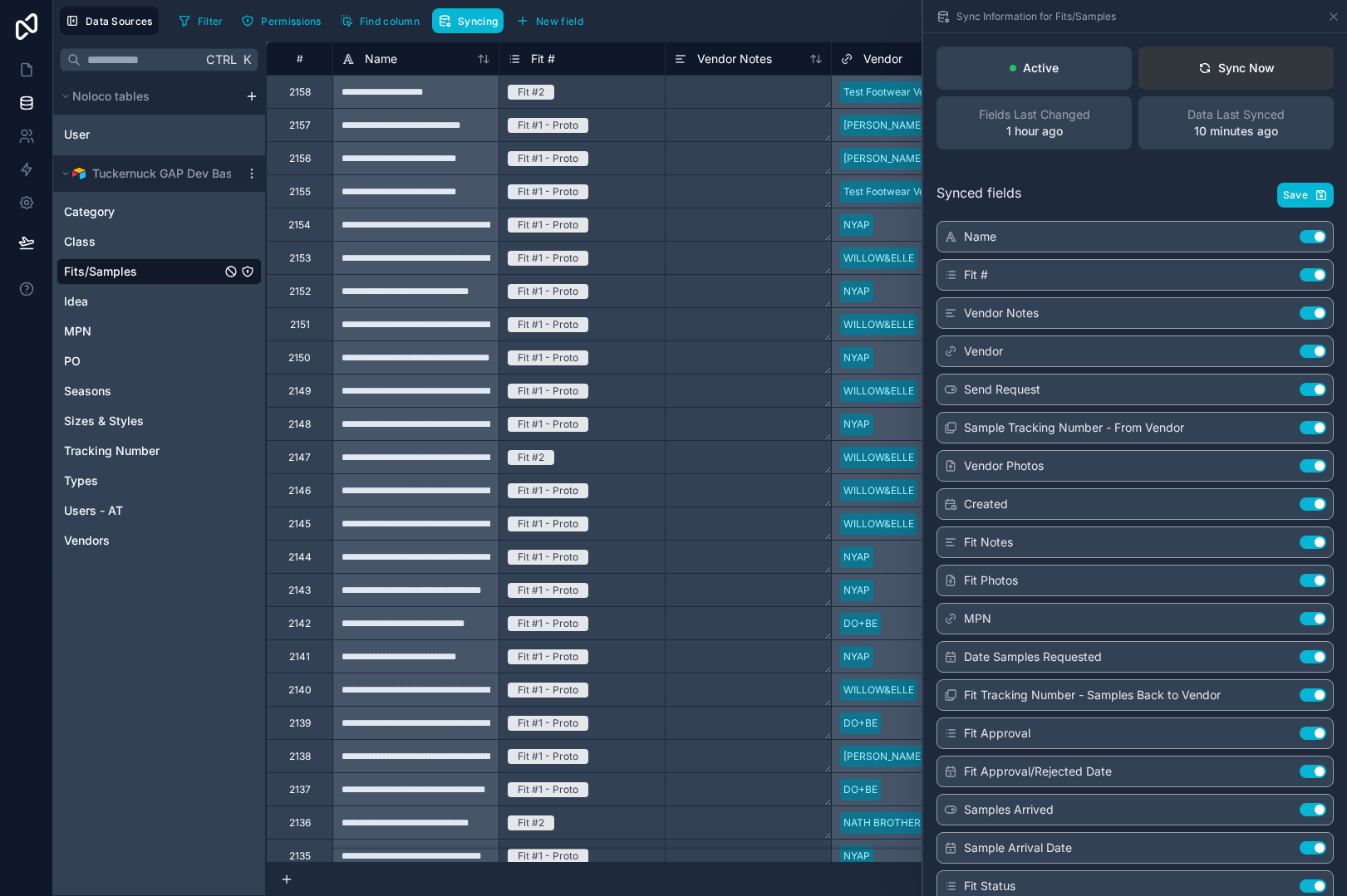
click at [1178, 74] on button "Sync Now" at bounding box center [1236, 68] width 195 height 44
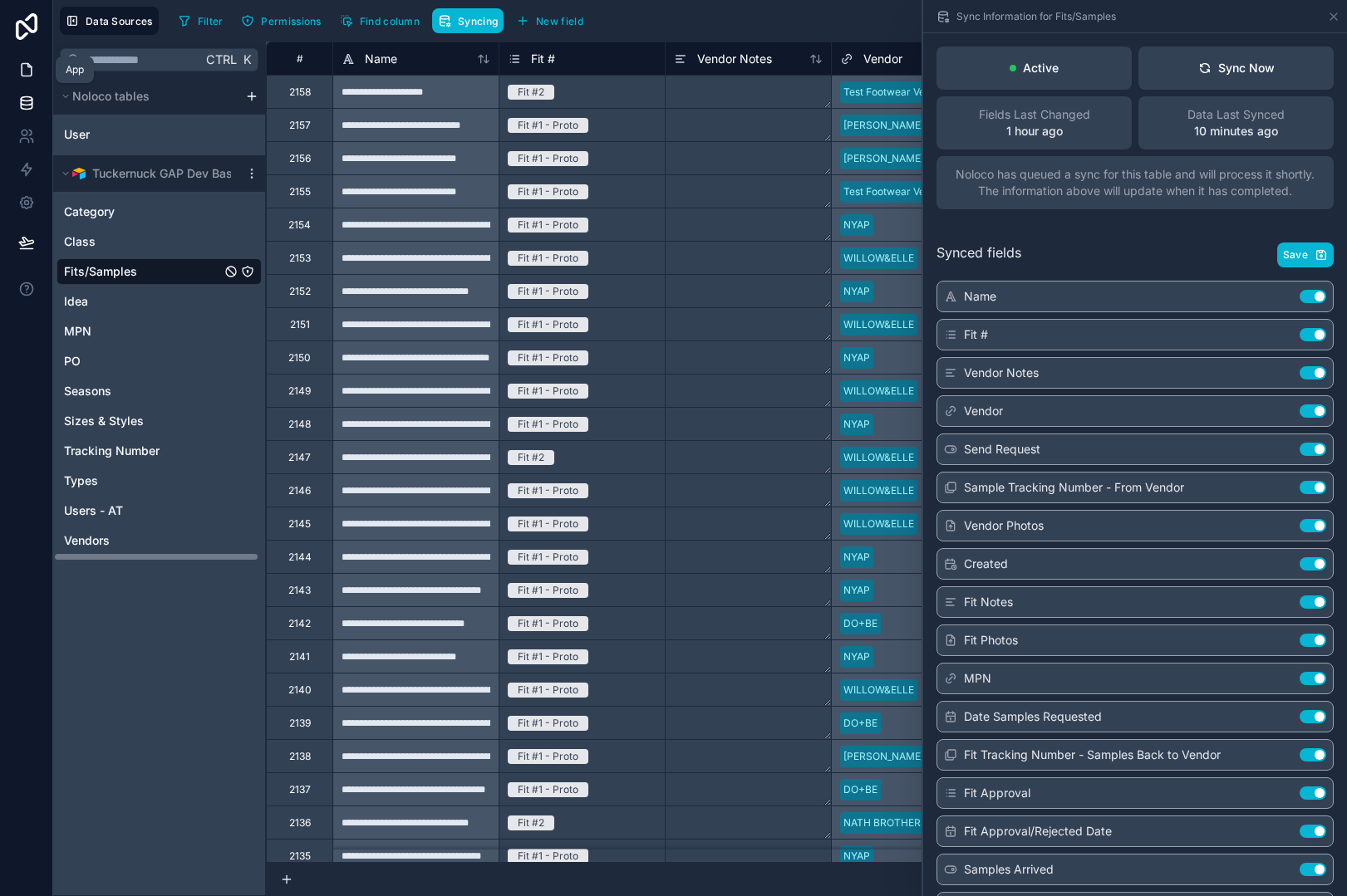
click at [40, 71] on link at bounding box center [26, 70] width 52 height 33
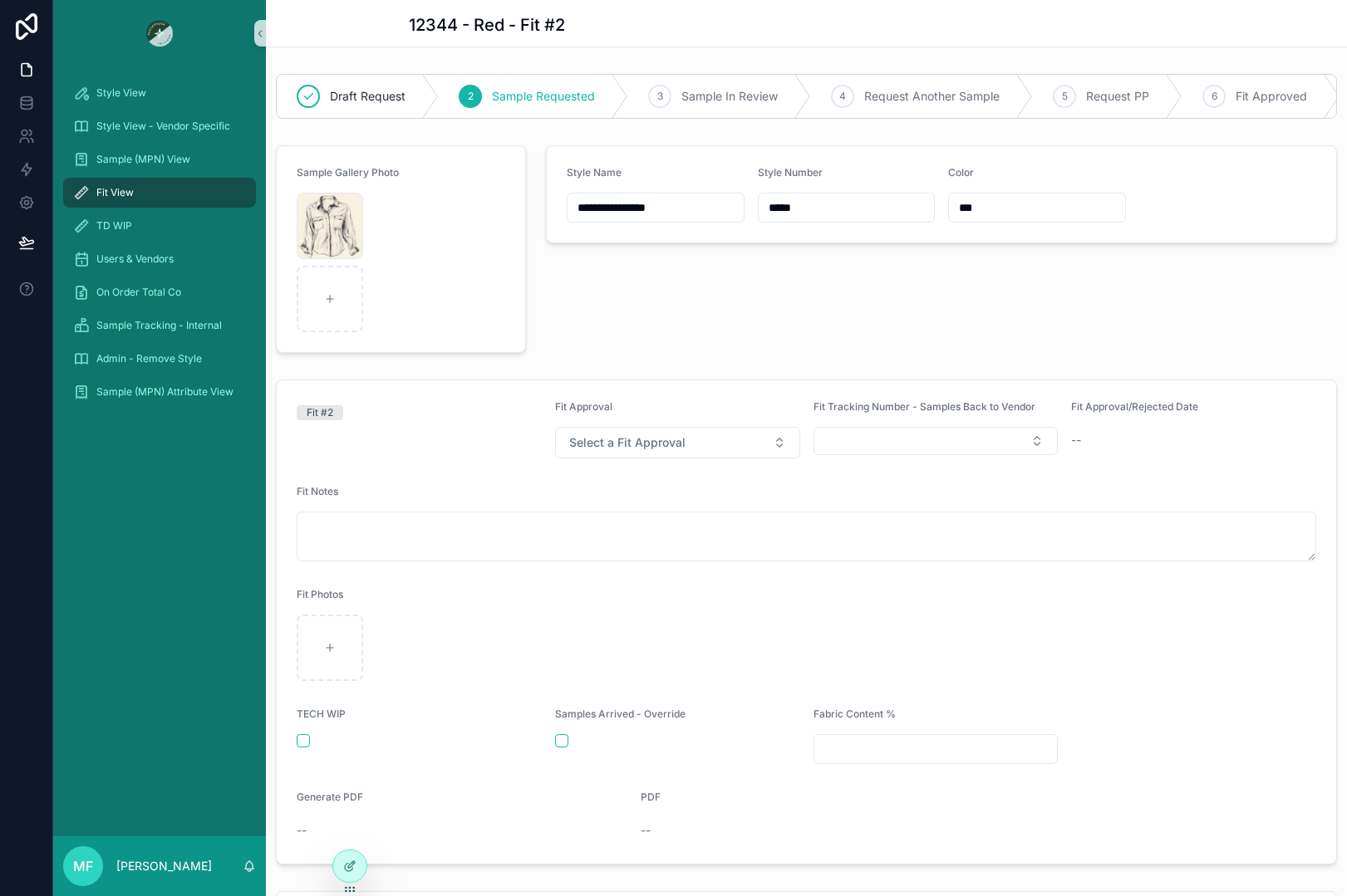
click at [137, 193] on div "Fit View" at bounding box center [160, 193] width 173 height 26
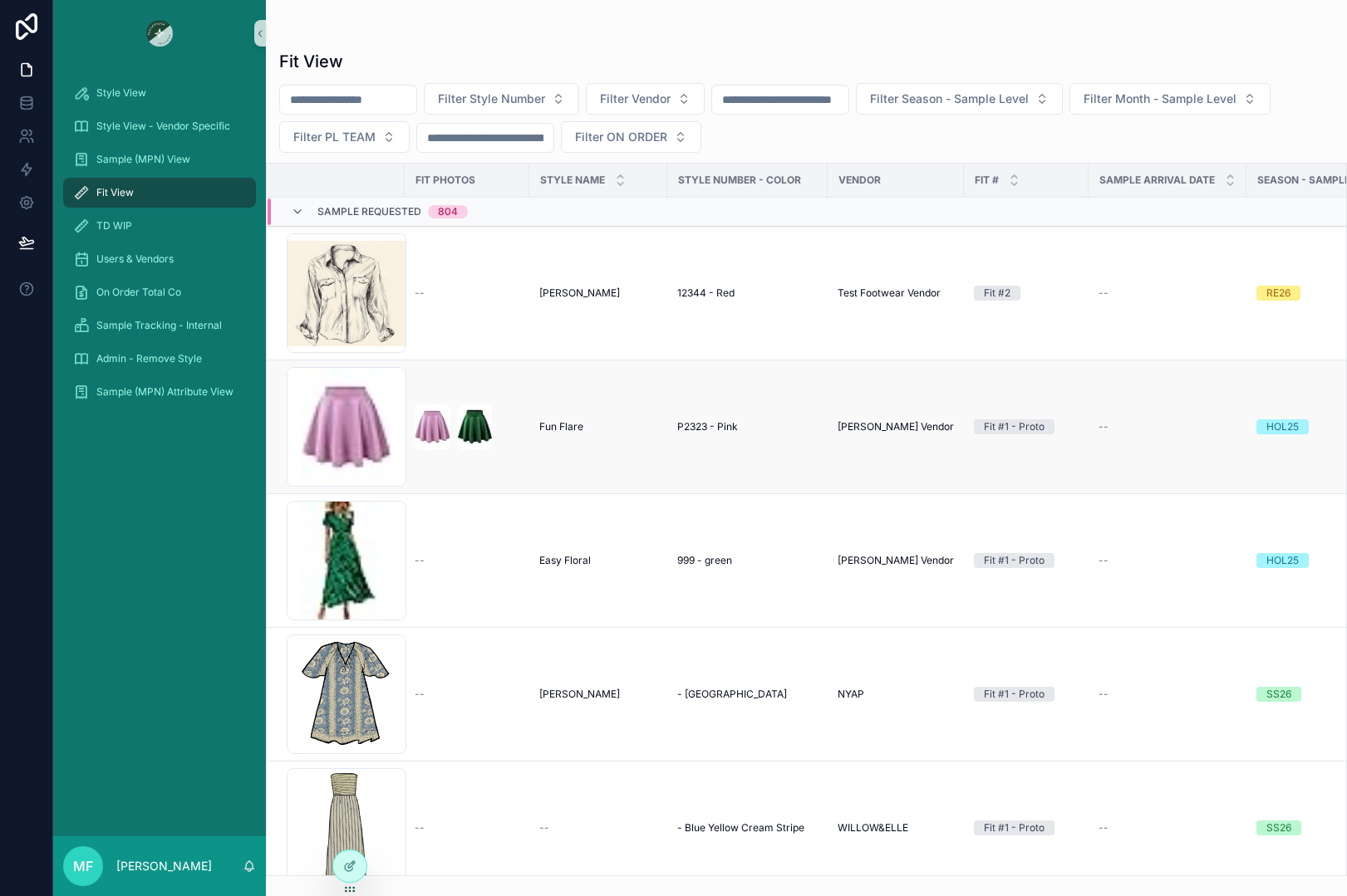
drag, startPoint x: 585, startPoint y: 451, endPoint x: 556, endPoint y: 454, distance: 29.2
click at [587, 451] on td "Fun Flare Fun Flare" at bounding box center [598, 427] width 138 height 133
click at [554, 294] on span "[PERSON_NAME]" at bounding box center [580, 293] width 80 height 13
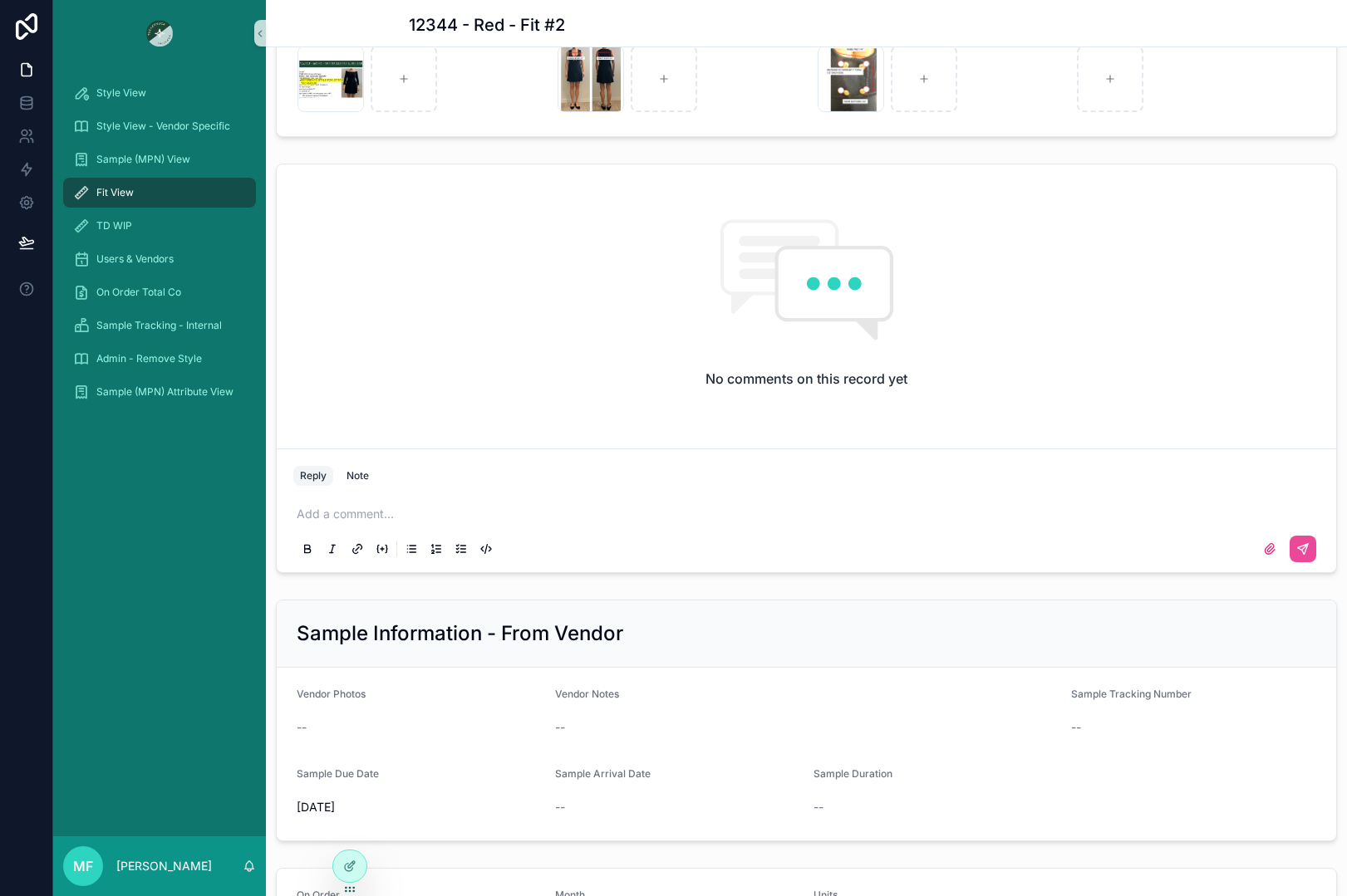
scroll to position [831, 0]
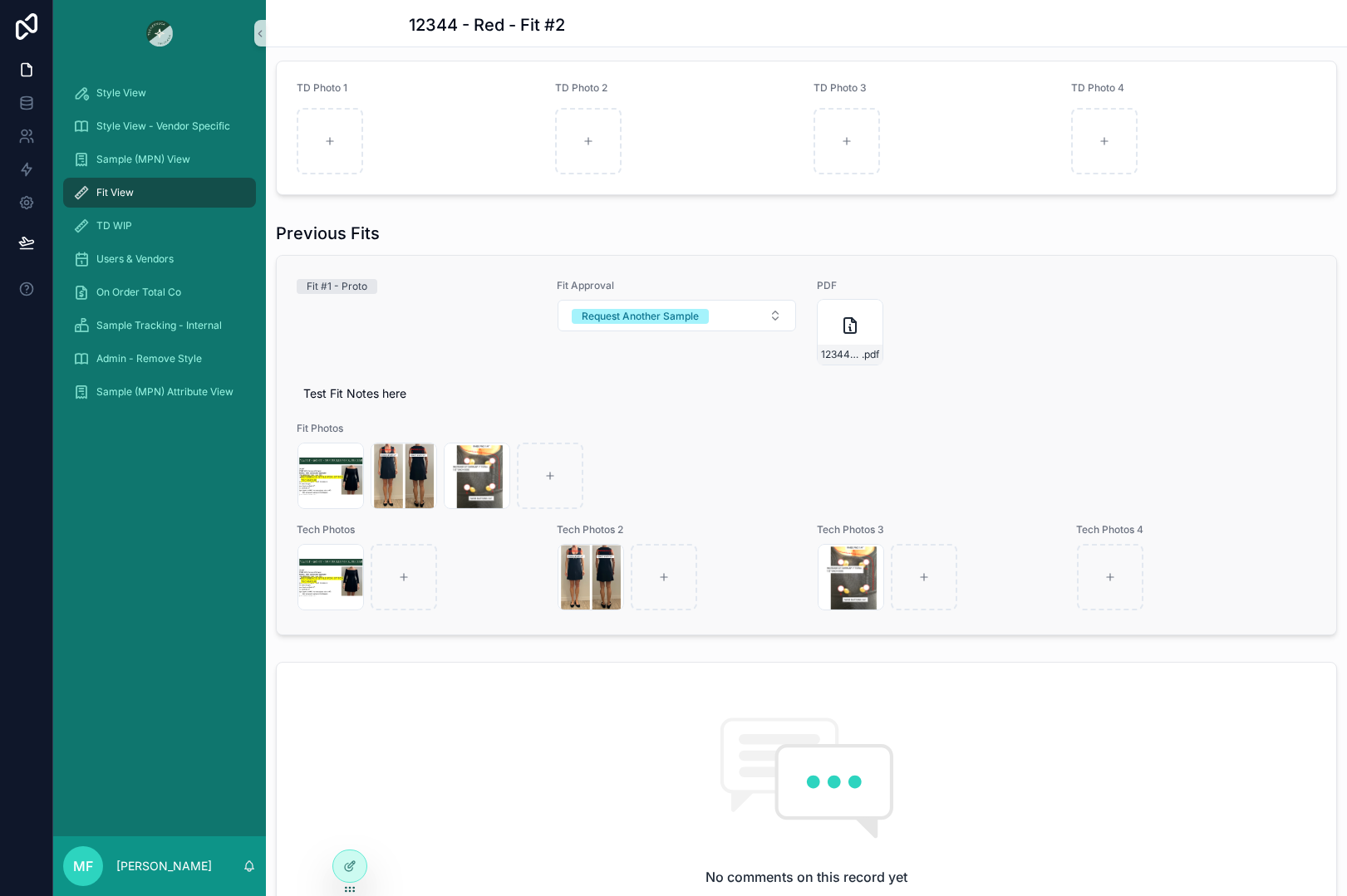
click at [410, 314] on div "Fit #1 - Proto" at bounding box center [416, 322] width 240 height 86
click at [141, 197] on div "Fit View" at bounding box center [160, 193] width 173 height 26
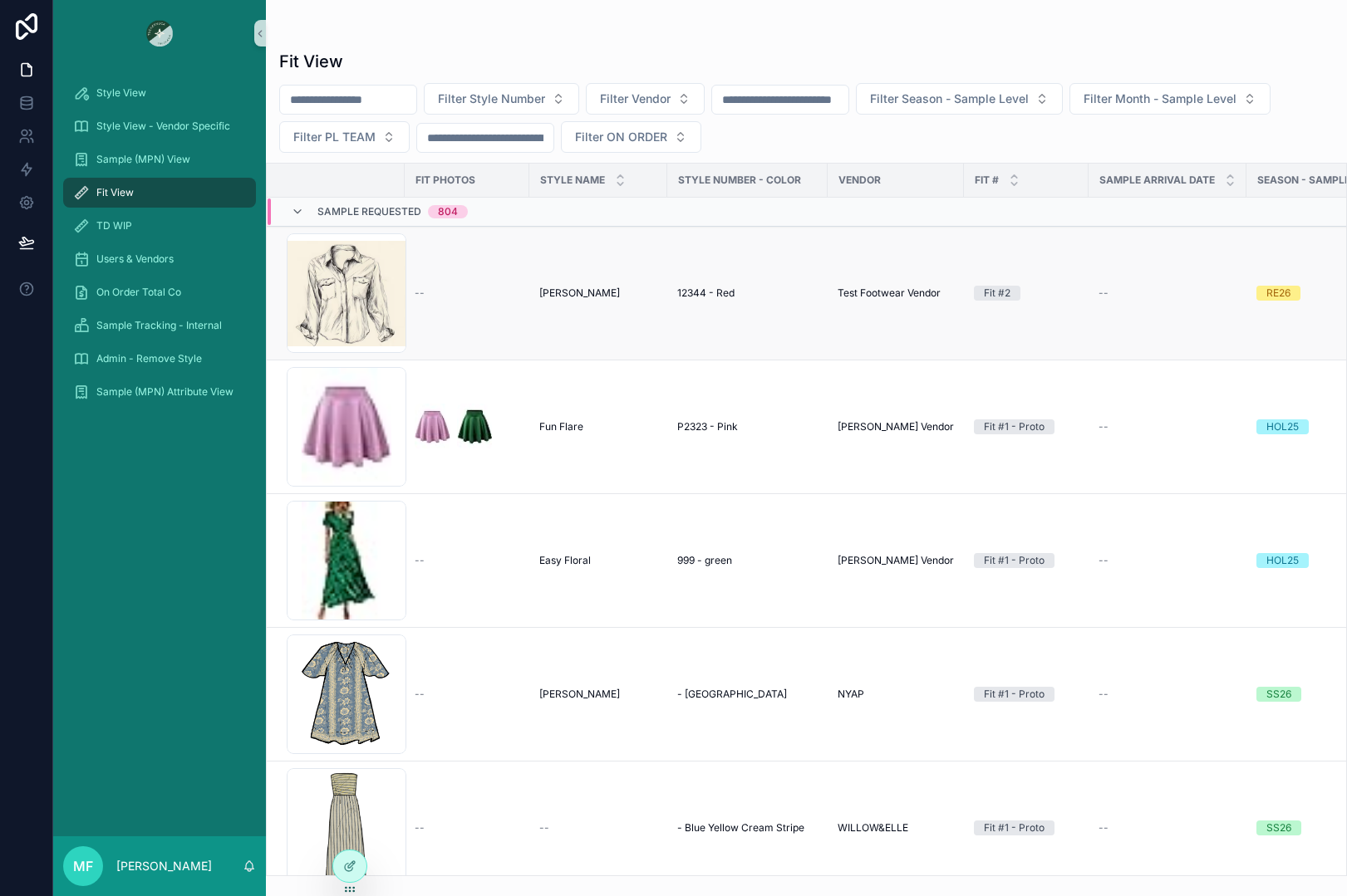
click at [485, 286] on td "--" at bounding box center [466, 293] width 125 height 133
click at [517, 290] on div "--" at bounding box center [467, 293] width 105 height 13
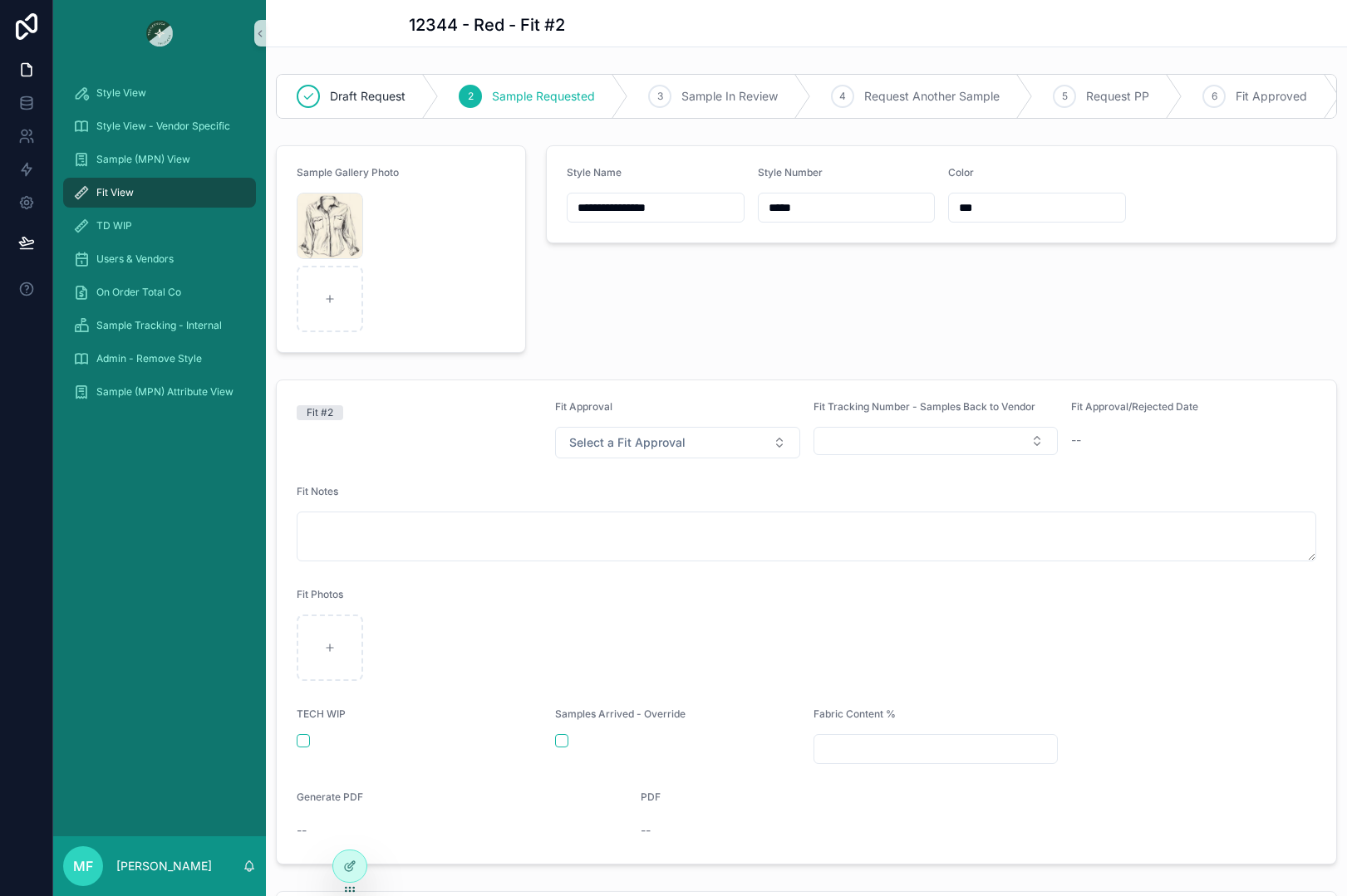
scroll to position [166, 0]
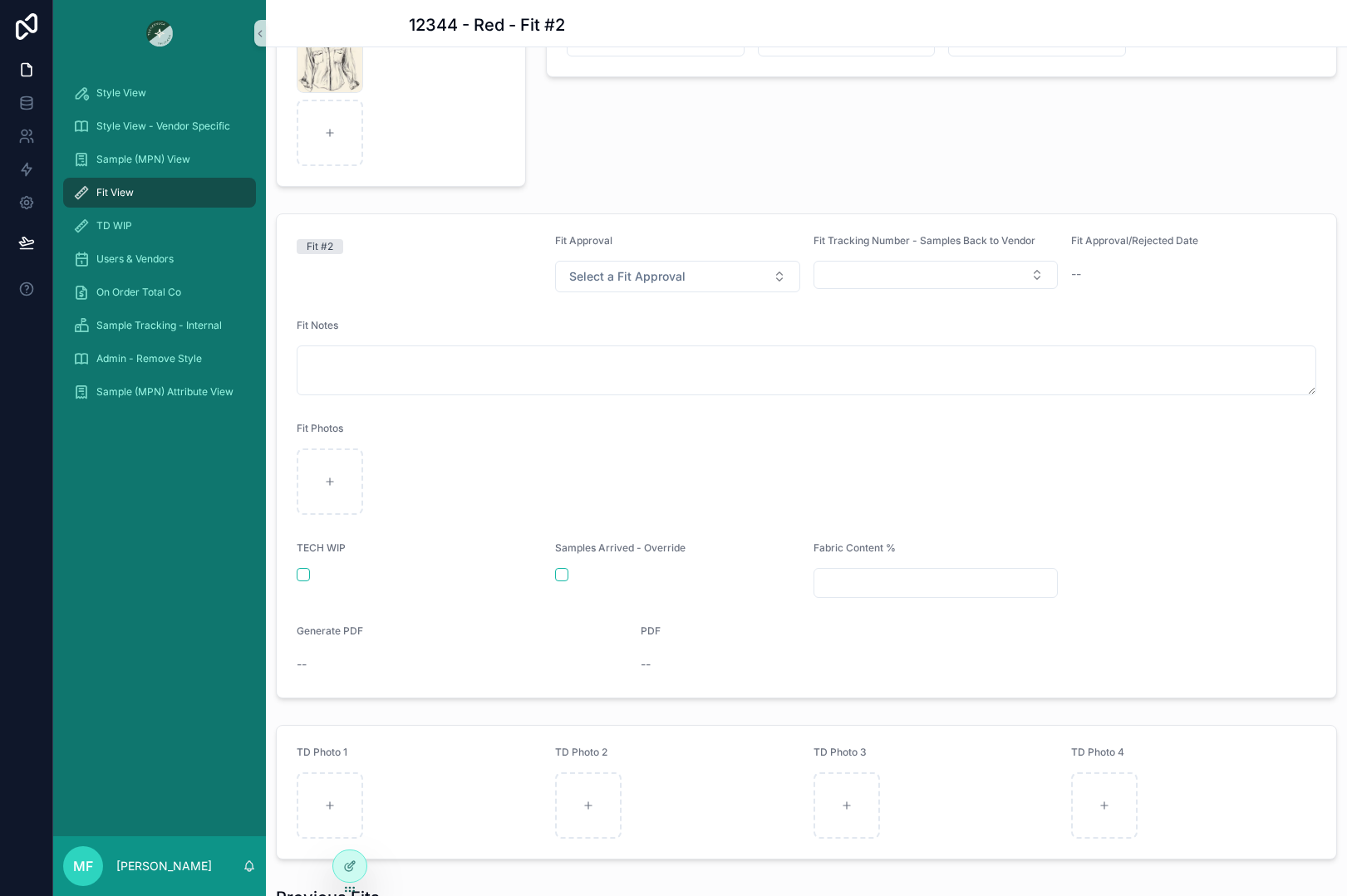
click at [148, 603] on div "Style View Style View - Vendor Specific Sample (MPN) View Fit View TD WIP Users…" at bounding box center [160, 451] width 213 height 770
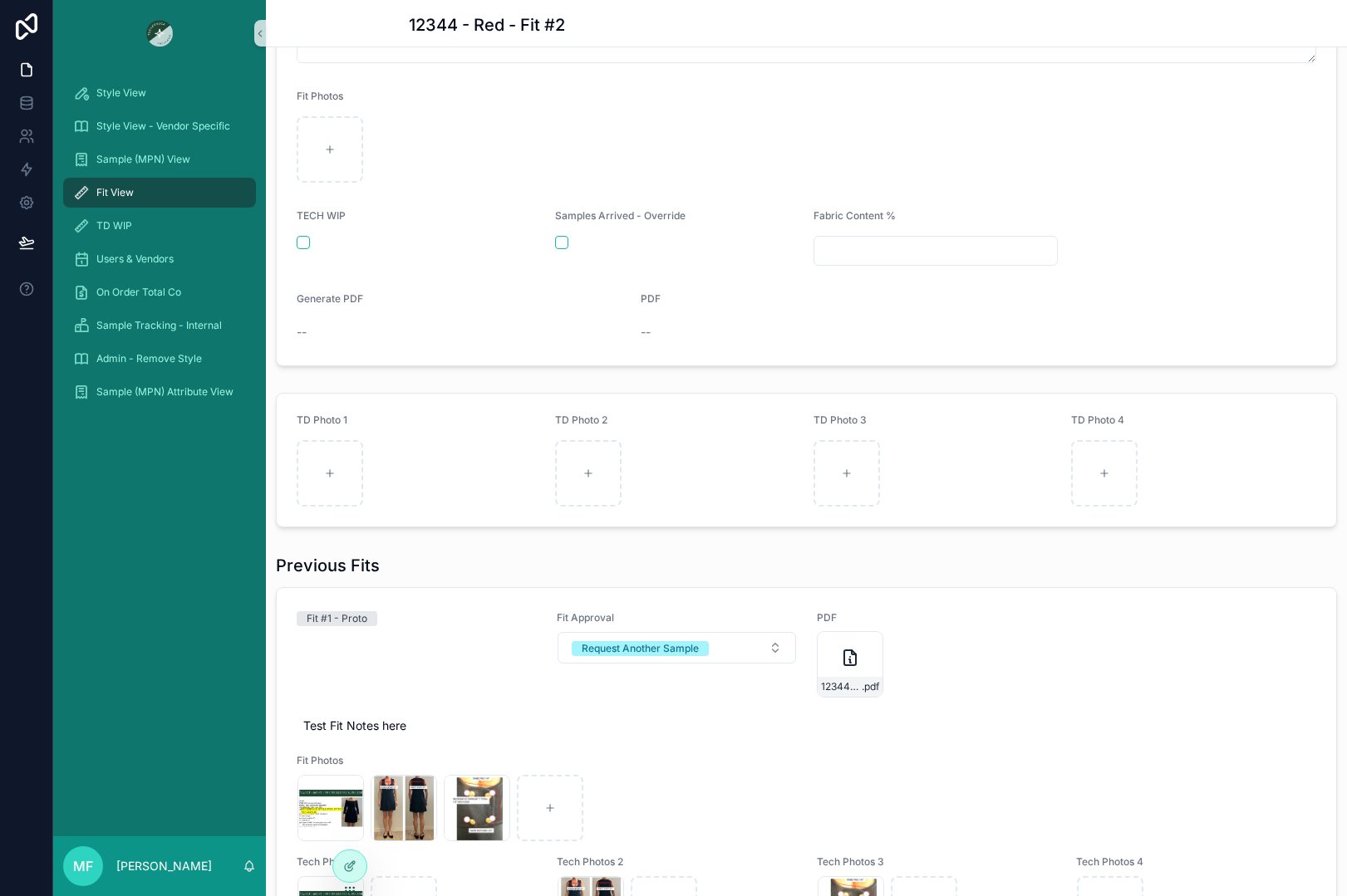
scroll to position [831, 0]
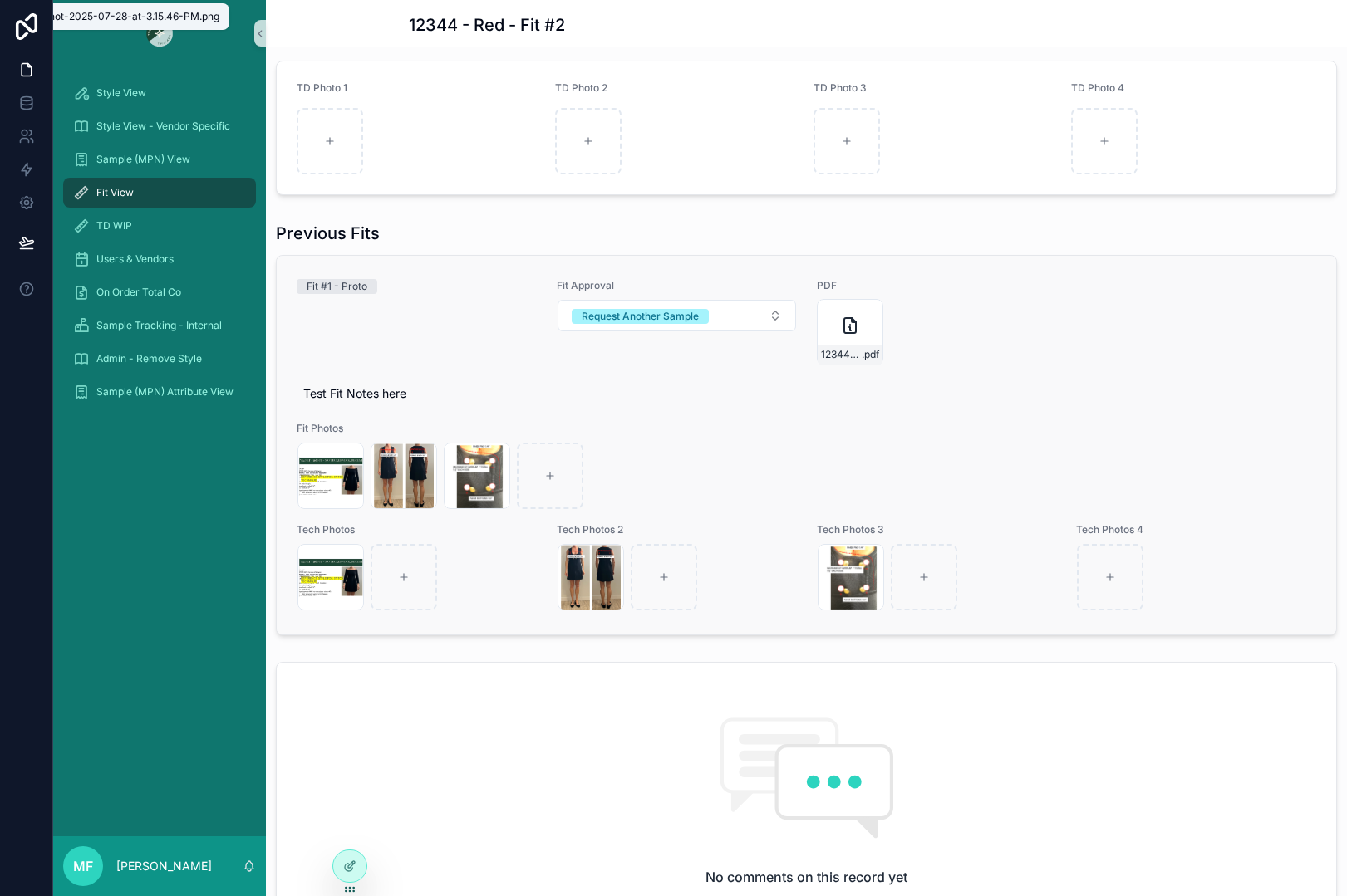
click at [719, 458] on div "Screenshot-2025-07-28-at-3.15.41-PM .png Screenshot-2025-07-28-at-3.15.46-PM .p…" at bounding box center [806, 476] width 1017 height 66
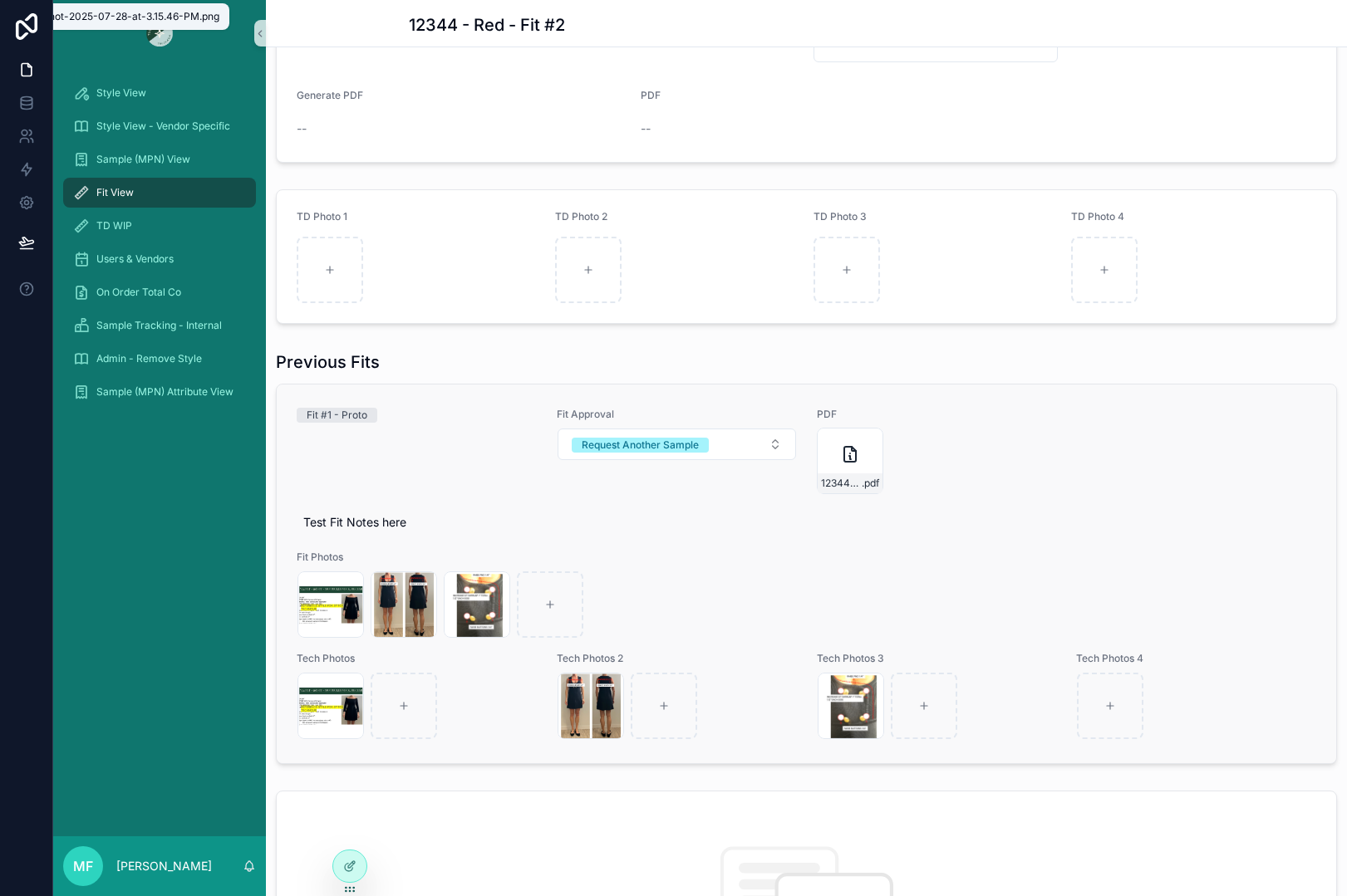
scroll to position [664, 0]
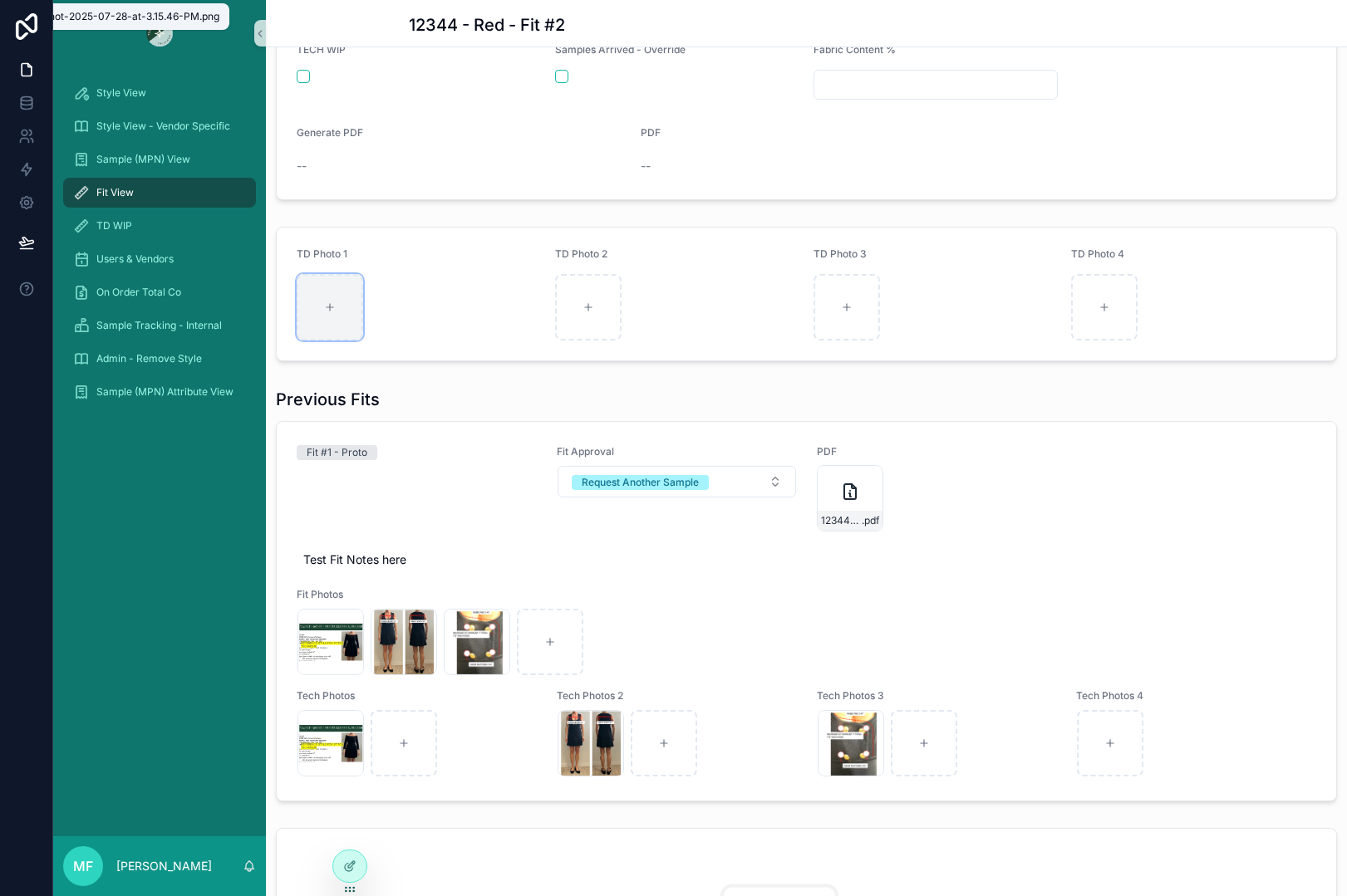
click at [348, 320] on div "scrollable content" at bounding box center [330, 307] width 66 height 66
type input "**********"
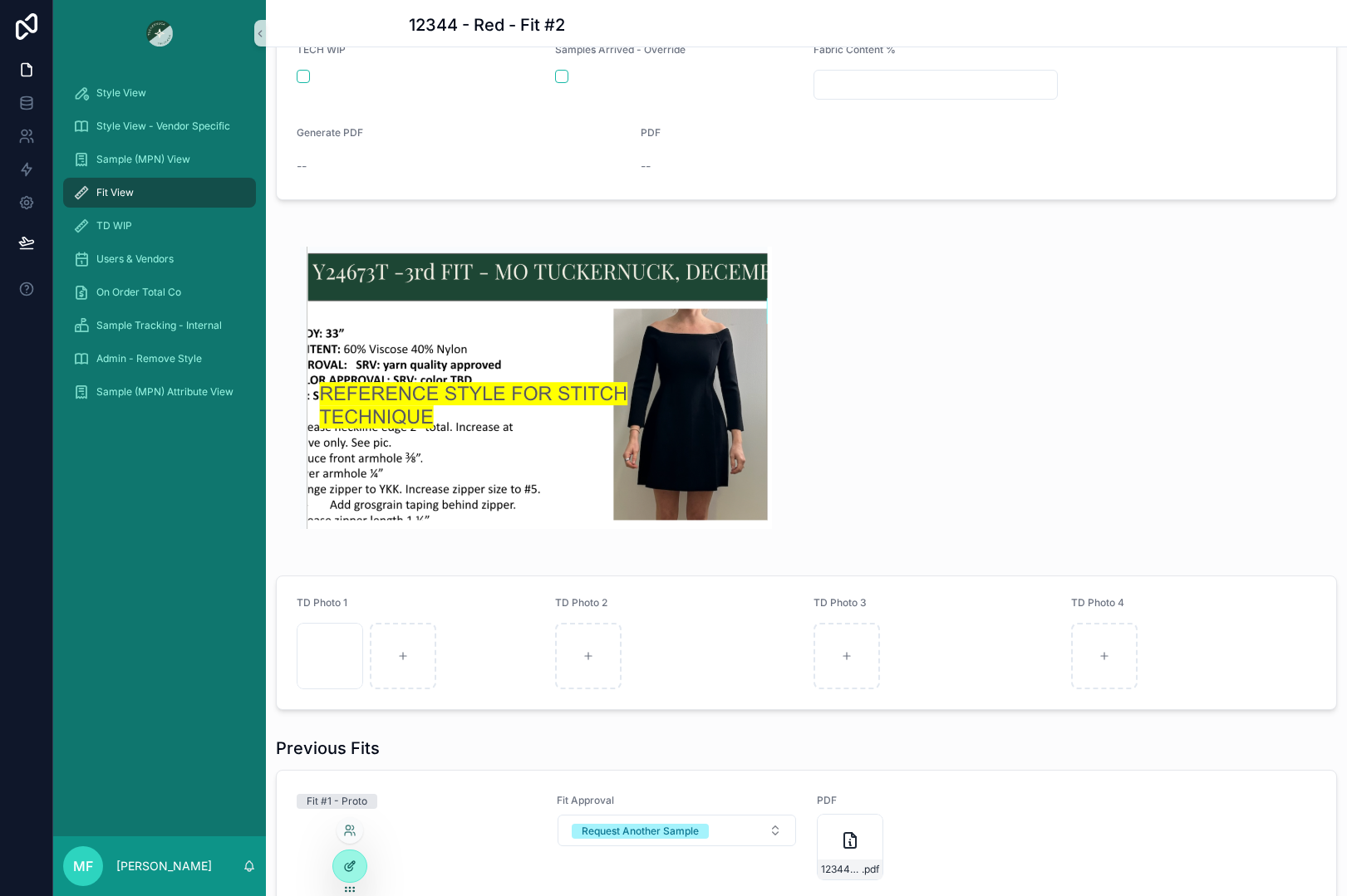
click at [348, 871] on icon at bounding box center [350, 865] width 13 height 13
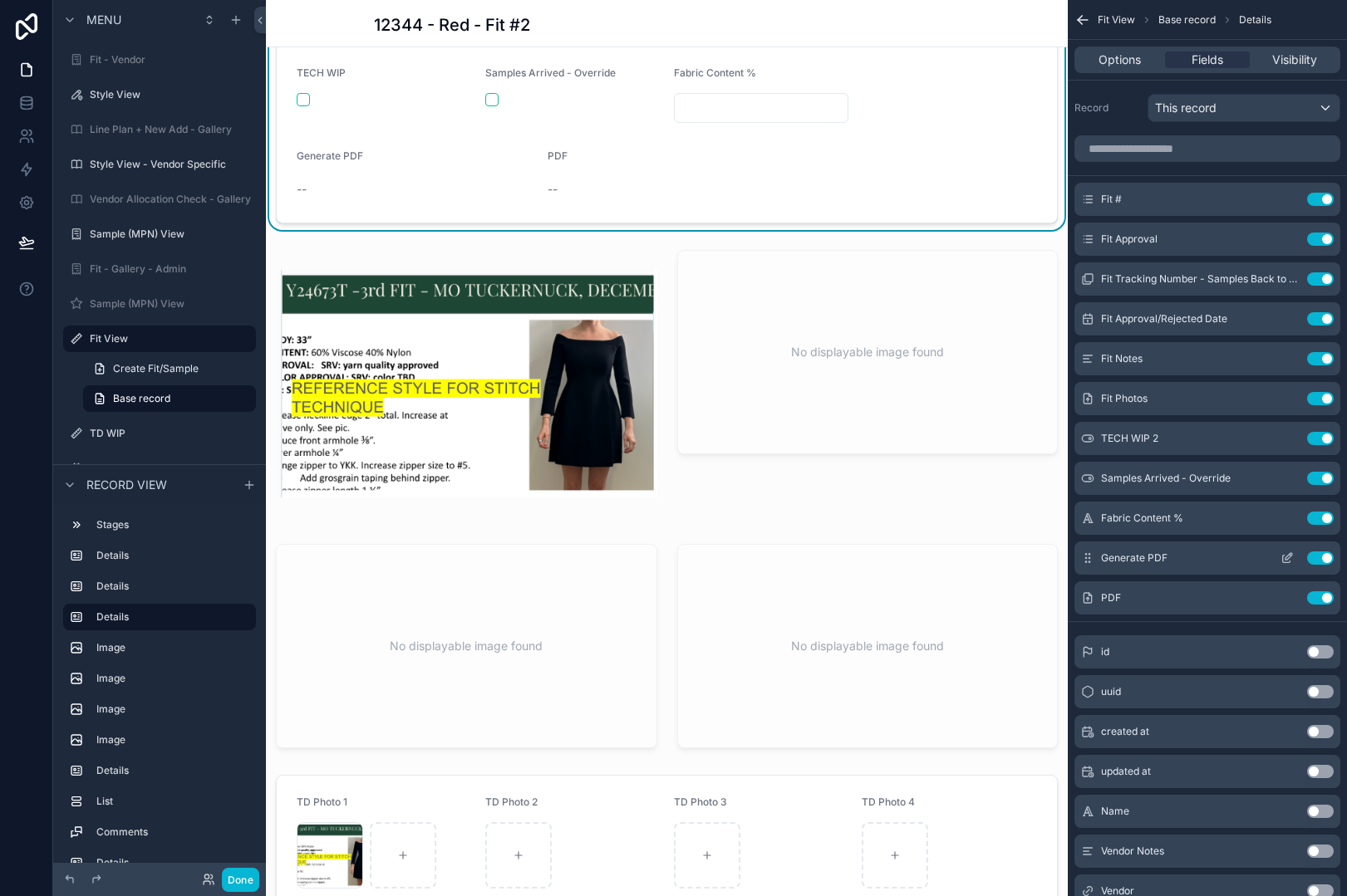
click at [1290, 557] on icon "scrollable content" at bounding box center [1287, 558] width 13 height 13
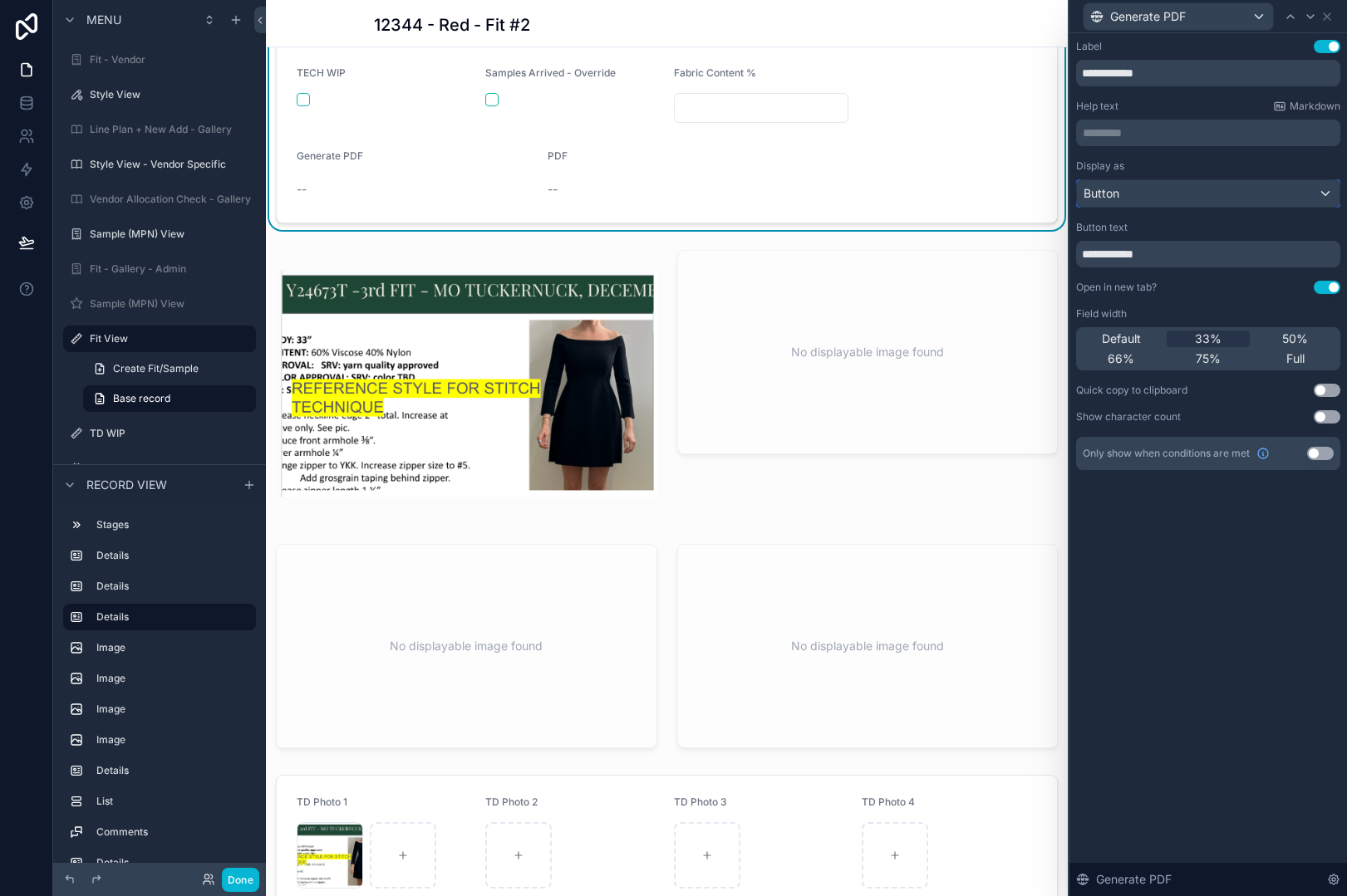
click at [1231, 204] on div "Button" at bounding box center [1208, 193] width 262 height 26
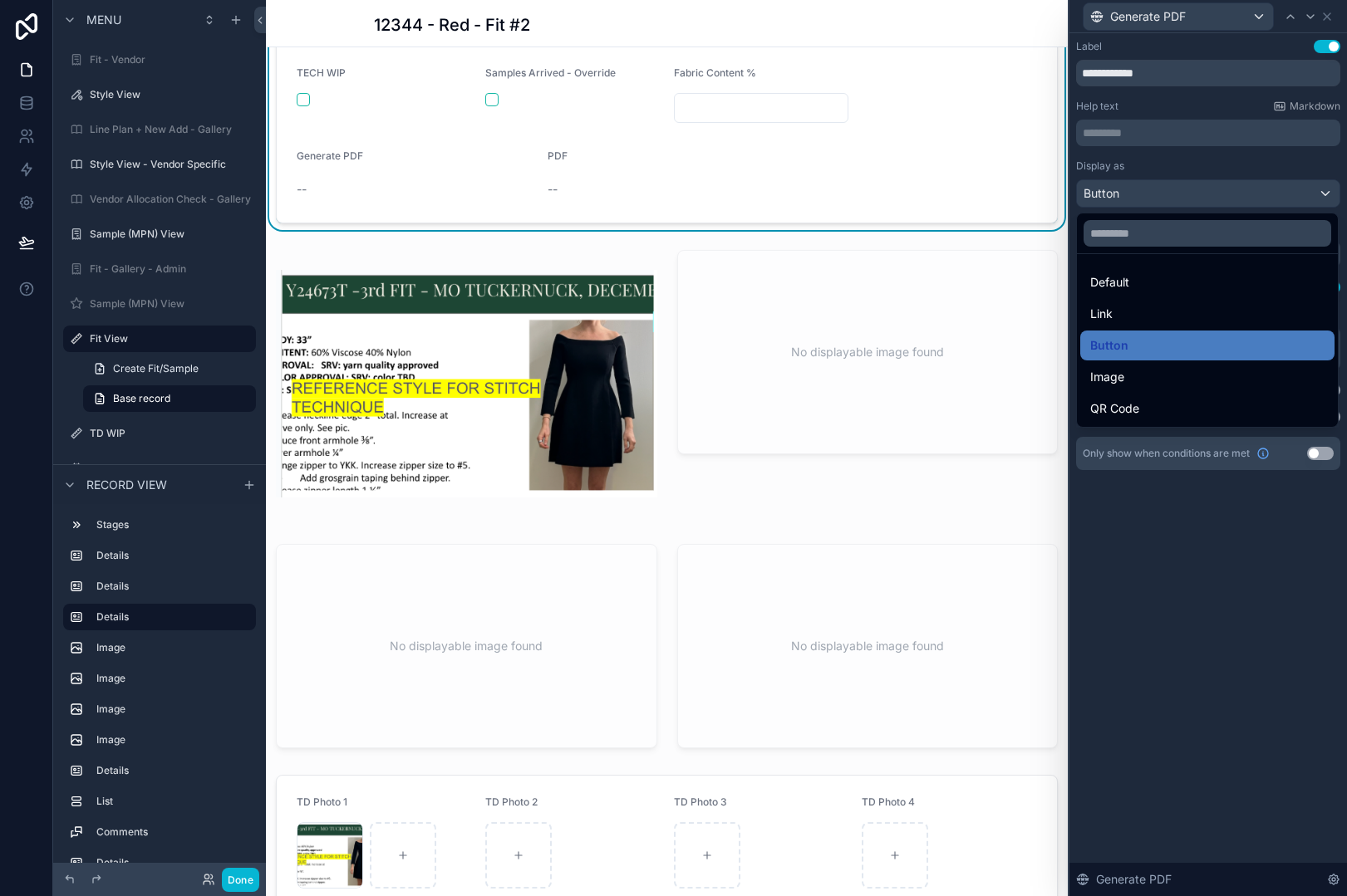
click at [1263, 168] on div at bounding box center [1208, 448] width 277 height 896
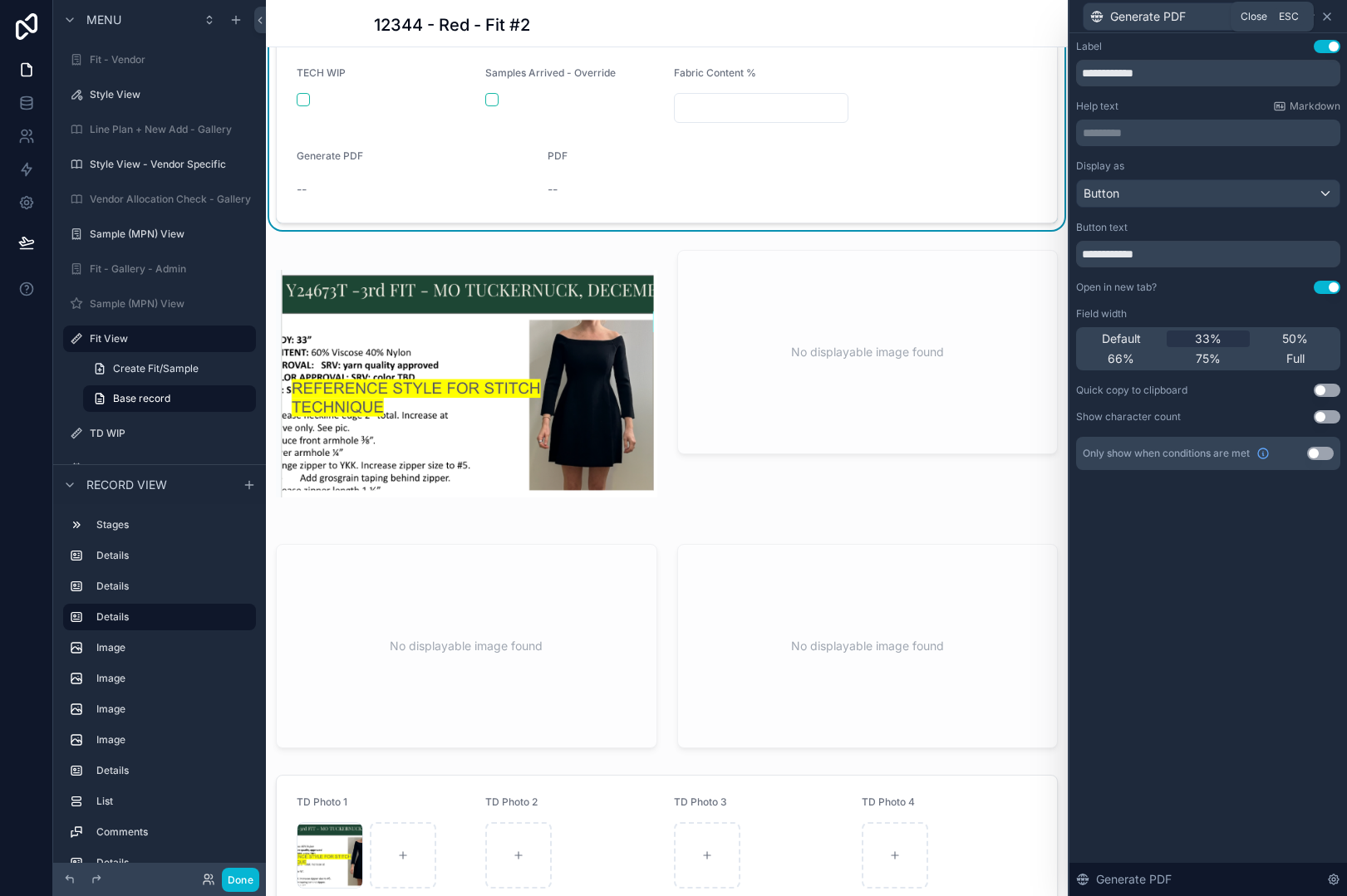
click at [1325, 19] on icon at bounding box center [1326, 16] width 13 height 13
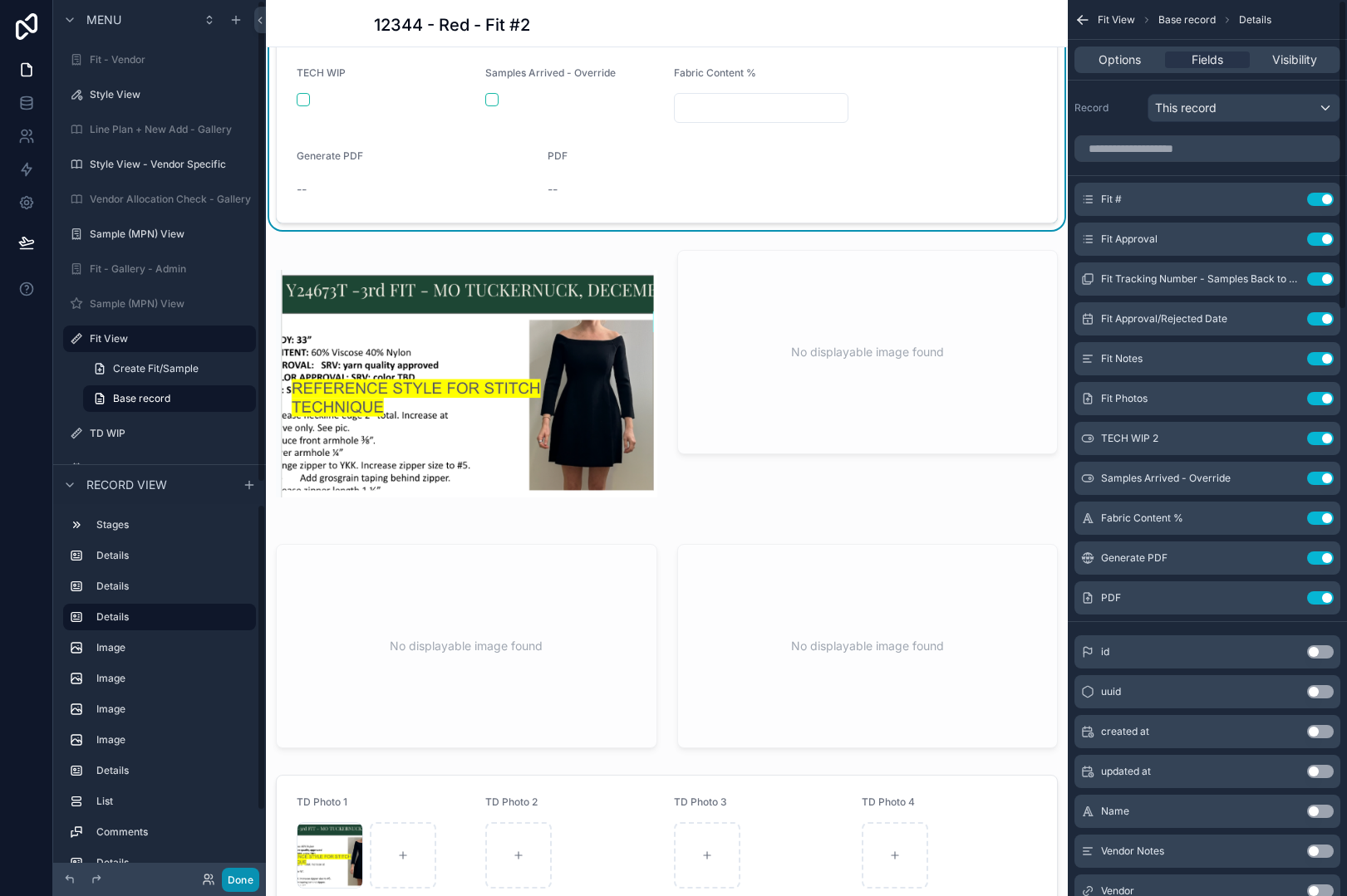
click at [242, 870] on button "Done" at bounding box center [240, 880] width 37 height 24
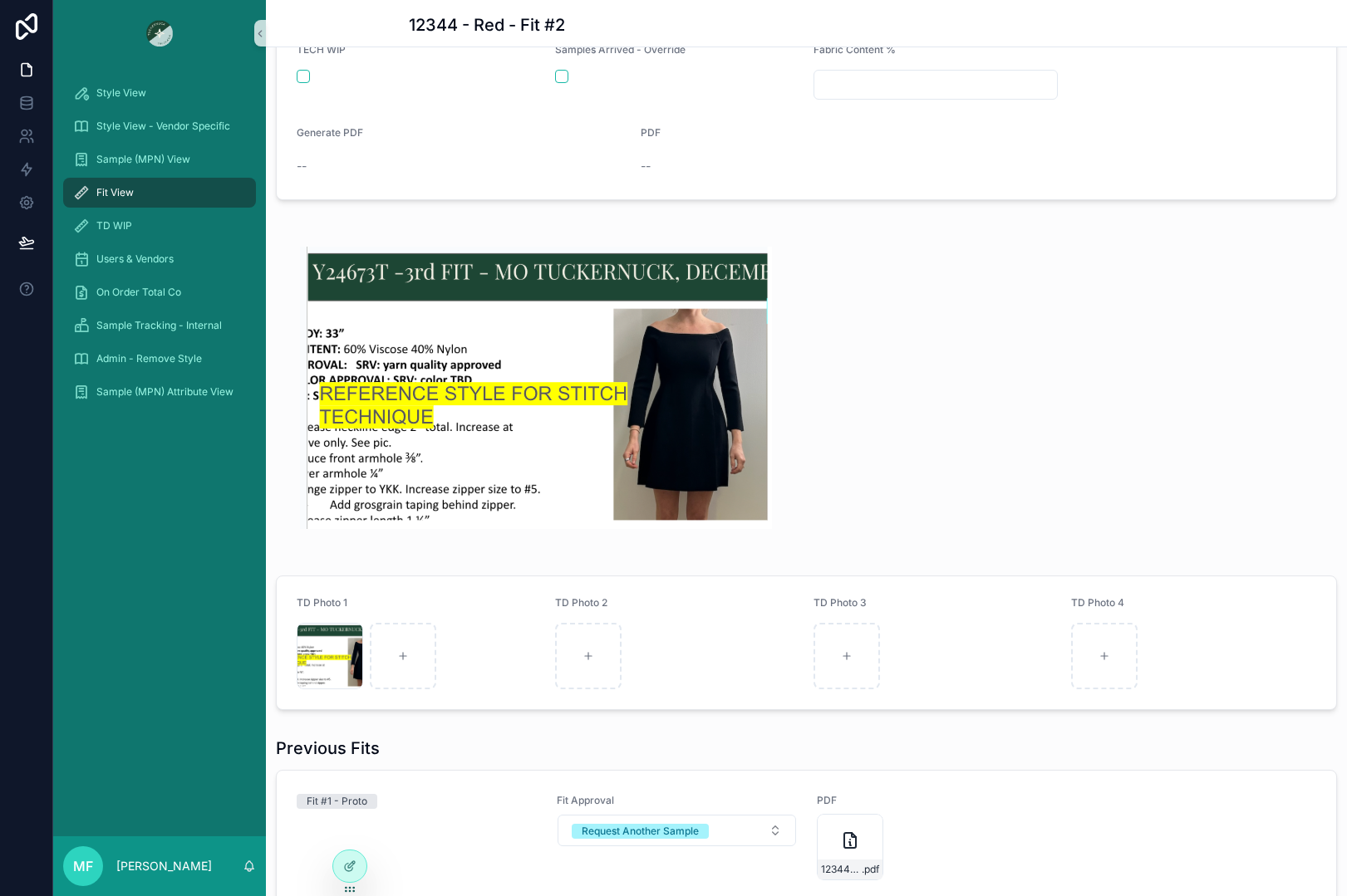
scroll to position [499, 0]
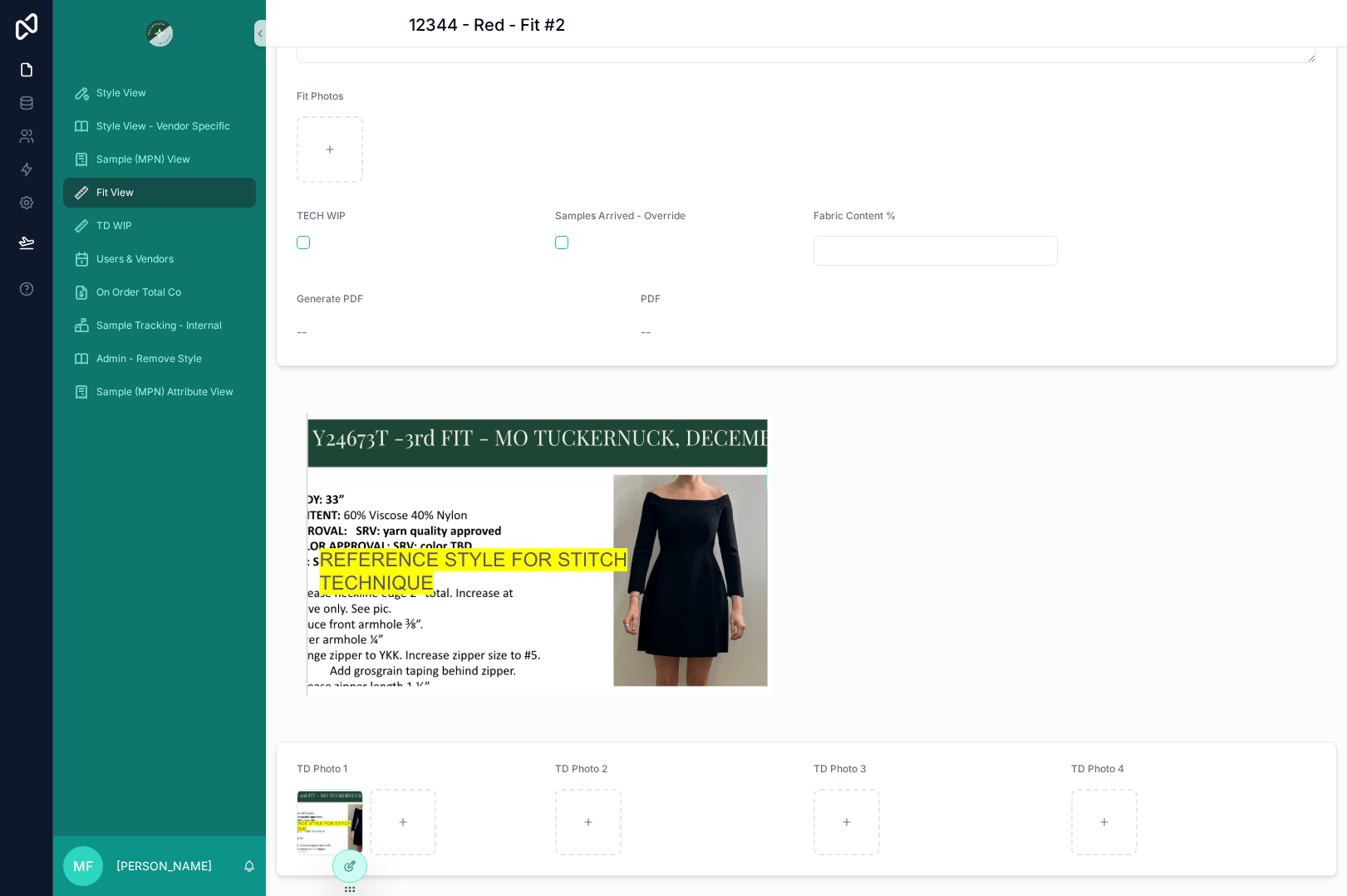
click at [344, 339] on div "--" at bounding box center [461, 332] width 330 height 17
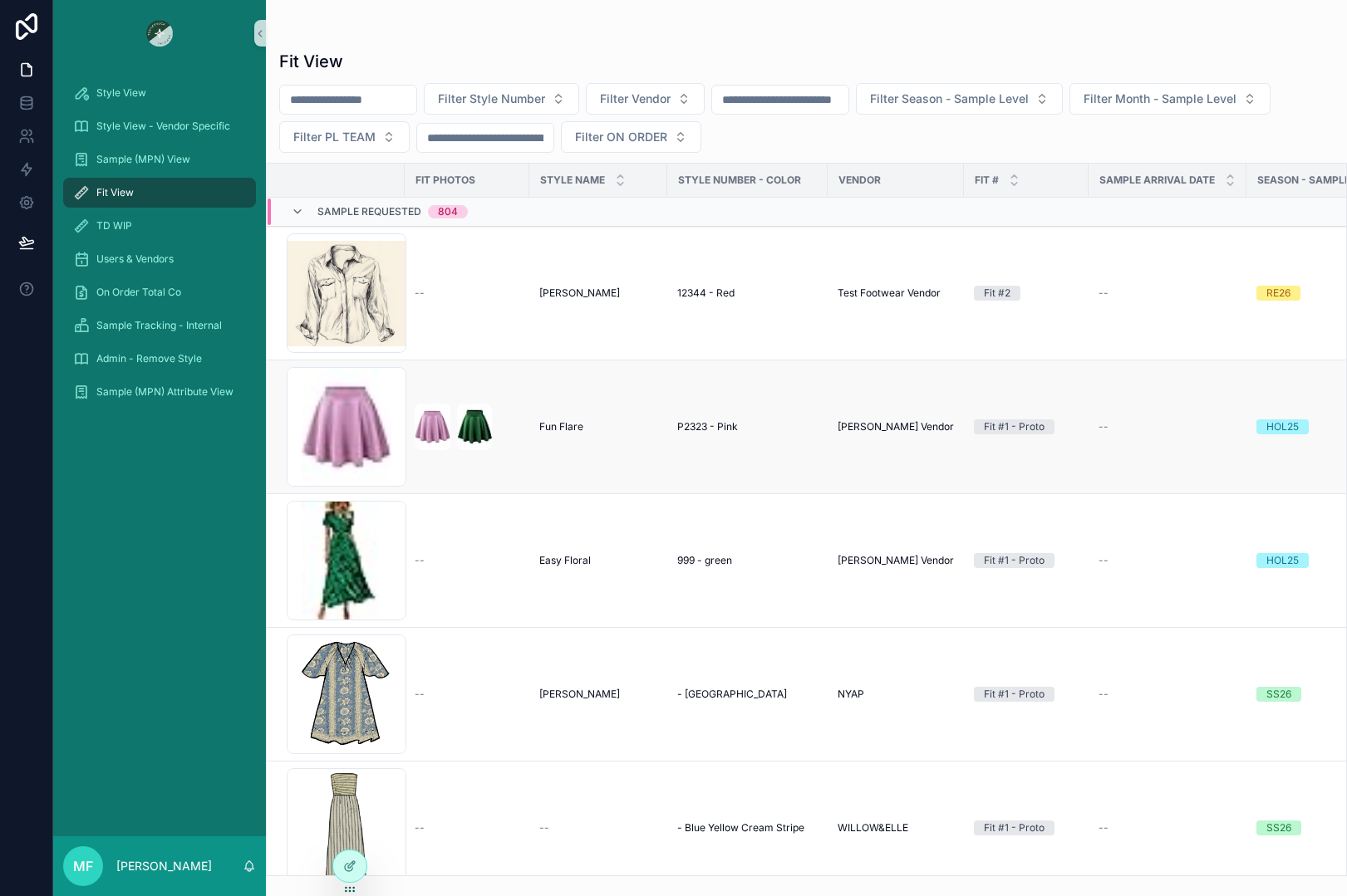
click at [596, 423] on div "Fun Flare Fun Flare" at bounding box center [598, 426] width 118 height 13
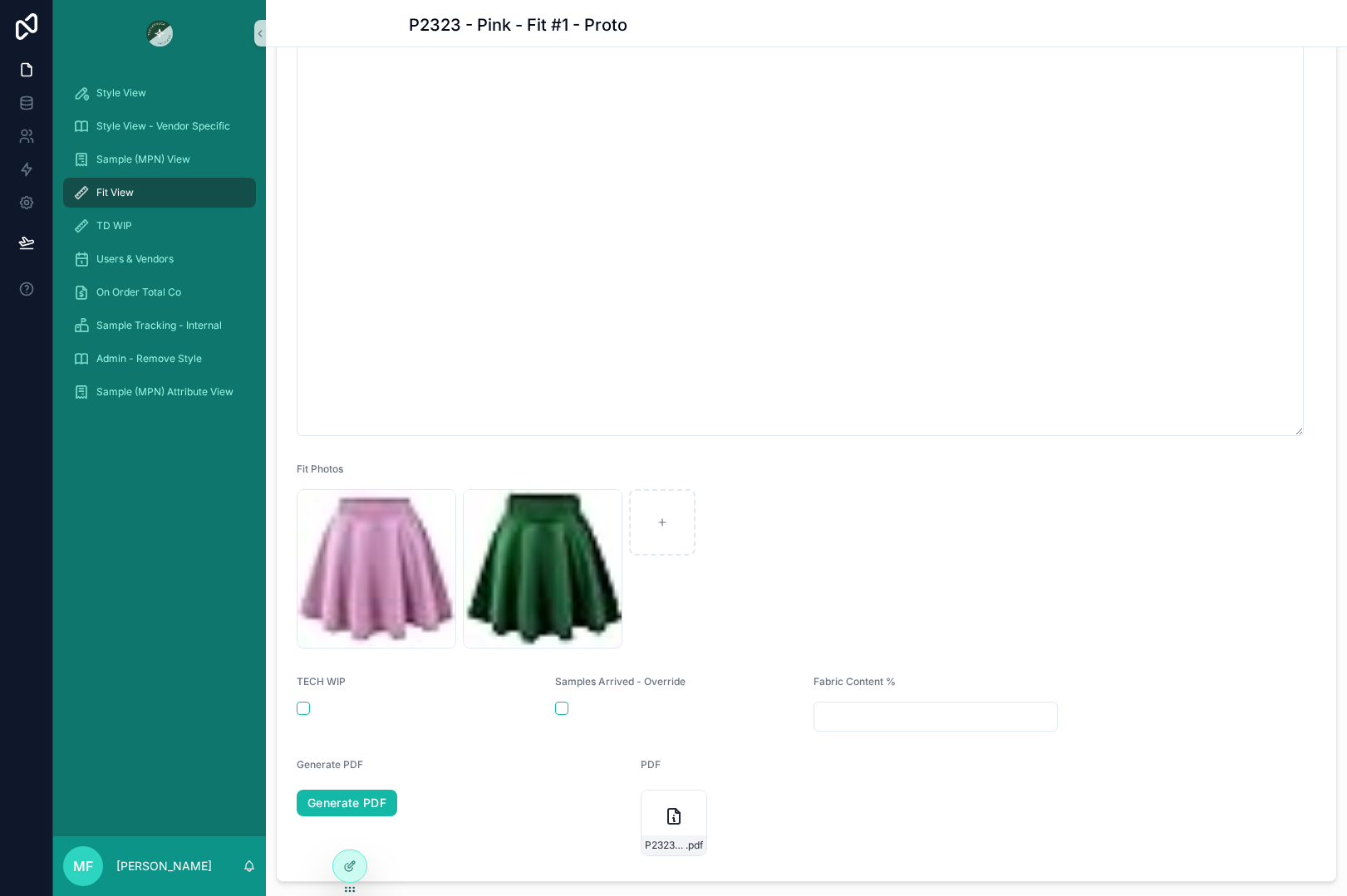
scroll to position [831, 0]
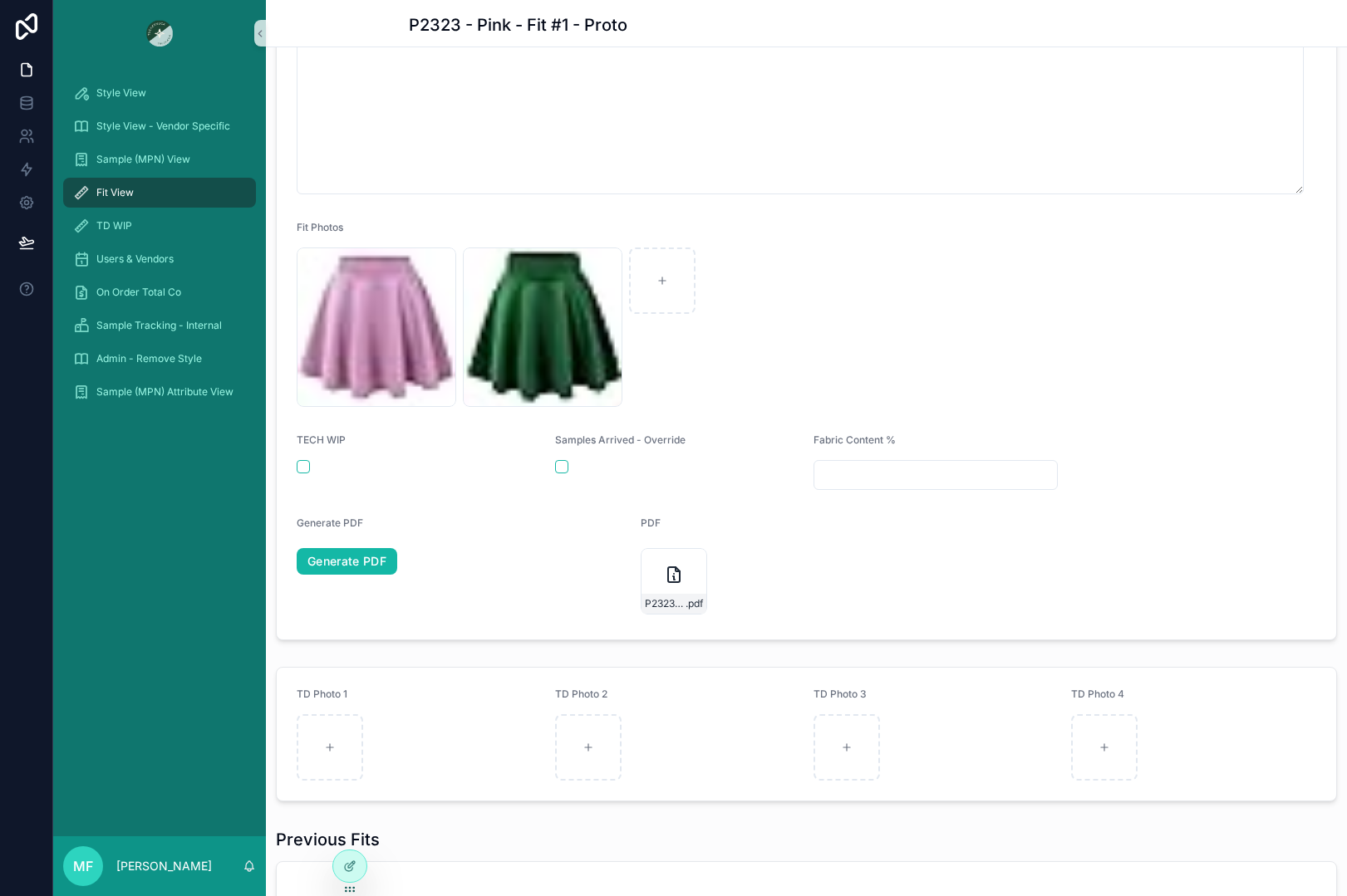
click at [170, 586] on div "Style View Style View - Vendor Specific Sample (MPN) View Fit View TD WIP Users…" at bounding box center [160, 451] width 213 height 770
click at [107, 95] on span "Style View" at bounding box center [121, 92] width 50 height 13
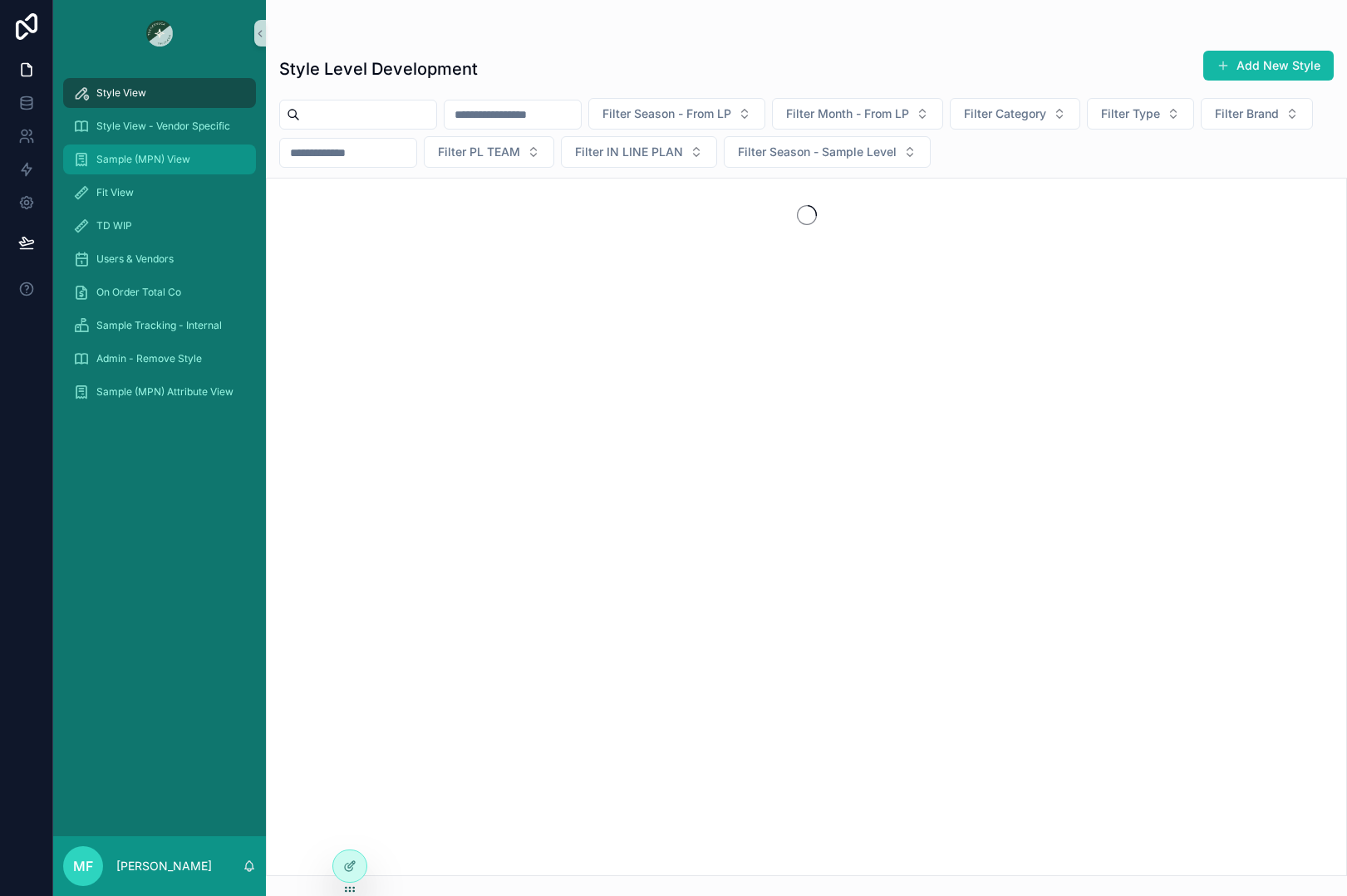
click at [133, 159] on span "Sample (MPN) View" at bounding box center [144, 159] width 94 height 13
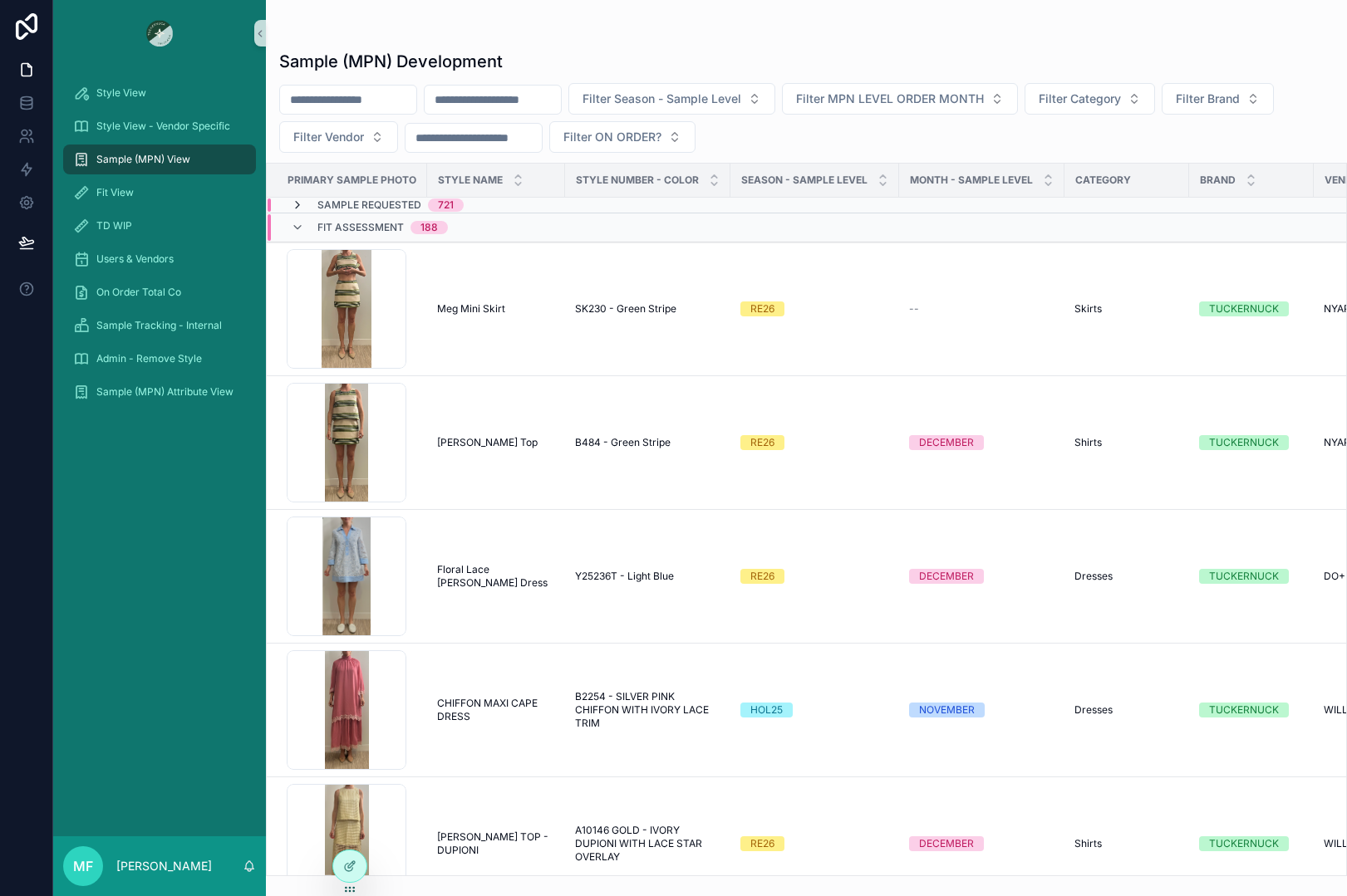
click at [292, 204] on icon "scrollable content" at bounding box center [297, 205] width 13 height 13
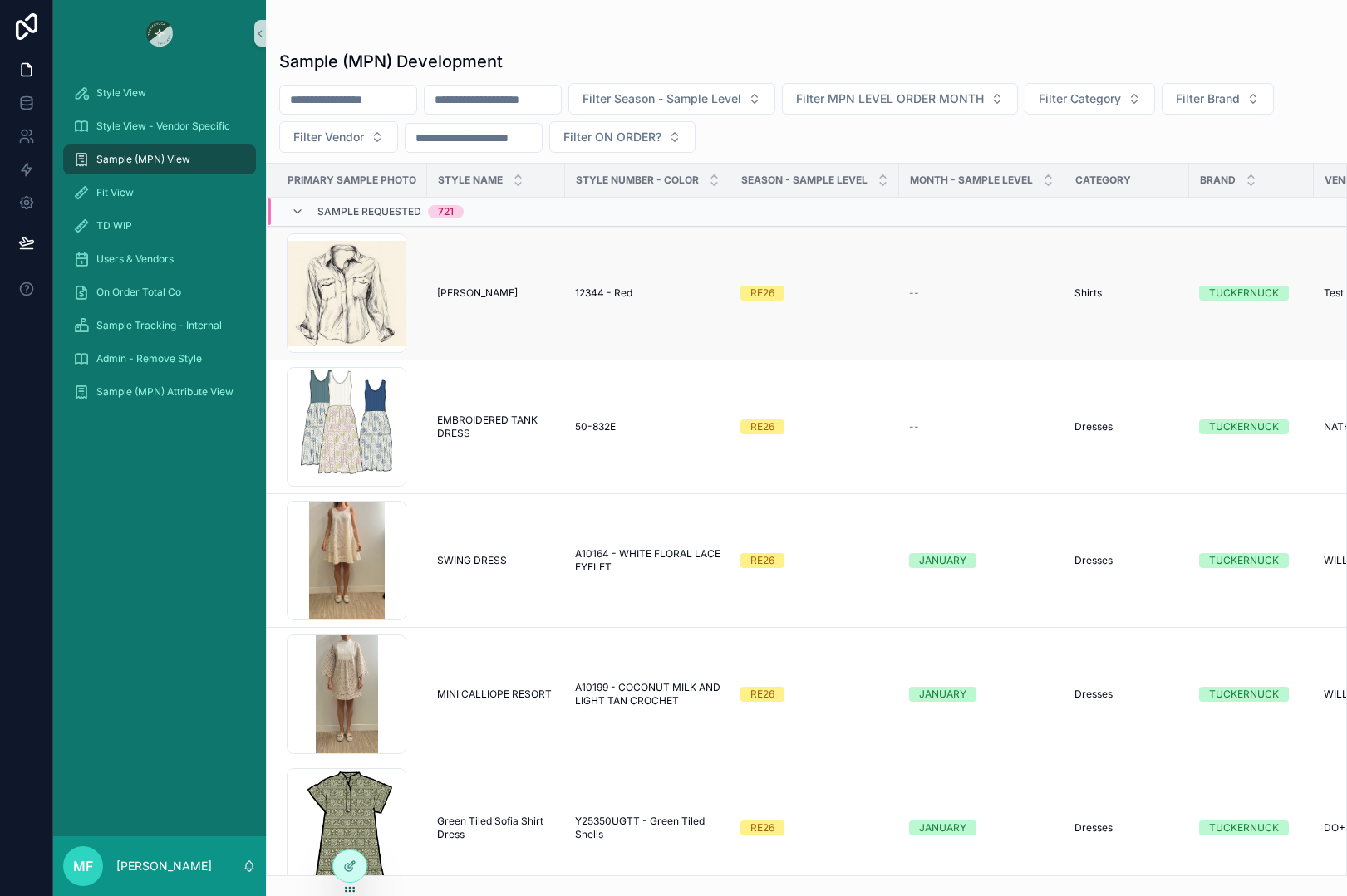
click at [496, 292] on span "[PERSON_NAME]" at bounding box center [477, 293] width 80 height 13
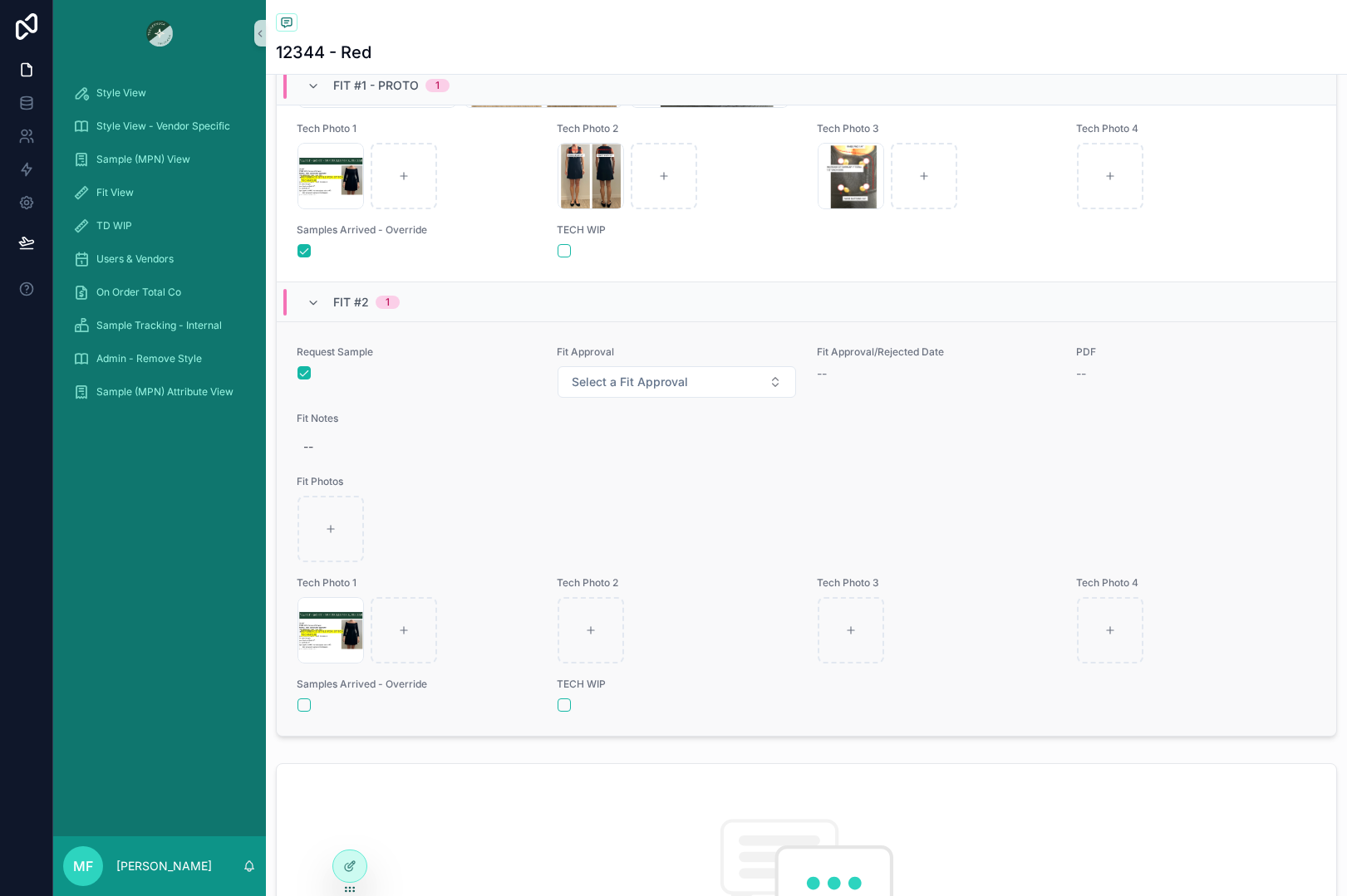
scroll to position [664, 0]
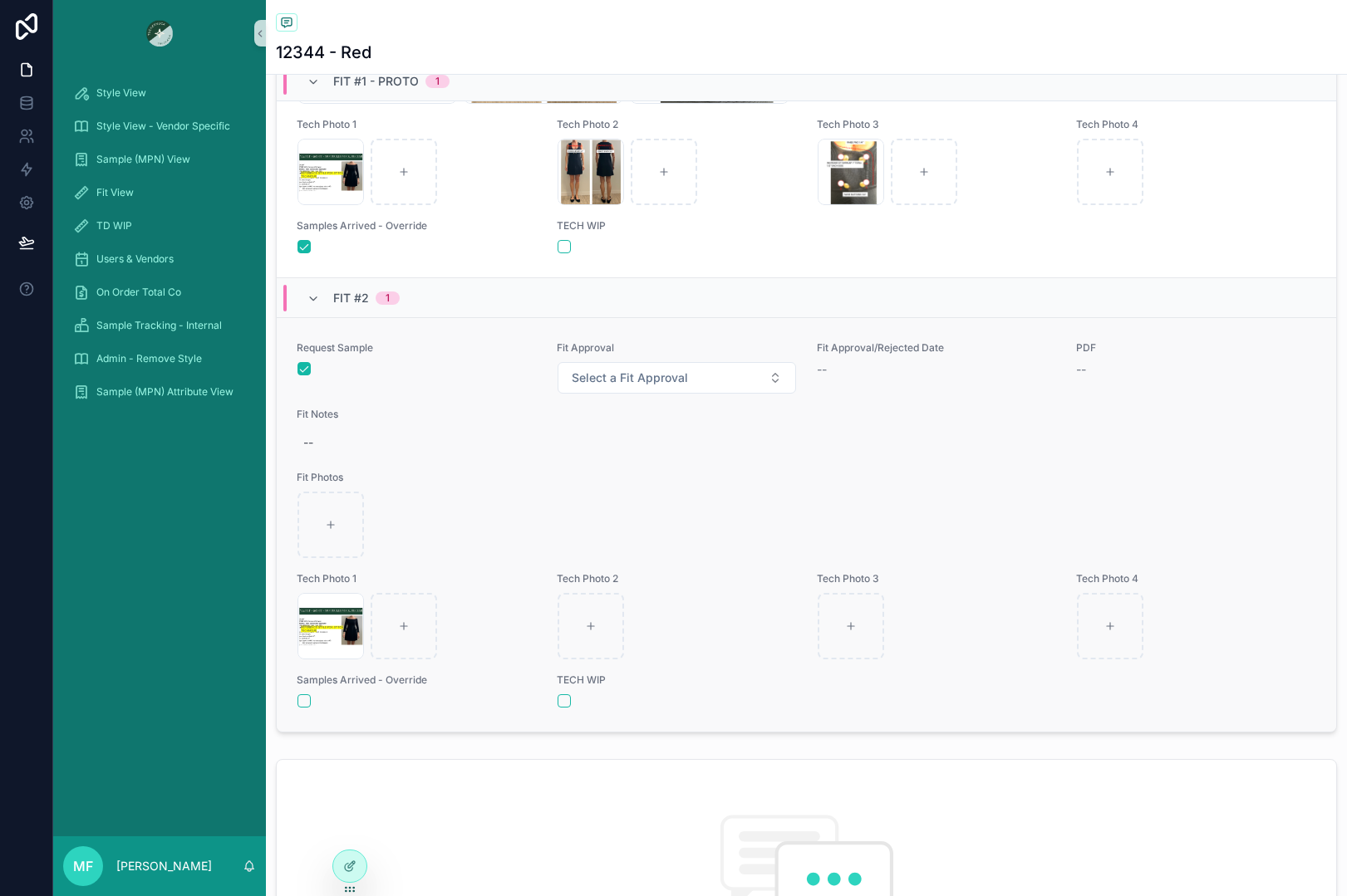
click at [518, 481] on span "Fit Photos" at bounding box center [806, 477] width 1019 height 13
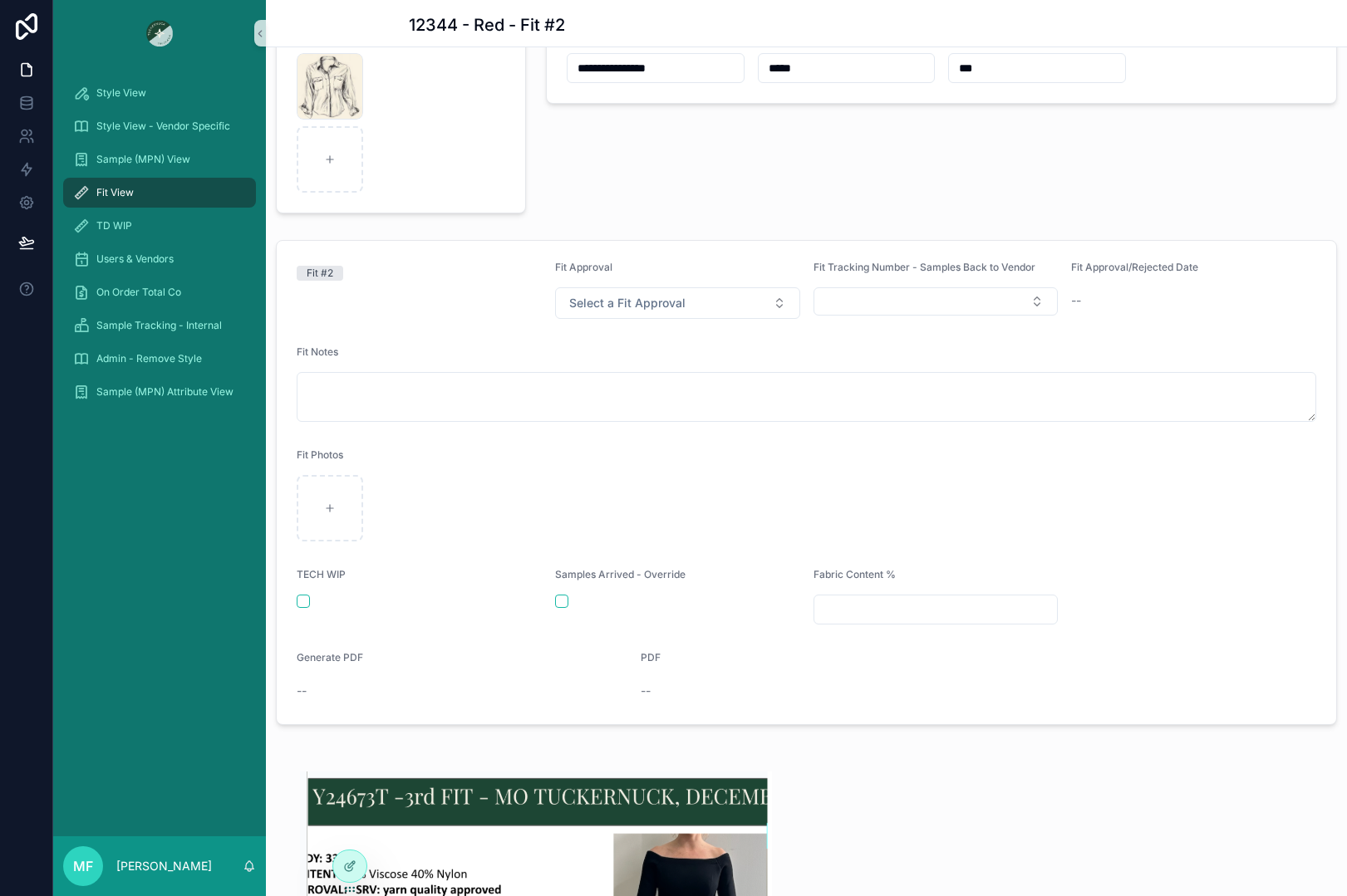
scroll to position [166, 0]
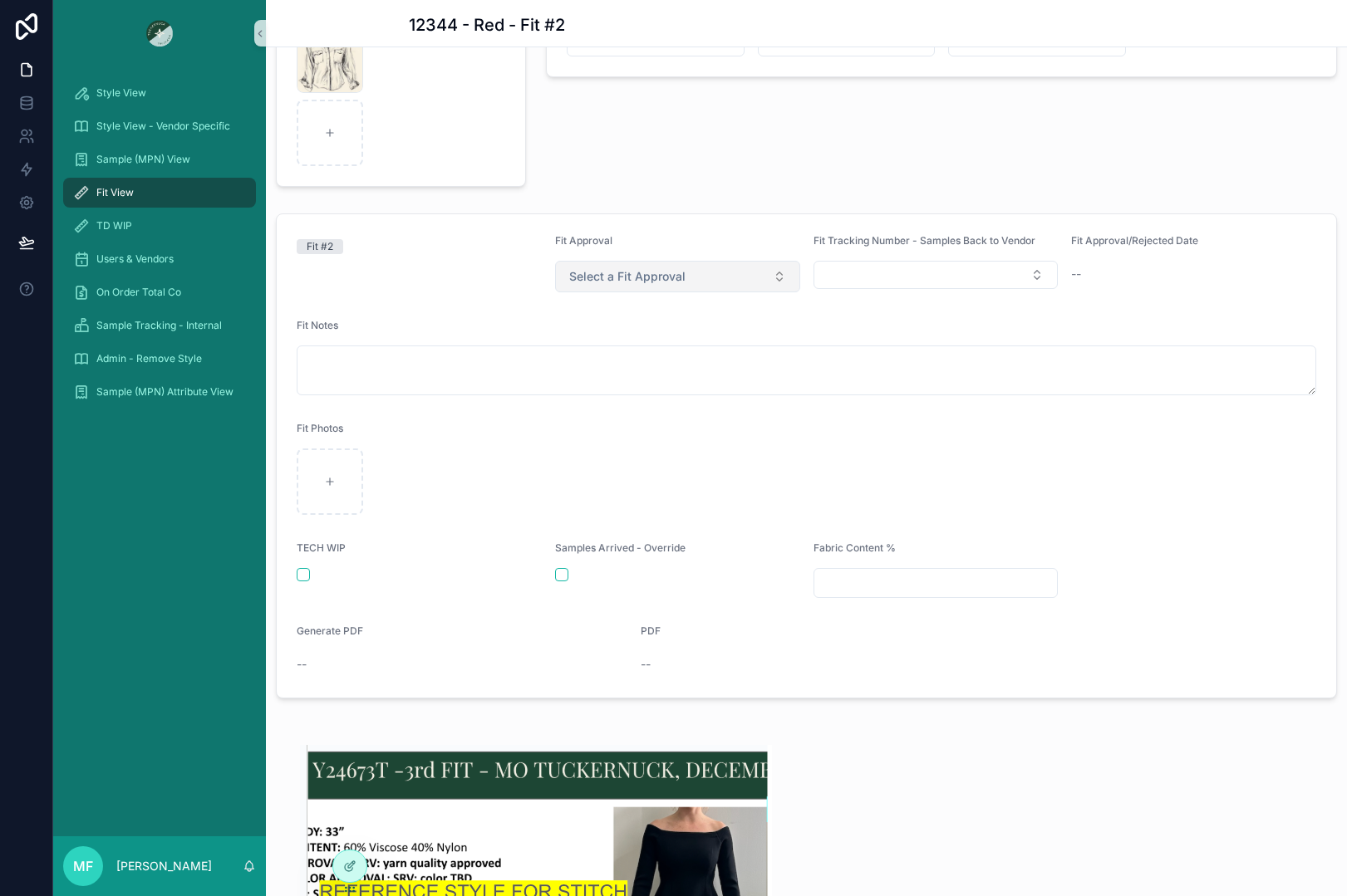
click at [692, 290] on button "Select a Fit Approval" at bounding box center [677, 276] width 245 height 31
click at [671, 352] on div "Request Another Sample" at bounding box center [630, 355] width 116 height 15
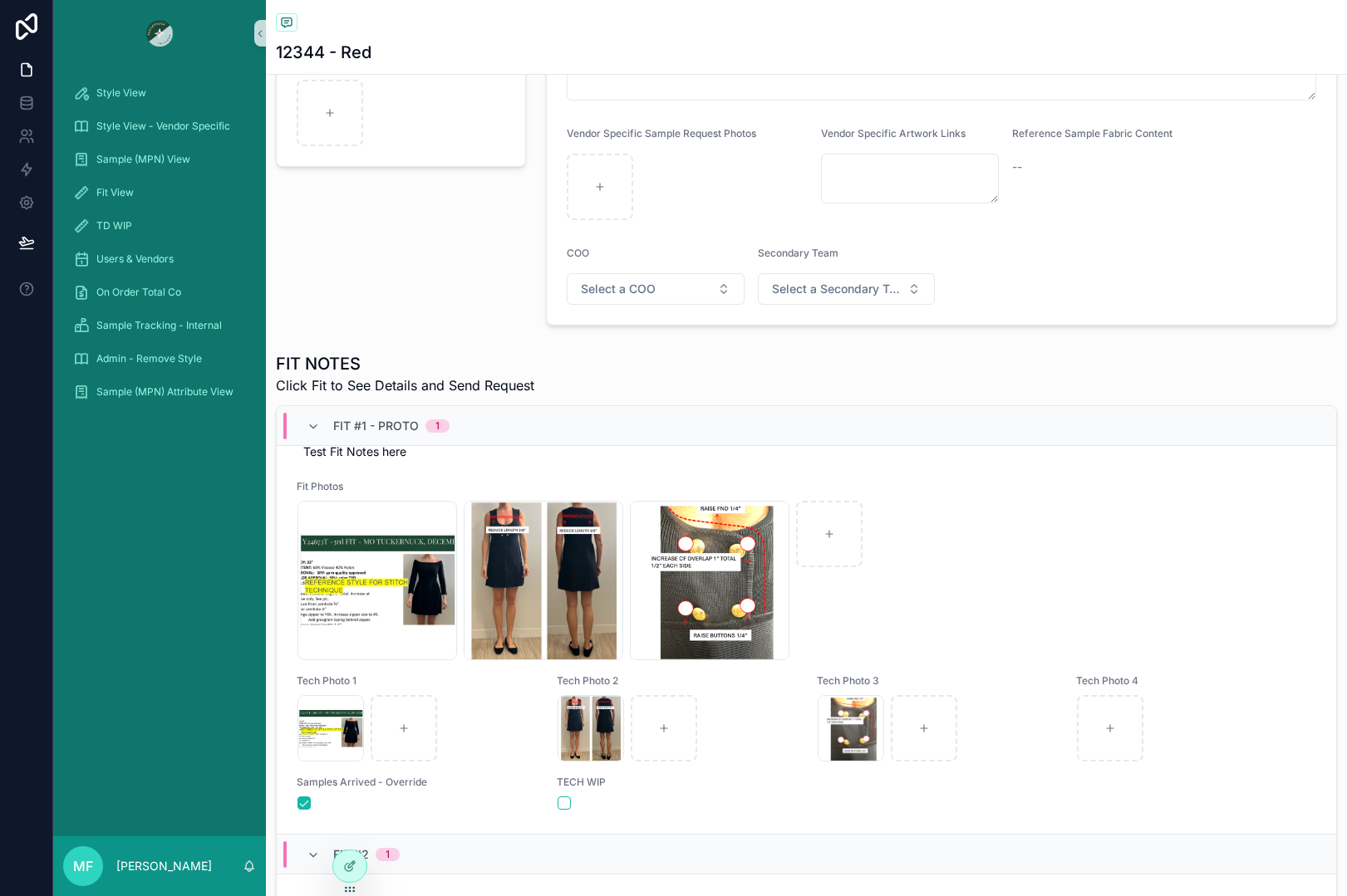
scroll to position [166, 0]
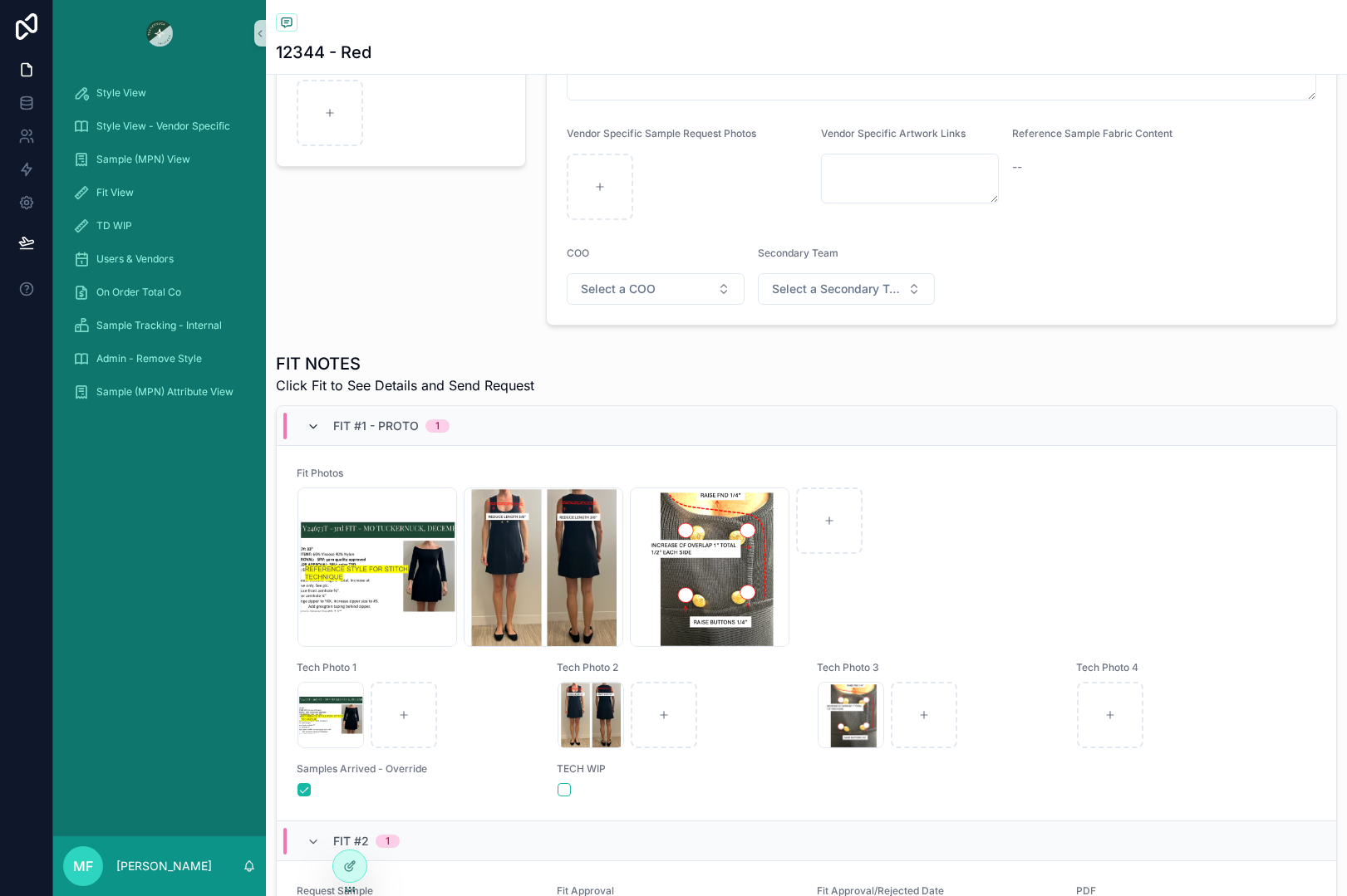
click at [314, 423] on icon "scrollable content" at bounding box center [313, 426] width 13 height 13
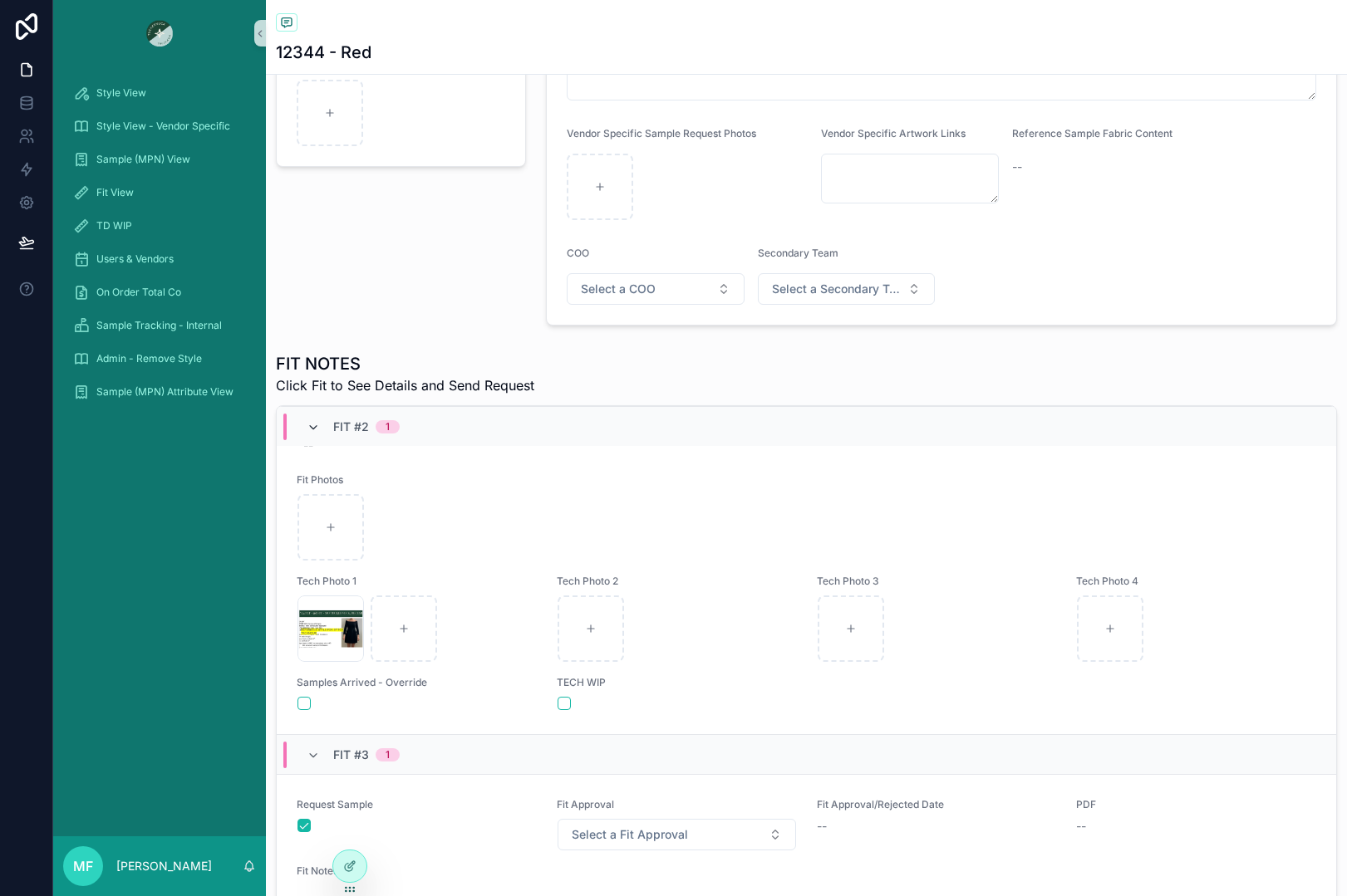
click at [310, 427] on icon "scrollable content" at bounding box center [313, 427] width 13 height 13
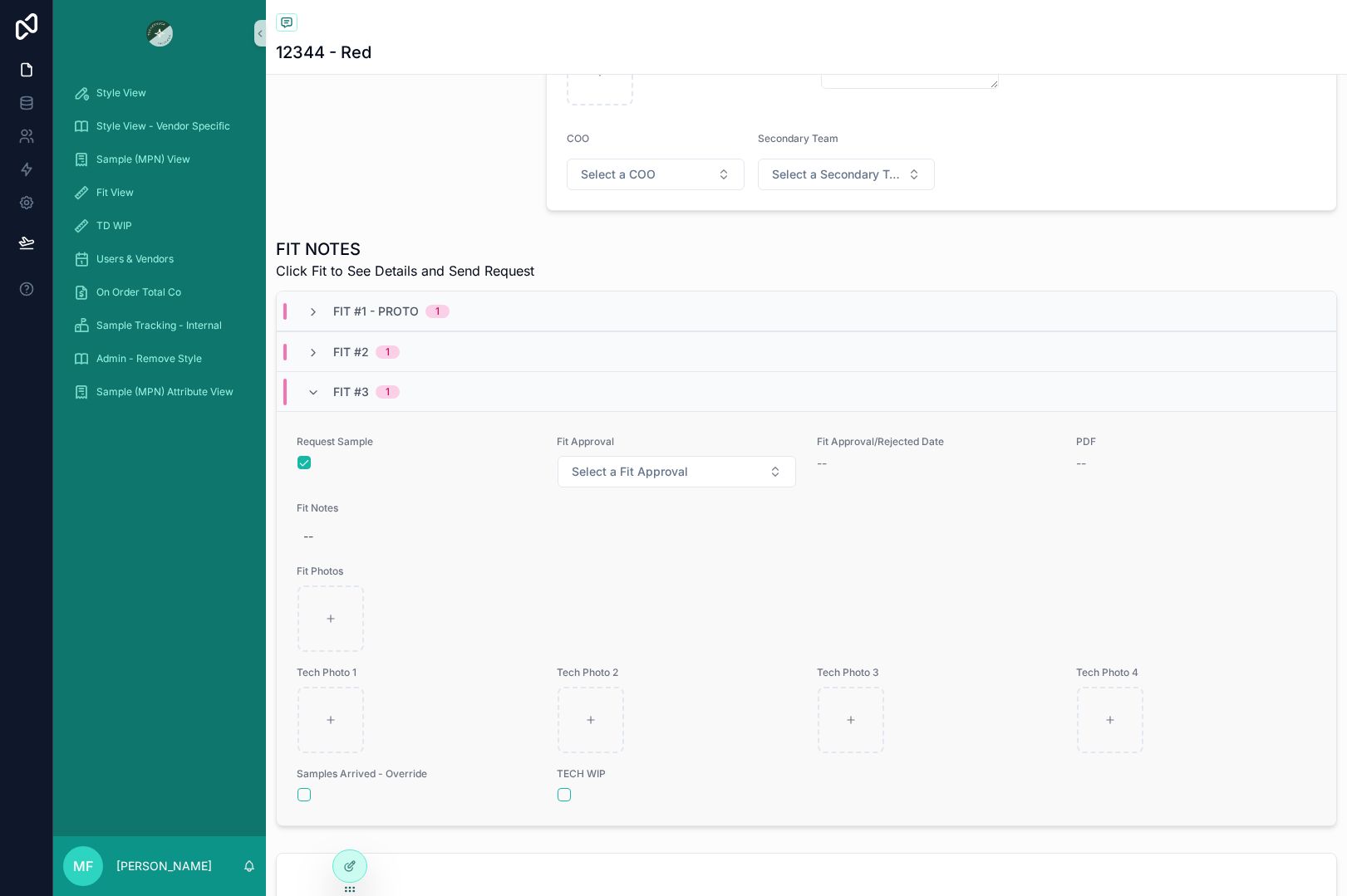
scroll to position [486, 0]
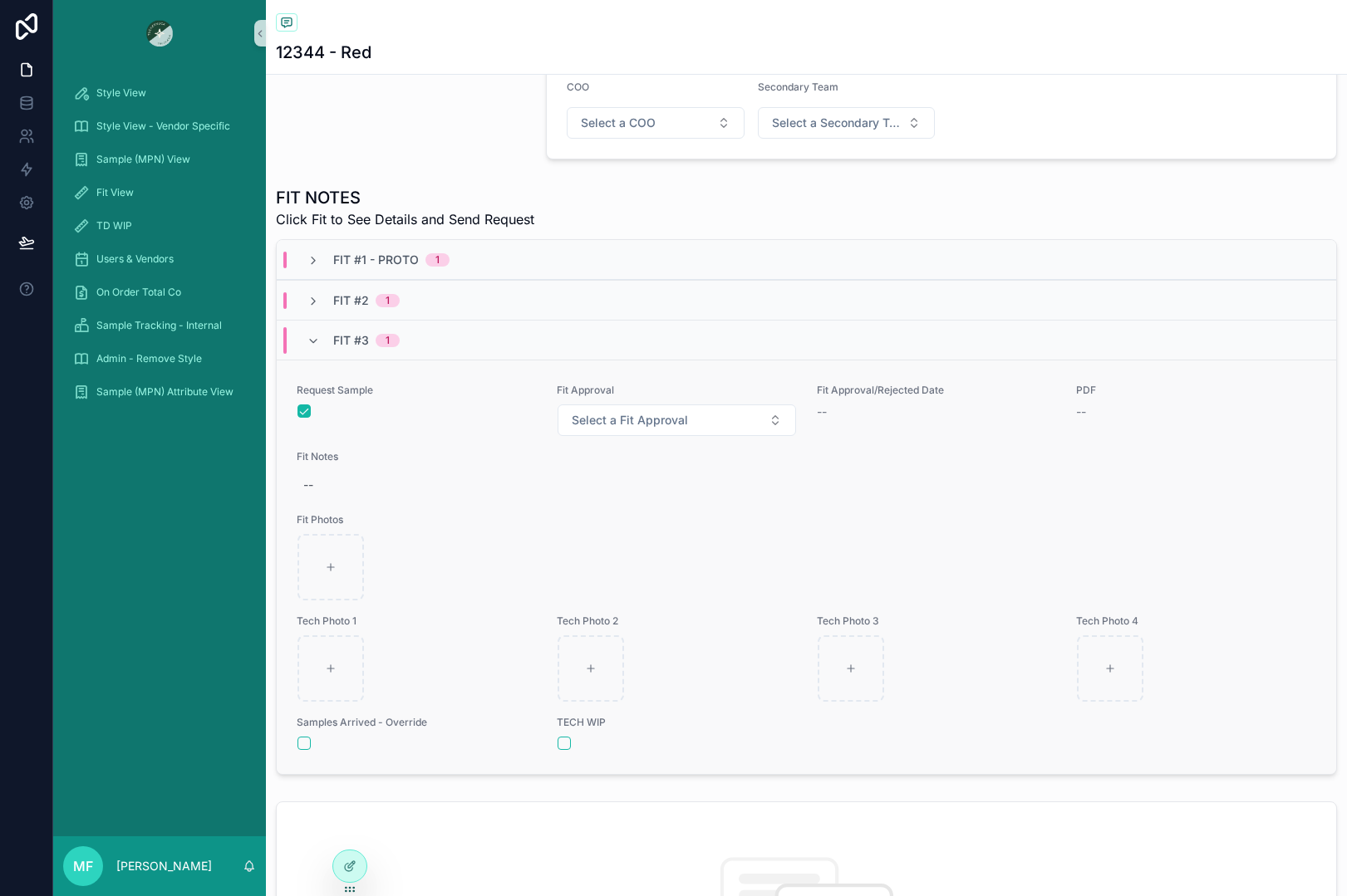
click at [889, 533] on form "scrollable content" at bounding box center [806, 567] width 1019 height 68
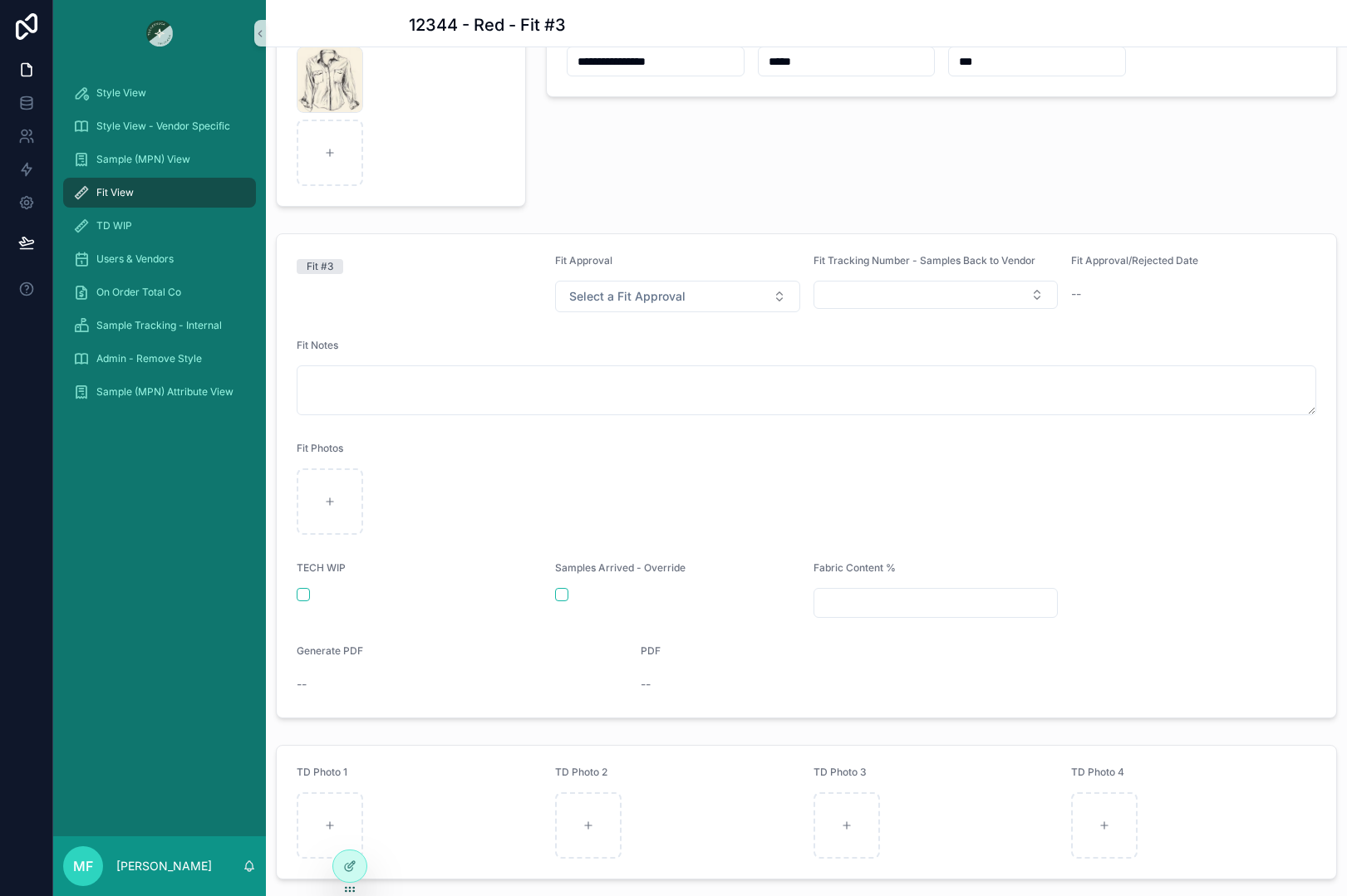
scroll to position [166, 0]
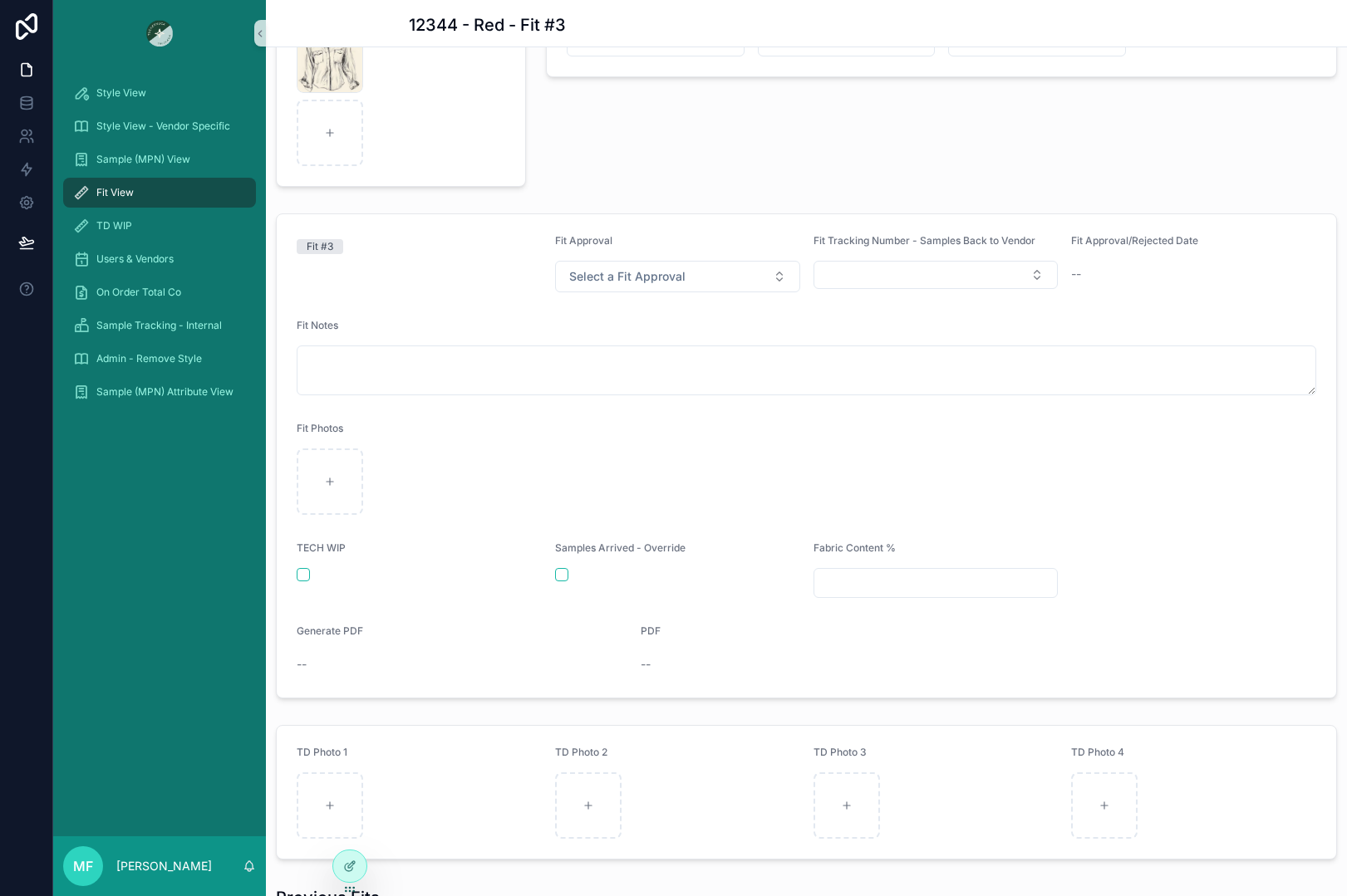
click at [145, 193] on div "Fit View" at bounding box center [160, 193] width 173 height 26
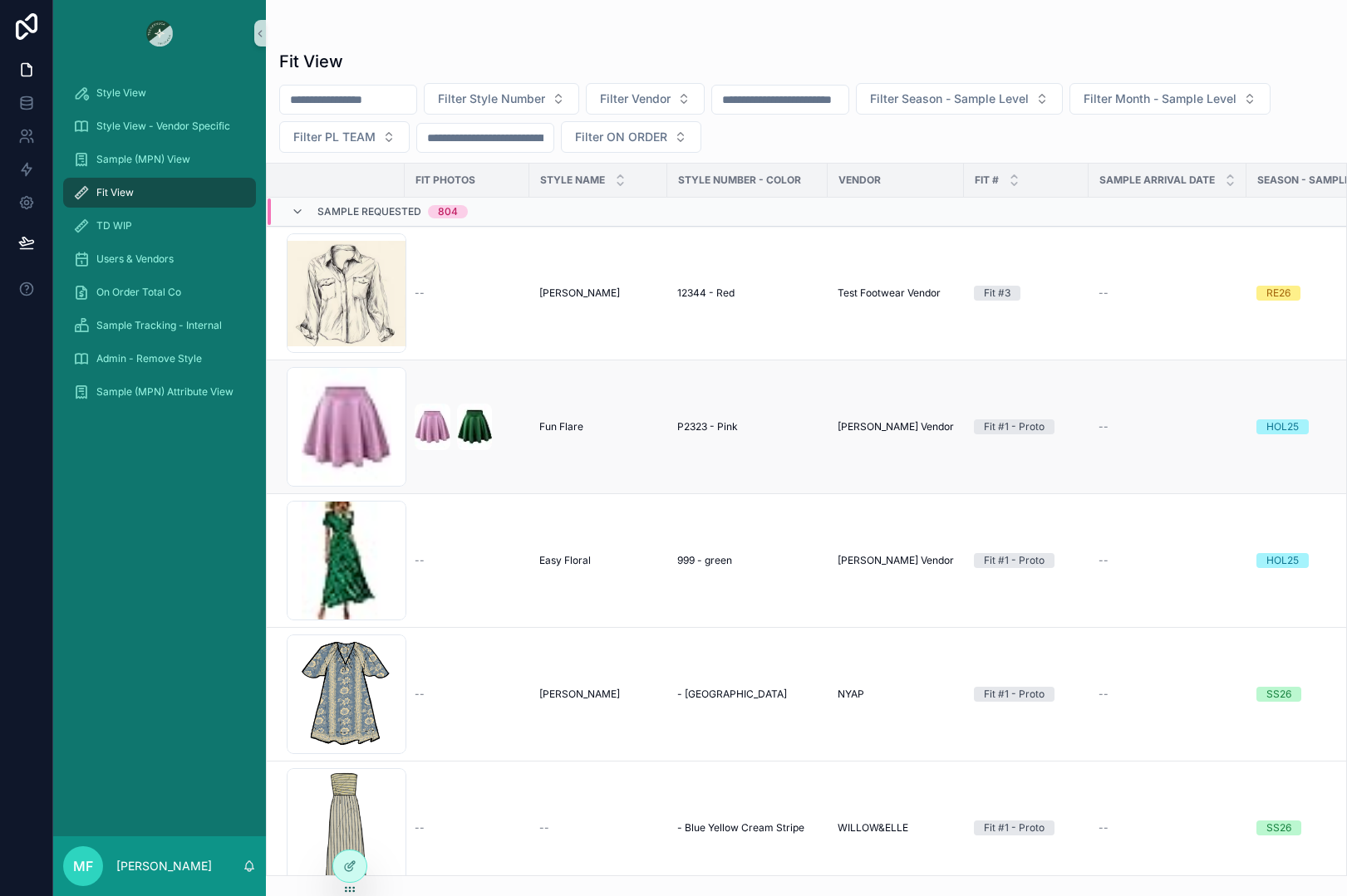
click at [507, 403] on td "scrollable content" at bounding box center [466, 427] width 125 height 133
click at [507, 433] on div "scrollable content" at bounding box center [467, 426] width 105 height 46
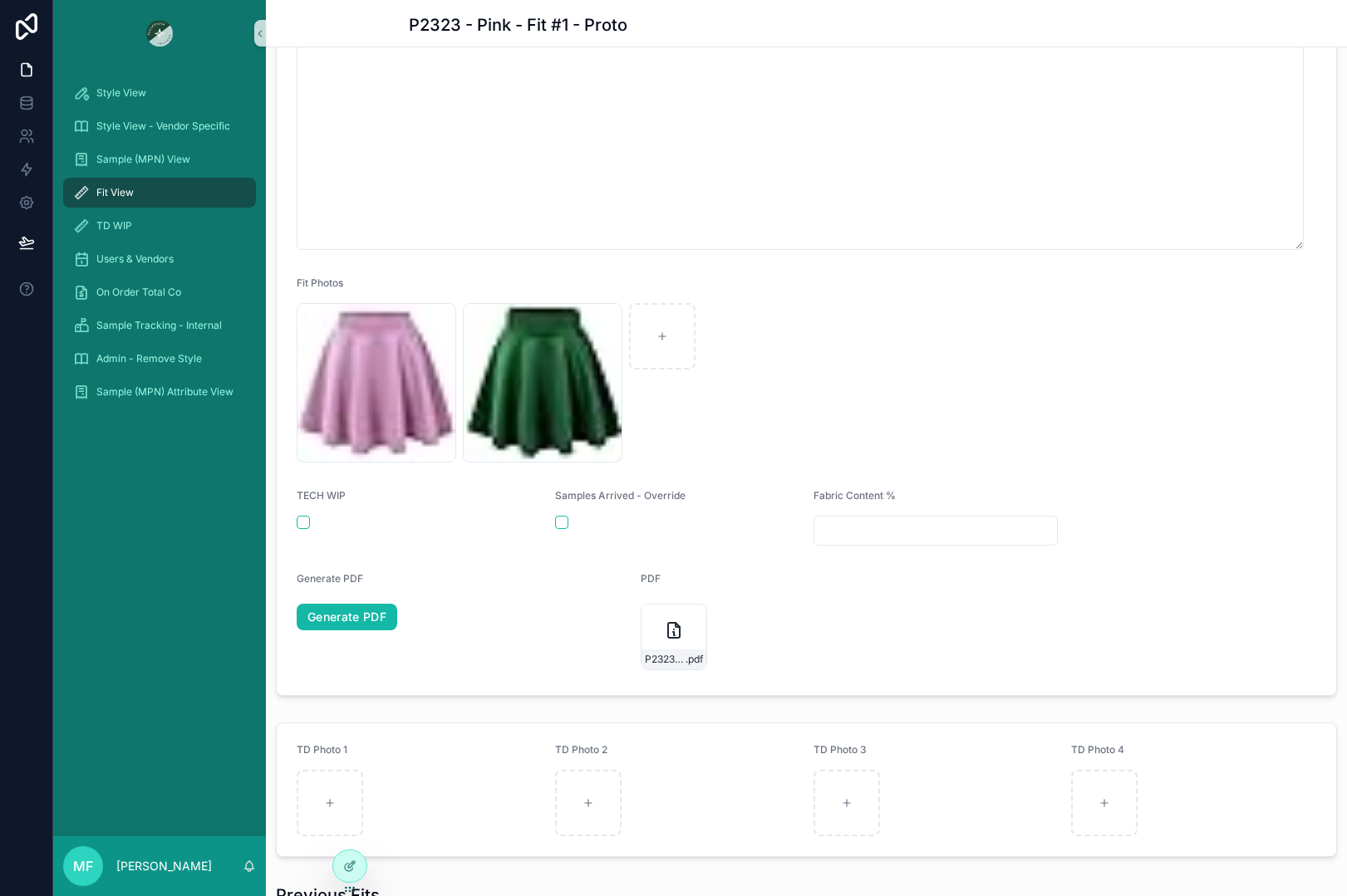
scroll to position [831, 0]
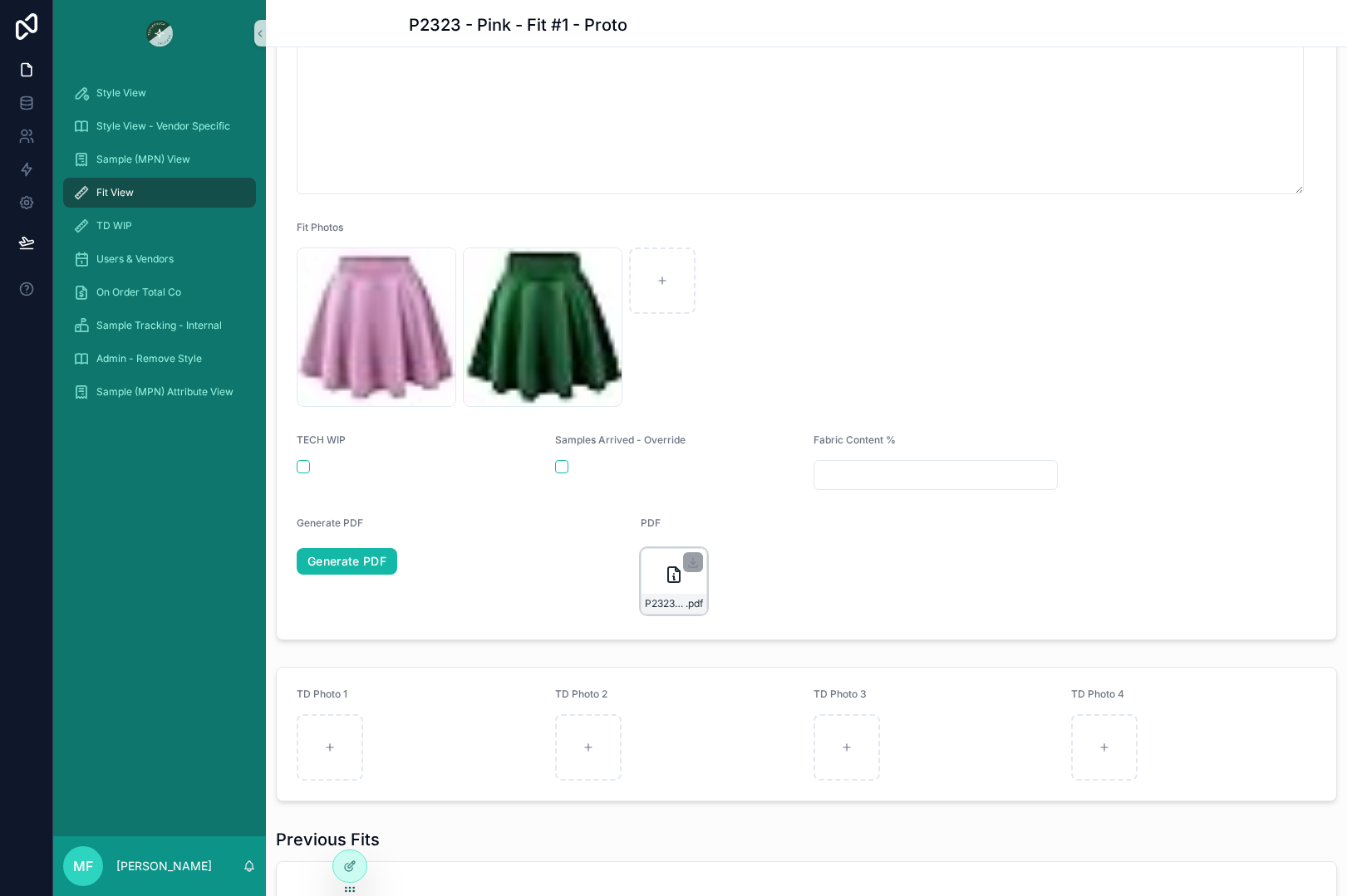
click at [654, 596] on div "P2323---Pink---Fit-#1---Proto .pdf" at bounding box center [674, 581] width 66 height 66
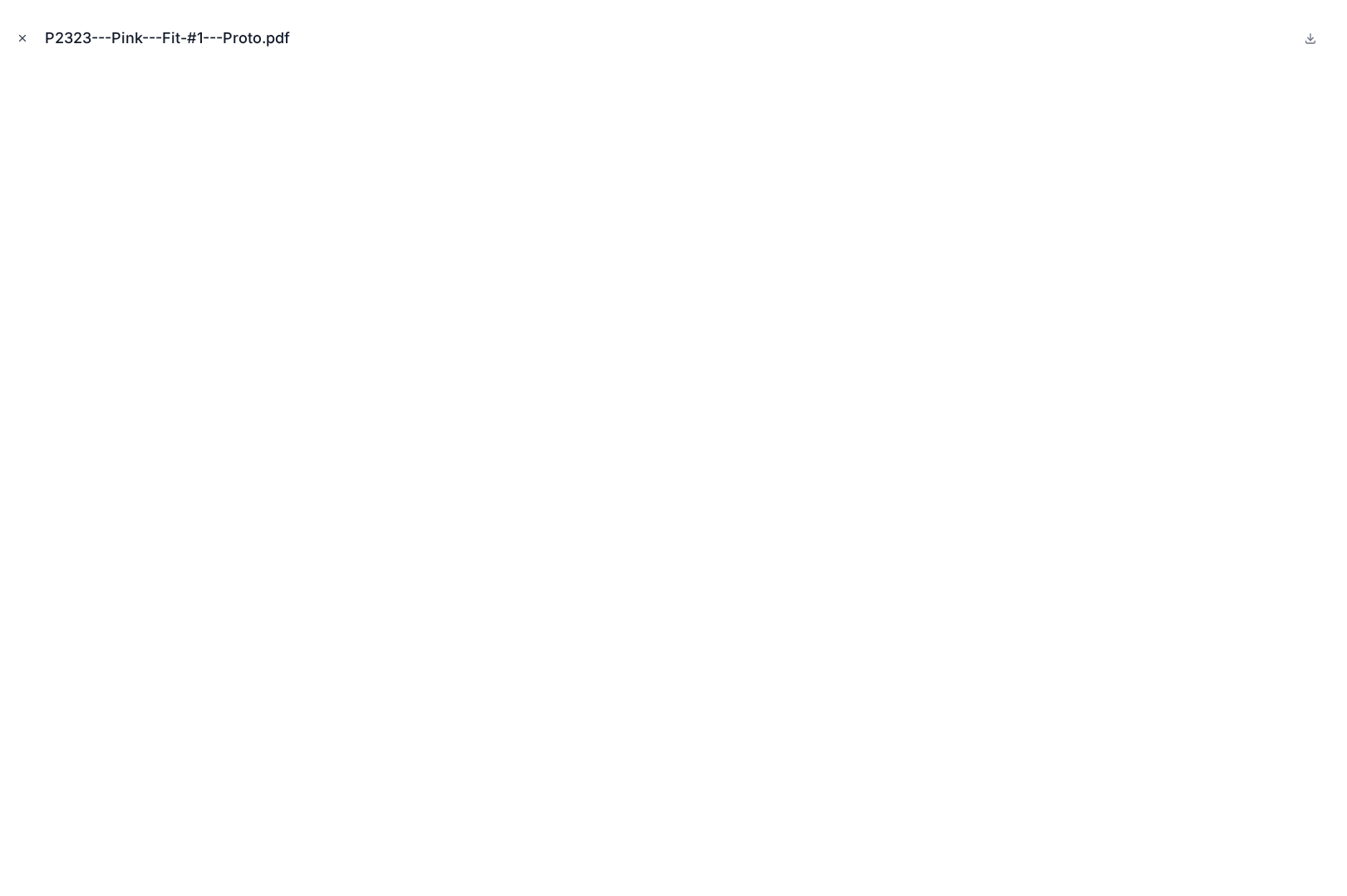
click at [24, 31] on button "Close modal" at bounding box center [22, 37] width 18 height 18
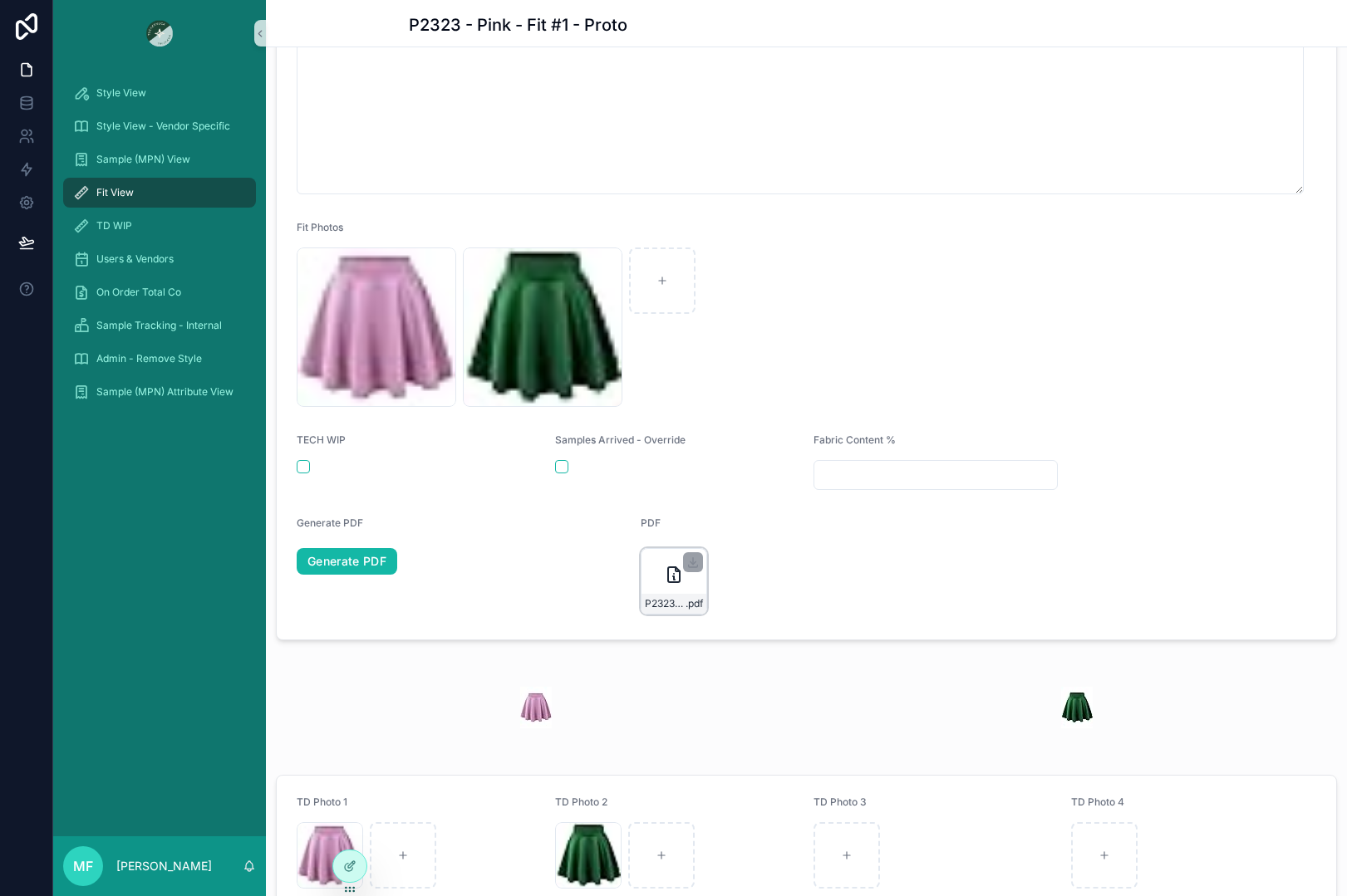
drag, startPoint x: 710, startPoint y: 585, endPoint x: 700, endPoint y: 585, distance: 10.0
click at [708, 585] on div "P2323---Pink---Fit-#1---Proto .pdf" at bounding box center [806, 581] width 330 height 66
click at [680, 585] on icon "scrollable content" at bounding box center [673, 574] width 20 height 20
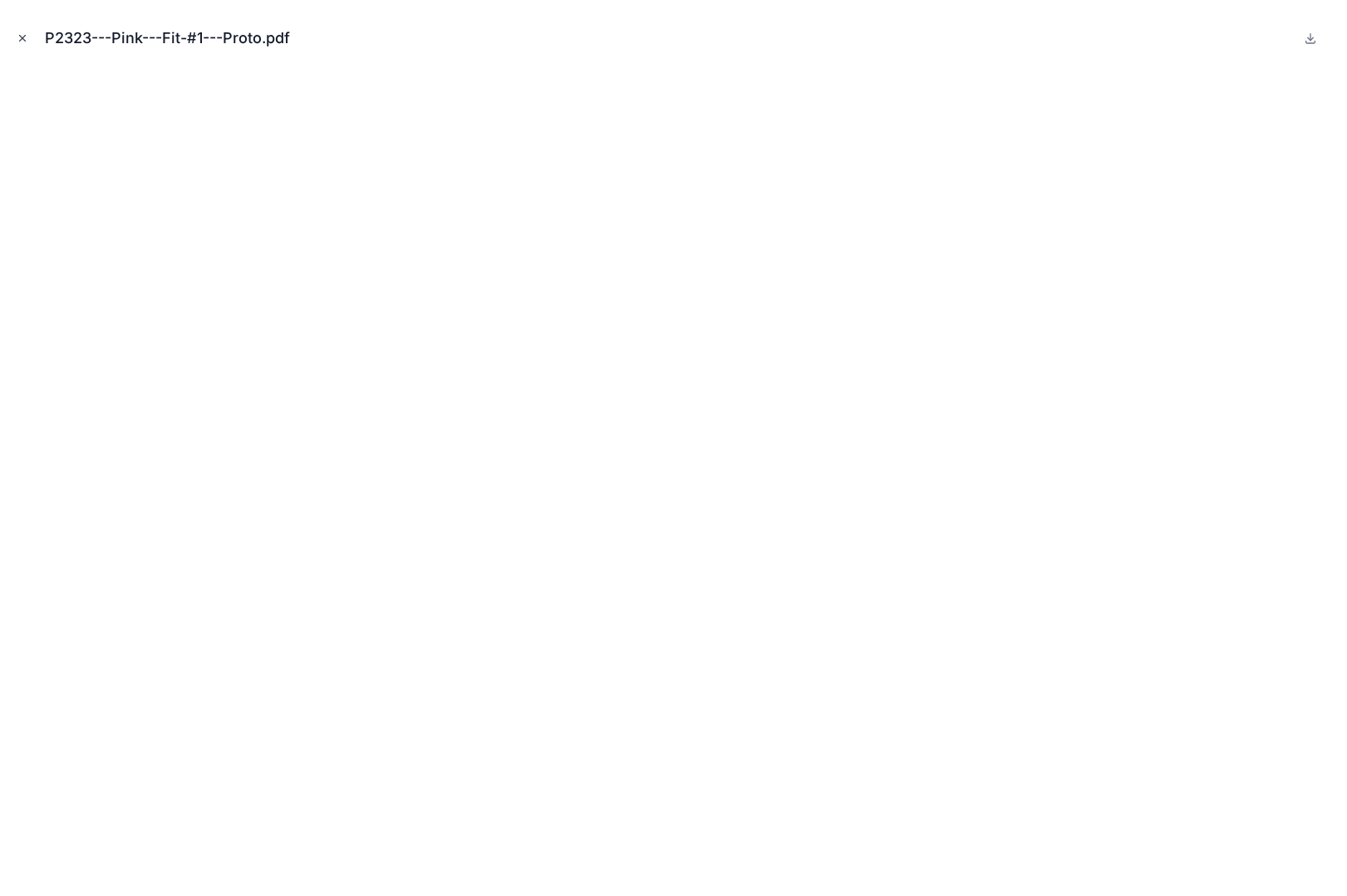
click at [27, 31] on button "Close modal" at bounding box center [22, 37] width 18 height 18
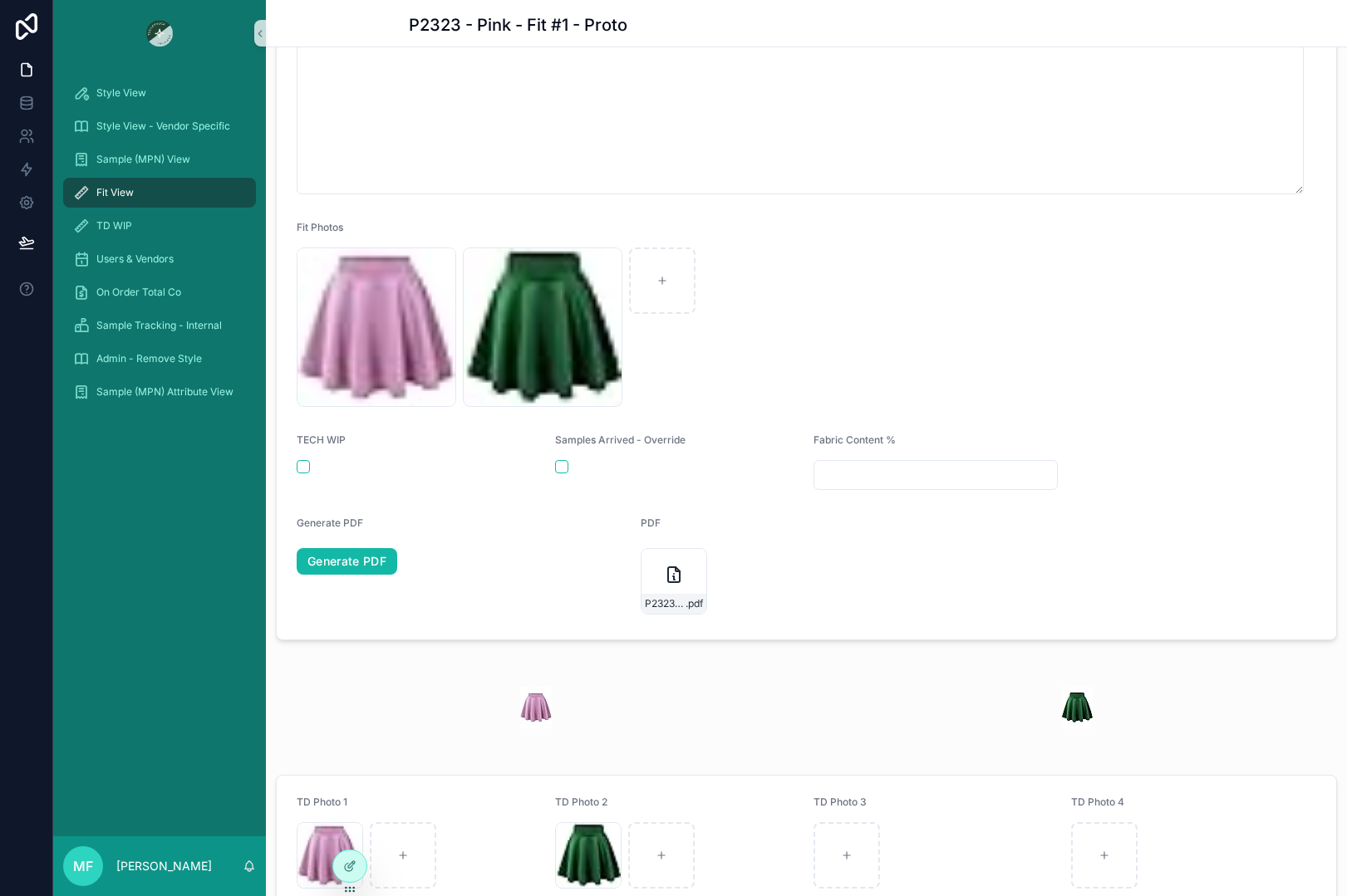
drag, startPoint x: 507, startPoint y: 584, endPoint x: 498, endPoint y: 550, distance: 35.2
click at [507, 574] on span "Generate PDF" at bounding box center [461, 561] width 330 height 26
click at [135, 186] on div "Fit View" at bounding box center [160, 193] width 173 height 26
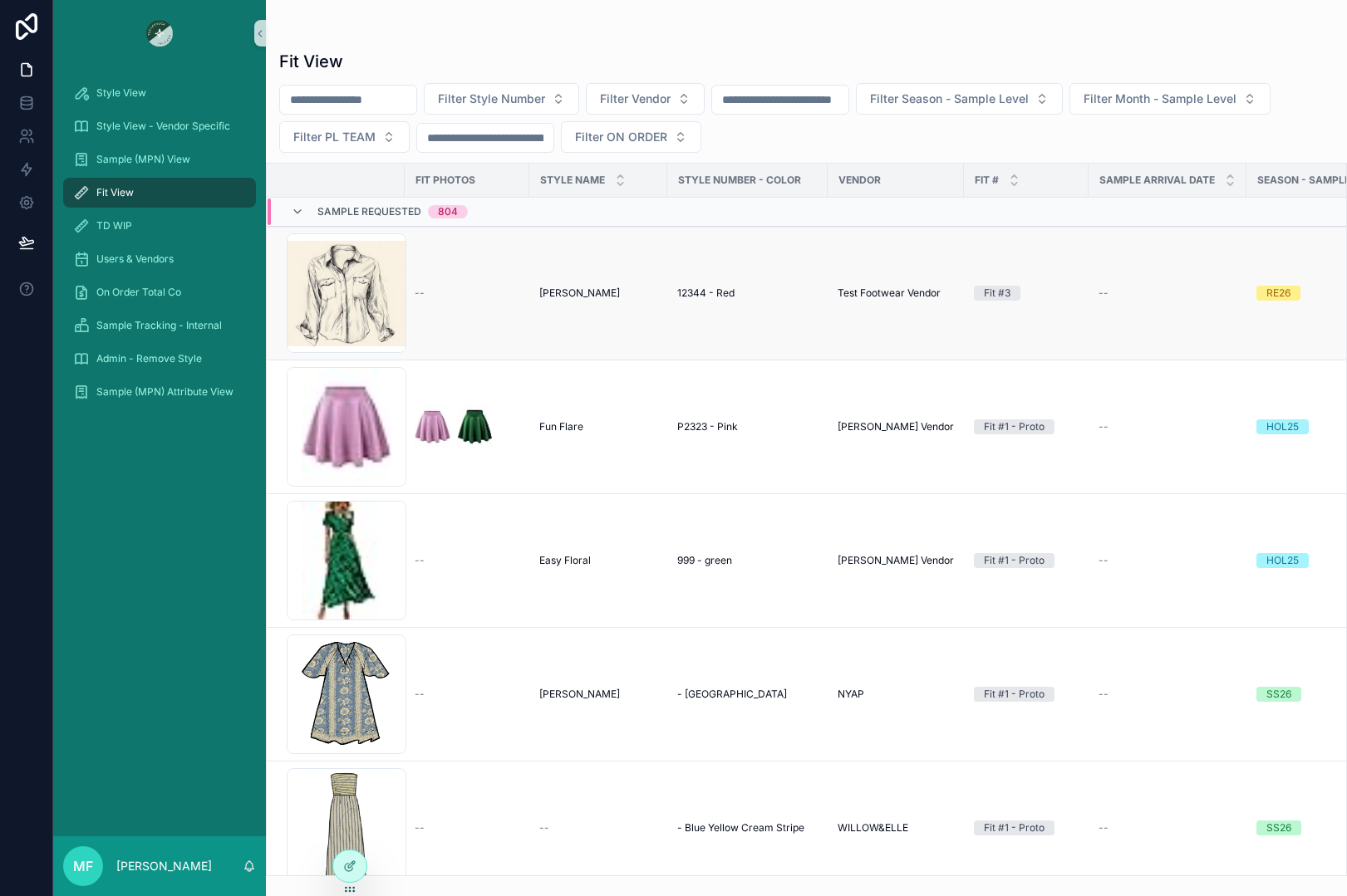
click at [559, 287] on span "[PERSON_NAME]" at bounding box center [580, 293] width 80 height 13
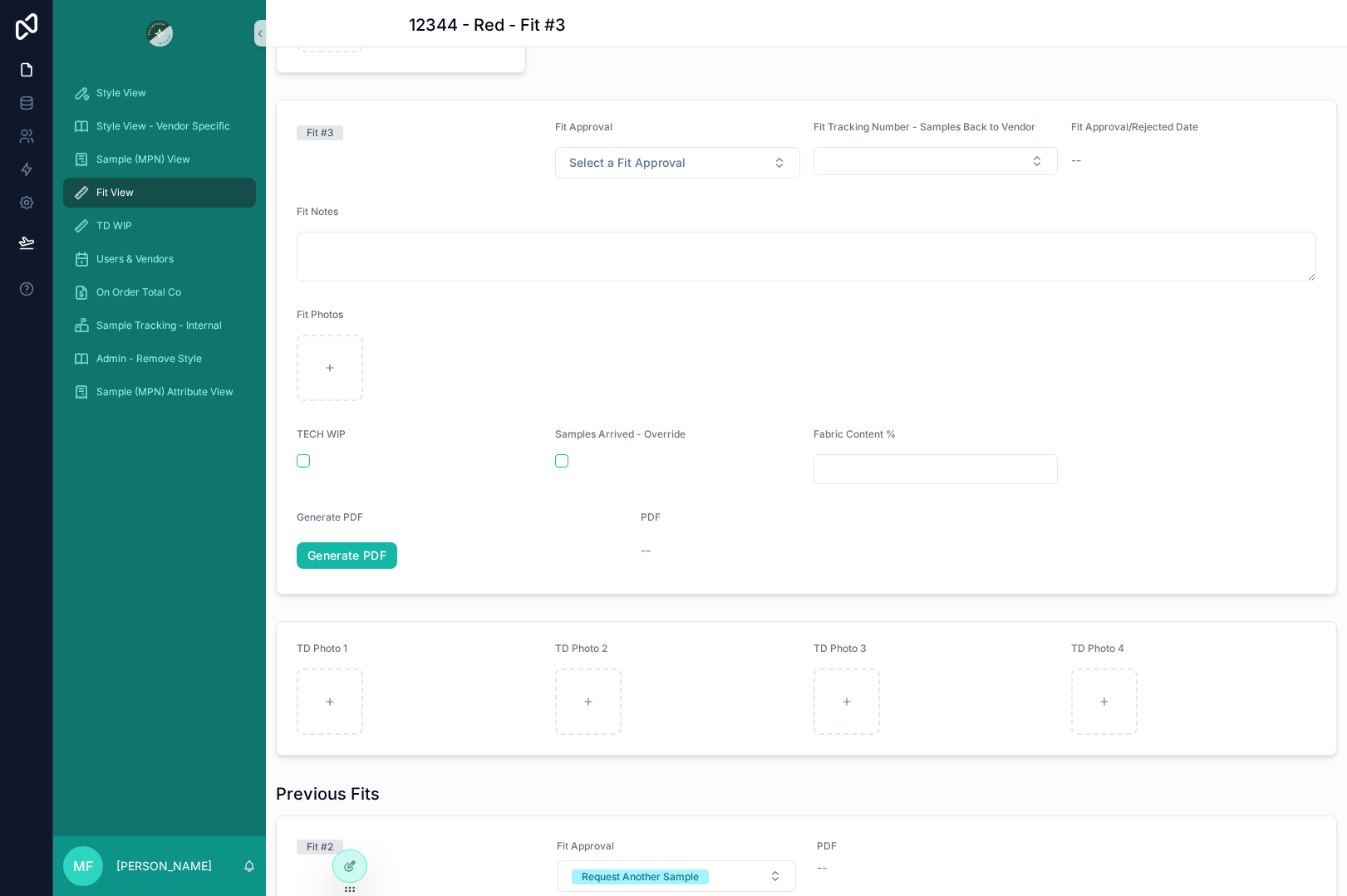
scroll to position [332, 0]
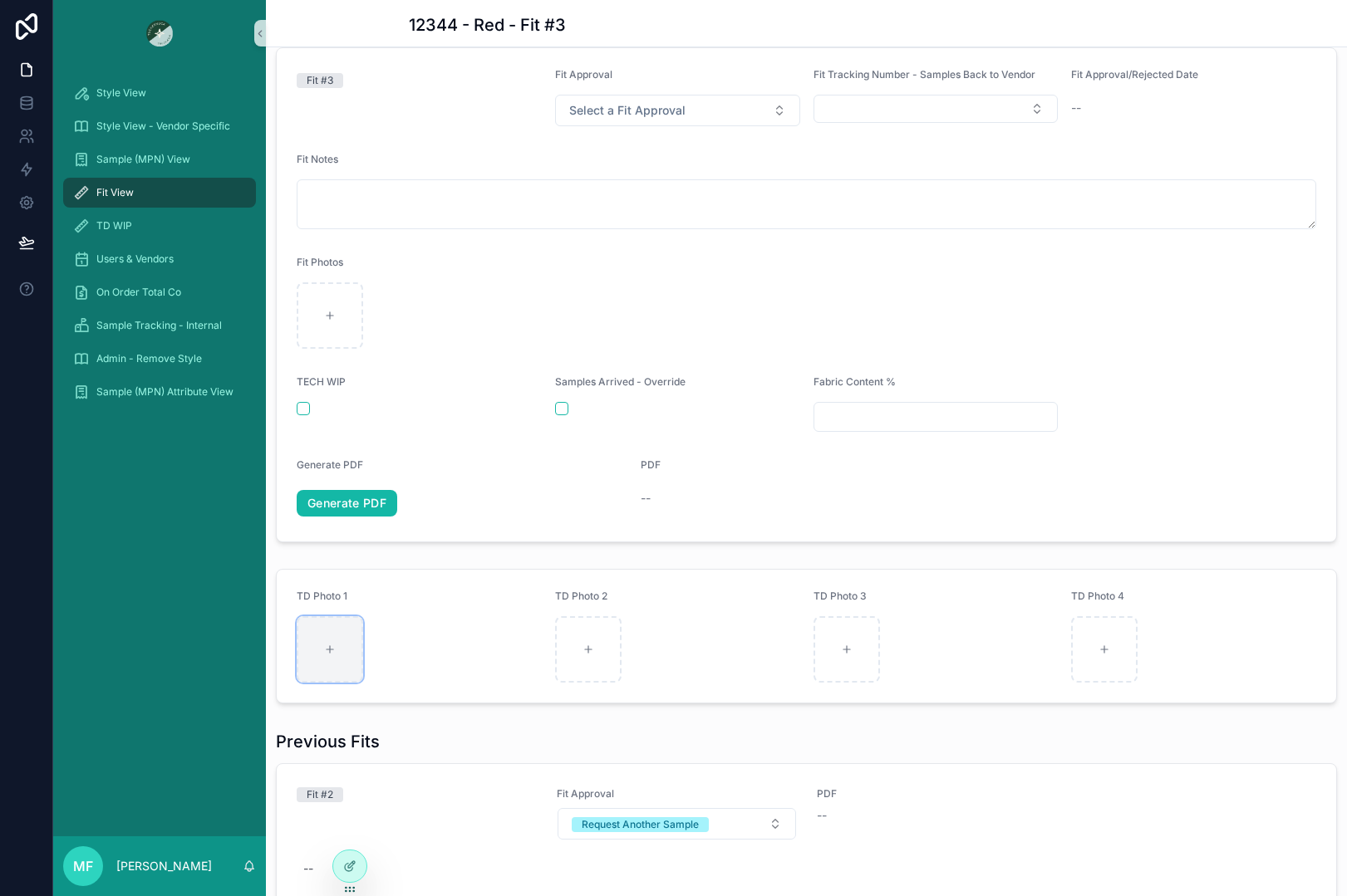
click at [339, 672] on div "scrollable content" at bounding box center [330, 649] width 66 height 66
type input "**********"
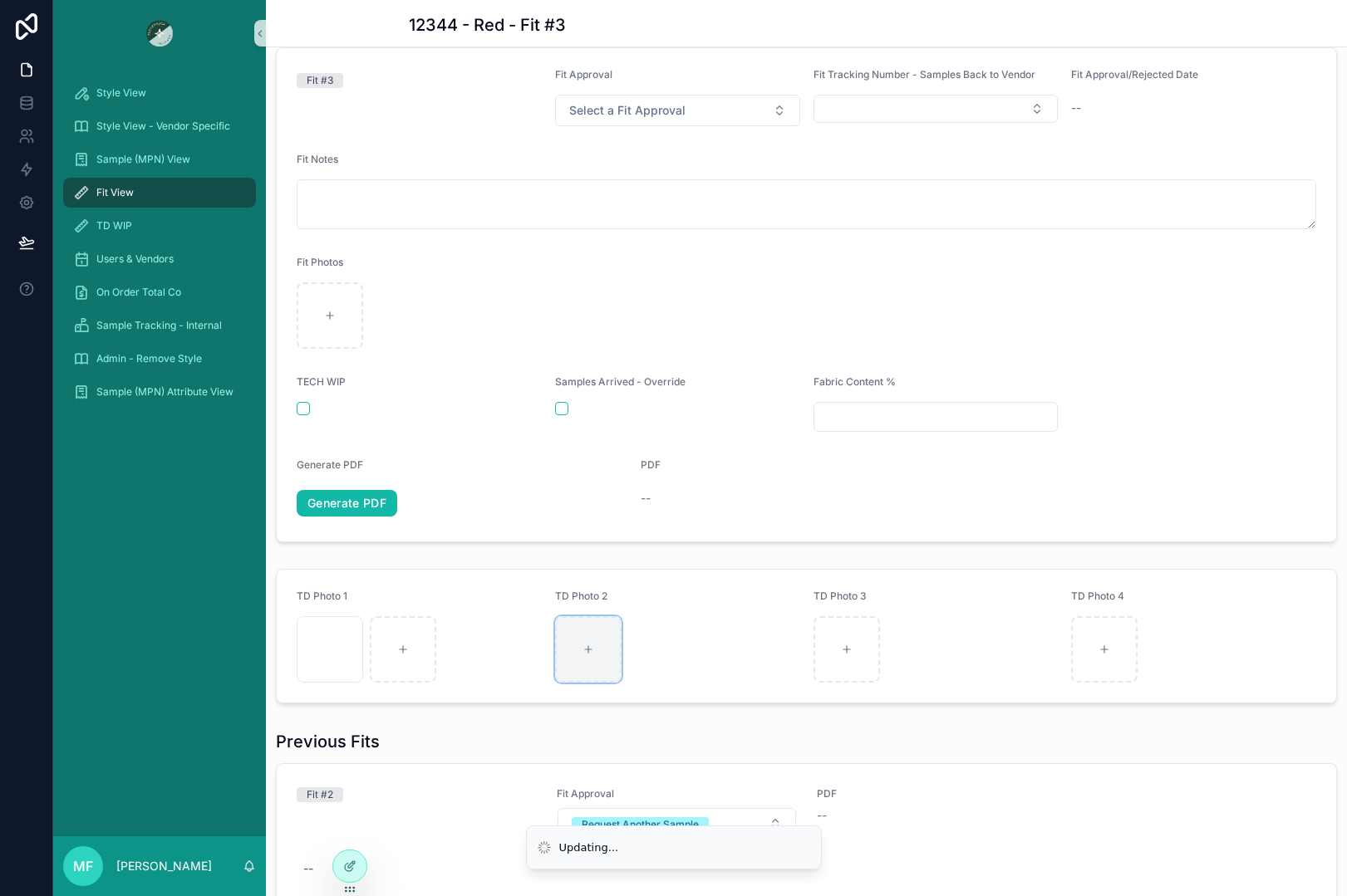
click at [597, 668] on div "scrollable content" at bounding box center [588, 649] width 66 height 66
type input "**********"
click at [827, 669] on div "scrollable content" at bounding box center [847, 649] width 66 height 66
type input "**********"
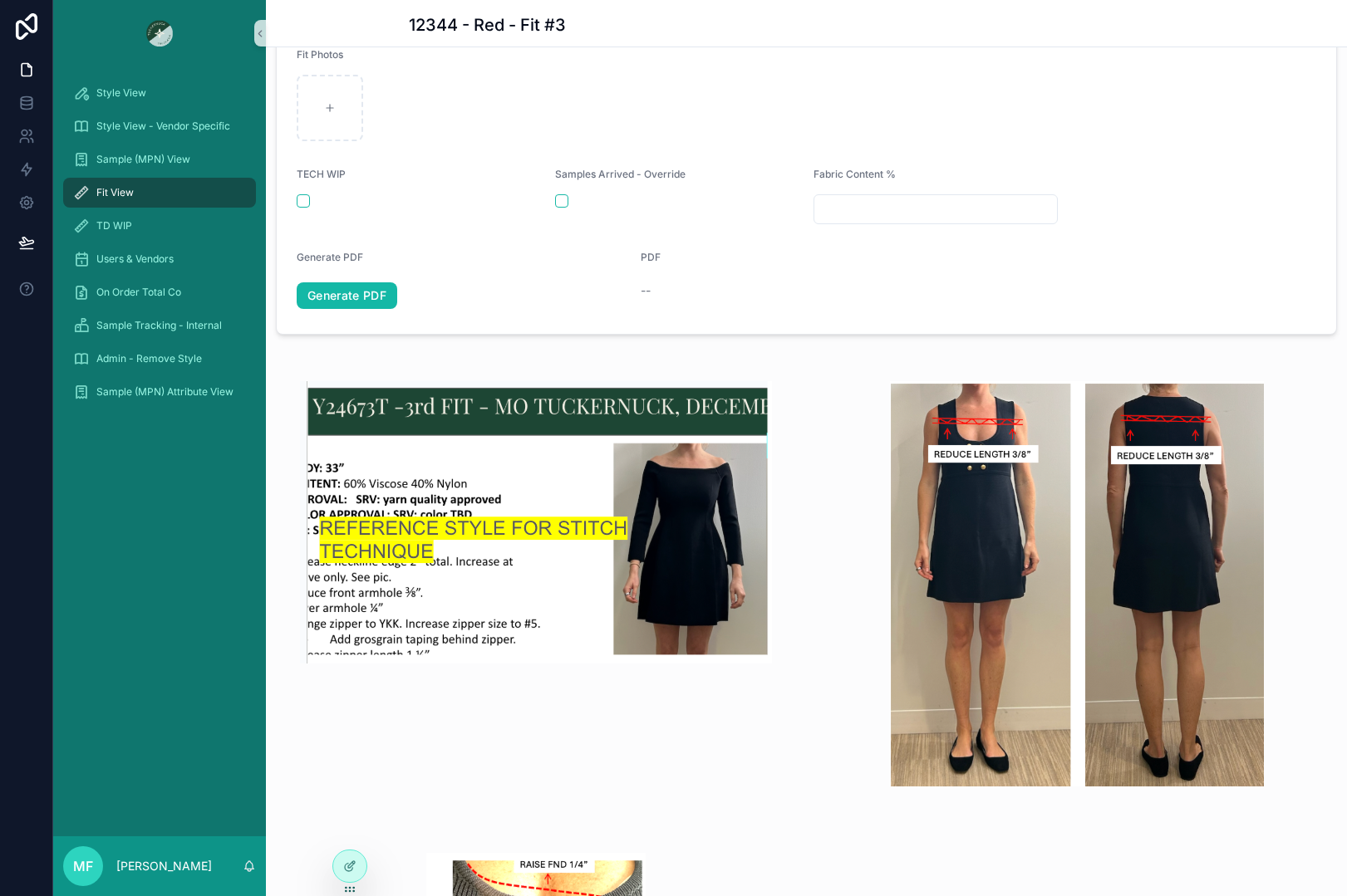
scroll to position [499, 0]
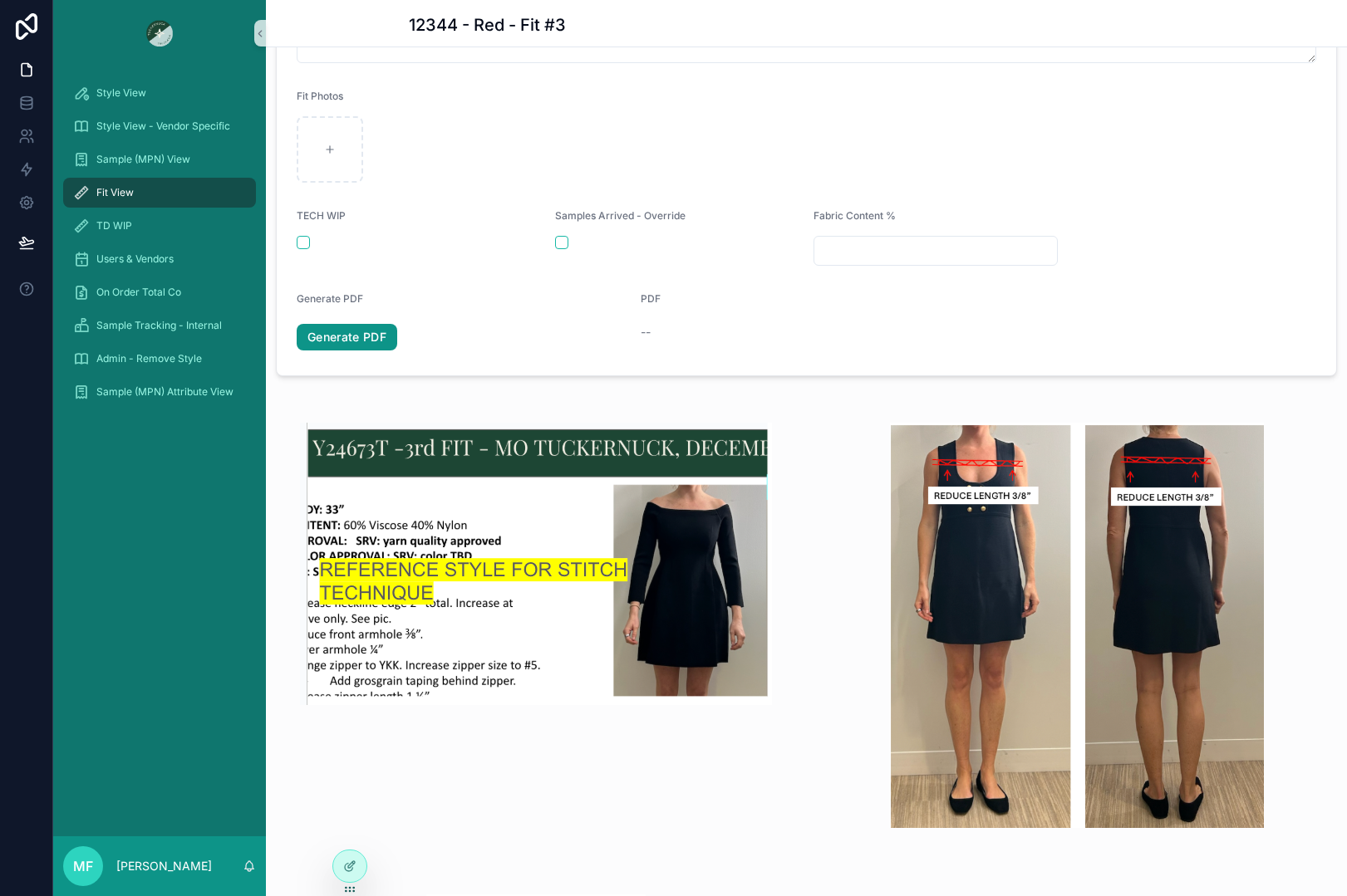
click at [341, 350] on link "Generate PDF" at bounding box center [346, 337] width 100 height 26
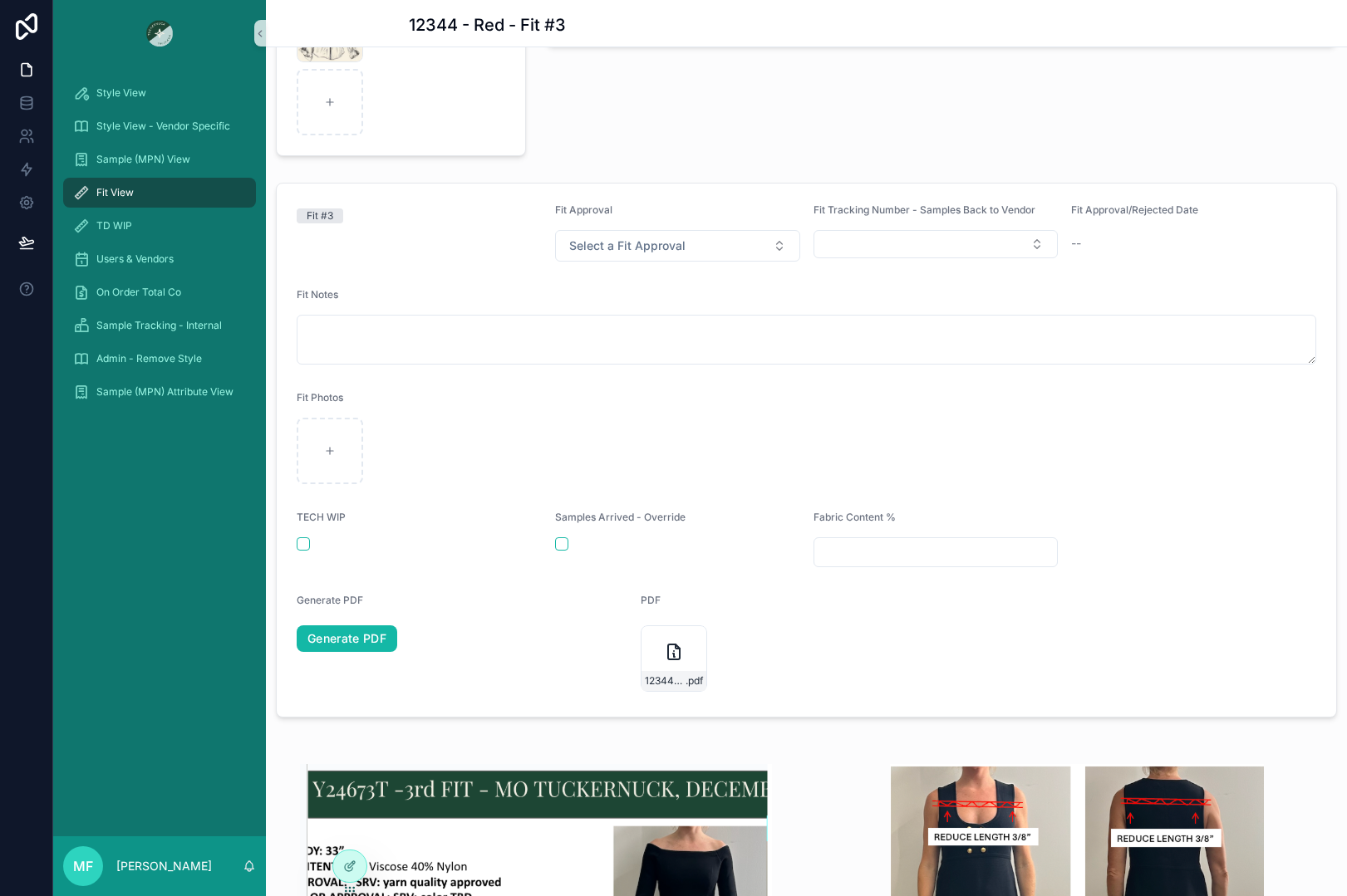
scroll to position [166, 0]
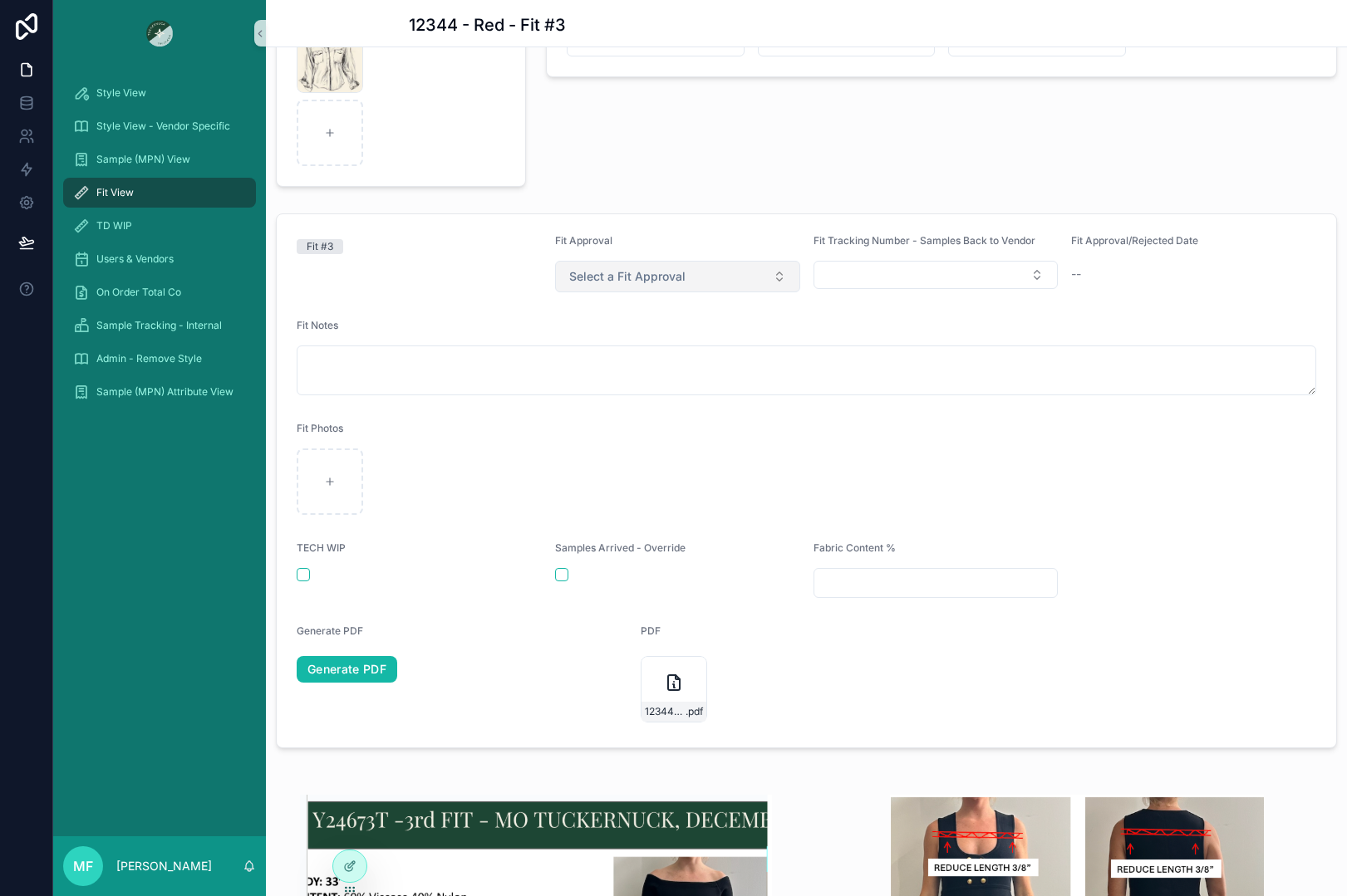
click at [583, 285] on span "Select a Fit Approval" at bounding box center [627, 276] width 116 height 17
click at [634, 356] on div "Request Another Sample" at bounding box center [630, 355] width 116 height 15
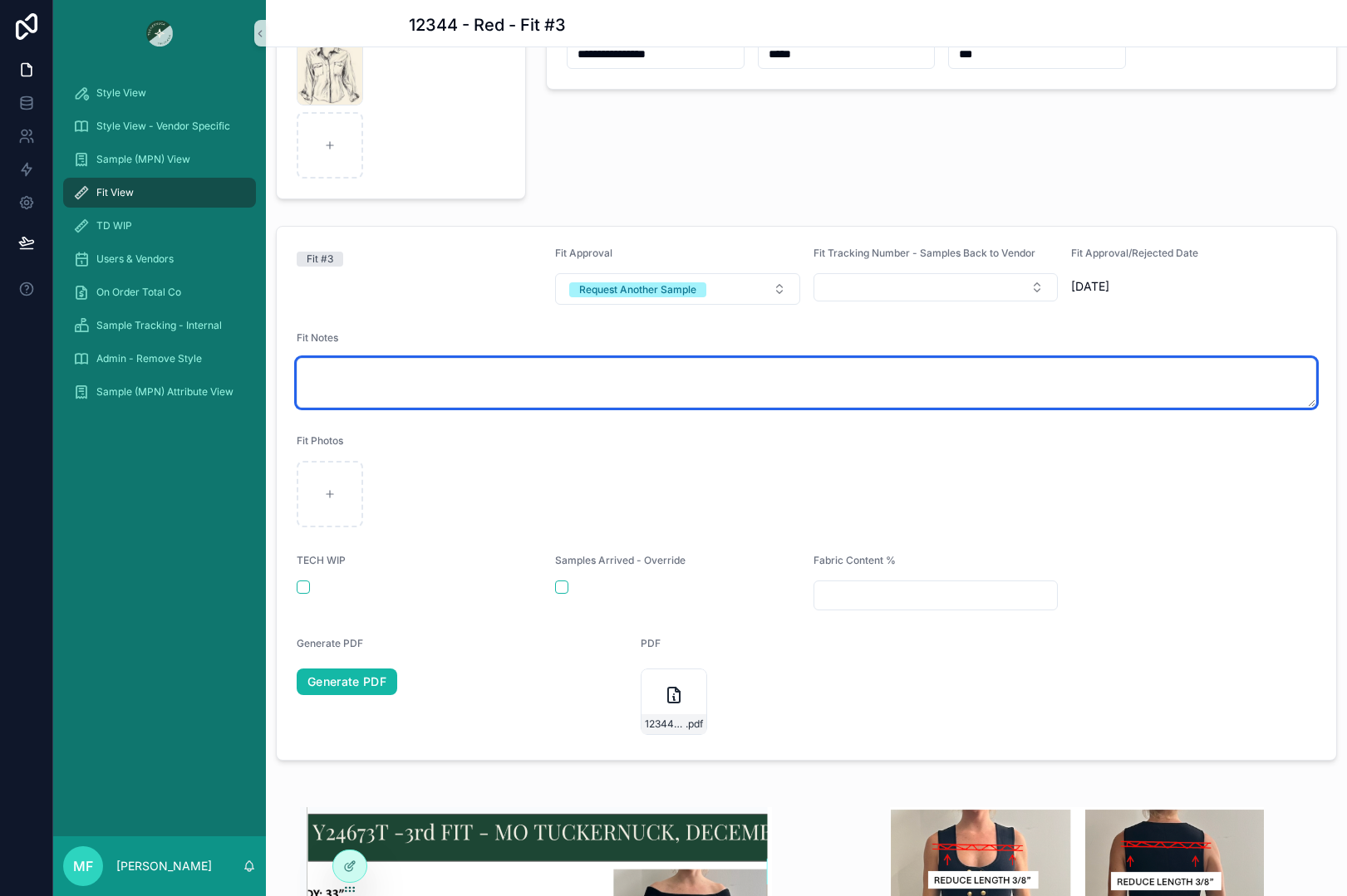
click at [481, 399] on textarea "scrollable content" at bounding box center [806, 383] width 1019 height 50
type textarea "**********"
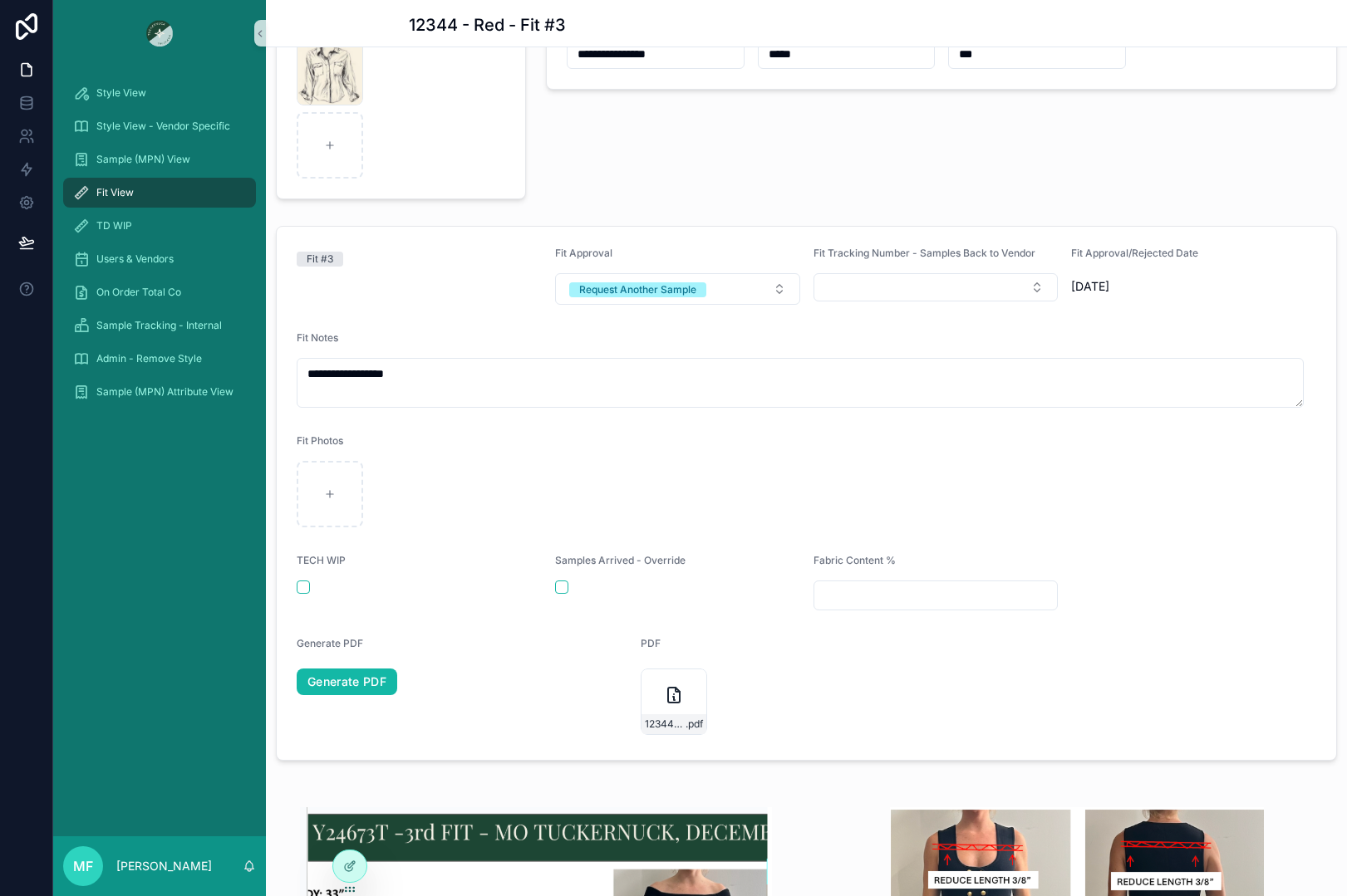
click at [545, 441] on div "Fit Photos" at bounding box center [806, 444] width 1019 height 20
click at [352, 679] on link "Generate PDF" at bounding box center [346, 682] width 100 height 26
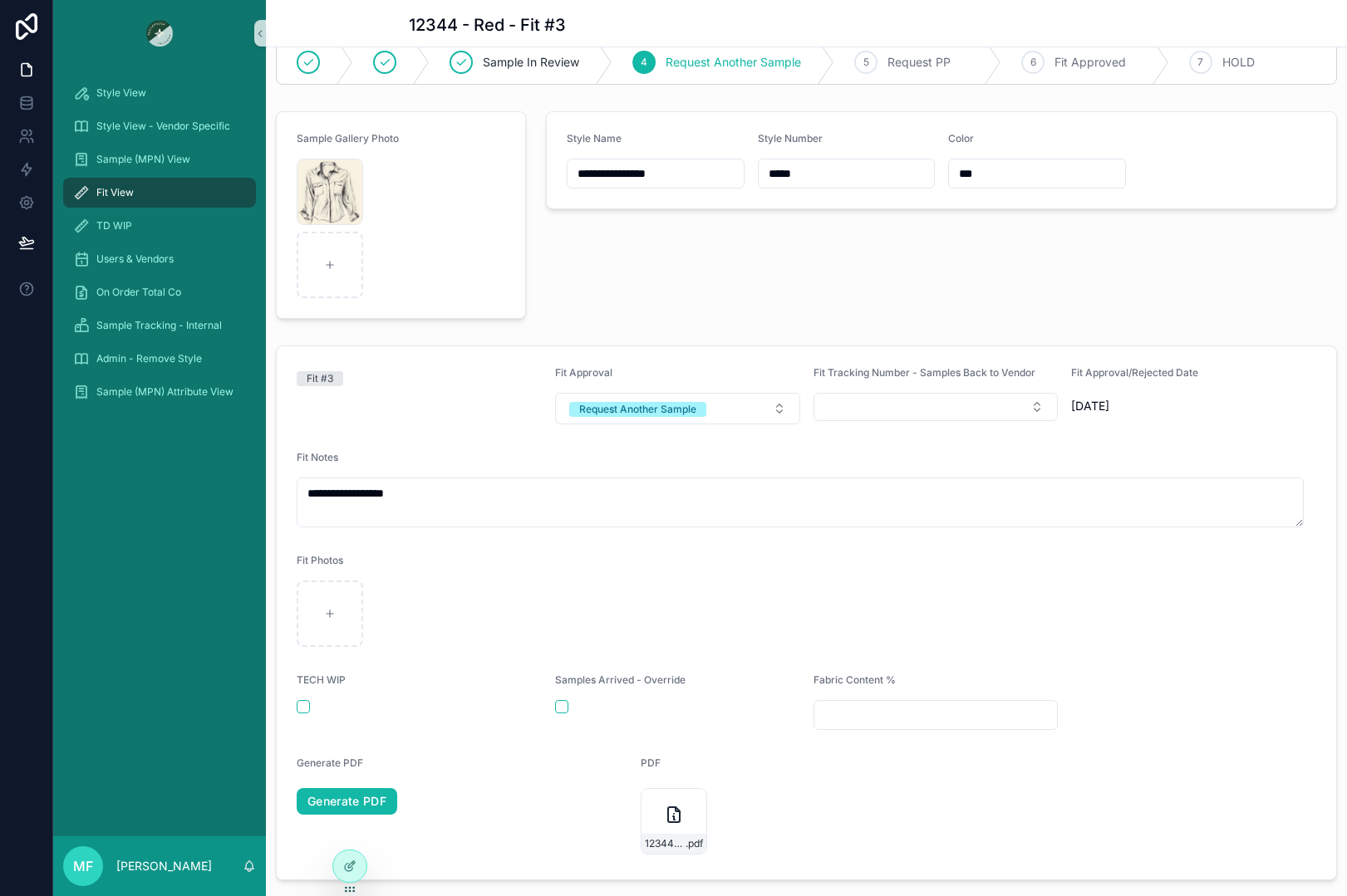
scroll to position [0, 0]
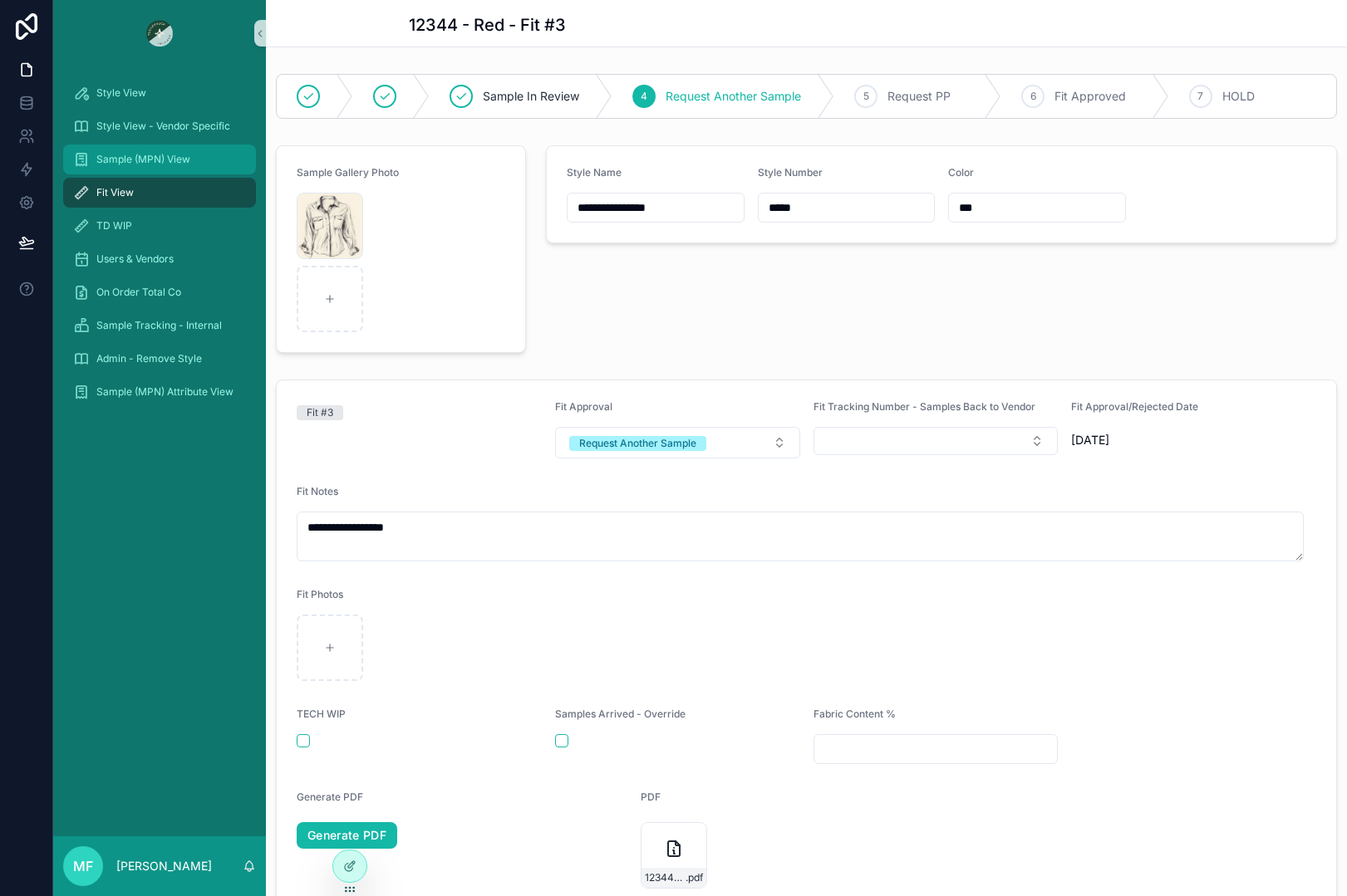
click at [116, 162] on span "Sample (MPN) View" at bounding box center [144, 159] width 94 height 13
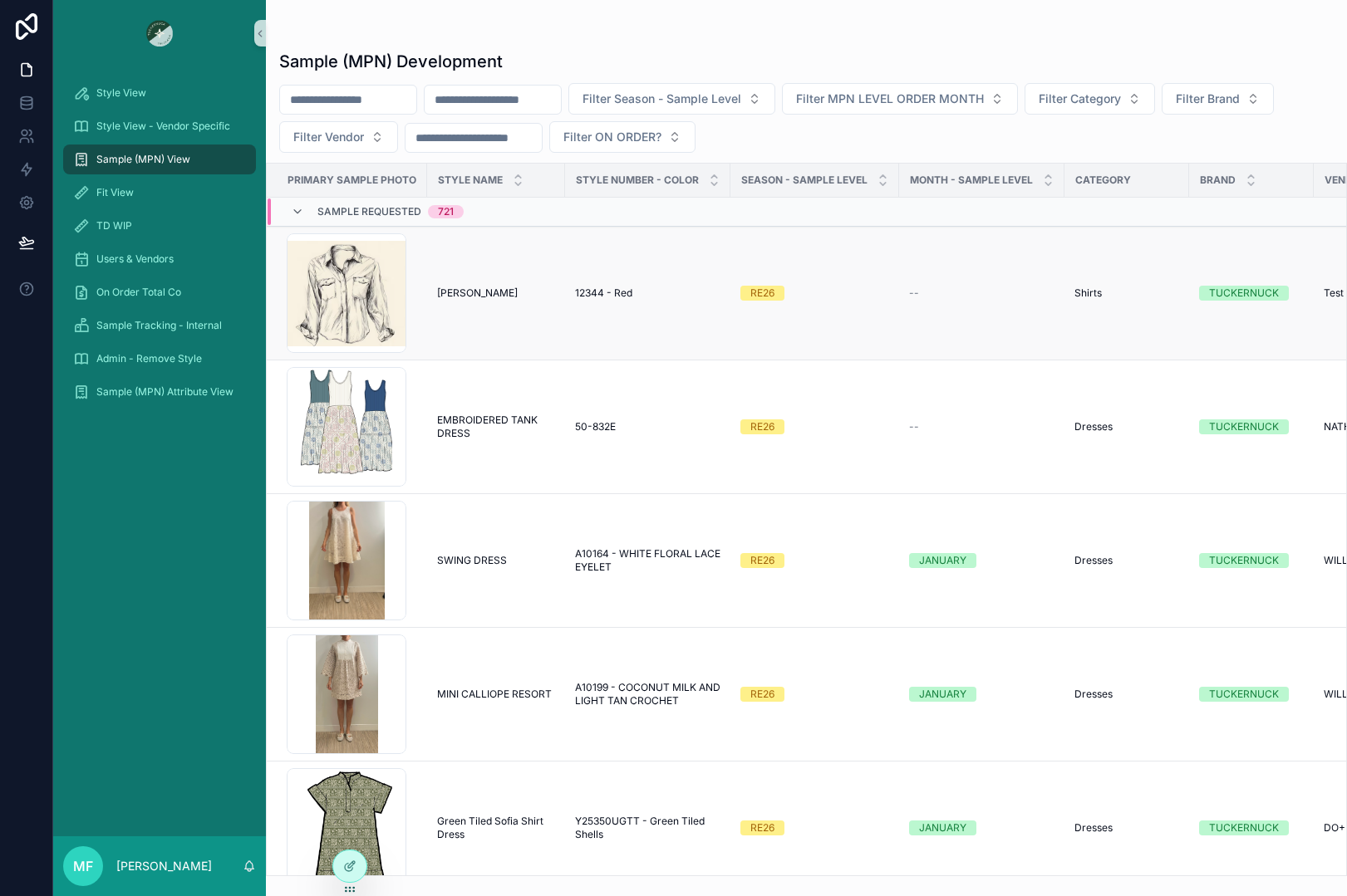
click at [484, 307] on td "[PERSON_NAME] Testing [PERSON_NAME] Testing" at bounding box center [496, 293] width 138 height 133
click at [480, 293] on span "[PERSON_NAME]" at bounding box center [477, 293] width 80 height 13
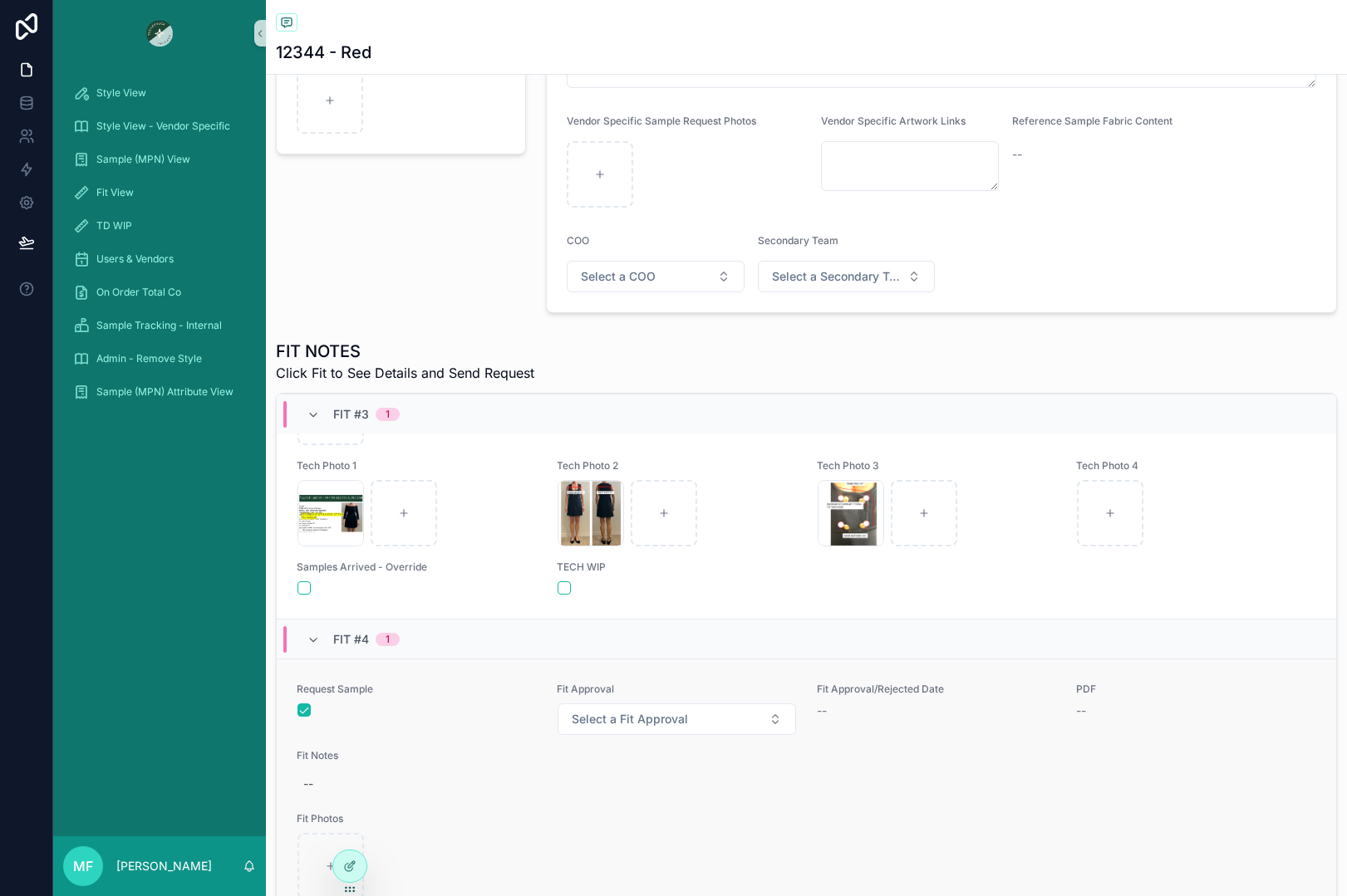
scroll to position [351, 0]
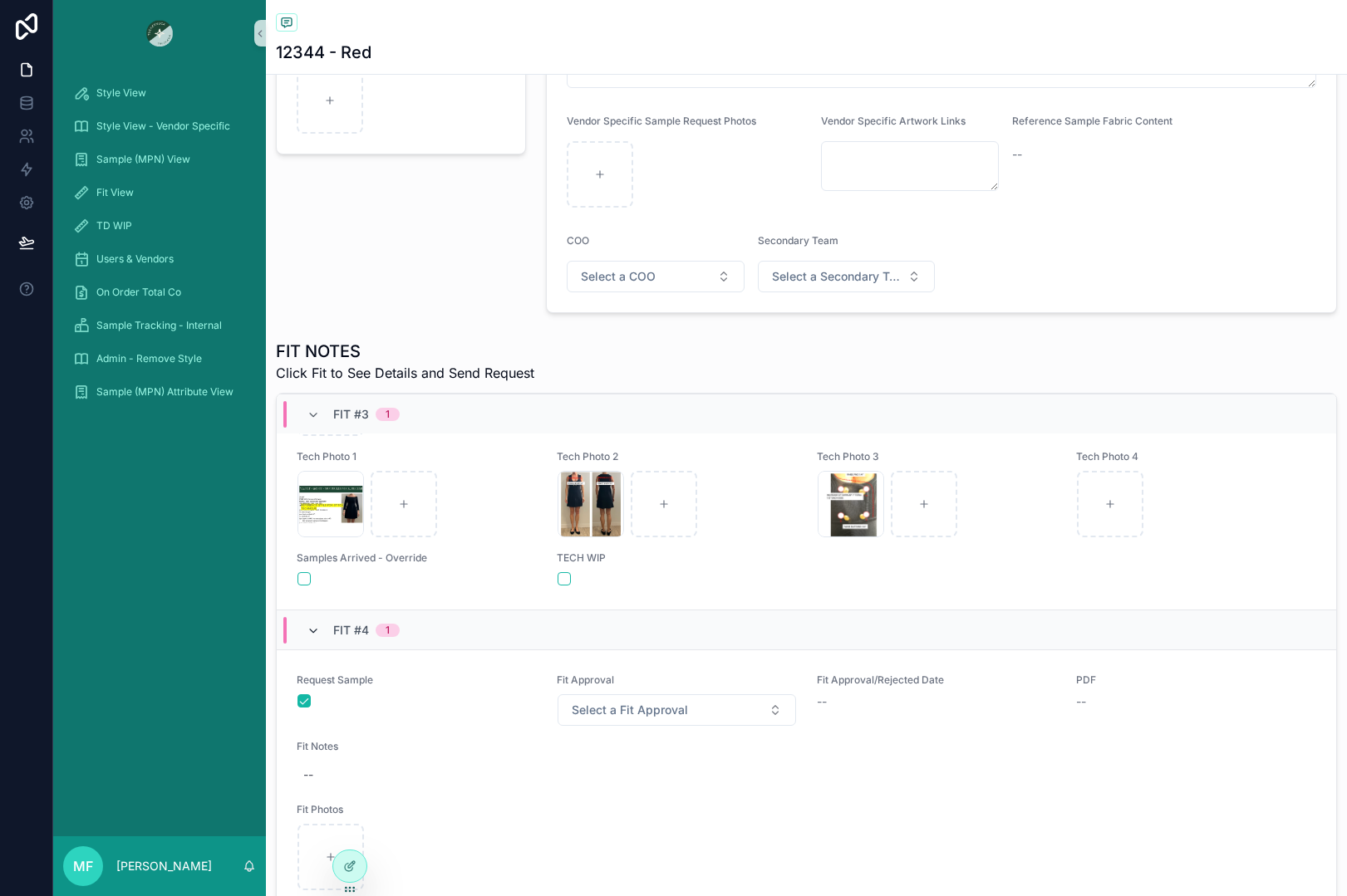
click at [312, 630] on icon "scrollable content" at bounding box center [313, 631] width 13 height 13
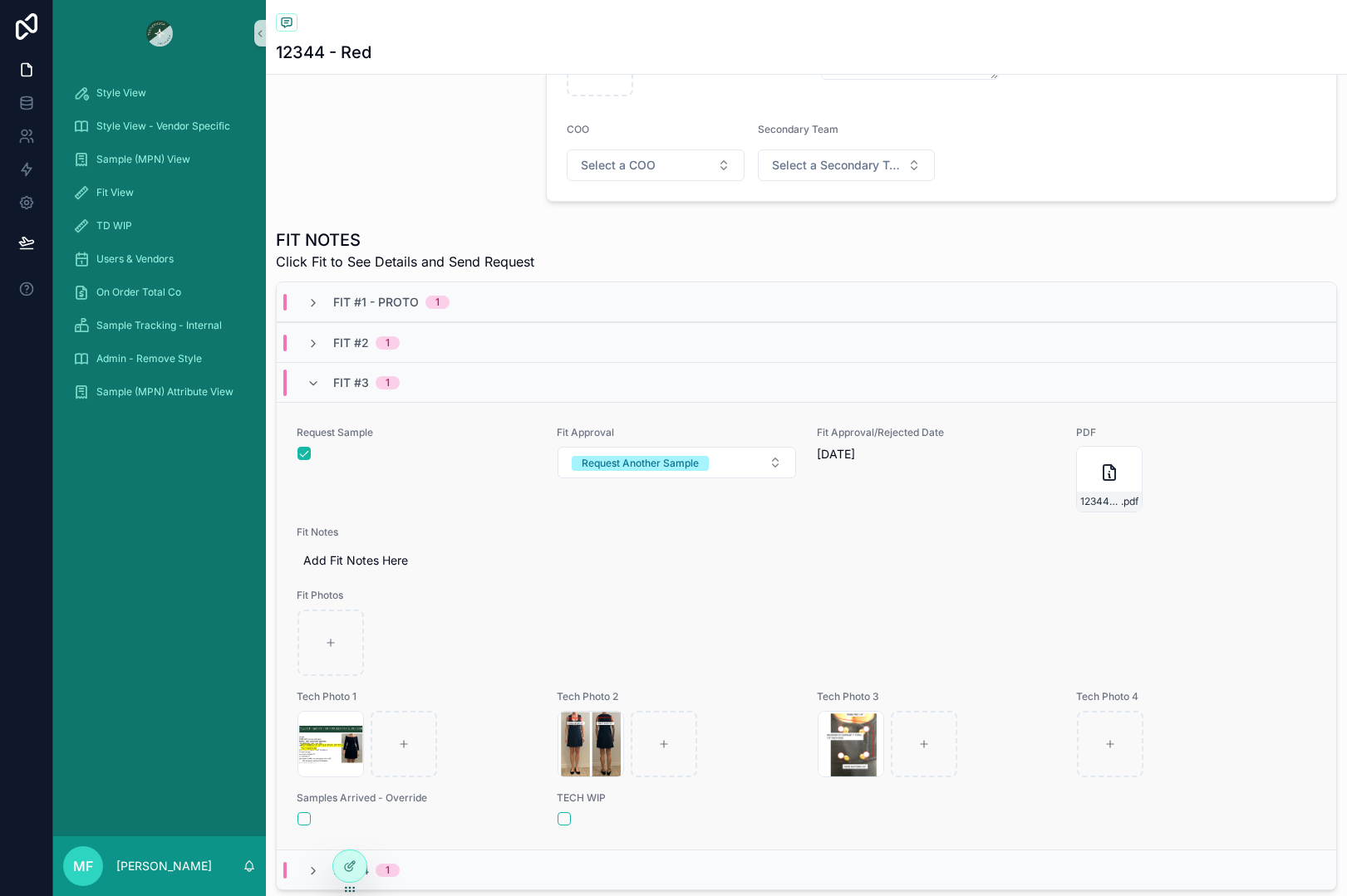
scroll to position [499, 0]
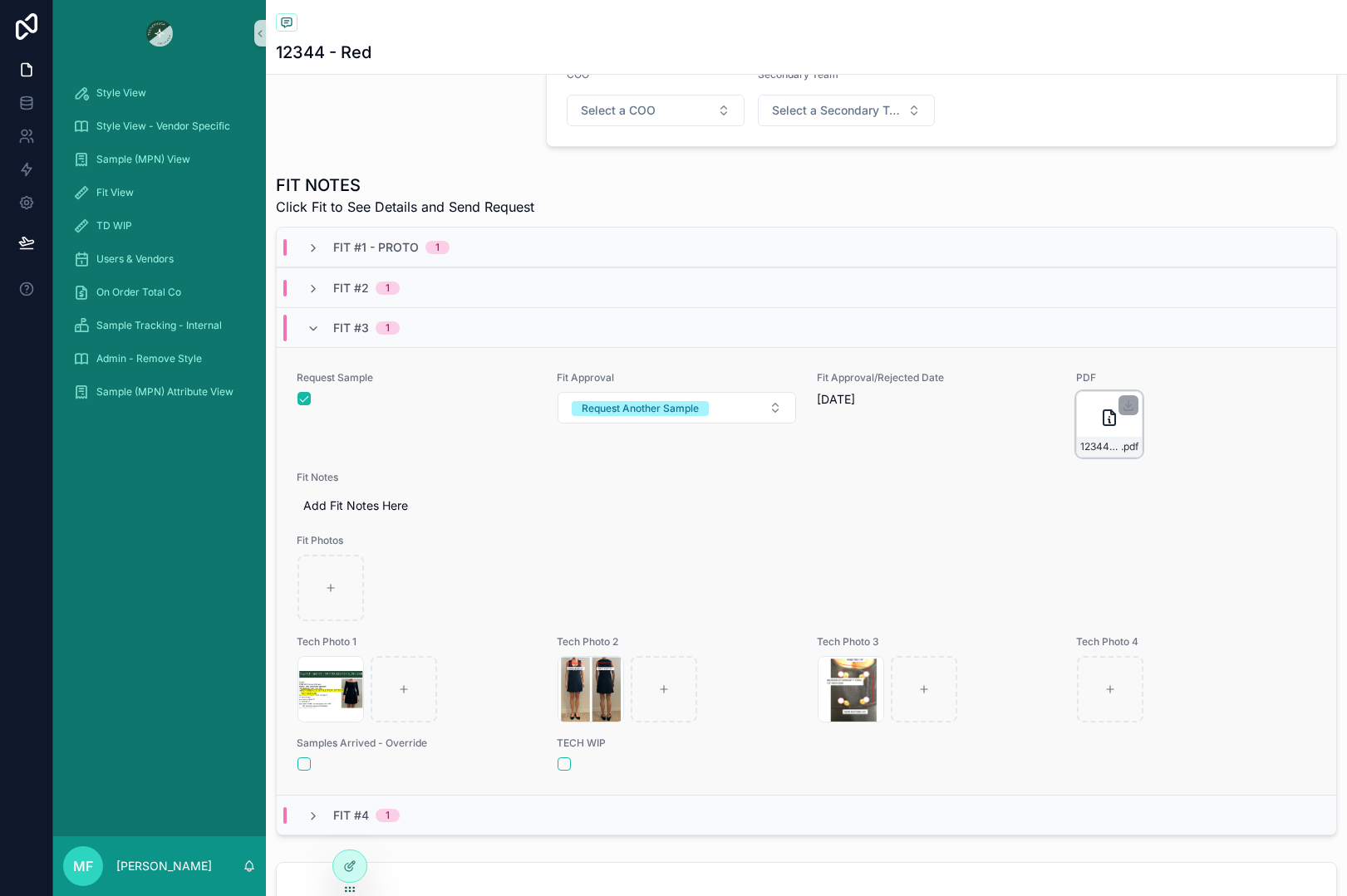
click at [1104, 425] on icon "scrollable content" at bounding box center [1109, 417] width 11 height 15
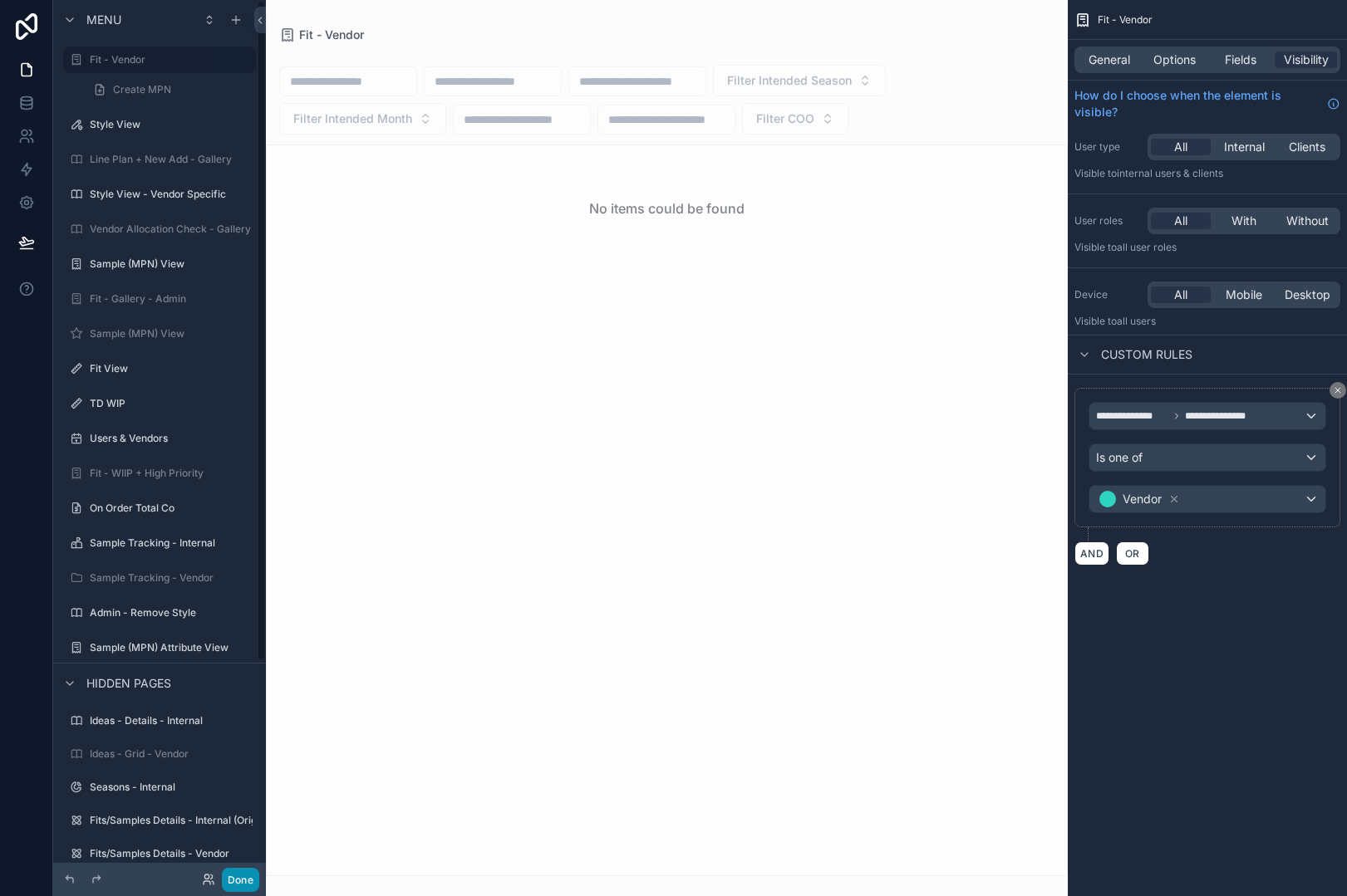
click at [239, 872] on button "Done" at bounding box center [240, 880] width 37 height 24
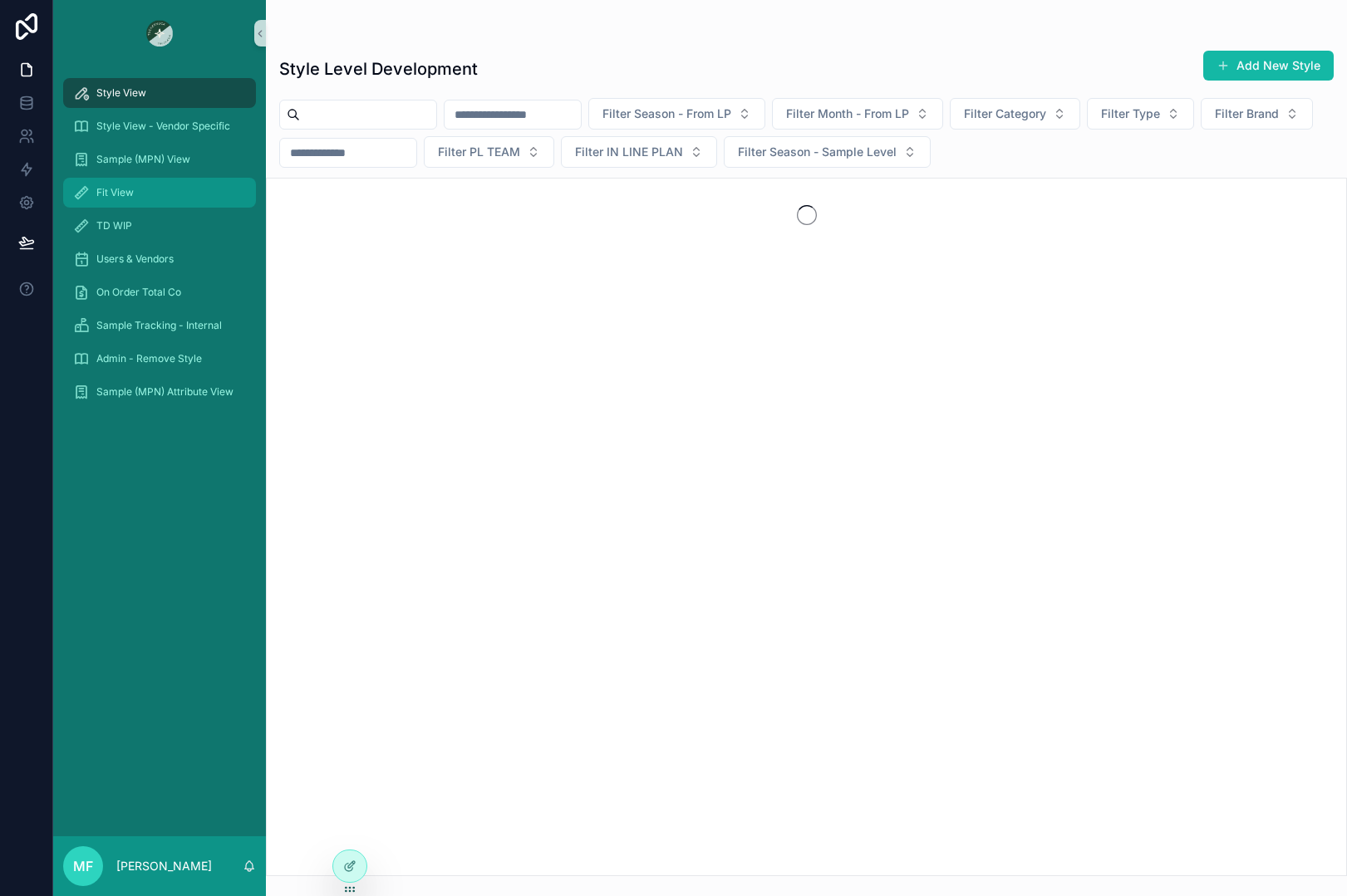
click at [166, 200] on div "Fit View" at bounding box center [160, 193] width 173 height 26
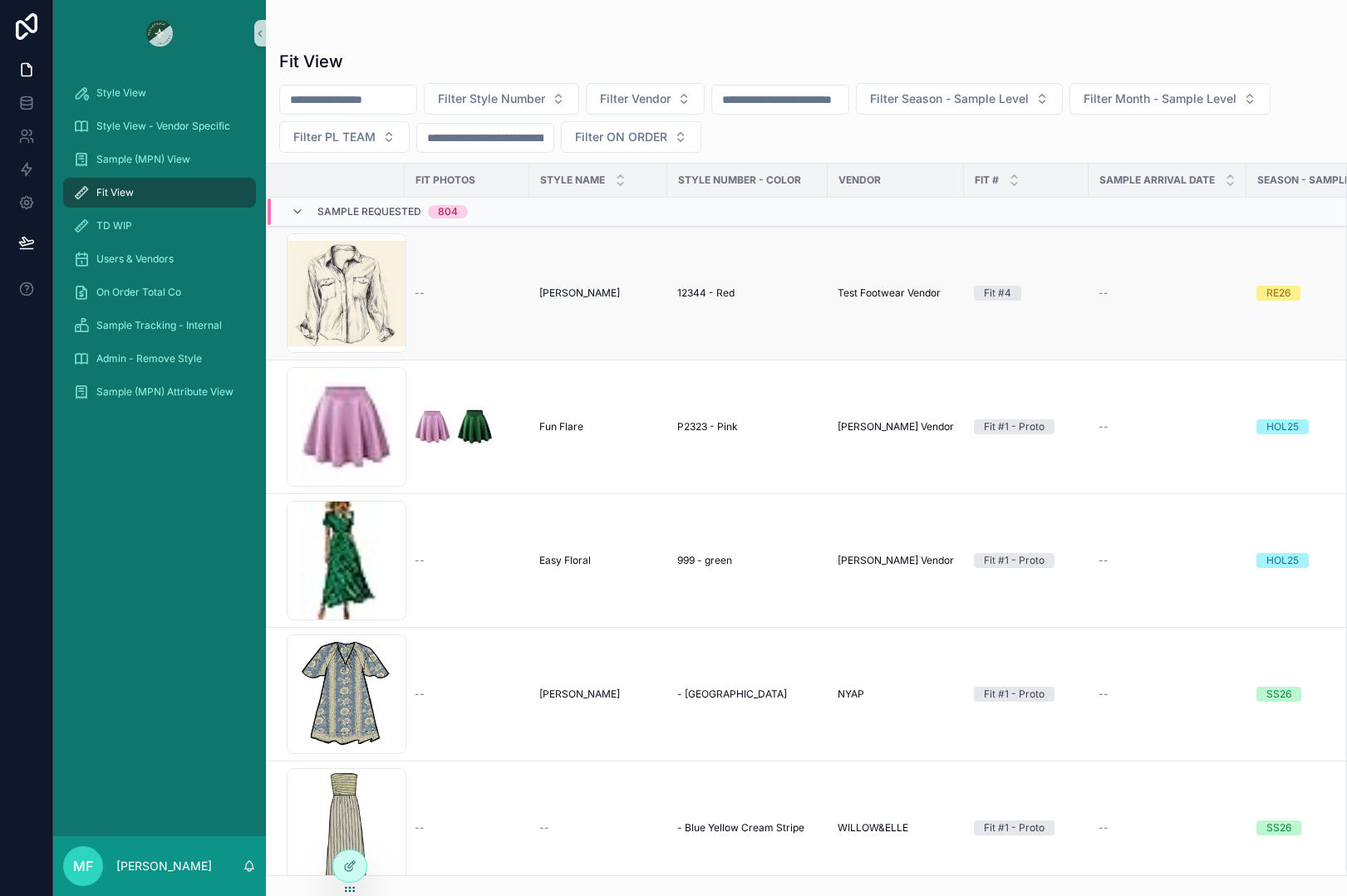
click at [541, 293] on span "[PERSON_NAME]" at bounding box center [580, 293] width 80 height 13
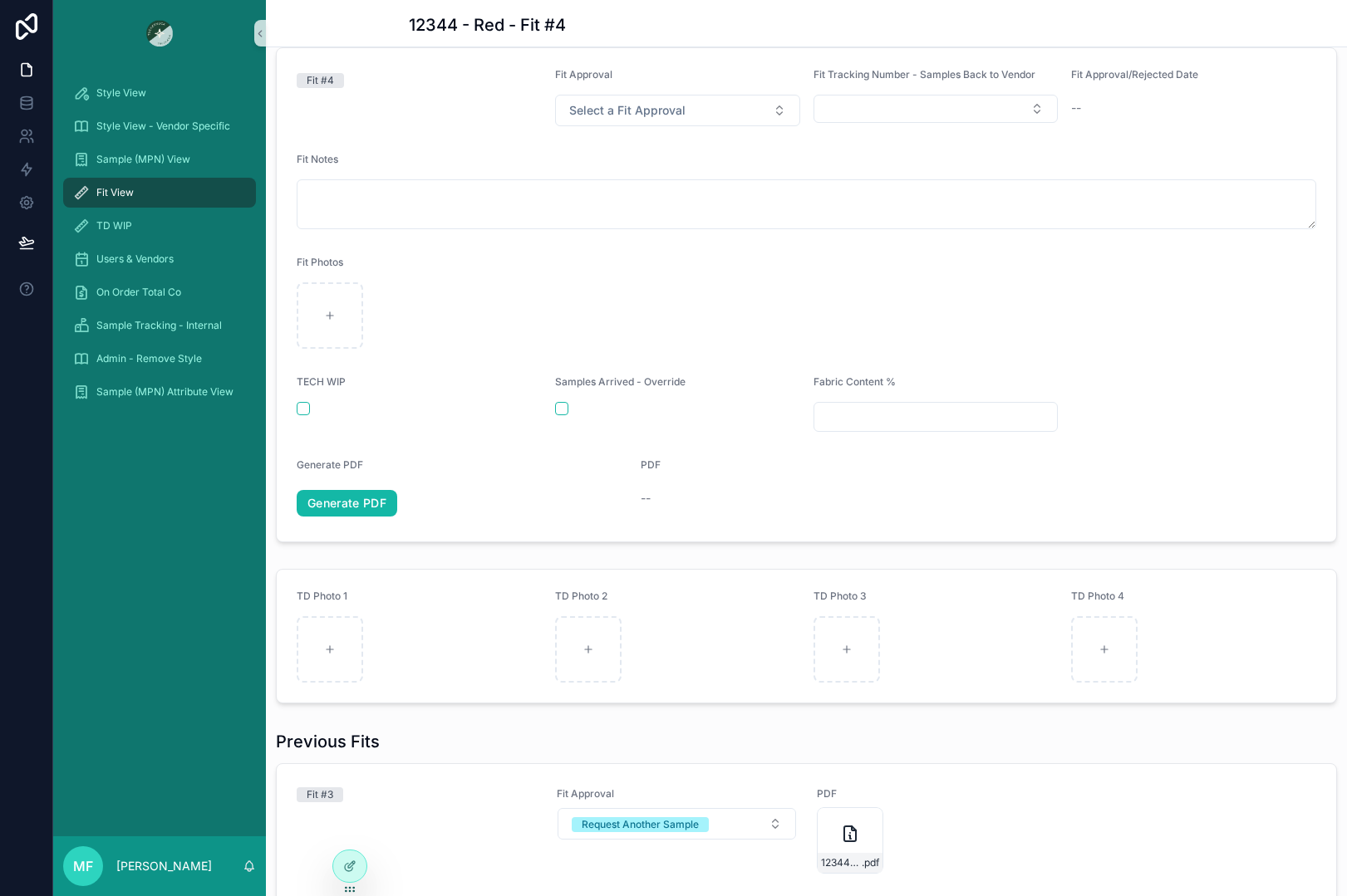
scroll to position [166, 0]
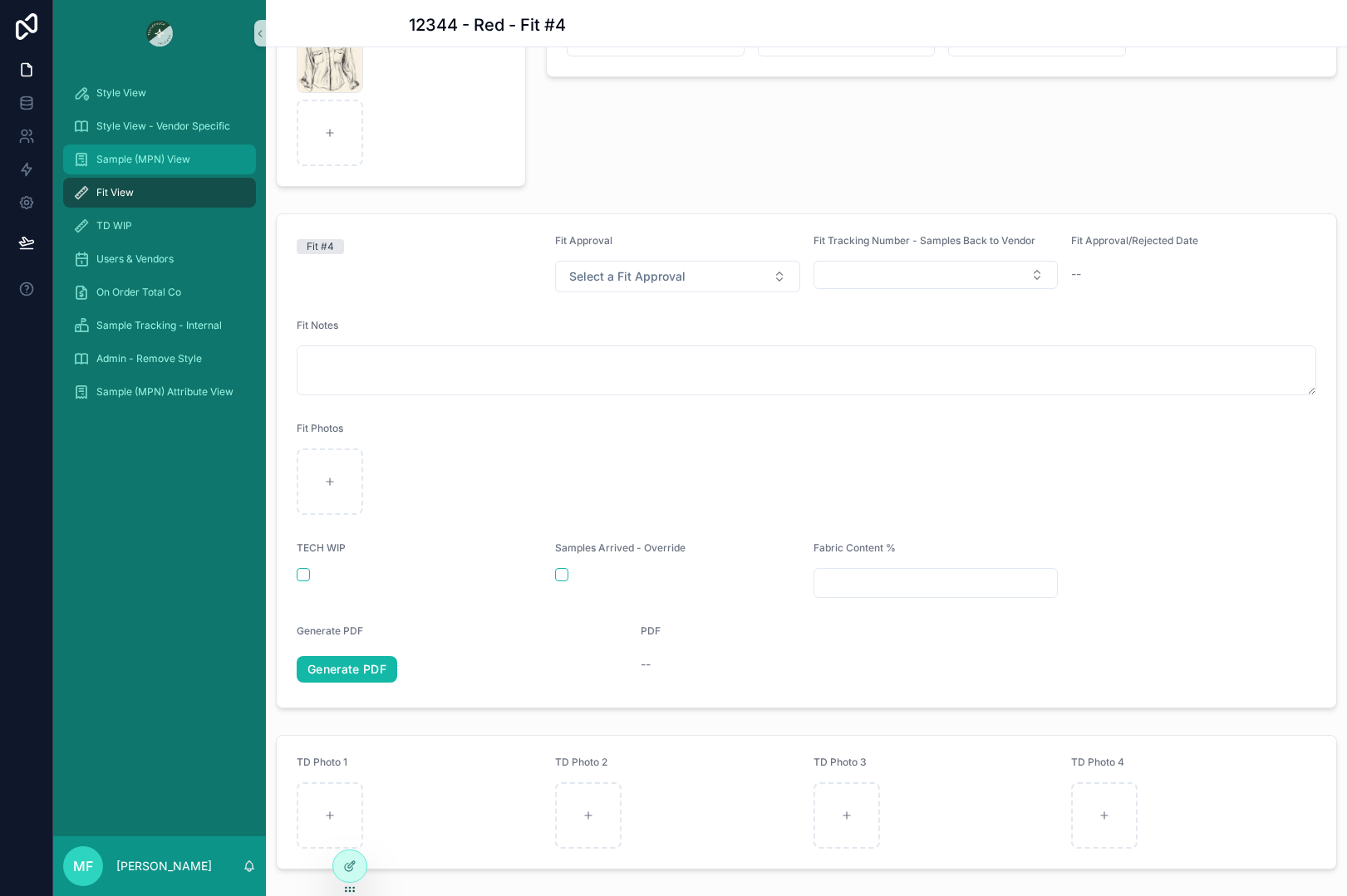
click at [157, 166] on span "Sample (MPN) View" at bounding box center [144, 159] width 94 height 13
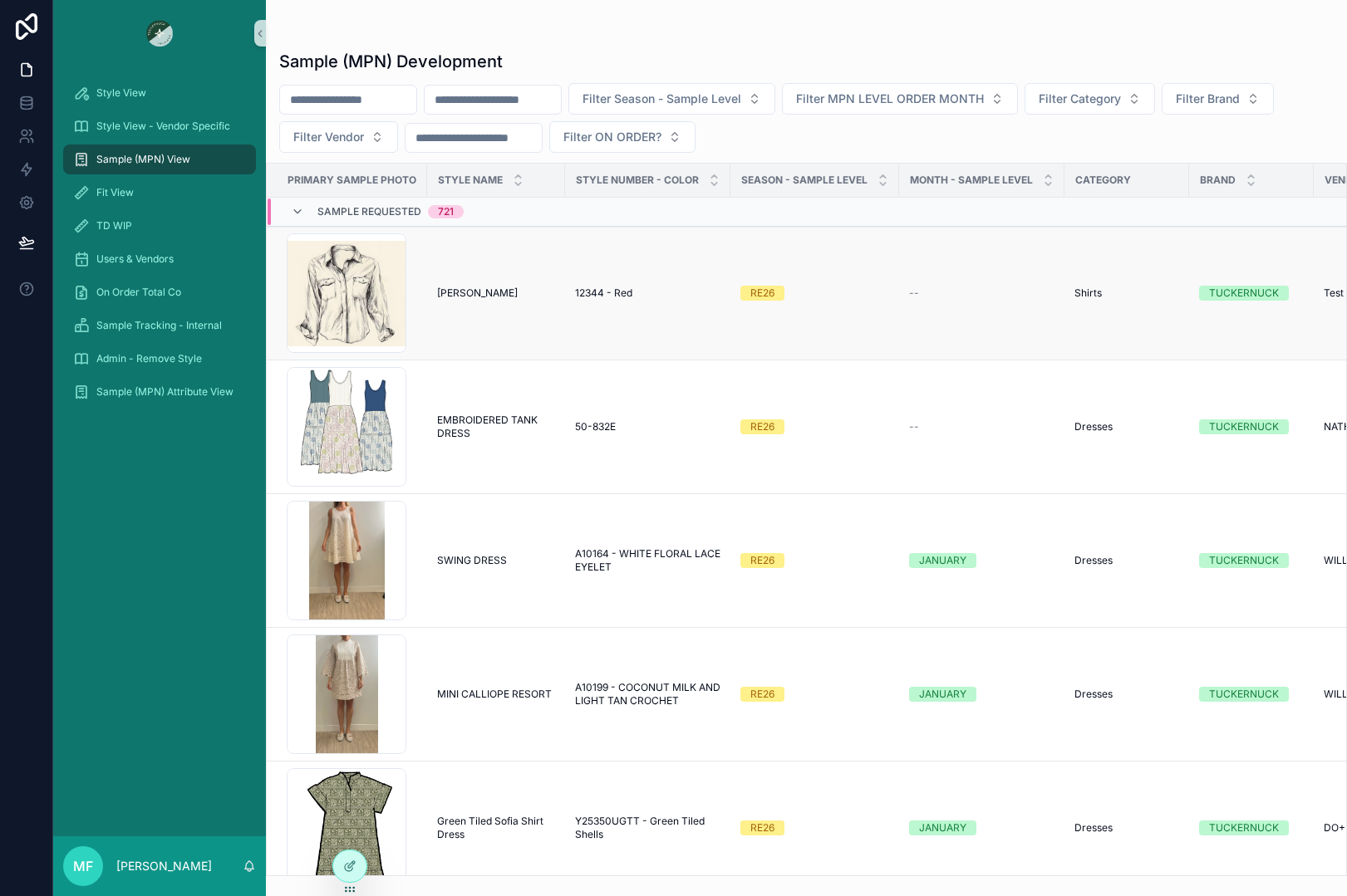
click at [484, 292] on span "[PERSON_NAME]" at bounding box center [477, 293] width 80 height 13
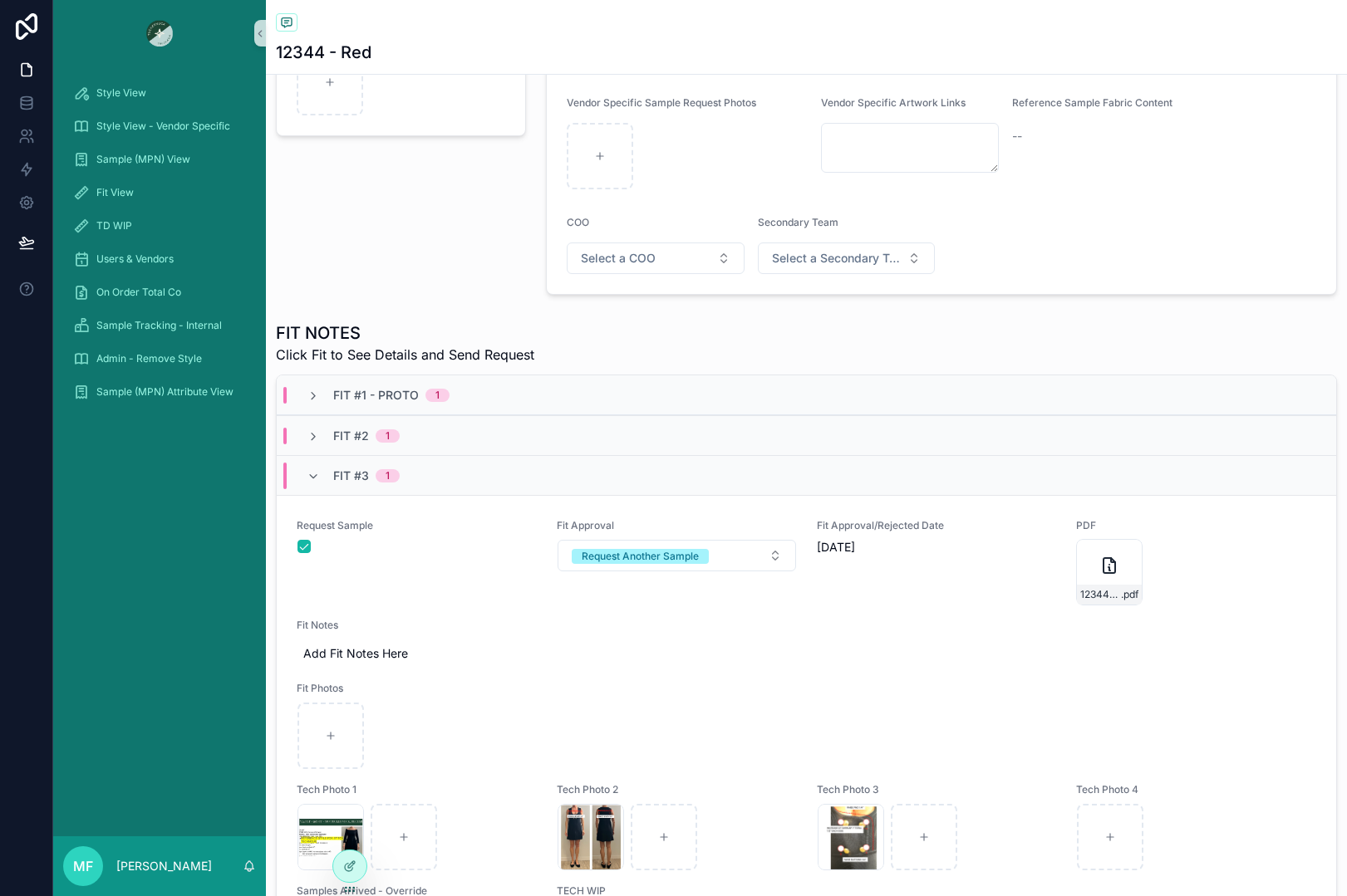
scroll to position [499, 0]
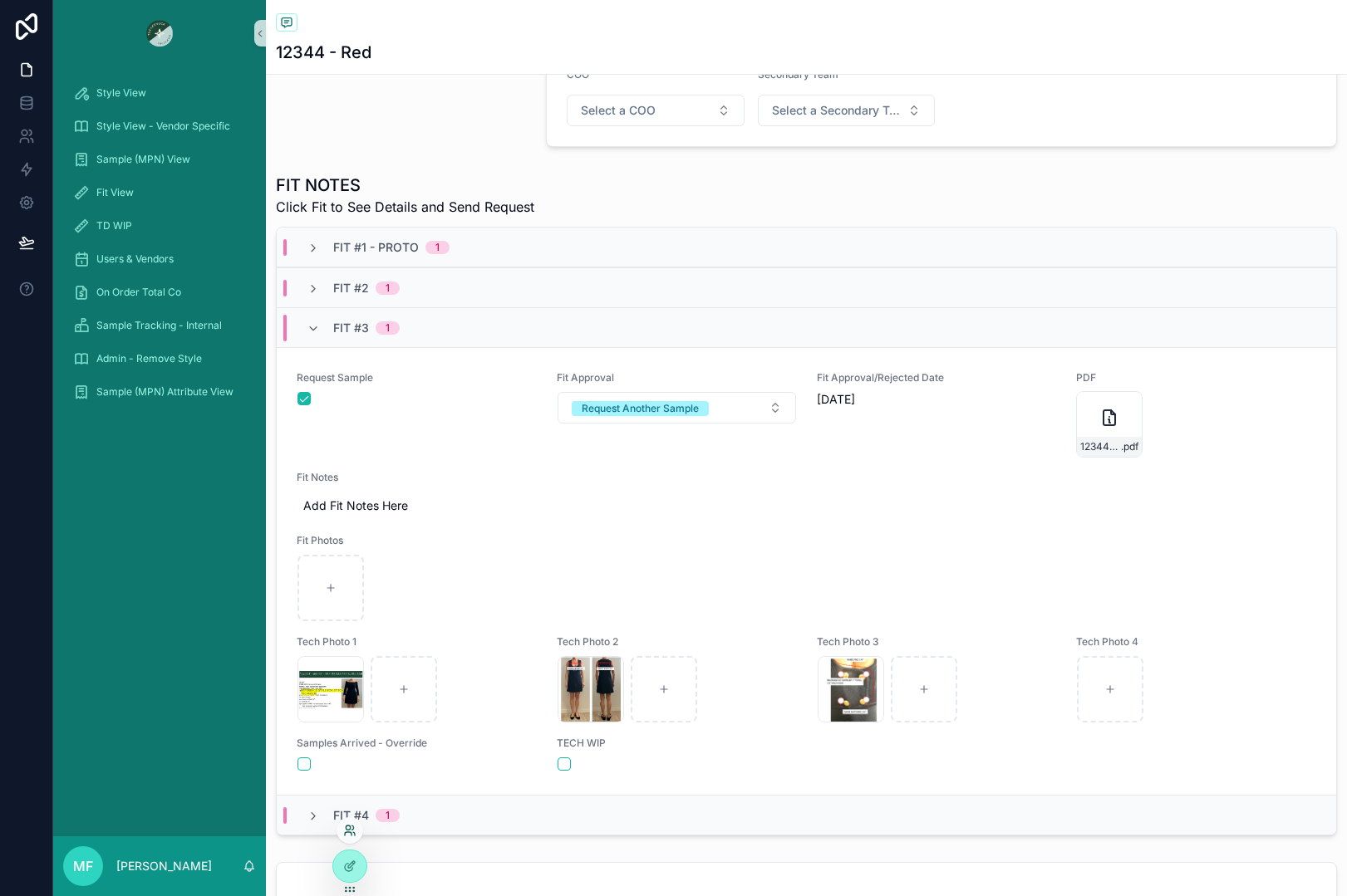
click at [350, 825] on icon at bounding box center [350, 830] width 13 height 13
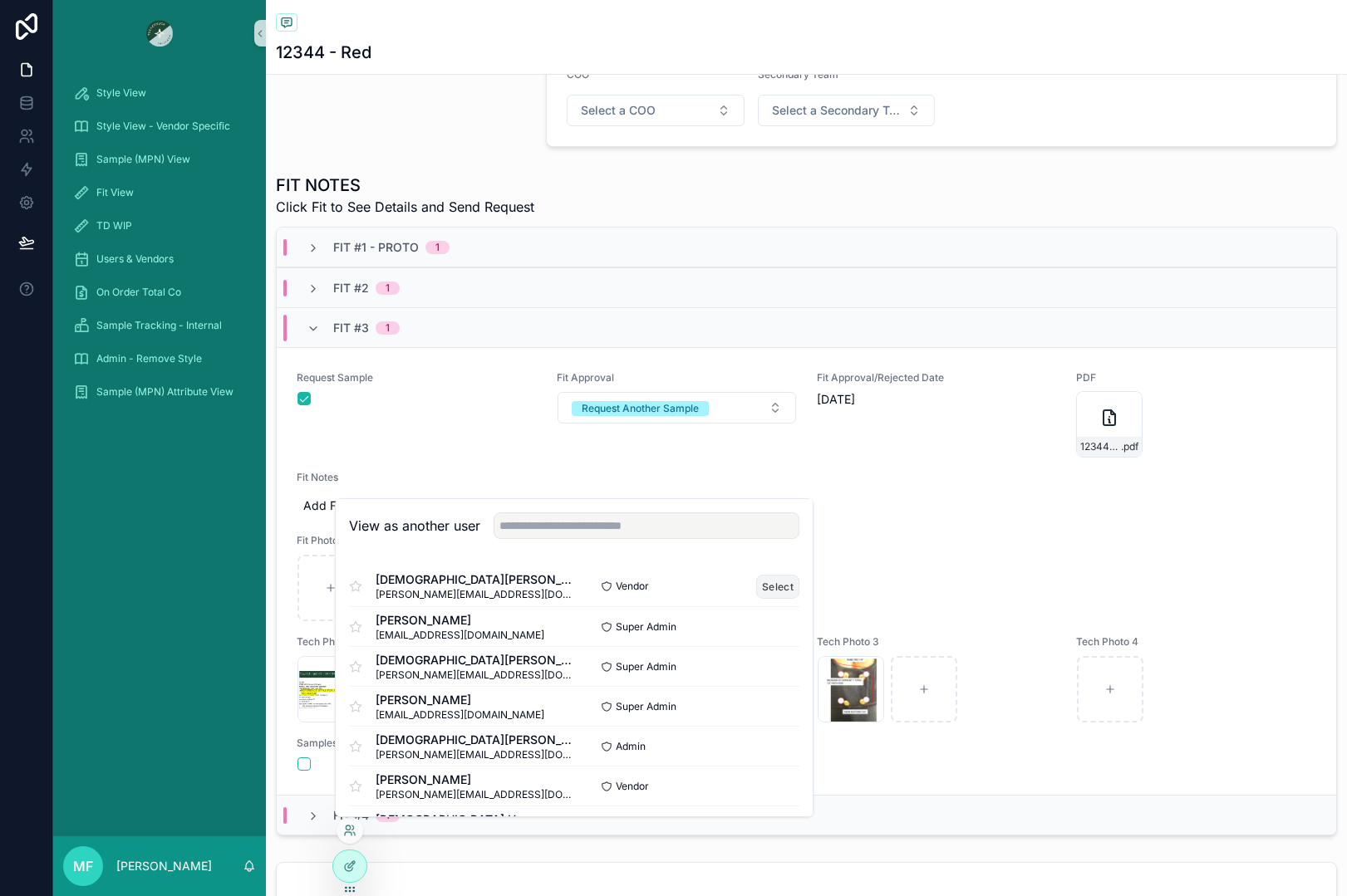
click at [770, 581] on button "Select" at bounding box center [778, 587] width 44 height 24
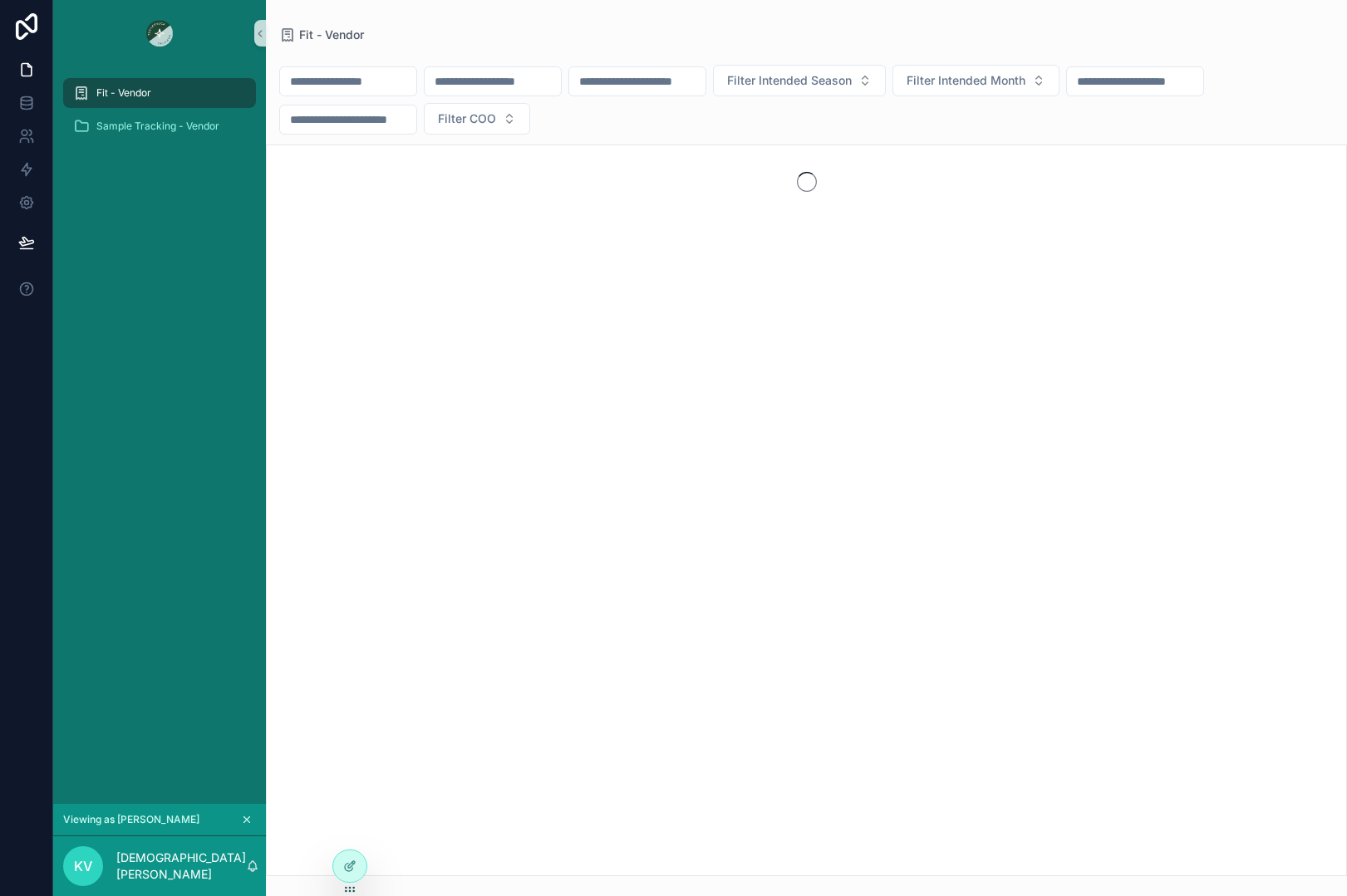
click at [162, 85] on div "Fit - Vendor" at bounding box center [160, 92] width 173 height 26
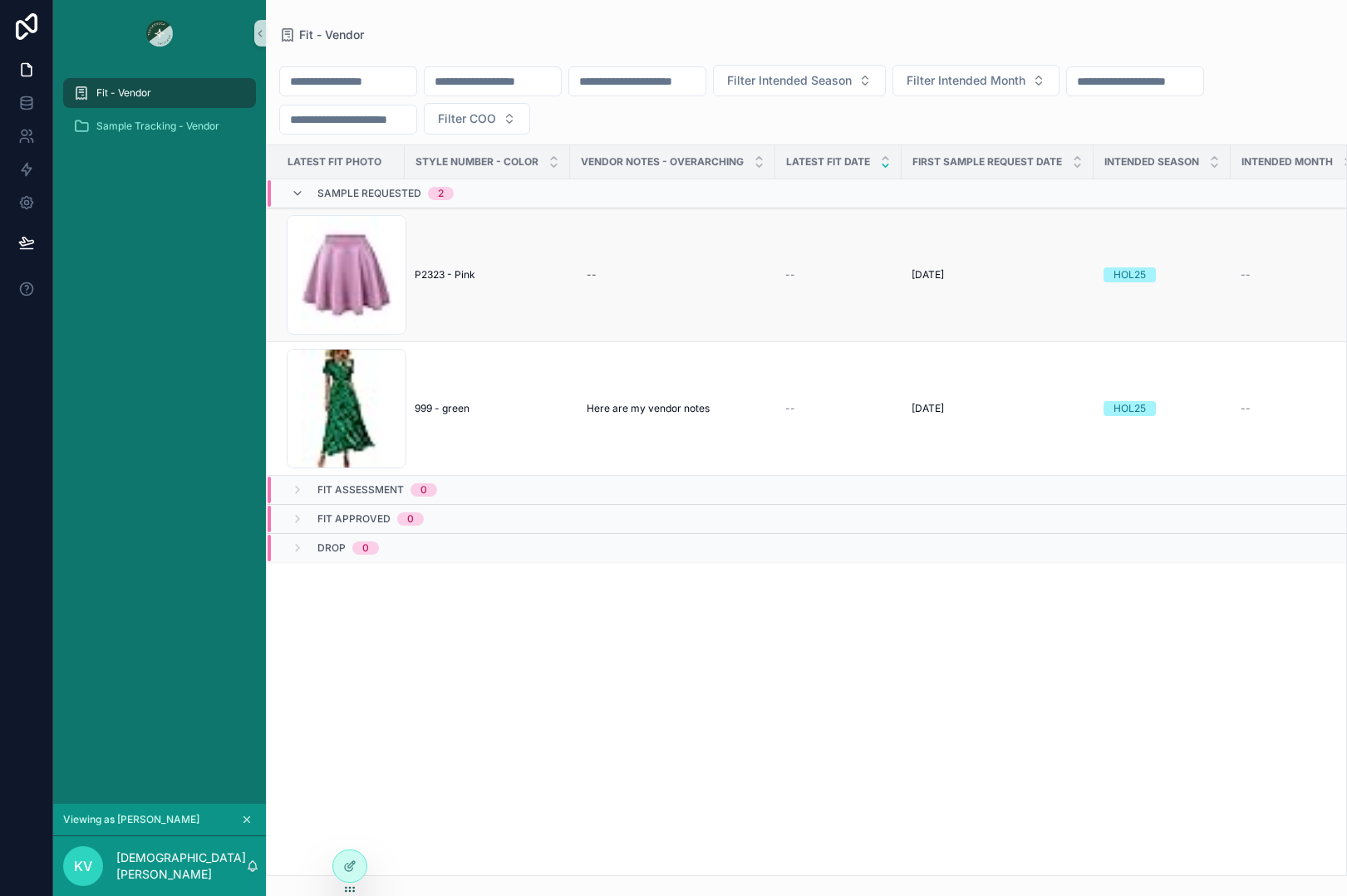
click at [466, 282] on td "P2323 - Pink P2323 - Pink" at bounding box center [487, 275] width 166 height 133
click at [467, 274] on span "P2323 - Pink" at bounding box center [446, 275] width 61 height 13
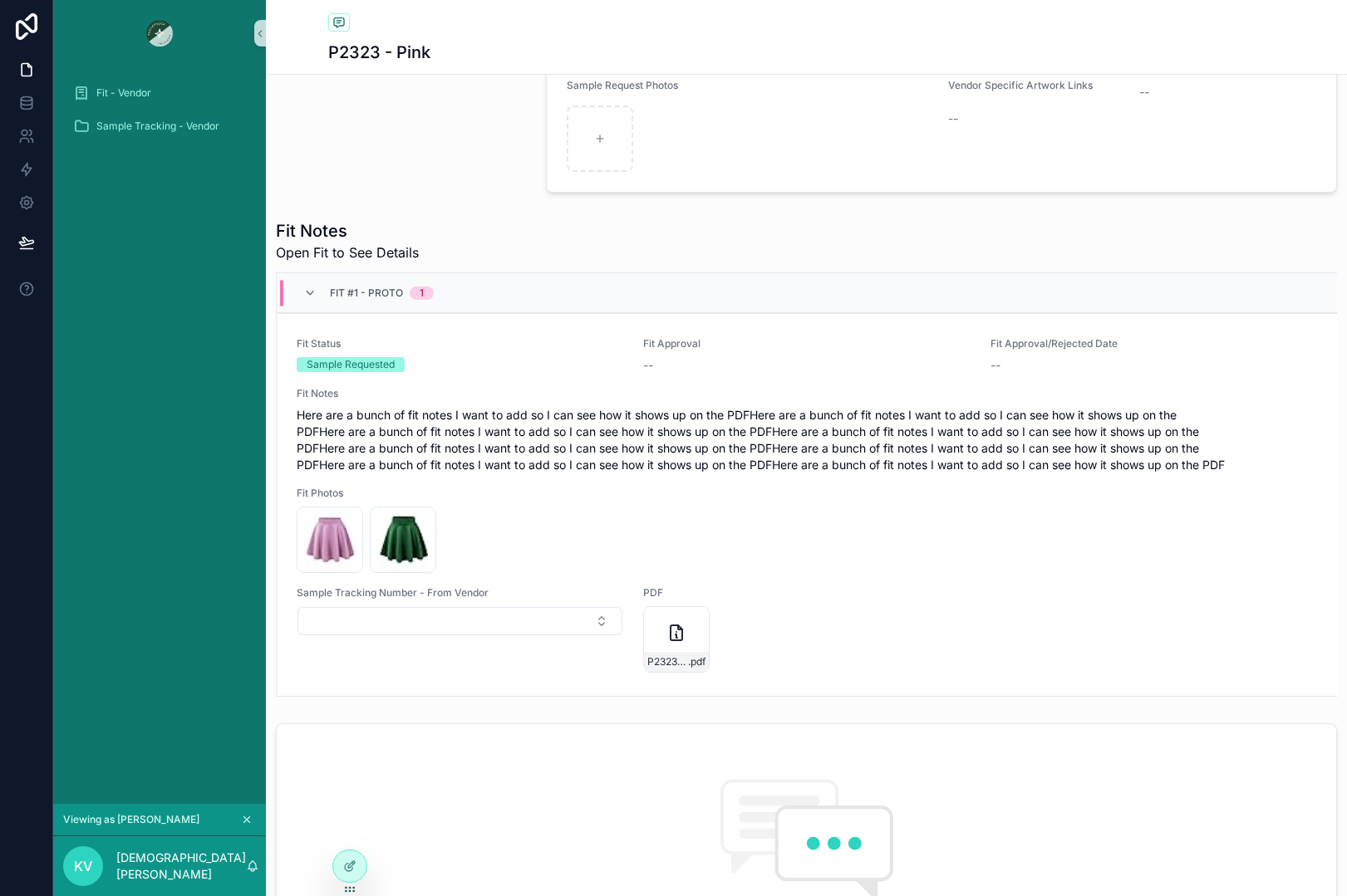
scroll to position [499, 0]
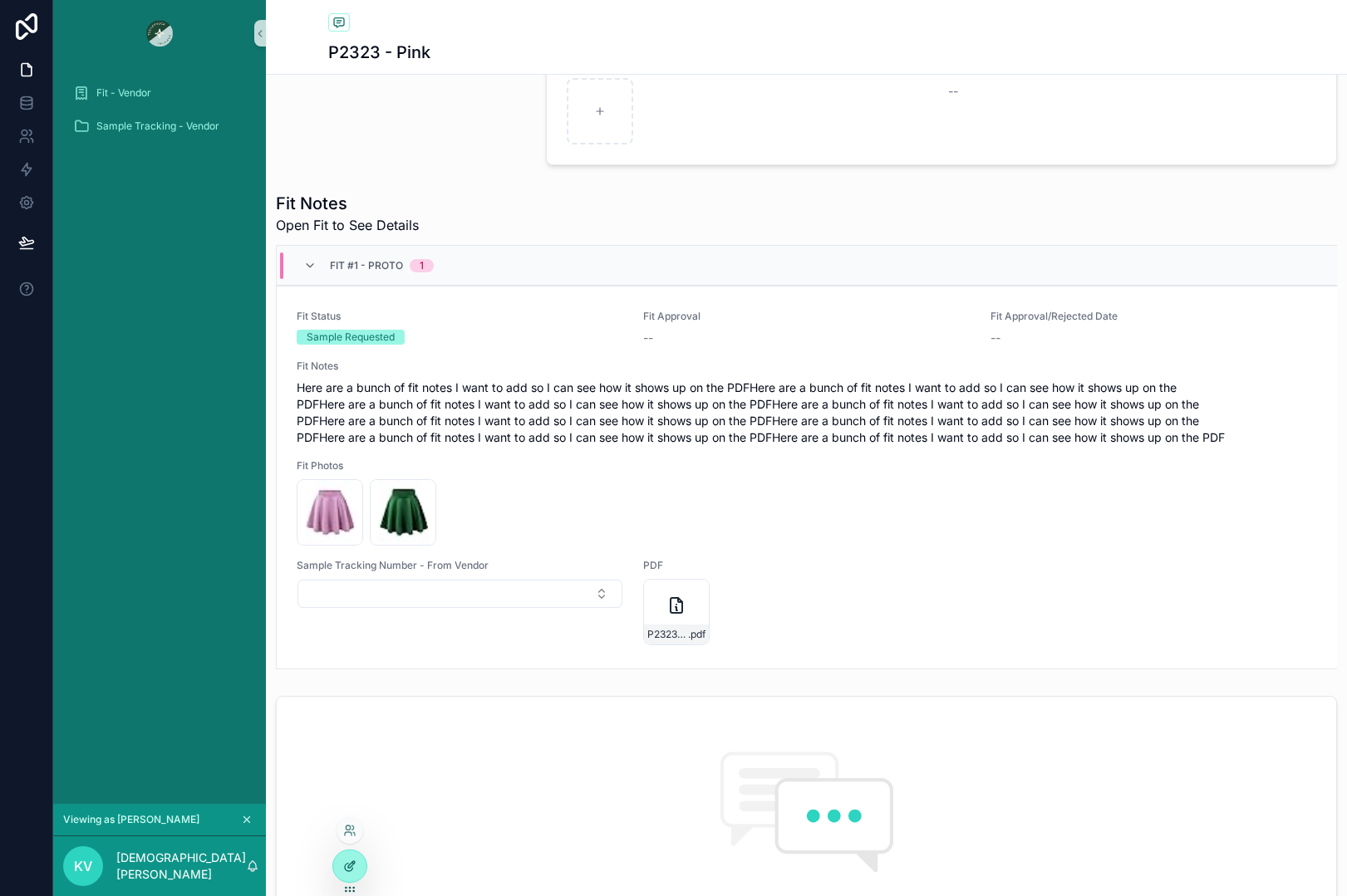
click at [354, 863] on icon at bounding box center [350, 865] width 13 height 13
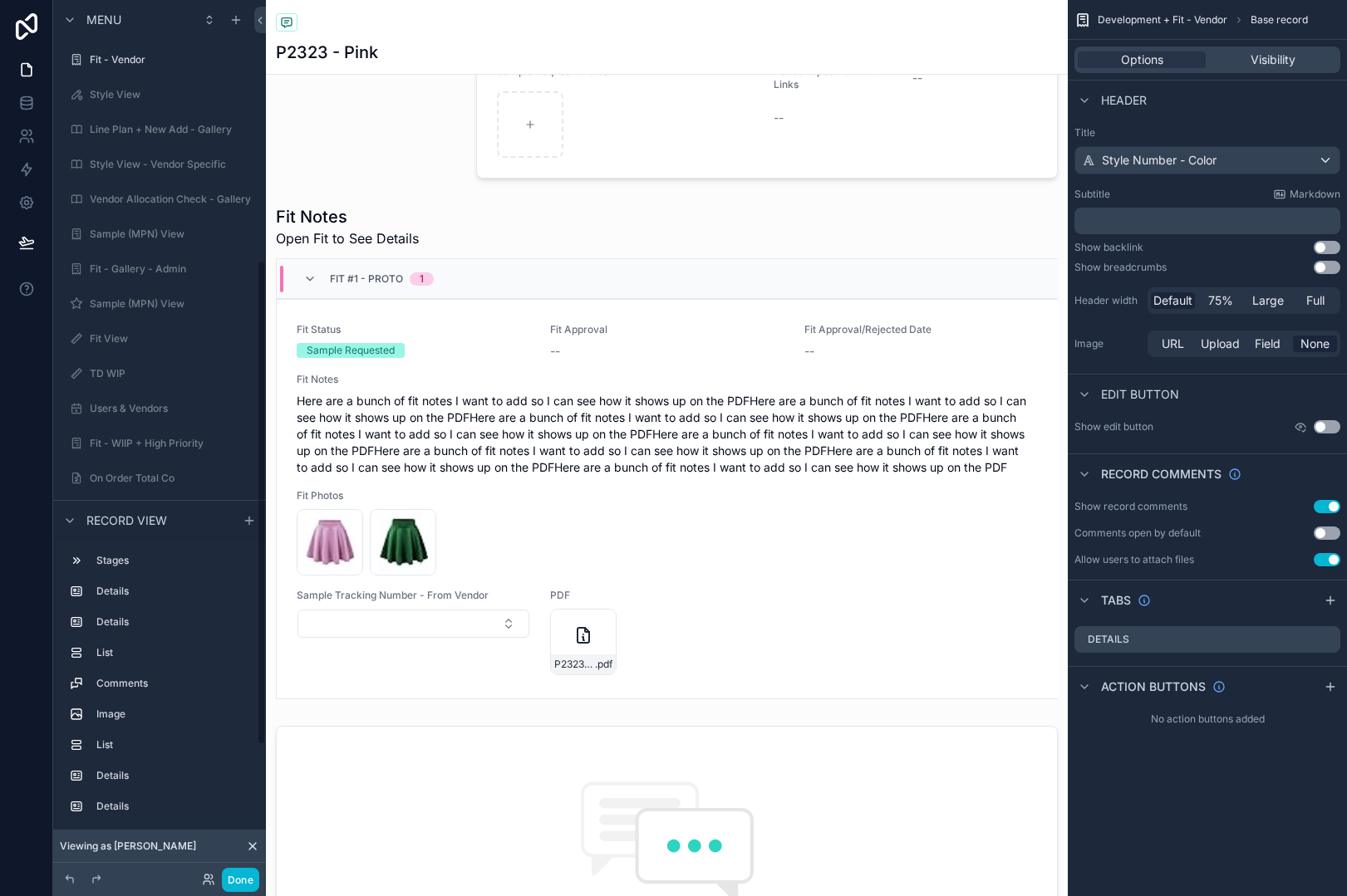
click at [907, 593] on div "scrollable content" at bounding box center [667, 452] width 802 height 507
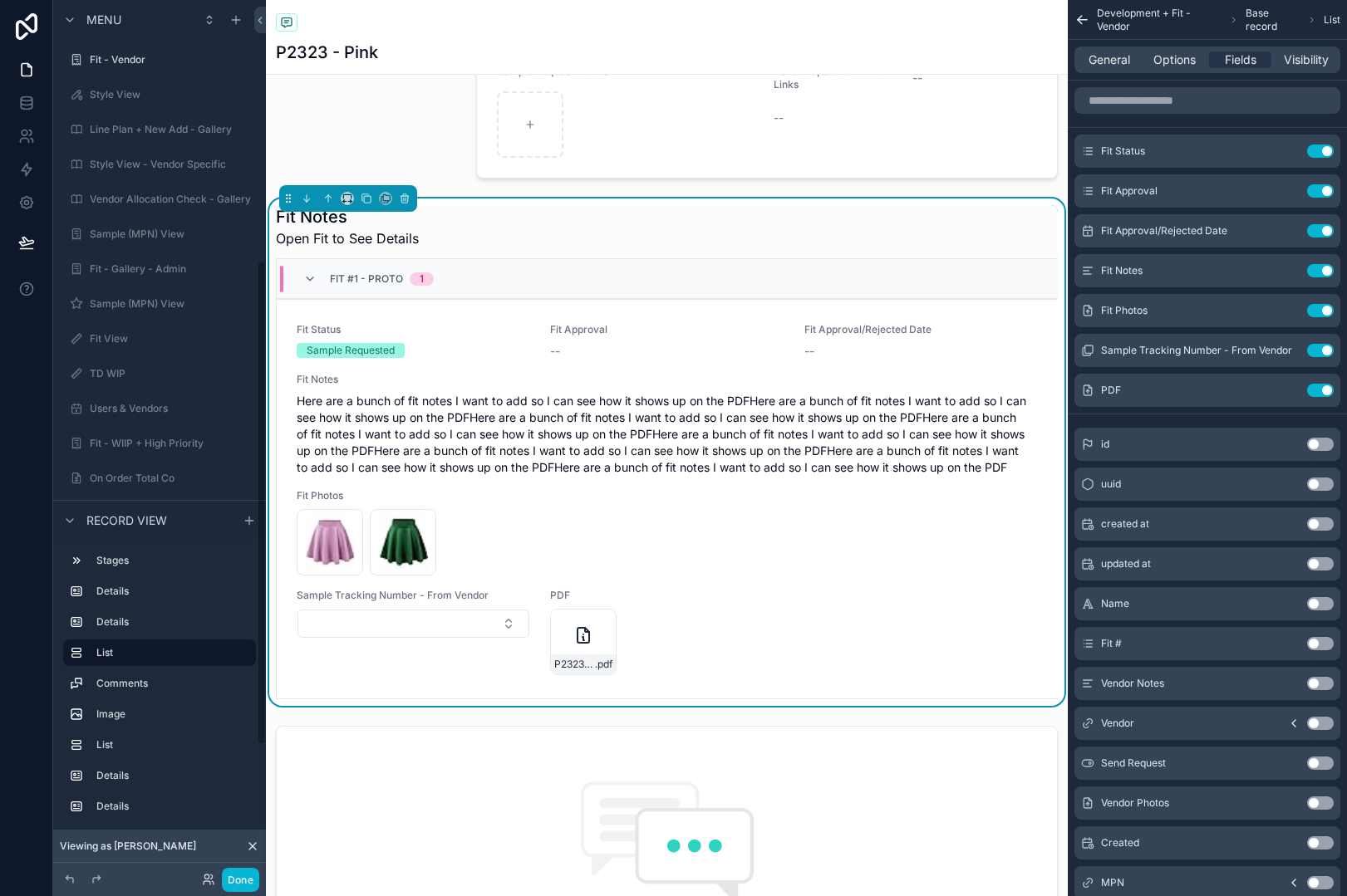
scroll to position [469, 0]
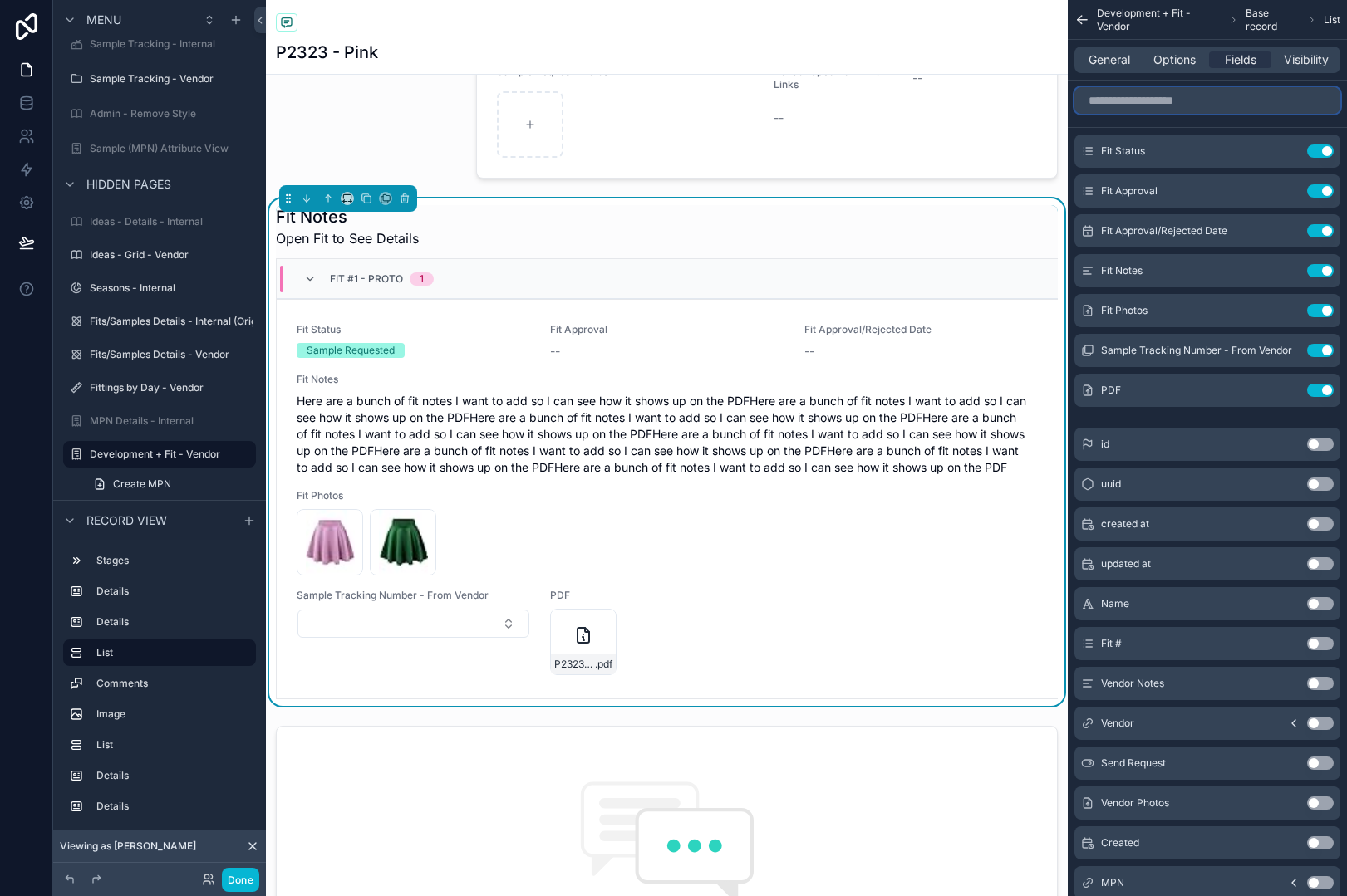
click at [1183, 101] on input "scrollable content" at bounding box center [1207, 100] width 266 height 26
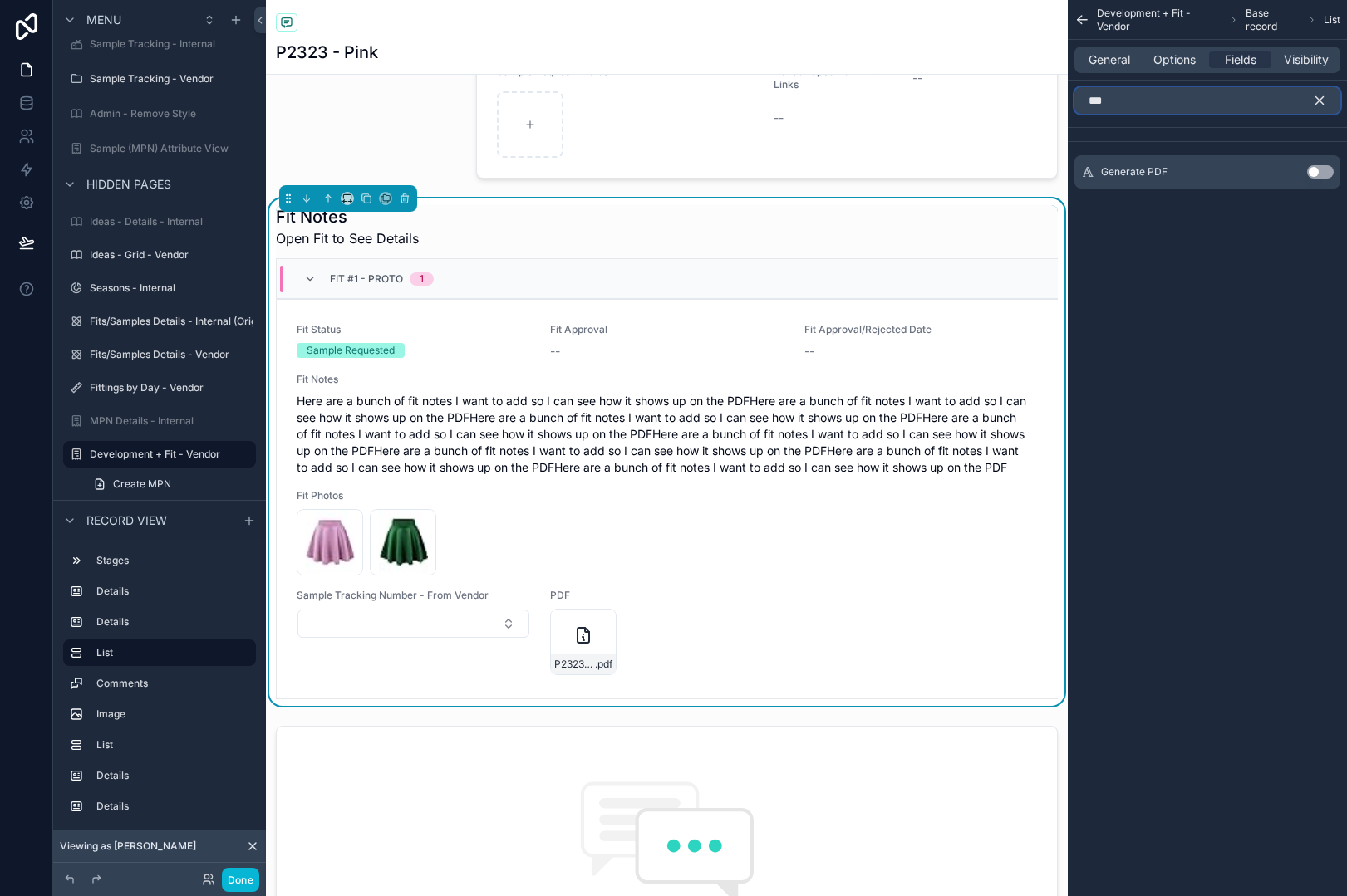
type input "***"
click at [1325, 170] on button "Use setting" at bounding box center [1320, 172] width 26 height 13
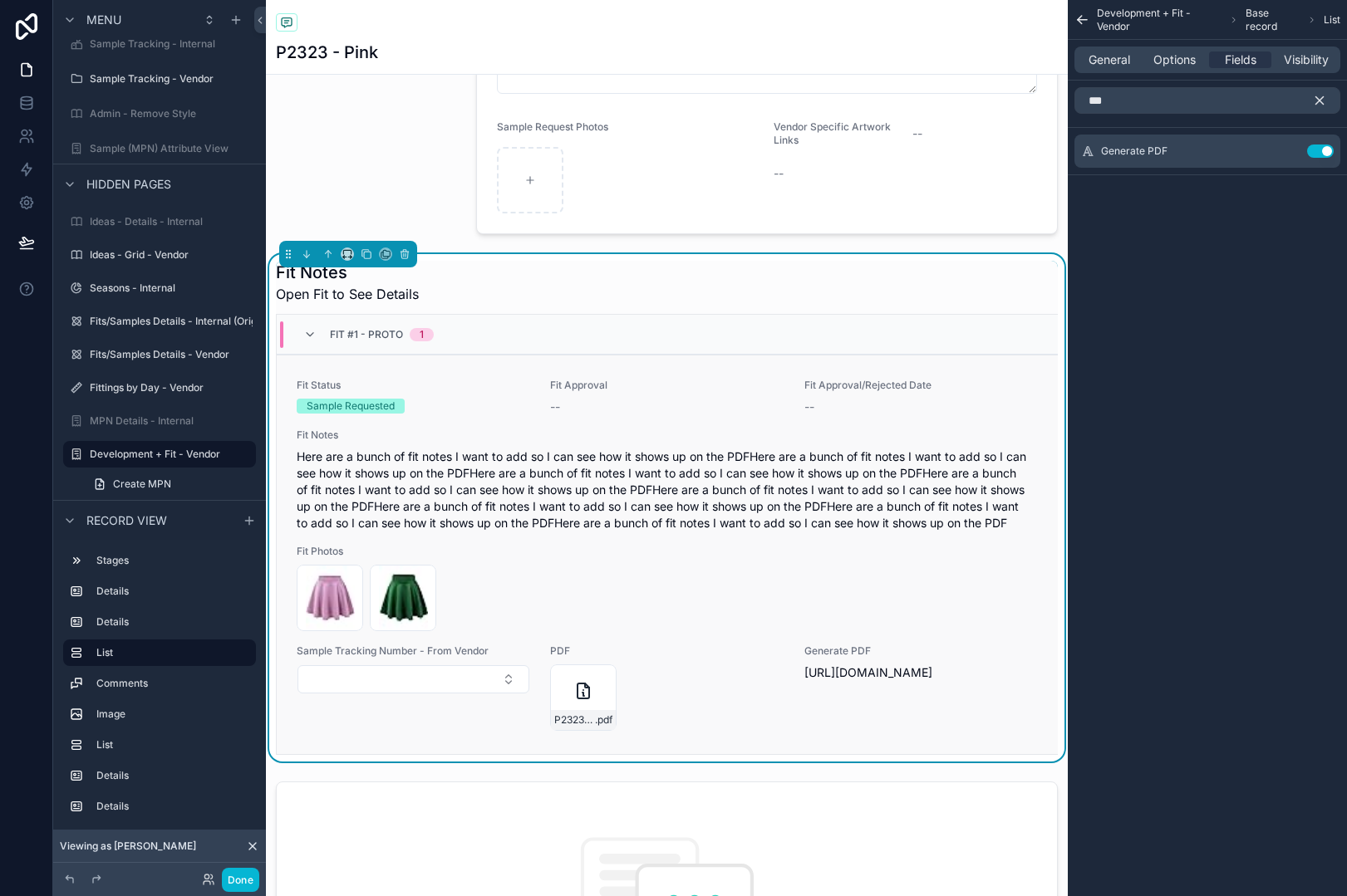
scroll to position [499, 0]
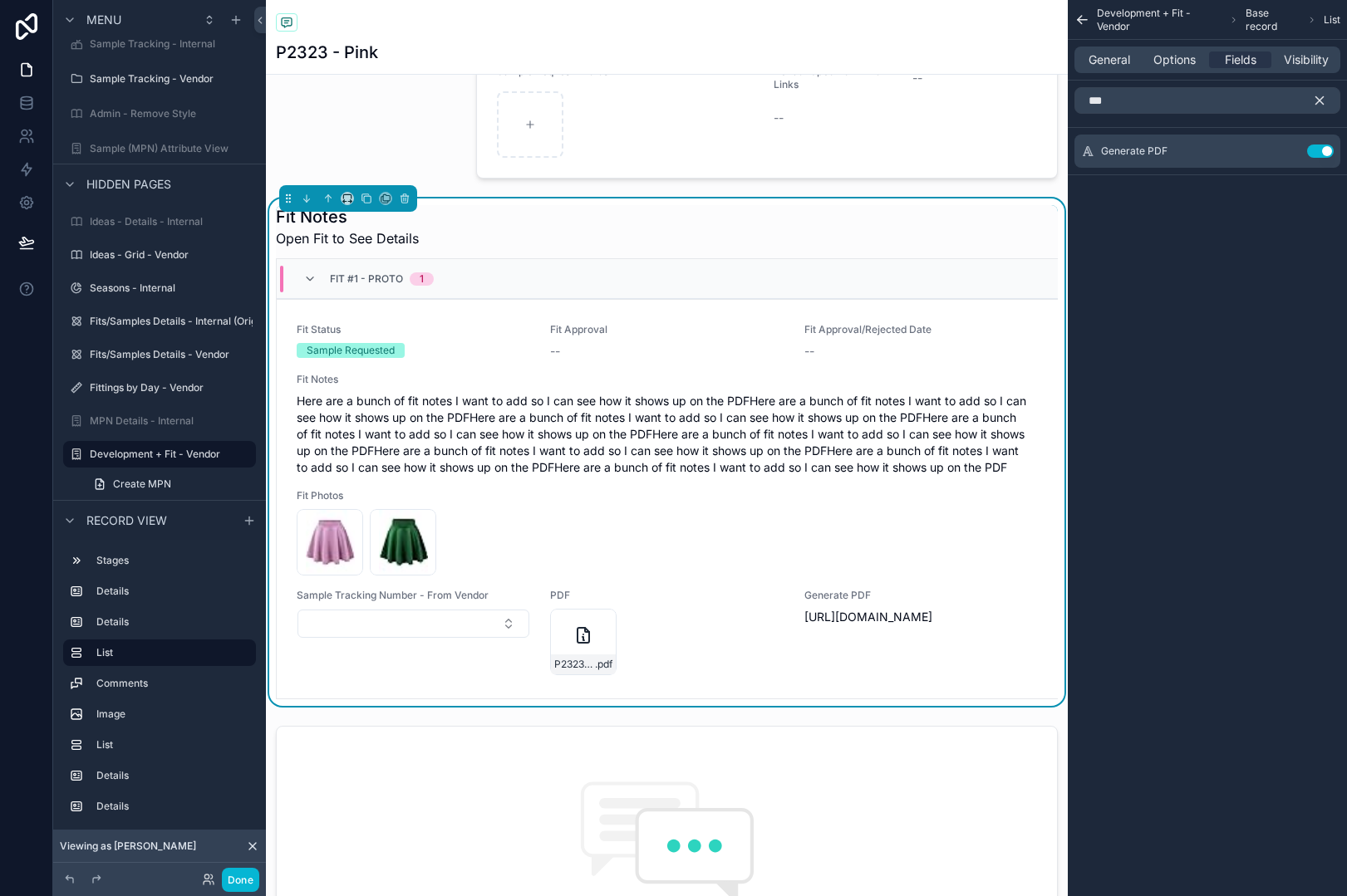
click at [1328, 102] on button "scrollable content" at bounding box center [1326, 100] width 28 height 26
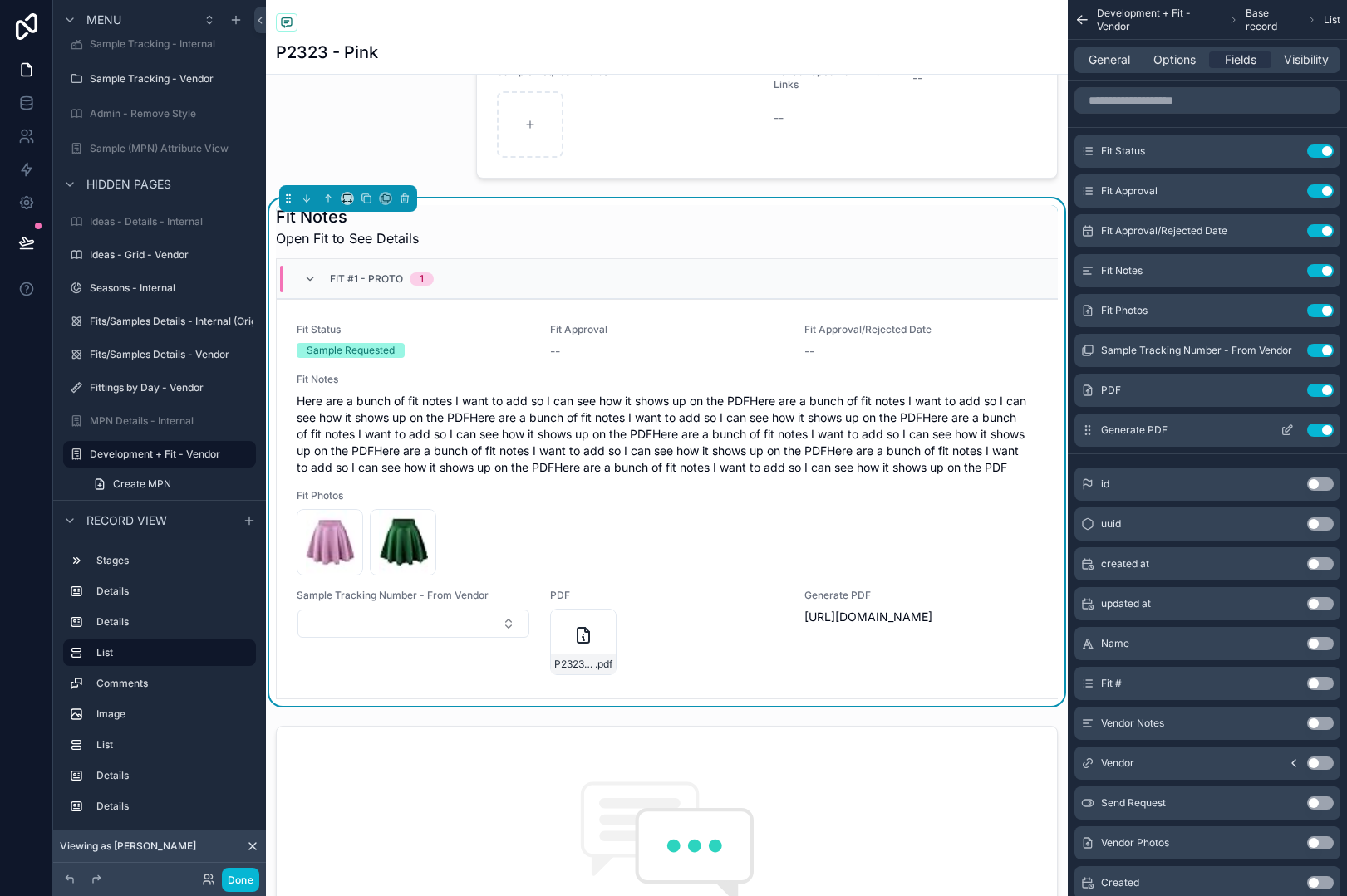
click at [1286, 429] on icon "scrollable content" at bounding box center [1287, 430] width 13 height 13
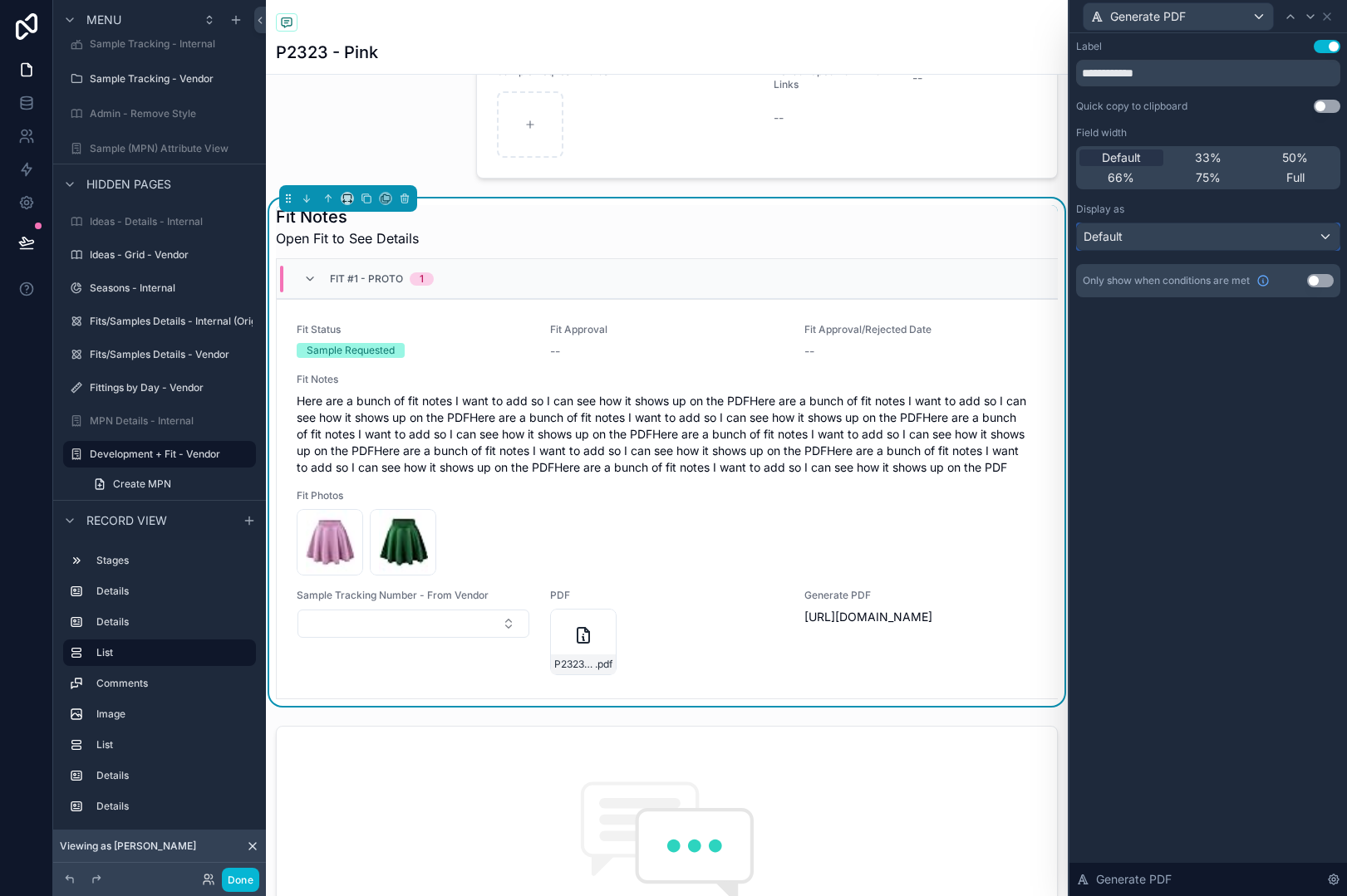
click at [1250, 241] on div "Default" at bounding box center [1208, 236] width 262 height 26
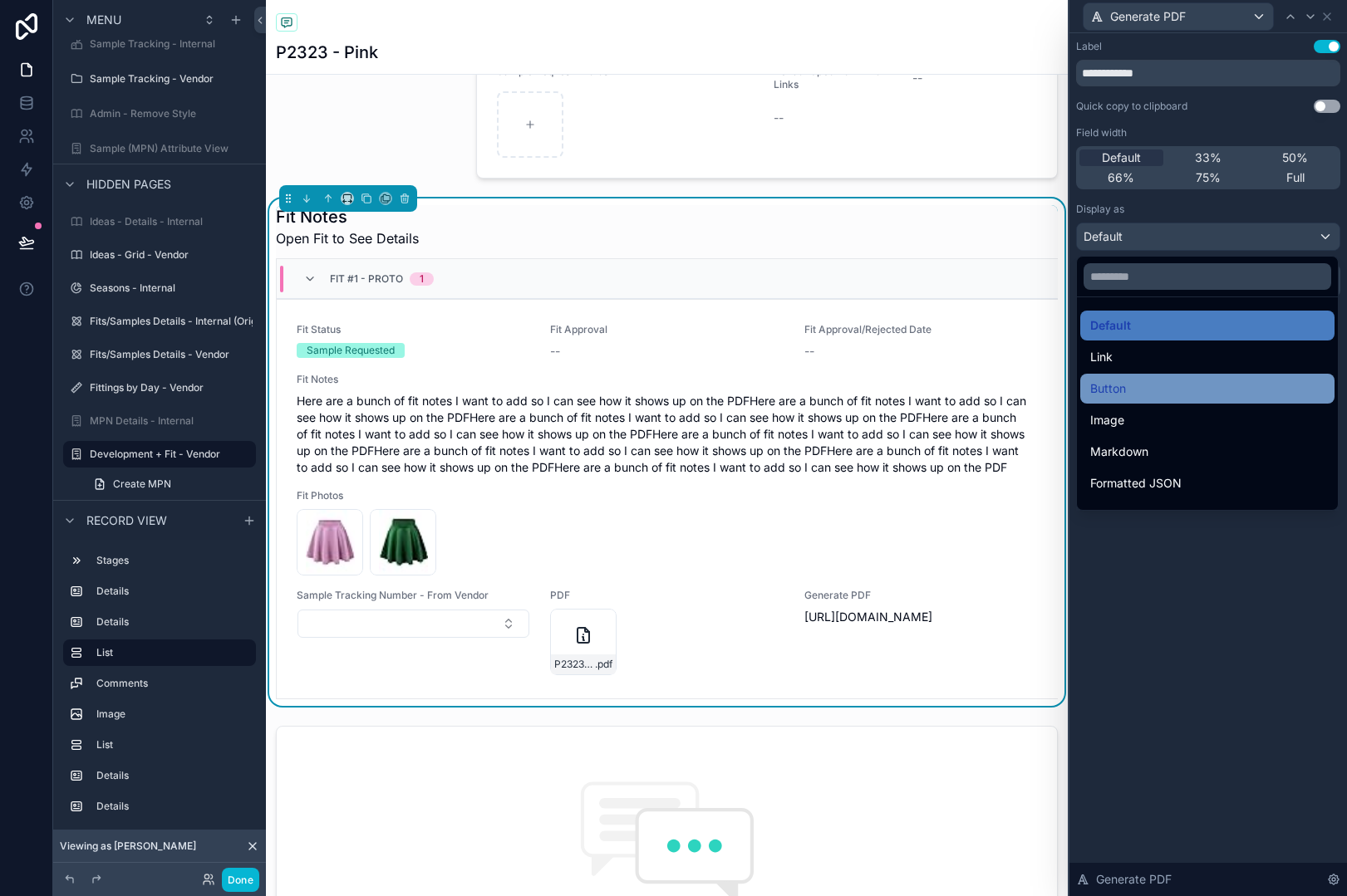
click at [1230, 387] on div "Button" at bounding box center [1207, 389] width 235 height 20
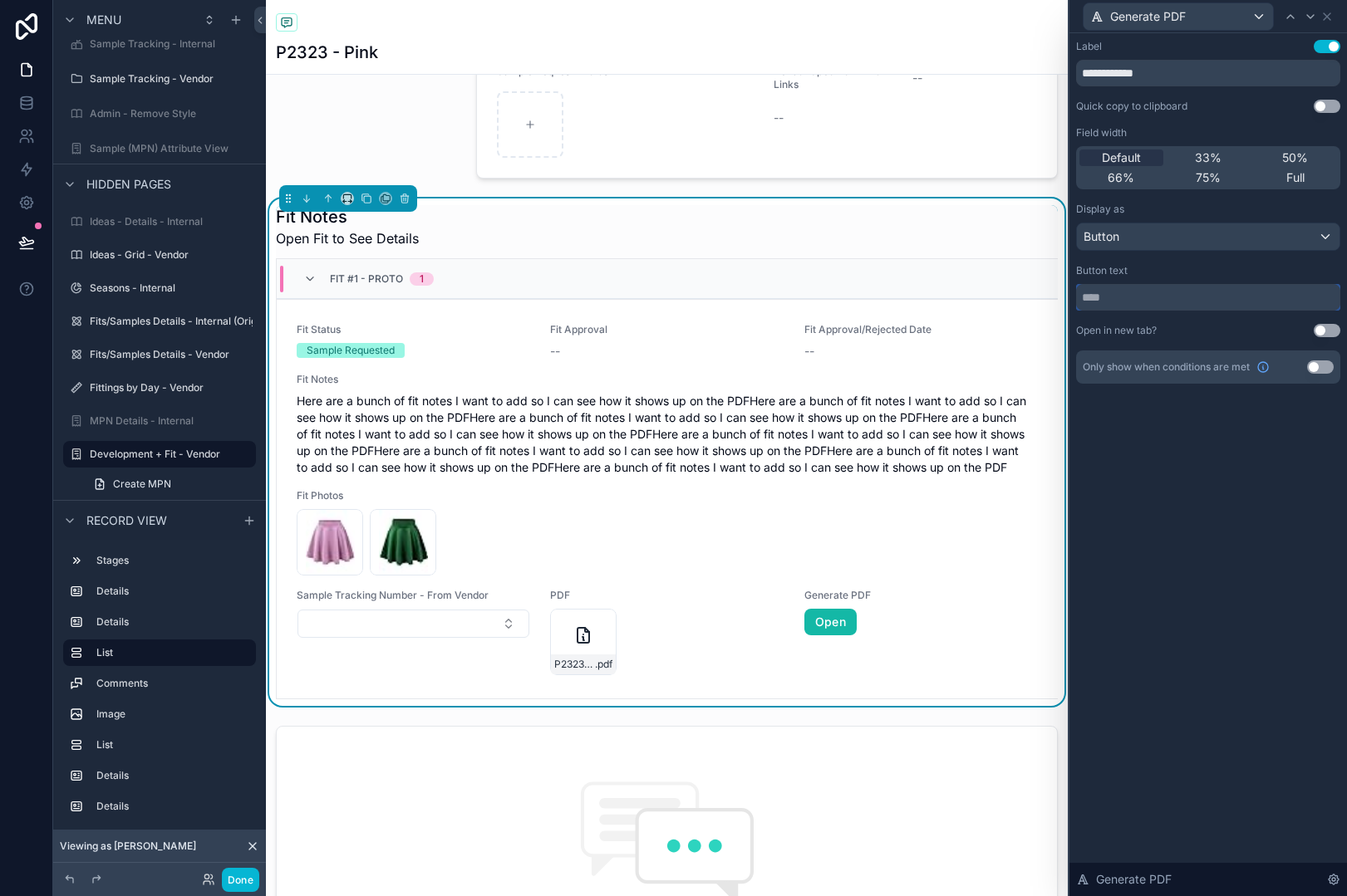
click at [1168, 302] on input "text" at bounding box center [1208, 297] width 264 height 26
type input "**********"
click at [1153, 528] on div "**********" at bounding box center [1208, 465] width 277 height 863
click at [24, 243] on icon at bounding box center [26, 242] width 17 height 17
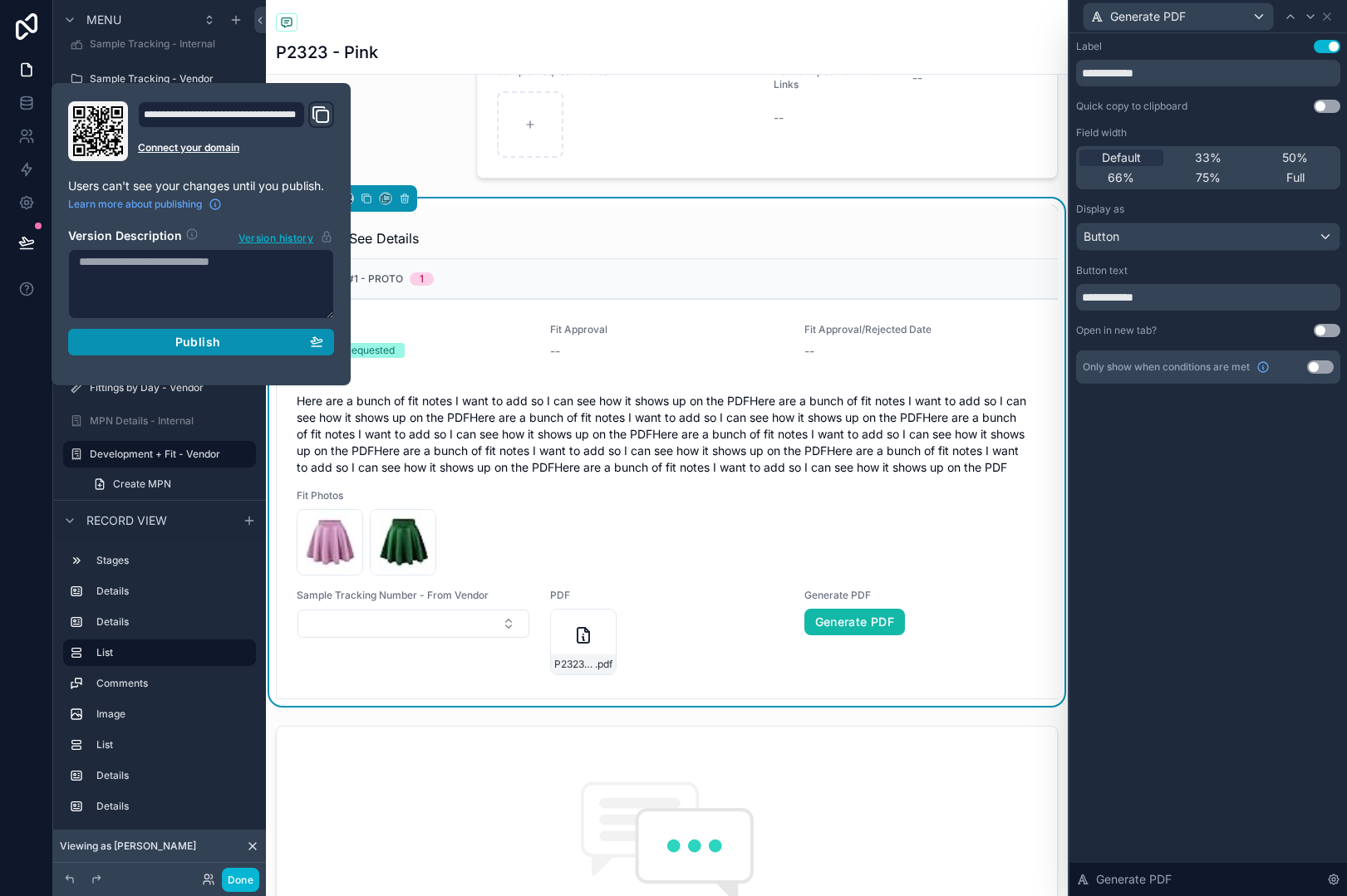
click at [250, 330] on button "Publish" at bounding box center [201, 342] width 266 height 26
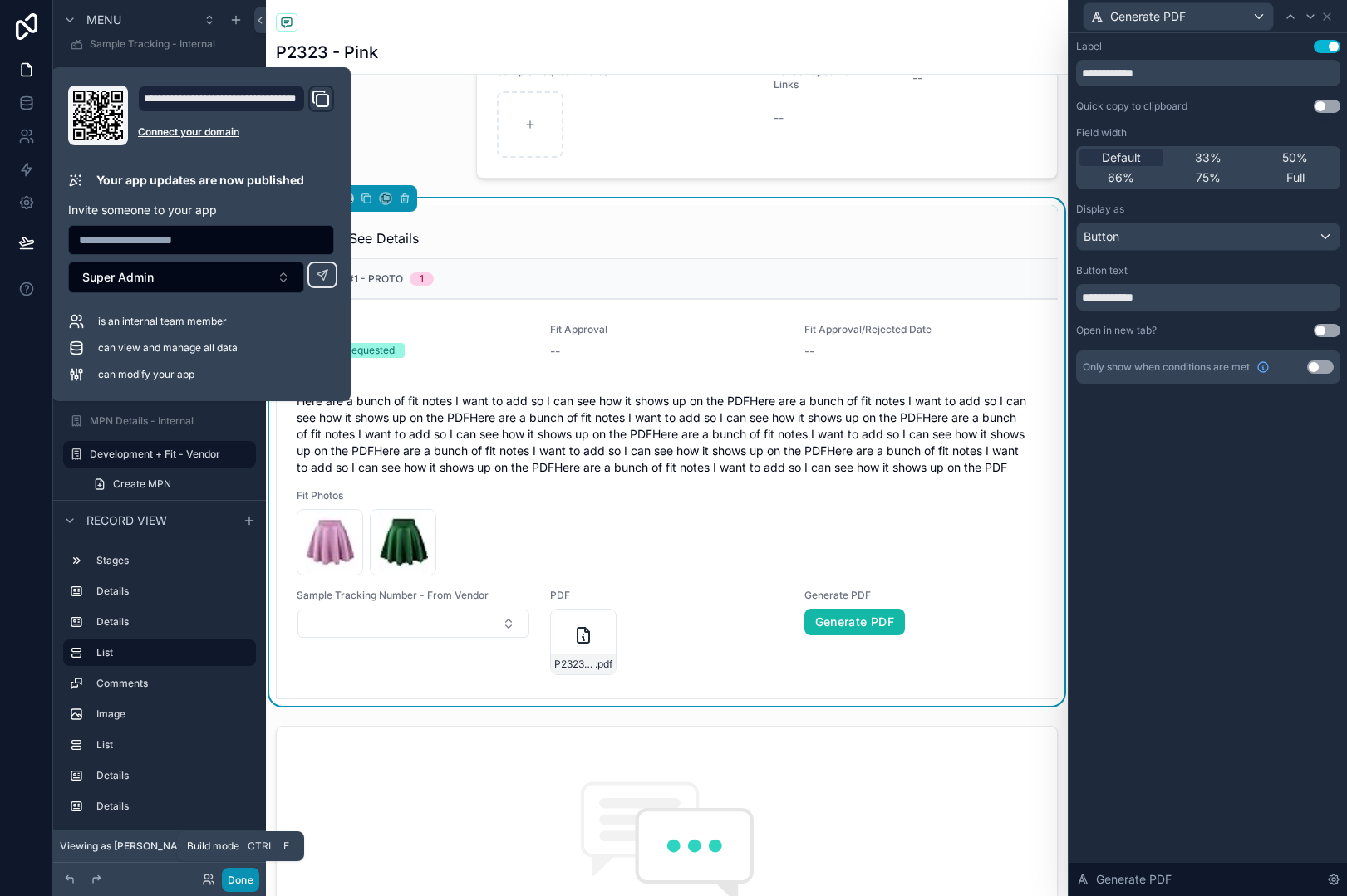
drag, startPoint x: 242, startPoint y: 879, endPoint x: 242, endPoint y: 855, distance: 24.0
click at [242, 879] on button "Done" at bounding box center [240, 880] width 37 height 24
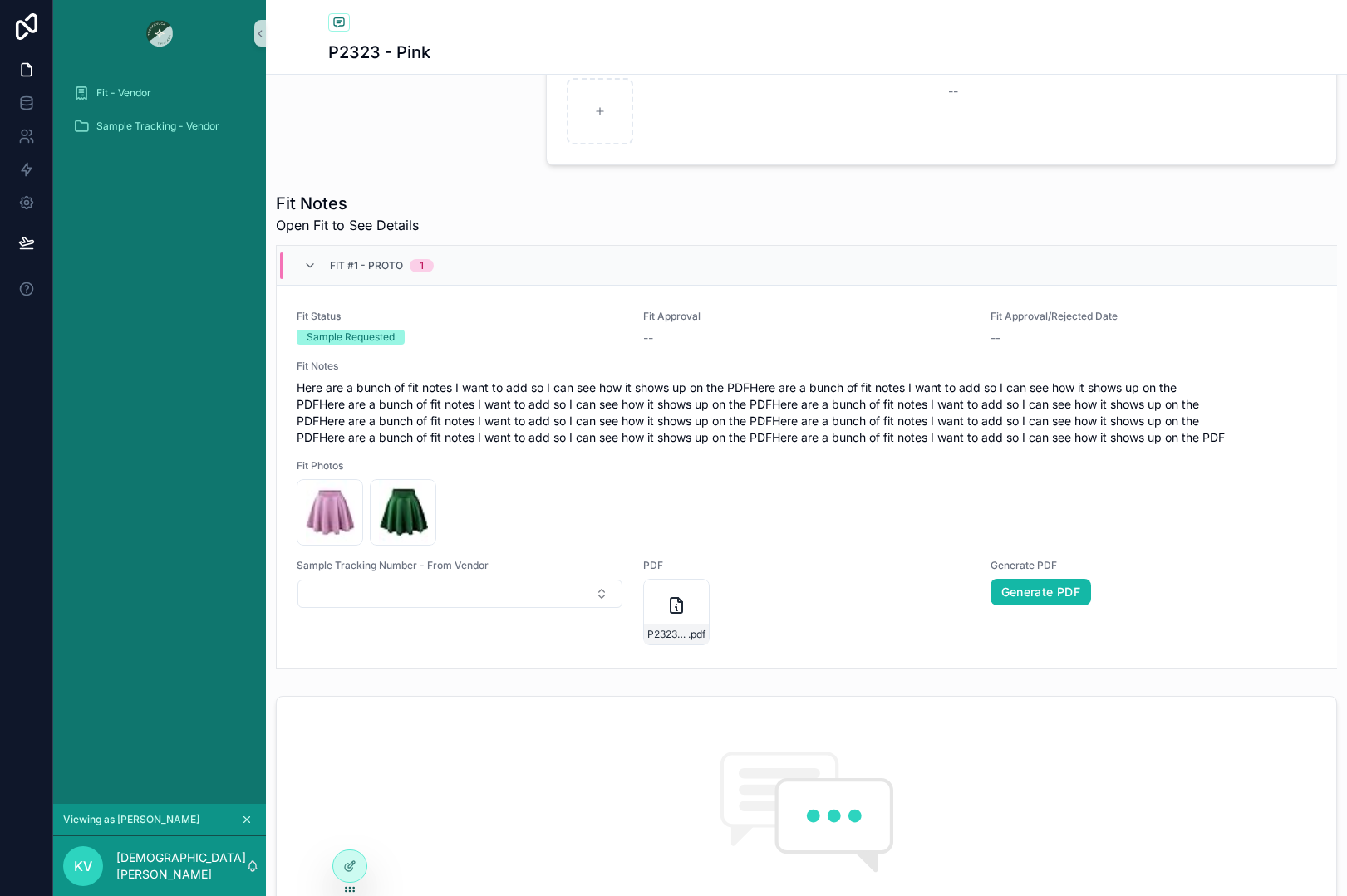
click at [247, 811] on button "scrollable content" at bounding box center [247, 819] width 18 height 18
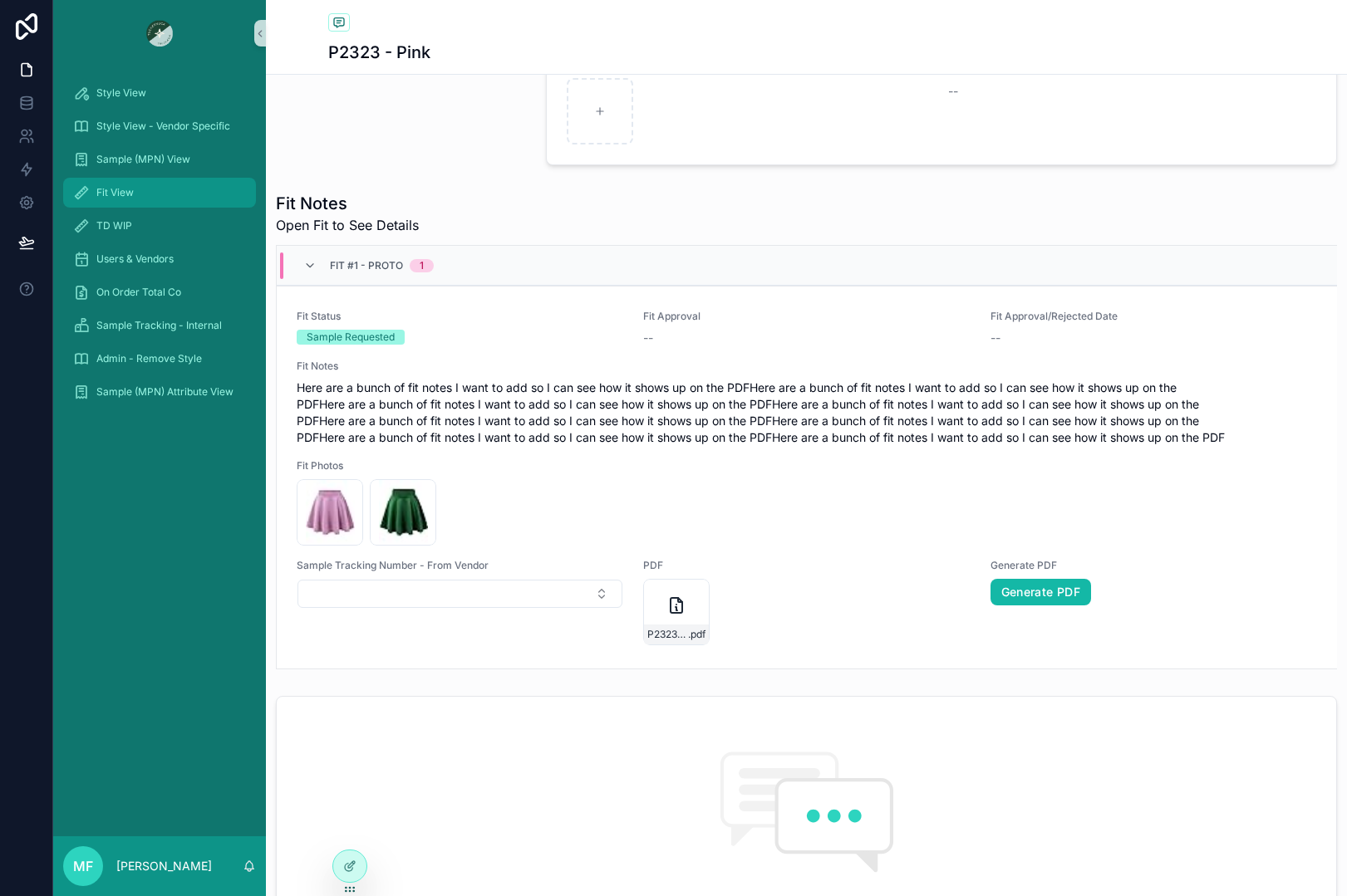
click at [121, 191] on span "Fit View" at bounding box center [115, 192] width 37 height 13
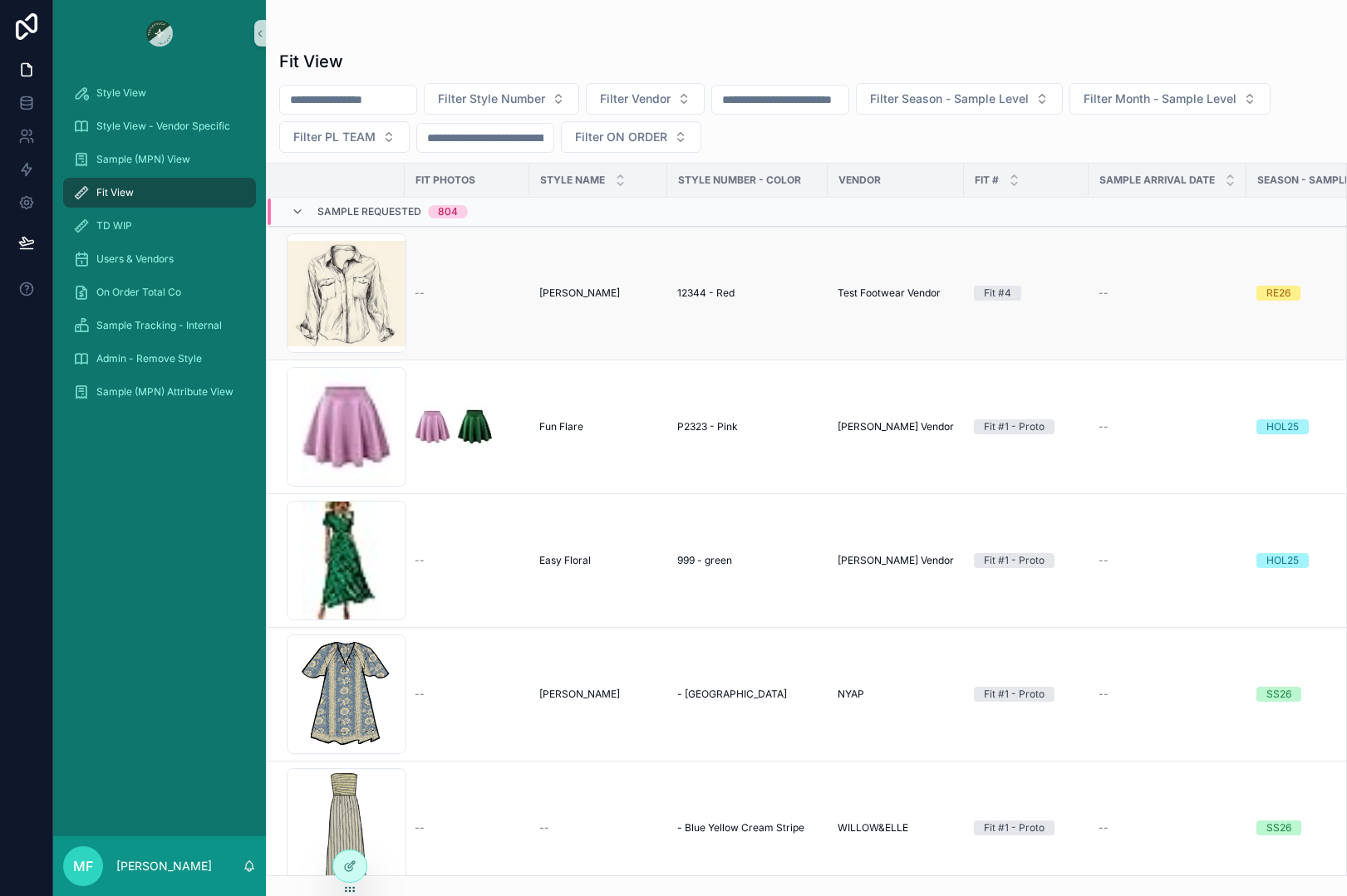
click at [472, 296] on div "--" at bounding box center [467, 293] width 105 height 13
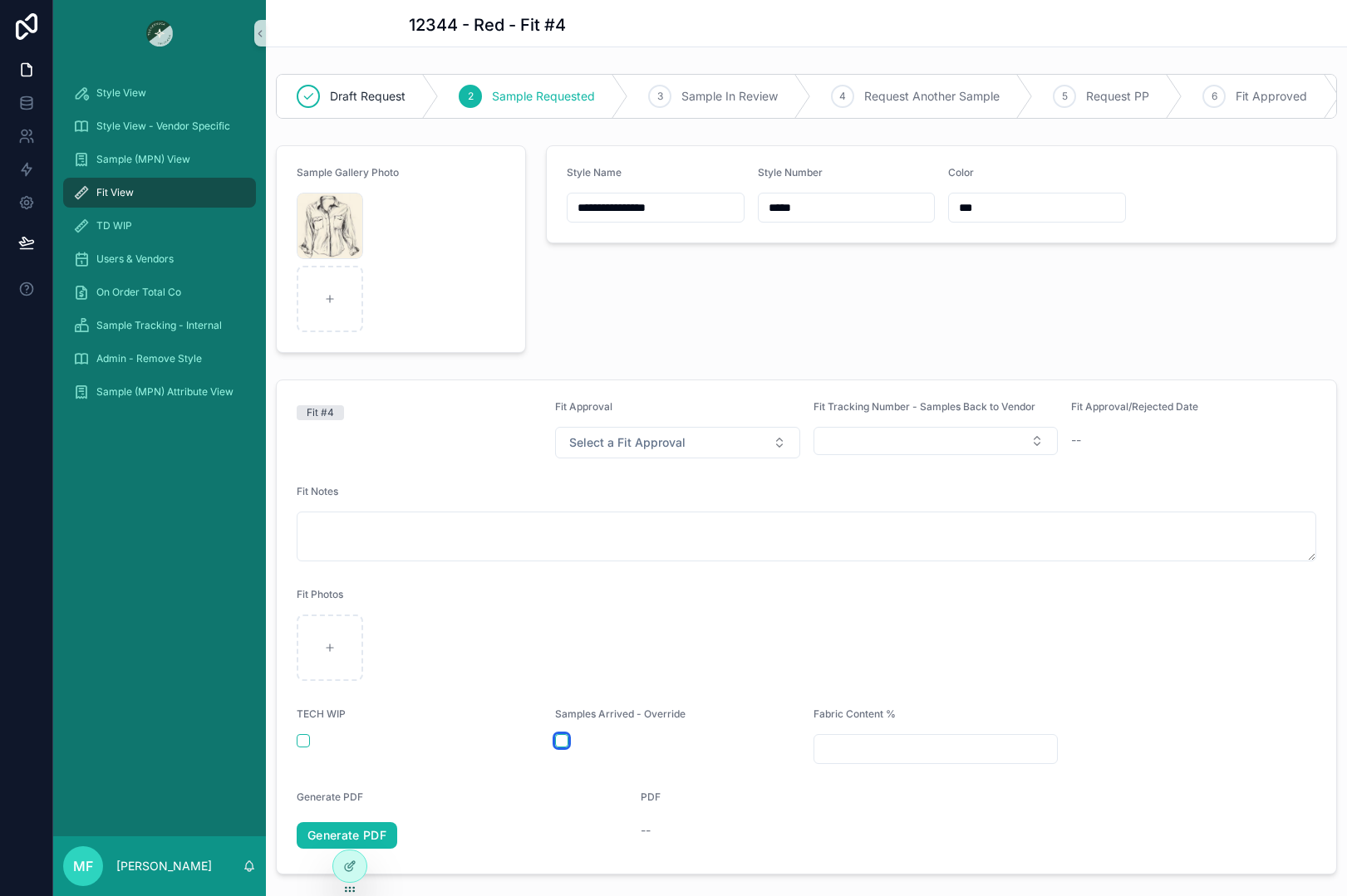
click at [561, 748] on button "scrollable content" at bounding box center [561, 740] width 13 height 13
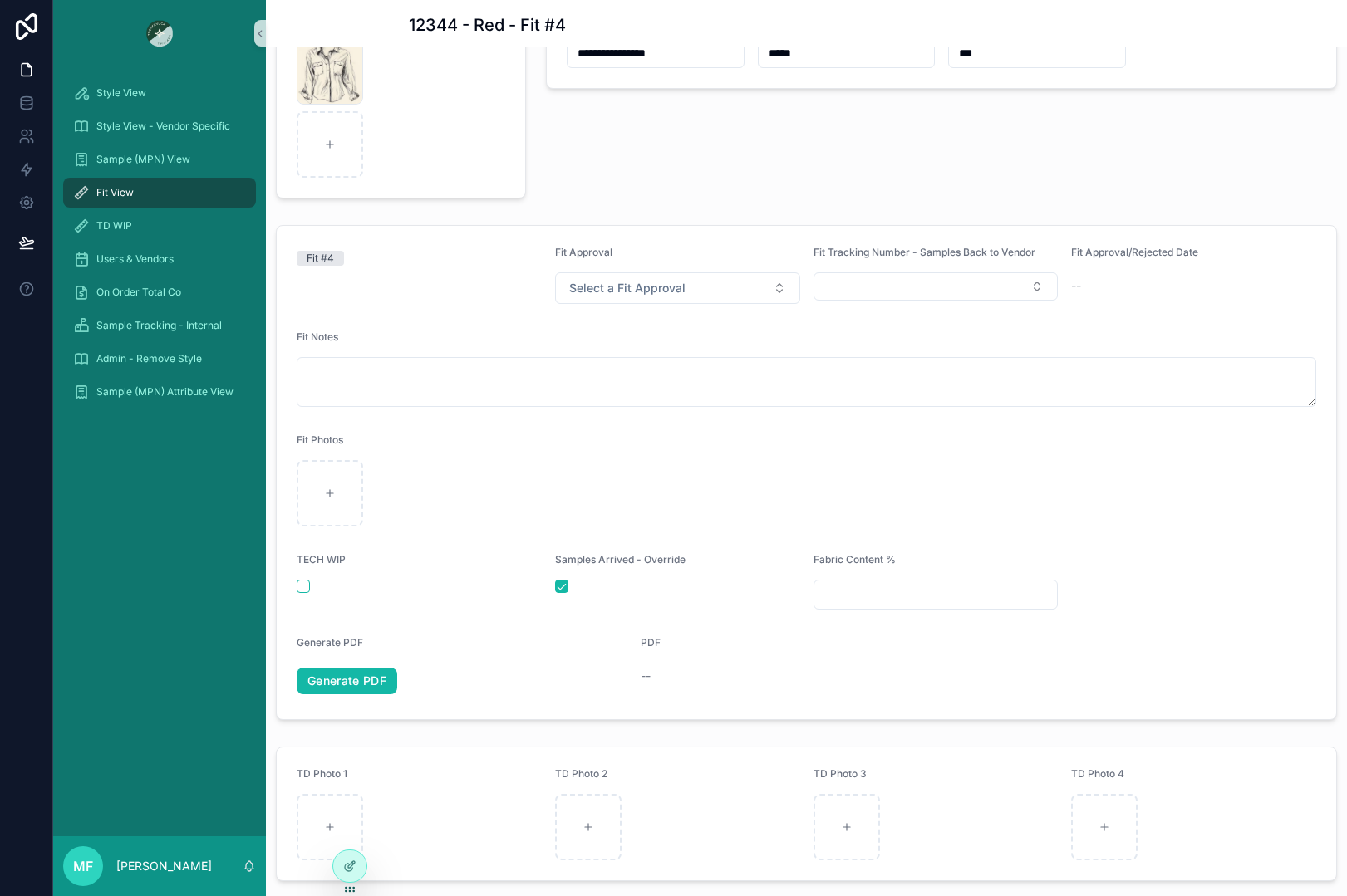
scroll to position [166, 0]
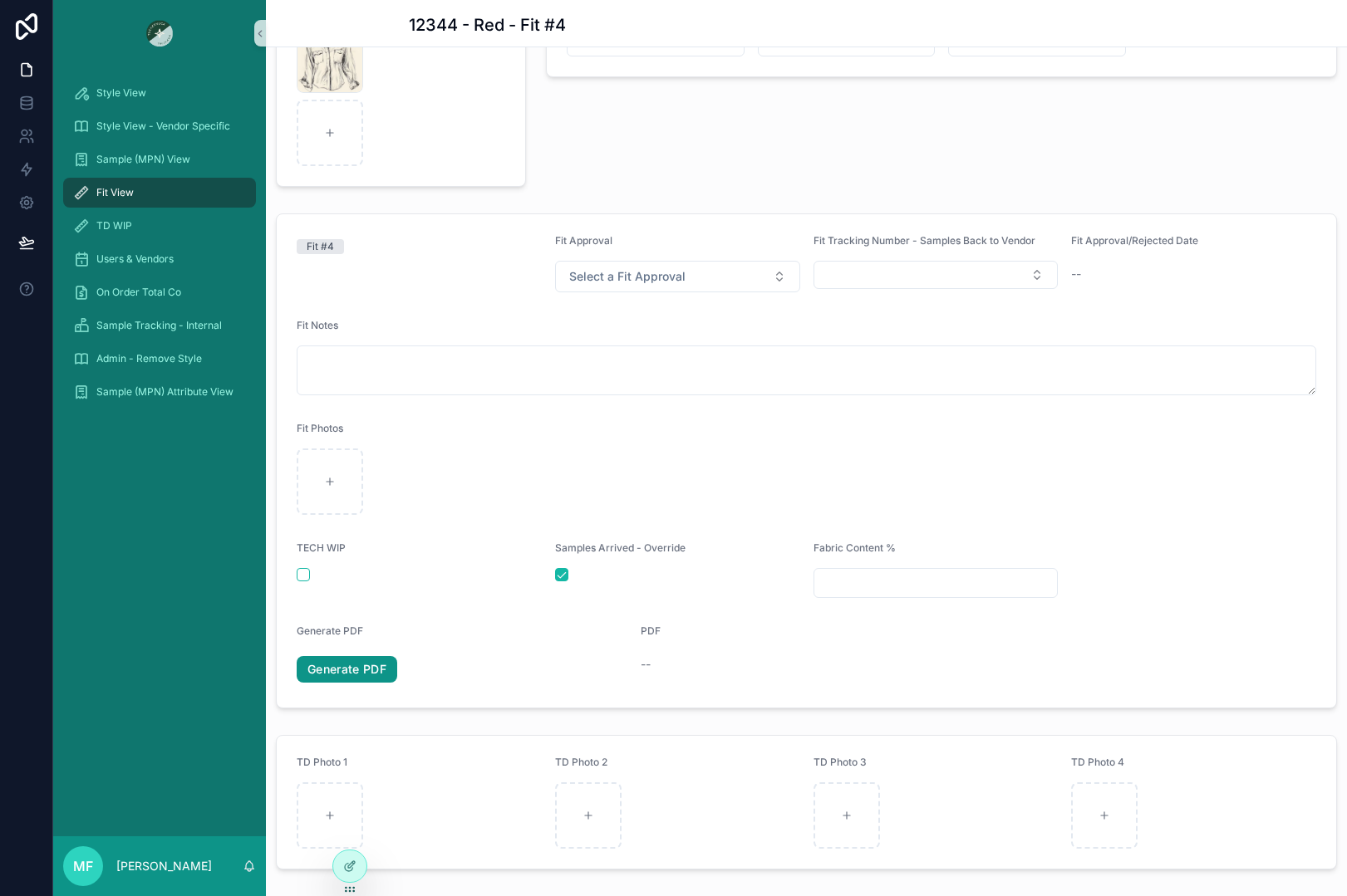
click at [371, 681] on link "Generate PDF" at bounding box center [346, 669] width 100 height 26
click at [556, 581] on button "scrollable content" at bounding box center [561, 574] width 13 height 13
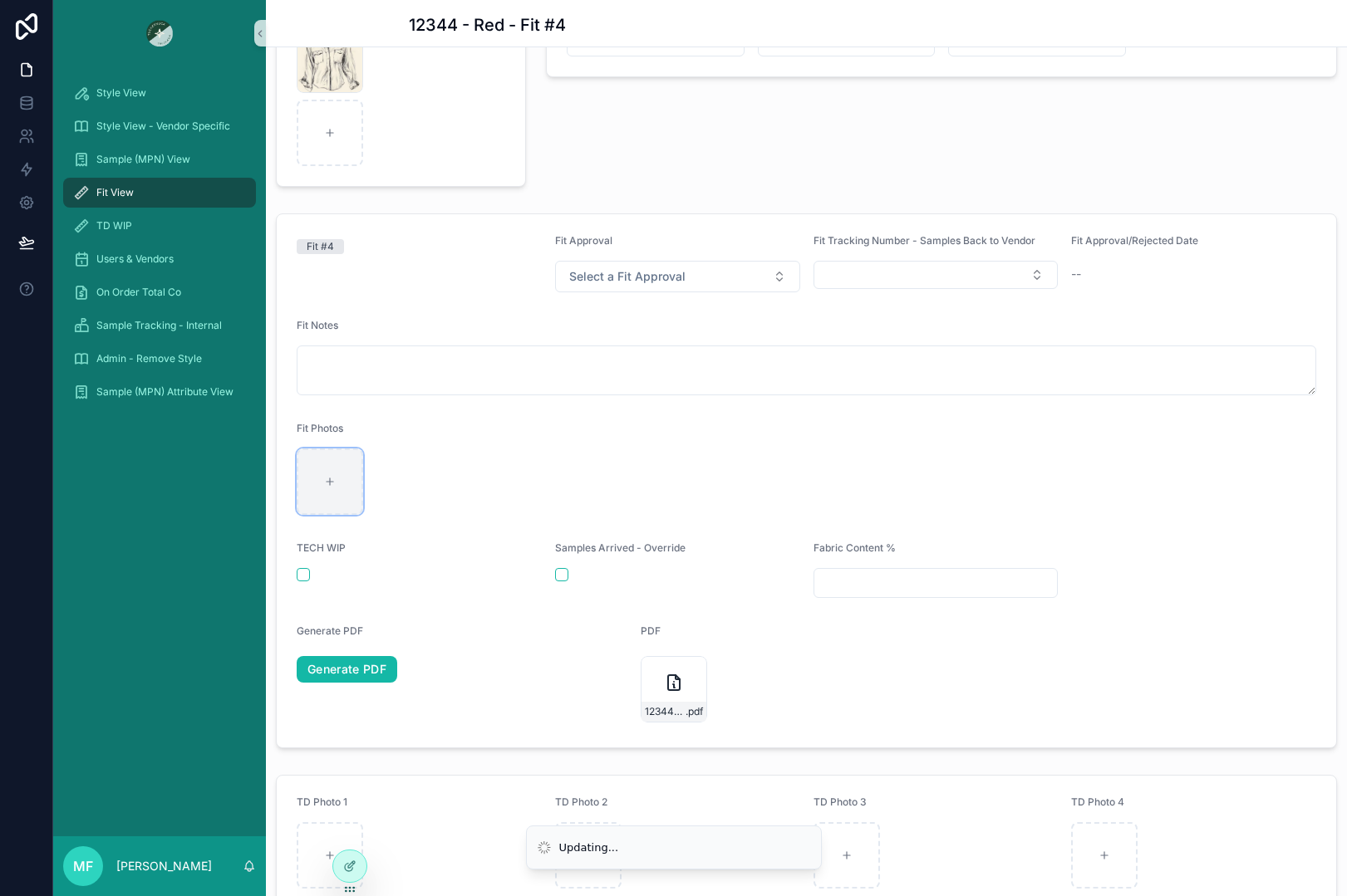
click at [323, 497] on div "scrollable content" at bounding box center [330, 482] width 66 height 66
type input "**********"
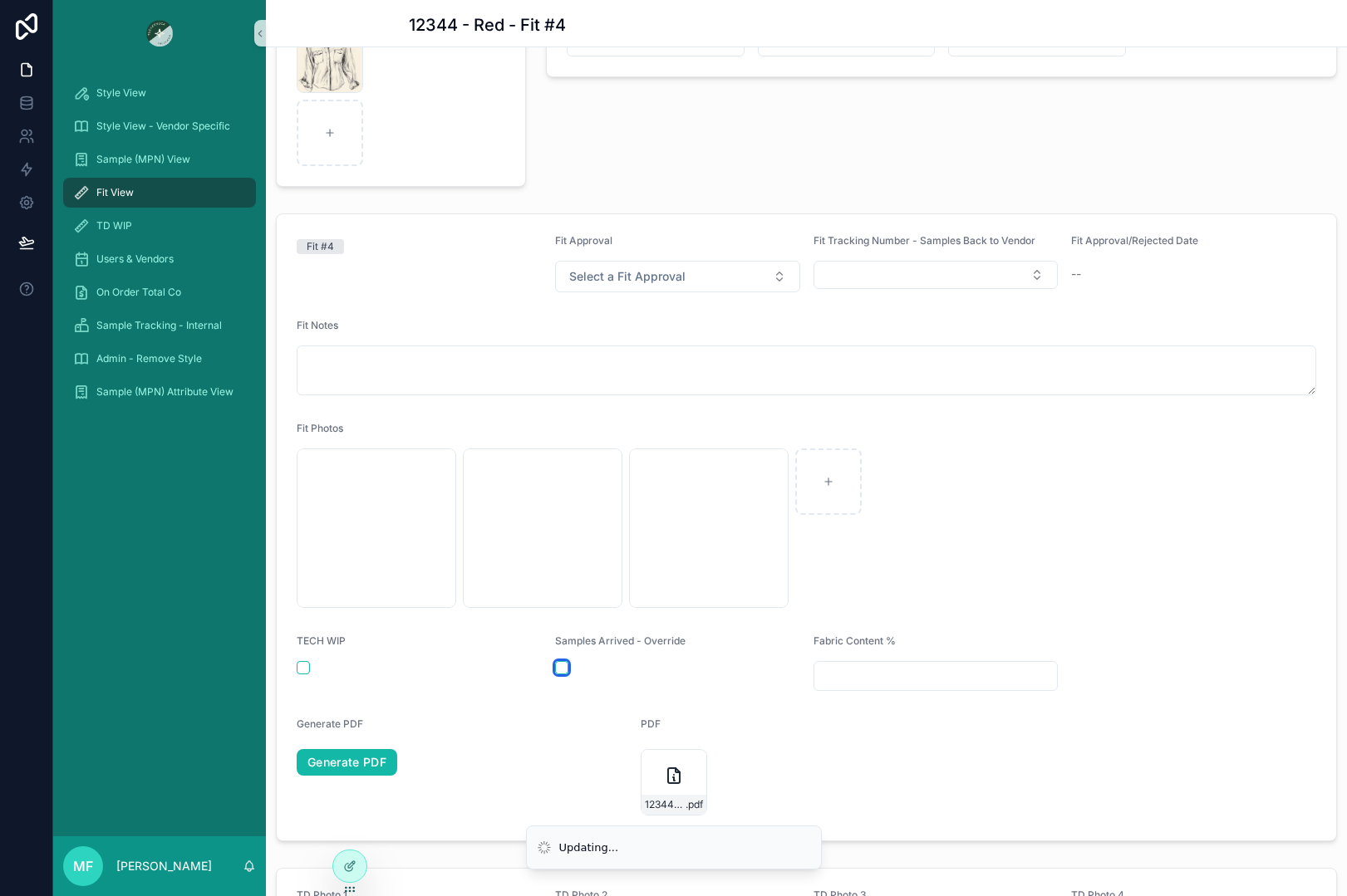
click at [561, 675] on button "scrollable content" at bounding box center [561, 668] width 13 height 13
